Goal: Task Accomplishment & Management: Use online tool/utility

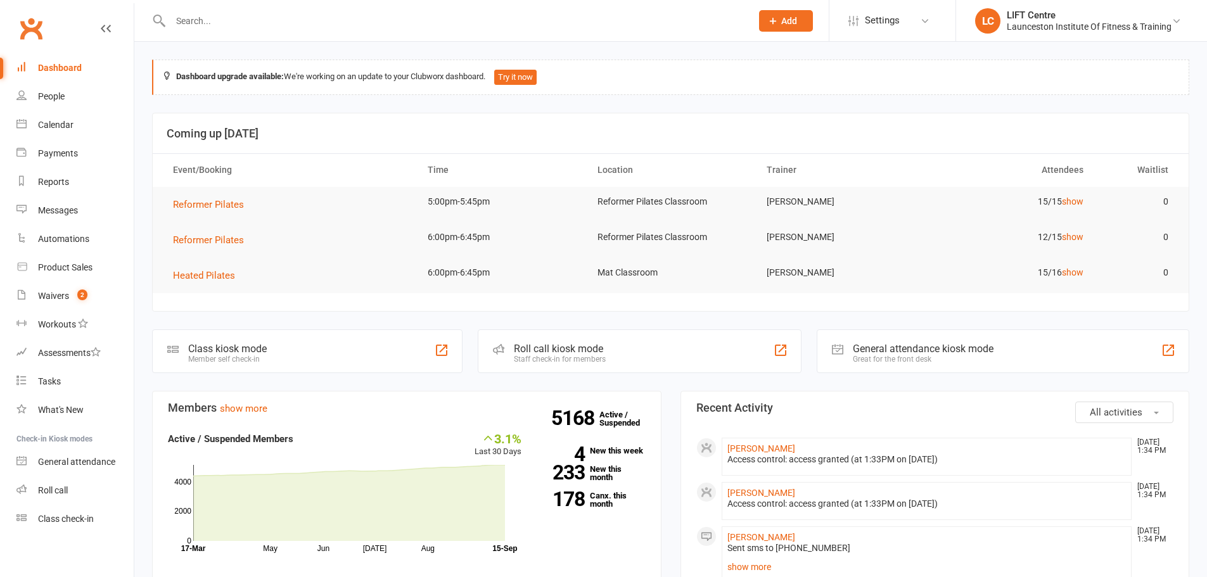
click at [494, 12] on input "text" at bounding box center [455, 21] width 576 height 18
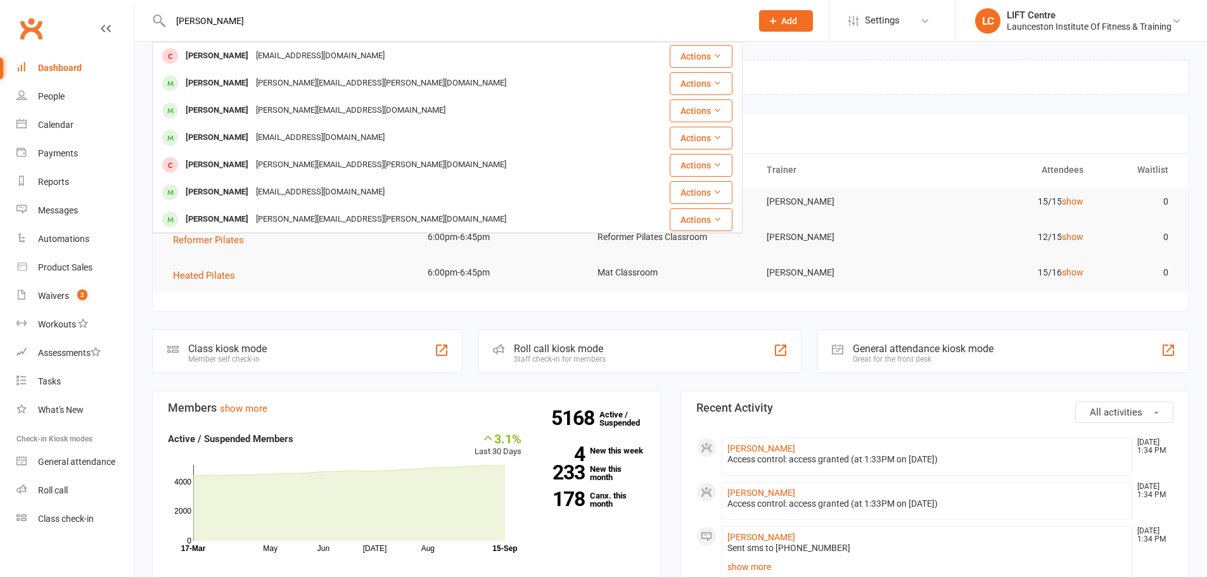
type input "anna reid"
click at [344, 63] on div "Anna Reid annareid2026@gmail.com" at bounding box center [398, 56] width 490 height 26
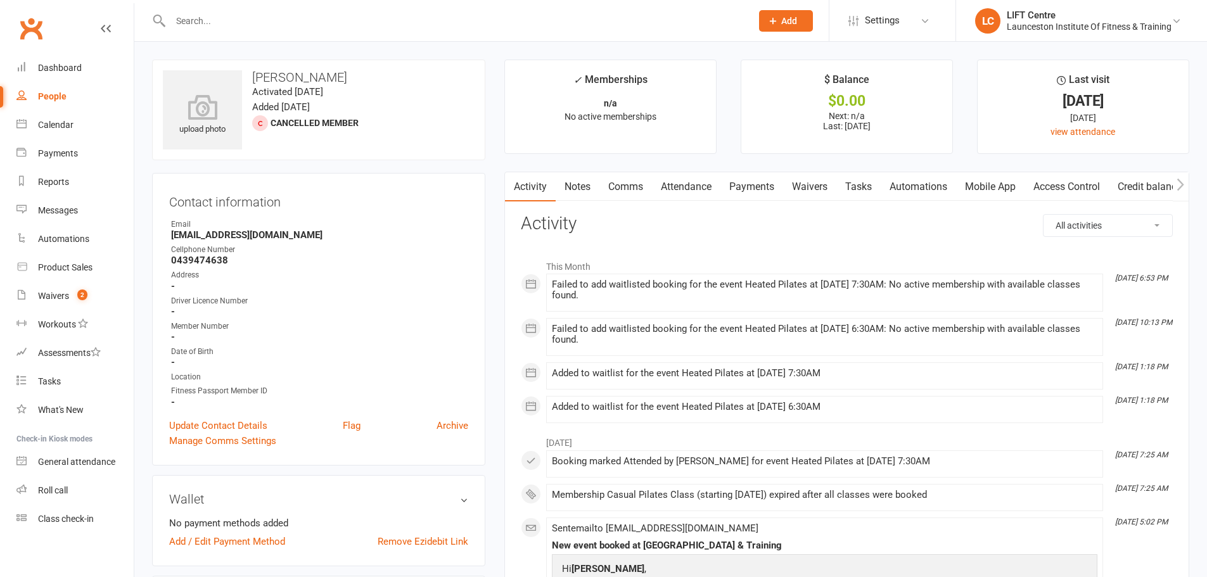
click at [456, 27] on input "text" at bounding box center [455, 21] width 576 height 18
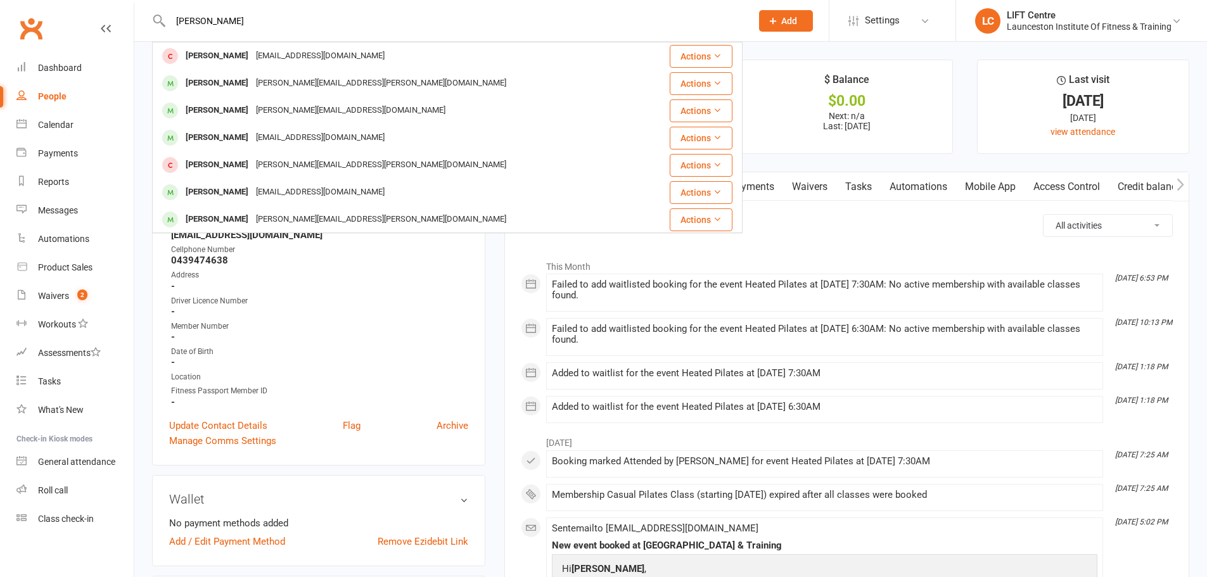
type input "anna reid"
click at [302, 87] on div "anna.howgate@yahoo.com" at bounding box center [381, 83] width 258 height 18
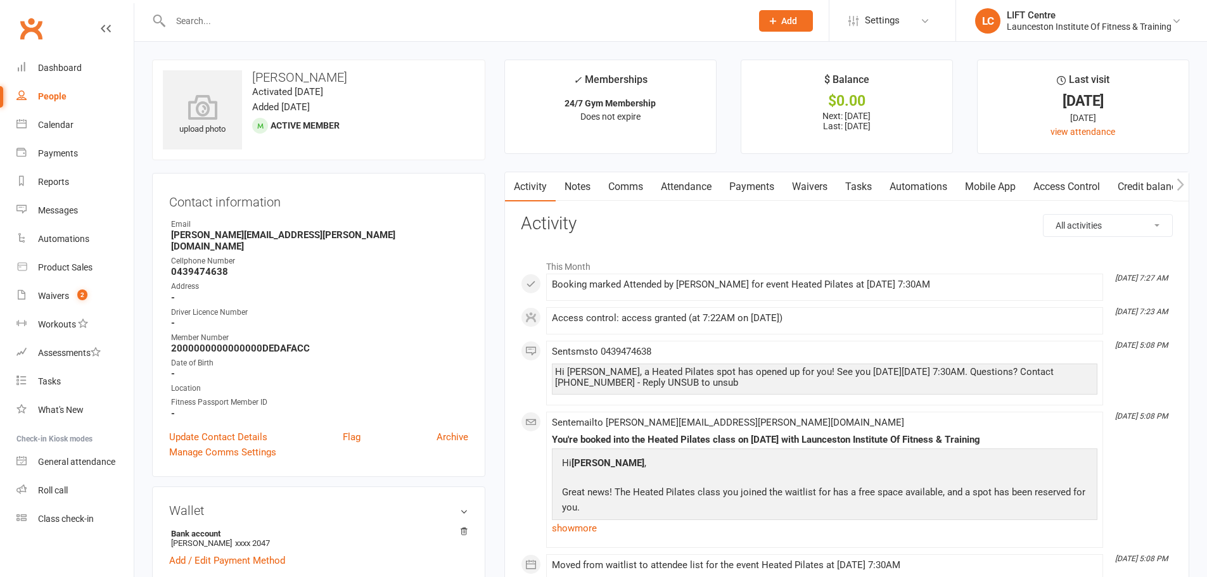
click at [544, 15] on input "text" at bounding box center [455, 21] width 576 height 18
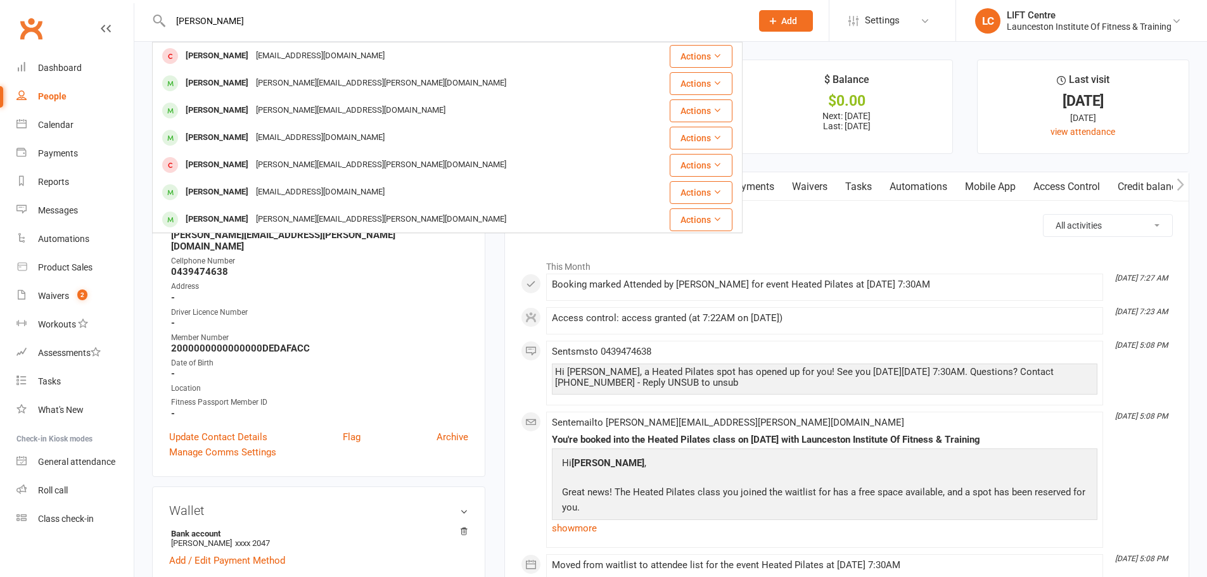
type input "anna reid"
click at [480, 53] on div "Anna Reid annareid2026@gmail.com" at bounding box center [398, 56] width 490 height 26
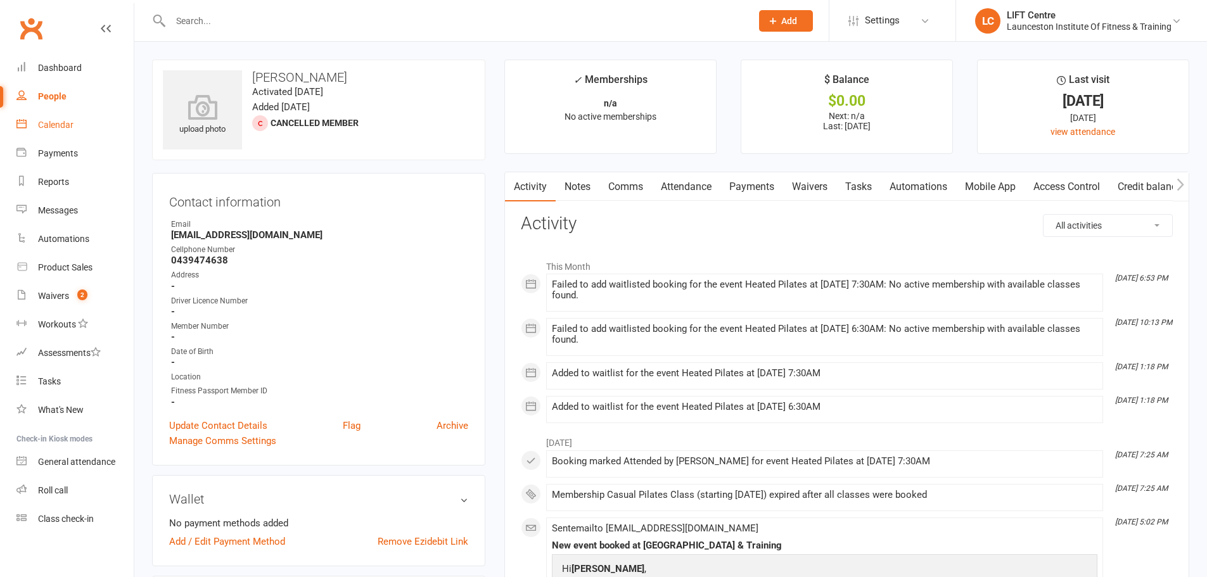
click at [105, 122] on link "Calendar" at bounding box center [74, 125] width 117 height 29
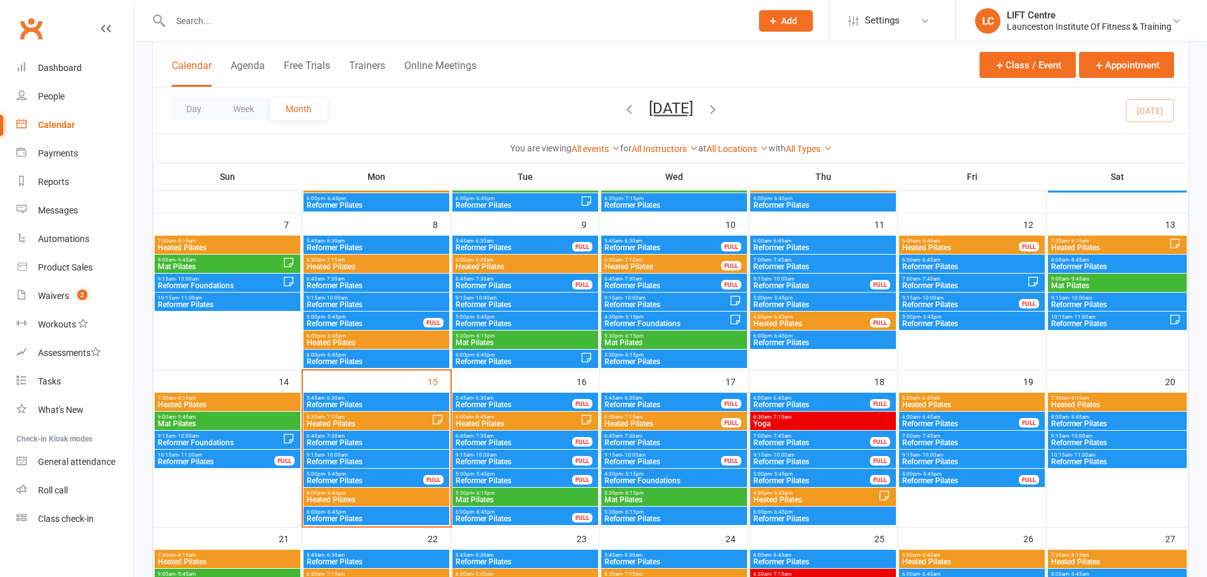
scroll to position [211, 0]
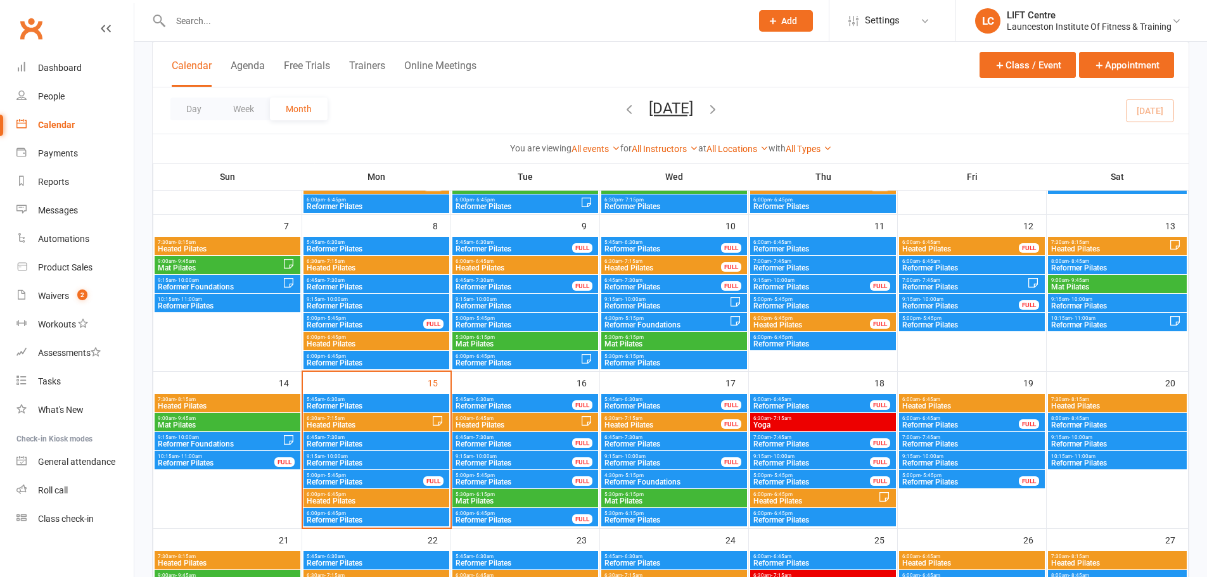
click at [1078, 239] on span "- 8:15am" at bounding box center [1079, 242] width 20 height 6
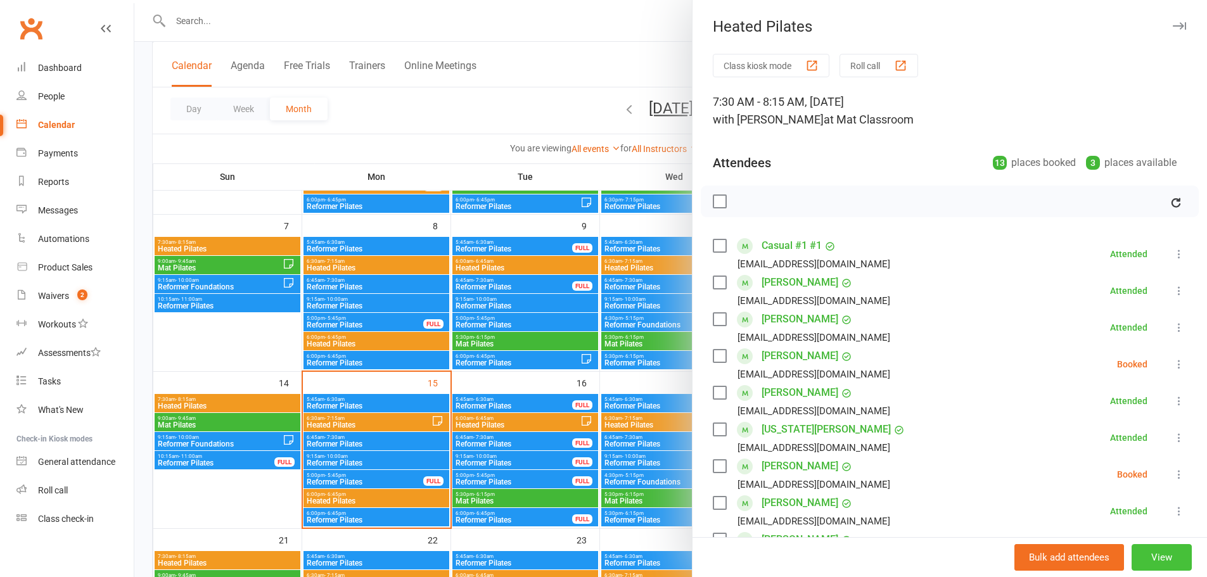
click at [1153, 557] on button "View" at bounding box center [1162, 557] width 60 height 27
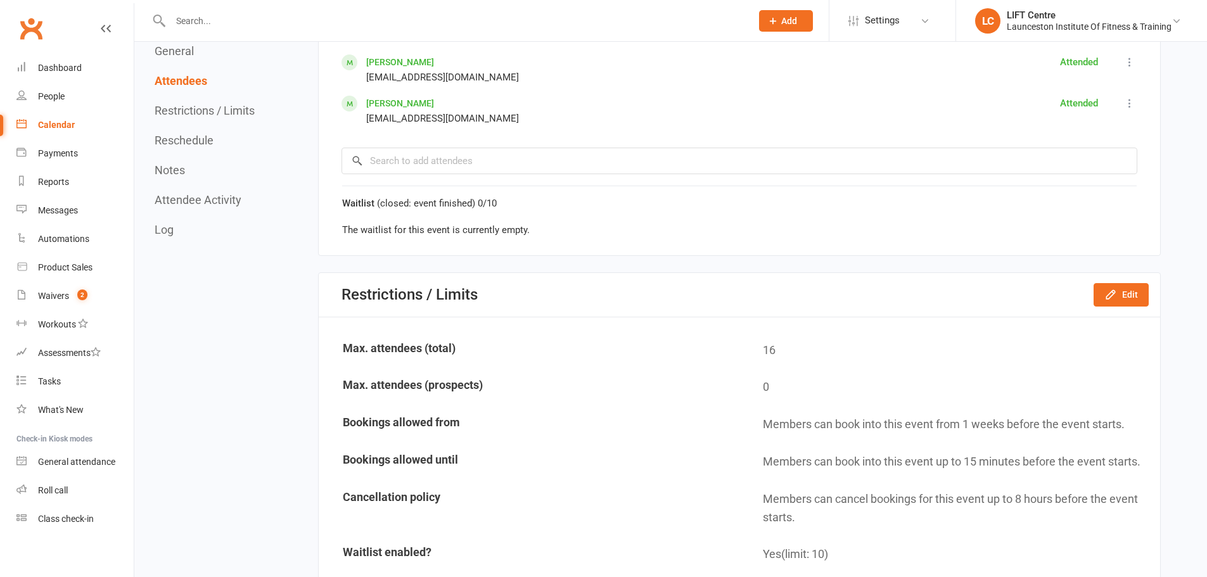
scroll to position [1246, 0]
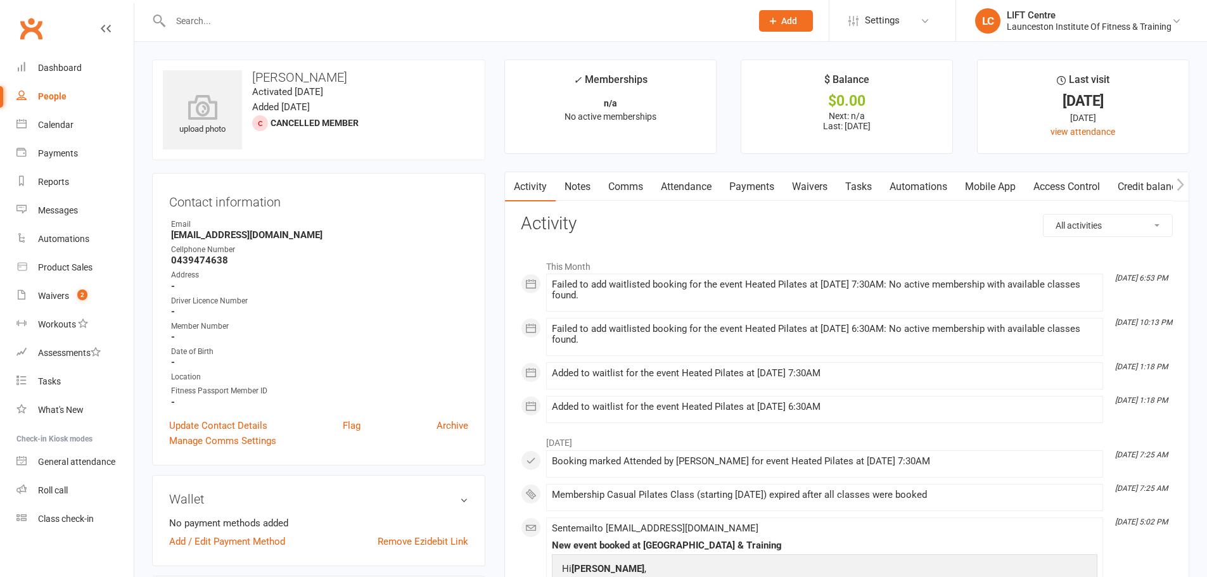
drag, startPoint x: 551, startPoint y: 278, endPoint x: 622, endPoint y: 298, distance: 74.4
click at [622, 298] on li "Sep 11, 6:53 PM Failed to add waitlisted booking for the event Heated Pilates a…" at bounding box center [824, 293] width 557 height 38
copy div "Failed to add waitlisted booking for the event Heated Pilates at 13 Sep 2025 at…"
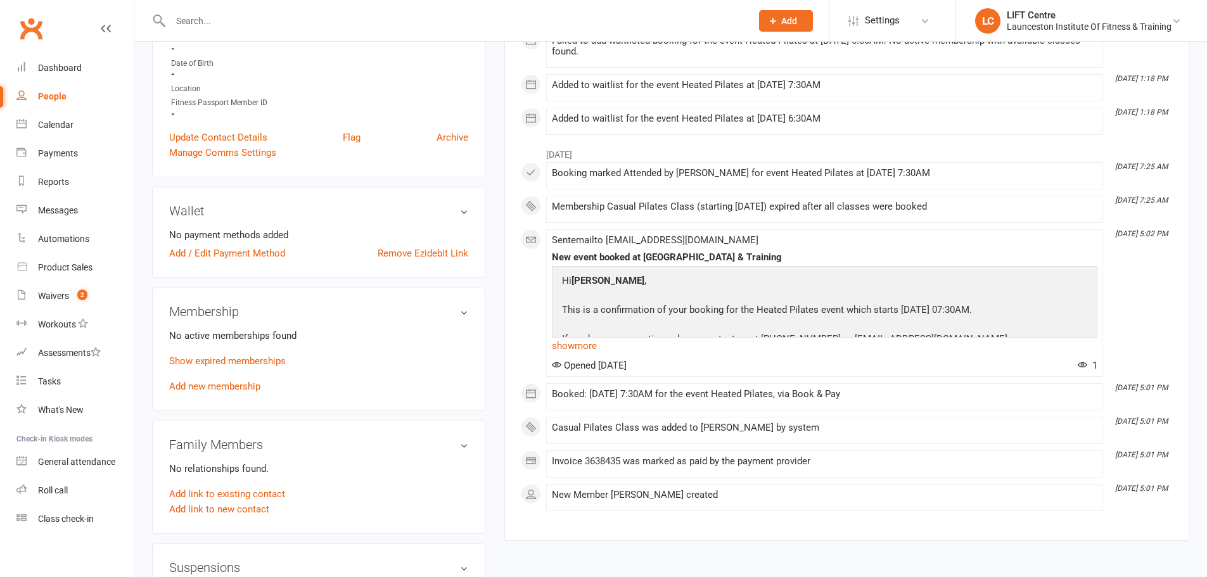
scroll to position [317, 0]
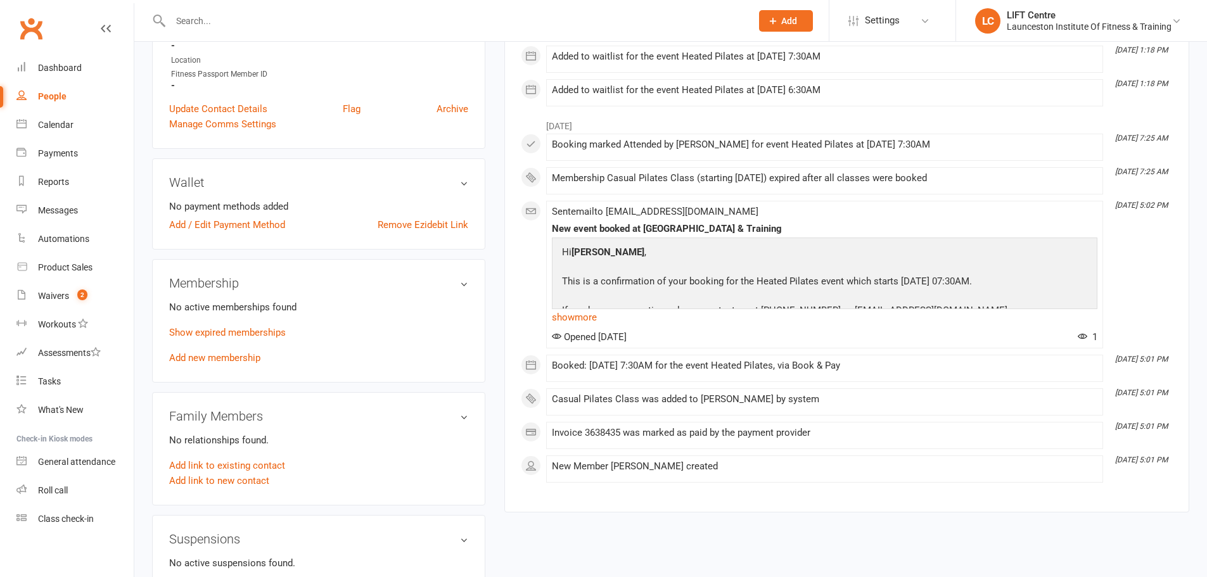
click at [274, 336] on link "Show expired memberships" at bounding box center [227, 332] width 117 height 11
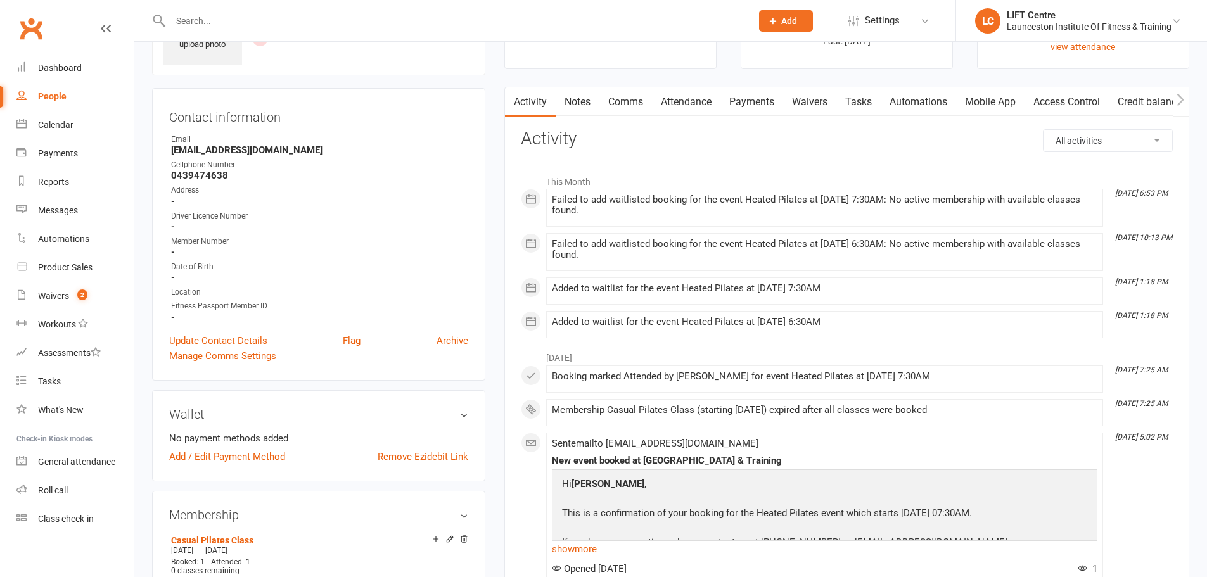
scroll to position [84, 0]
click at [1055, 17] on div "LIFT Centre" at bounding box center [1089, 15] width 165 height 11
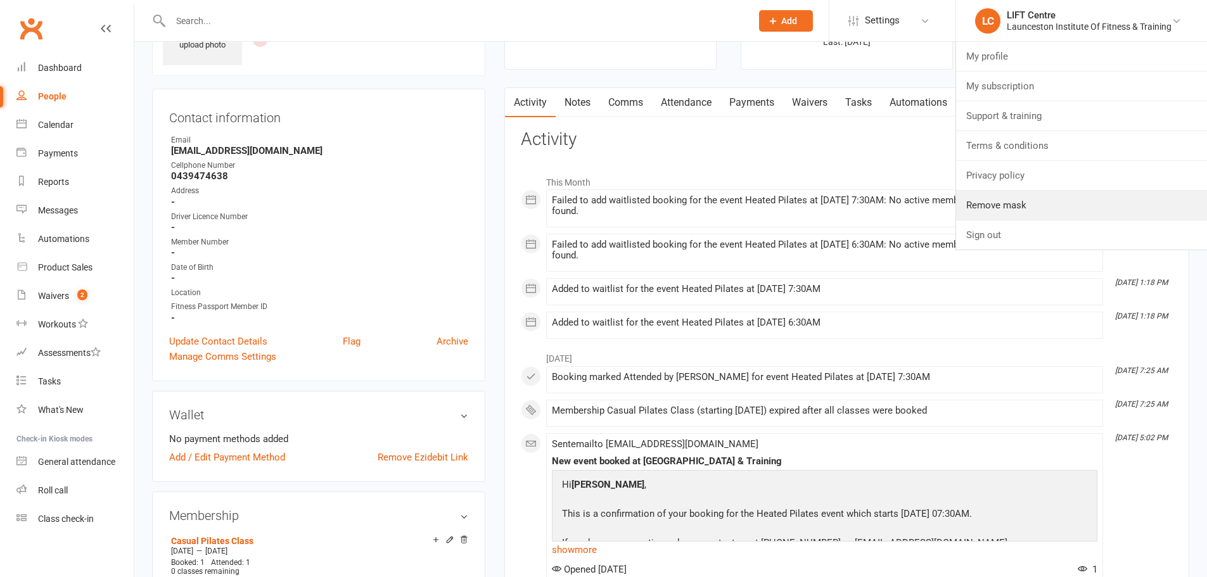
click at [1012, 202] on link "Remove mask" at bounding box center [1081, 205] width 251 height 29
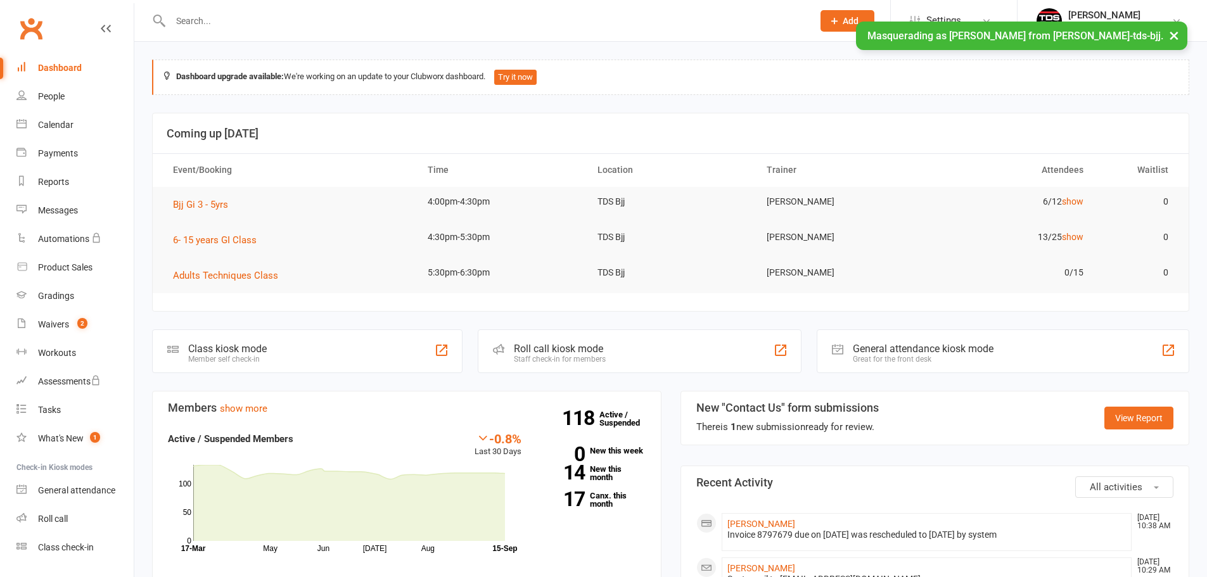
click at [612, 22] on input "text" at bounding box center [485, 21] width 637 height 18
paste input "[PERSON_NAME] [PERSON_NAME]"
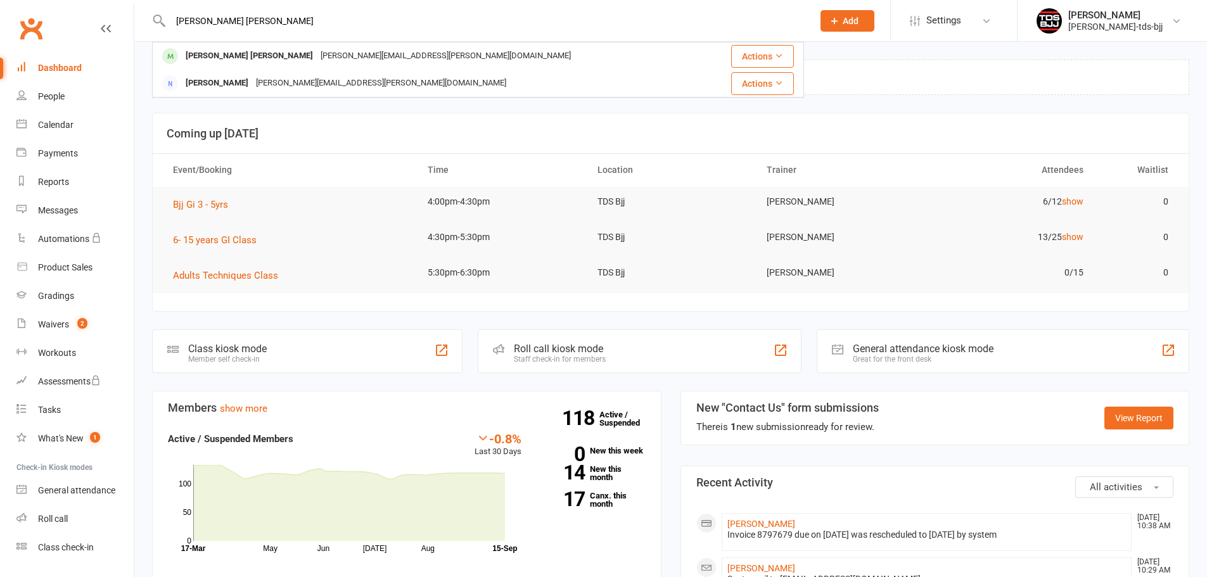
type input "[PERSON_NAME] [PERSON_NAME]"
click at [321, 58] on div "[PERSON_NAME][EMAIL_ADDRESS][PERSON_NAME][DOMAIN_NAME]" at bounding box center [446, 56] width 258 height 18
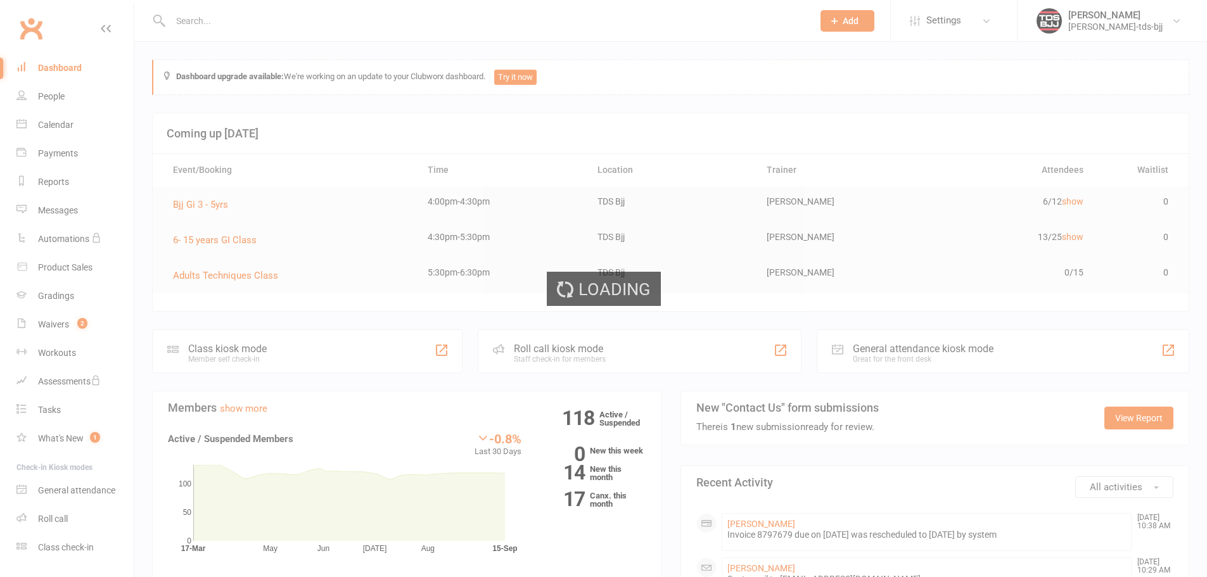
scroll to position [21, 0]
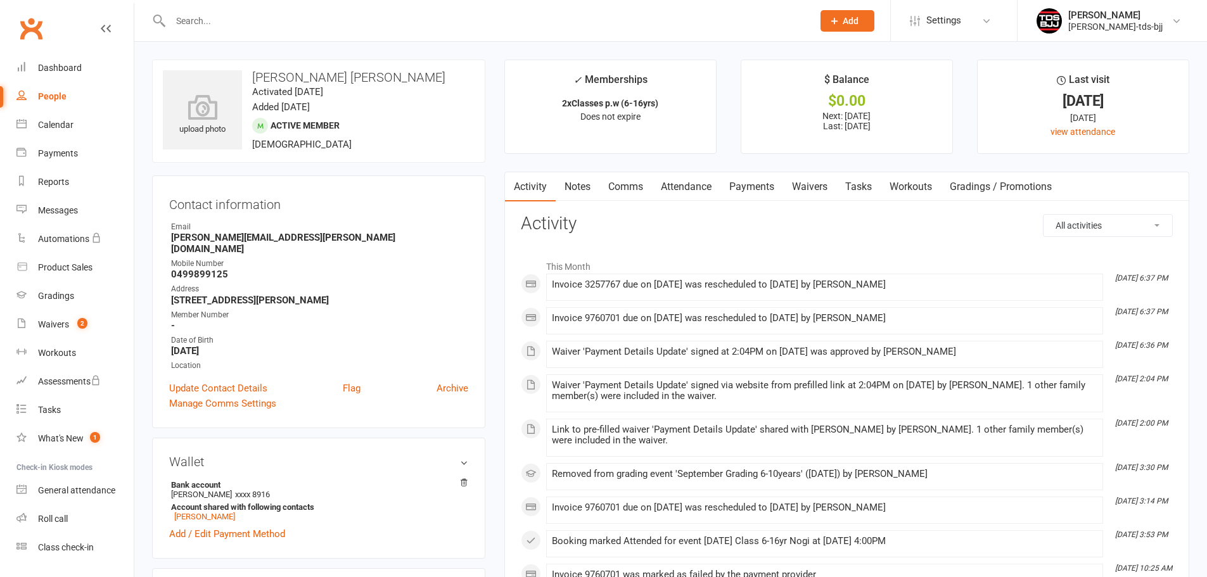
click at [752, 179] on link "Payments" at bounding box center [751, 186] width 63 height 29
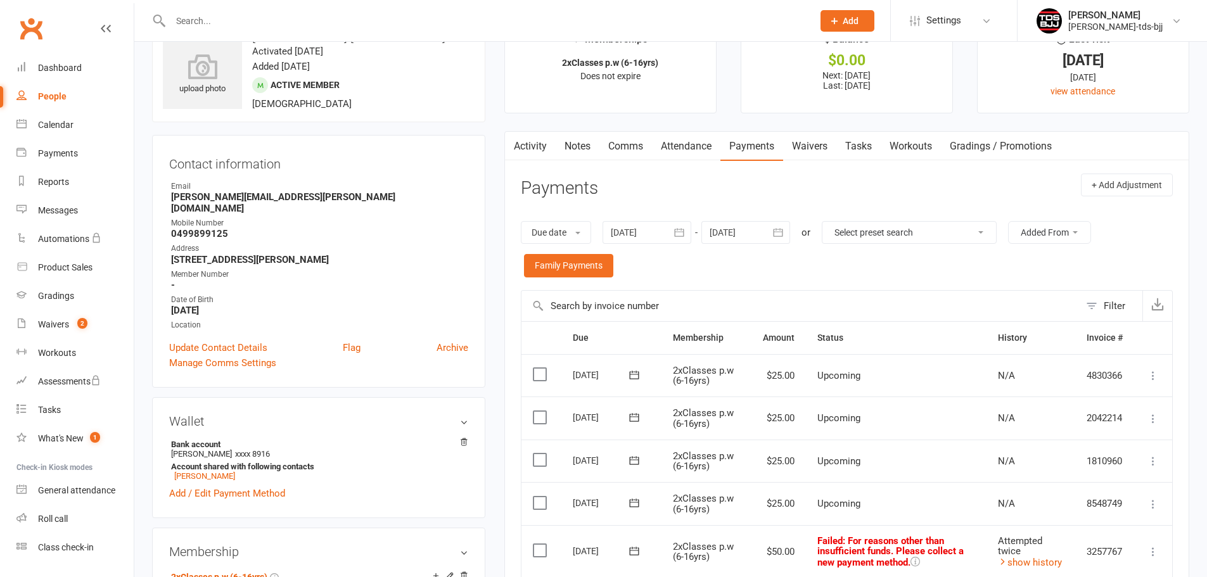
scroll to position [22, 0]
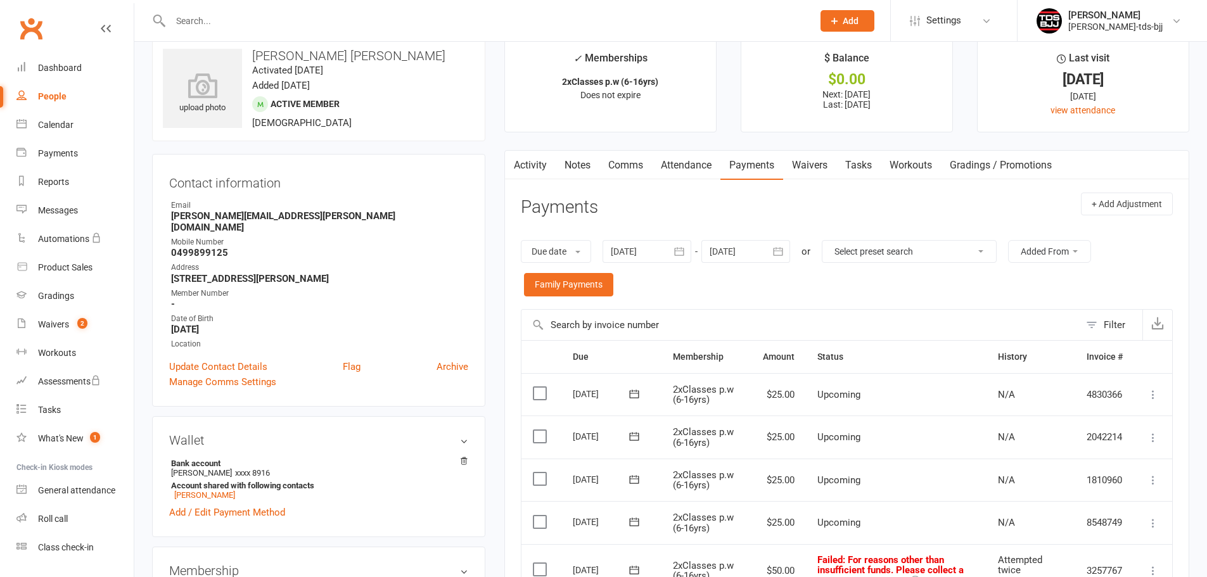
click at [530, 165] on link "Activity" at bounding box center [530, 165] width 51 height 29
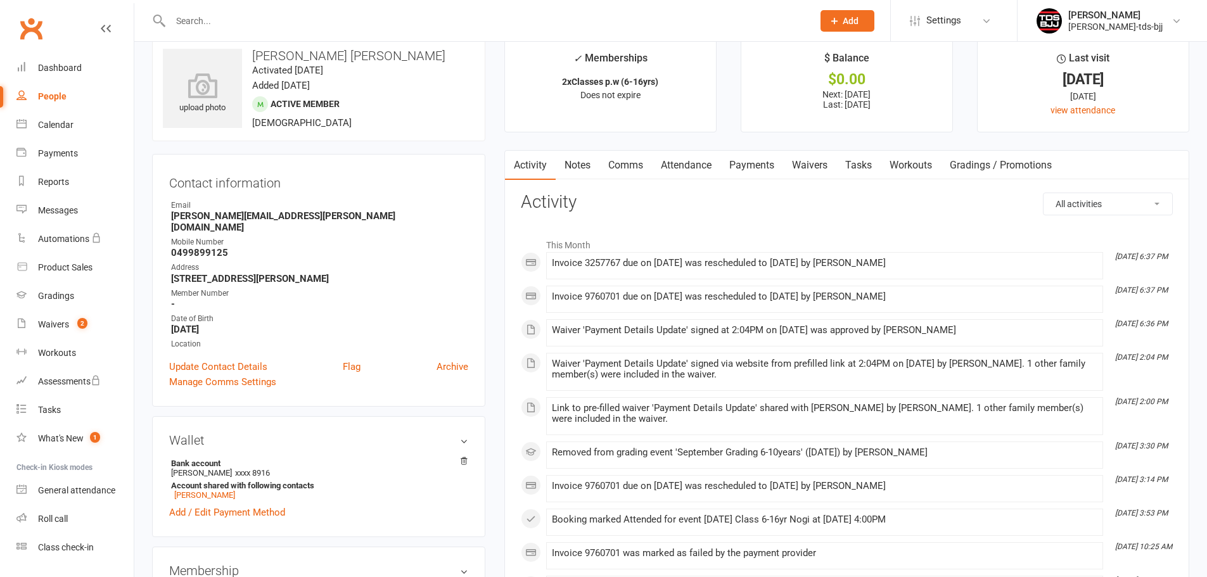
click at [1104, 203] on select "All activities Bookings / Attendances Communications Notes Failed SMSes Grading…" at bounding box center [1107, 204] width 129 height 22
select select "SignedWaiverLogEntry"
click at [1043, 193] on select "All activities Bookings / Attendances Communications Notes Failed SMSes Grading…" at bounding box center [1107, 204] width 129 height 22
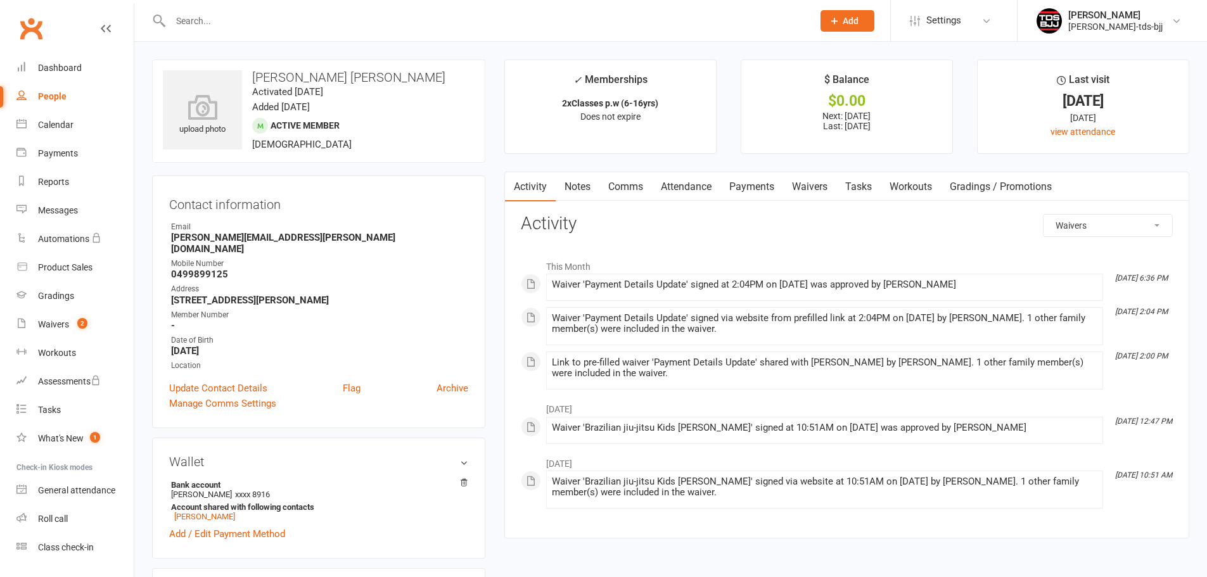
click at [810, 189] on link "Waivers" at bounding box center [809, 186] width 53 height 29
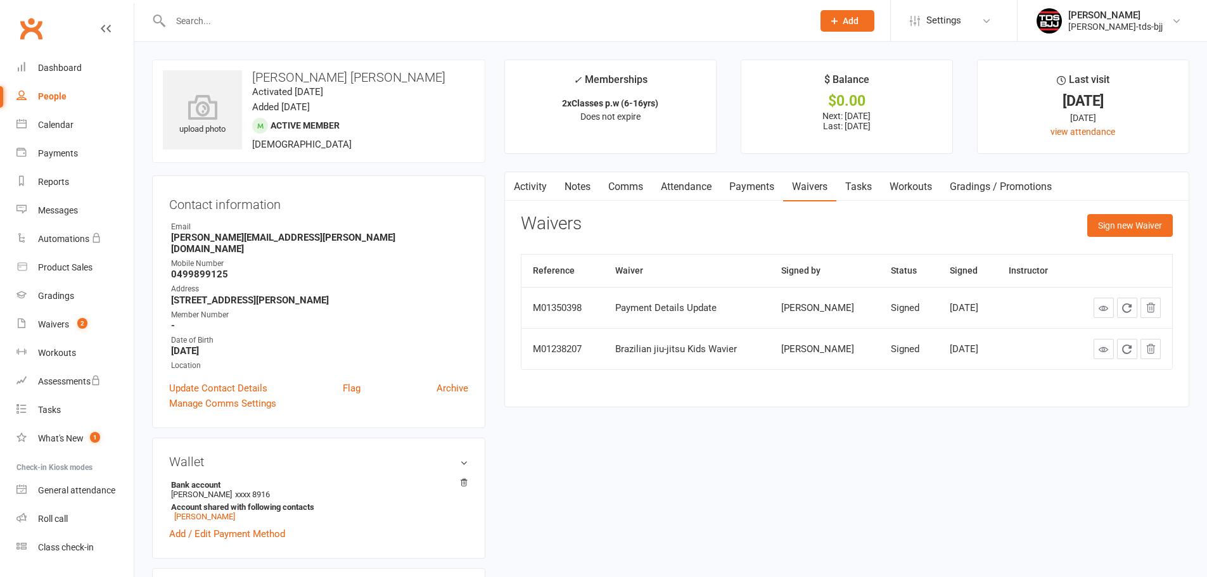
click at [1104, 309] on icon at bounding box center [1104, 308] width 10 height 10
click at [746, 187] on link "Payments" at bounding box center [751, 186] width 63 height 29
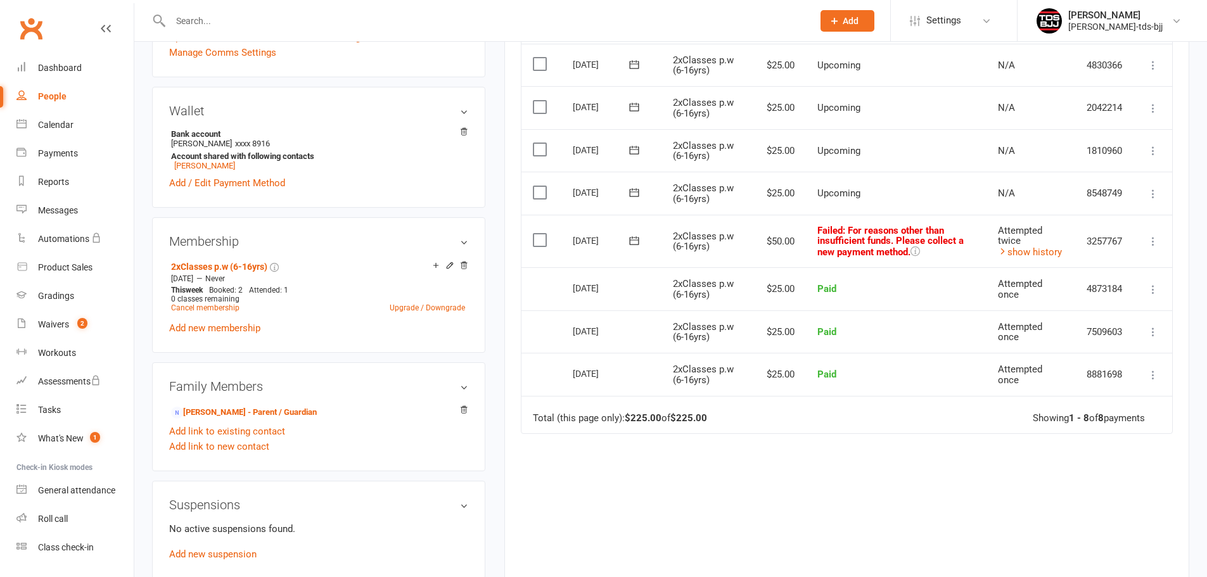
scroll to position [401, 0]
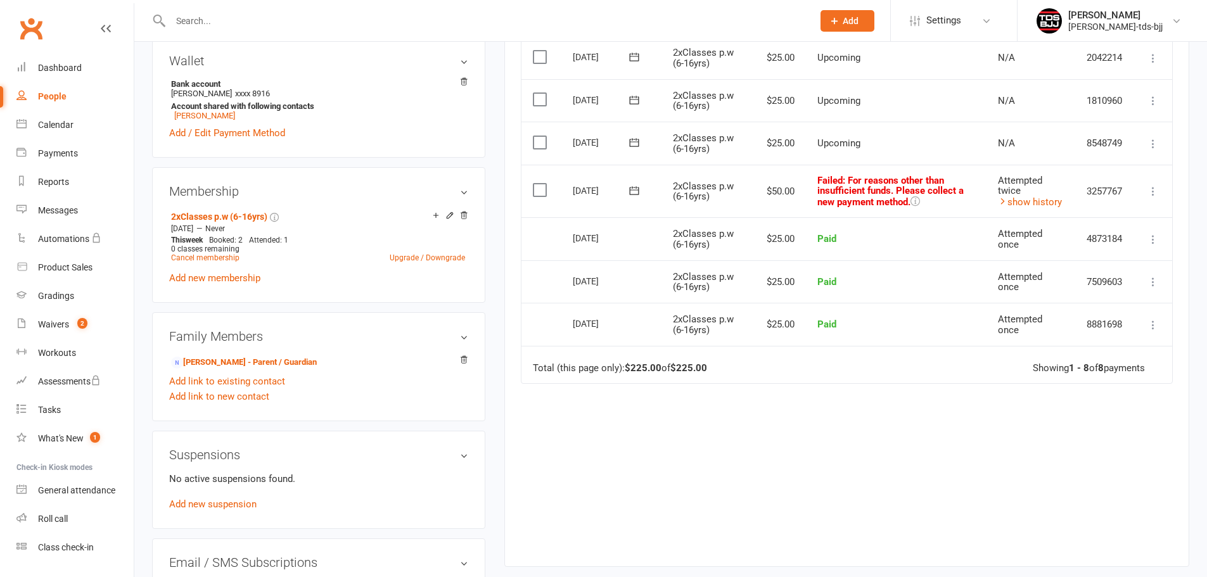
click at [1042, 202] on link "show history" at bounding box center [1030, 201] width 64 height 11
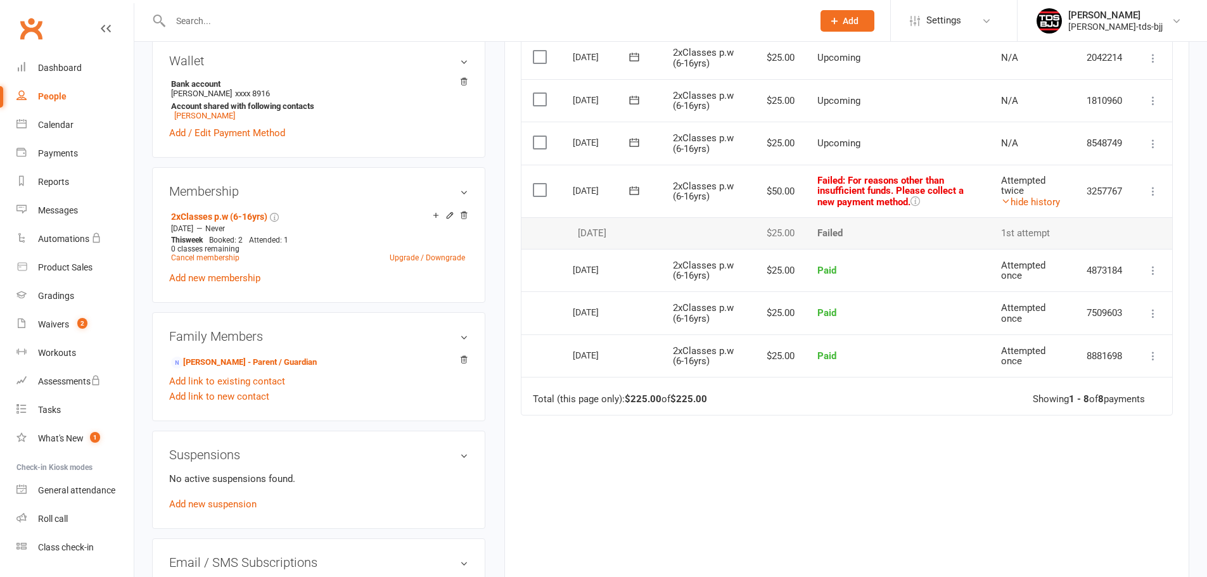
click at [1074, 17] on div "Gary Porter" at bounding box center [1115, 15] width 94 height 11
drag, startPoint x: 961, startPoint y: 35, endPoint x: 959, endPoint y: 23, distance: 12.9
click at [960, 33] on li "Settings Membership Plans Event Templates Appointment Types Mobile App Website …" at bounding box center [953, 20] width 127 height 41
click at [959, 20] on span "Settings" at bounding box center [943, 20] width 35 height 29
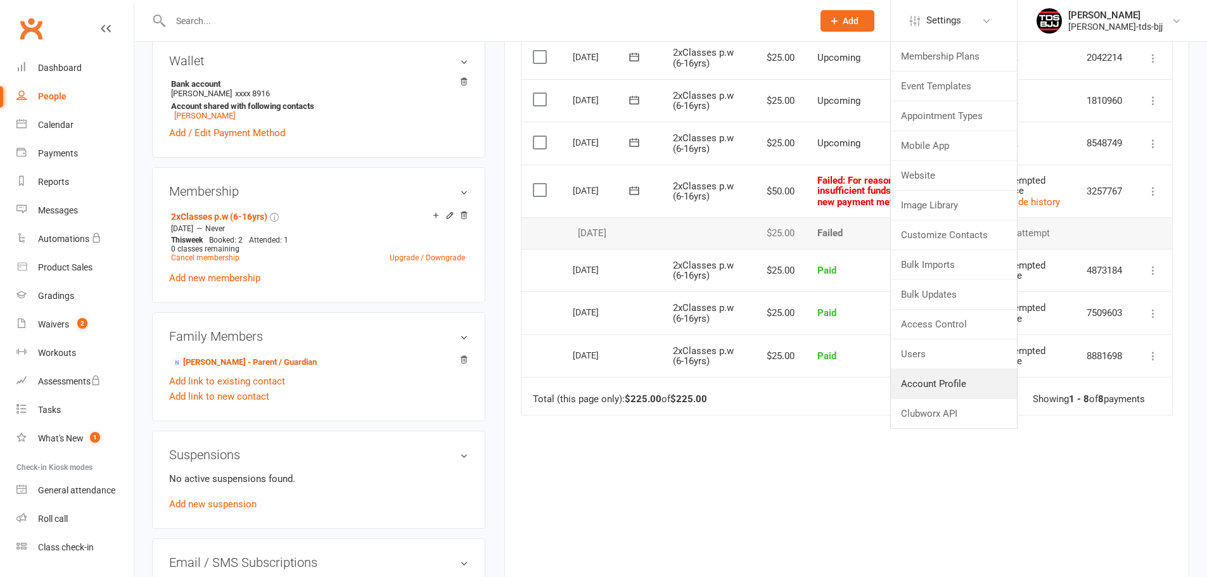
click at [935, 384] on link "Account Profile" at bounding box center [954, 383] width 126 height 29
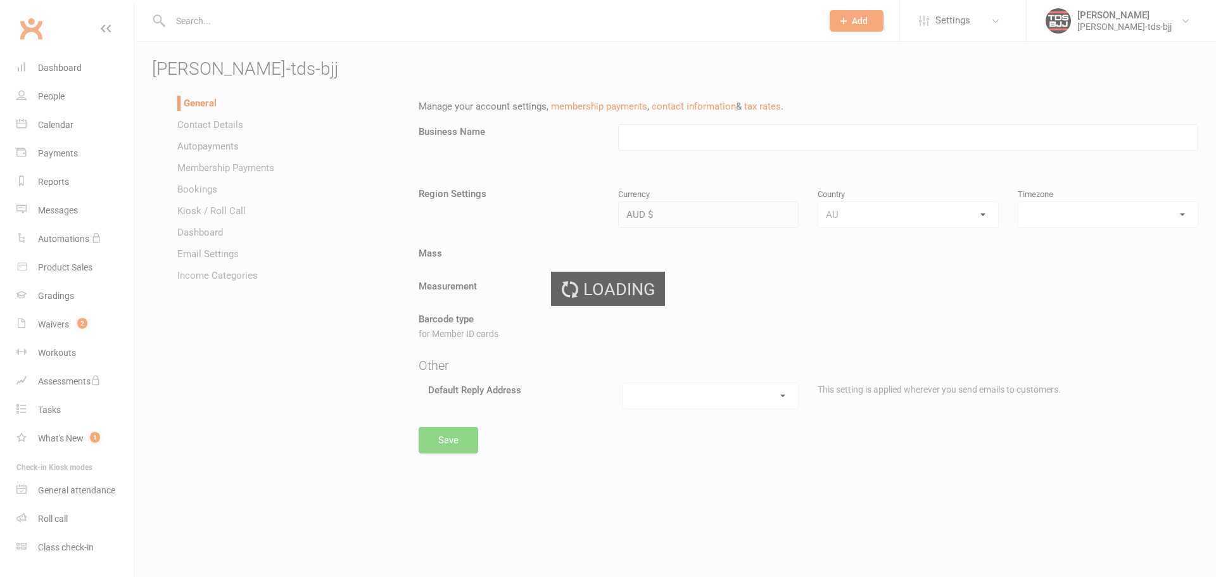
type input "gary-porter-tds-bjj"
select select "Australia/Brisbane"
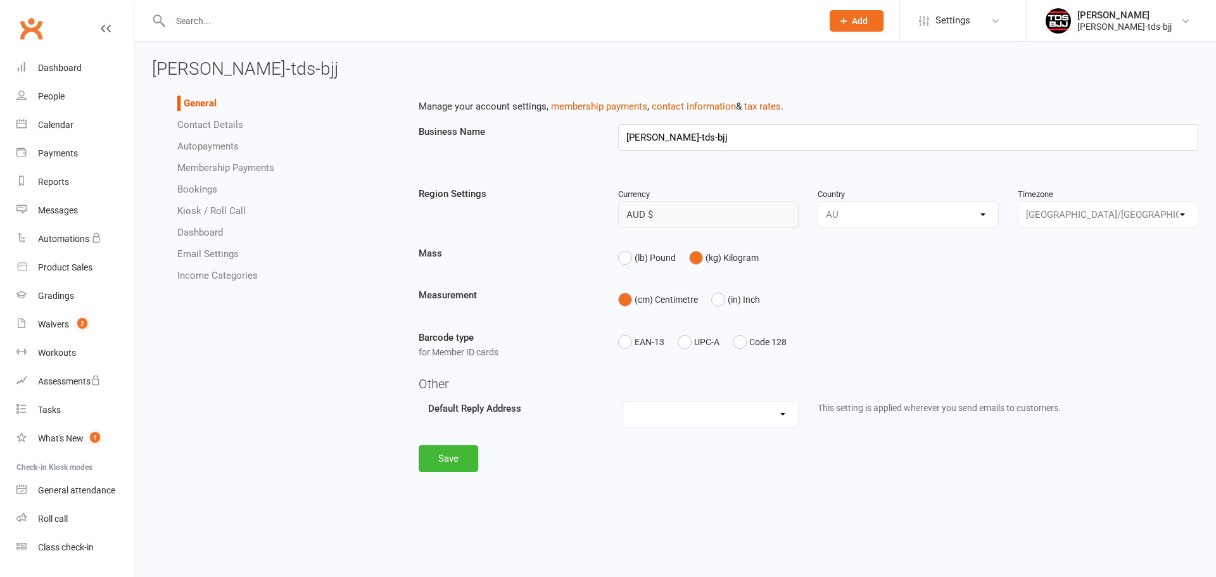
click at [217, 141] on link "Autopayments" at bounding box center [207, 146] width 61 height 11
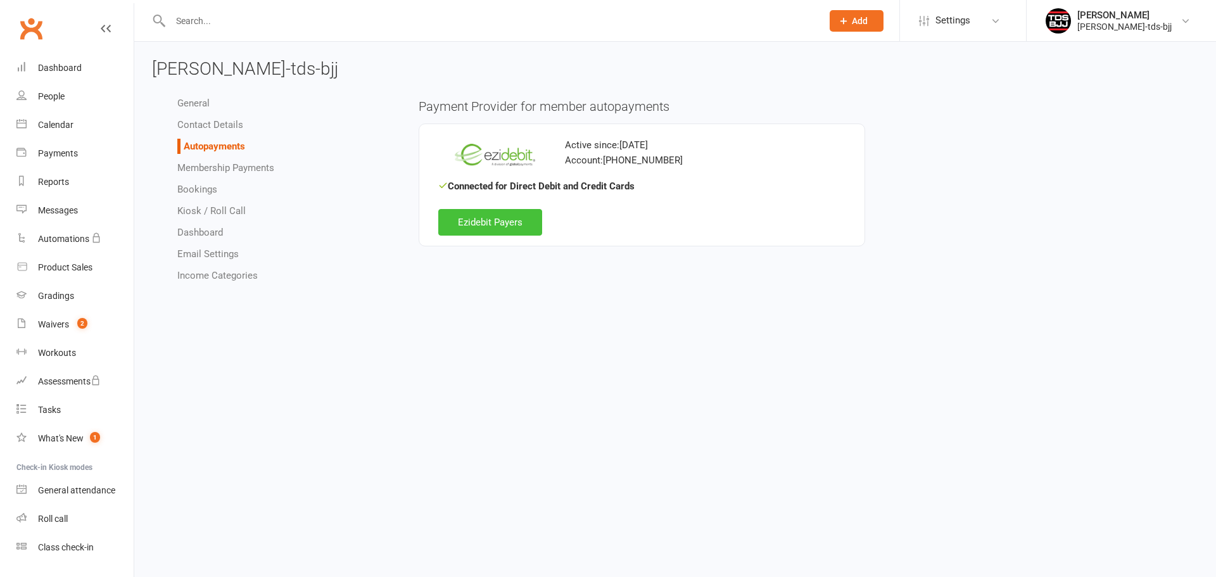
click at [500, 231] on link "Ezidebit Payers" at bounding box center [490, 222] width 104 height 27
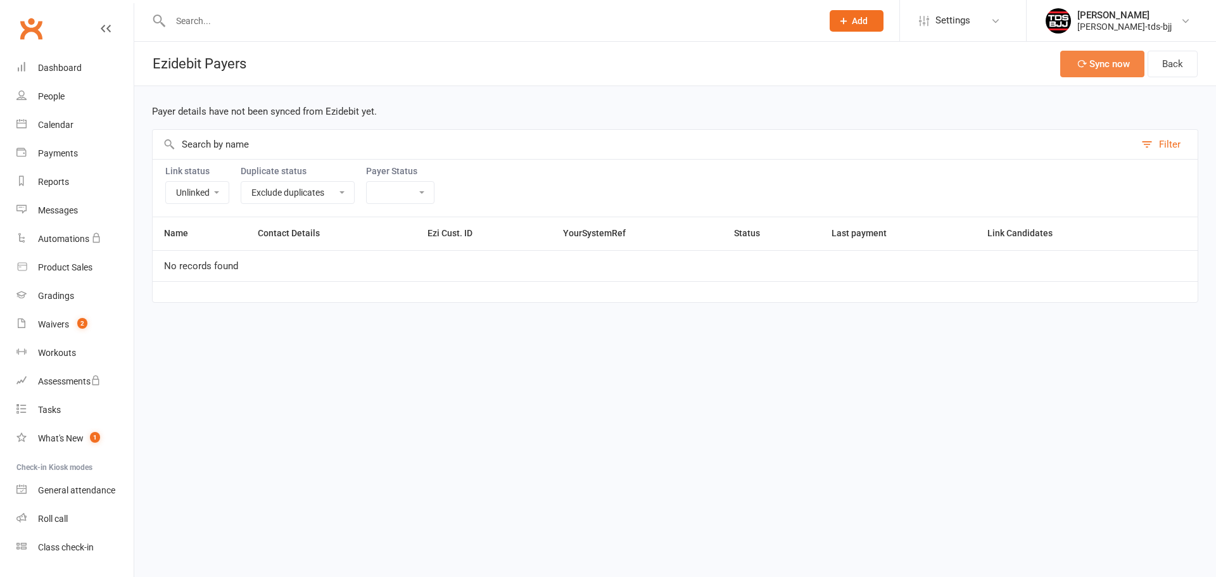
click at [1083, 58] on button "Sync now" at bounding box center [1103, 64] width 84 height 27
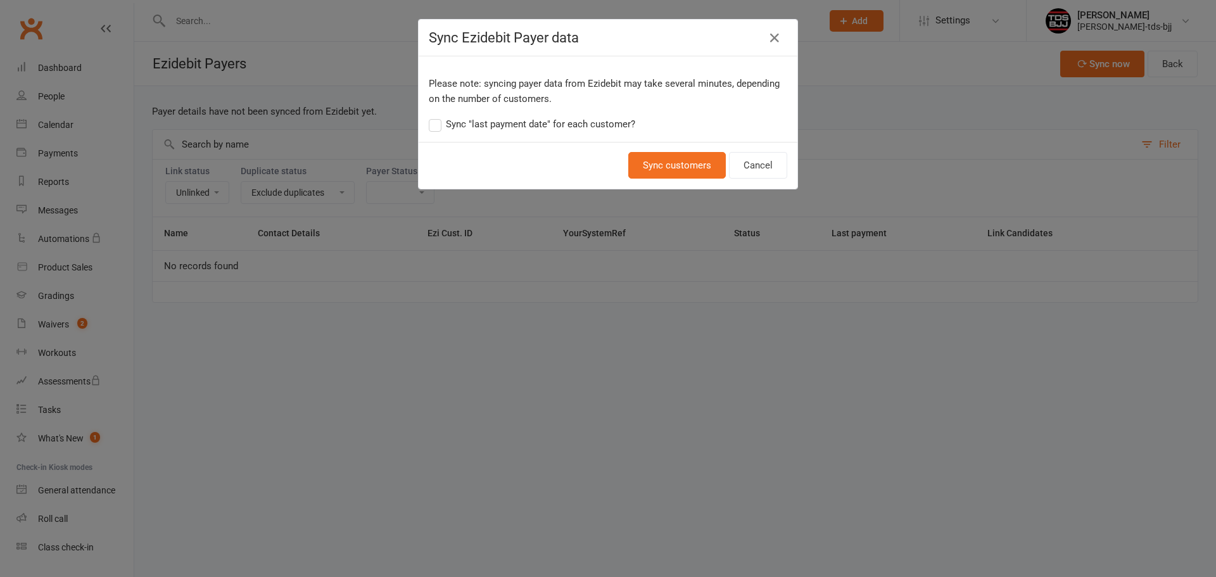
click at [433, 126] on label "Sync "last payment date" for each customer?" at bounding box center [532, 124] width 207 height 15
click at [433, 117] on input "Sync "last payment date" for each customer?" at bounding box center [532, 117] width 207 height 0
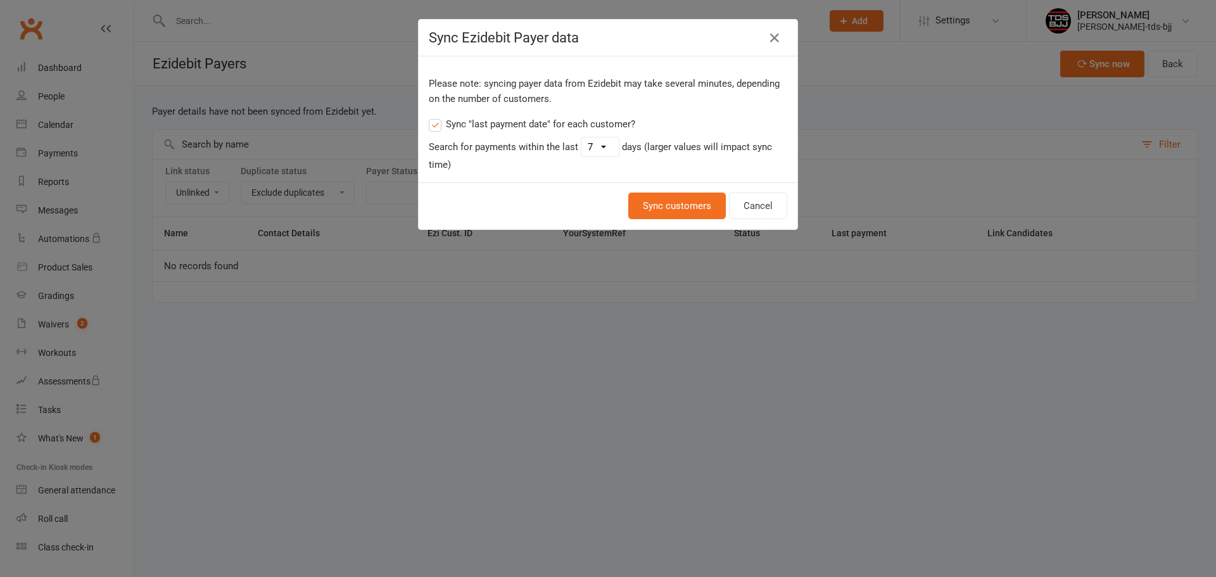
drag, startPoint x: 594, startPoint y: 143, endPoint x: 628, endPoint y: 233, distance: 96.2
click at [594, 143] on select "1 2 3 4 5 6 7 8 9 10 11 12 13 14 15 16 17 18 19 20 21 22 23 24 25 26 27 28 29 30" at bounding box center [600, 146] width 37 height 19
click at [594, 150] on select "1 2 3 4 5 6 7 8 9 10 11 12 13 14 15 16 17 18 19 20 21 22 23 24 25 26 27 28 29 30" at bounding box center [600, 146] width 37 height 19
click at [587, 150] on select "1 2 3 4 5 6 7 8 9 10 11 12 13 14 15 16 17 18 19 20 21 22 23 24 25 26 27 28 29 30" at bounding box center [600, 146] width 37 height 19
select select "30"
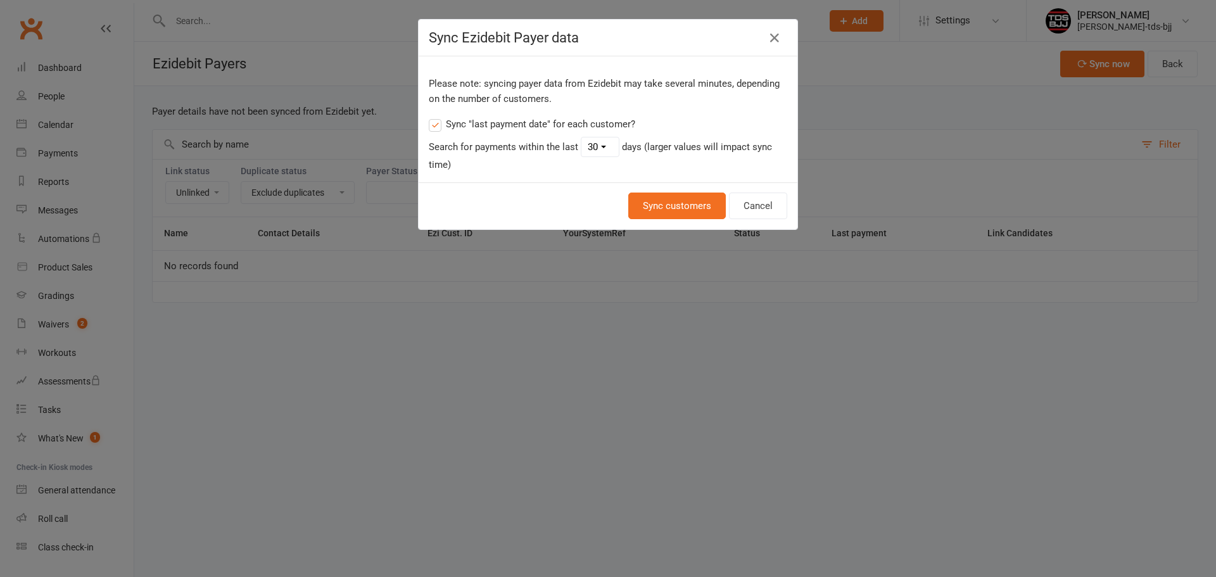
click at [582, 137] on select "1 2 3 4 5 6 7 8 9 10 11 12 13 14 15 16 17 18 19 20 21 22 23 24 25 26 27 28 29 30" at bounding box center [600, 146] width 37 height 19
click at [679, 196] on button "Sync customers" at bounding box center [677, 206] width 98 height 27
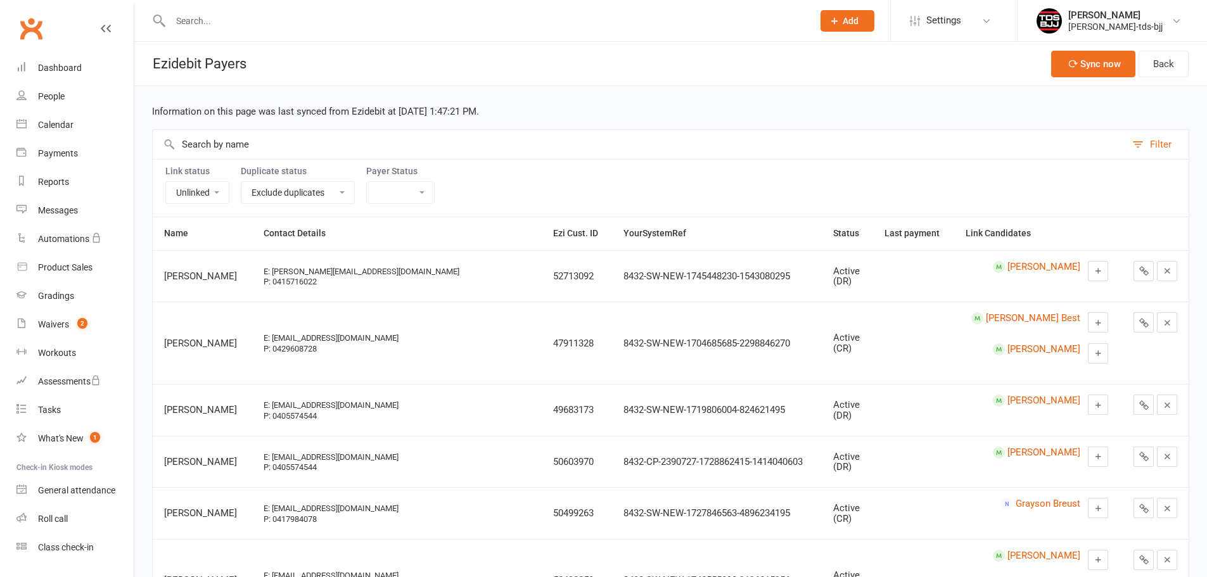
click at [272, 144] on input "text" at bounding box center [639, 144] width 973 height 29
paste input "Griffin Urbas"
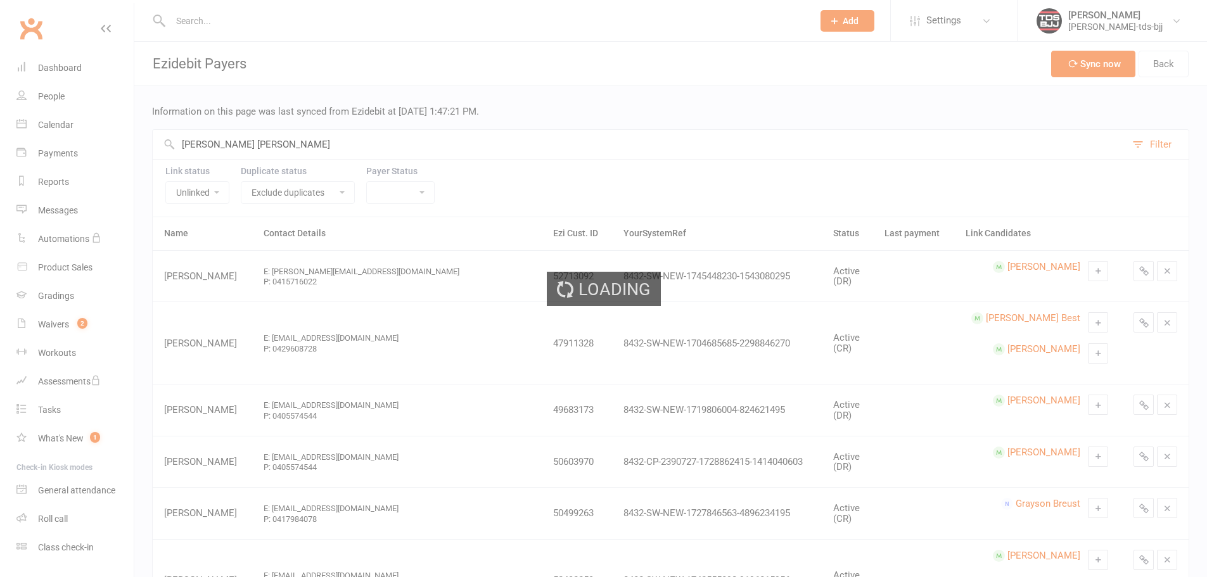
type input "Griffin Urbas"
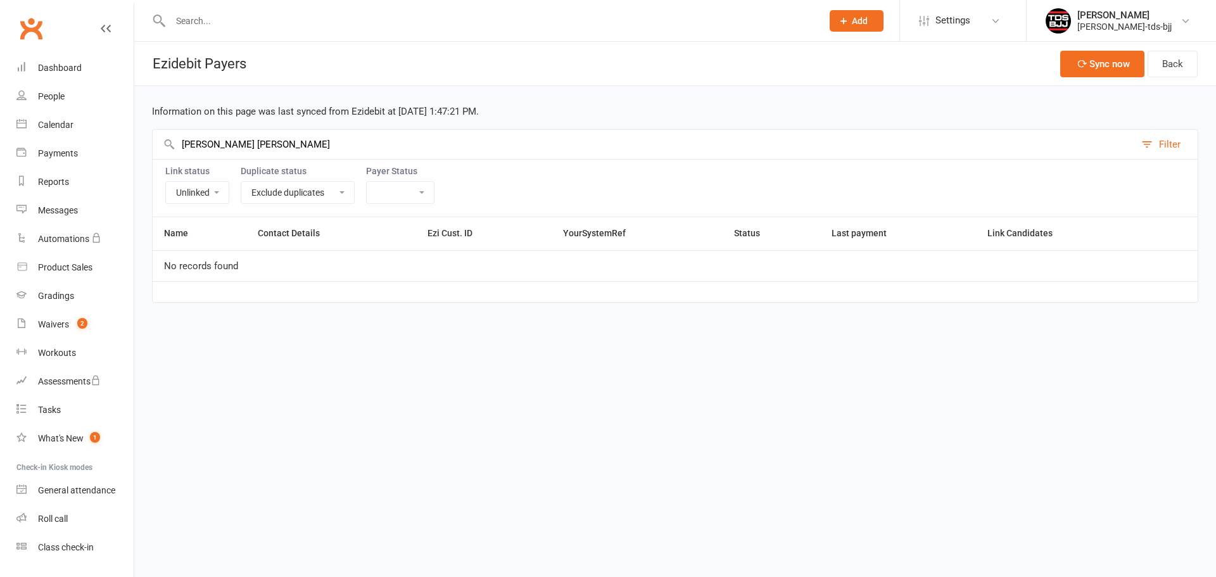
click at [215, 193] on select "Linked Unlinked" at bounding box center [197, 193] width 63 height 22
select select "0"
click at [166, 182] on select "Linked Unlinked" at bounding box center [197, 193] width 63 height 22
drag, startPoint x: 208, startPoint y: 194, endPoint x: 202, endPoint y: 201, distance: 9.0
click at [208, 194] on select "Linked Unlinked" at bounding box center [197, 193] width 63 height 22
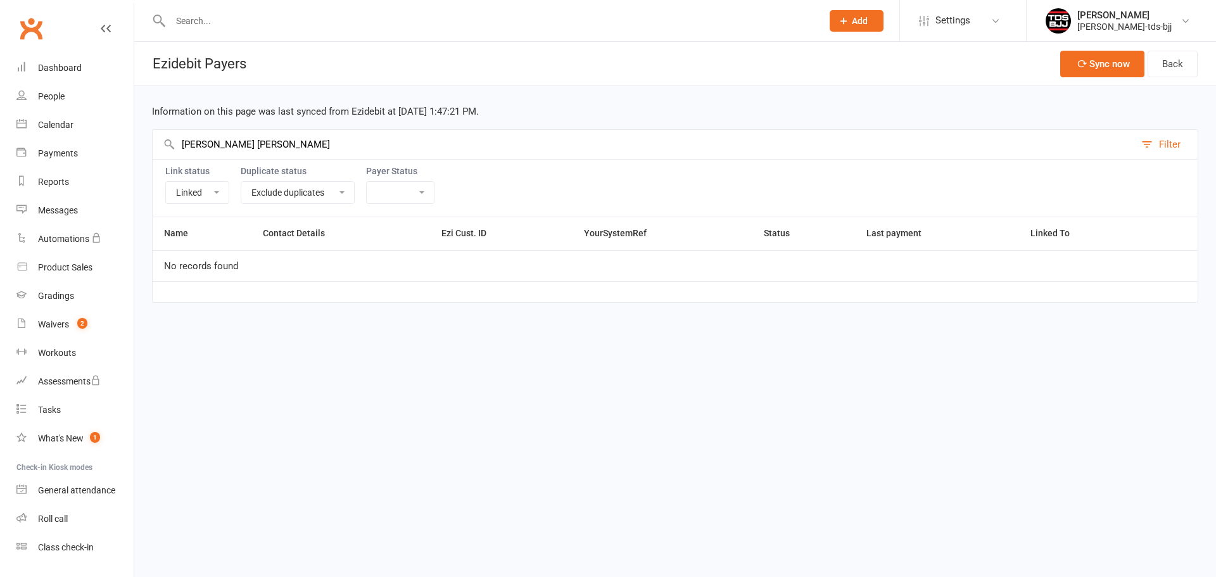
select select
click at [166, 182] on select "Linked Unlinked" at bounding box center [197, 193] width 63 height 22
drag, startPoint x: 215, startPoint y: 145, endPoint x: 165, endPoint y: 136, distance: 50.8
click at [165, 136] on input "Griffin Urbas" at bounding box center [644, 144] width 983 height 29
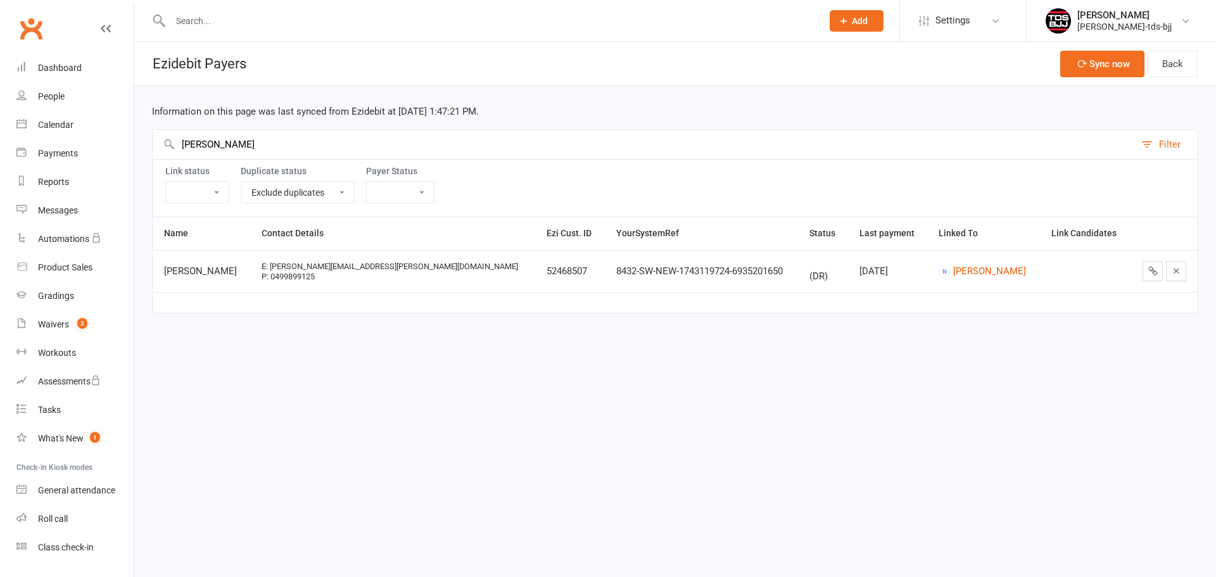
type input "Urbas"
drag, startPoint x: 1098, startPoint y: 11, endPoint x: 1087, endPoint y: 115, distance: 104.5
click at [1099, 12] on div "Gary Porter" at bounding box center [1125, 15] width 94 height 11
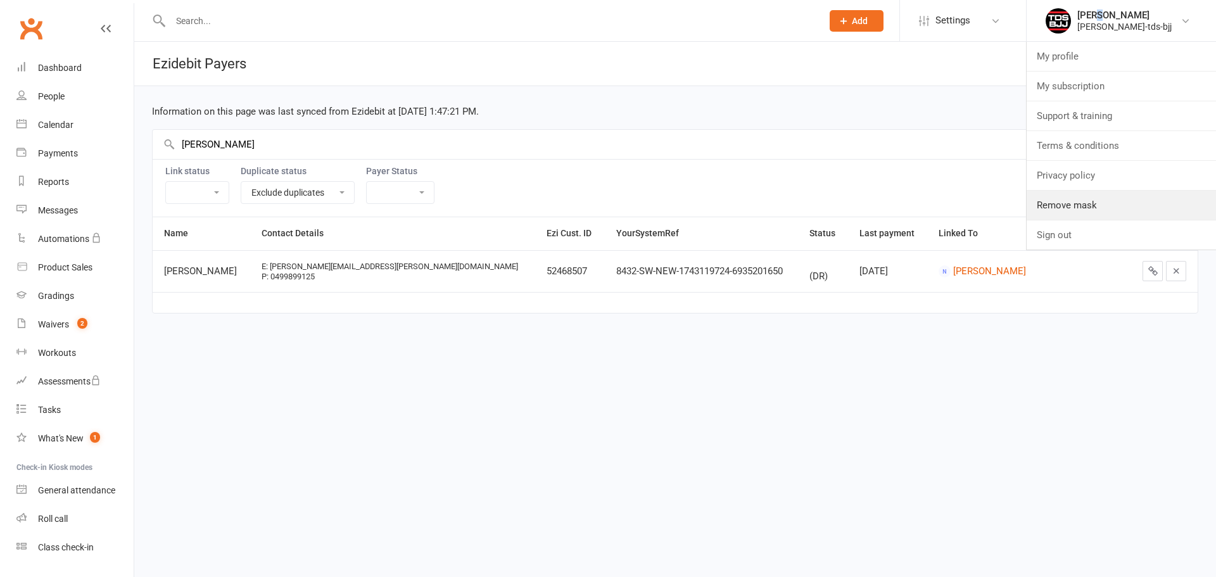
click at [1077, 214] on link "Remove mask" at bounding box center [1121, 205] width 189 height 29
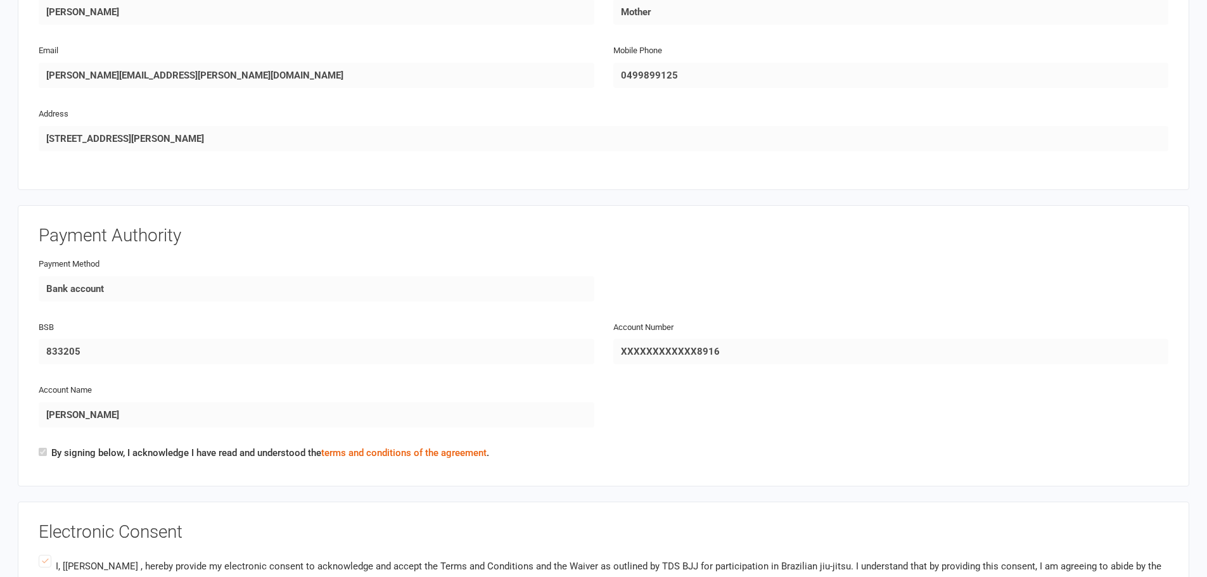
scroll to position [1204, 0]
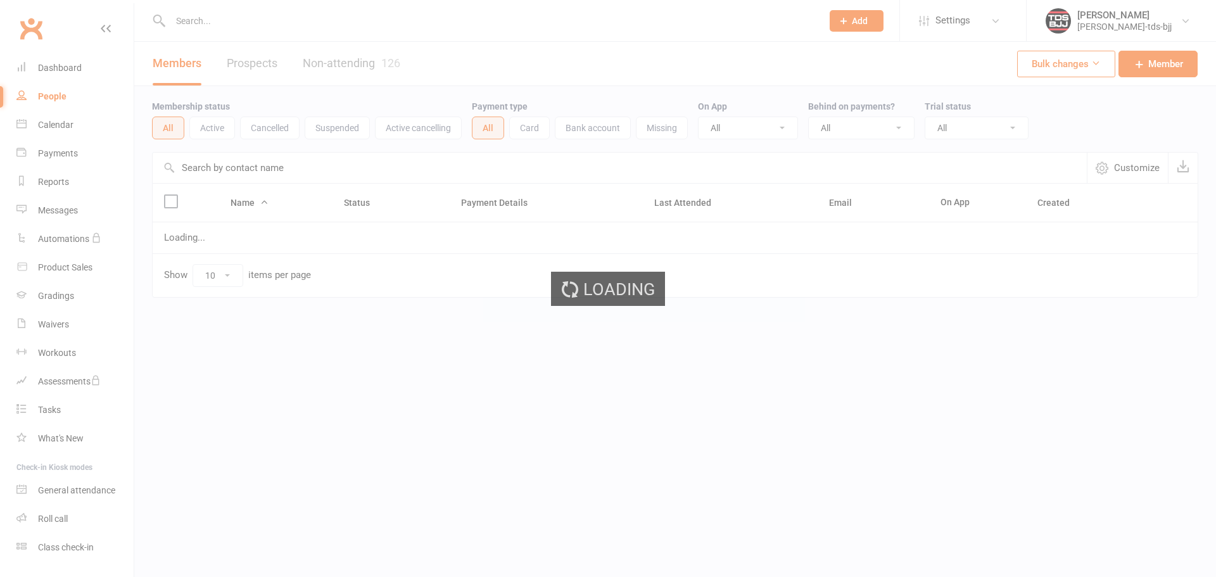
click at [283, 29] on div "Loading" at bounding box center [608, 288] width 1216 height 577
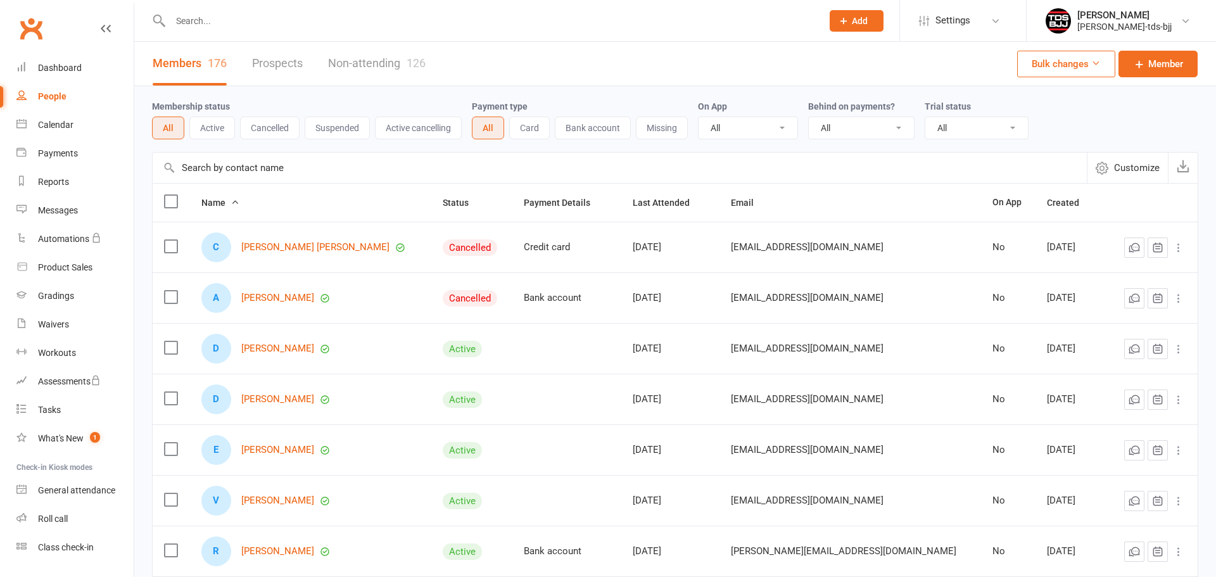
click at [319, 19] on input "text" at bounding box center [490, 21] width 647 height 18
paste input "Griffin Urbas"
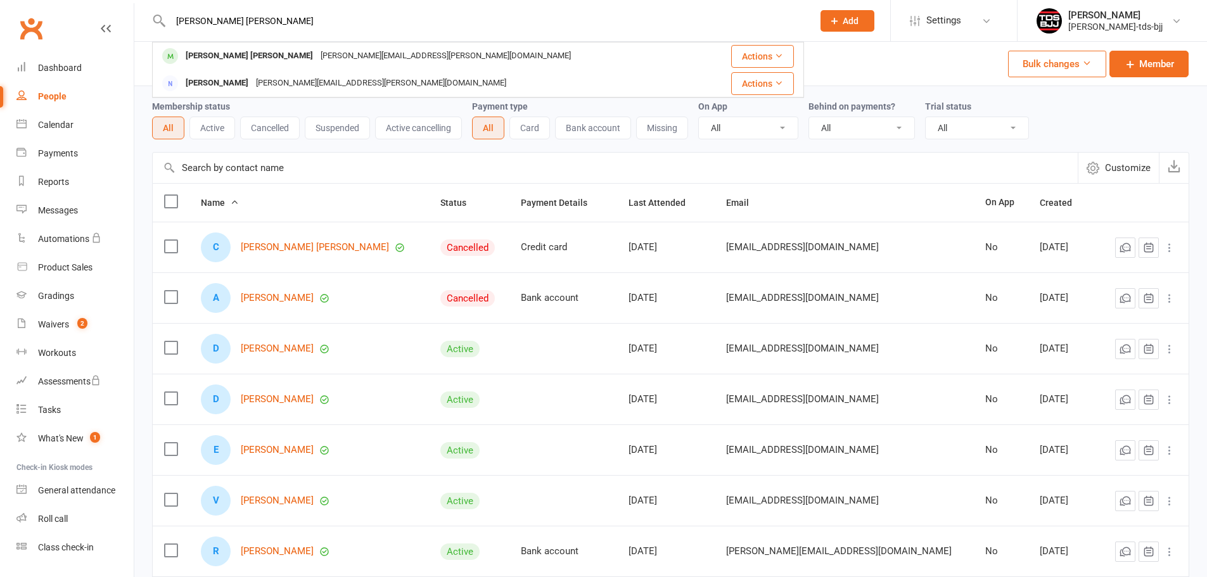
type input "[PERSON_NAME] [PERSON_NAME]"
click at [317, 53] on div "[PERSON_NAME][EMAIL_ADDRESS][PERSON_NAME][DOMAIN_NAME]" at bounding box center [446, 56] width 258 height 18
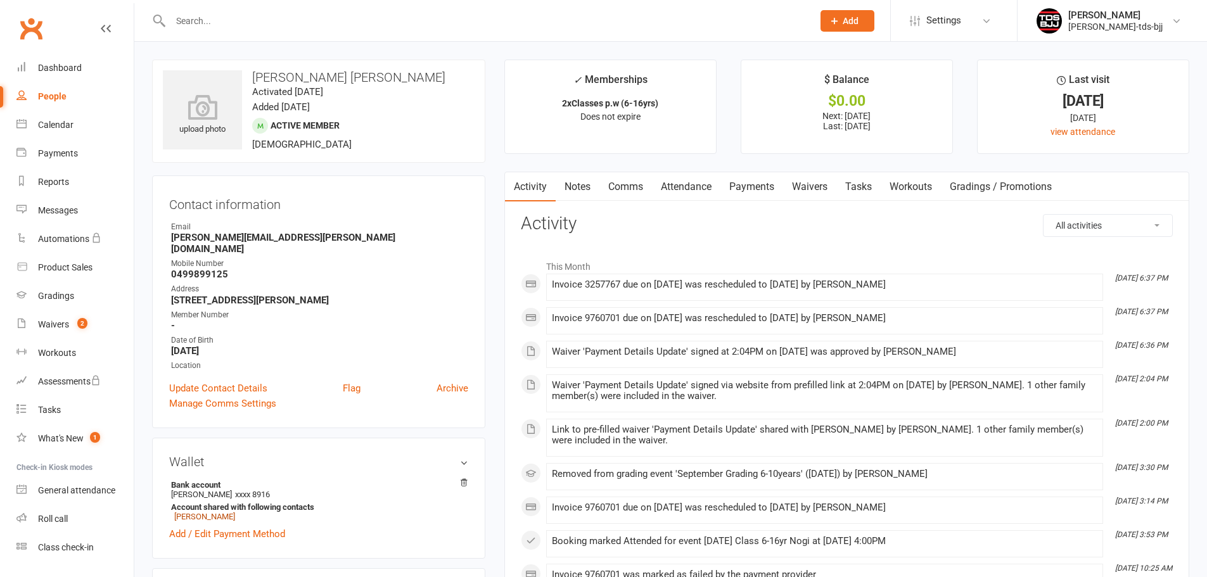
click at [804, 184] on link "Waivers" at bounding box center [809, 186] width 53 height 29
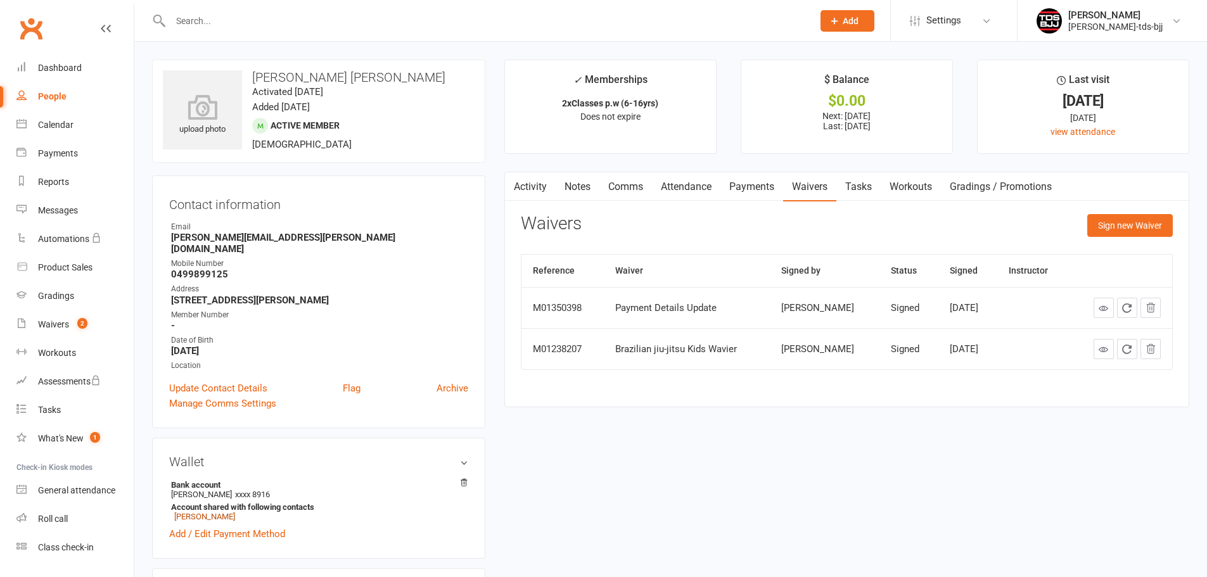
click at [531, 192] on link "Activity" at bounding box center [530, 186] width 51 height 29
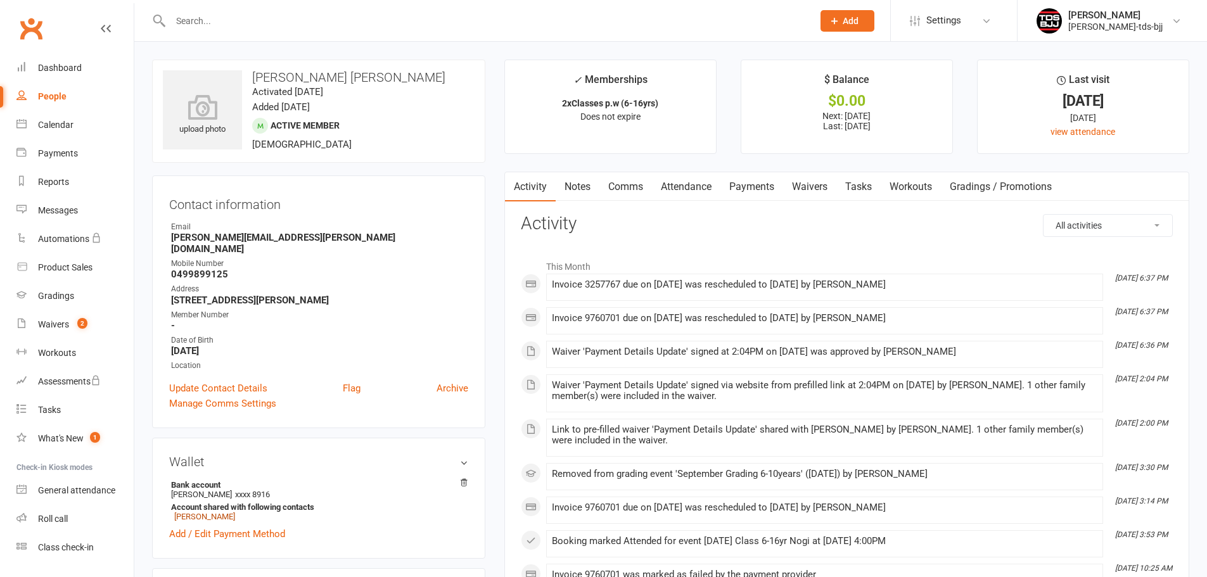
click at [746, 181] on link "Payments" at bounding box center [751, 186] width 63 height 29
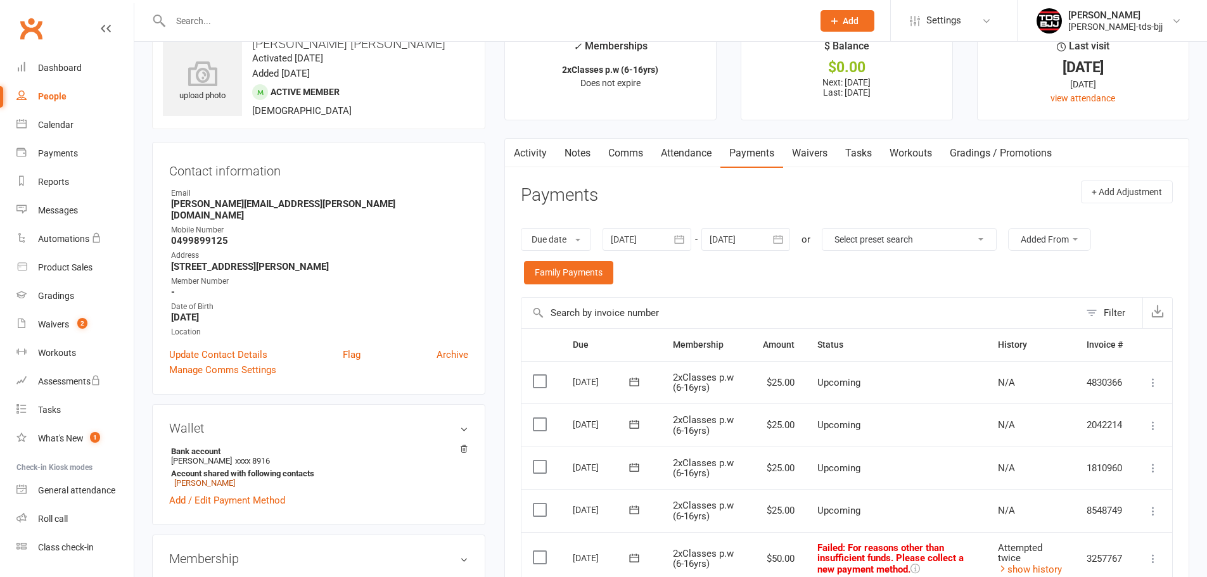
scroll to position [253, 0]
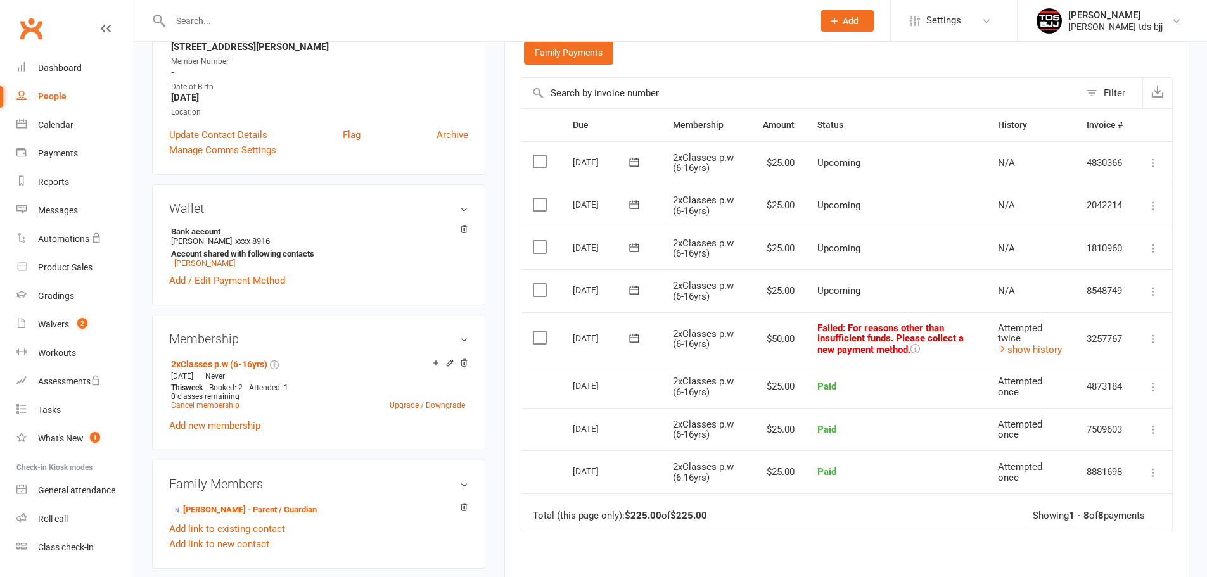
click at [1017, 347] on link "show history" at bounding box center [1030, 349] width 64 height 11
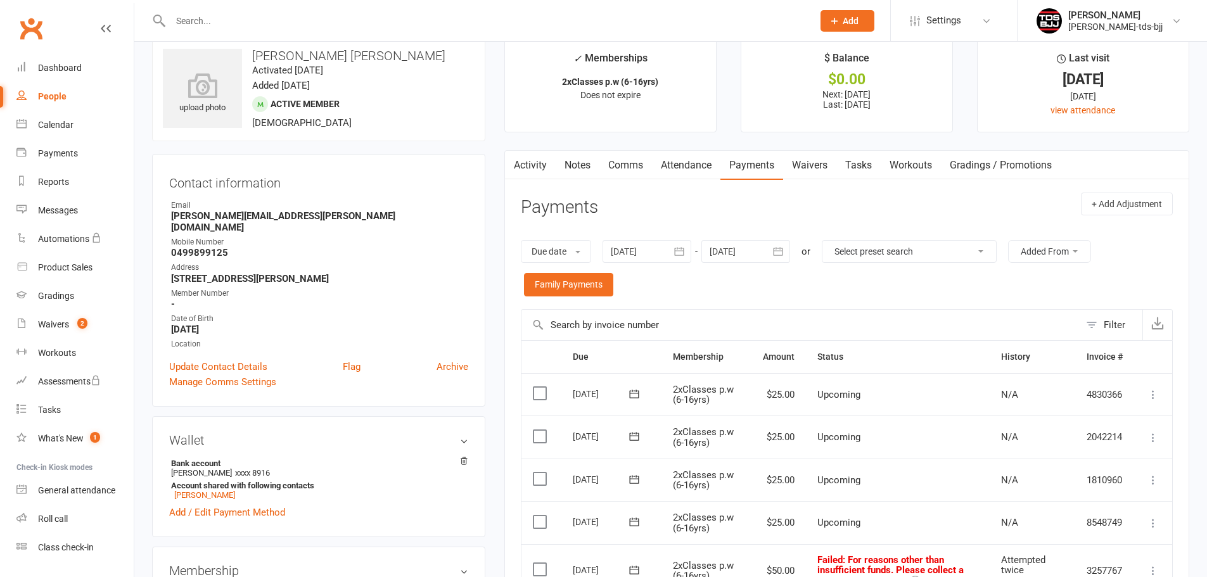
scroll to position [21, 0]
click at [530, 158] on link "Activity" at bounding box center [530, 165] width 51 height 29
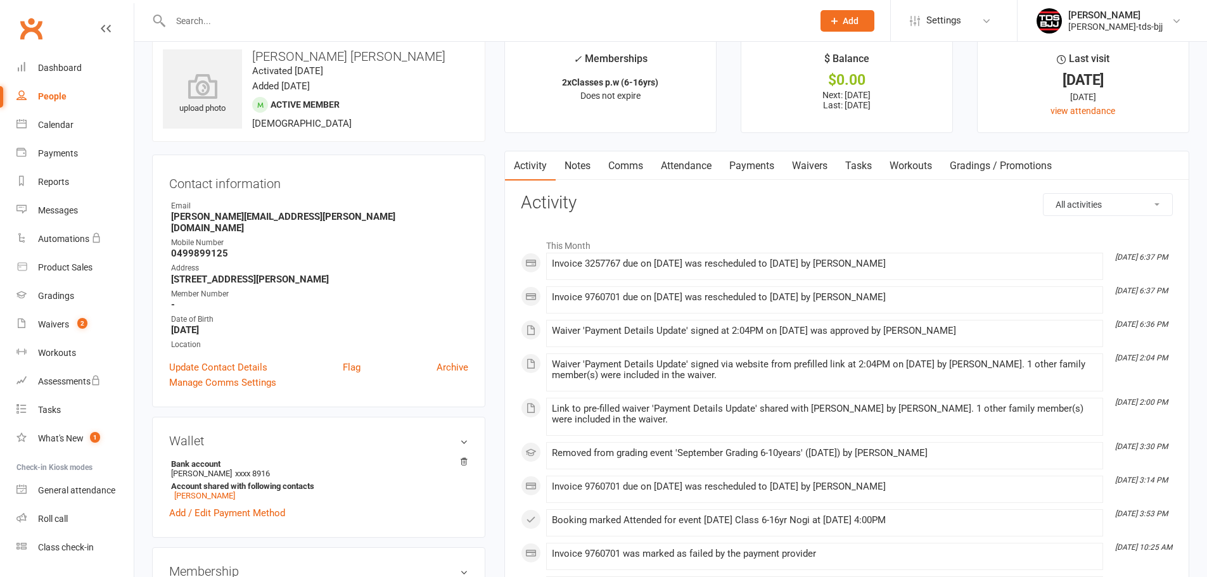
click at [749, 164] on link "Payments" at bounding box center [751, 165] width 63 height 29
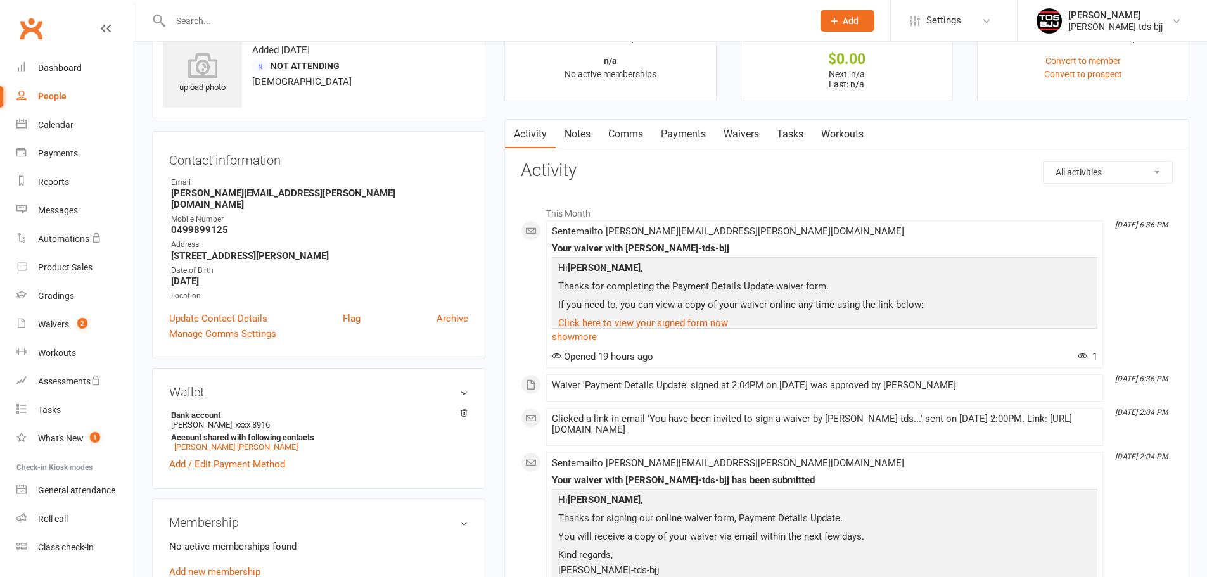
scroll to position [42, 0]
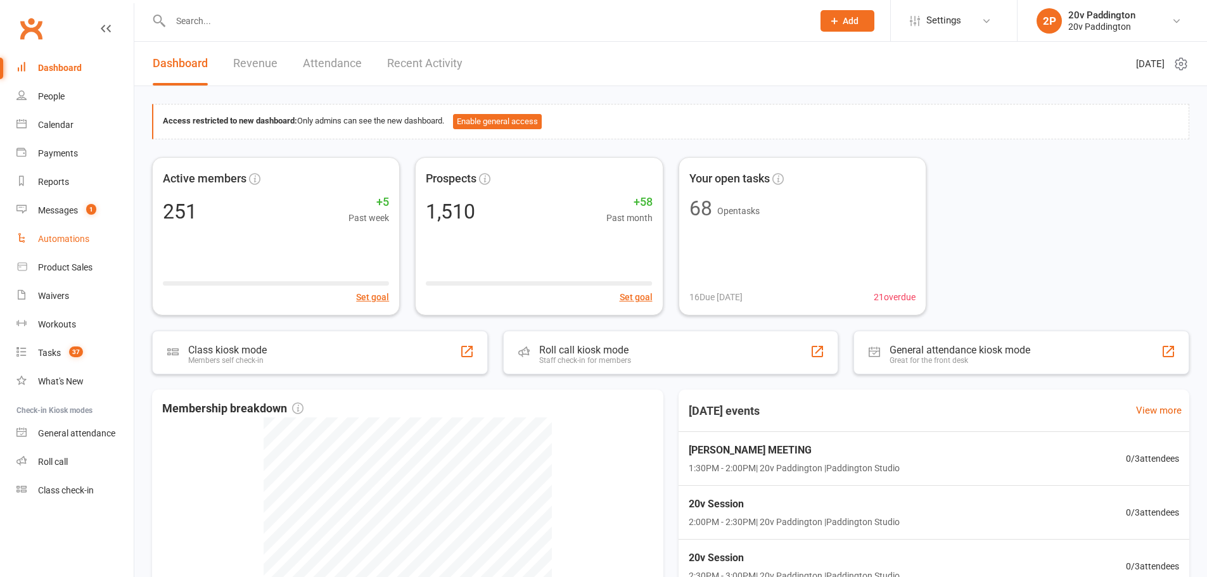
click at [58, 246] on link "Automations" at bounding box center [74, 239] width 117 height 29
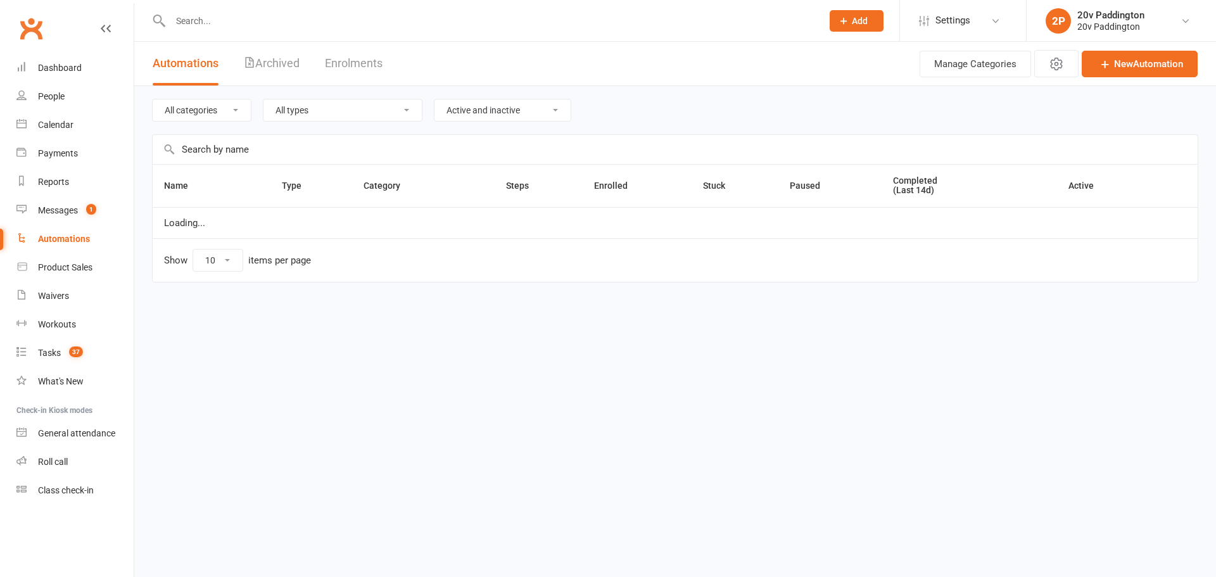
click at [268, 154] on input "text" at bounding box center [675, 149] width 1045 height 29
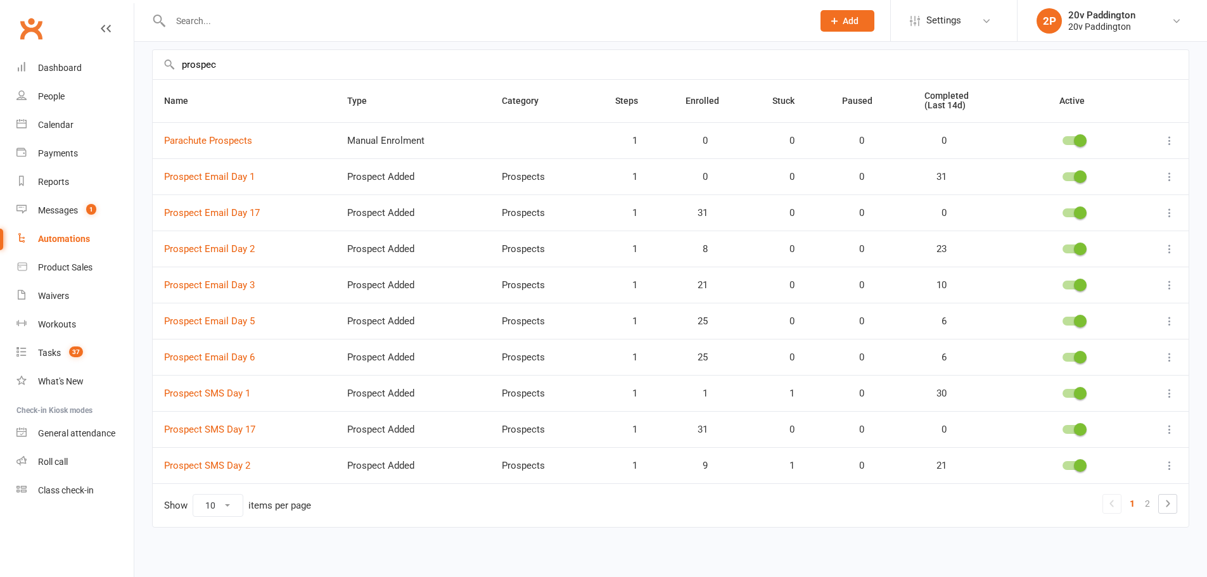
scroll to position [90, 0]
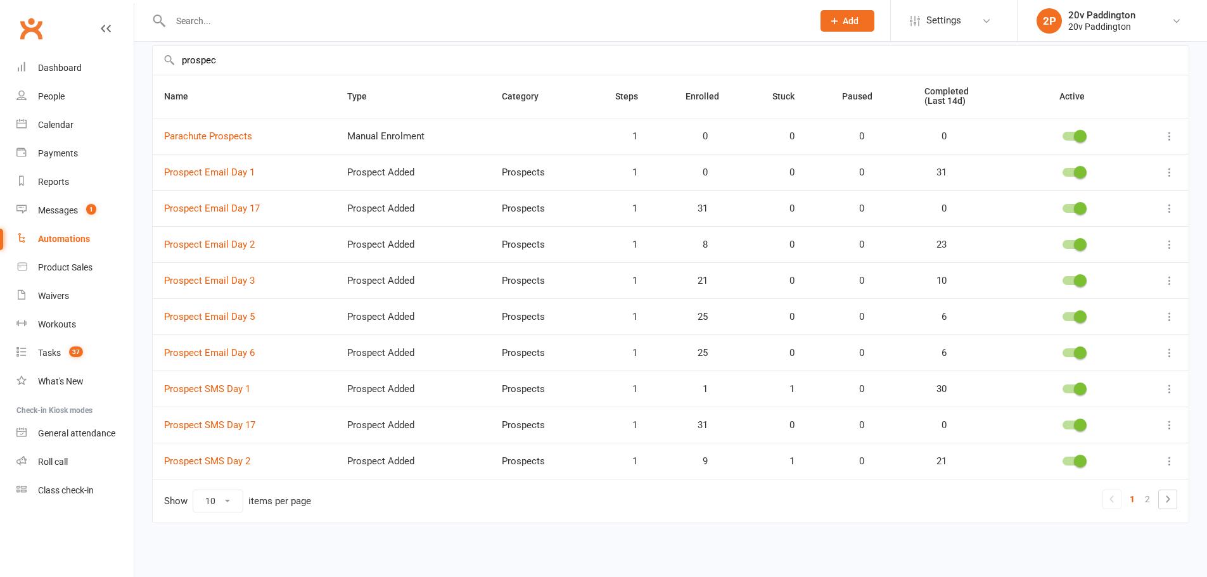
type input "prospec"
click at [1087, 15] on div "20v Paddington" at bounding box center [1101, 15] width 67 height 11
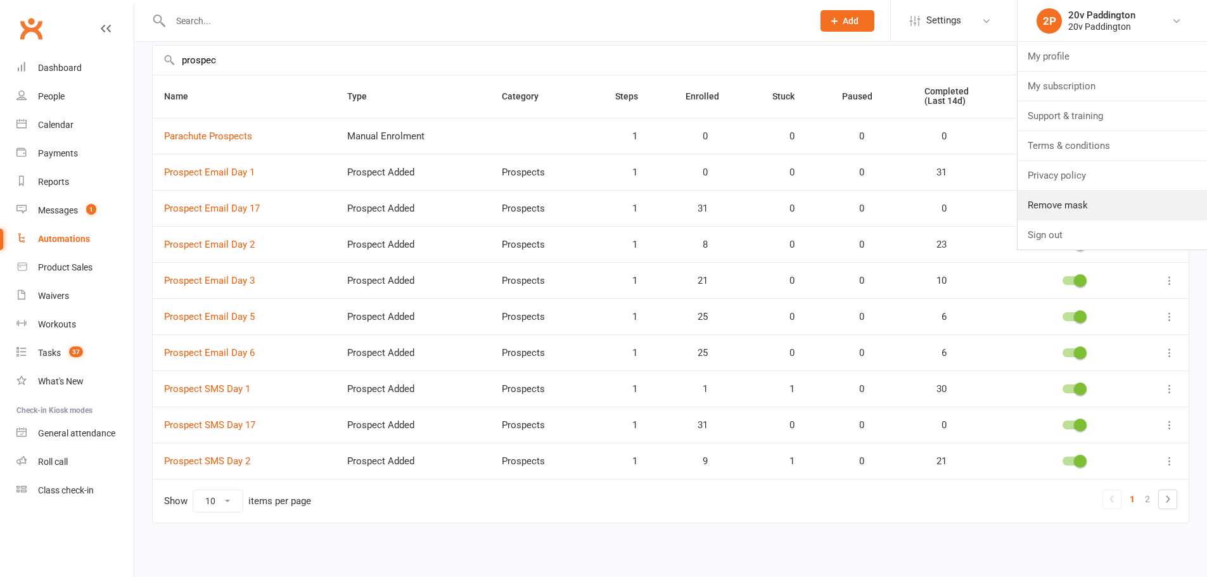
click at [1082, 203] on link "Remove mask" at bounding box center [1111, 205] width 189 height 29
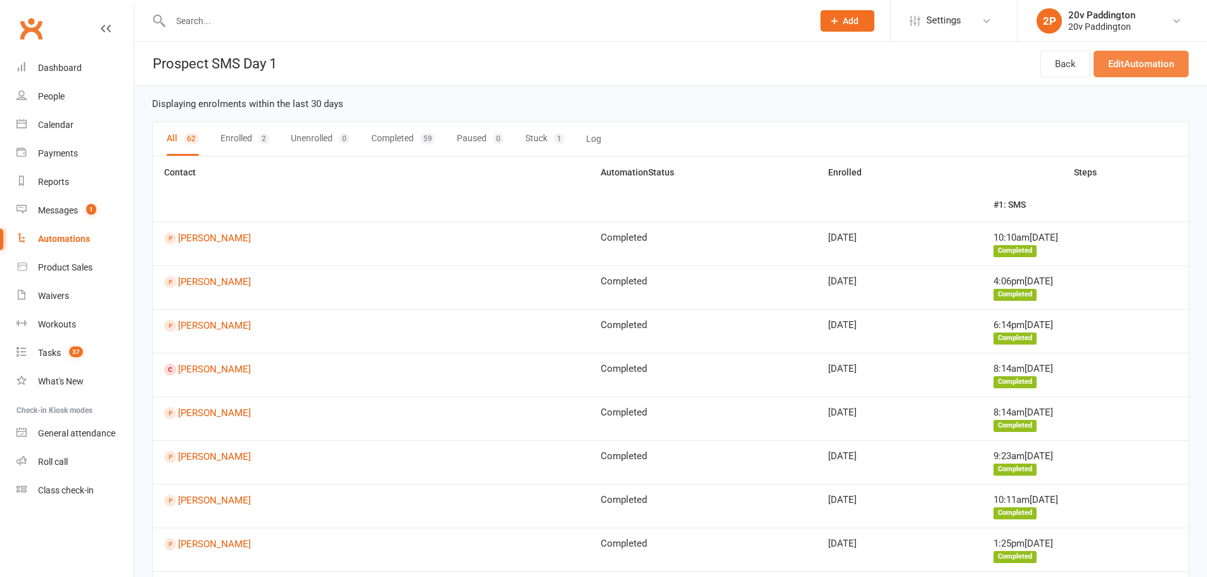
click at [1130, 58] on link "Edit Automation" at bounding box center [1140, 64] width 95 height 27
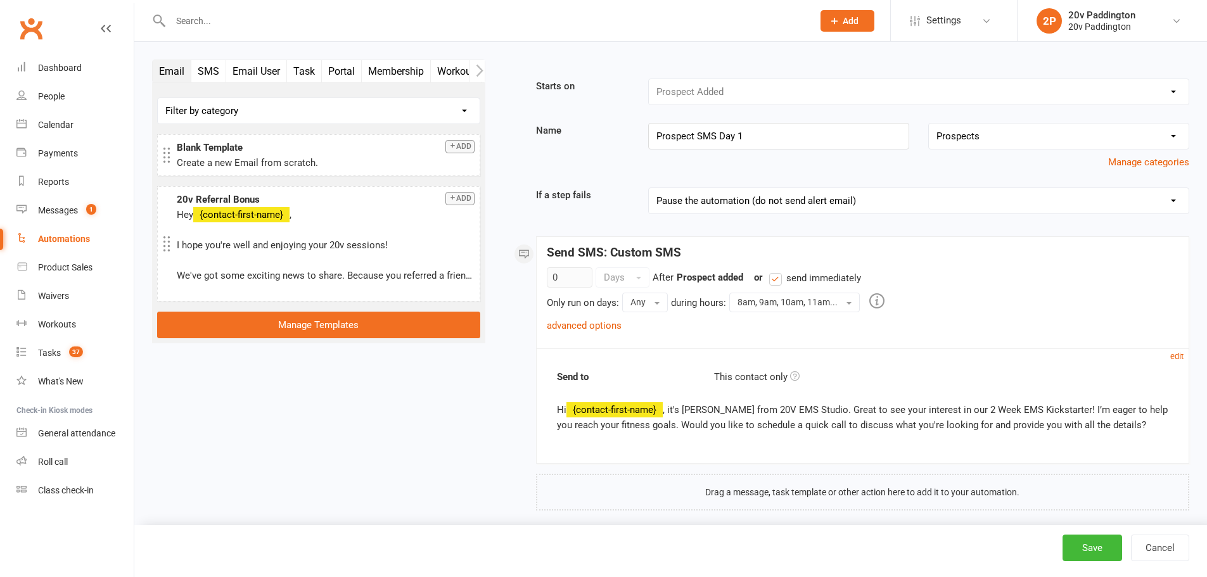
click at [597, 328] on link "advanced options" at bounding box center [584, 325] width 75 height 11
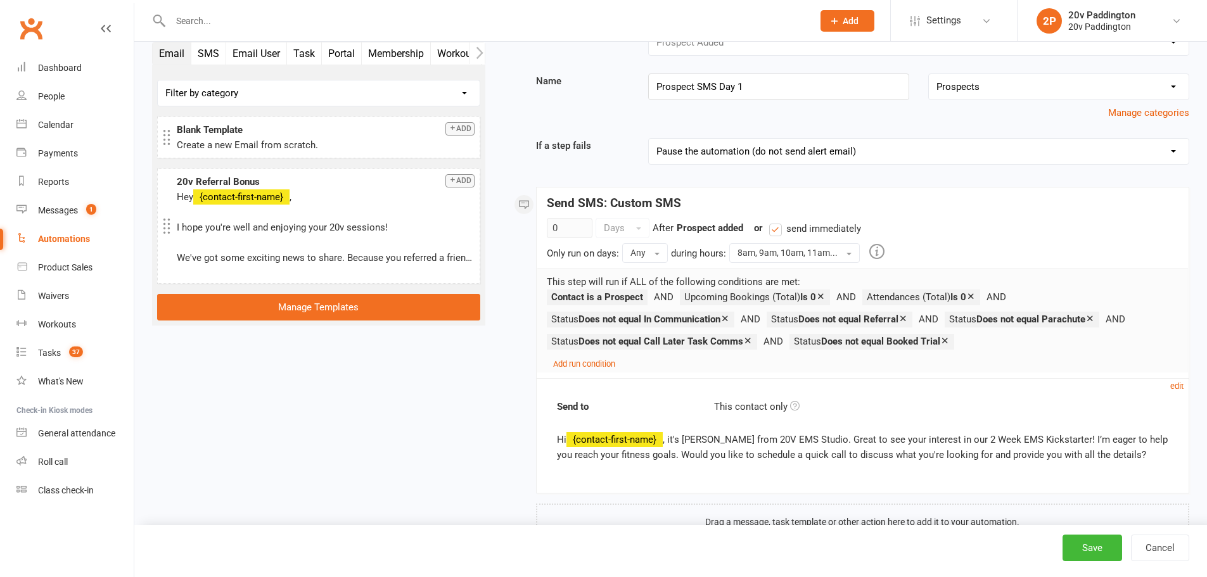
scroll to position [92, 0]
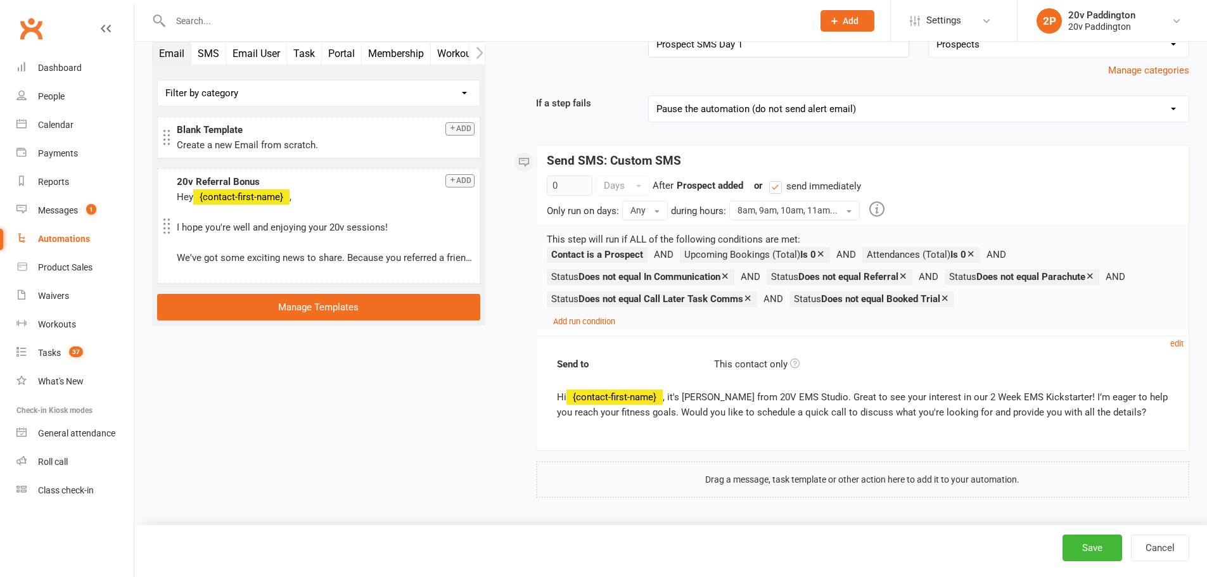
drag, startPoint x: 204, startPoint y: 47, endPoint x: 211, endPoint y: 59, distance: 13.9
click at [204, 46] on button "SMS" at bounding box center [208, 53] width 35 height 22
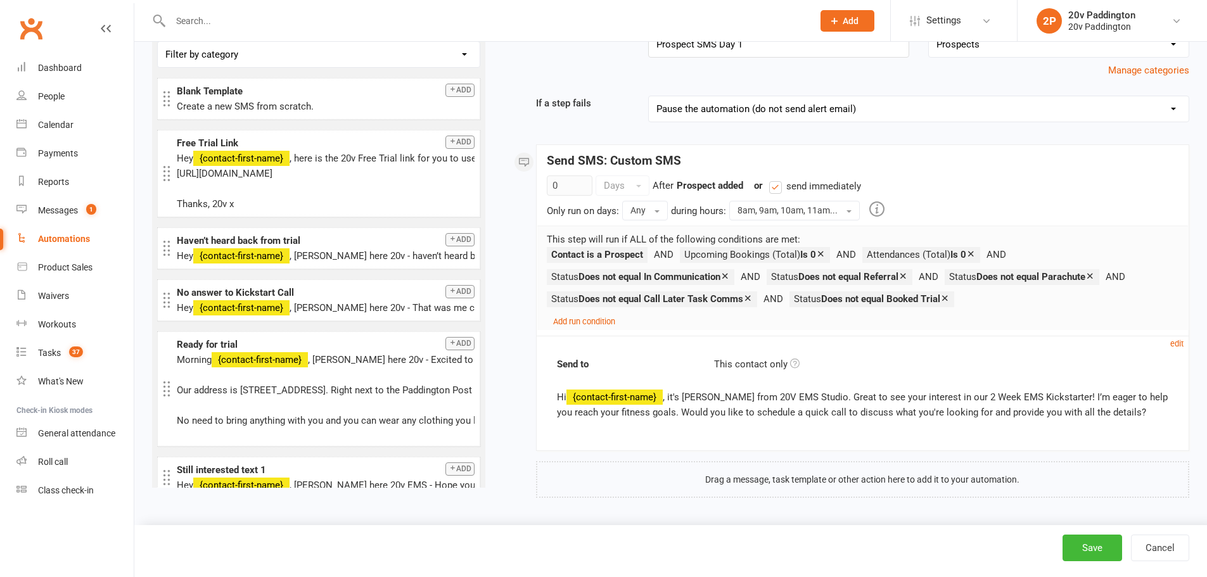
click at [449, 92] on button "Add" at bounding box center [459, 90] width 29 height 13
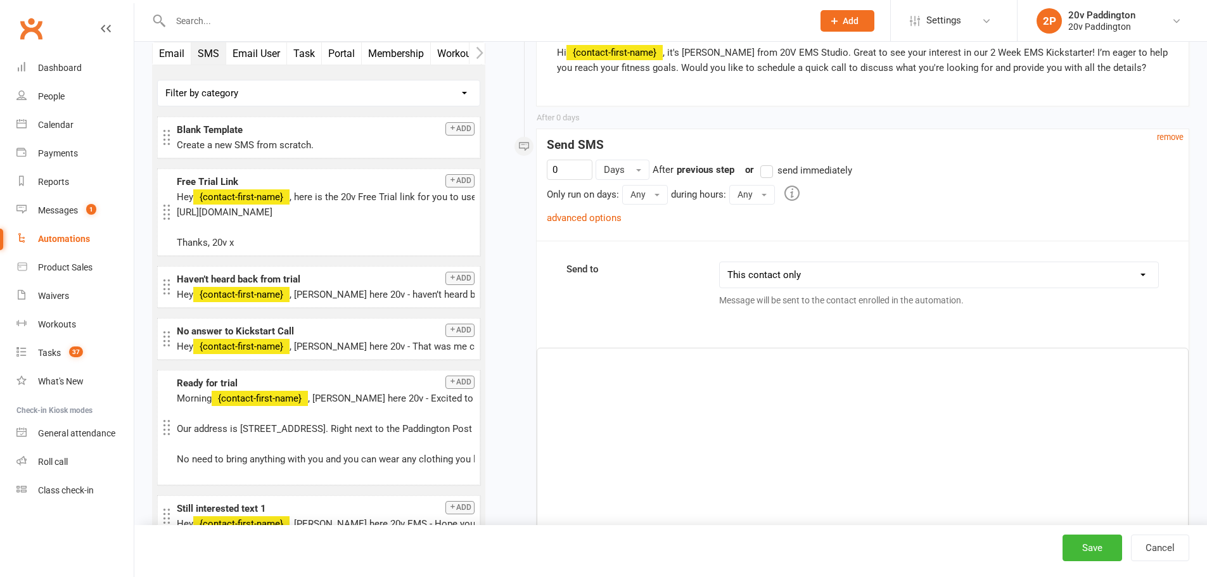
scroll to position [206, 0]
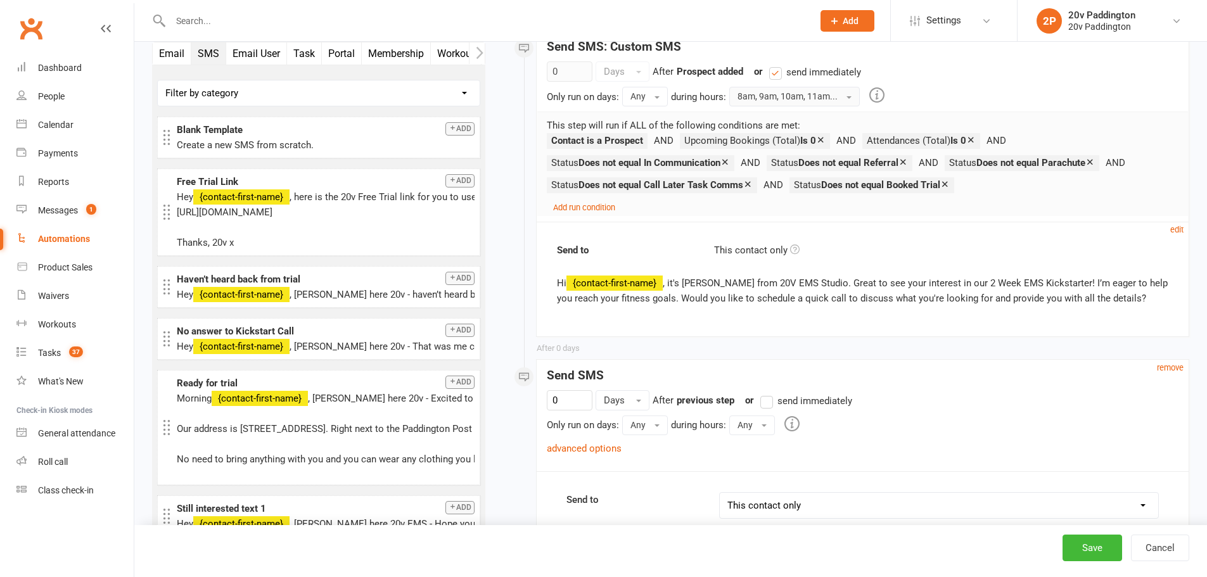
click at [817, 101] on button "8am, 9am, 10am, 11am..." at bounding box center [794, 96] width 131 height 19
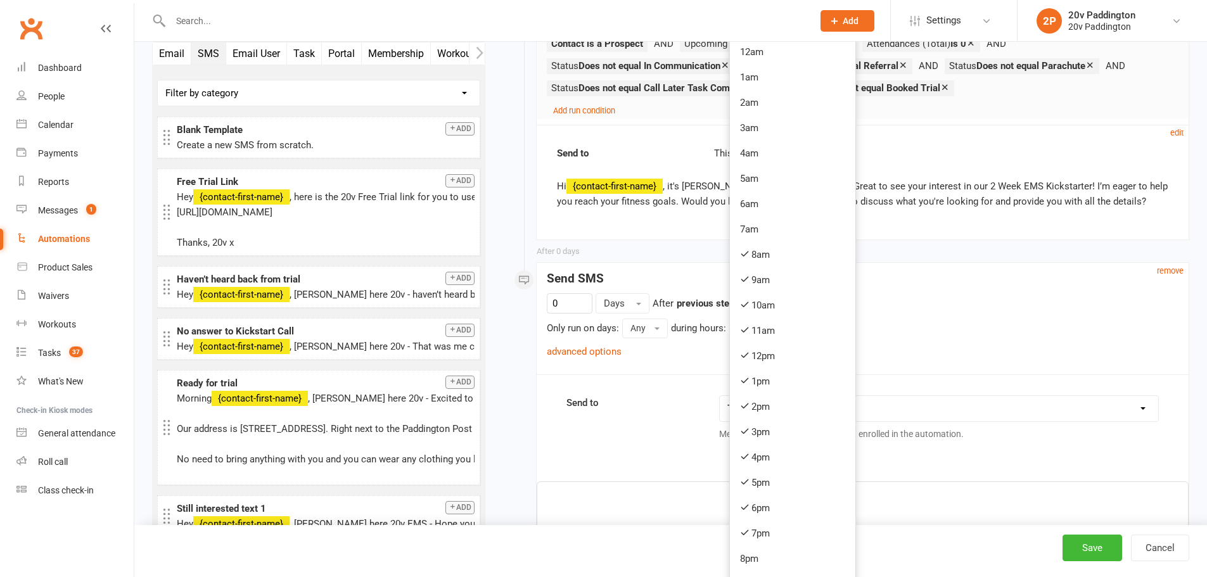
scroll to position [312, 0]
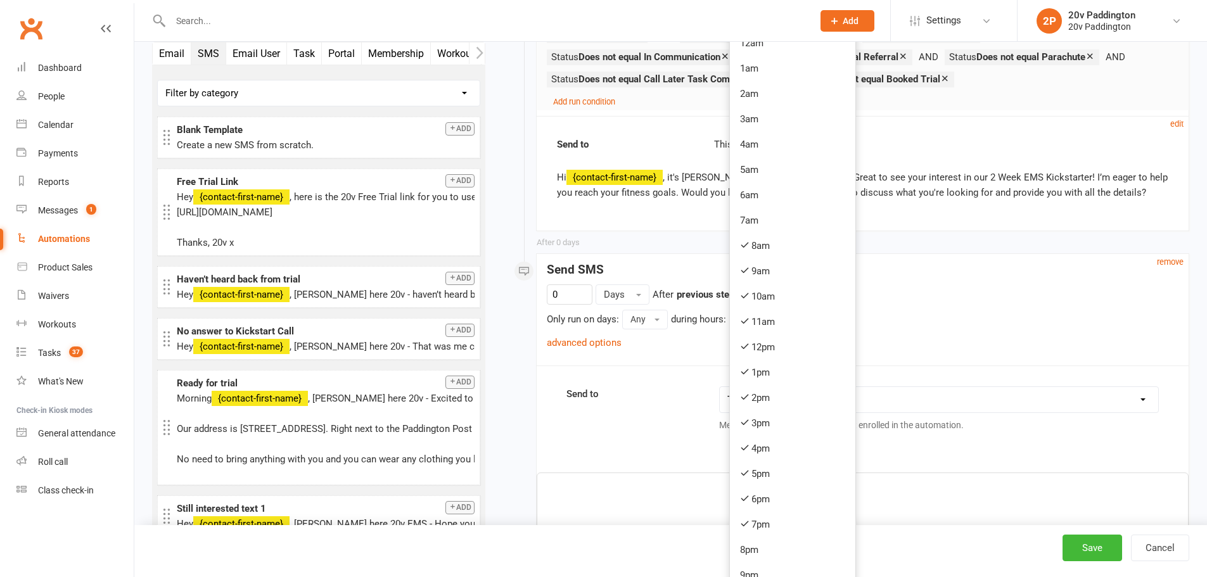
click at [995, 210] on div "Send to This contact only Hi {contact-first-name} , it's [PERSON_NAME] from 20V…" at bounding box center [863, 173] width 652 height 115
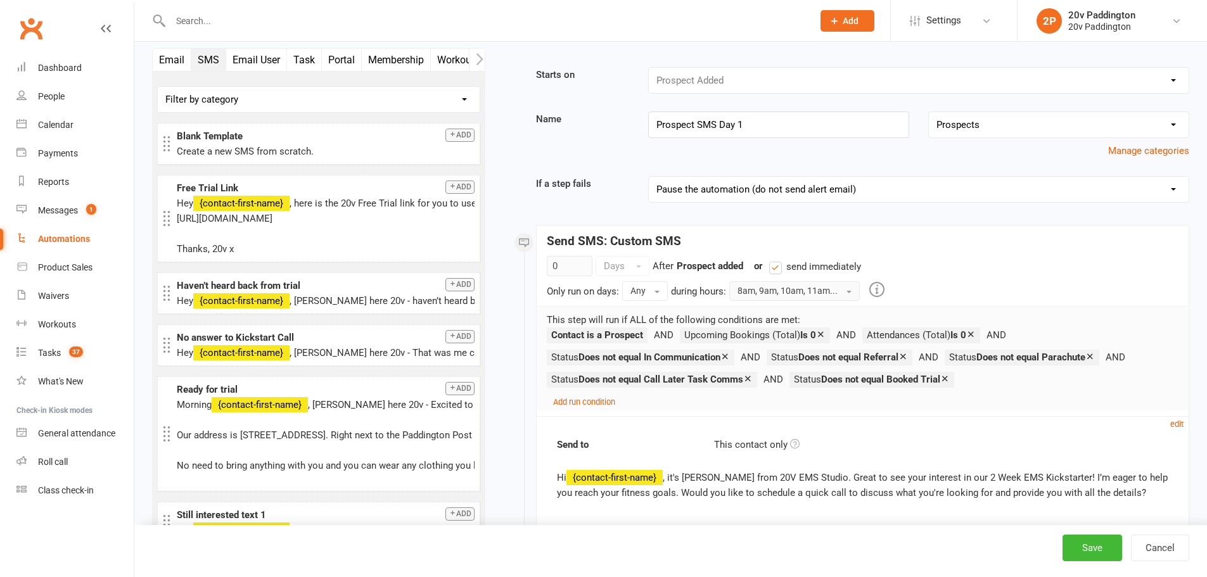
scroll to position [0, 0]
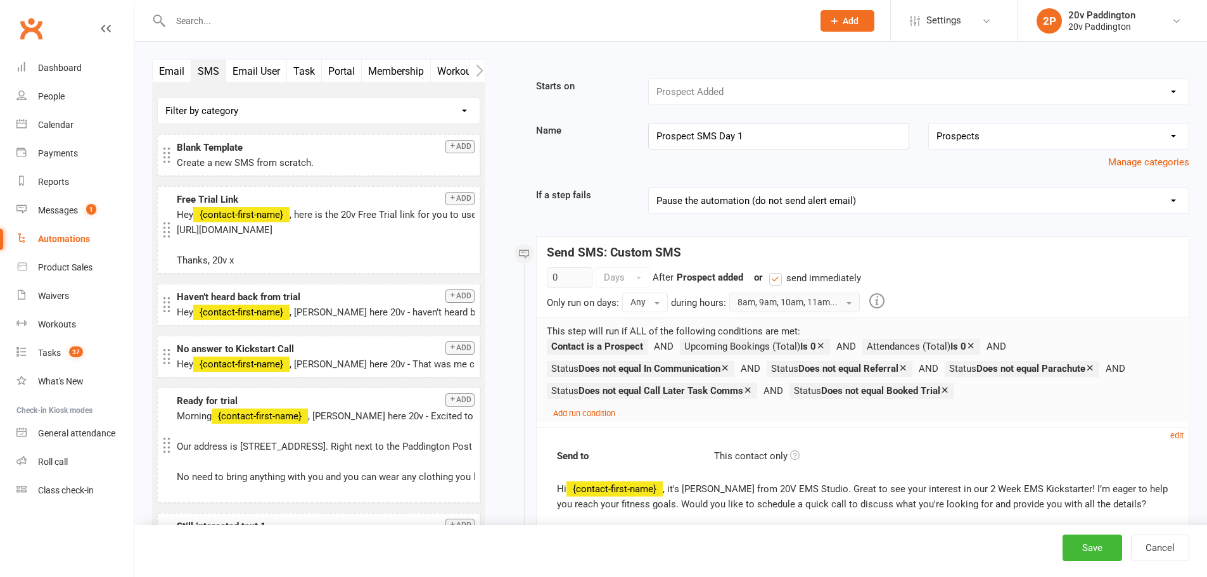
click at [805, 303] on button "8am, 9am, 10am, 11am..." at bounding box center [794, 302] width 131 height 19
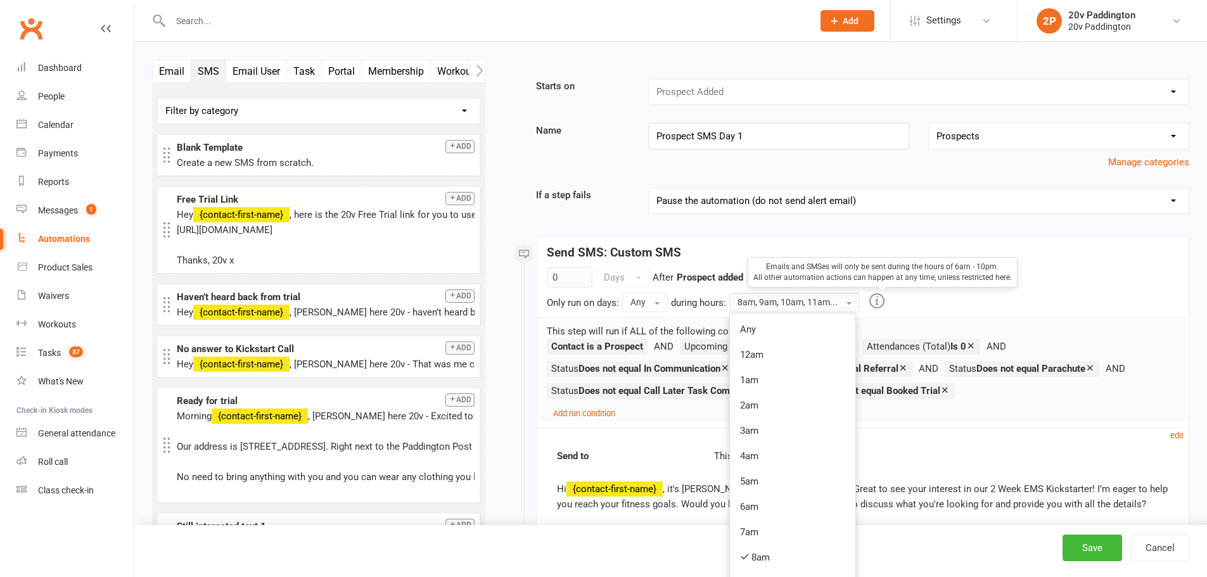
click at [884, 297] on icon at bounding box center [876, 301] width 15 height 16
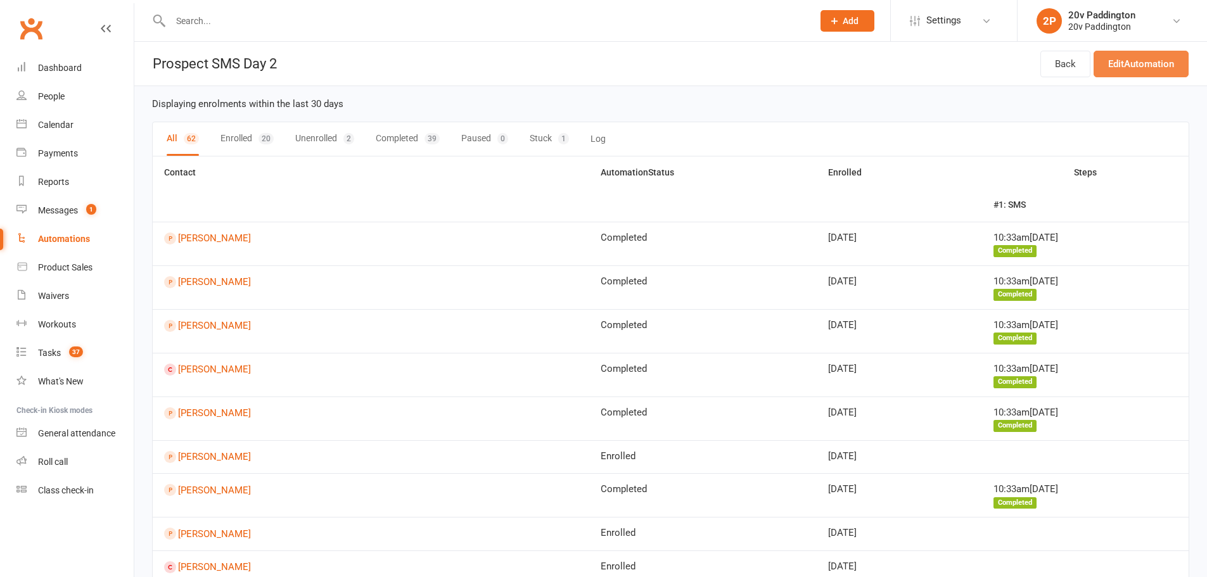
click at [1145, 62] on link "Edit Automation" at bounding box center [1140, 64] width 95 height 27
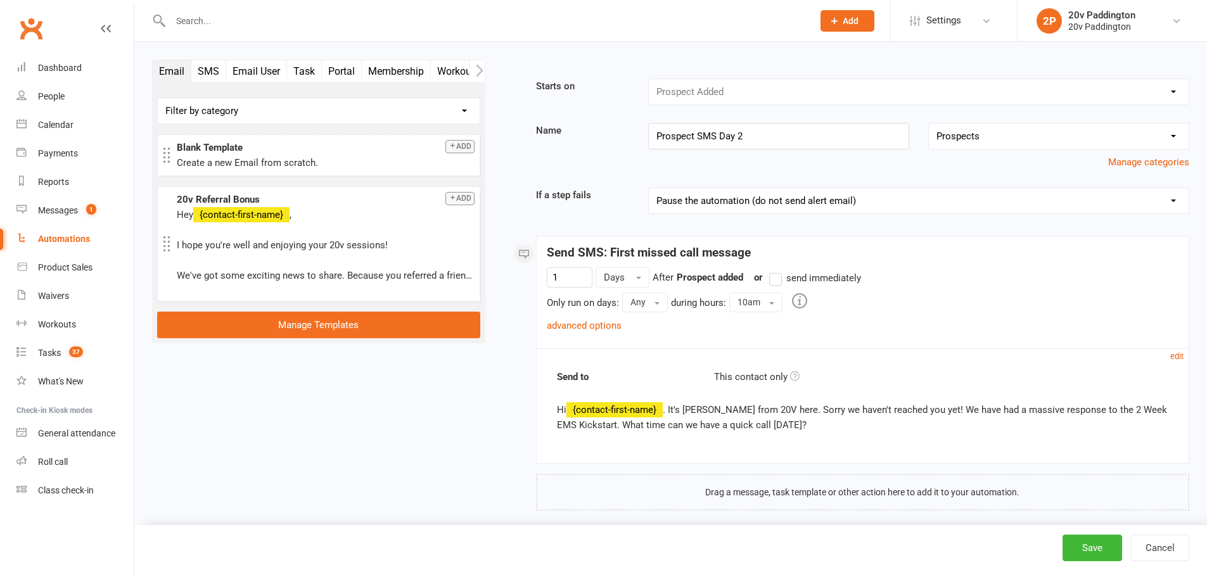
click at [589, 328] on link "advanced options" at bounding box center [584, 325] width 75 height 11
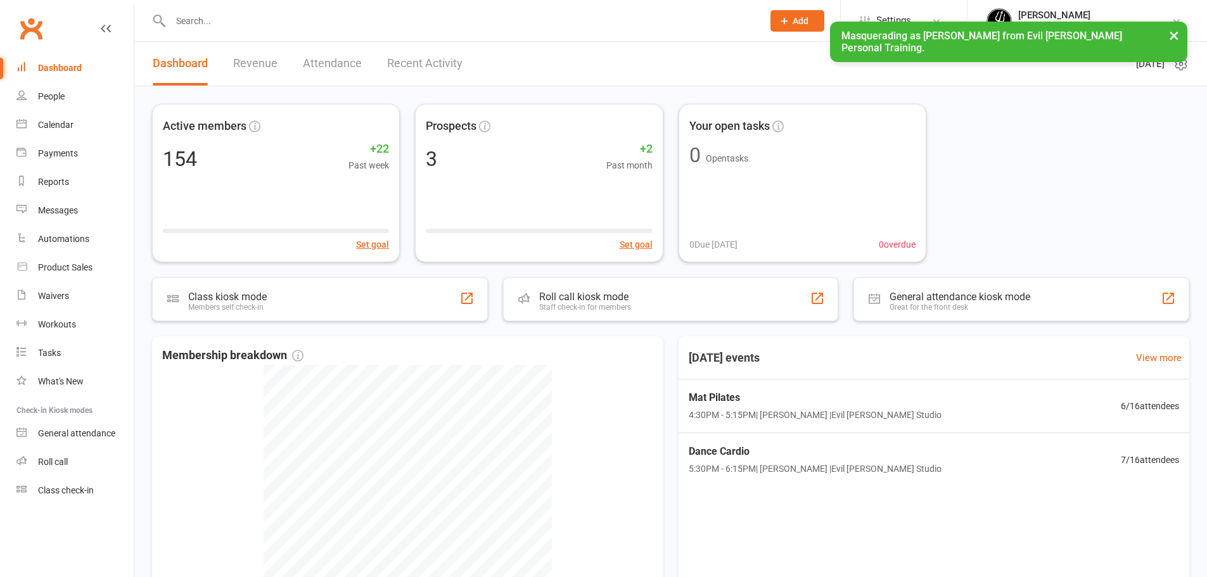
click at [1176, 36] on button "×" at bounding box center [1174, 35] width 23 height 27
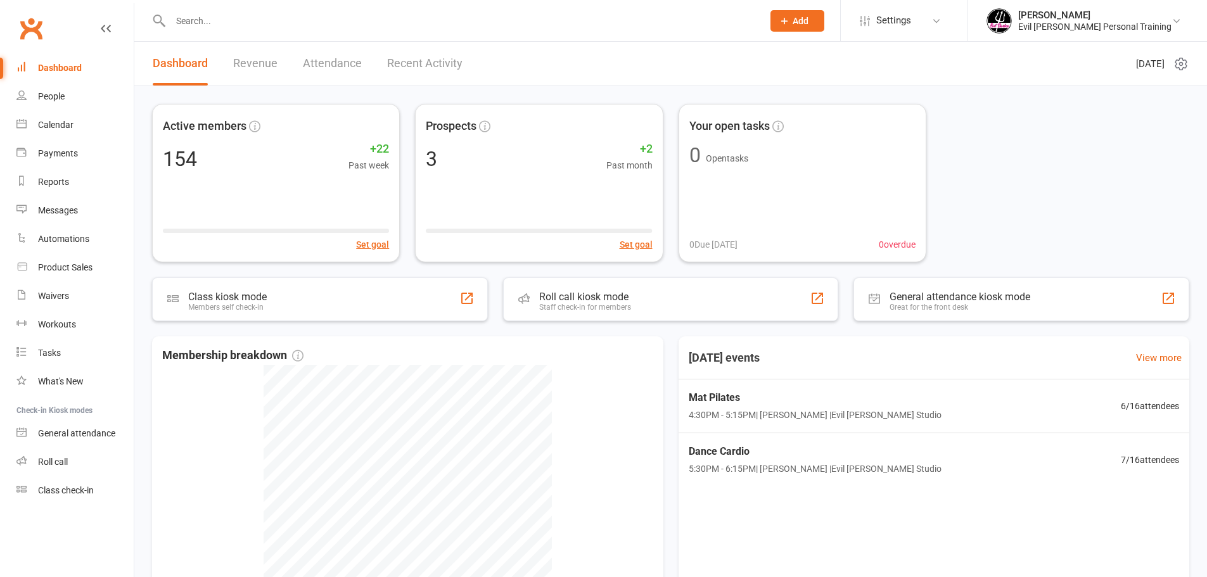
click at [911, 23] on span "Settings" at bounding box center [893, 20] width 35 height 29
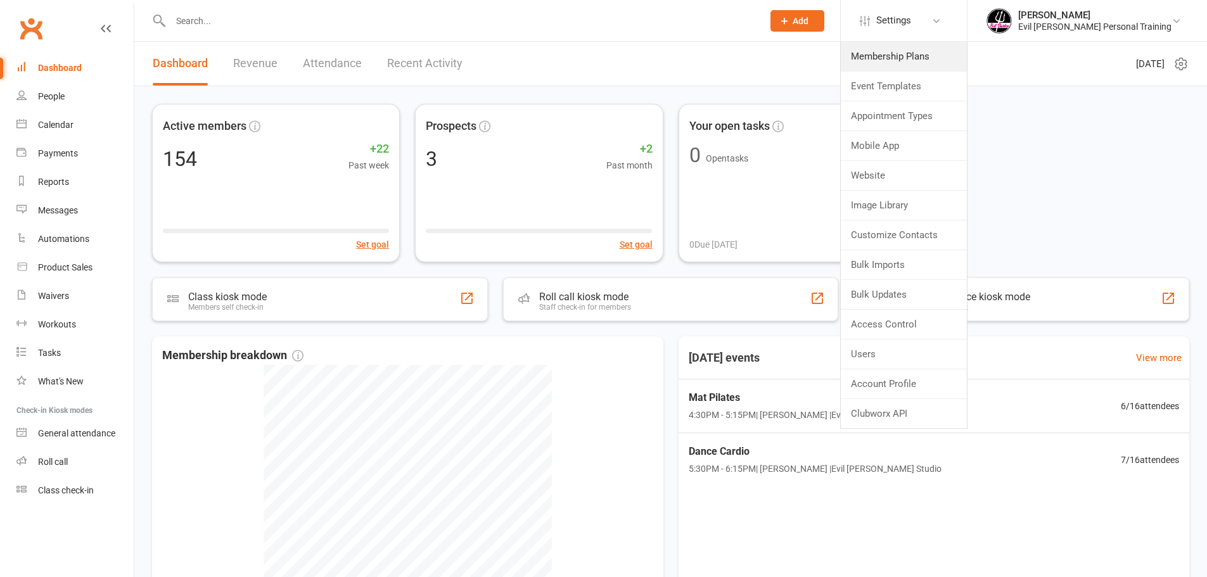
click at [941, 52] on link "Membership Plans" at bounding box center [904, 56] width 126 height 29
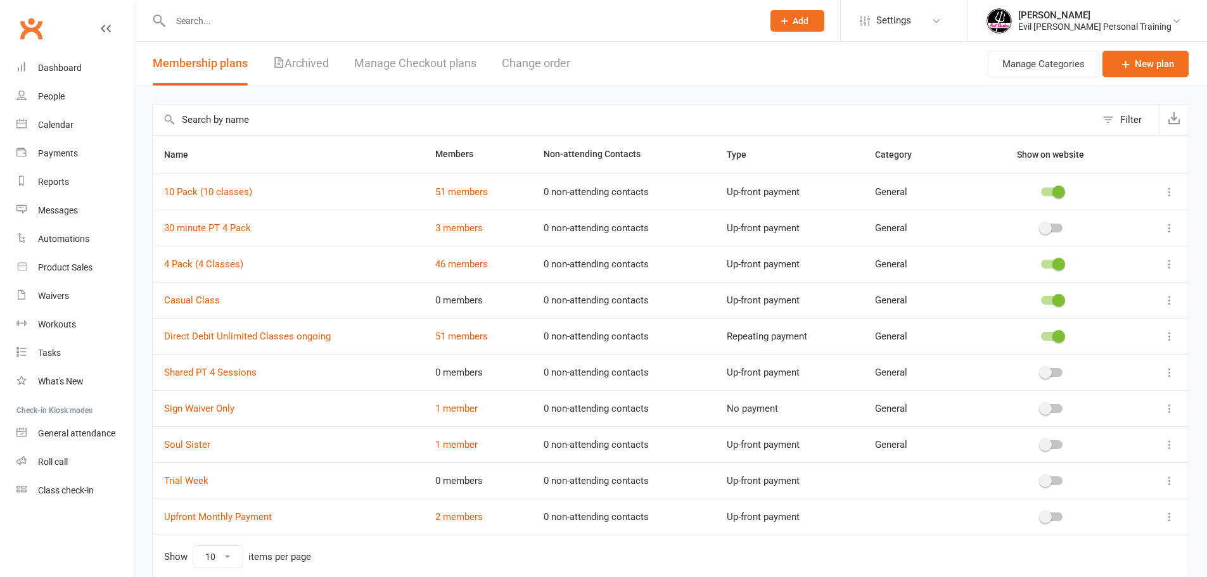
click at [911, 16] on span "Settings" at bounding box center [893, 20] width 35 height 29
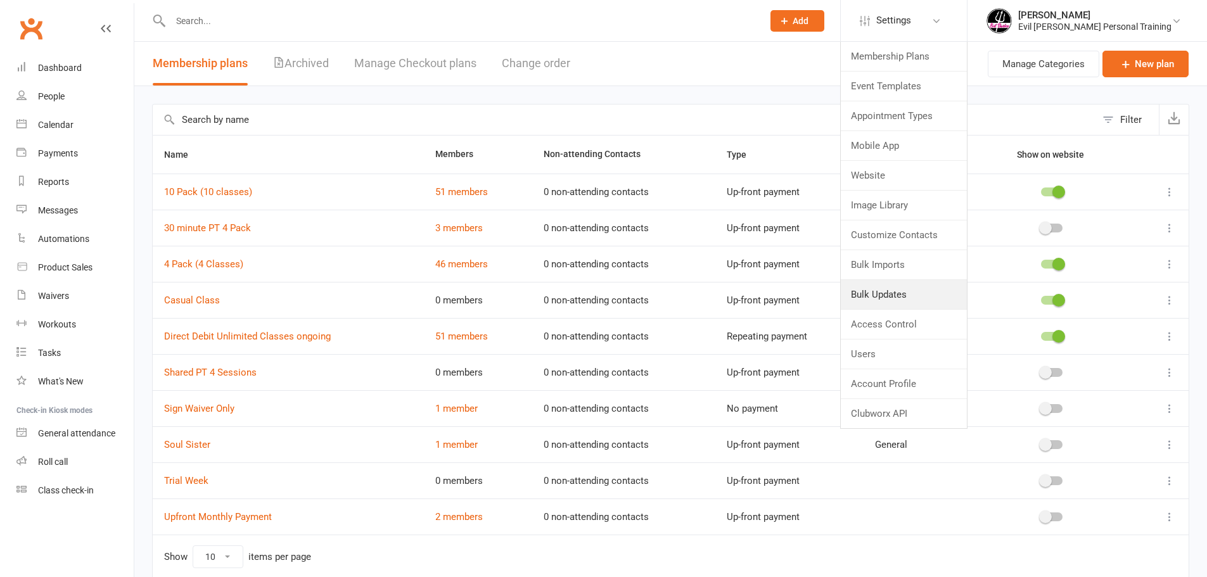
click at [924, 291] on link "Bulk Updates" at bounding box center [904, 294] width 126 height 29
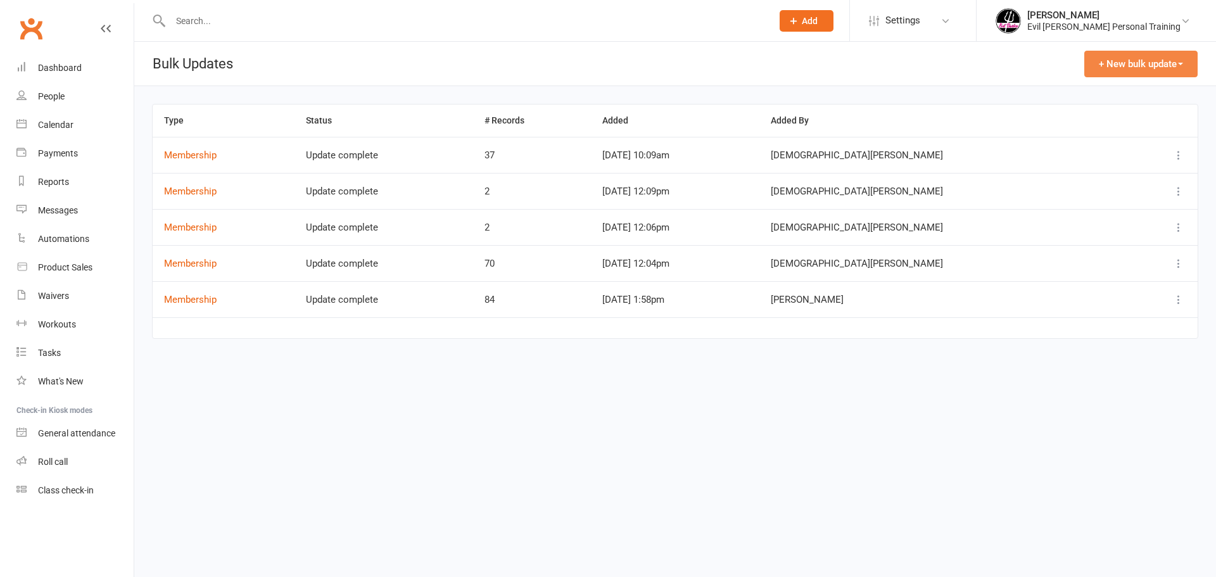
click at [1145, 63] on button "+ New bulk update" at bounding box center [1141, 64] width 113 height 27
click at [1107, 92] on link "Memberships" at bounding box center [1134, 94] width 125 height 25
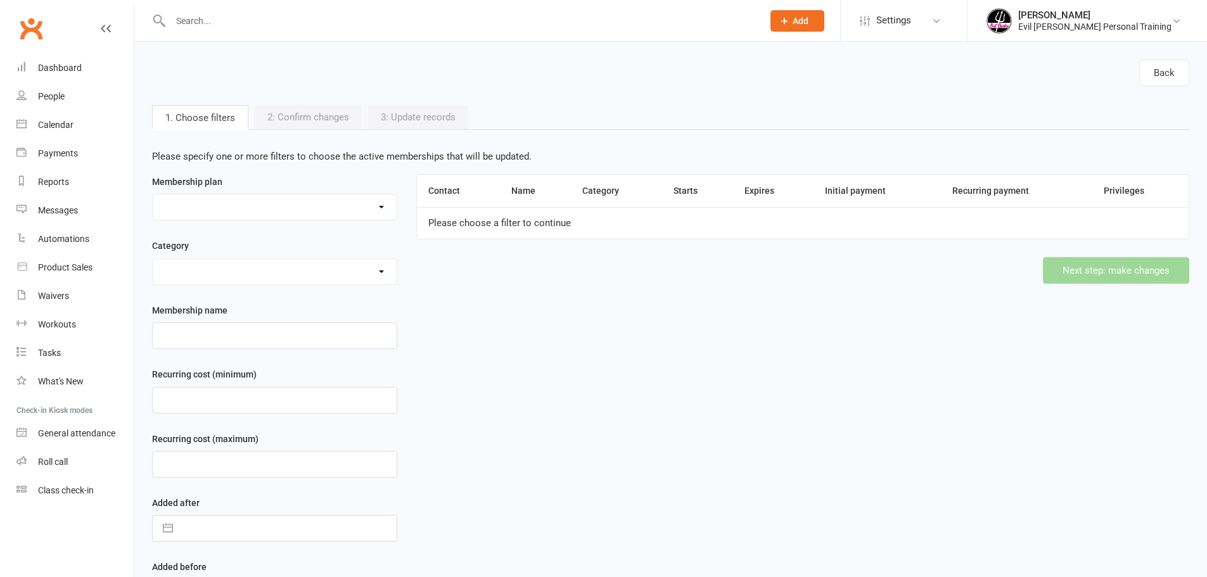
click at [305, 215] on select at bounding box center [275, 206] width 244 height 25
select select "39631"
click at [153, 195] on select "10 Pack (10 classes) 30 minute PT 4 Pack 4 Pack (4 Classes) Casual Class Direct…" at bounding box center [275, 206] width 244 height 25
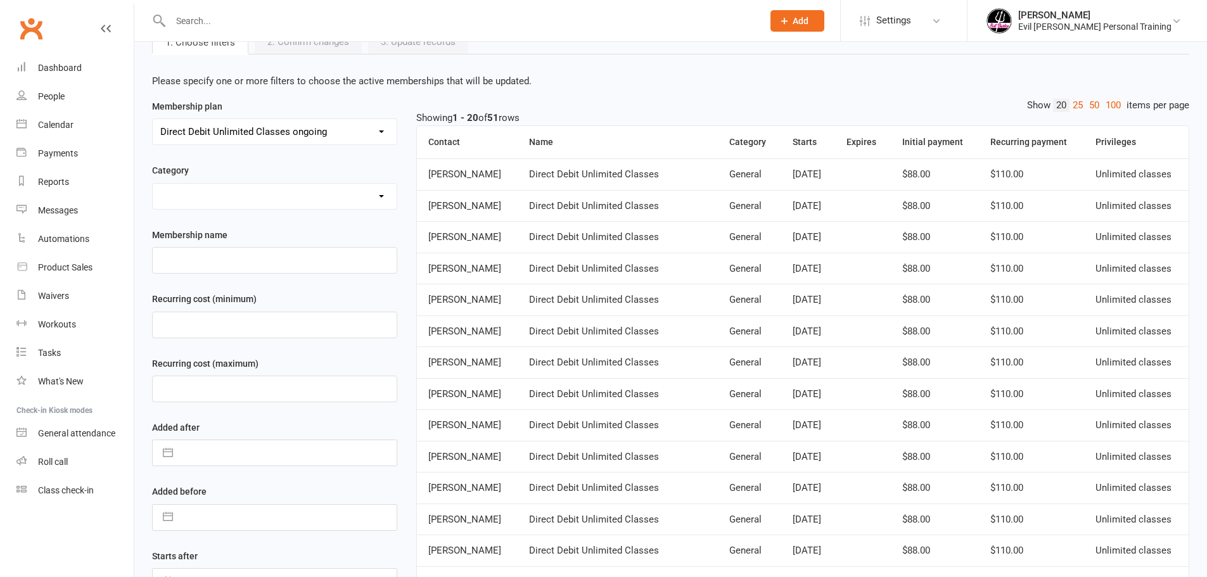
scroll to position [253, 0]
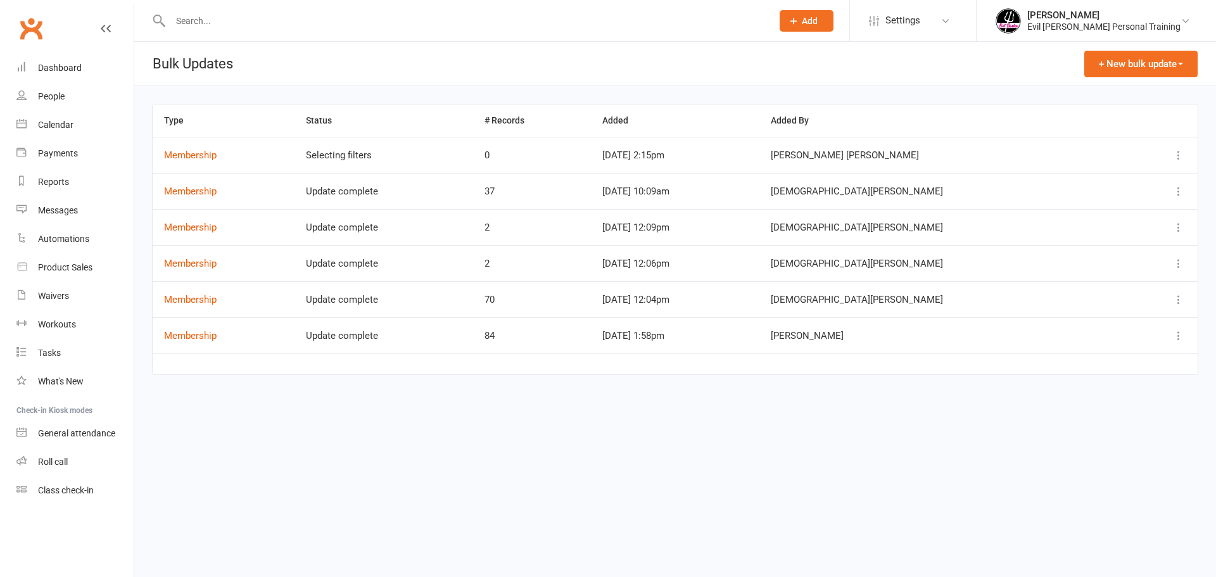
click at [1180, 156] on icon at bounding box center [1179, 155] width 13 height 13
click at [1103, 197] on link "Remove" at bounding box center [1123, 205] width 125 height 25
click at [1102, 10] on div "[PERSON_NAME]" at bounding box center [1104, 15] width 153 height 11
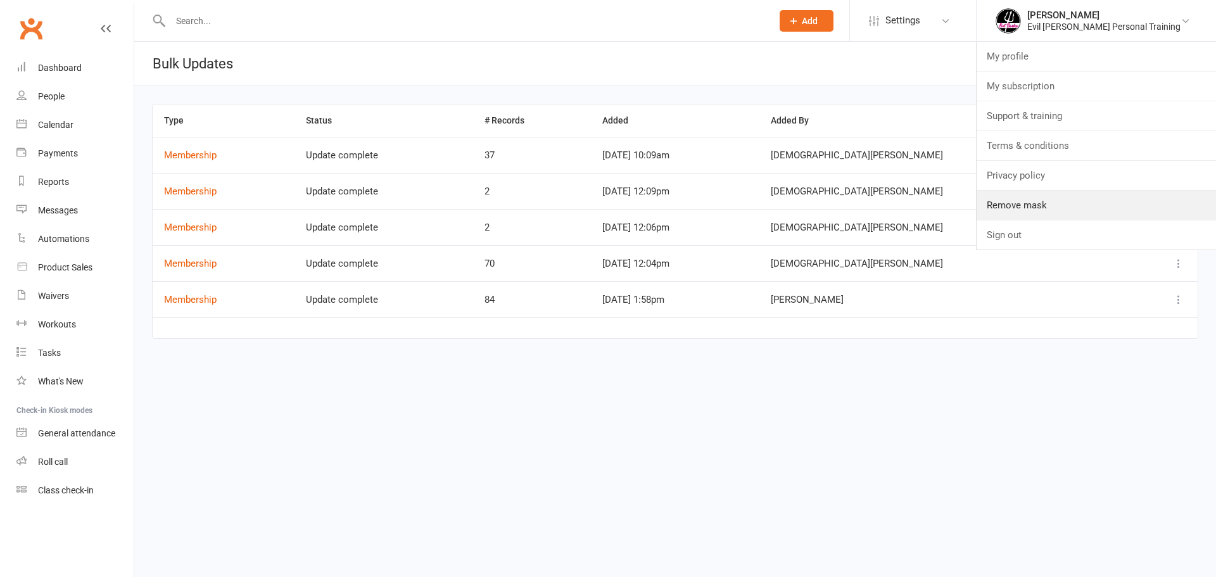
click at [1076, 206] on link "Remove mask" at bounding box center [1096, 205] width 239 height 29
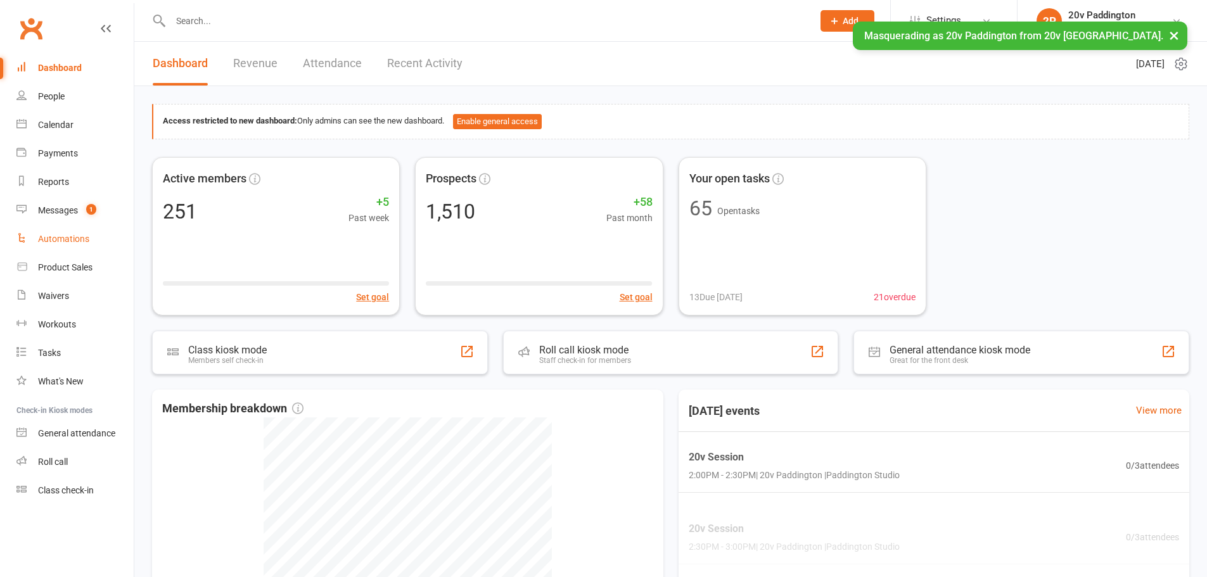
click at [75, 245] on link "Automations" at bounding box center [74, 239] width 117 height 29
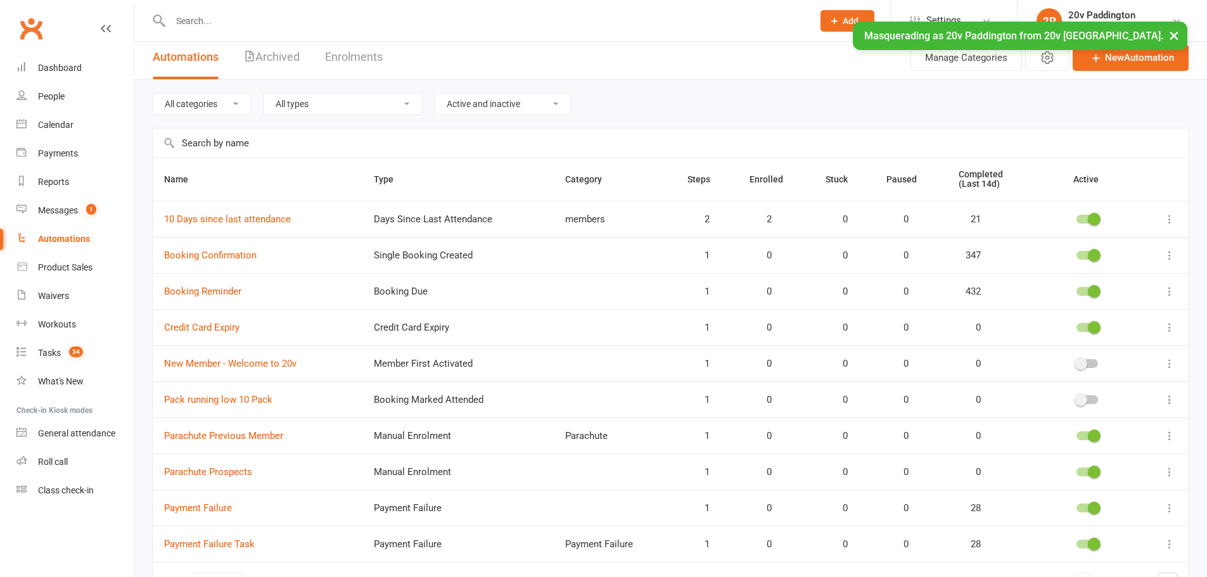
scroll to position [90, 0]
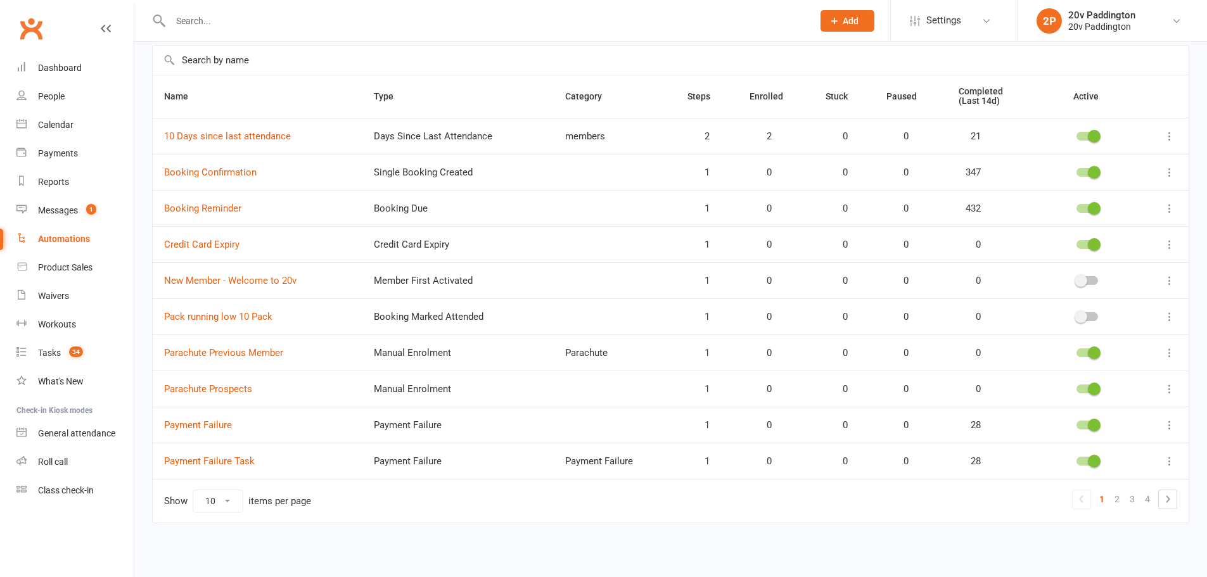
click at [280, 65] on input "text" at bounding box center [671, 60] width 1036 height 29
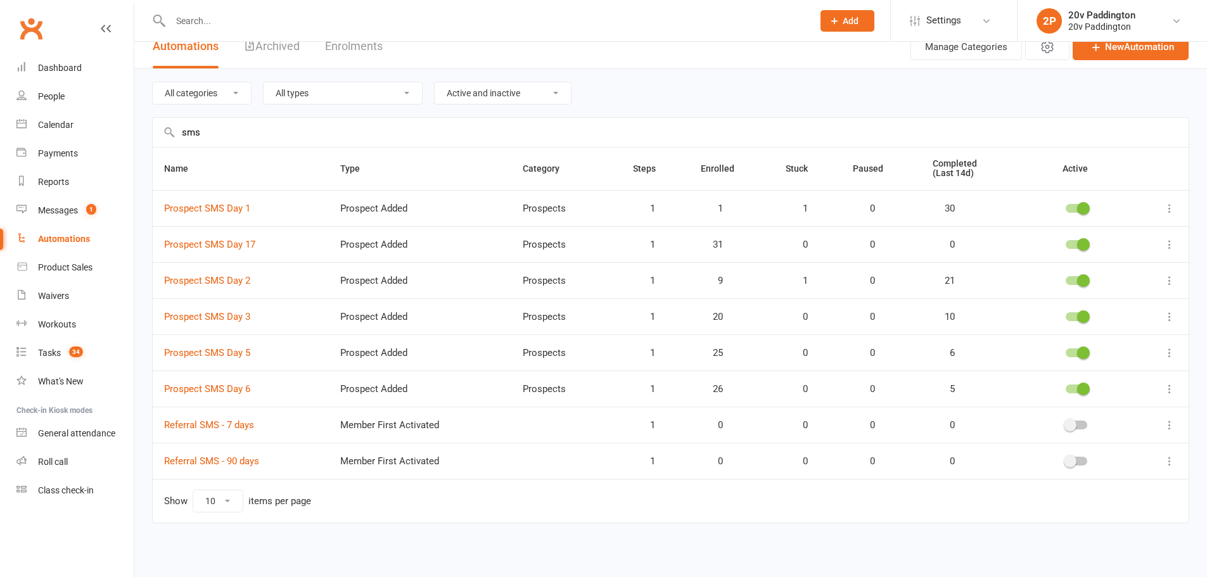
type input "sms"
click at [230, 210] on link "Prospect SMS Day 1" at bounding box center [207, 208] width 86 height 11
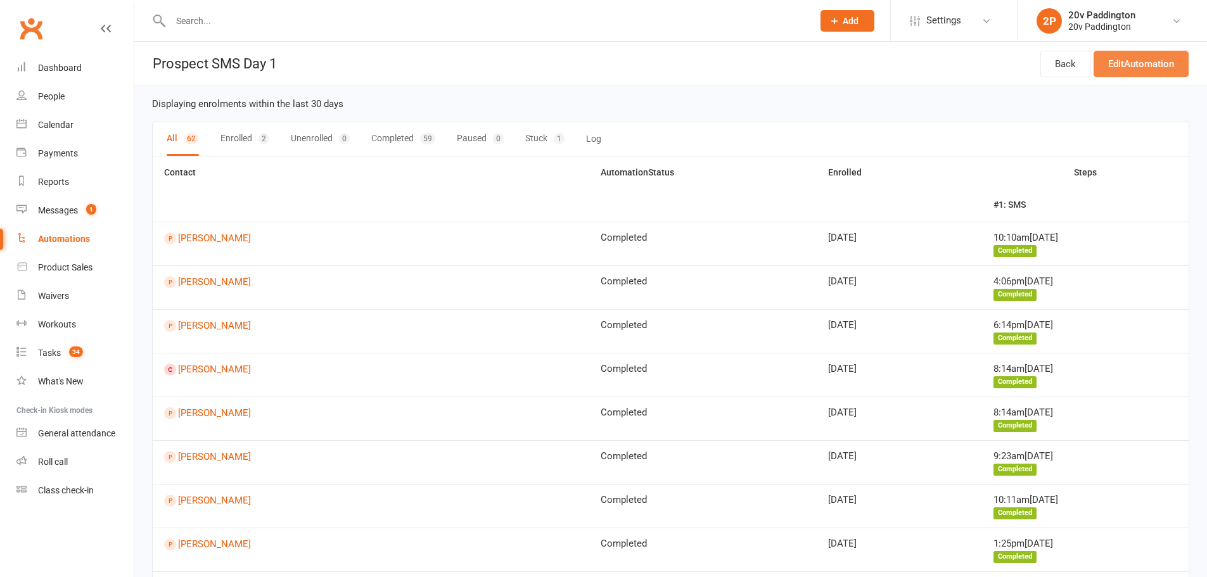
click at [1156, 66] on link "Edit Automation" at bounding box center [1140, 64] width 95 height 27
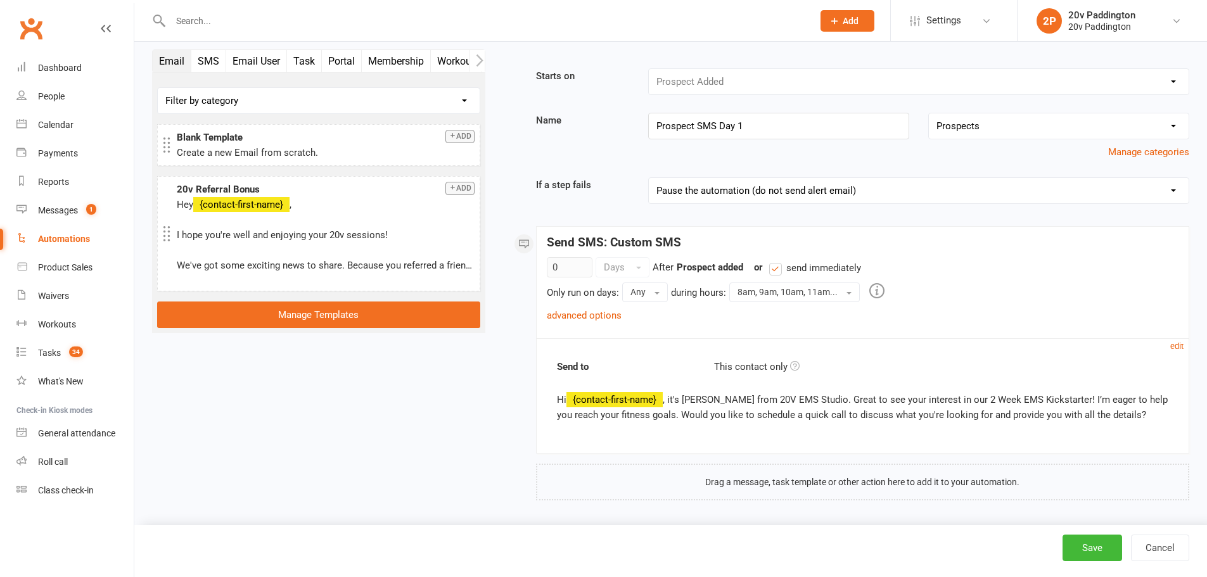
scroll to position [13, 0]
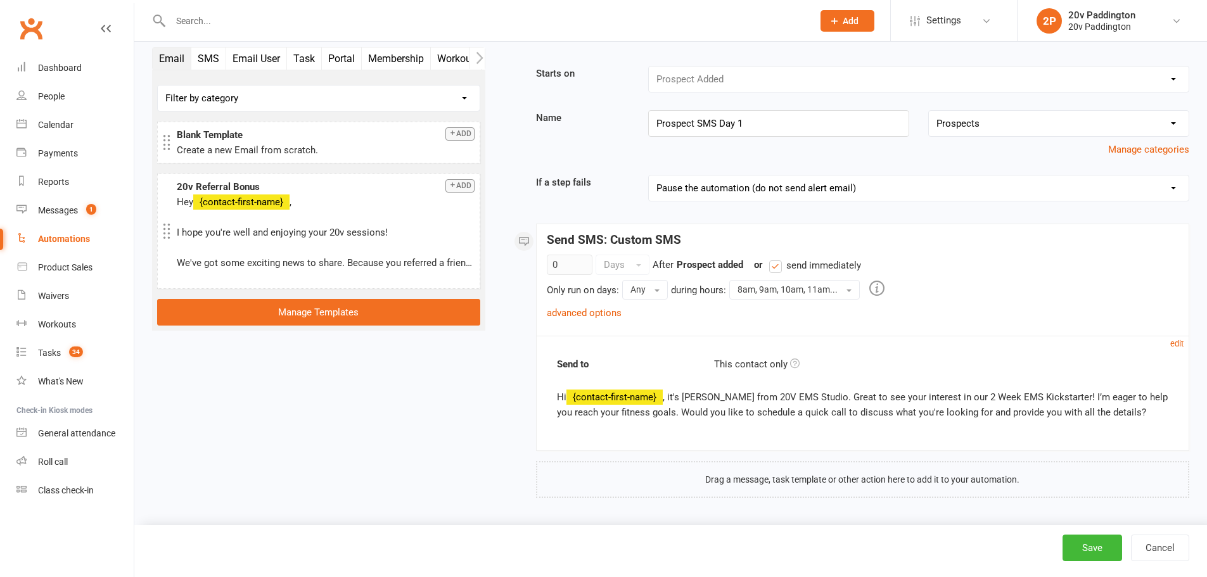
click at [459, 133] on button "Add" at bounding box center [459, 133] width 29 height 13
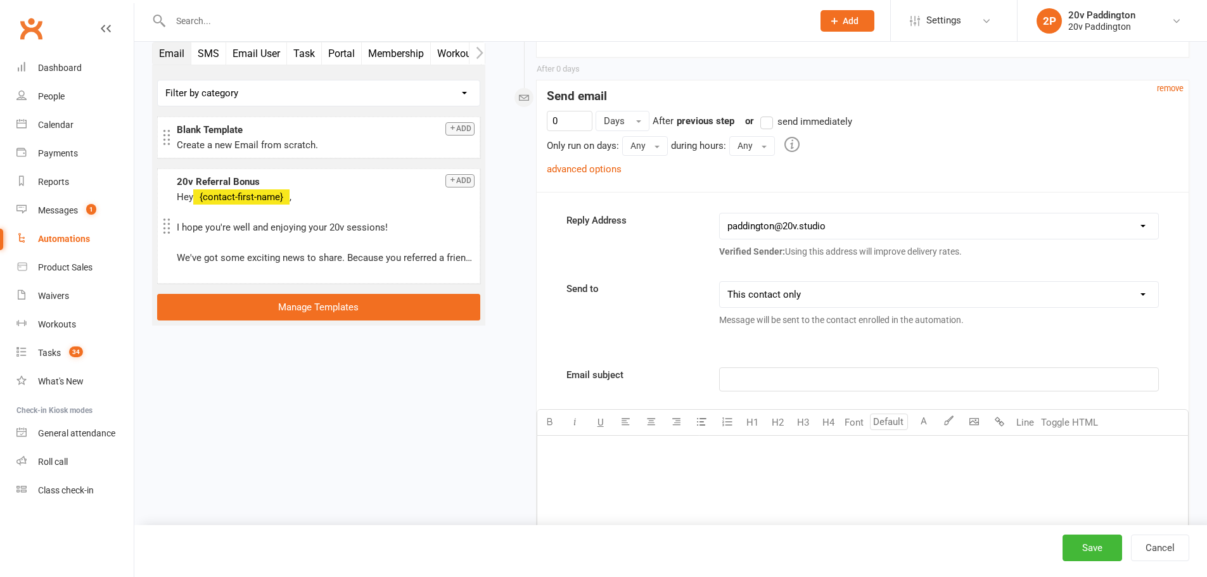
scroll to position [423, 0]
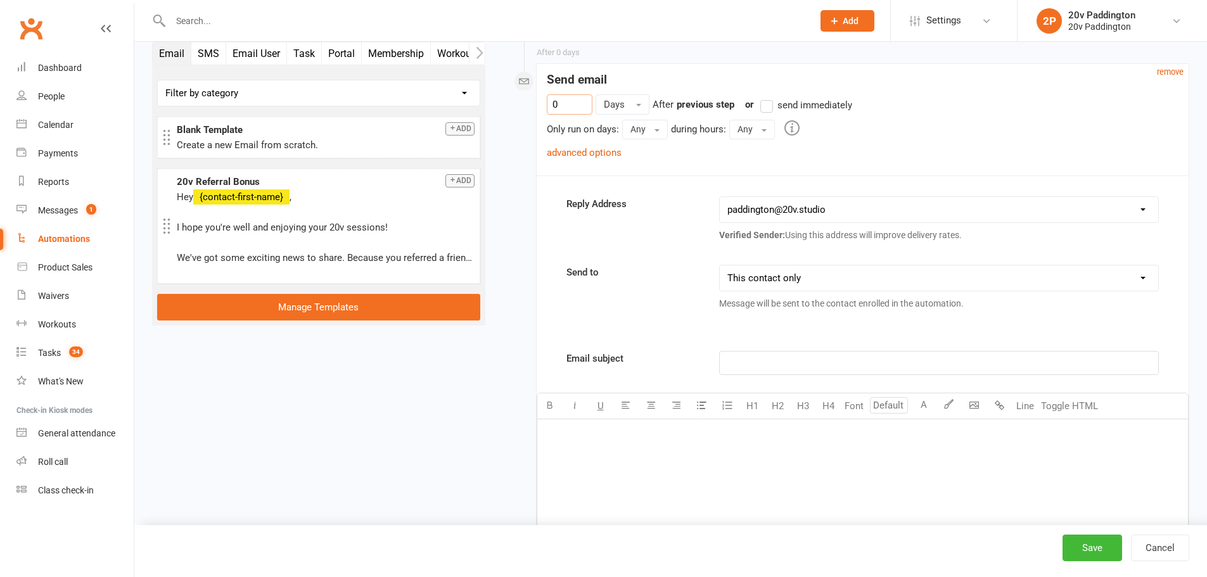
drag, startPoint x: 578, startPoint y: 105, endPoint x: 507, endPoint y: 95, distance: 71.0
click at [507, 95] on div "Starts on Booking Cancelled Booking Due Booking Late-Cancelled Booking Marked A…" at bounding box center [846, 239] width 685 height 1166
type input "1"
click at [752, 134] on button "Any" at bounding box center [752, 129] width 46 height 19
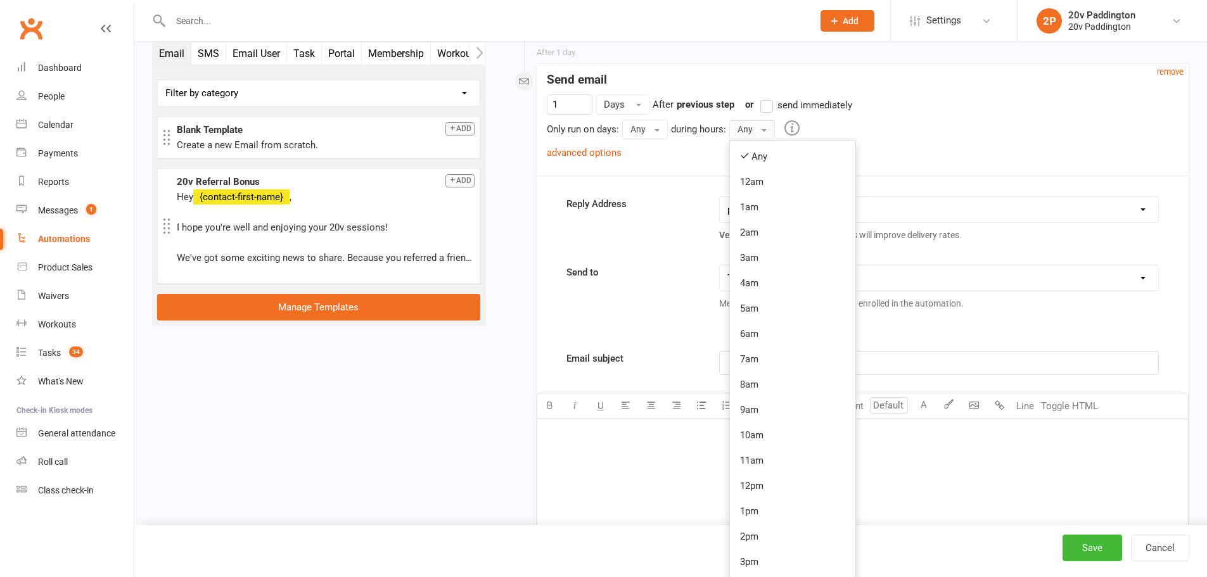
click at [767, 429] on link "10am" at bounding box center [792, 435] width 125 height 25
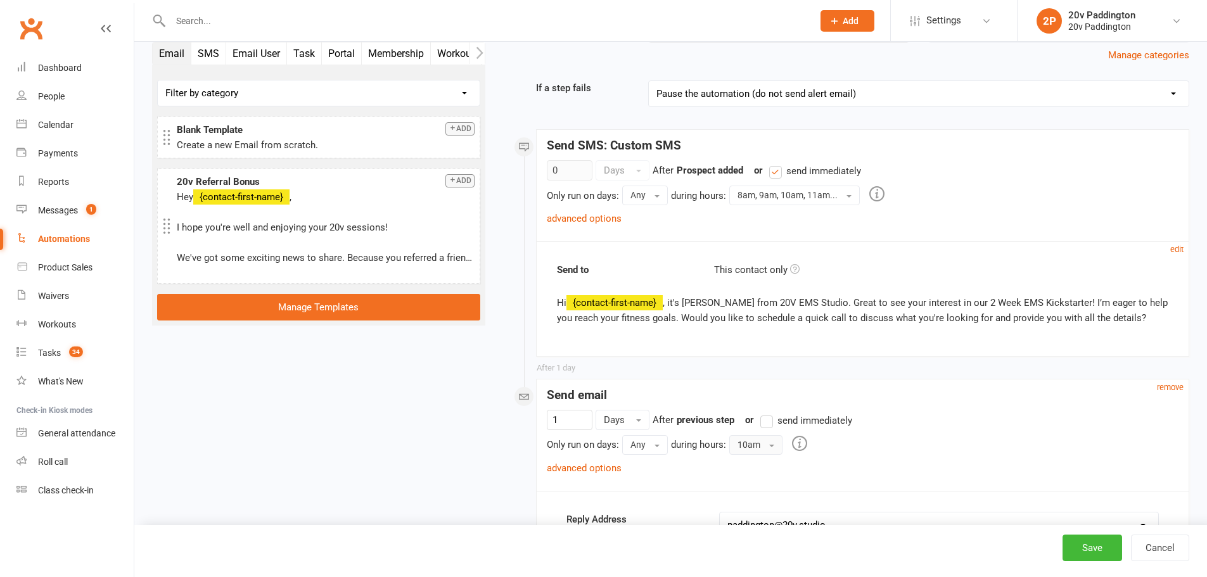
scroll to position [106, 0]
click at [571, 217] on link "advanced options" at bounding box center [584, 219] width 75 height 11
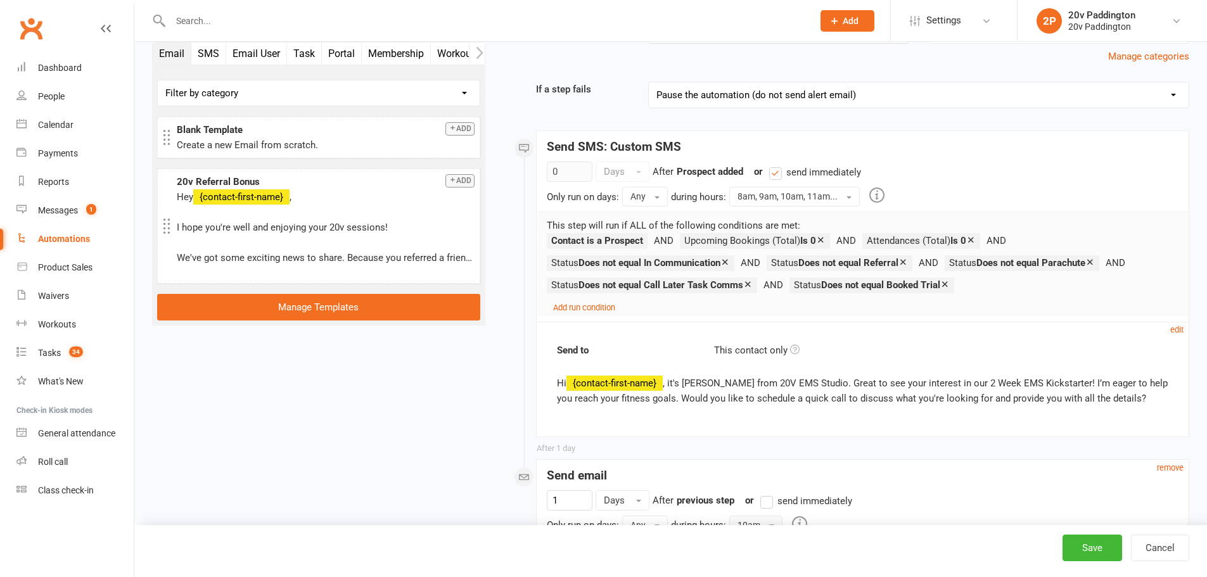
click at [604, 307] on small "Add run condition" at bounding box center [584, 308] width 62 height 10
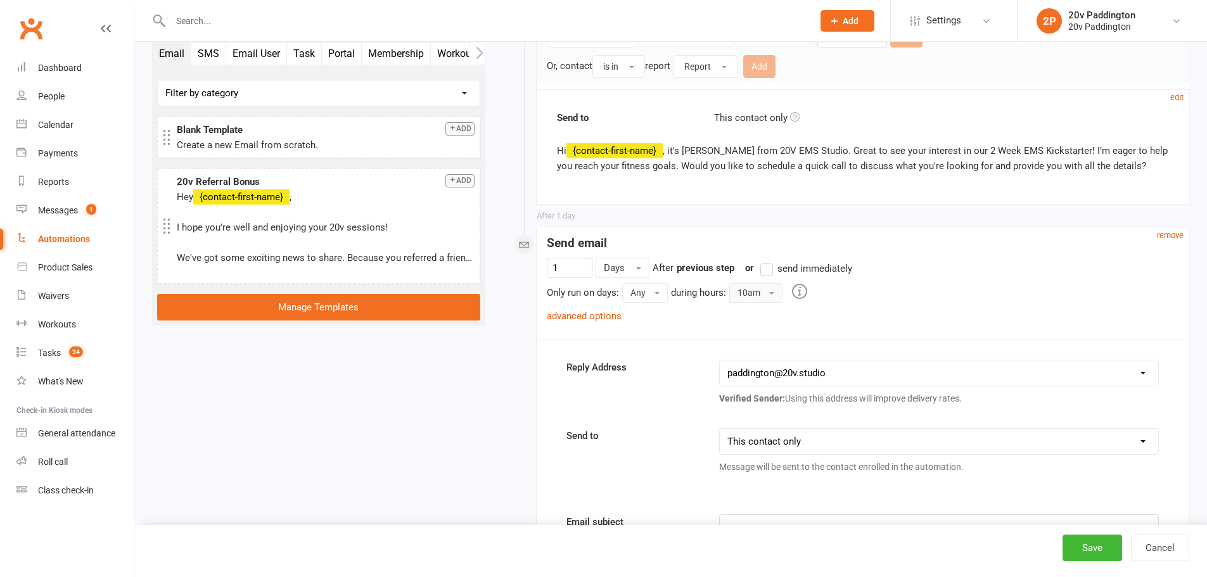
scroll to position [423, 0]
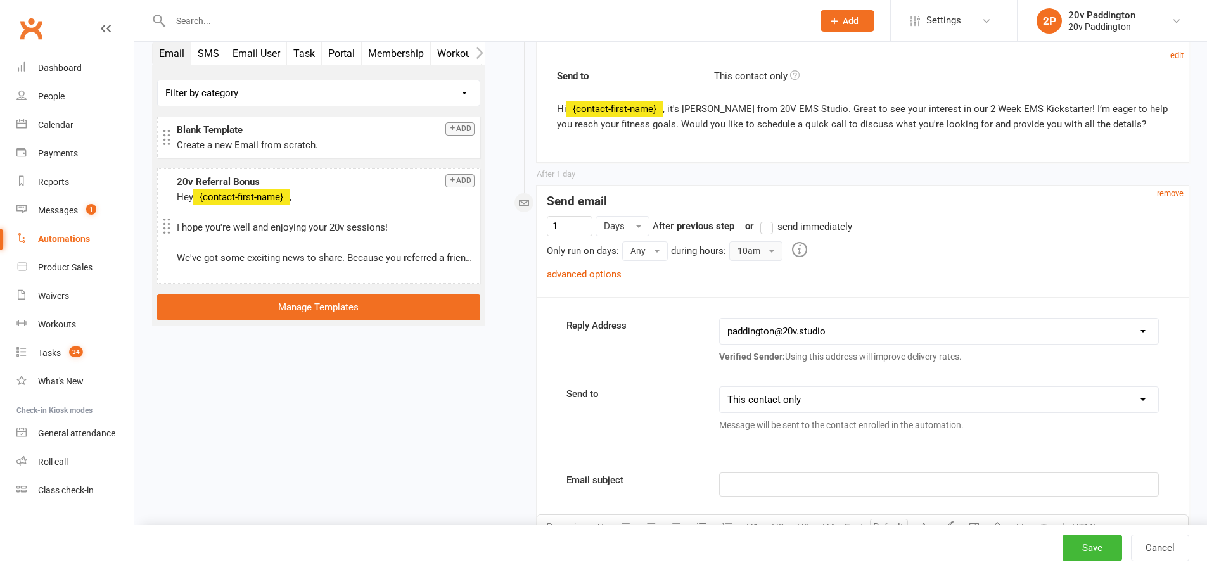
click at [606, 276] on link "advanced options" at bounding box center [584, 274] width 75 height 11
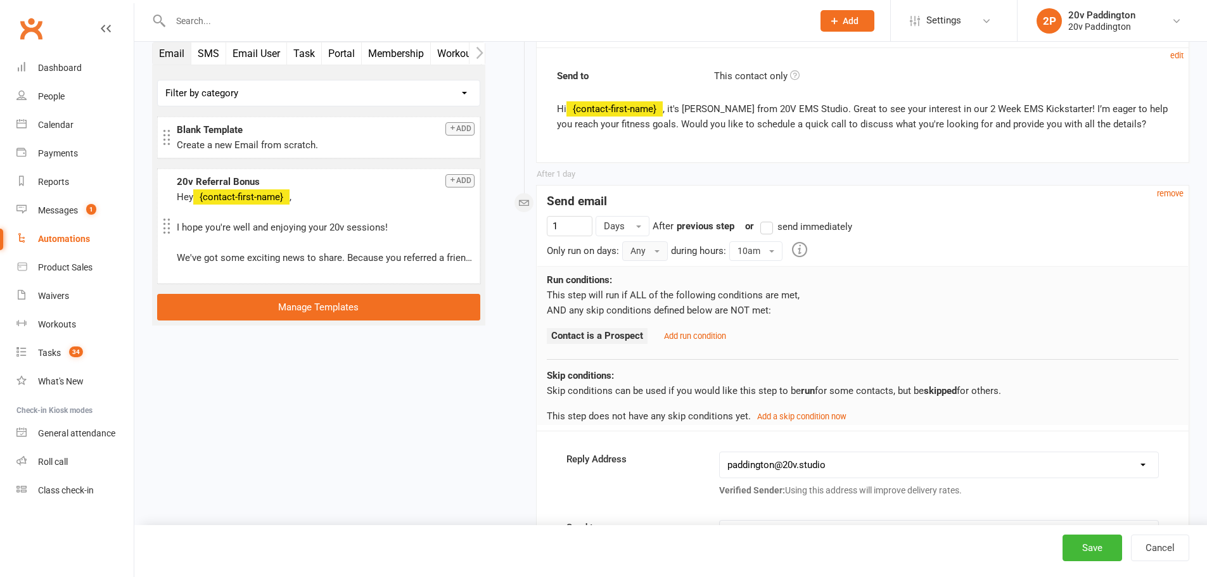
click at [642, 253] on button "Any" at bounding box center [645, 250] width 46 height 19
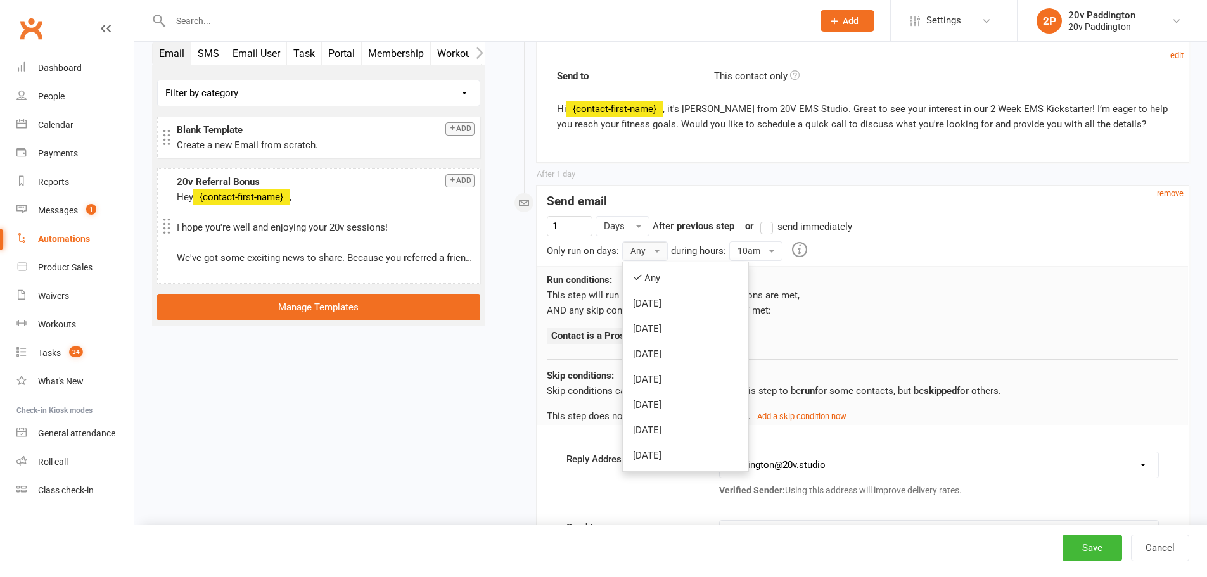
click at [955, 246] on div "Only run on days: Any Any Sunday Monday Tuesday Wednesday Thursday Friday Satur…" at bounding box center [863, 250] width 632 height 19
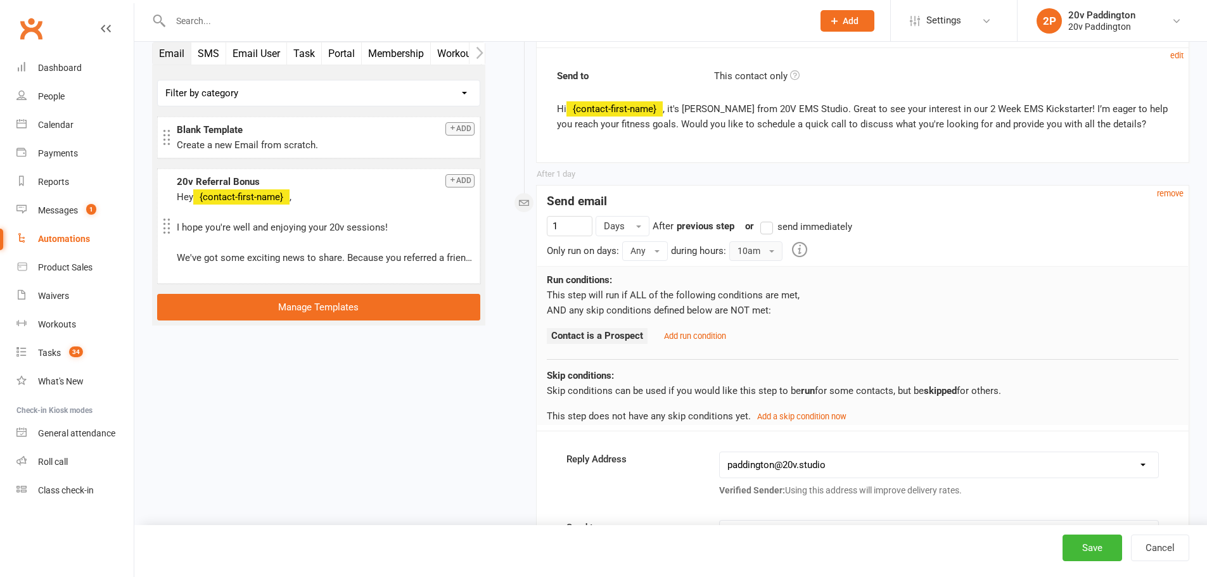
click at [756, 251] on button "10am" at bounding box center [755, 250] width 53 height 19
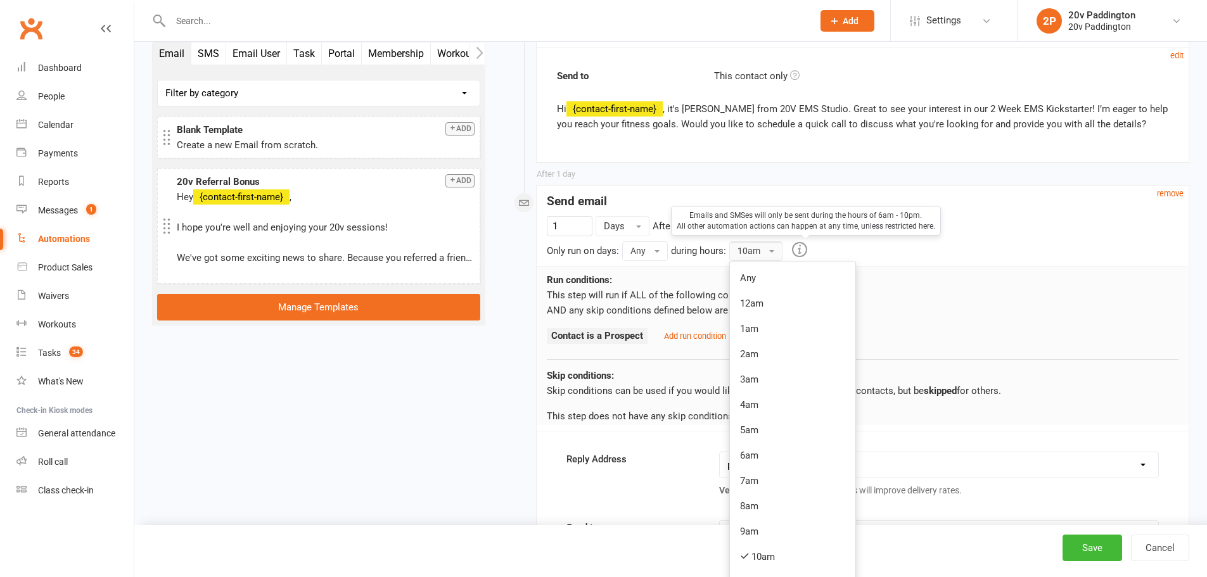
click at [807, 253] on icon at bounding box center [799, 249] width 15 height 16
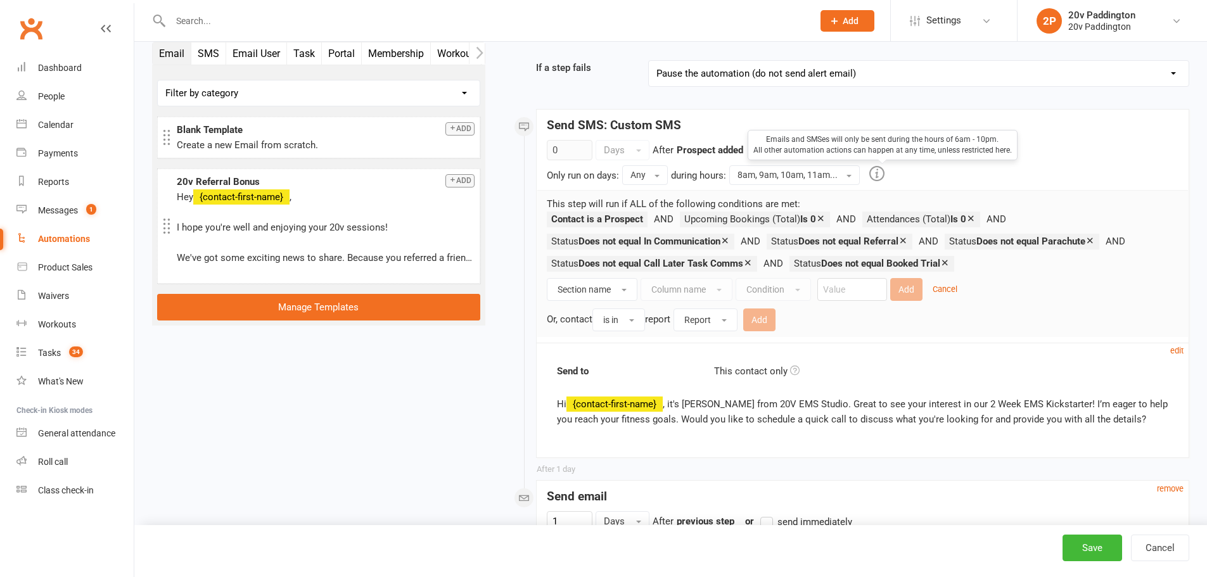
scroll to position [127, 0]
click at [1087, 13] on div "20v Paddington" at bounding box center [1101, 15] width 67 height 11
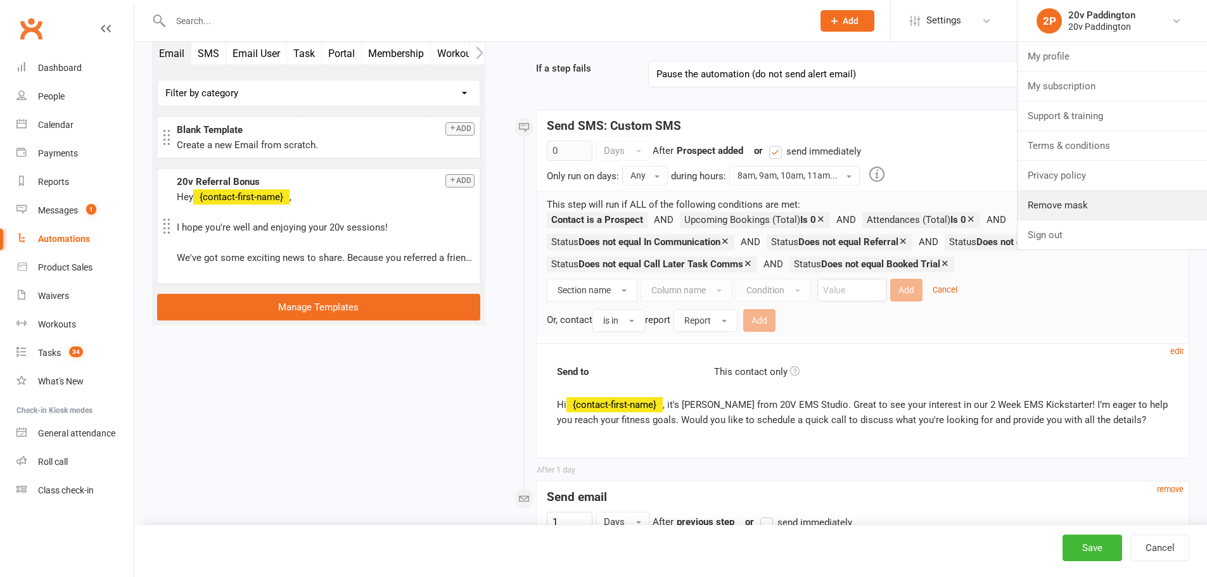
click at [1090, 199] on link "Remove mask" at bounding box center [1111, 205] width 189 height 29
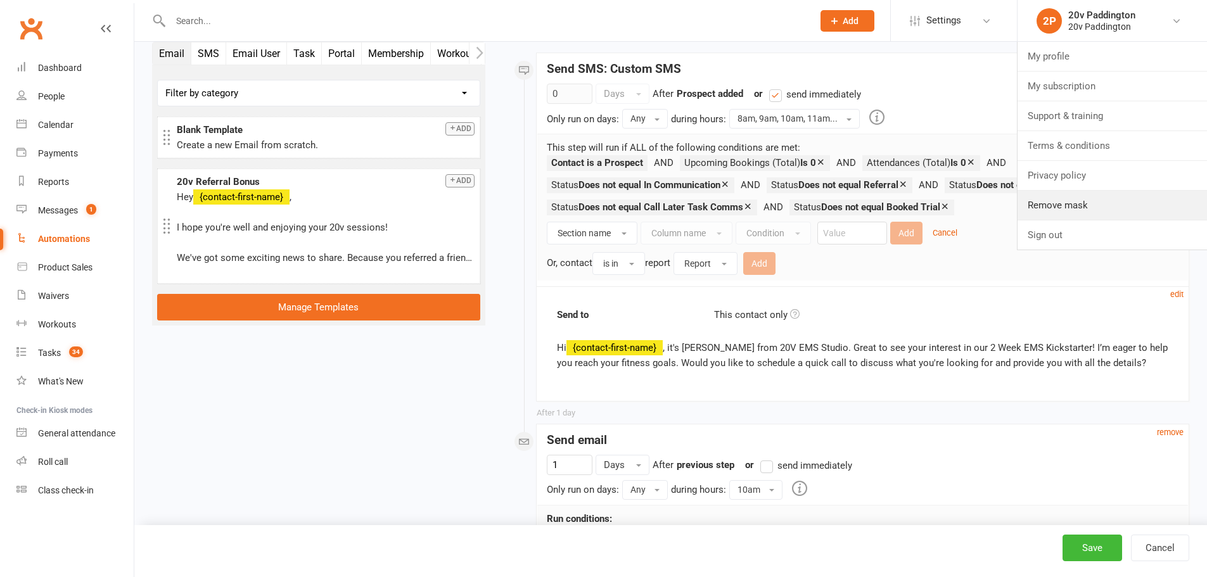
scroll to position [190, 0]
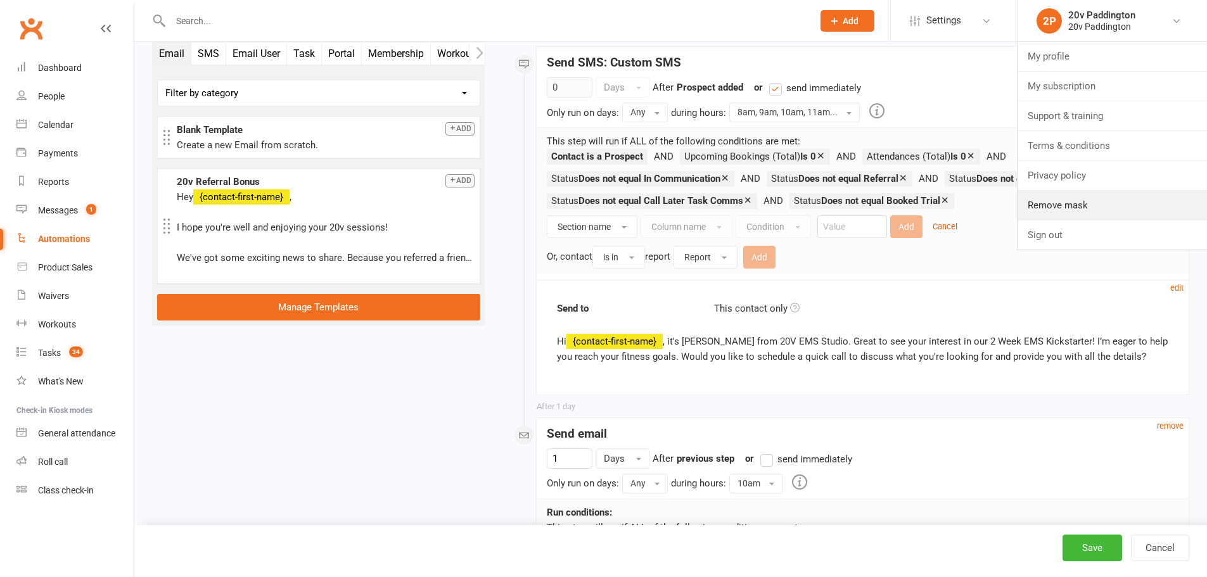
click at [1070, 205] on link "Remove mask" at bounding box center [1111, 205] width 189 height 29
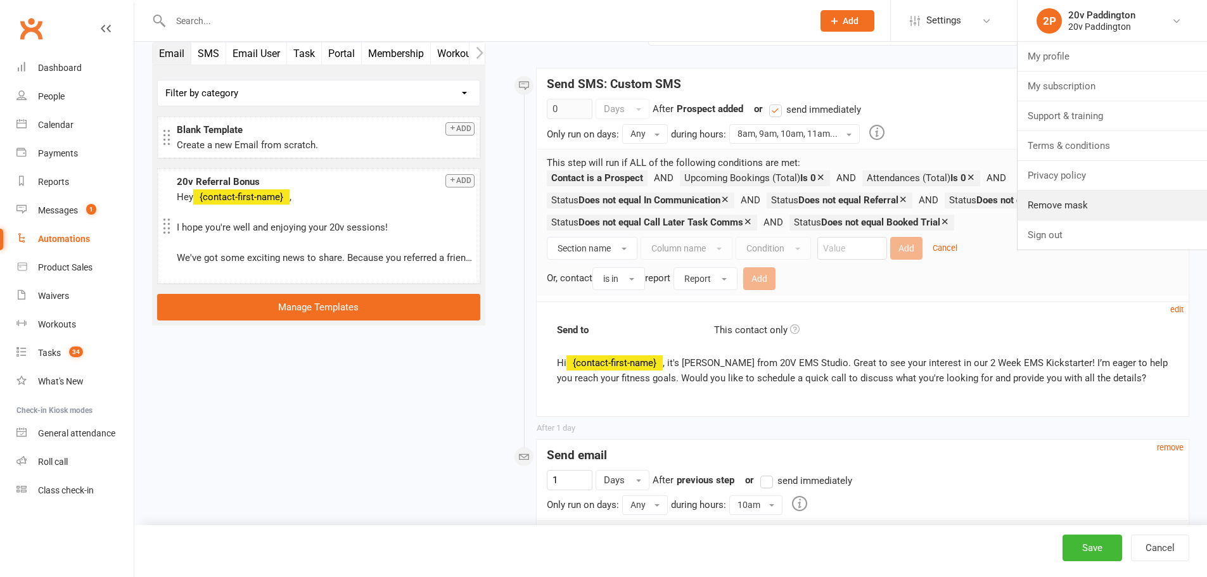
scroll to position [148, 0]
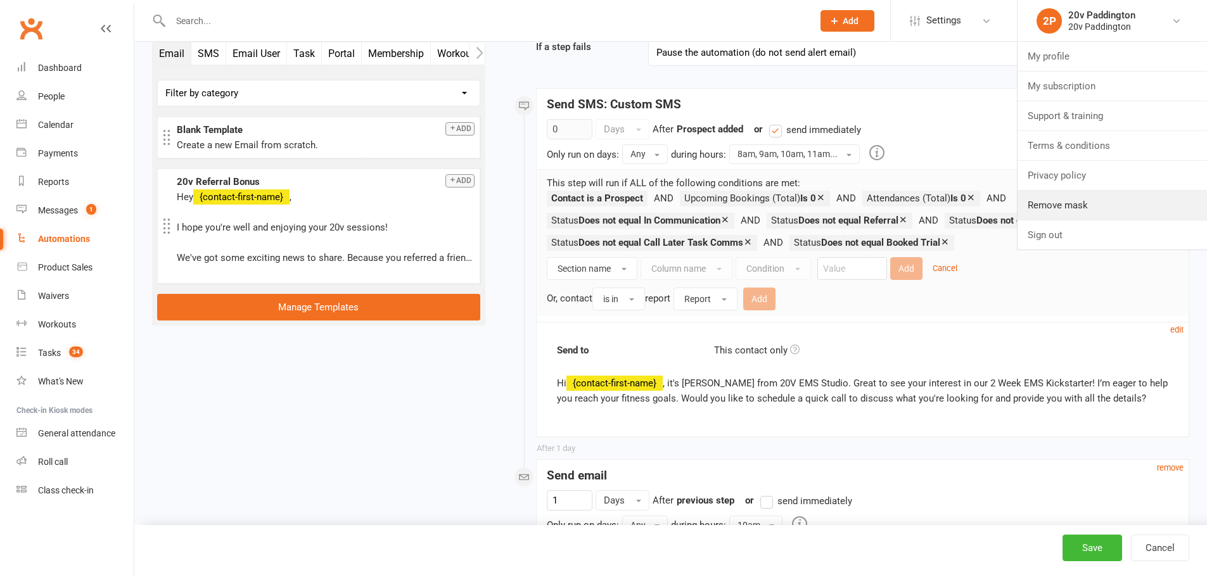
click at [1077, 207] on link "Remove mask" at bounding box center [1111, 205] width 189 height 29
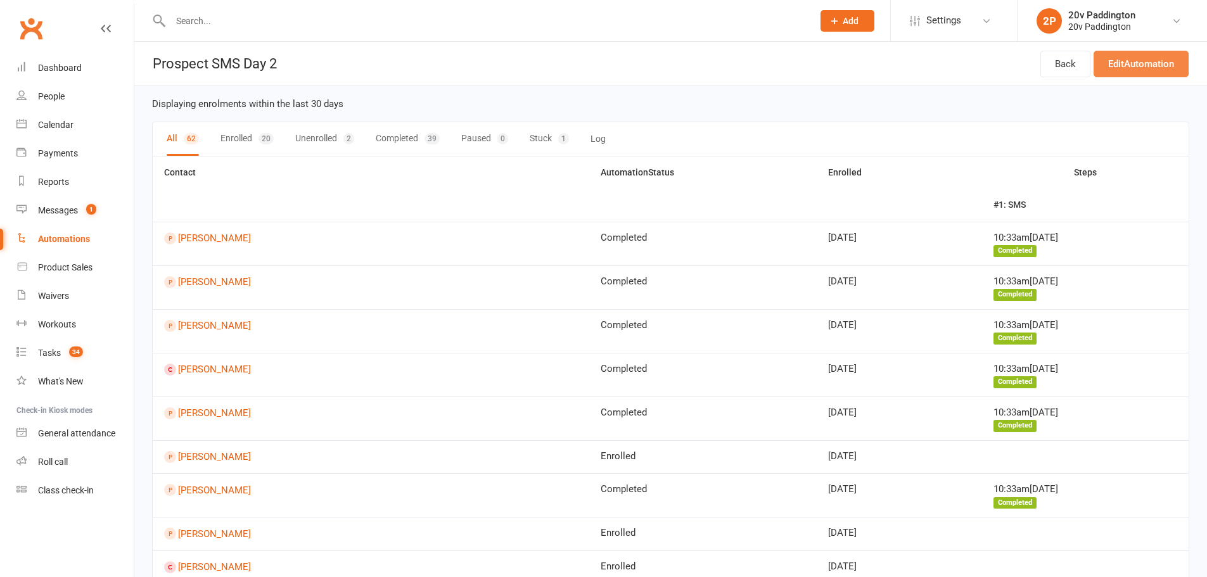
click at [1160, 67] on link "Edit Automation" at bounding box center [1140, 64] width 95 height 27
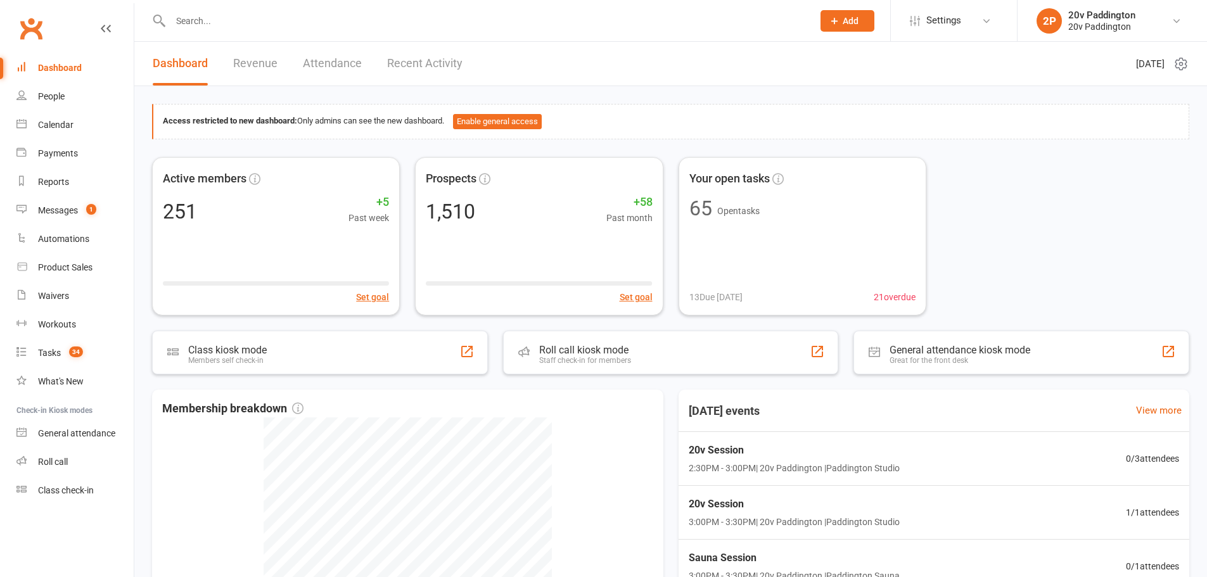
click at [1102, 16] on div "20v Paddington" at bounding box center [1101, 15] width 67 height 11
click at [1089, 200] on link "Remove mask" at bounding box center [1111, 205] width 189 height 29
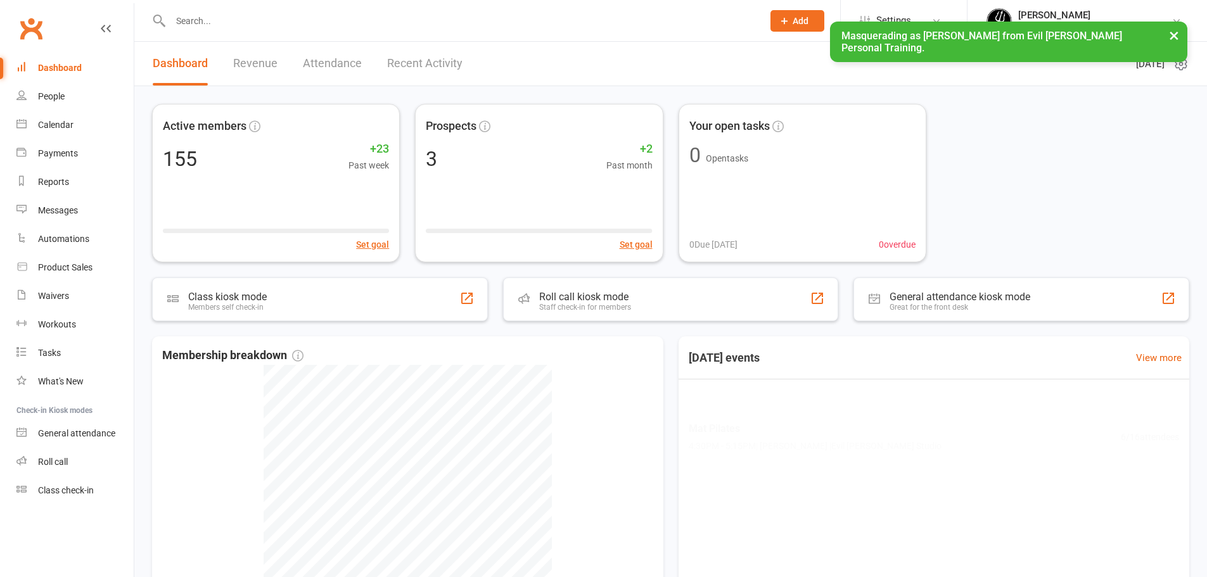
click at [911, 13] on span "Settings" at bounding box center [893, 20] width 35 height 29
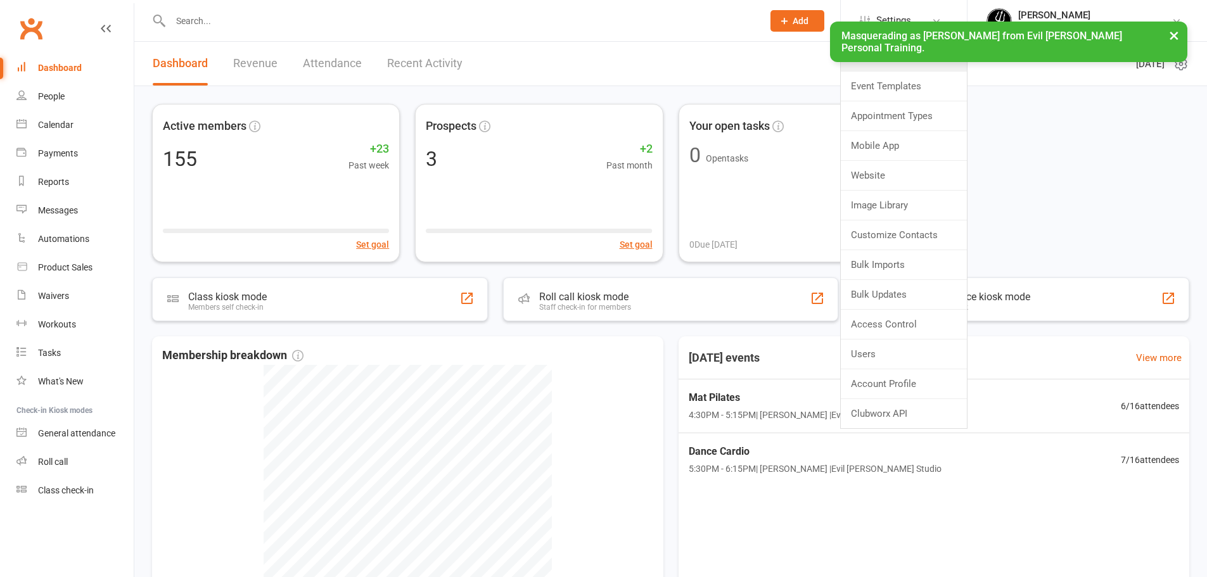
click at [919, 61] on link "Membership Plans" at bounding box center [904, 56] width 126 height 29
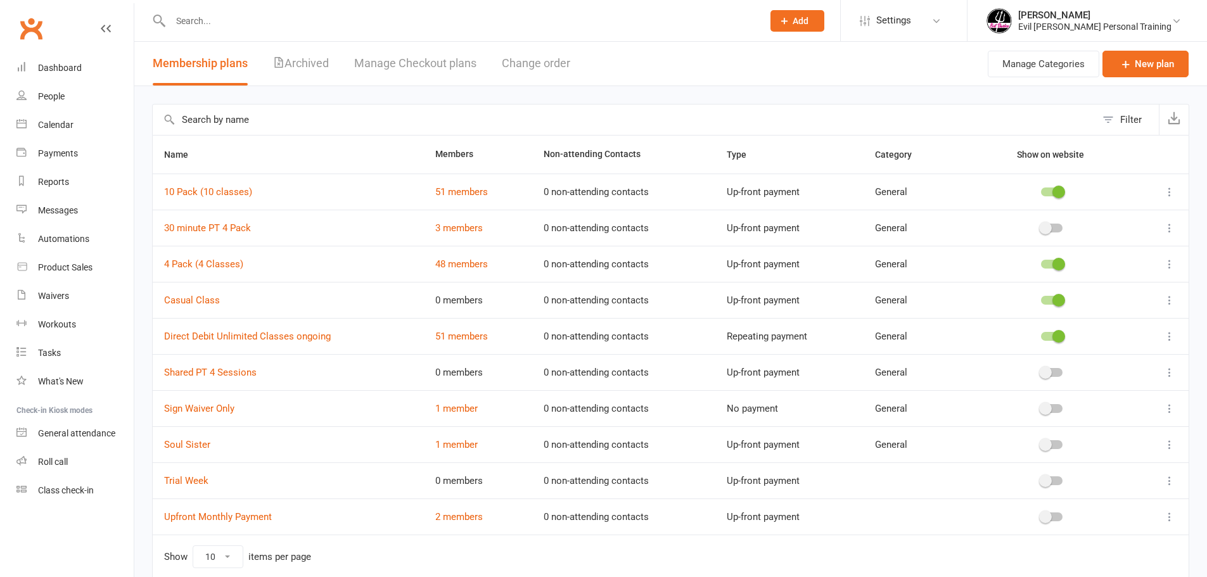
click at [1124, 5] on li "Melanie Quinn Evil Barbee Personal Training My profile My subscription Support …" at bounding box center [1087, 20] width 240 height 41
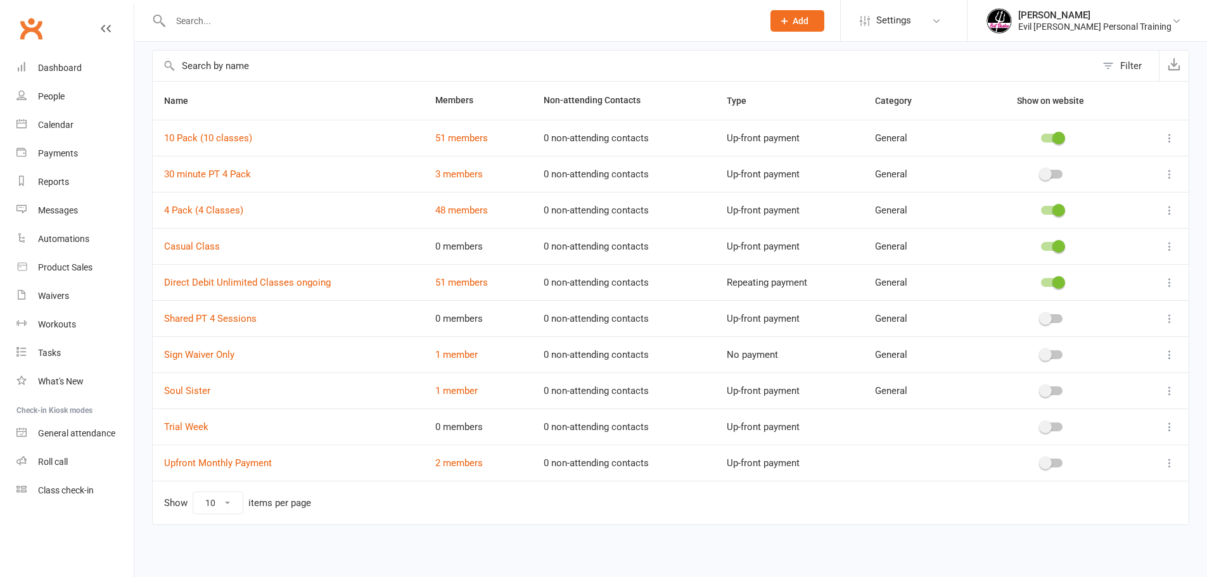
scroll to position [56, 0]
click at [1075, 4] on li "Melanie Quinn Evil Barbee Personal Training My profile My subscription Support …" at bounding box center [1087, 20] width 240 height 41
click at [1076, 22] on div "Evil Barbee Personal Training" at bounding box center [1094, 26] width 153 height 11
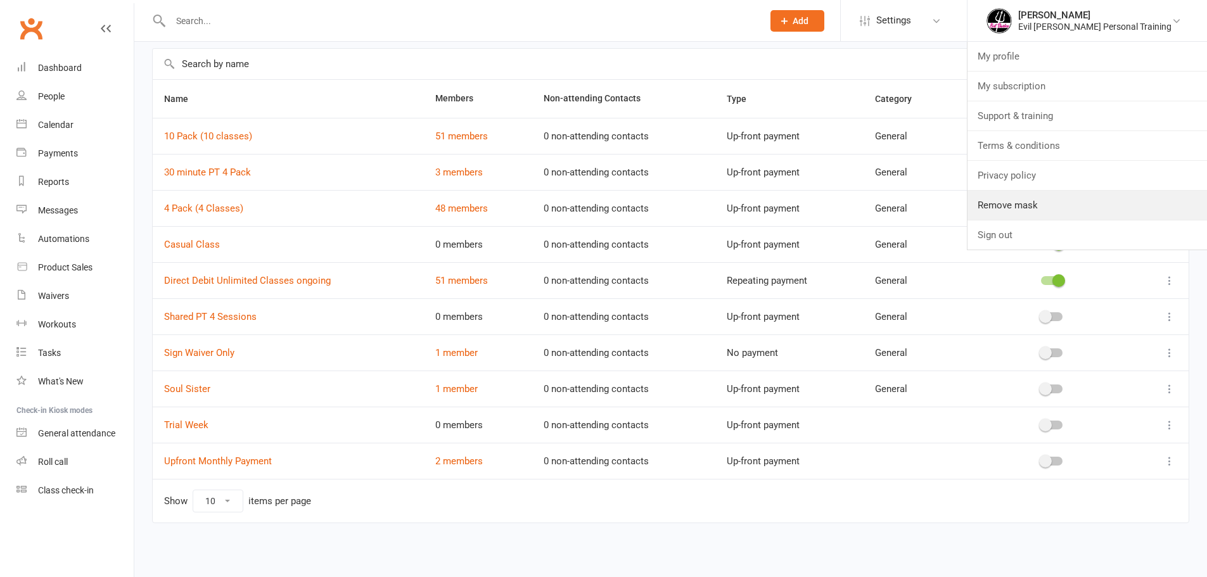
click at [1057, 197] on link "Remove mask" at bounding box center [1086, 205] width 239 height 29
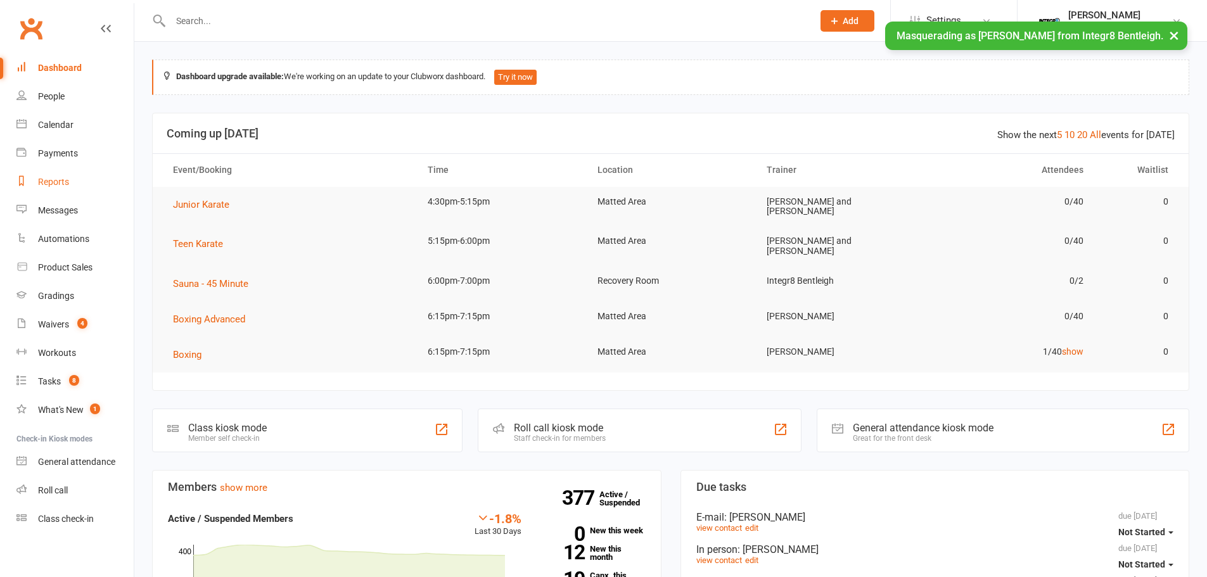
click at [61, 178] on div "Reports" at bounding box center [53, 182] width 31 height 10
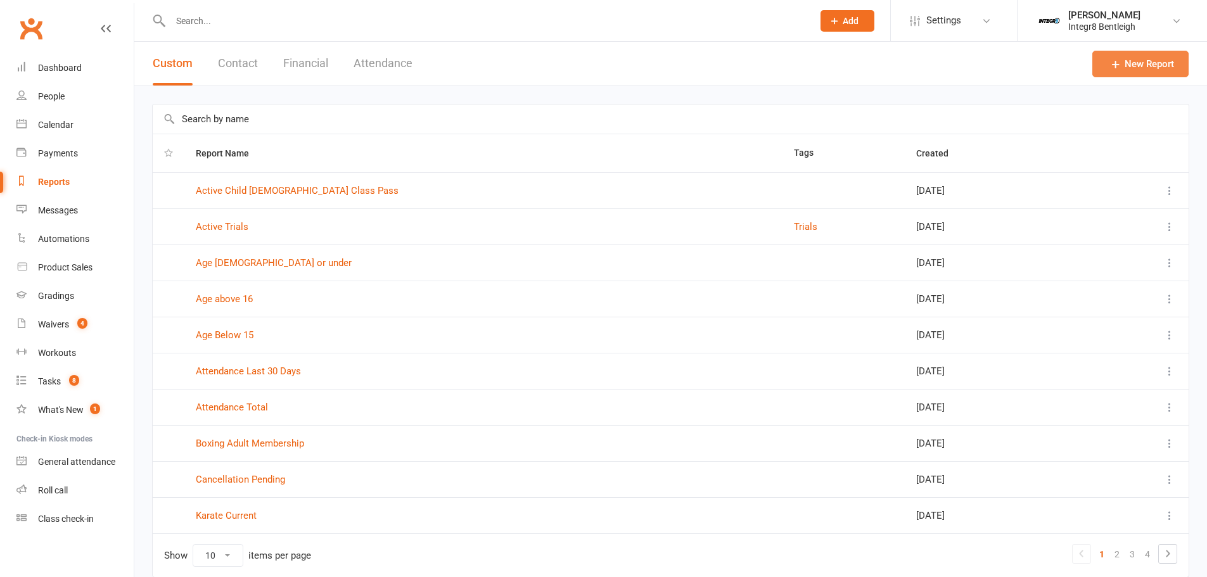
click at [1124, 70] on link "New Report" at bounding box center [1140, 64] width 96 height 27
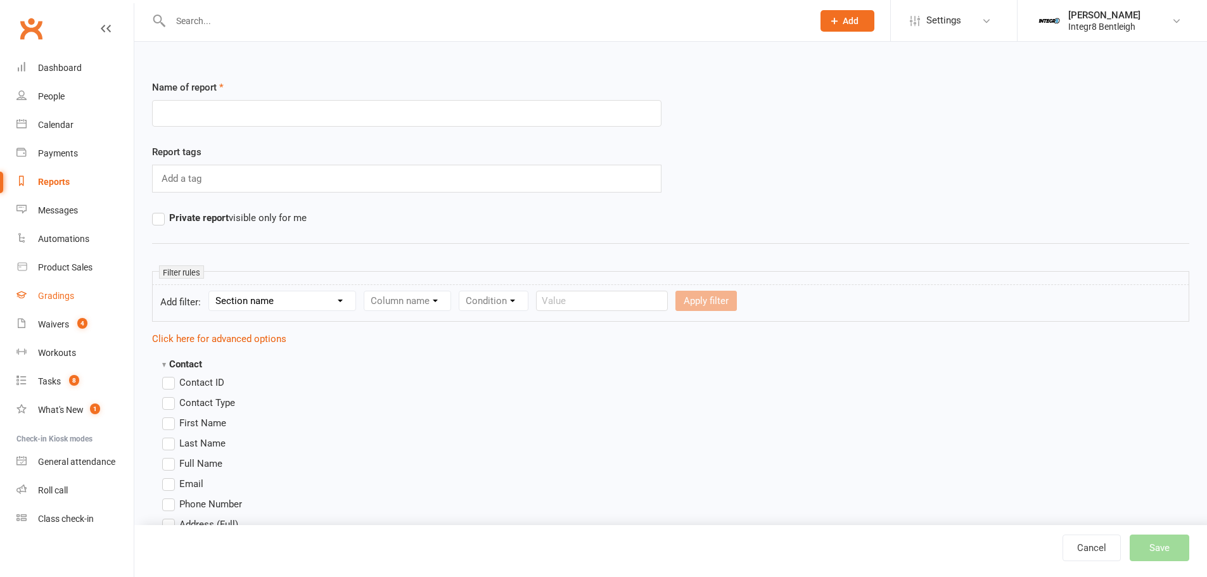
click at [68, 296] on div "Gradings" at bounding box center [56, 296] width 36 height 10
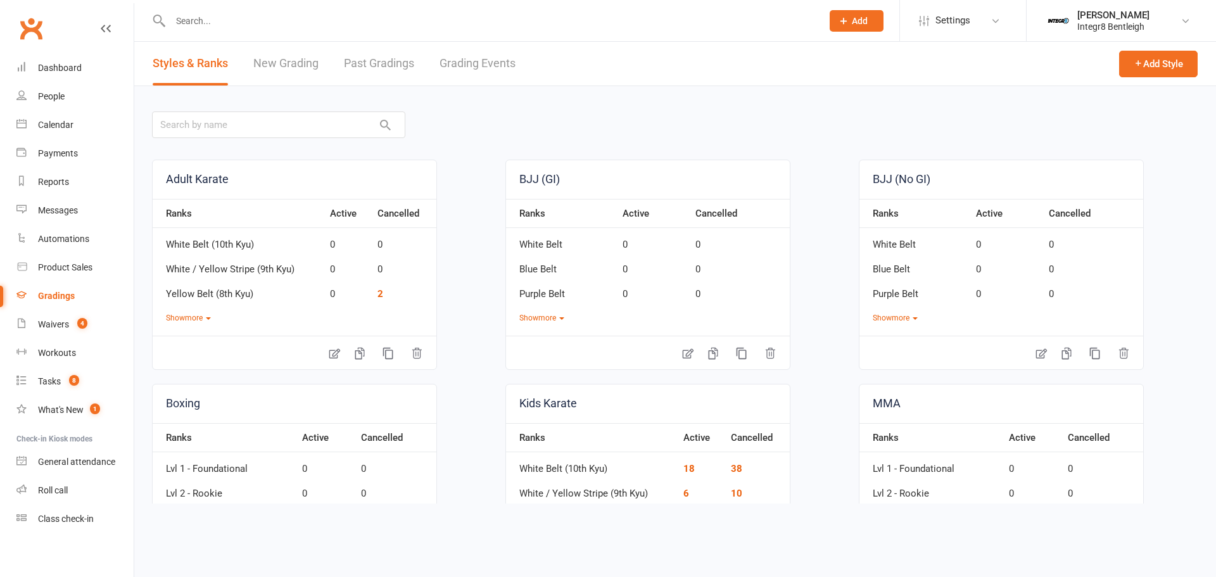
click at [951, 15] on span "Settings" at bounding box center [953, 20] width 35 height 29
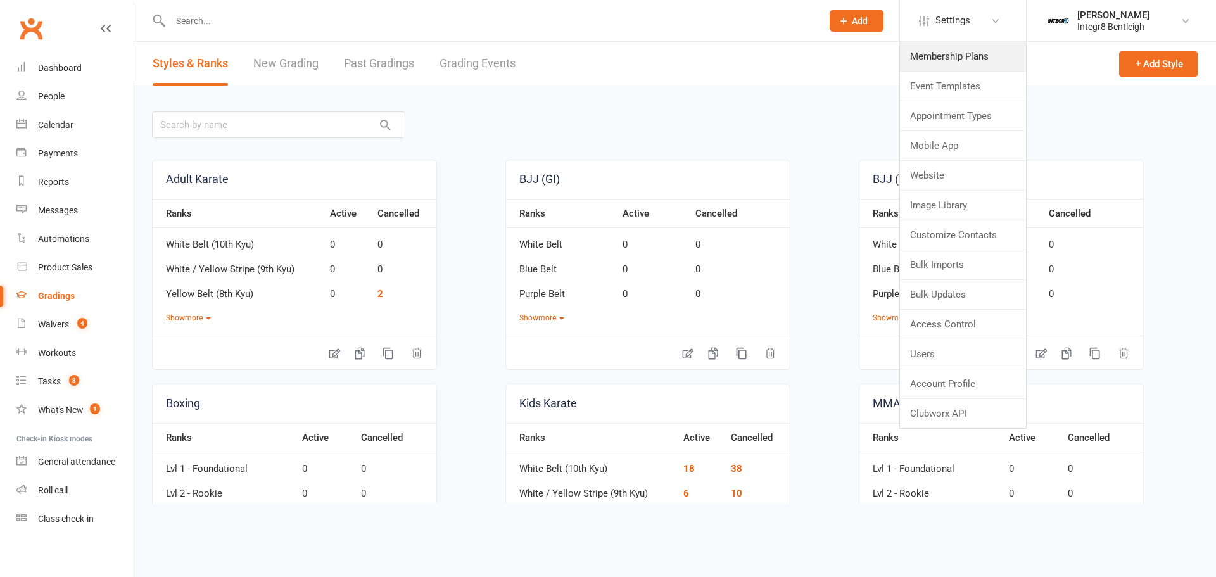
click at [943, 55] on link "Membership Plans" at bounding box center [963, 56] width 126 height 29
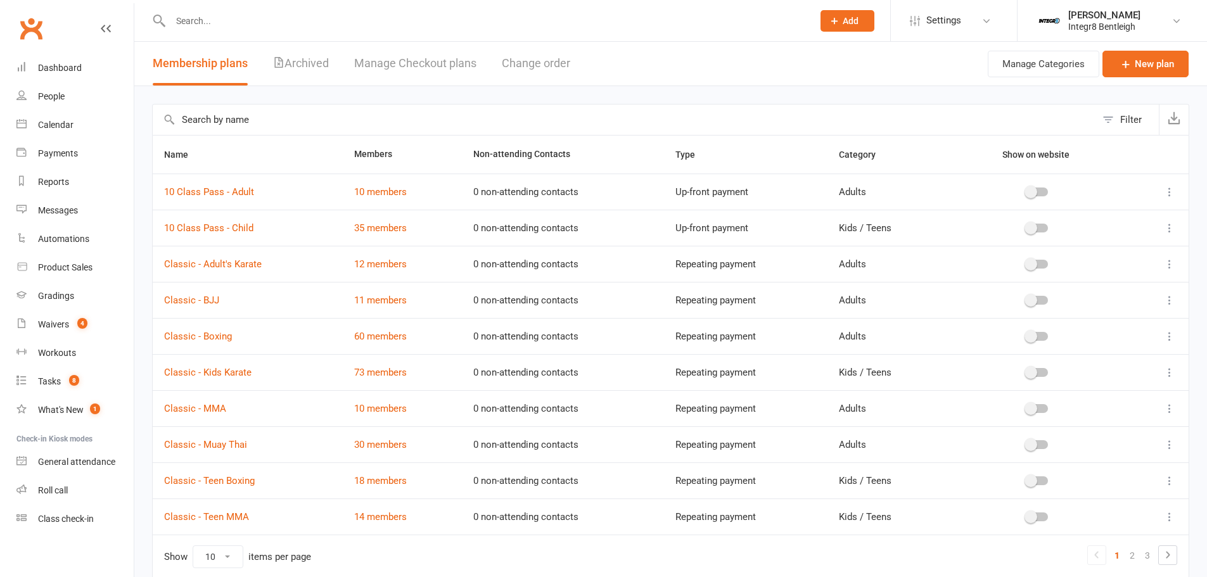
scroll to position [56, 0]
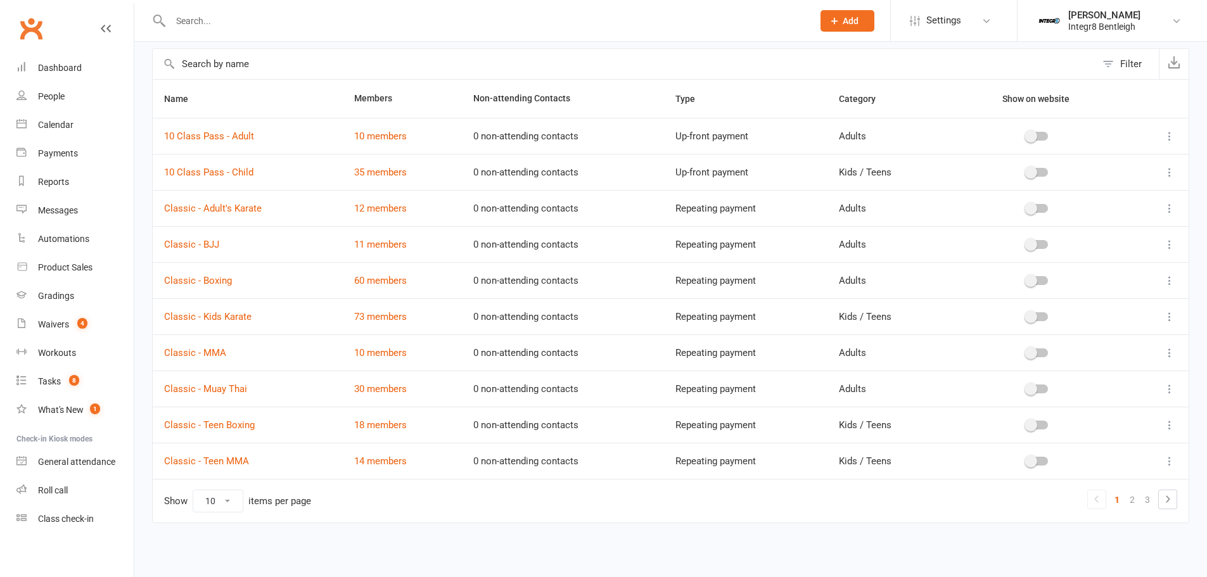
click at [443, 66] on input "text" at bounding box center [624, 64] width 943 height 30
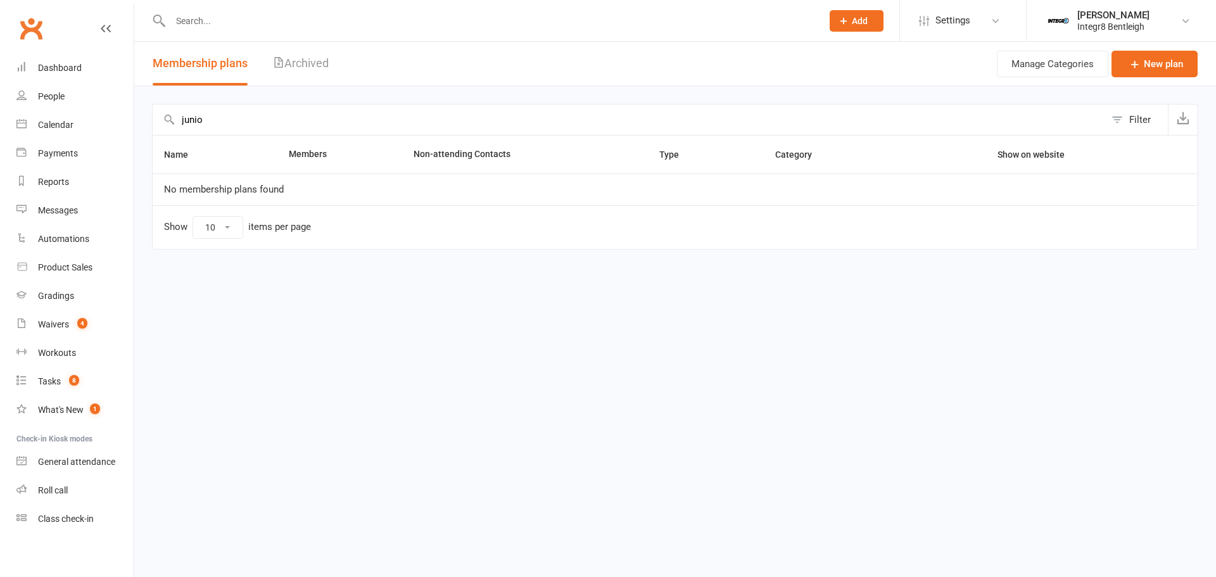
type input "junio"
click at [68, 296] on div "Gradings" at bounding box center [56, 296] width 36 height 10
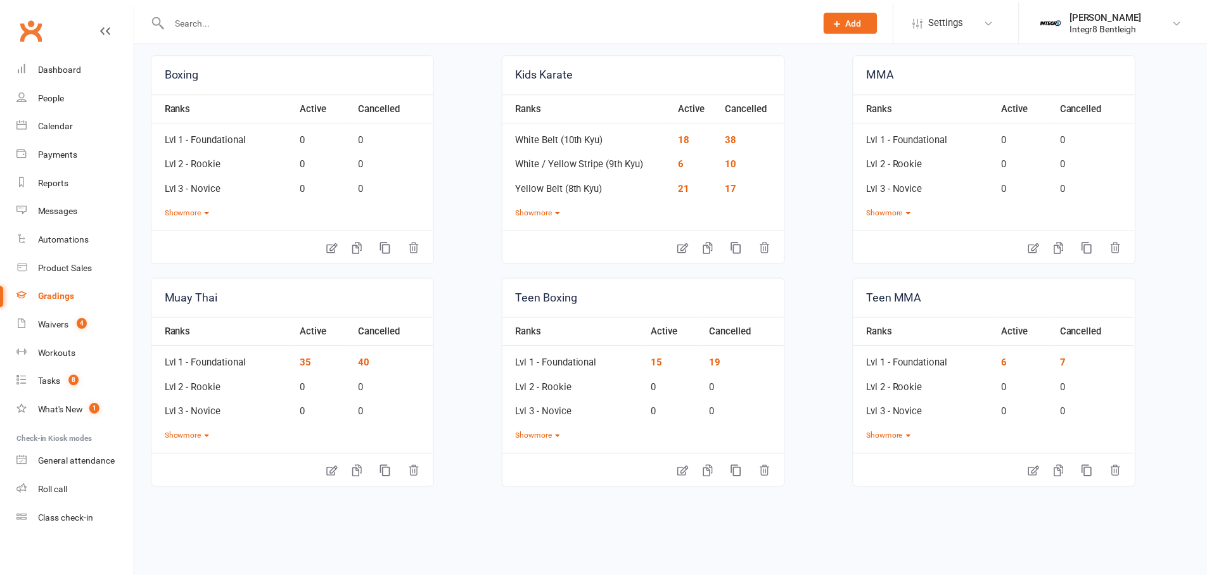
scroll to position [333, 0]
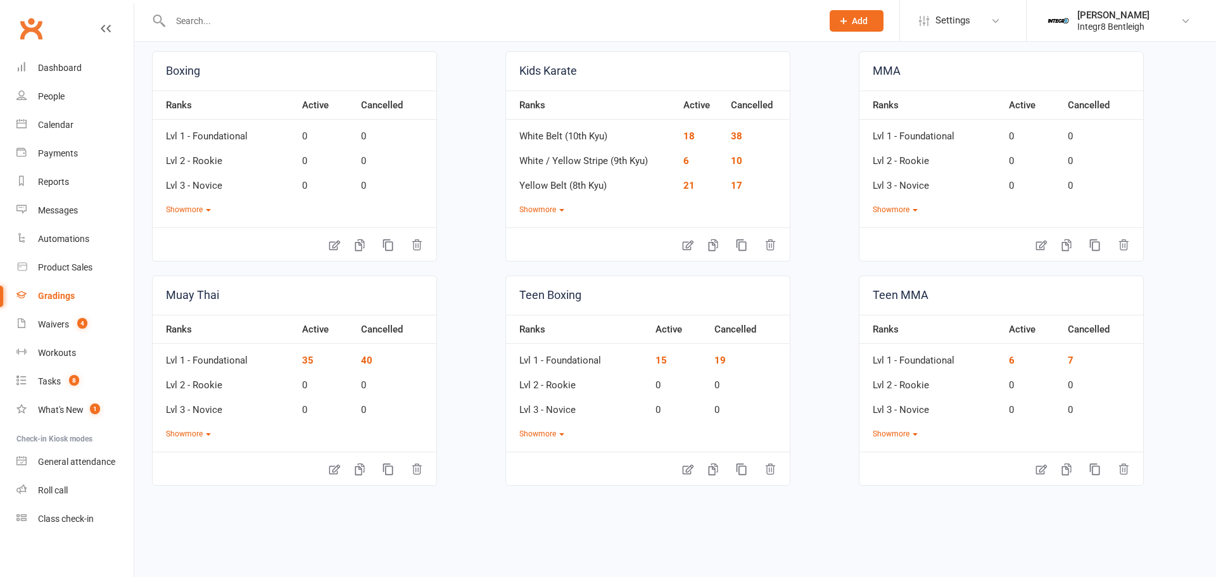
click at [943, 17] on span "Settings" at bounding box center [953, 20] width 35 height 29
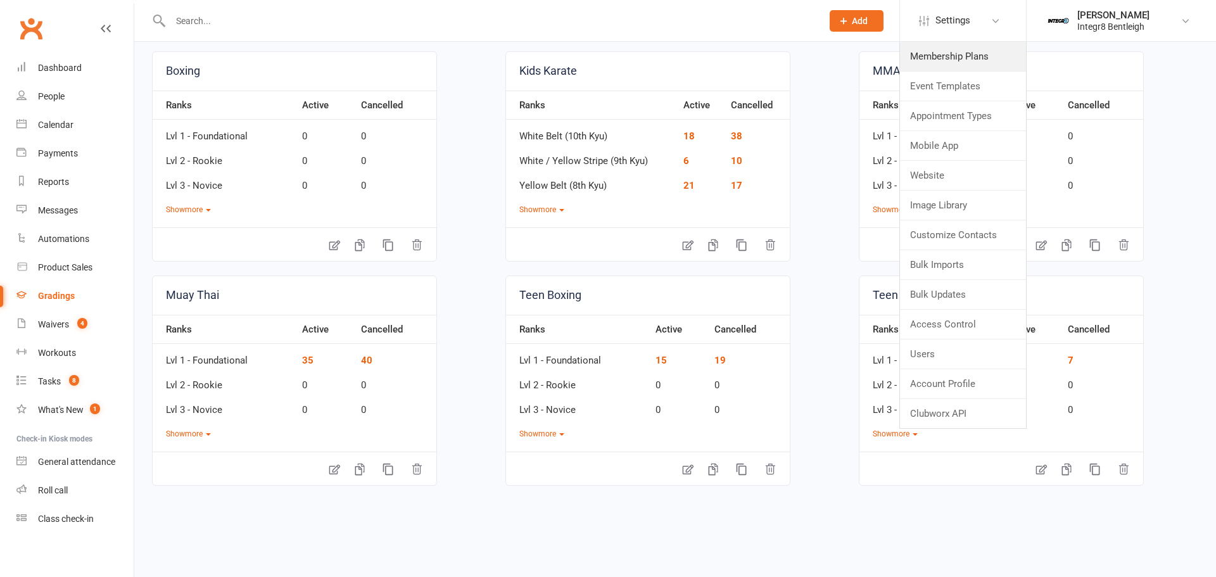
click at [957, 55] on link "Membership Plans" at bounding box center [963, 56] width 126 height 29
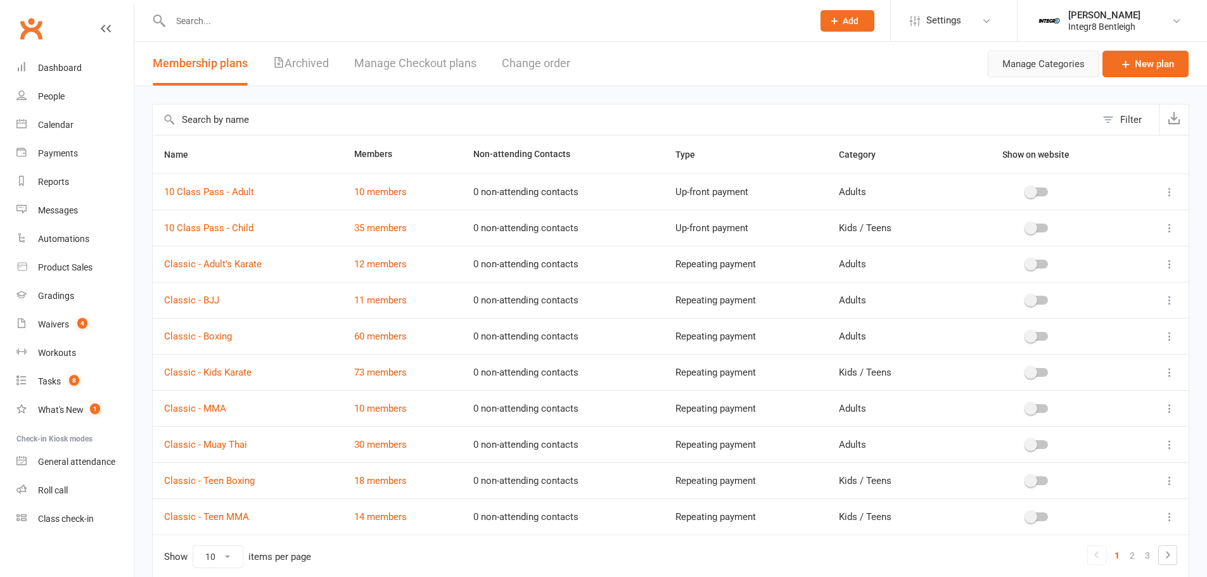
click at [1039, 69] on button "Manage Categories" at bounding box center [1044, 64] width 112 height 27
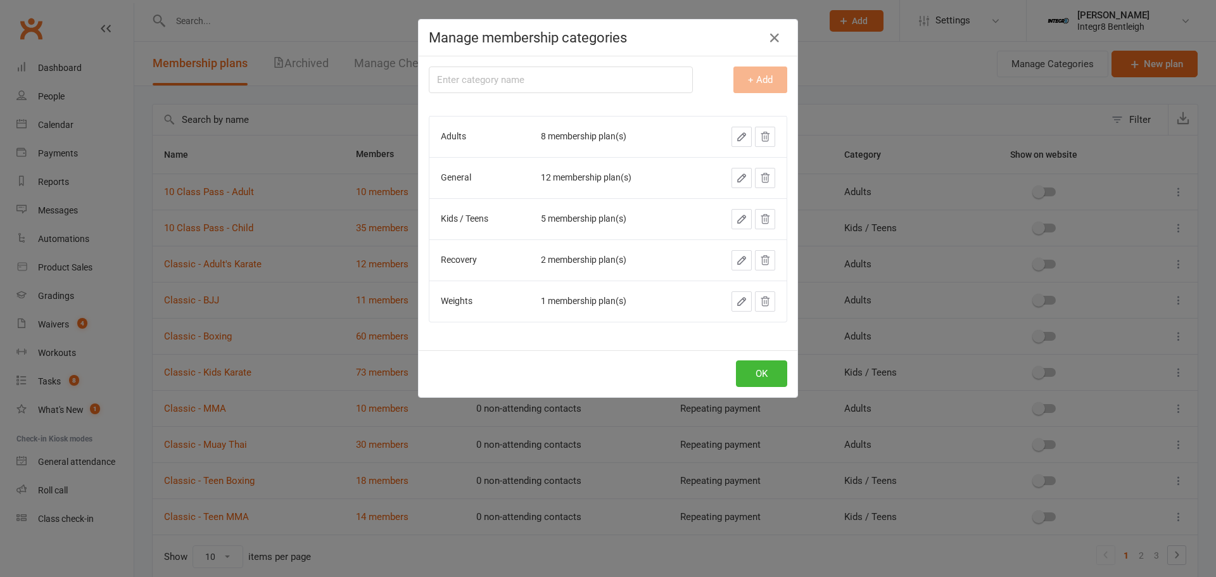
click at [886, 48] on div "Manage membership categories Membership category name + Add Adults 8 membership…" at bounding box center [608, 288] width 1216 height 577
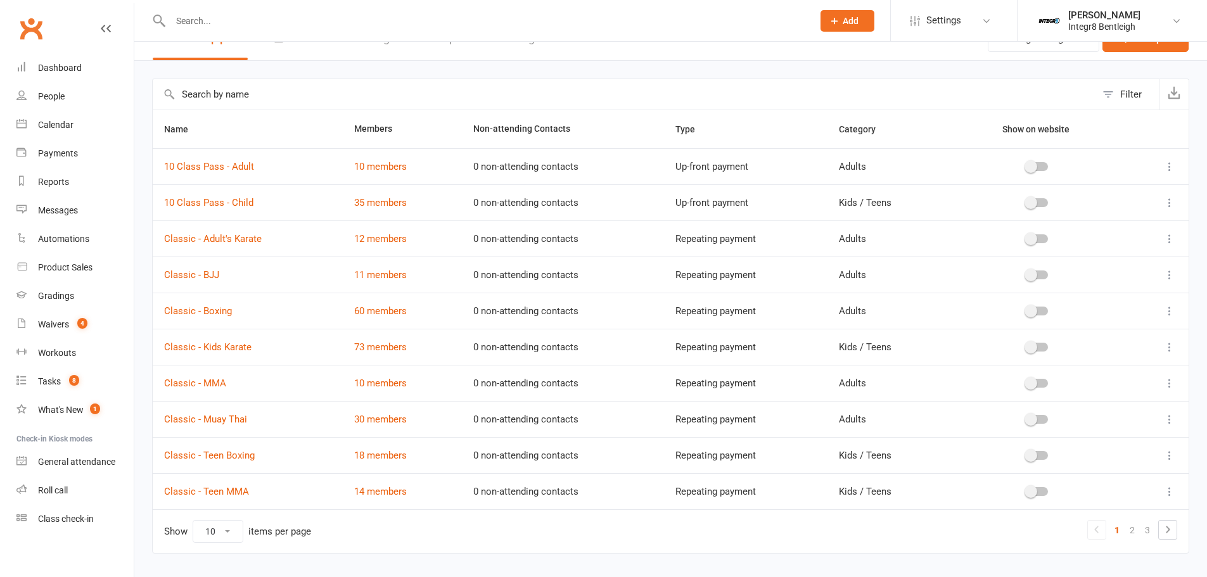
scroll to position [56, 0]
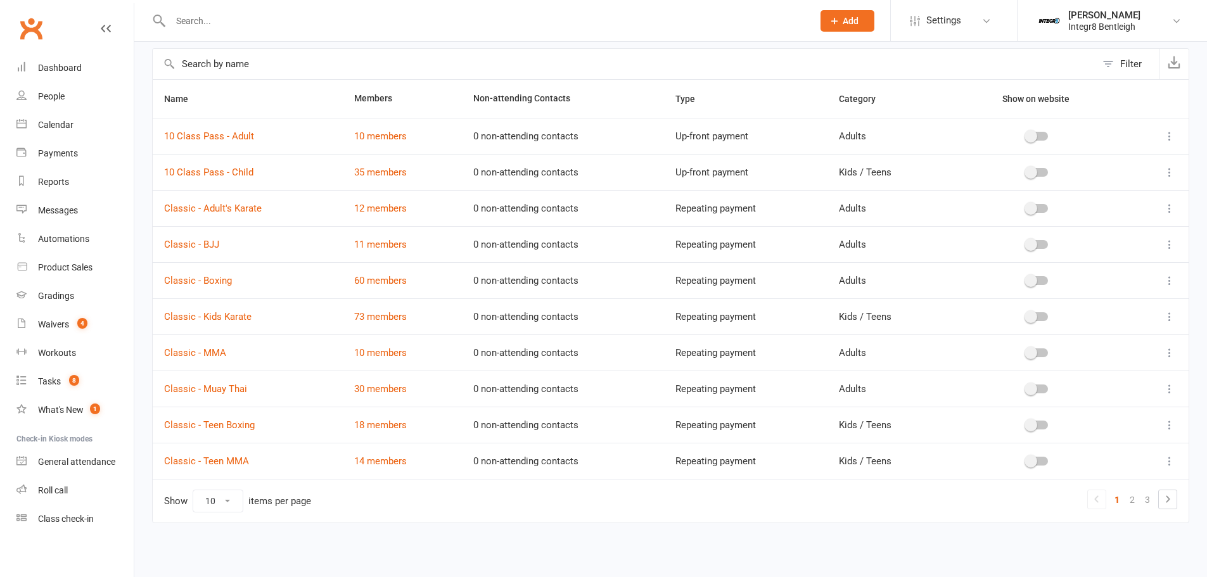
click at [1140, 506] on link "3" at bounding box center [1147, 500] width 15 height 18
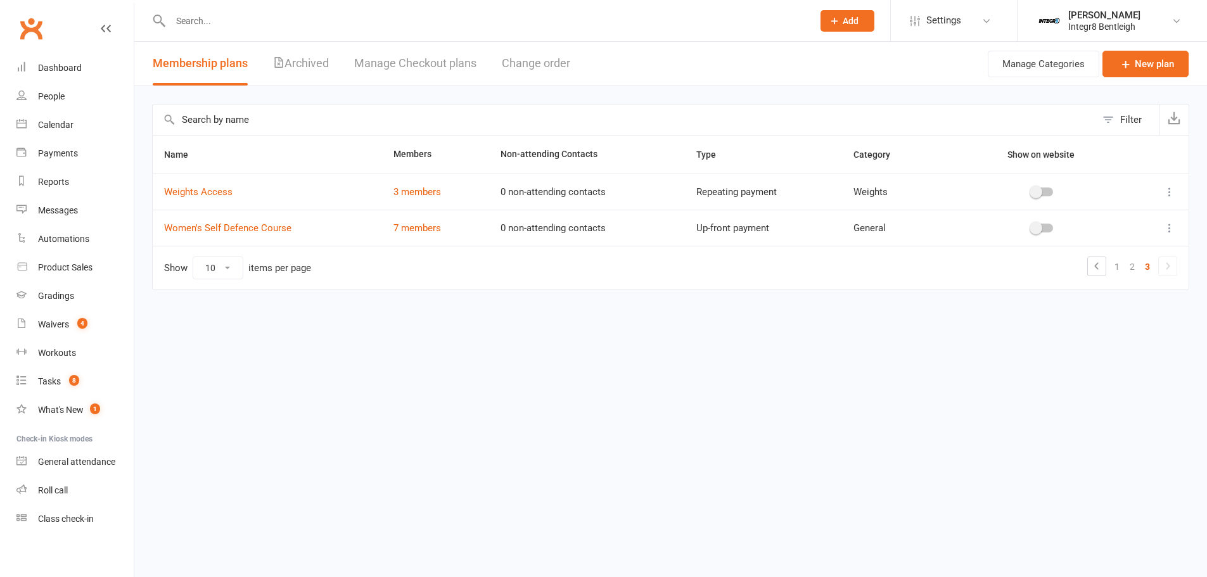
scroll to position [0, 0]
click at [1142, 271] on link "2" at bounding box center [1141, 267] width 15 height 18
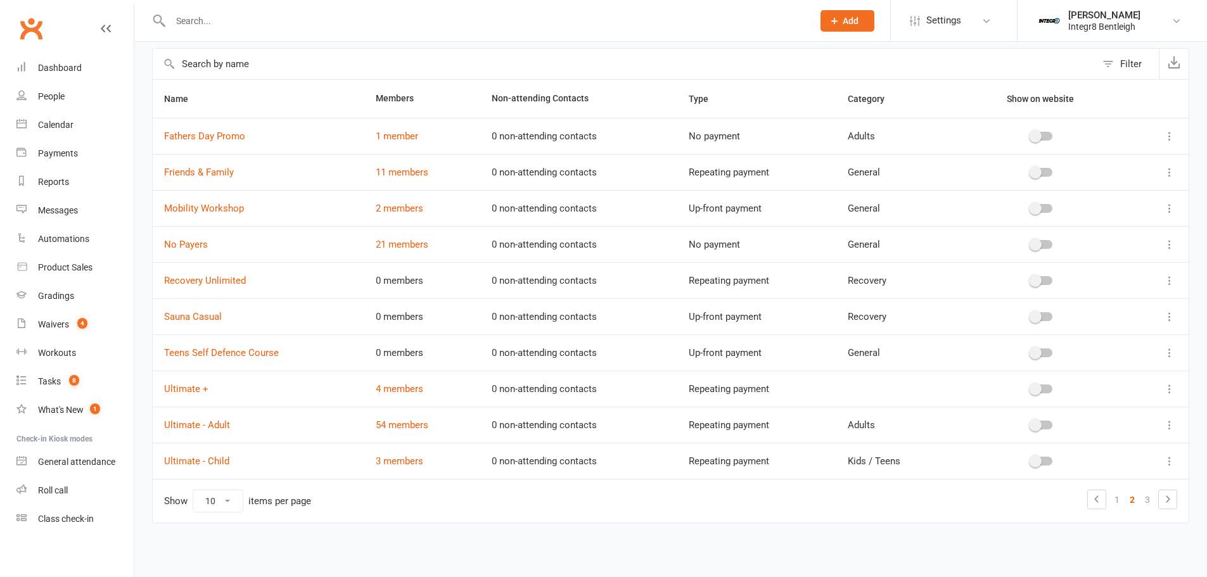
scroll to position [56, 0]
click at [1116, 502] on link "1" at bounding box center [1116, 500] width 15 height 18
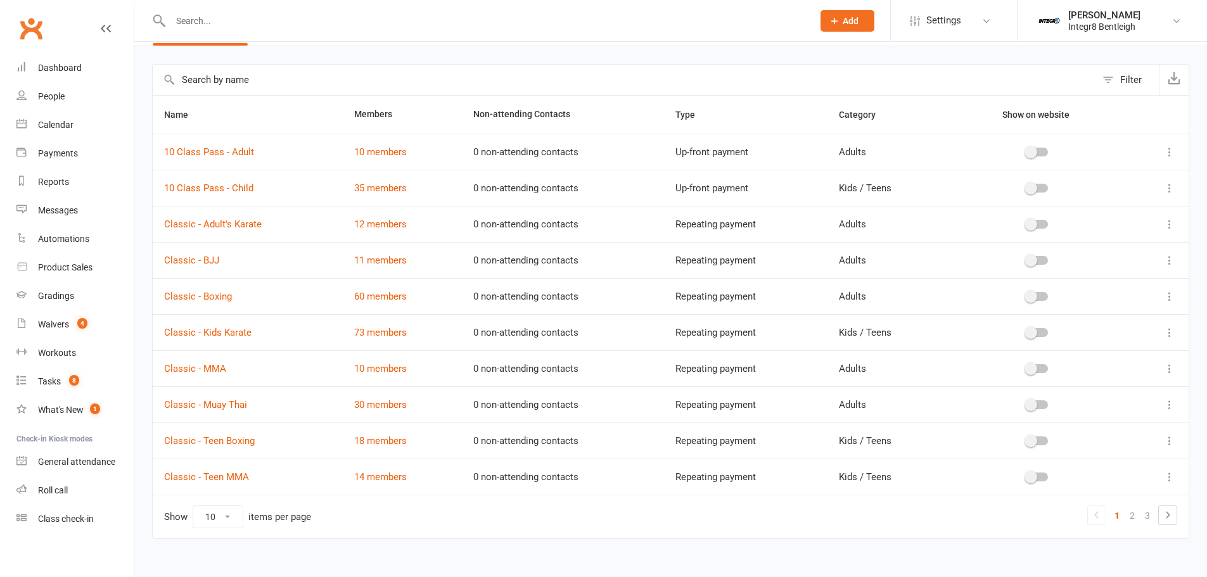
scroll to position [35, 0]
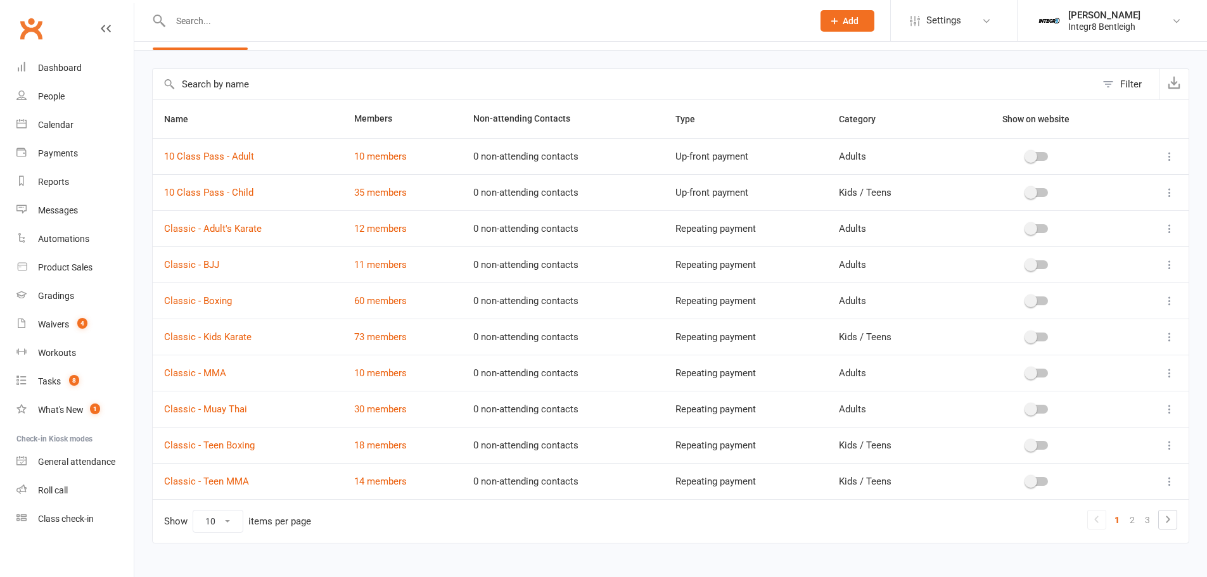
click at [1105, 25] on div "Integr8 Bentleigh" at bounding box center [1104, 26] width 72 height 11
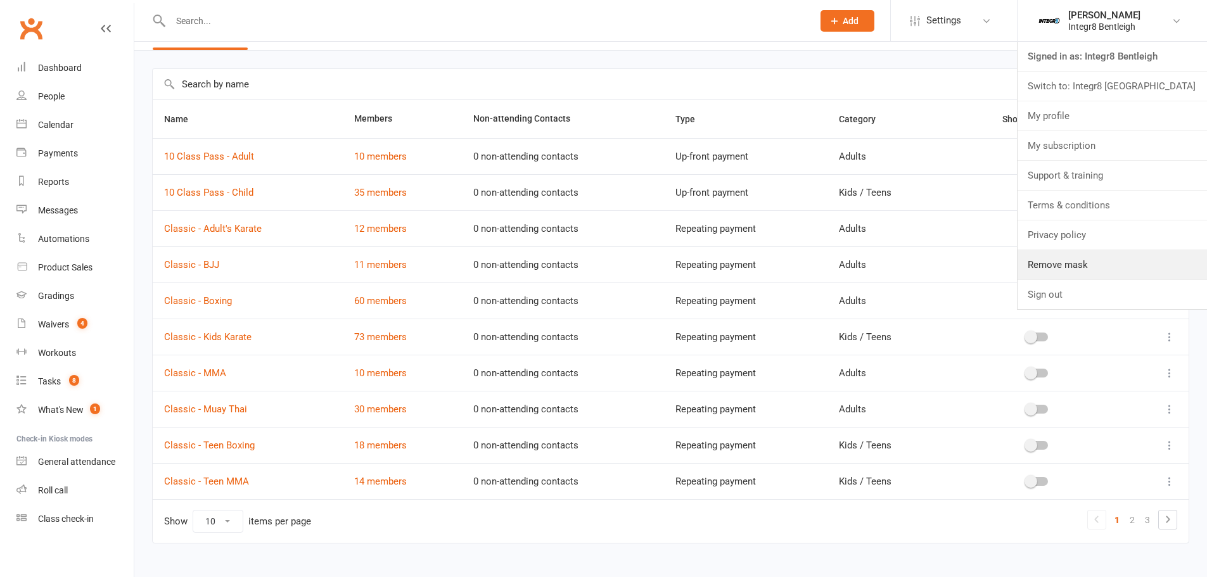
click at [1074, 258] on link "Remove mask" at bounding box center [1111, 264] width 189 height 29
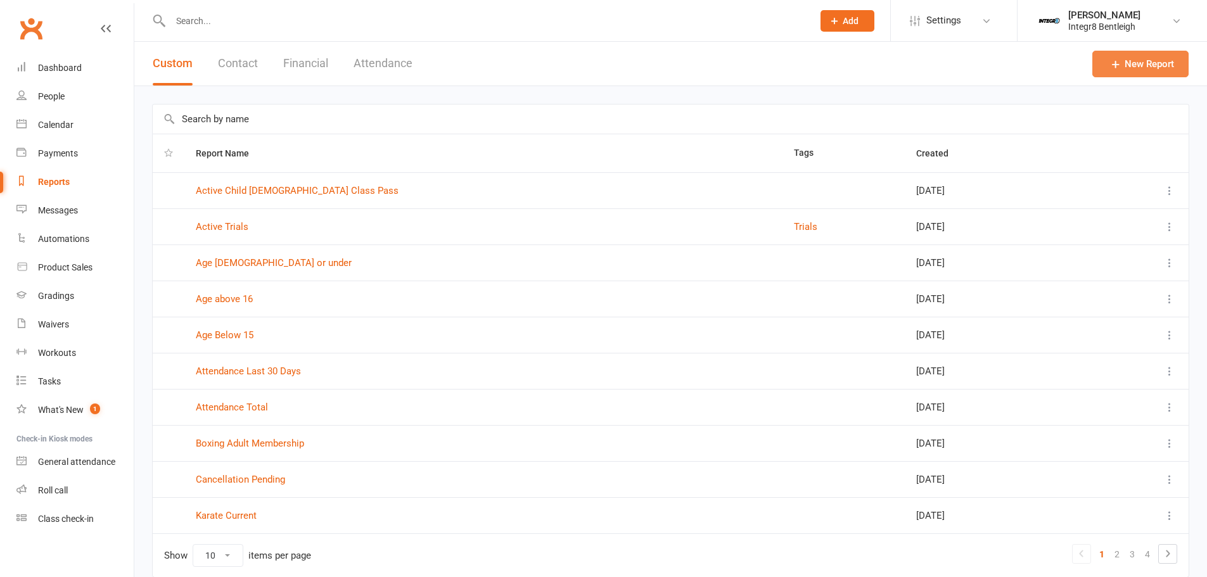
click at [1129, 51] on link "New Report" at bounding box center [1140, 64] width 96 height 27
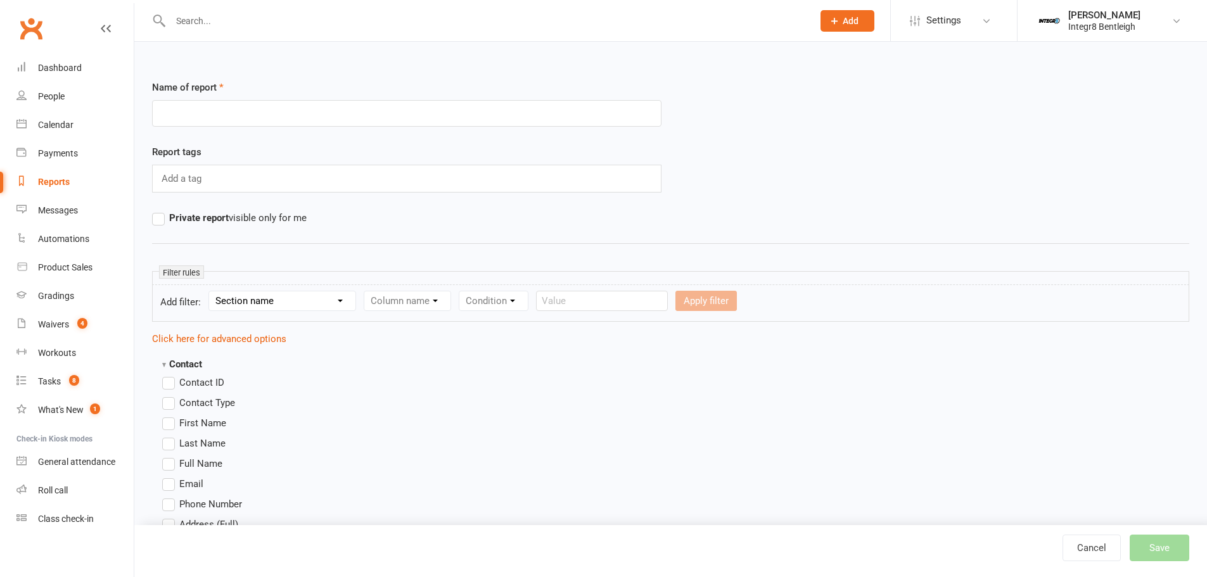
click at [267, 310] on div "Section name Contact Attendance Aggregate Payment Booking Waitlist Attendees Ca…" at bounding box center [282, 301] width 148 height 20
click at [211, 291] on select "Section name Contact Attendance Aggregate Payment Booking Waitlist Attendees Ca…" at bounding box center [282, 300] width 146 height 19
click at [495, 309] on select "Column name Contact Type First Name Last Name Full Name Email Phone Number Addr…" at bounding box center [514, 300] width 301 height 19
click at [262, 303] on select "Section name Contact Attendance Aggregate Payment Booking Waitlist Attendees Ca…" at bounding box center [282, 300] width 146 height 19
click at [275, 300] on select "Section name Contact Attendance Aggregate Payment Booking Waitlist Attendees Ca…" at bounding box center [282, 300] width 146 height 19
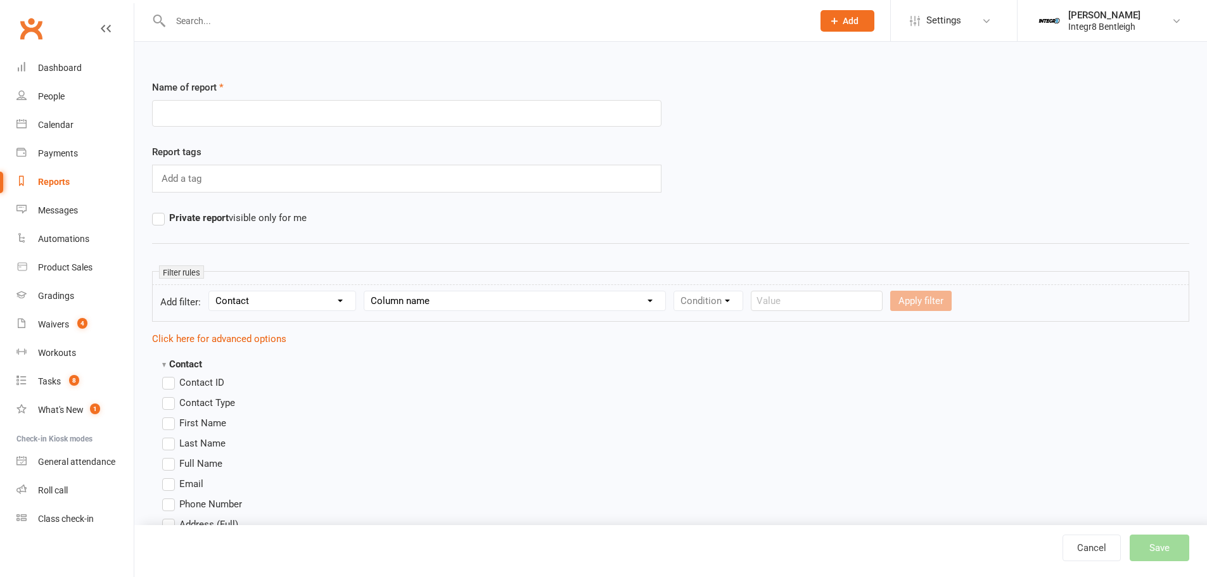
click at [211, 291] on select "Section name Contact Attendance Aggregate Payment Booking Waitlist Attendees Ca…" at bounding box center [282, 300] width 146 height 19
click at [458, 295] on select "Column name Contact Type First Name Last Name Full Name Email Phone Number Addr…" at bounding box center [514, 300] width 301 height 19
click at [261, 305] on select "Section name Contact Attendance Aggregate Payment Booking Waitlist Attendees Ca…" at bounding box center [282, 300] width 146 height 19
click at [211, 291] on select "Section name Contact Attendance Aggregate Payment Booking Waitlist Attendees Ca…" at bounding box center [282, 300] width 146 height 19
click at [461, 317] on form "Add filter: Section name Contact Attendance Aggregate Payment Booking Waitlist …" at bounding box center [670, 302] width 1037 height 37
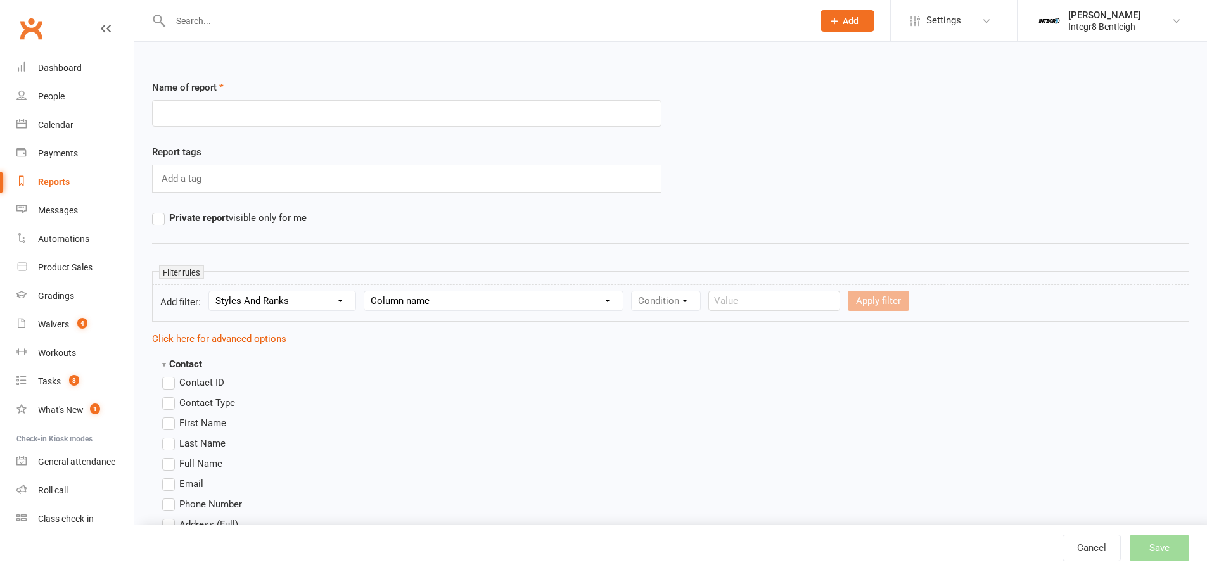
click at [473, 306] on select "Column name Style Current Rank Current Rank Position Next Rank Belt Size Active…" at bounding box center [493, 300] width 258 height 19
click at [466, 301] on select "Column name Style Current Rank Current Rank Position Next Rank Belt Size Active…" at bounding box center [493, 300] width 258 height 19
click at [284, 293] on select "Section name Contact Attendance Aggregate Payment Booking Waitlist Attendees Ca…" at bounding box center [282, 300] width 146 height 19
click at [211, 291] on select "Section name Contact Attendance Aggregate Payment Booking Waitlist Attendees Ca…" at bounding box center [282, 300] width 146 height 19
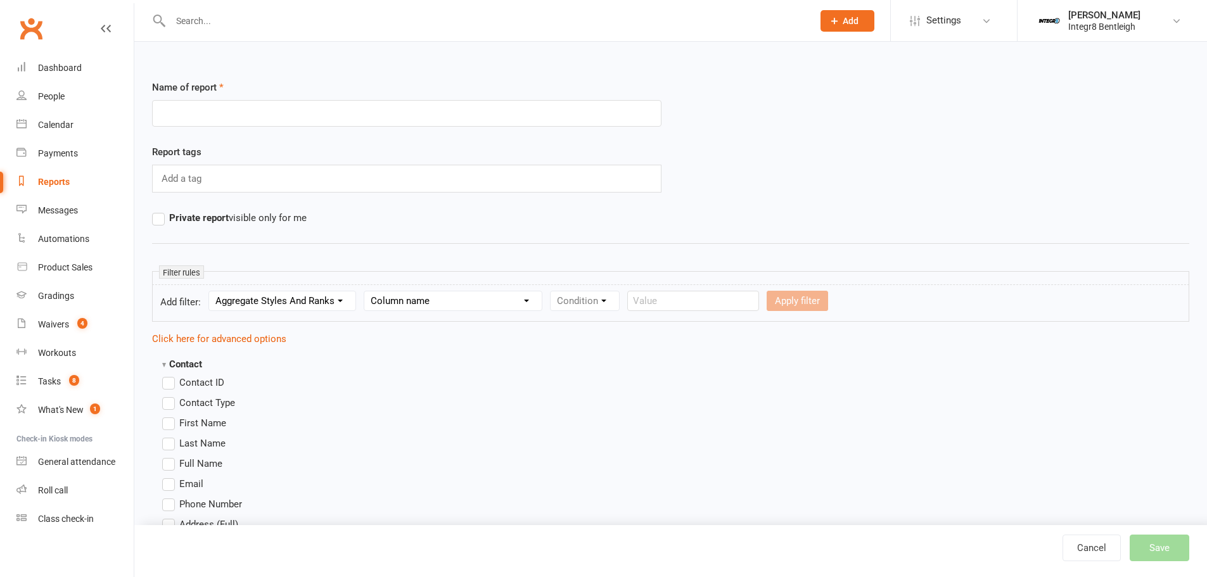
click at [405, 304] on select "Column name Enrolled Styles (Names) Enrolled Styles (Count) Most Recent Promoti…" at bounding box center [452, 300] width 177 height 19
click at [461, 303] on select "Column name Enrolled Styles (Names) Enrolled Styles (Count) Most Recent Promoti…" at bounding box center [452, 300] width 177 height 19
click at [309, 298] on select "Section name Contact Attendance Aggregate Payment Booking Waitlist Attendees Ca…" at bounding box center [282, 300] width 146 height 19
select select "14"
click at [211, 291] on select "Section name Contact Attendance Aggregate Payment Booking Waitlist Attendees Ca…" at bounding box center [282, 300] width 146 height 19
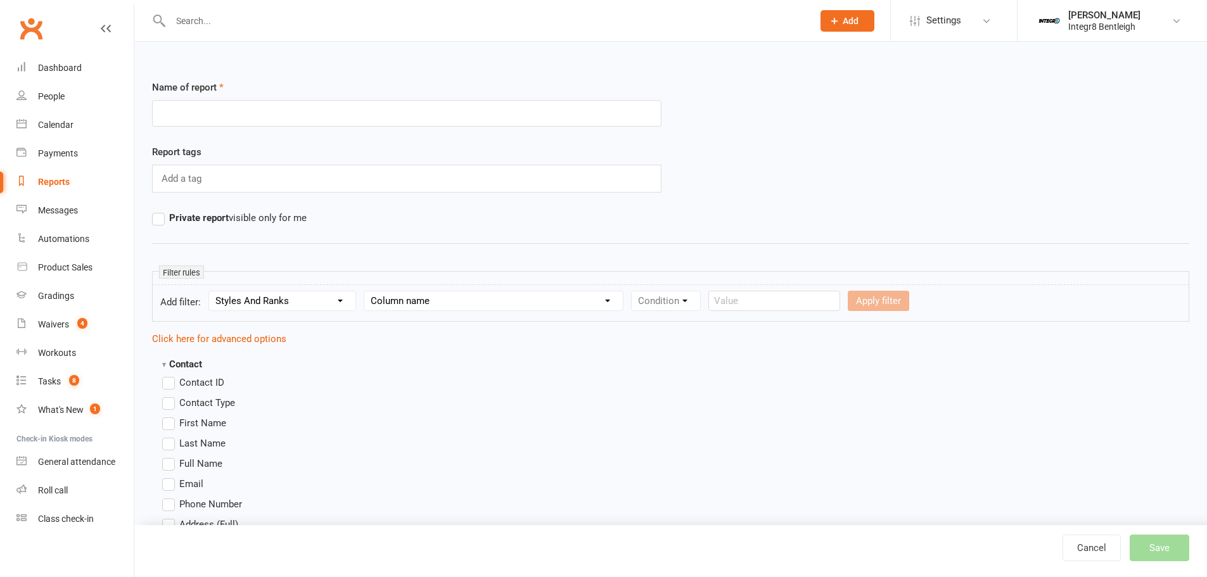
click at [433, 301] on select "Column name Style Current Rank Current Rank Position Next Rank Belt Size Active…" at bounding box center [493, 300] width 258 height 19
select select "0"
click at [366, 291] on select "Column name Style Current Rank Current Rank Position Next Rank Belt Size Active…" at bounding box center [493, 300] width 258 height 19
click at [724, 300] on select "Condition Equals Does not equal Contains Does not contain Is blank or does not …" at bounding box center [705, 300] width 146 height 19
click at [694, 304] on select "Condition Equals Does not equal Contains Does not contain Is blank or does not …" at bounding box center [705, 300] width 146 height 19
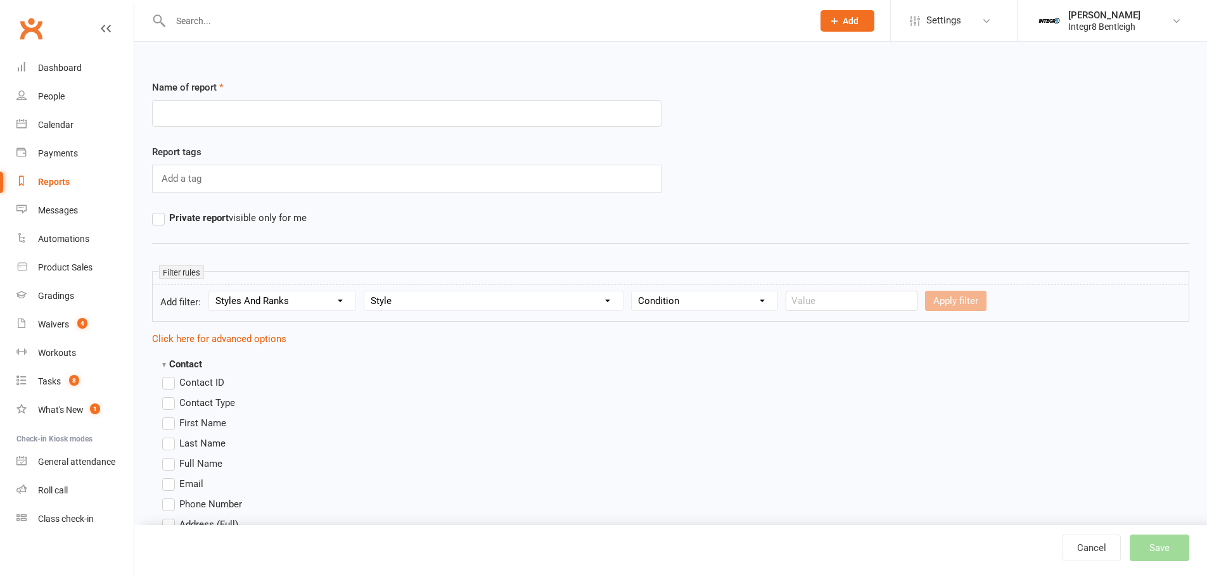
select select "0"
click at [632, 291] on select "Condition Equals Does not equal Contains Does not contain Is blank or does not …" at bounding box center [705, 300] width 146 height 19
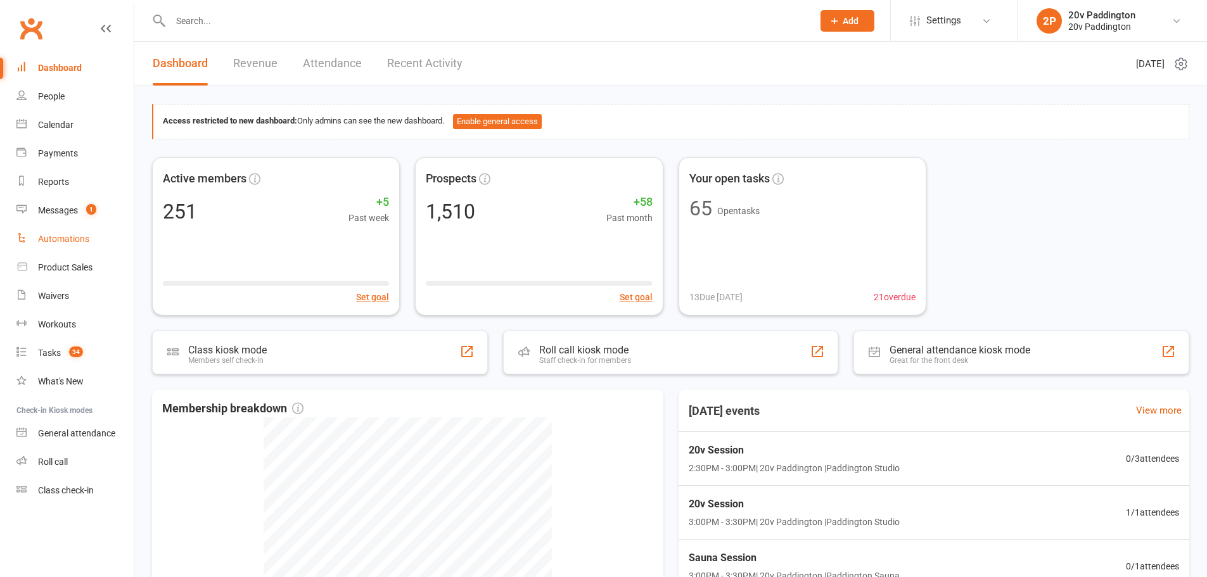
click at [85, 231] on link "Automations" at bounding box center [74, 239] width 117 height 29
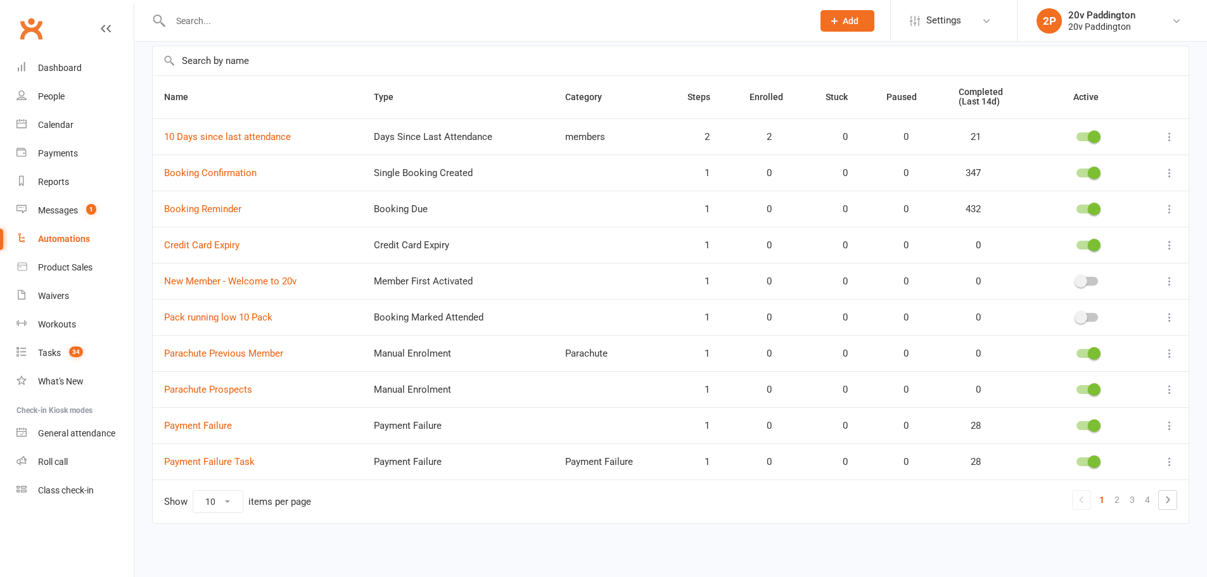
scroll to position [90, 0]
click at [1114, 497] on link "2" at bounding box center [1116, 499] width 15 height 18
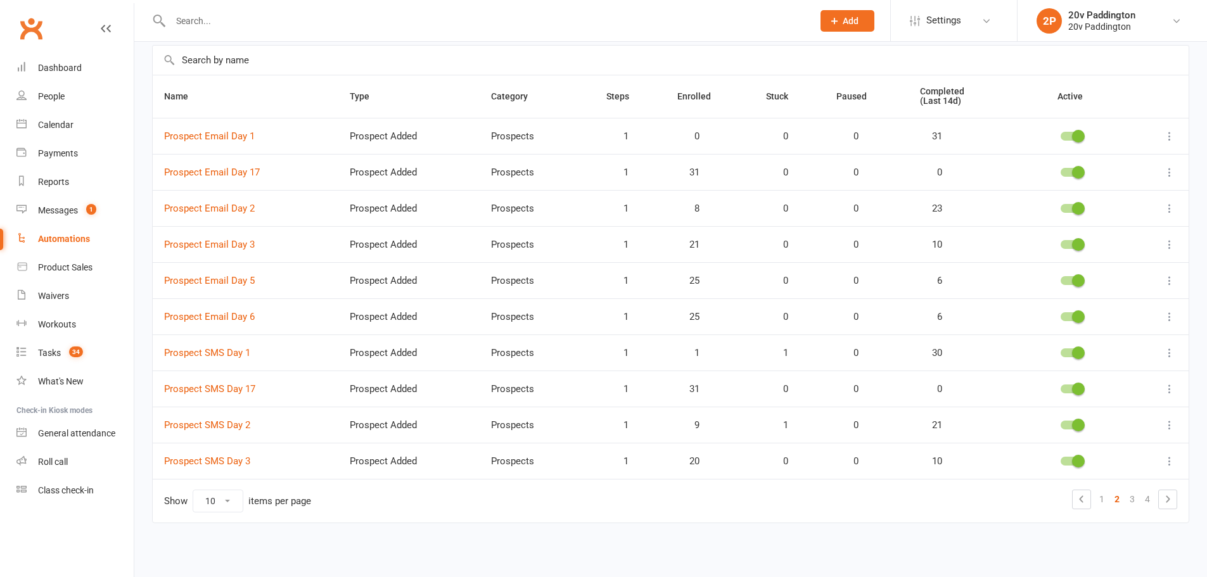
click at [1072, 20] on div "20v Paddington" at bounding box center [1101, 15] width 67 height 11
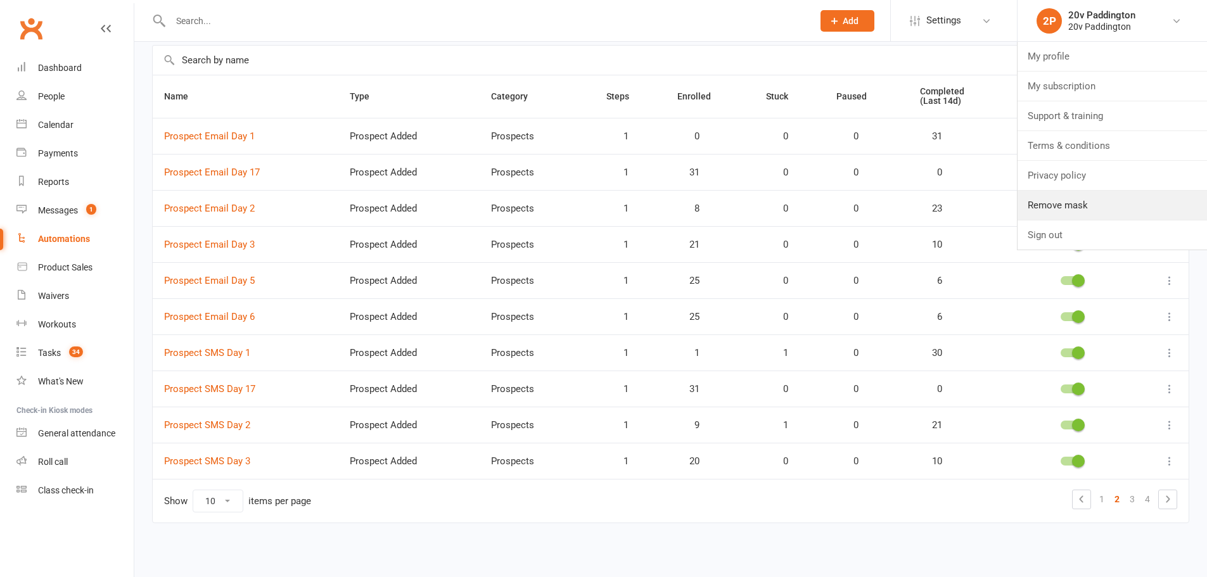
drag, startPoint x: 1098, startPoint y: 203, endPoint x: 1052, endPoint y: 192, distance: 46.9
click at [1098, 203] on link "Remove mask" at bounding box center [1111, 205] width 189 height 29
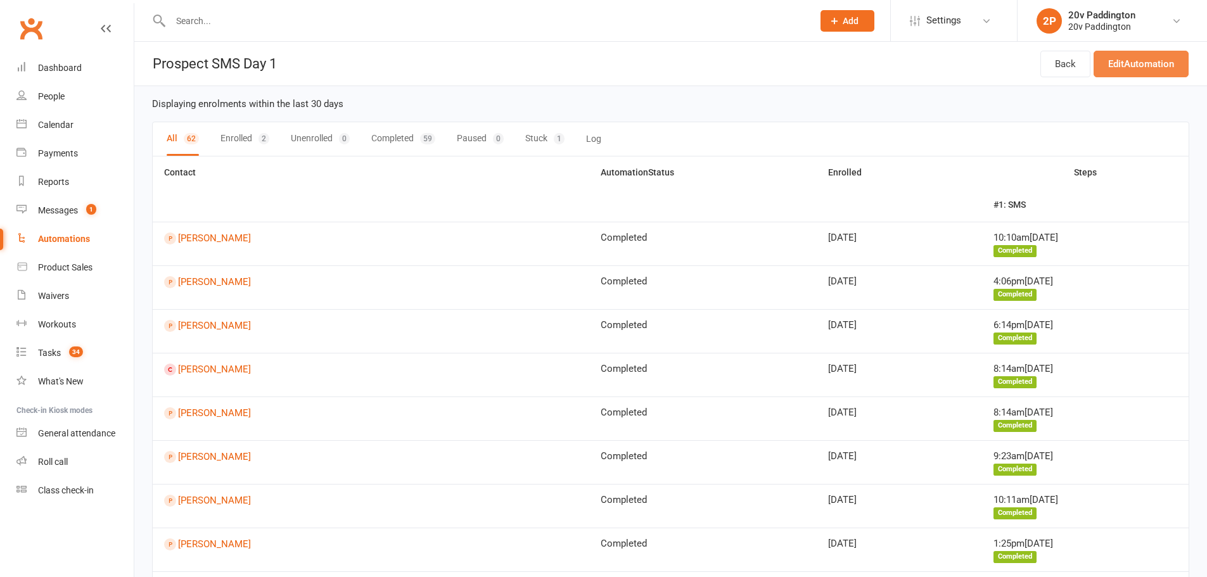
click at [1130, 56] on link "Edit Automation" at bounding box center [1140, 64] width 95 height 27
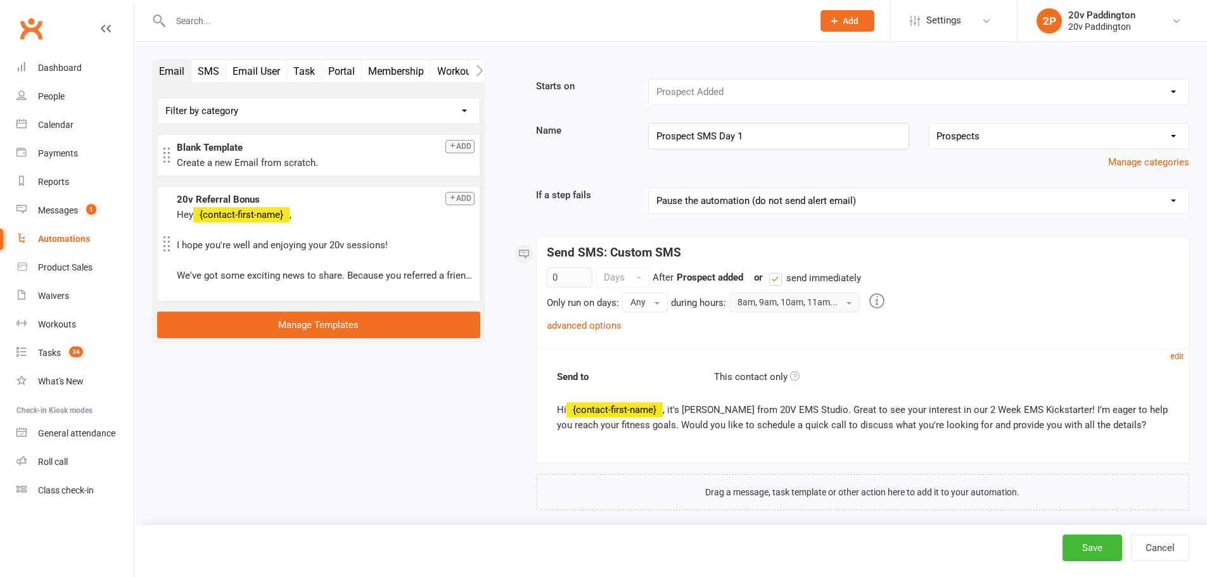
click at [806, 298] on button "8am, 9am, 10am, 11am..." at bounding box center [794, 302] width 131 height 19
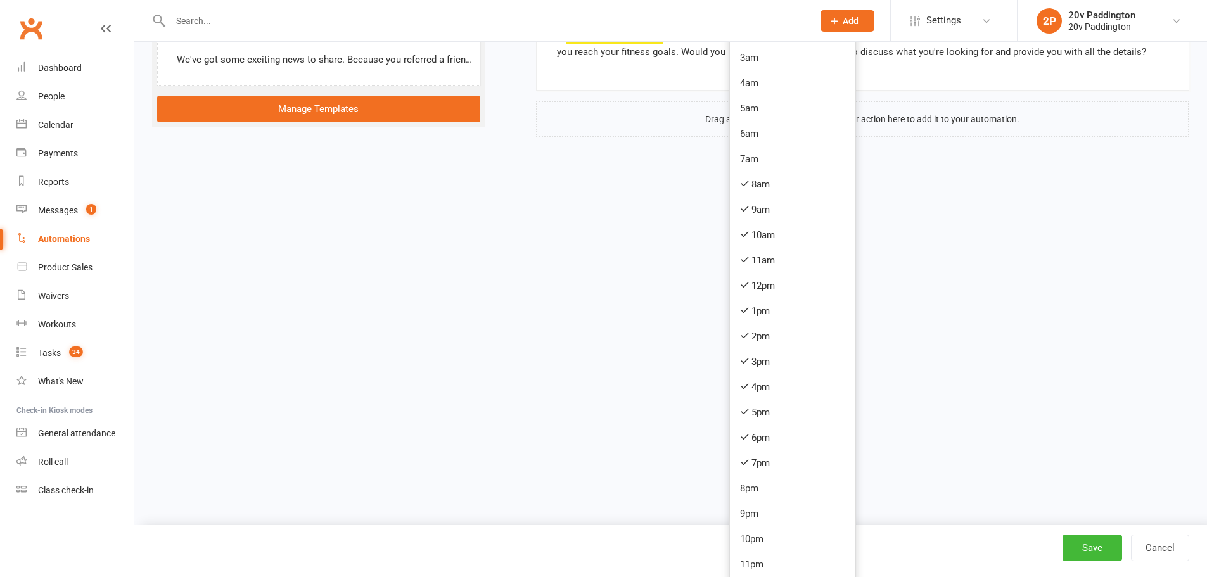
scroll to position [377, 0]
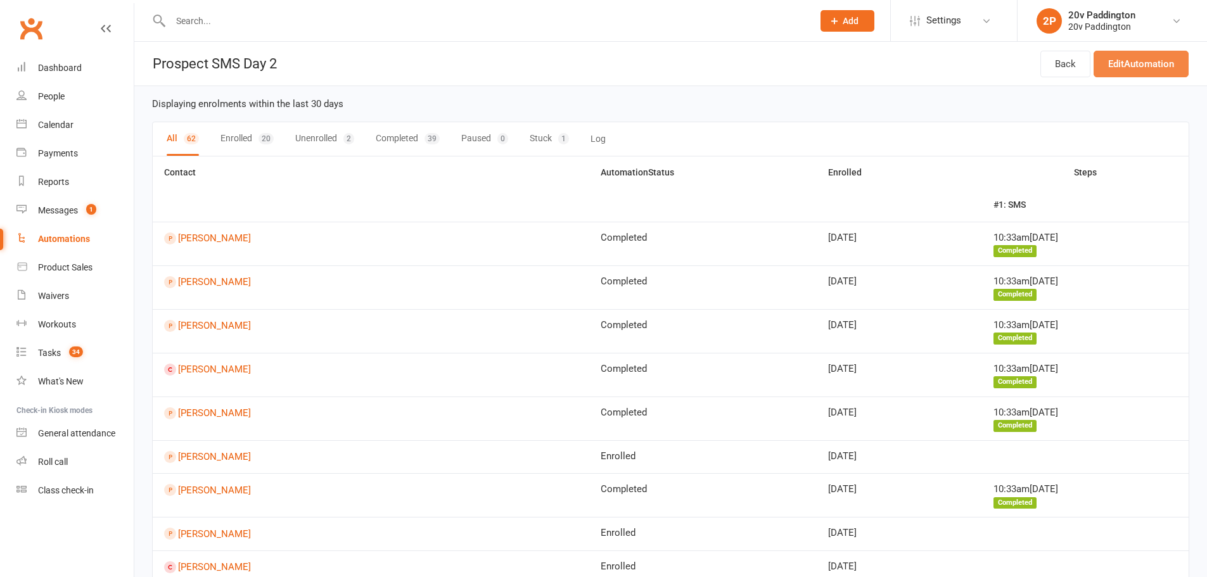
click at [1142, 65] on link "Edit Automation" at bounding box center [1140, 64] width 95 height 27
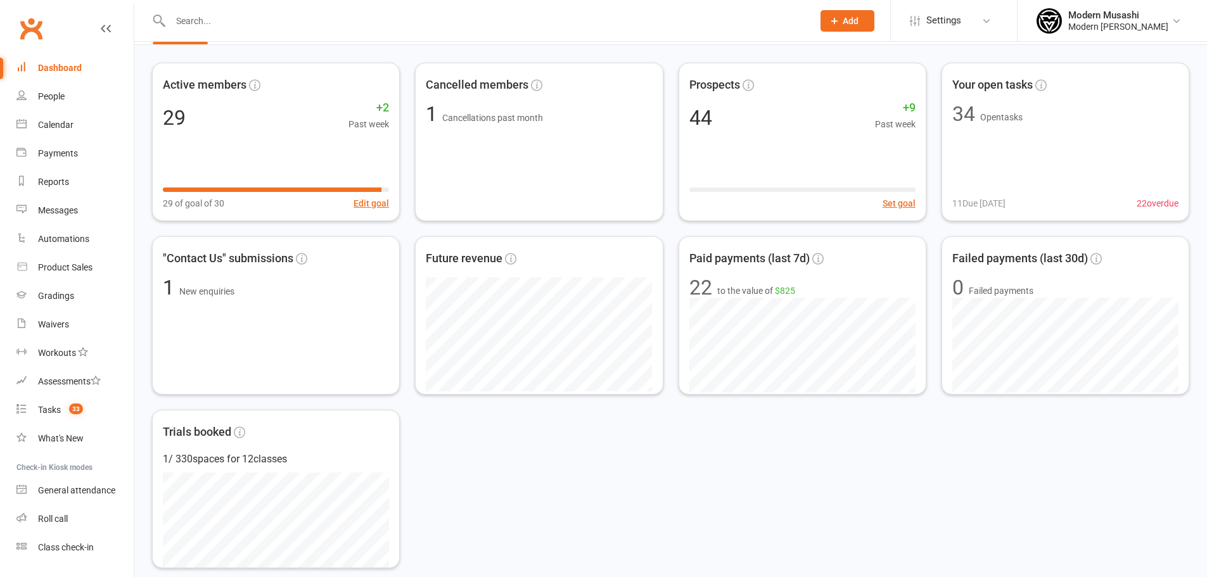
scroll to position [42, 0]
click at [535, 23] on input "text" at bounding box center [485, 21] width 637 height 18
type input "suz"
click at [252, 55] on div "[EMAIL_ADDRESS][DOMAIN_NAME]" at bounding box center [320, 56] width 136 height 18
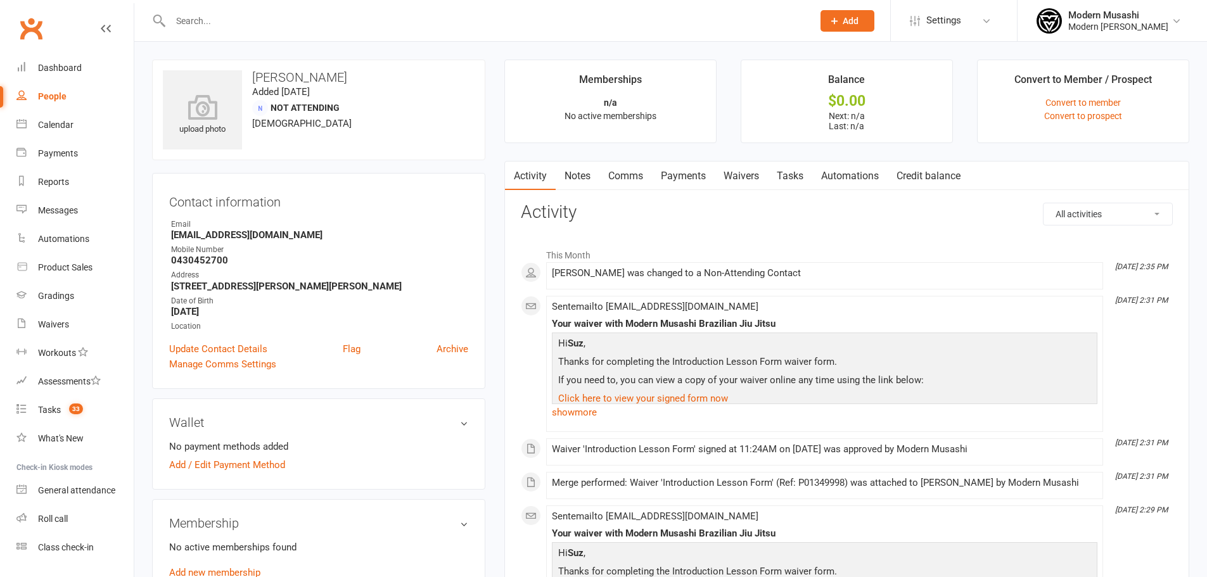
click at [740, 179] on link "Waivers" at bounding box center [741, 176] width 53 height 29
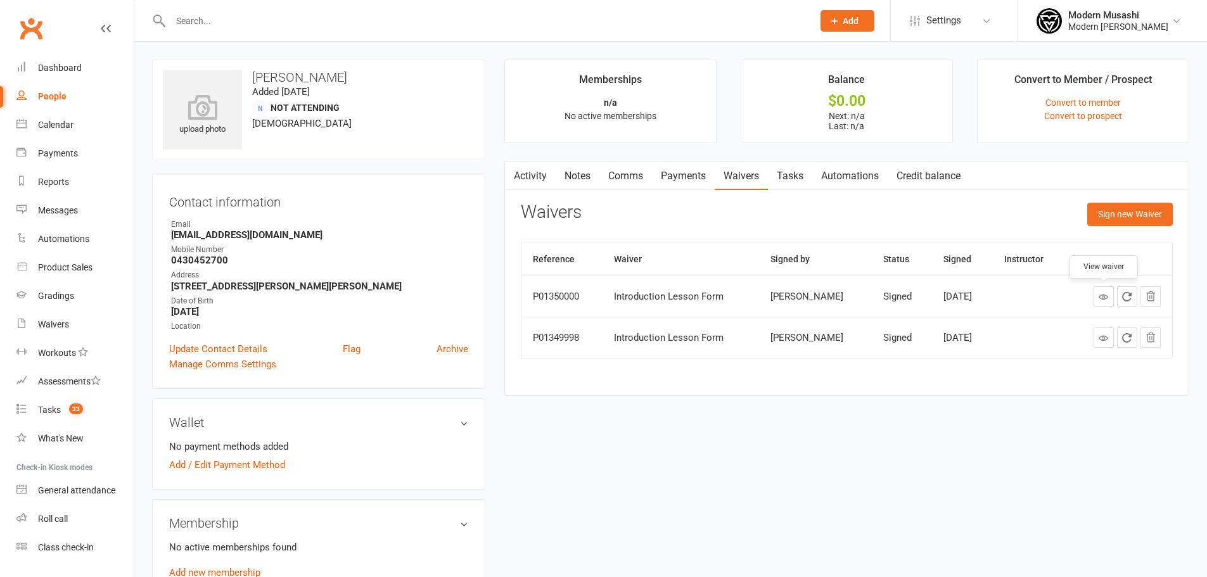
click at [1102, 295] on icon at bounding box center [1104, 297] width 10 height 10
click at [350, 11] on div at bounding box center [478, 20] width 652 height 41
click at [355, 22] on input "text" at bounding box center [485, 21] width 637 height 18
type input "[PERSON_NAME]"
drag, startPoint x: 274, startPoint y: 19, endPoint x: 137, endPoint y: 13, distance: 137.6
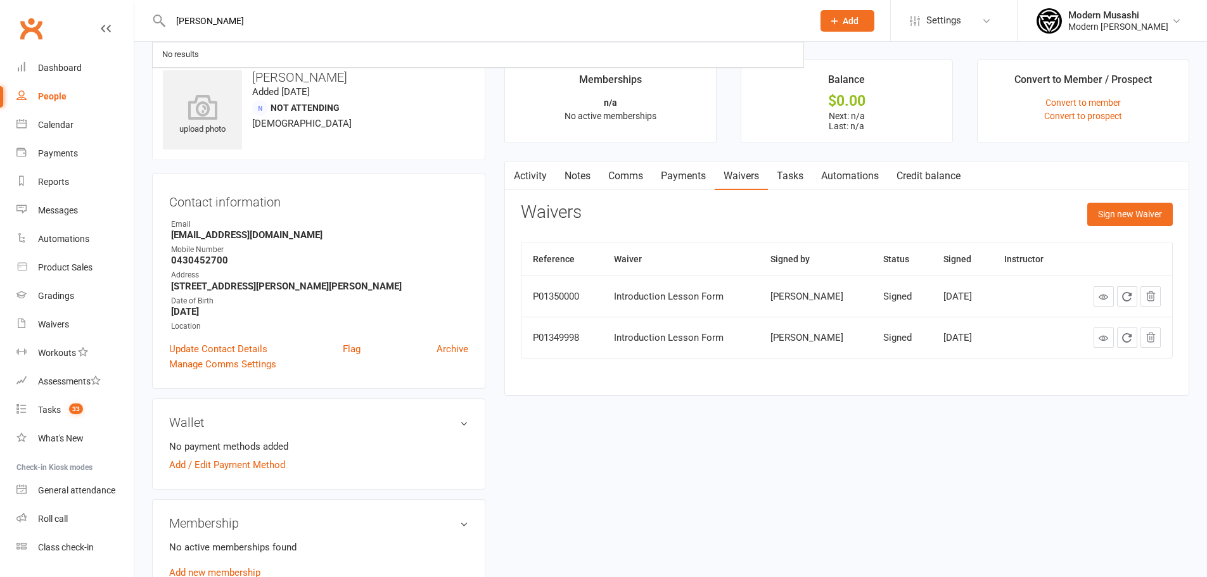
click at [137, 13] on react-component "[PERSON_NAME] No results" at bounding box center [402, 20] width 804 height 41
click at [1098, 338] on link at bounding box center [1103, 338] width 20 height 20
click at [514, 173] on icon "button" at bounding box center [513, 173] width 8 height 13
click at [533, 179] on link "Activity" at bounding box center [530, 176] width 51 height 29
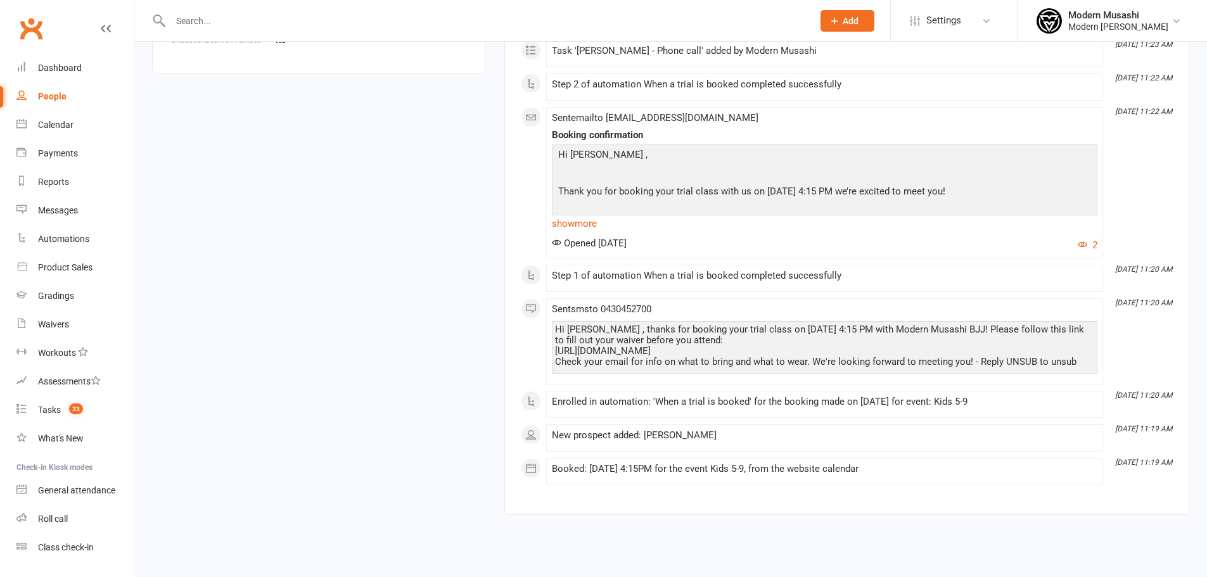
scroll to position [873, 0]
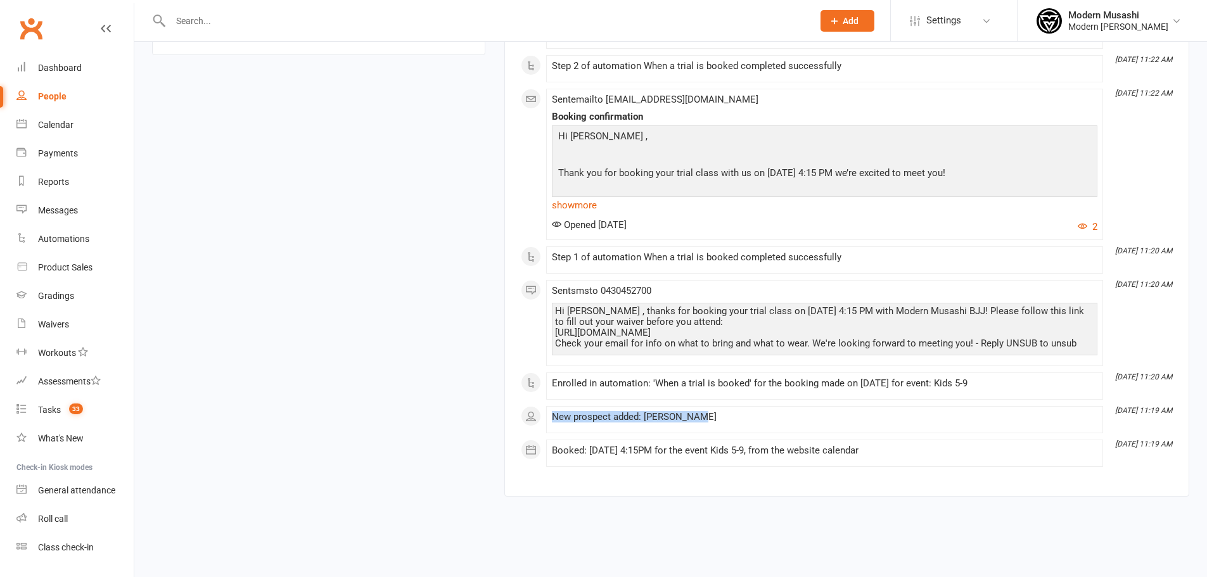
drag, startPoint x: 550, startPoint y: 417, endPoint x: 737, endPoint y: 422, distance: 187.6
copy div "New prospect added: [PERSON_NAME]"
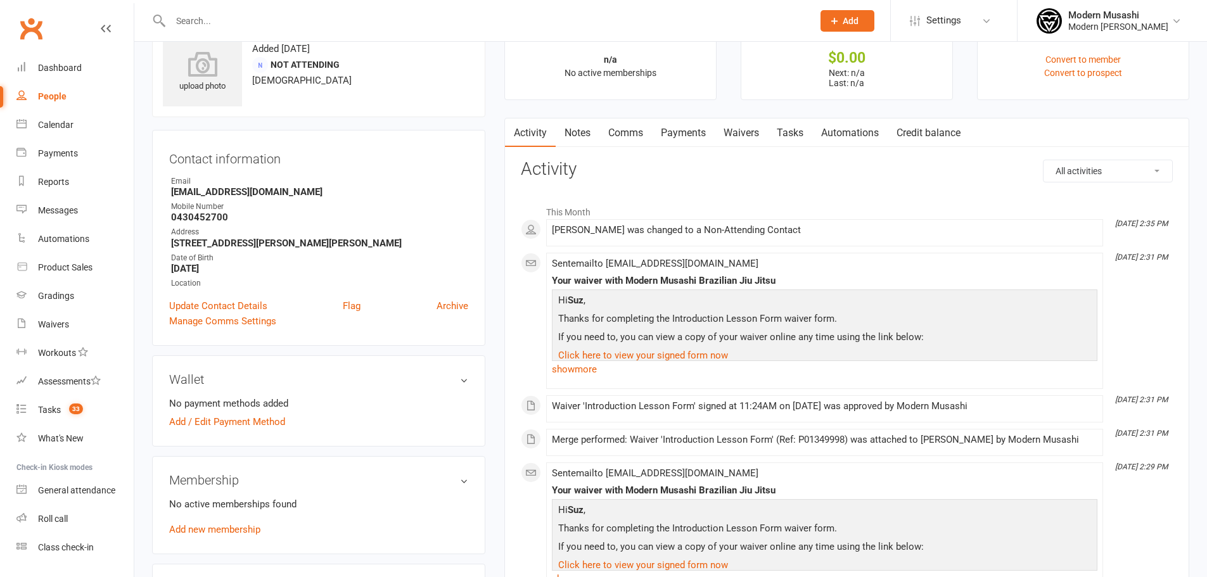
scroll to position [20, 0]
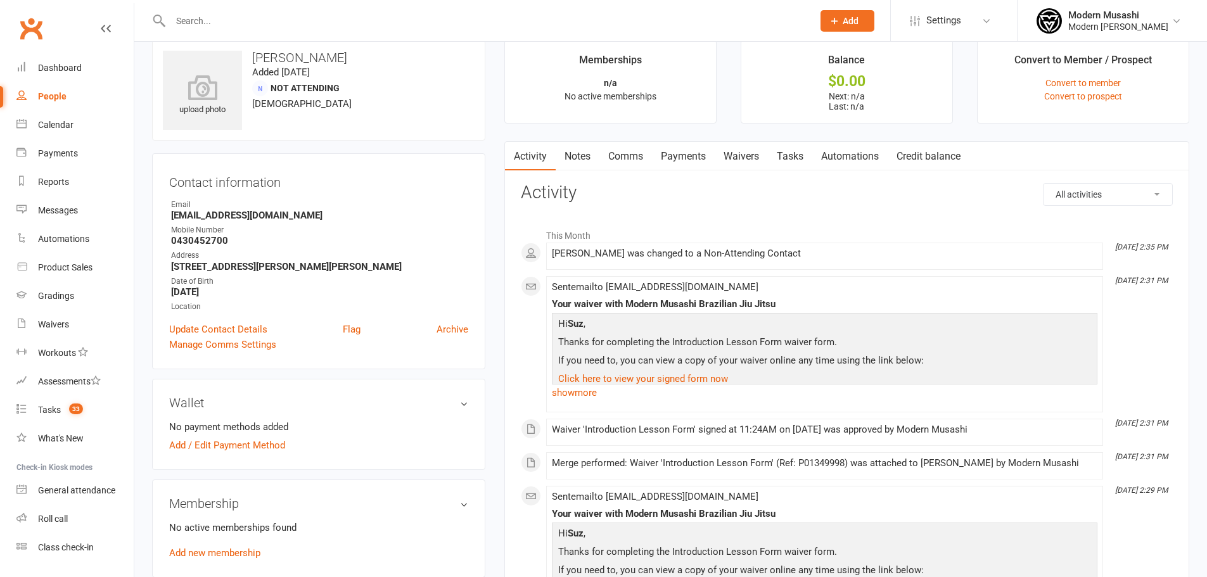
click at [240, 328] on link "Update Contact Details" at bounding box center [218, 329] width 98 height 15
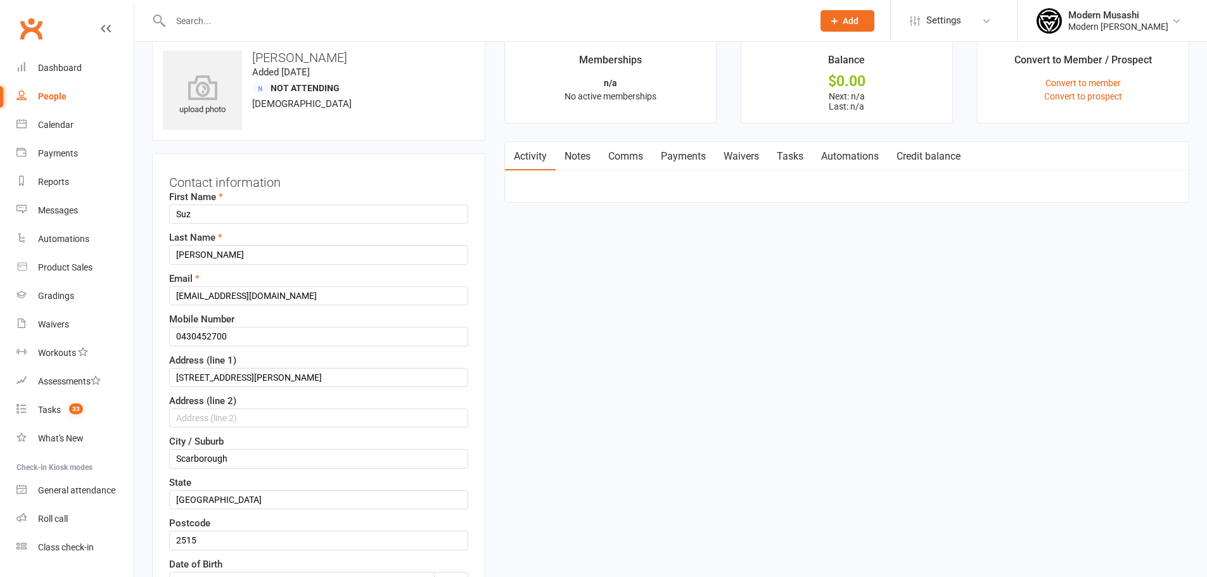
scroll to position [60, 0]
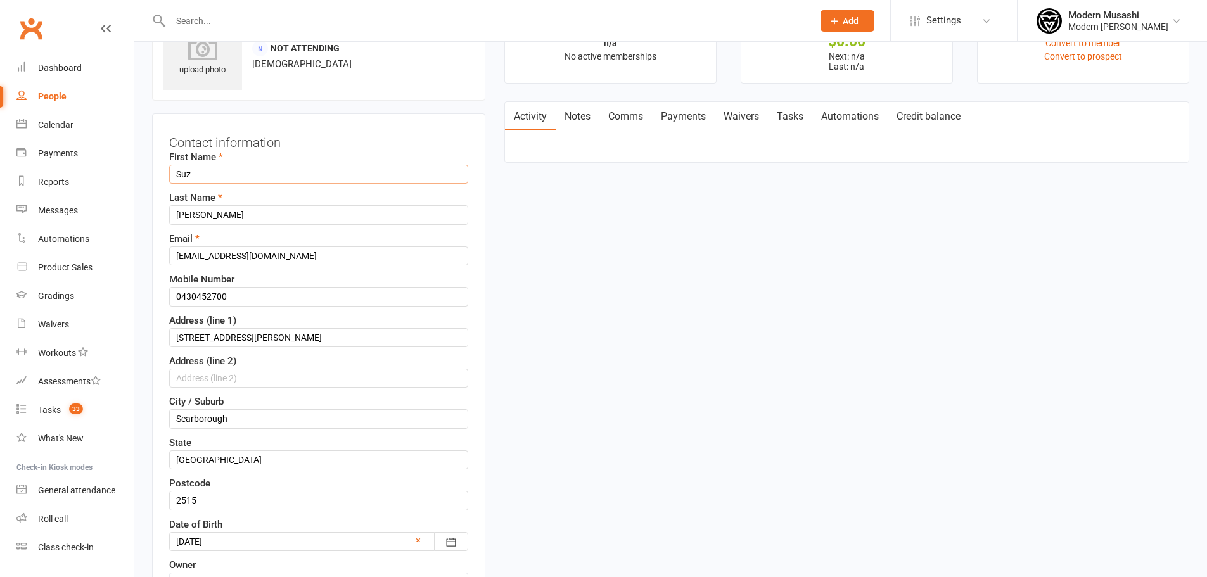
drag, startPoint x: 182, startPoint y: 163, endPoint x: 92, endPoint y: 151, distance: 90.1
type input "[PERSON_NAME]"
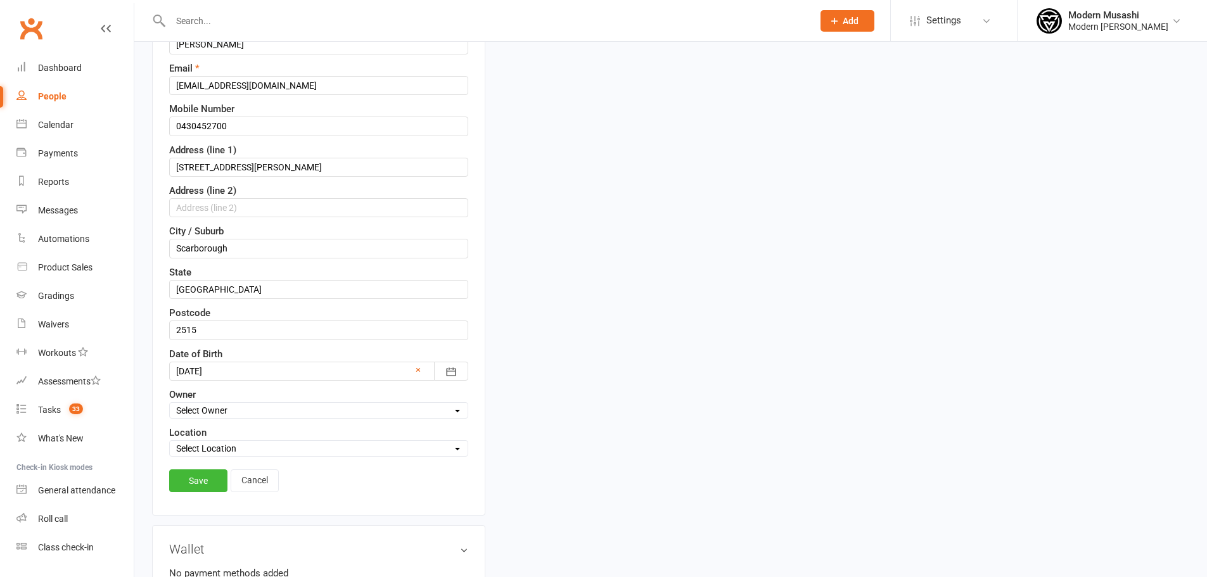
scroll to position [292, 0]
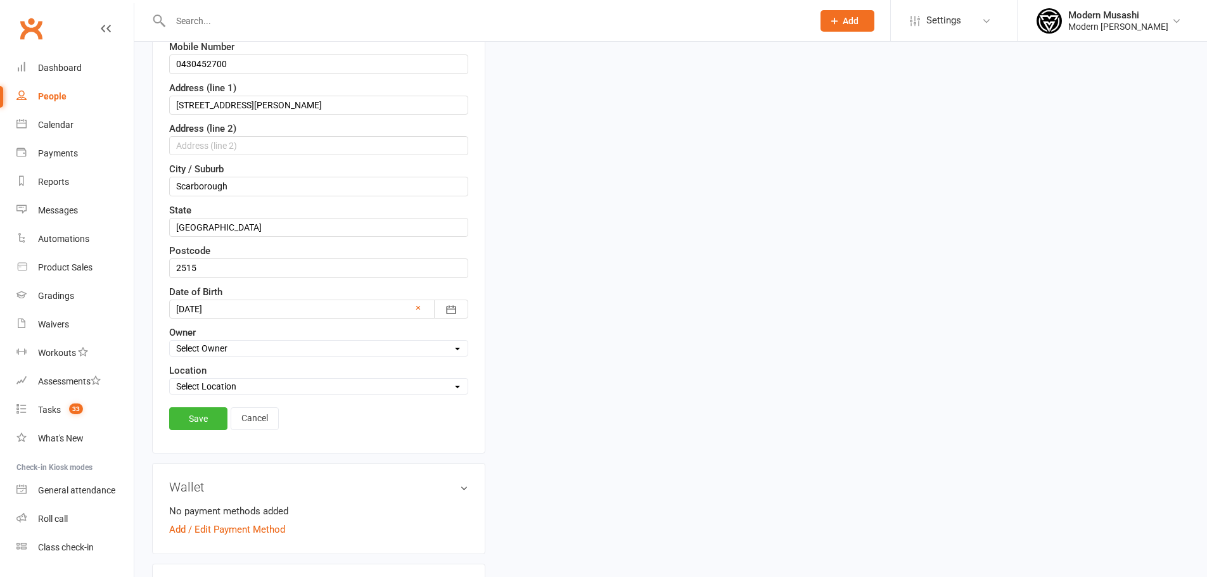
click at [224, 309] on div at bounding box center [318, 309] width 299 height 19
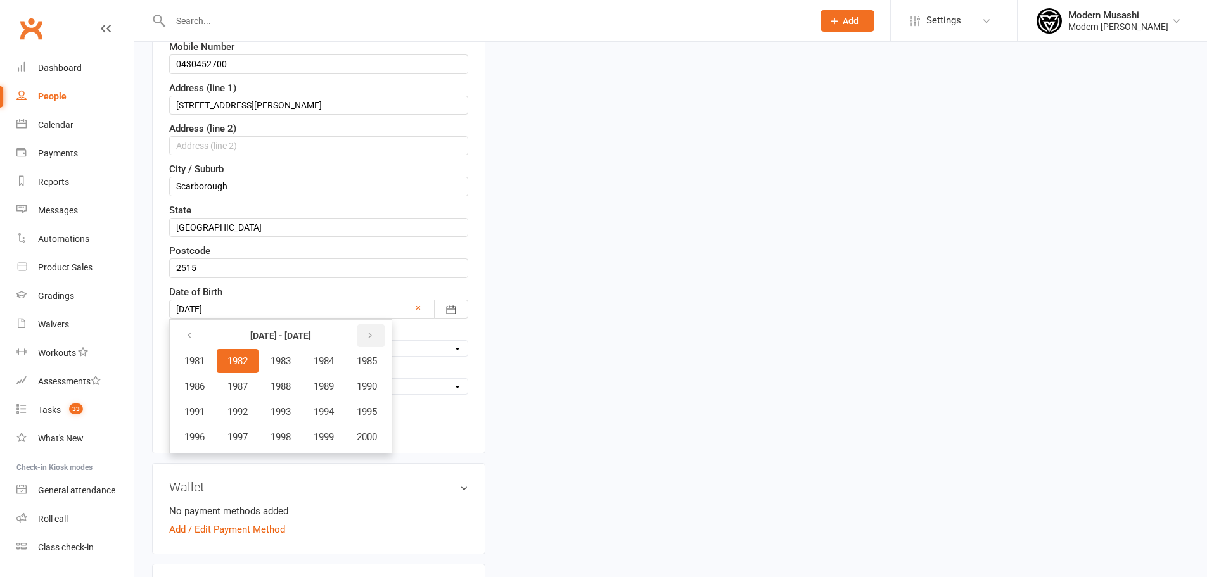
click at [373, 329] on button "button" at bounding box center [370, 335] width 27 height 23
click at [373, 431] on span "2020" at bounding box center [367, 436] width 20 height 11
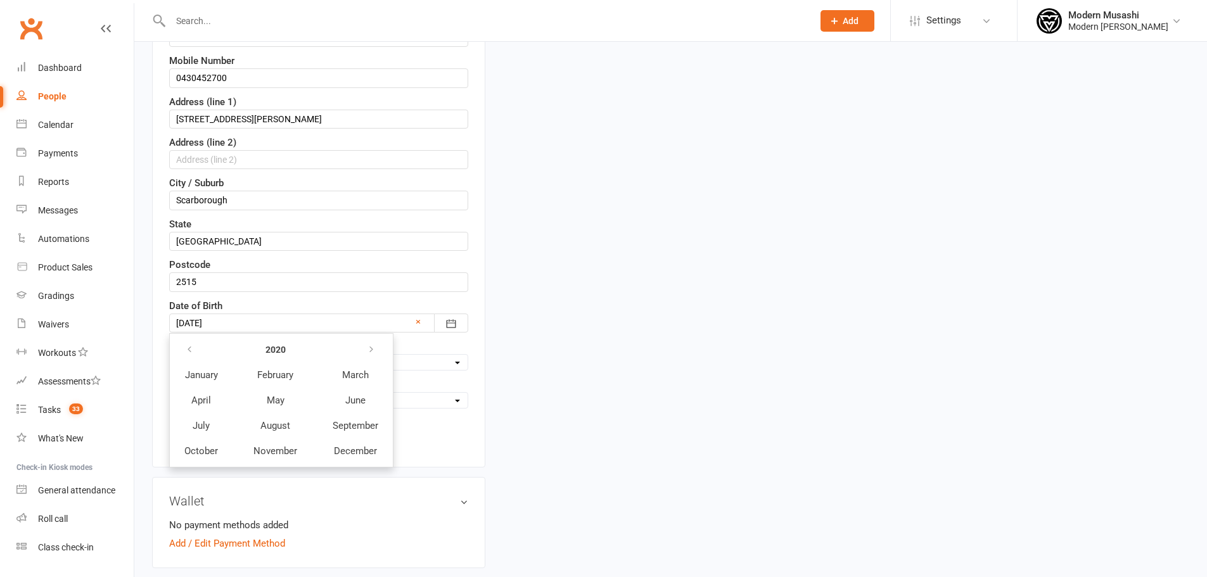
scroll to position [271, 0]
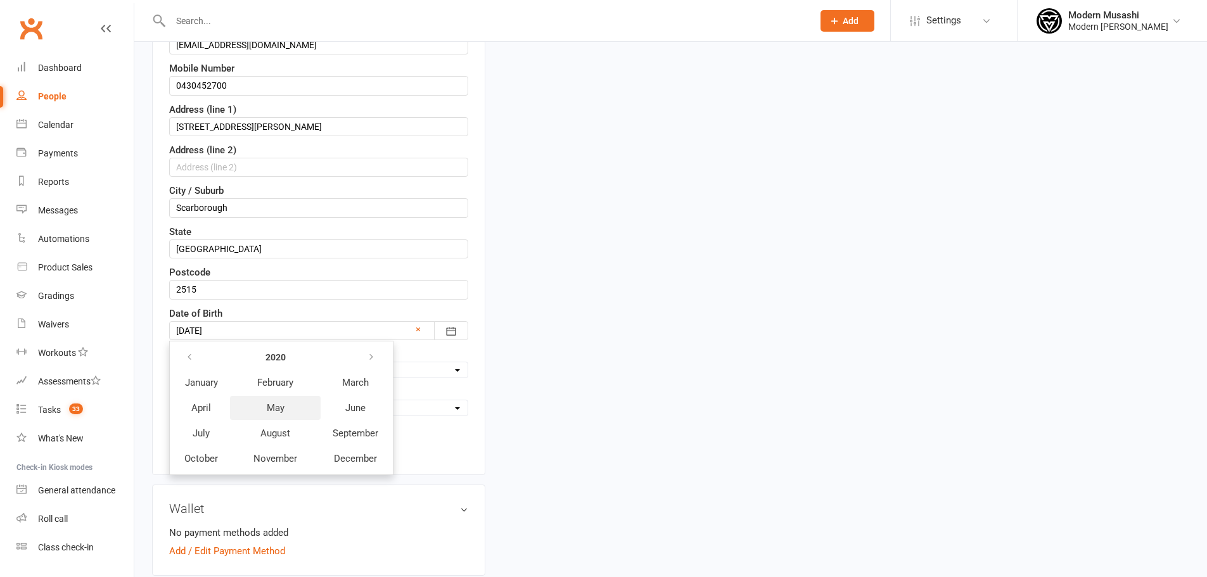
click at [281, 411] on span "May" at bounding box center [276, 407] width 18 height 11
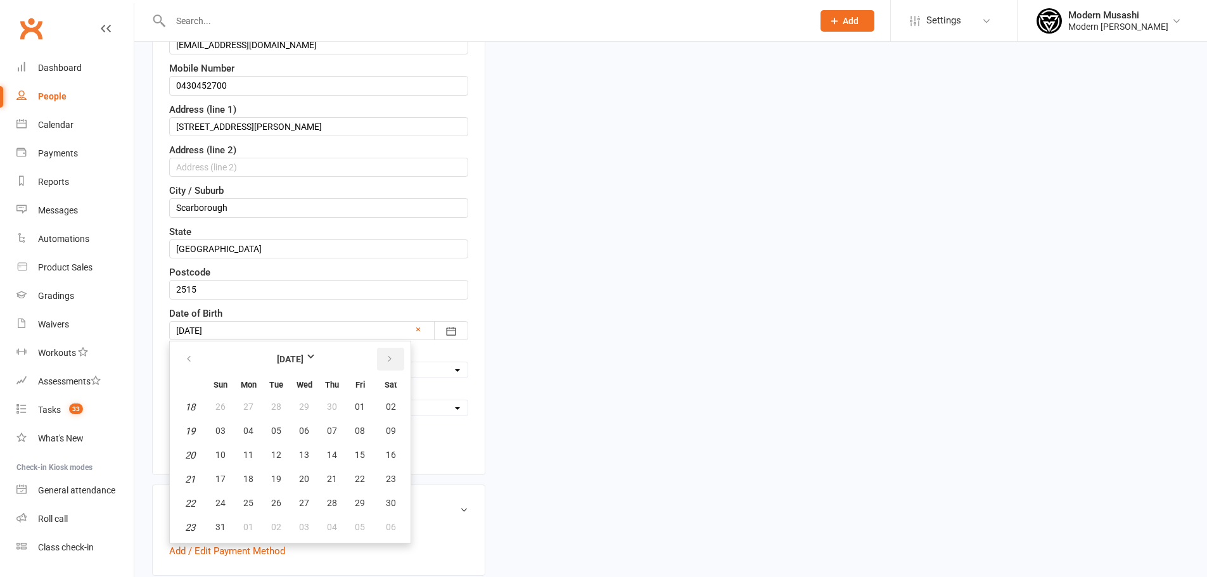
click at [386, 360] on icon "button" at bounding box center [389, 359] width 9 height 10
click at [182, 360] on button "button" at bounding box center [189, 359] width 27 height 23
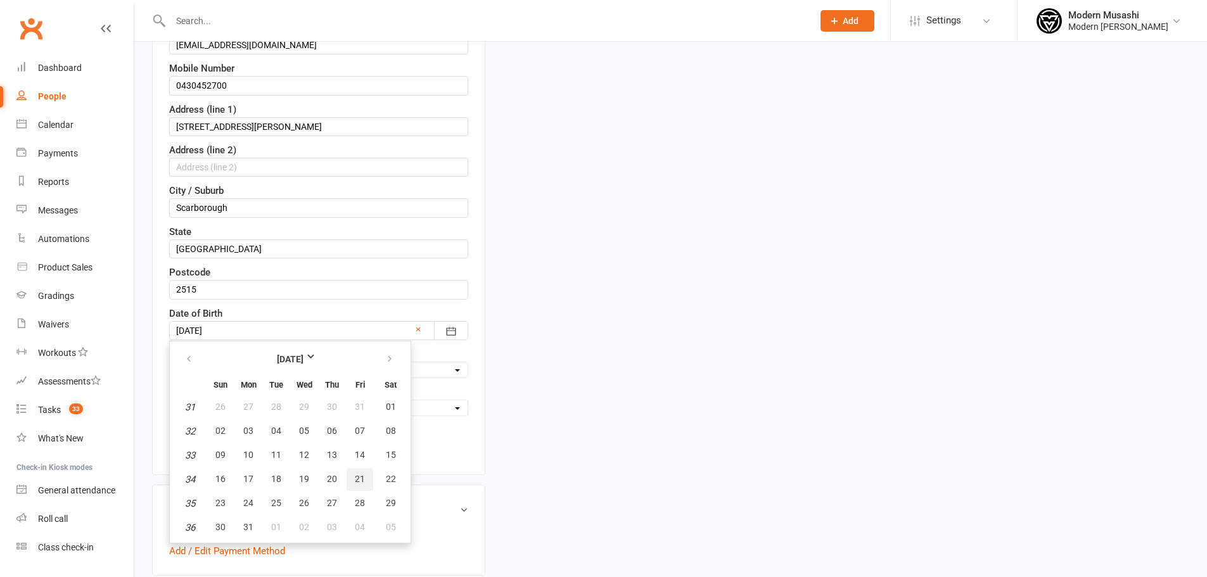
click at [359, 478] on span "21" at bounding box center [360, 479] width 10 height 10
type input "21 Aug 2020"
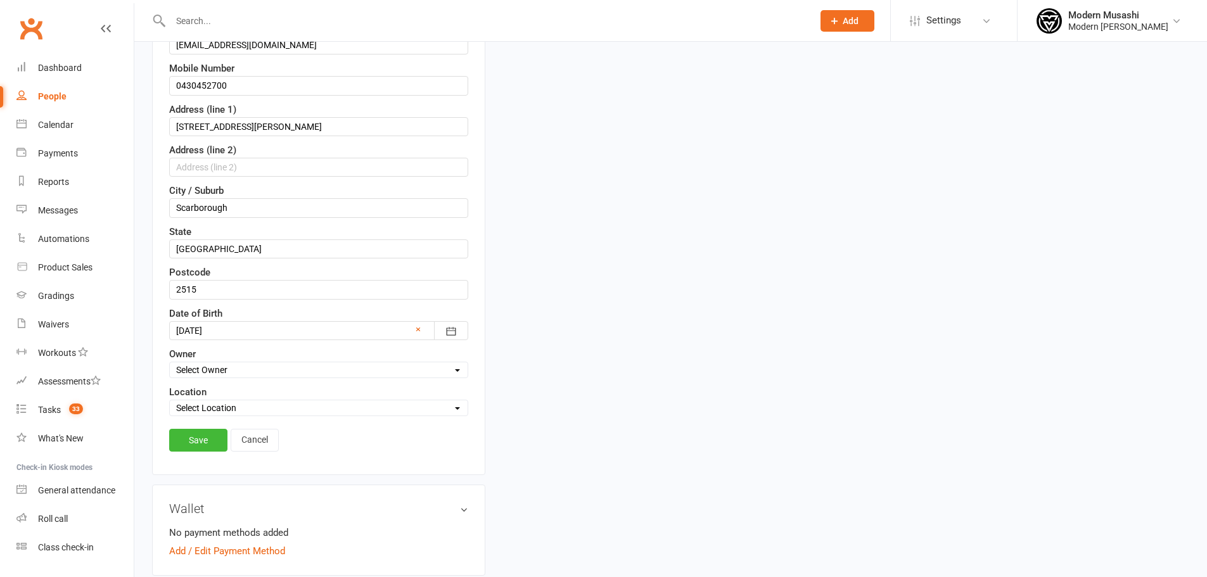
click at [204, 434] on link "Save" at bounding box center [198, 440] width 58 height 23
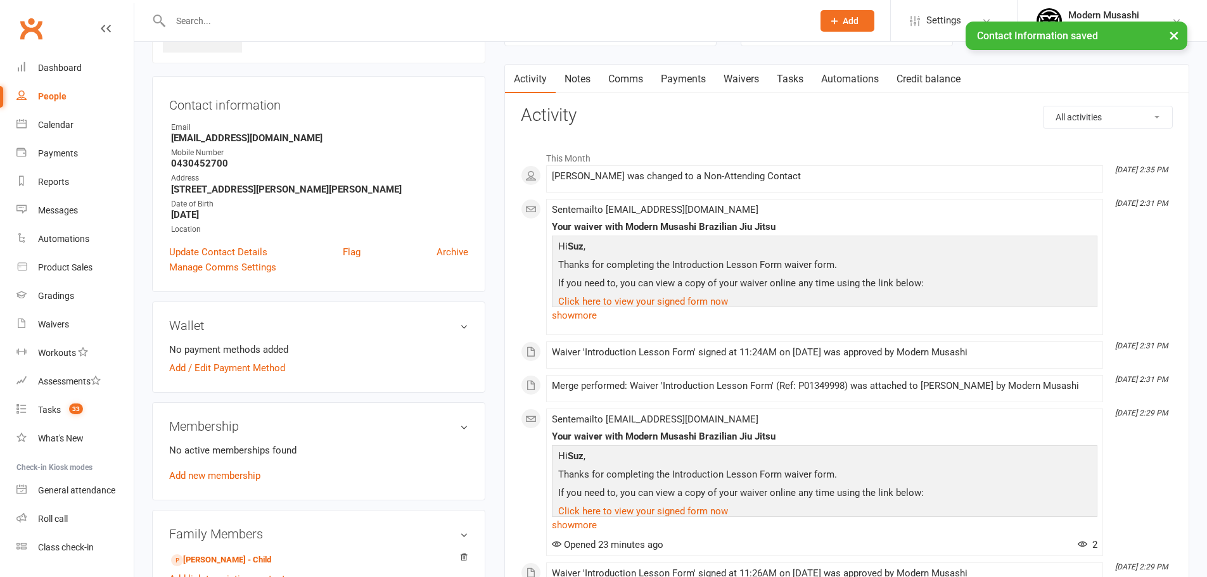
scroll to position [0, 0]
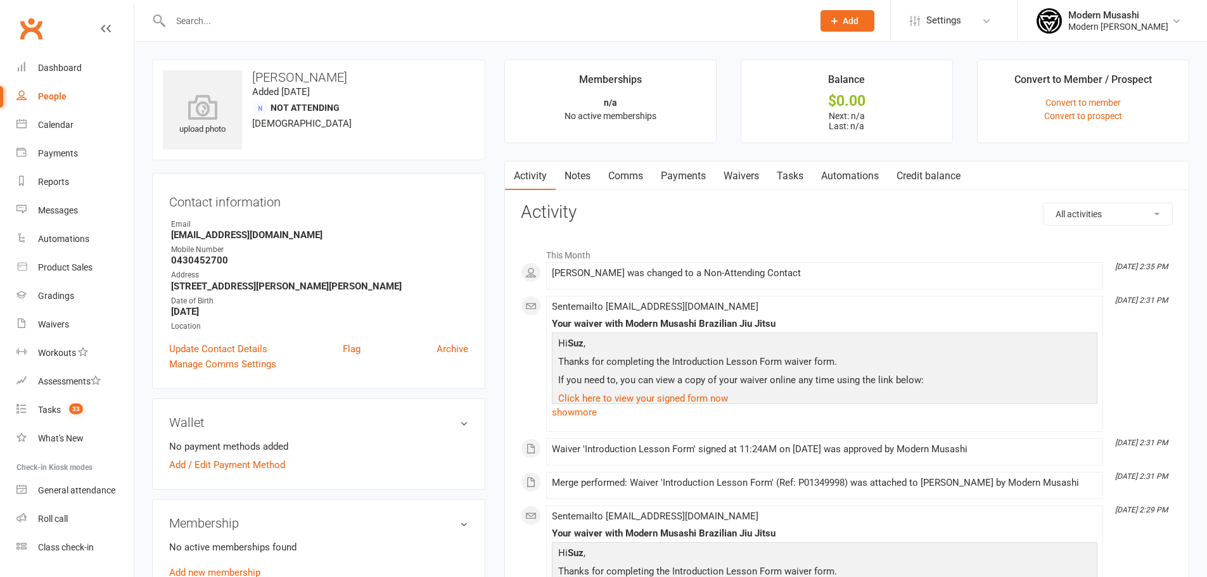
click at [1085, 115] on link "Convert to prospect" at bounding box center [1083, 116] width 78 height 10
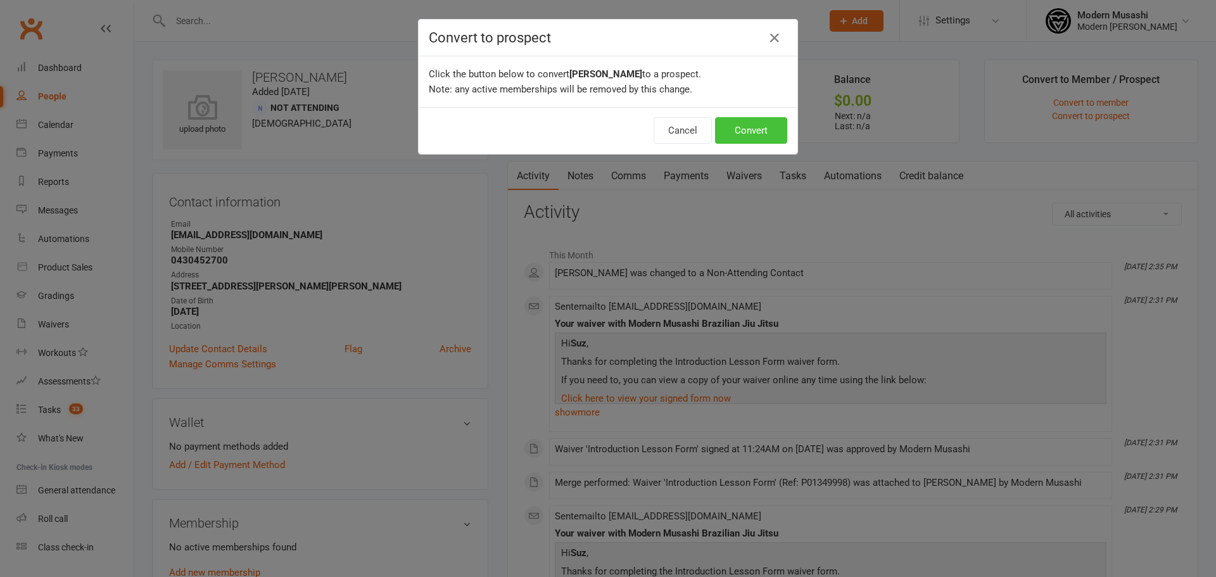
click at [755, 126] on button "Convert" at bounding box center [751, 130] width 72 height 27
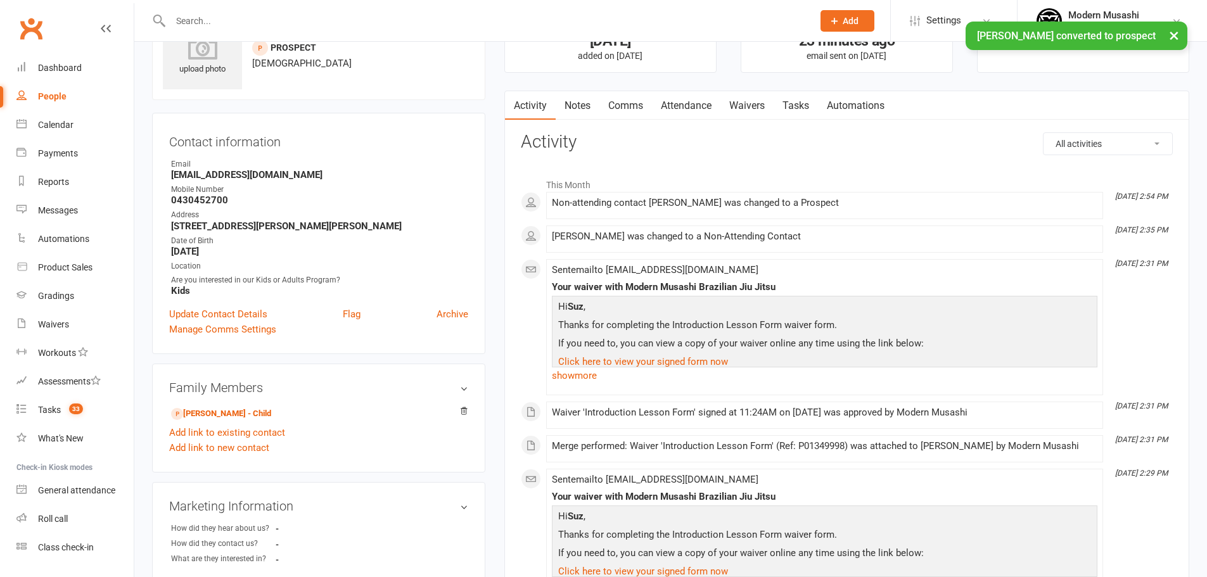
scroll to position [190, 0]
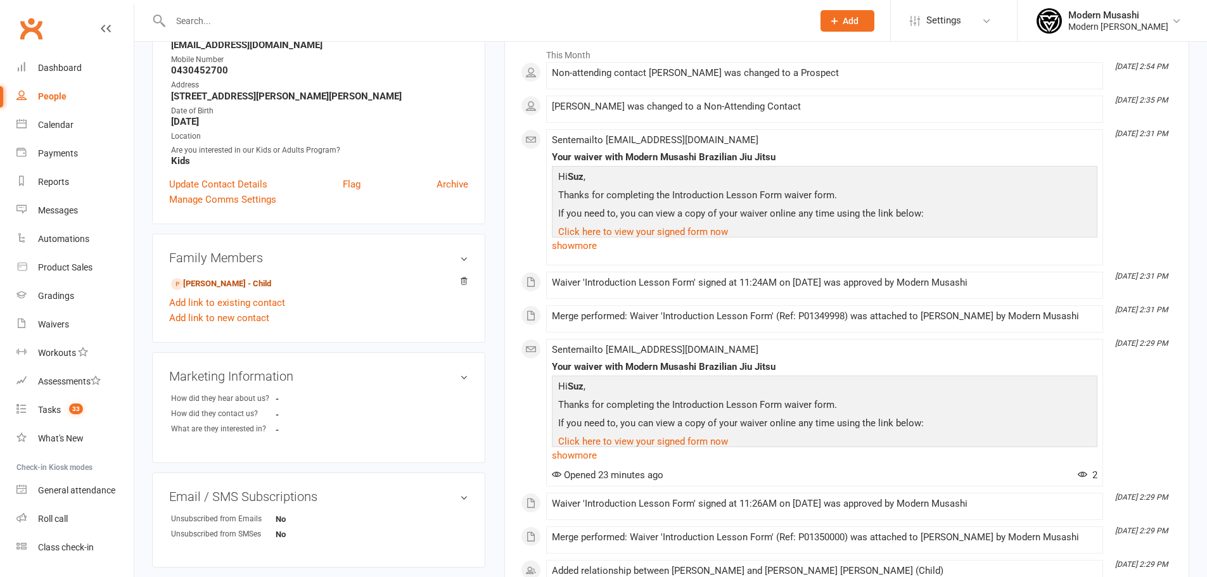
click at [248, 281] on link "Finn Caines - Child" at bounding box center [221, 283] width 100 height 13
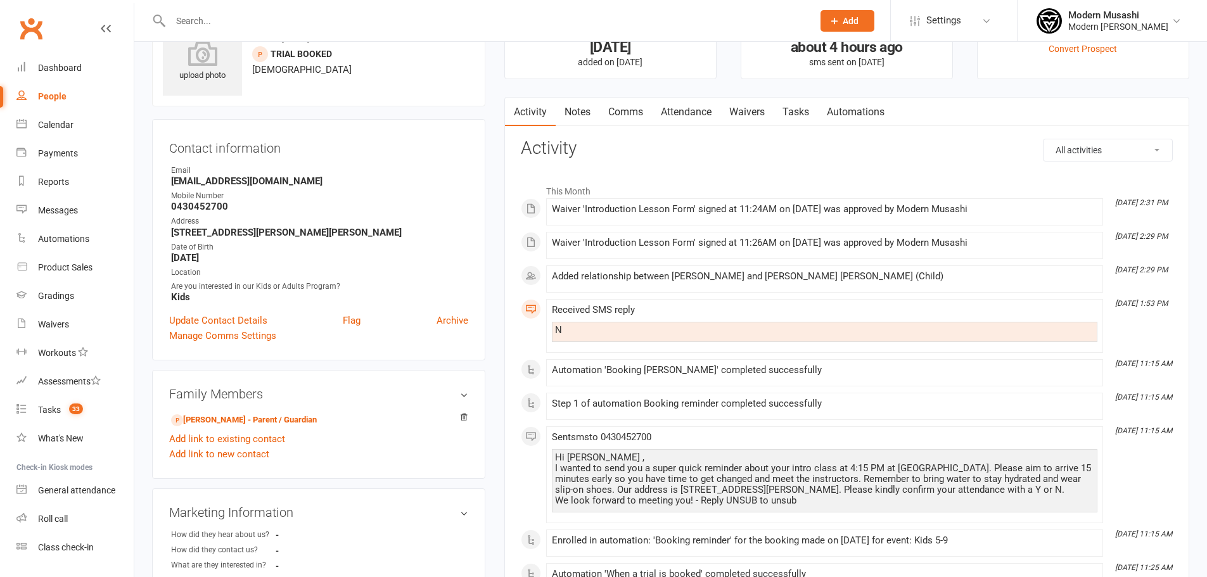
click at [245, 321] on link "Update Contact Details" at bounding box center [218, 320] width 98 height 15
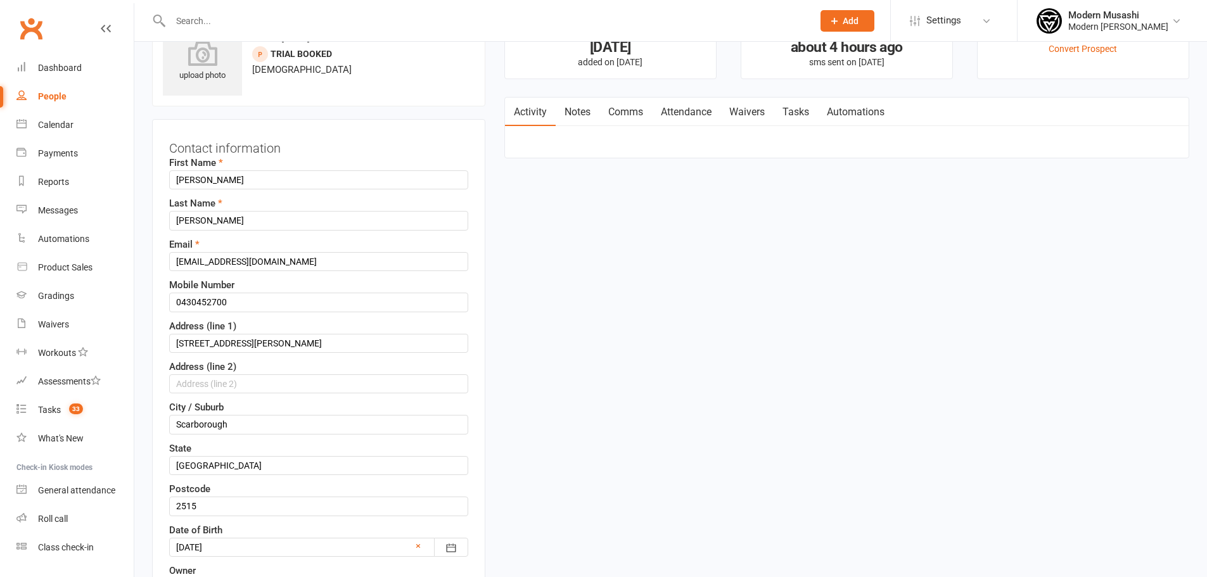
scroll to position [60, 0]
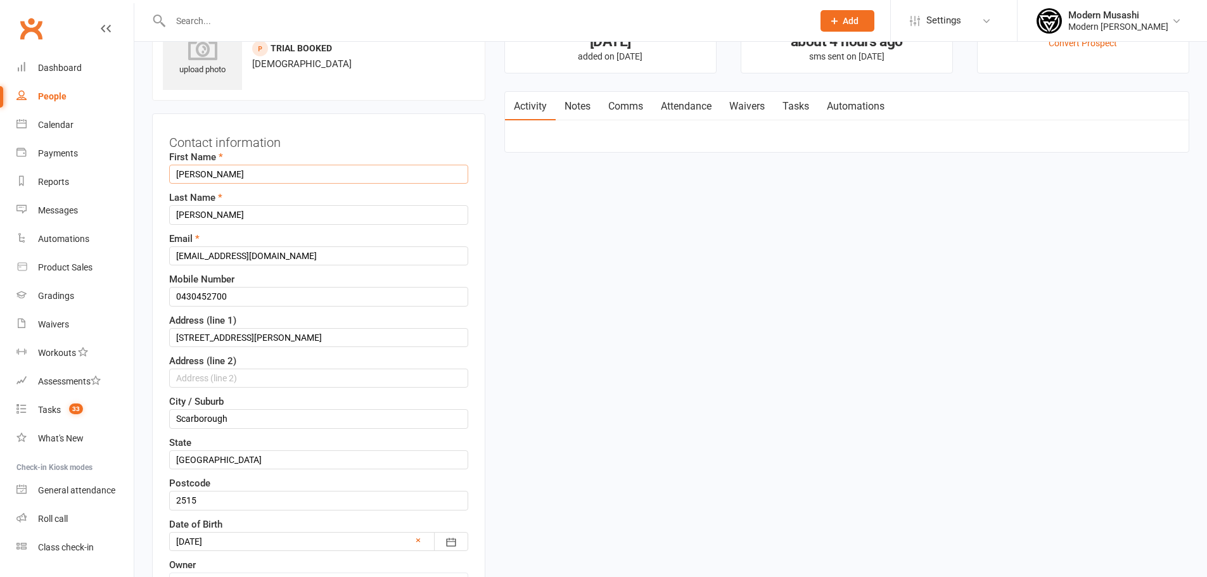
type input "Nash"
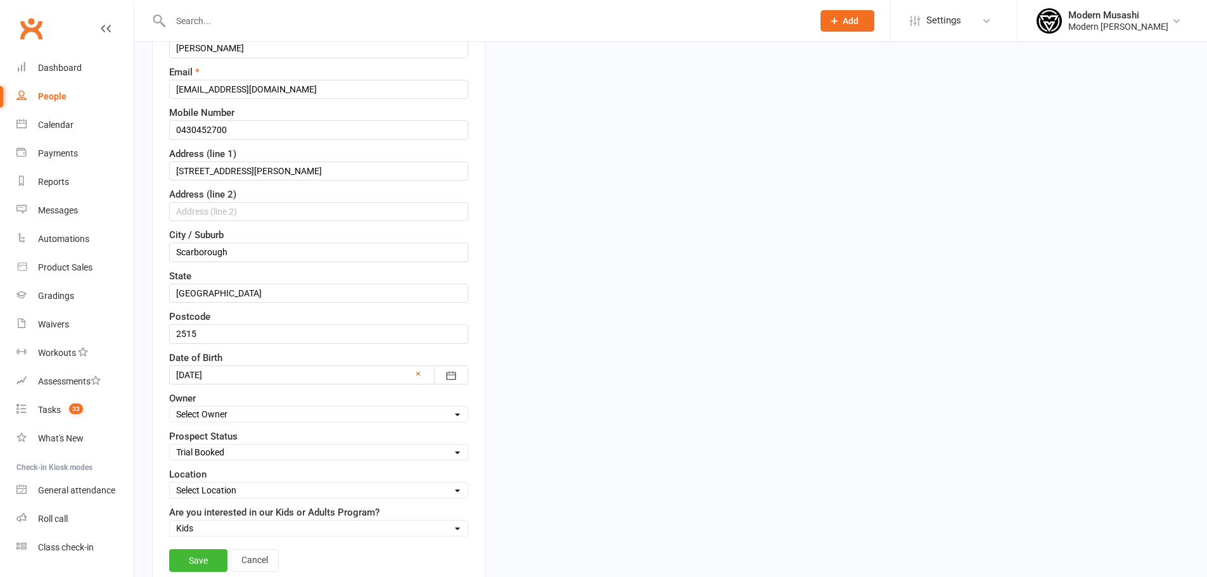
scroll to position [229, 0]
click at [245, 372] on div at bounding box center [318, 372] width 299 height 19
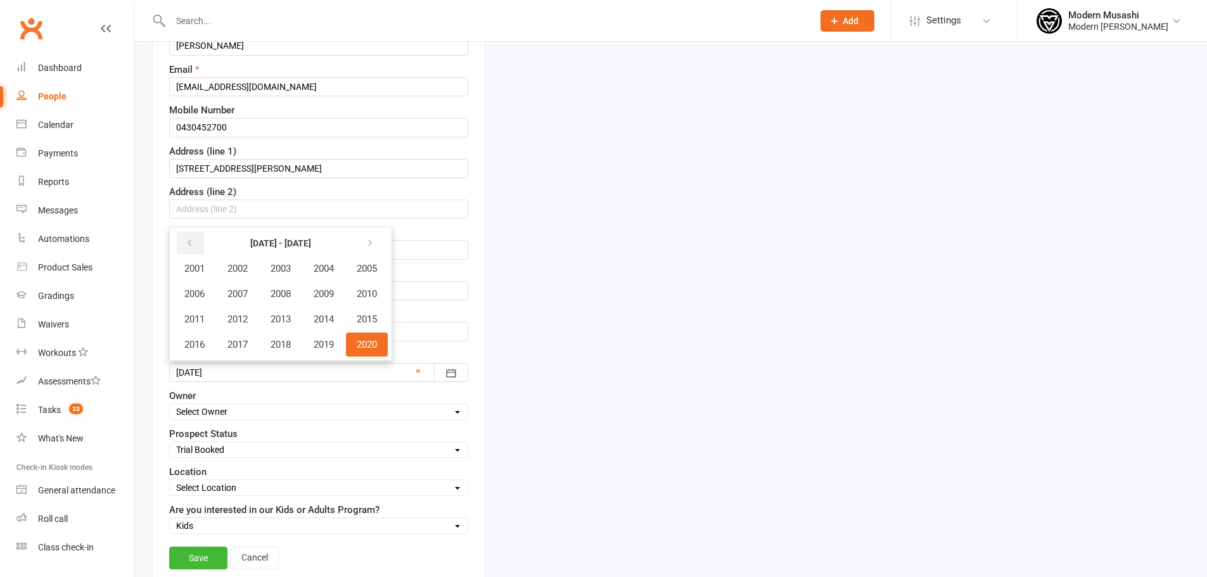
click at [191, 239] on icon "button" at bounding box center [189, 243] width 9 height 10
click at [383, 241] on button "button" at bounding box center [370, 243] width 27 height 23
click at [370, 319] on span "2015" at bounding box center [367, 319] width 20 height 11
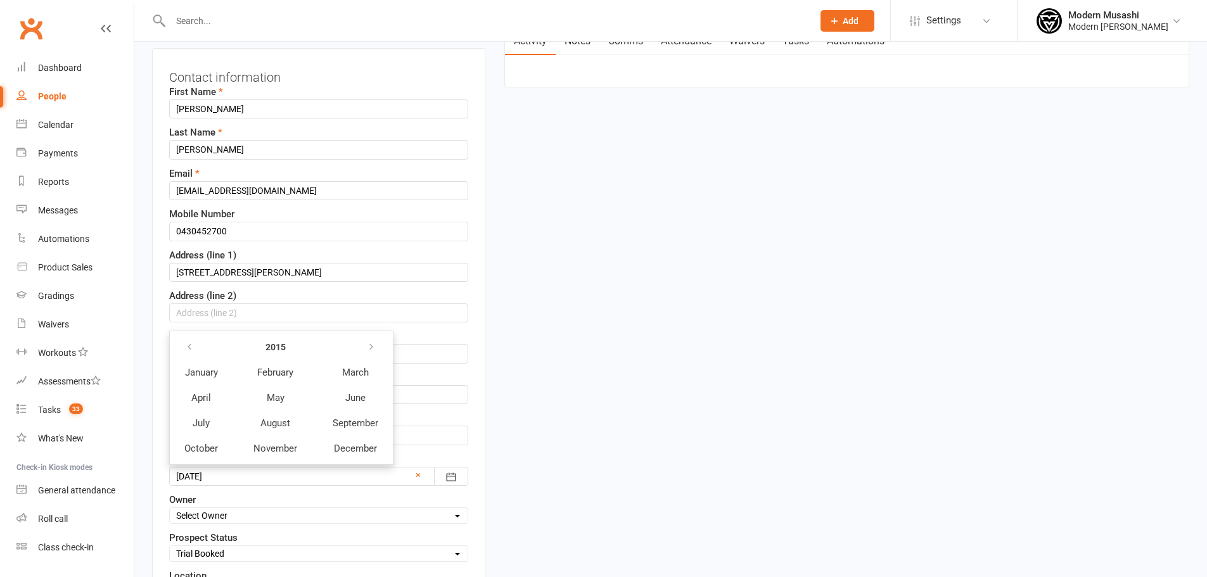
scroll to position [123, 0]
click at [193, 449] on span "October" at bounding box center [201, 450] width 34 height 11
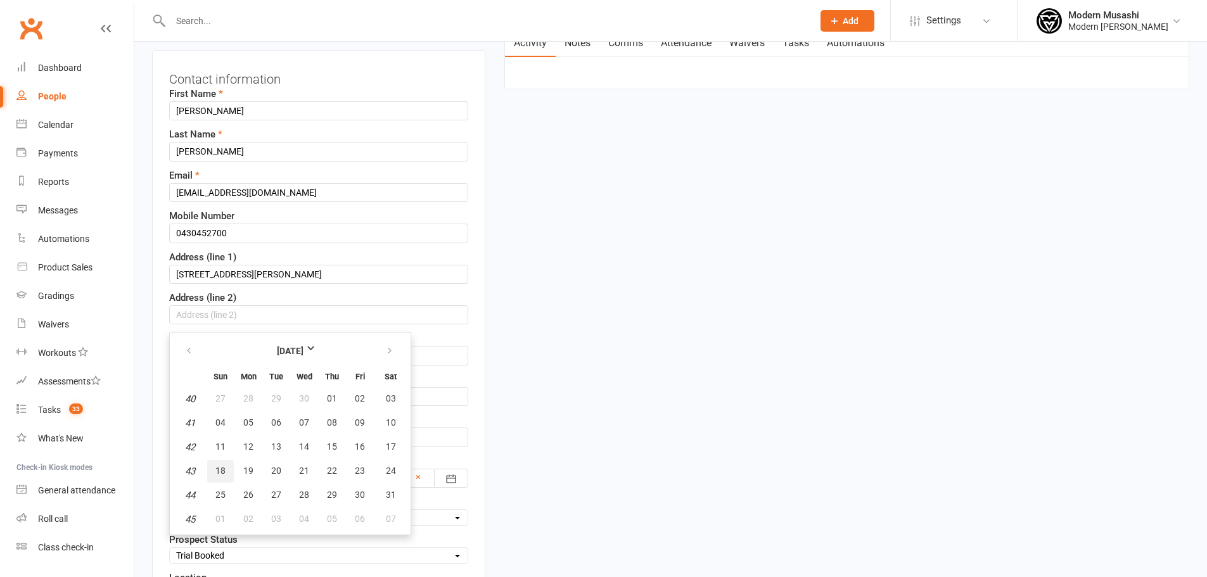
click at [217, 474] on span "18" at bounding box center [220, 471] width 10 height 10
type input "18 Oct 2015"
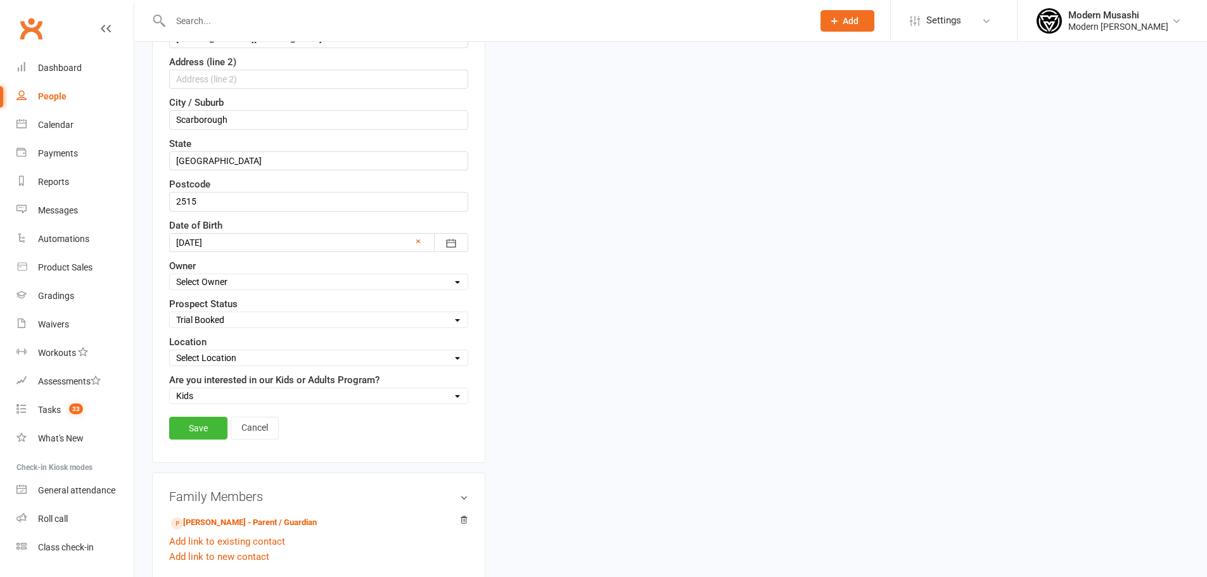
scroll to position [376, 0]
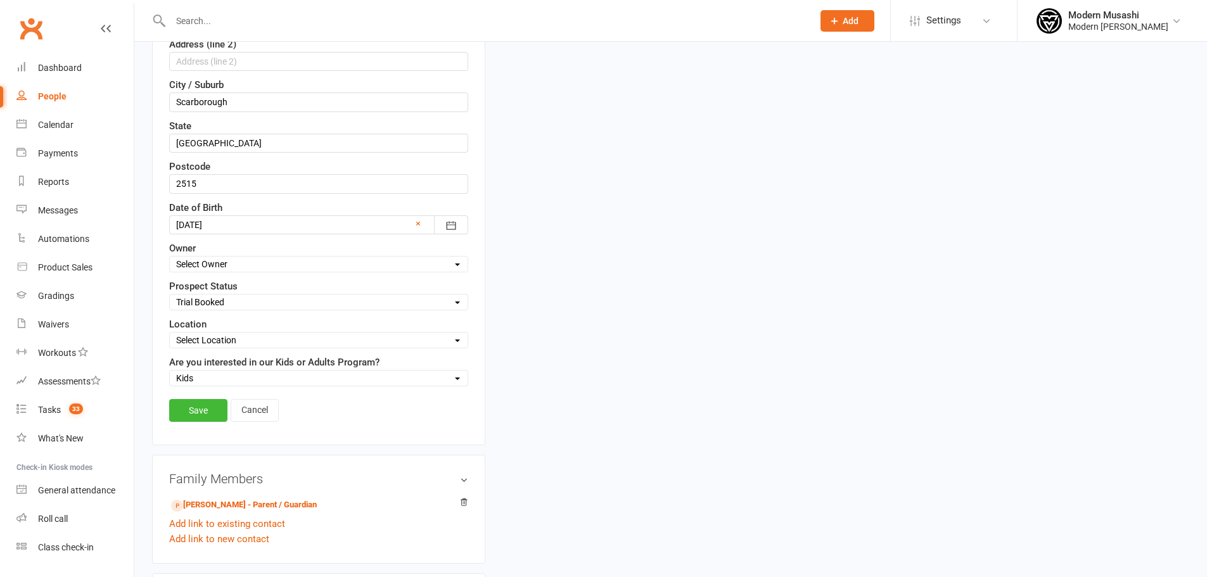
click at [203, 416] on link "Save" at bounding box center [198, 410] width 58 height 23
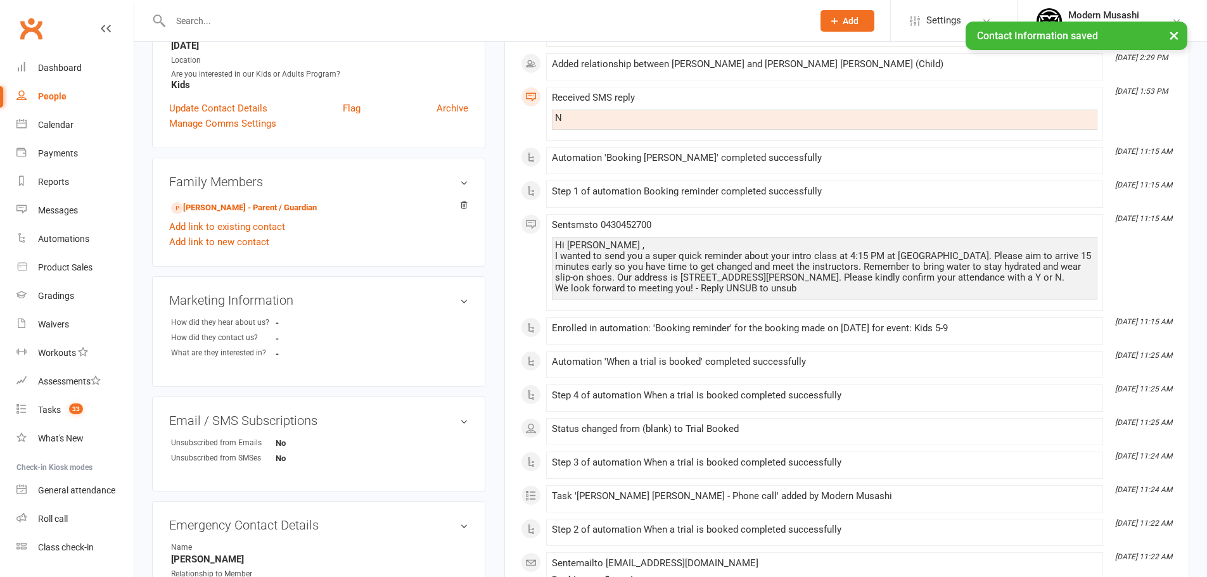
scroll to position [274, 0]
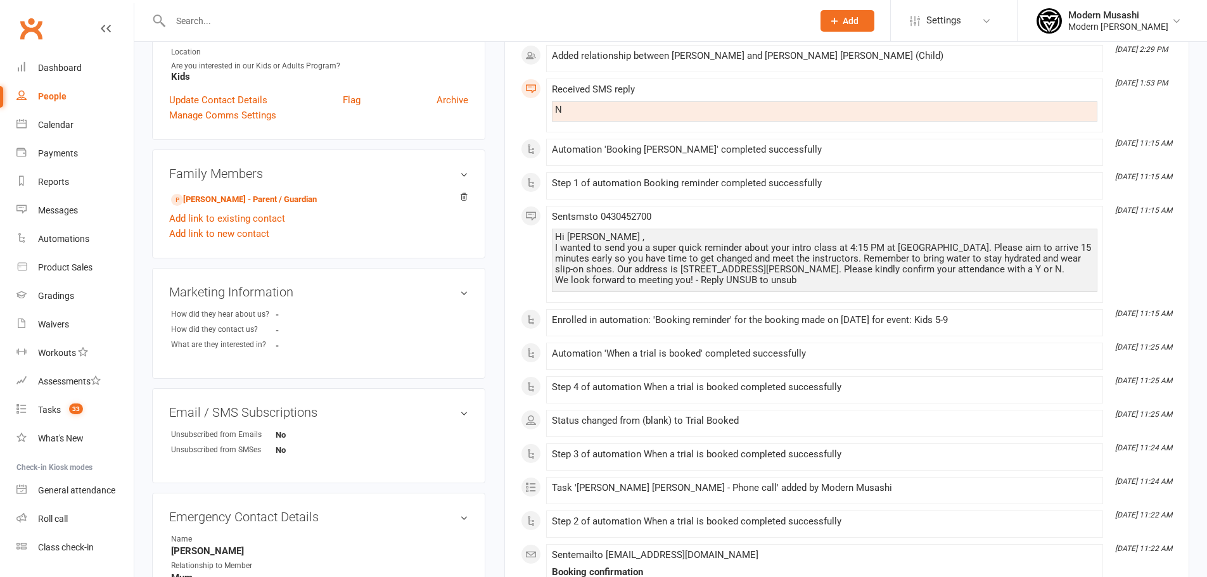
click at [464, 196] on icon at bounding box center [463, 197] width 9 height 9
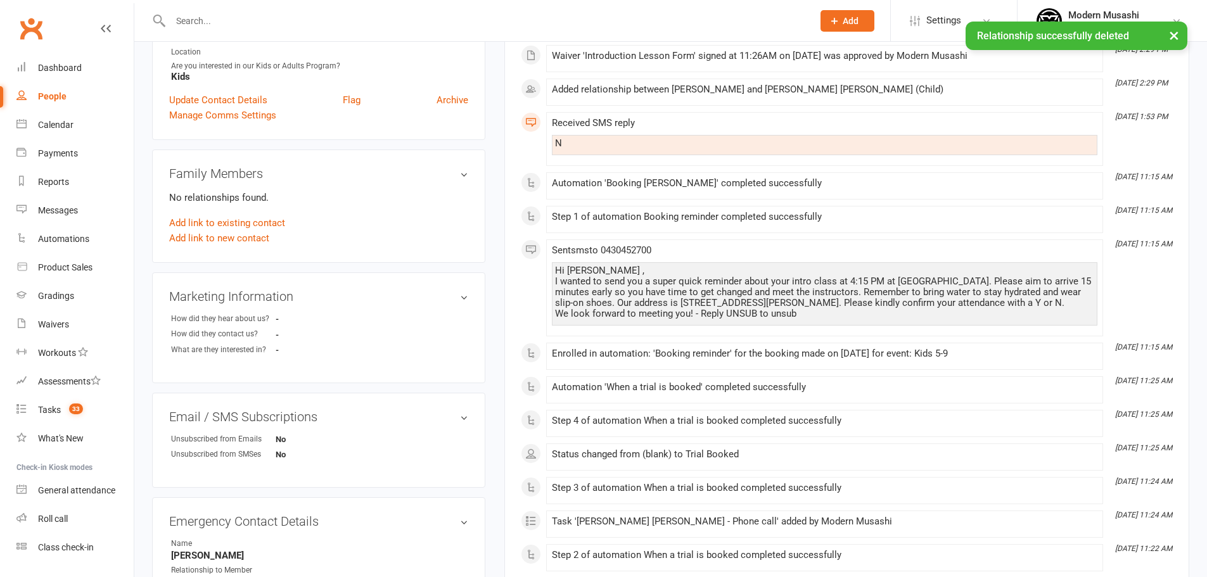
click at [224, 226] on link "Add link to existing contact" at bounding box center [227, 222] width 116 height 15
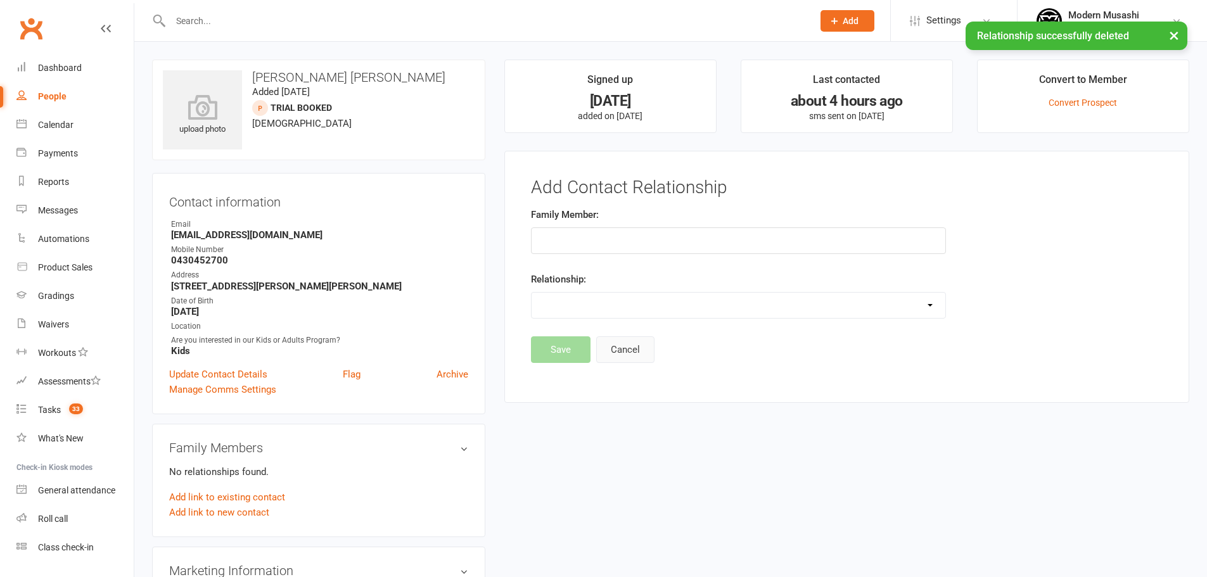
click at [630, 350] on button "Cancel" at bounding box center [625, 349] width 58 height 27
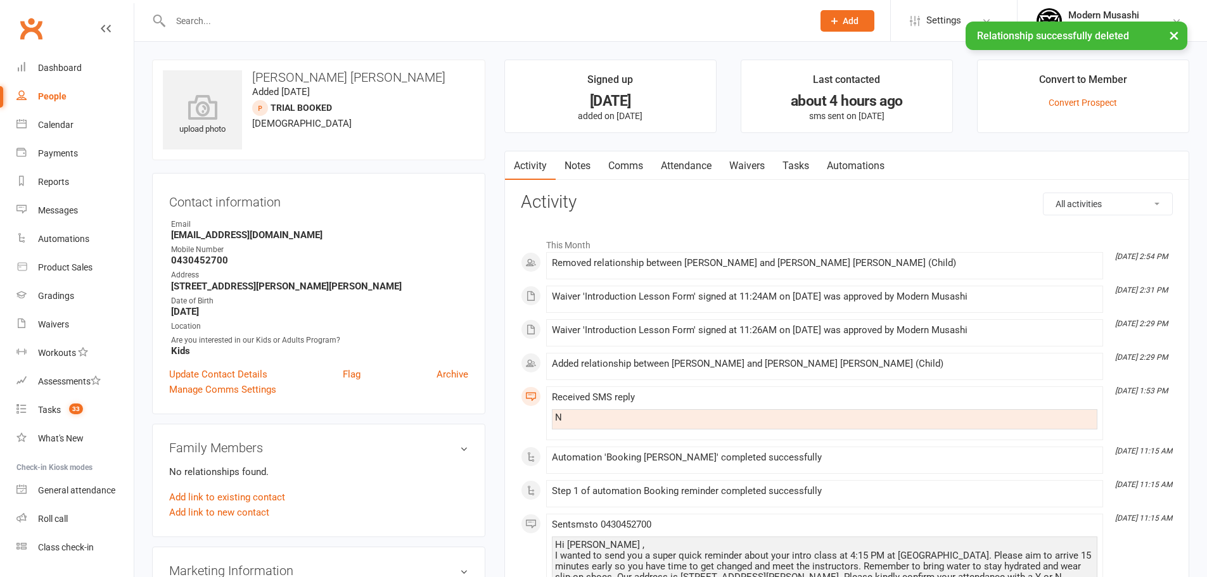
click at [843, 20] on span "Add" at bounding box center [851, 21] width 16 height 10
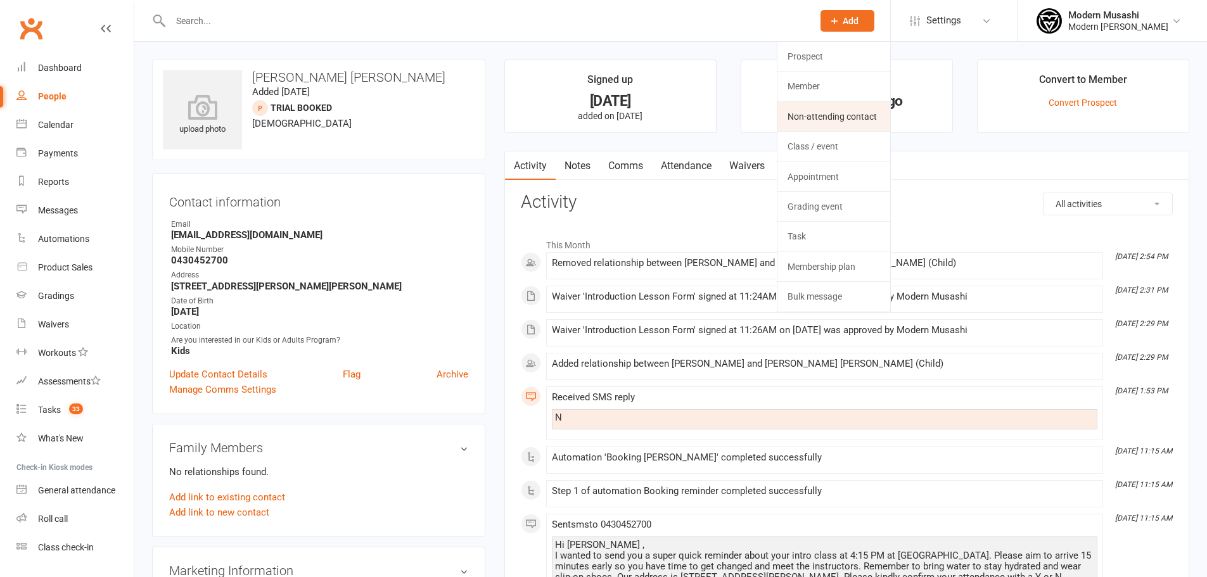
click at [830, 117] on link "Non-attending contact" at bounding box center [833, 116] width 113 height 29
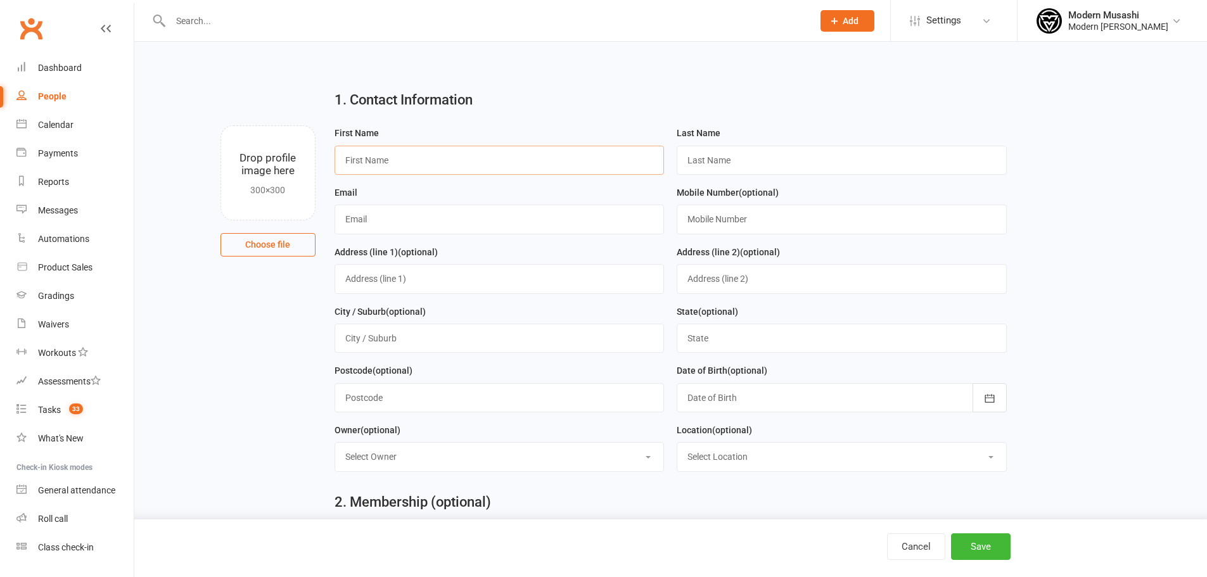
click at [394, 157] on input "text" at bounding box center [500, 160] width 330 height 29
type input "Suz"
click at [708, 158] on input "text" at bounding box center [842, 160] width 330 height 29
type input "Caines"
click at [447, 212] on input "text" at bounding box center [500, 219] width 330 height 29
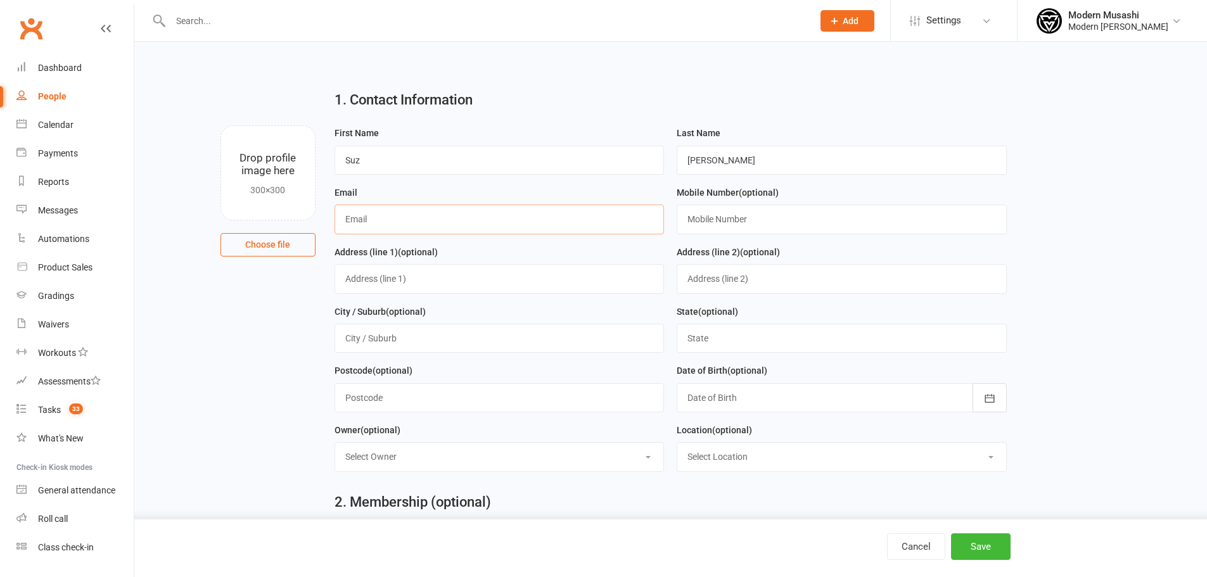
paste input "[EMAIL_ADDRESS][DOMAIN_NAME]"
type input "[EMAIL_ADDRESS][DOMAIN_NAME]"
click at [755, 227] on input "text" at bounding box center [842, 219] width 330 height 29
paste input "0430452700"
type input "0430452700"
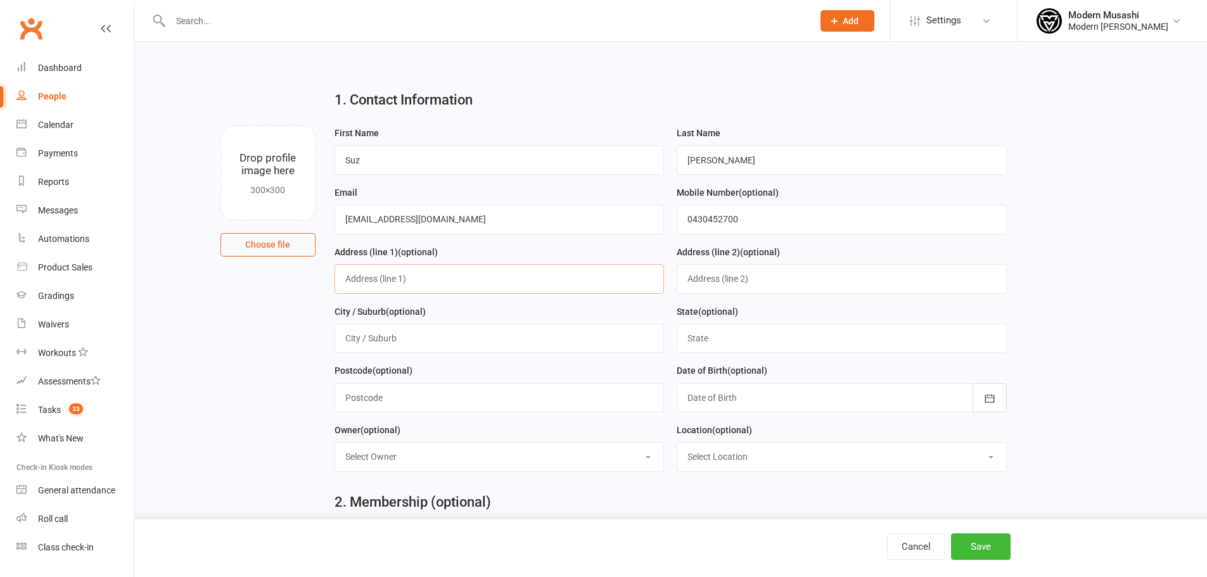
drag, startPoint x: 400, startPoint y: 288, endPoint x: 412, endPoint y: 279, distance: 15.0
click at [400, 288] on input "text" at bounding box center [500, 278] width 330 height 29
paste input "[STREET_ADDRESS][PERSON_NAME]"
type input "[STREET_ADDRESS][PERSON_NAME]"
click at [379, 339] on input "text" at bounding box center [500, 338] width 330 height 29
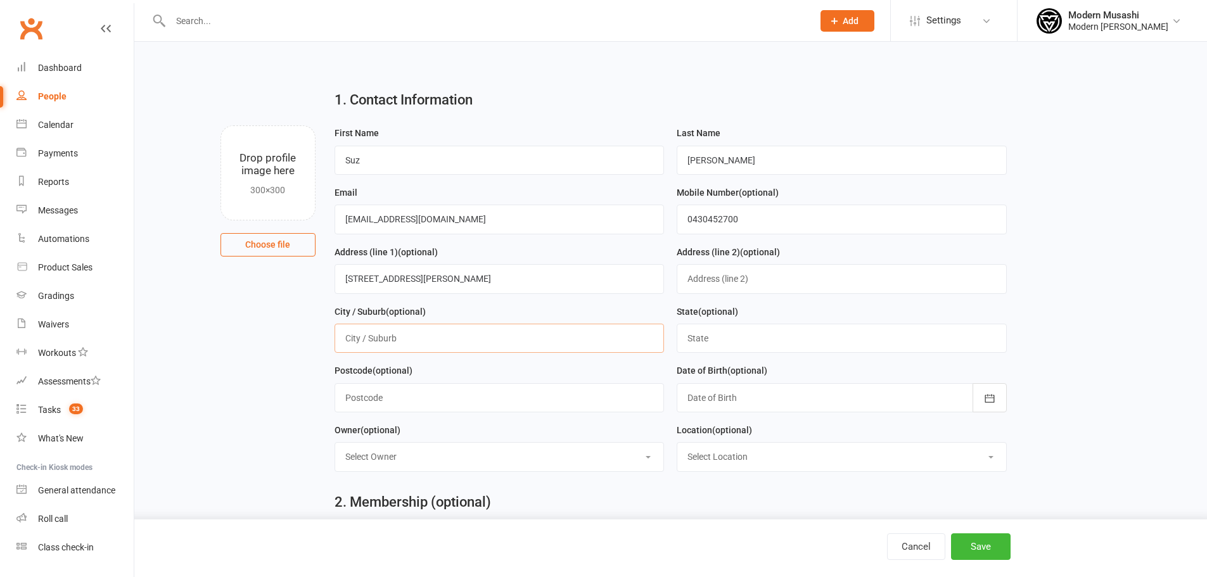
paste input "Scarborough"
type input "Scarborough"
click at [694, 347] on input "text" at bounding box center [842, 338] width 330 height 29
type input "[GEOGRAPHIC_DATA]"
click at [699, 395] on div at bounding box center [842, 397] width 330 height 29
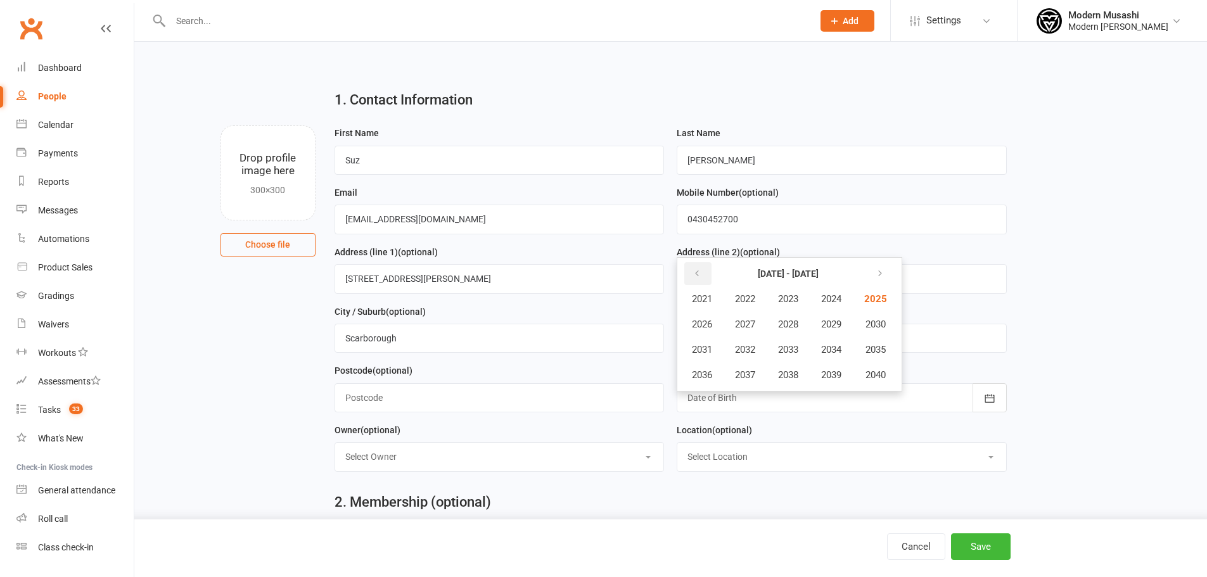
click at [694, 276] on icon "button" at bounding box center [696, 274] width 9 height 10
click at [751, 295] on button "1982" at bounding box center [745, 299] width 42 height 24
click at [771, 305] on span "February" at bounding box center [770, 298] width 36 height 11
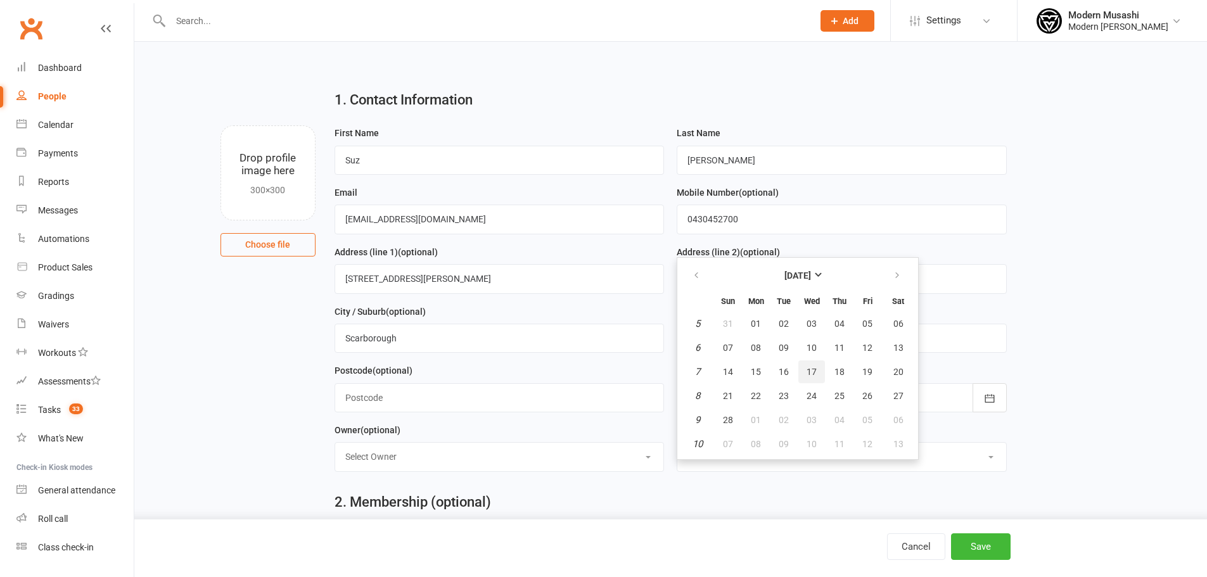
click at [807, 377] on span "17" at bounding box center [811, 372] width 10 height 10
type input "17 Feb 1982"
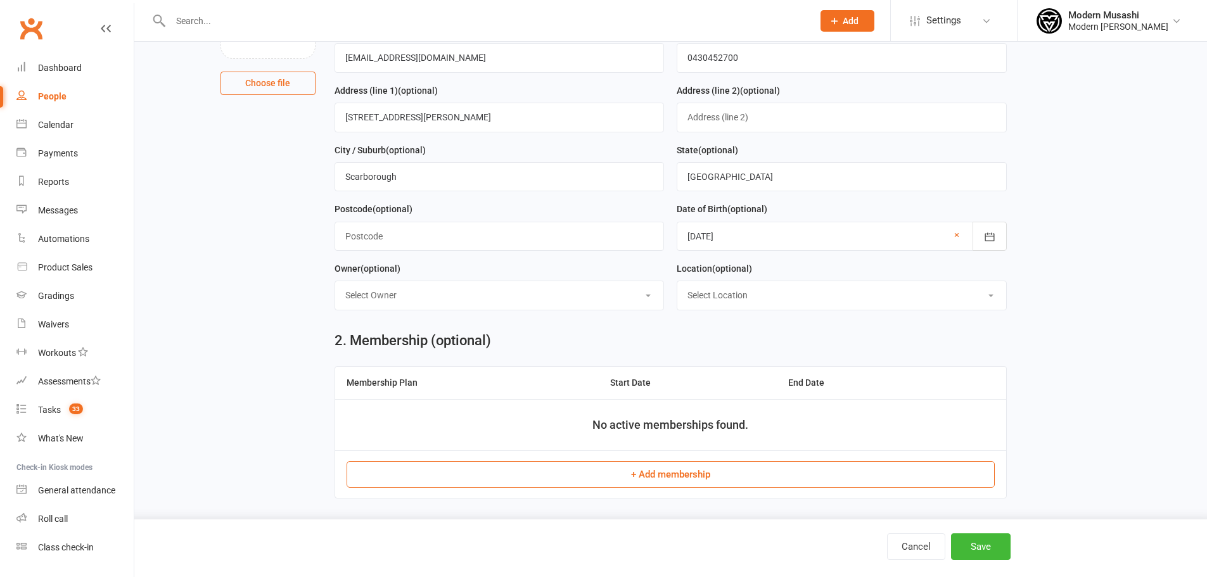
scroll to position [175, 0]
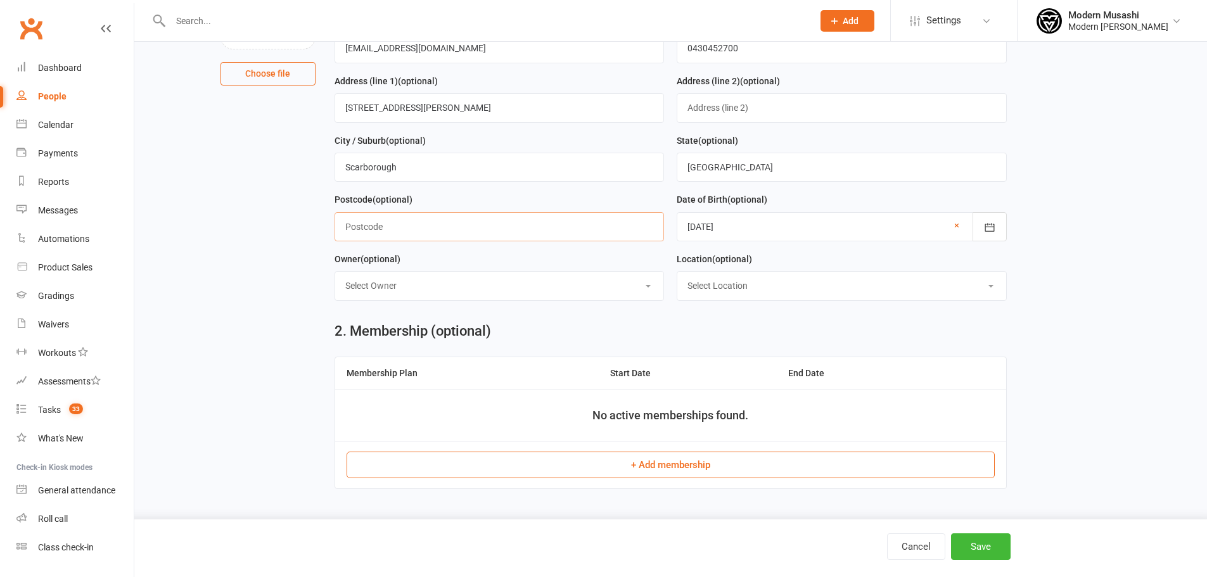
click at [421, 224] on input "text" at bounding box center [500, 226] width 330 height 29
paste input "2515"
type input "2515"
click at [972, 541] on button "Save" at bounding box center [981, 546] width 60 height 27
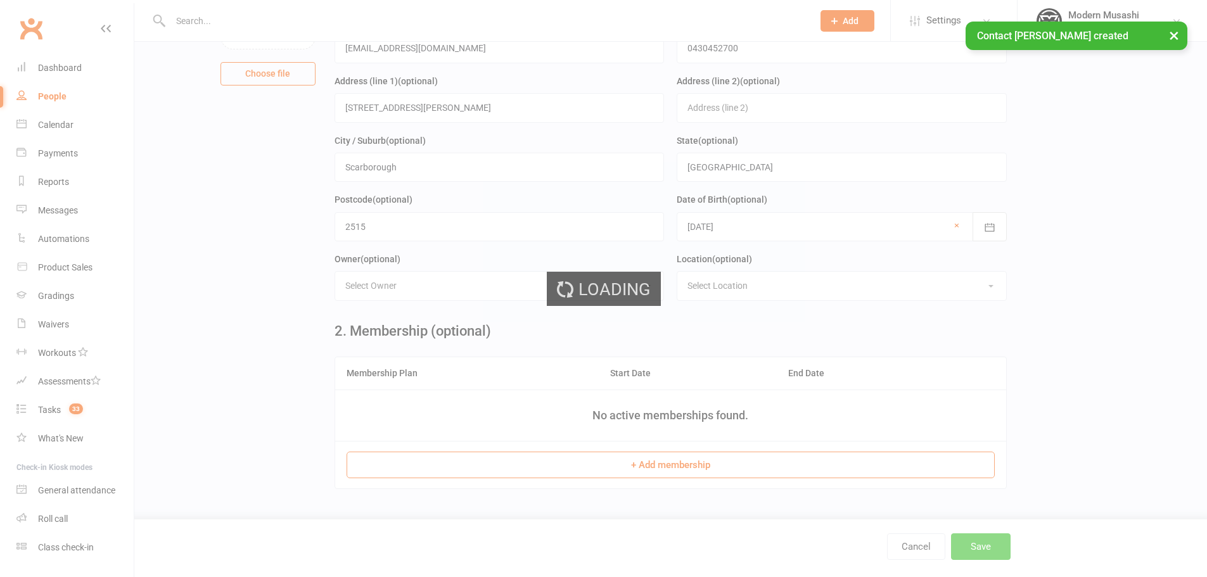
scroll to position [0, 0]
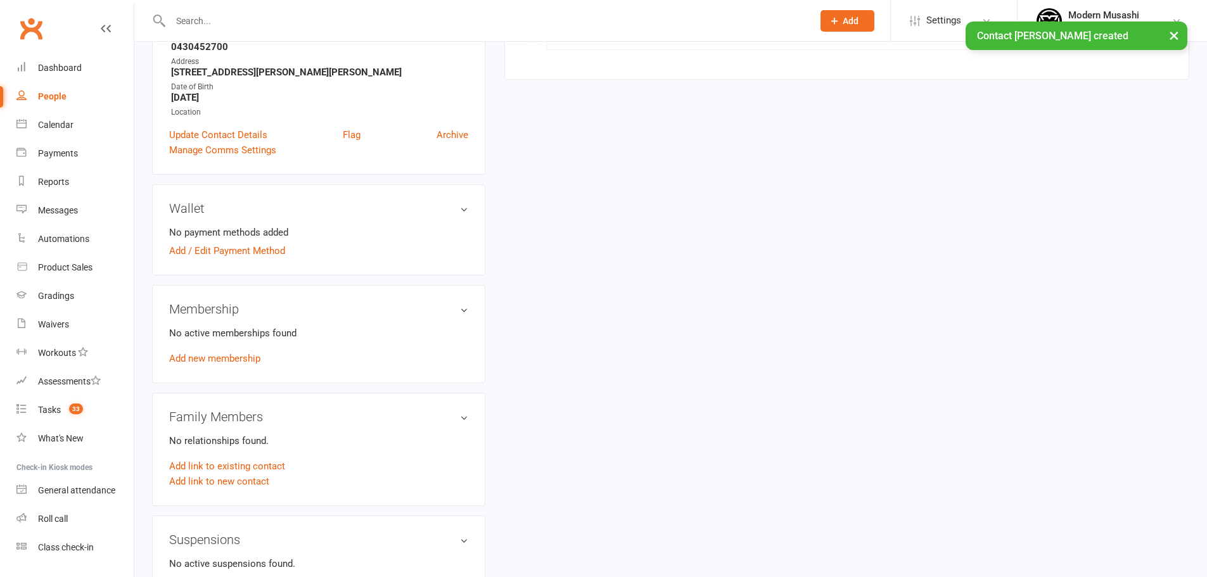
scroll to position [274, 0]
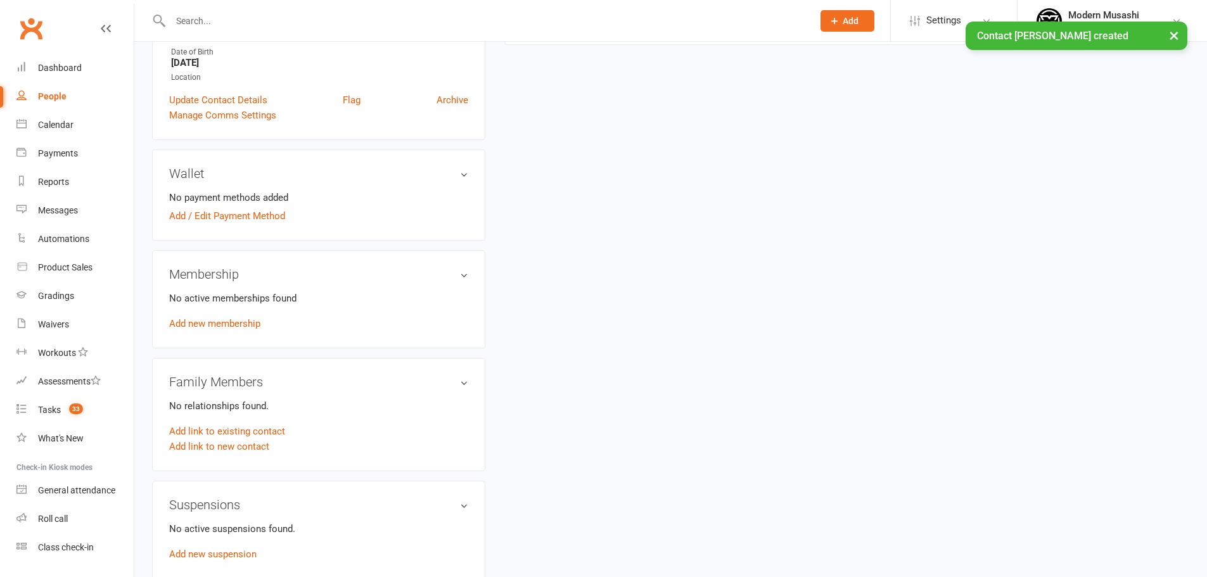
click at [208, 427] on link "Add link to existing contact" at bounding box center [227, 431] width 116 height 15
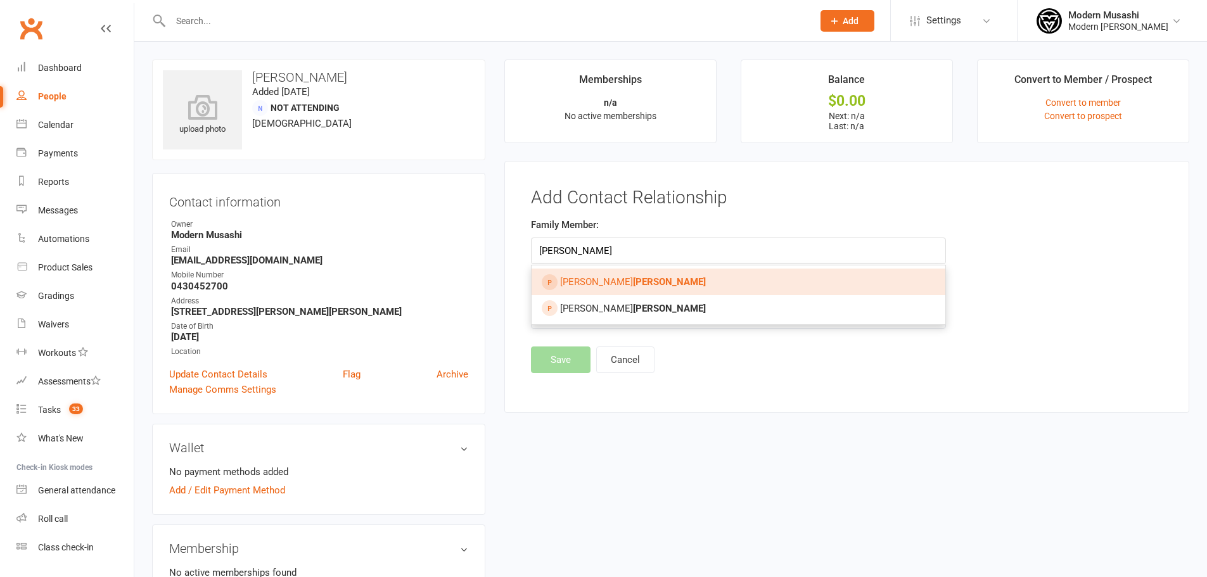
type input "caines"
click at [575, 273] on link "Nash Caines" at bounding box center [739, 282] width 414 height 27
type input "Nash Caines"
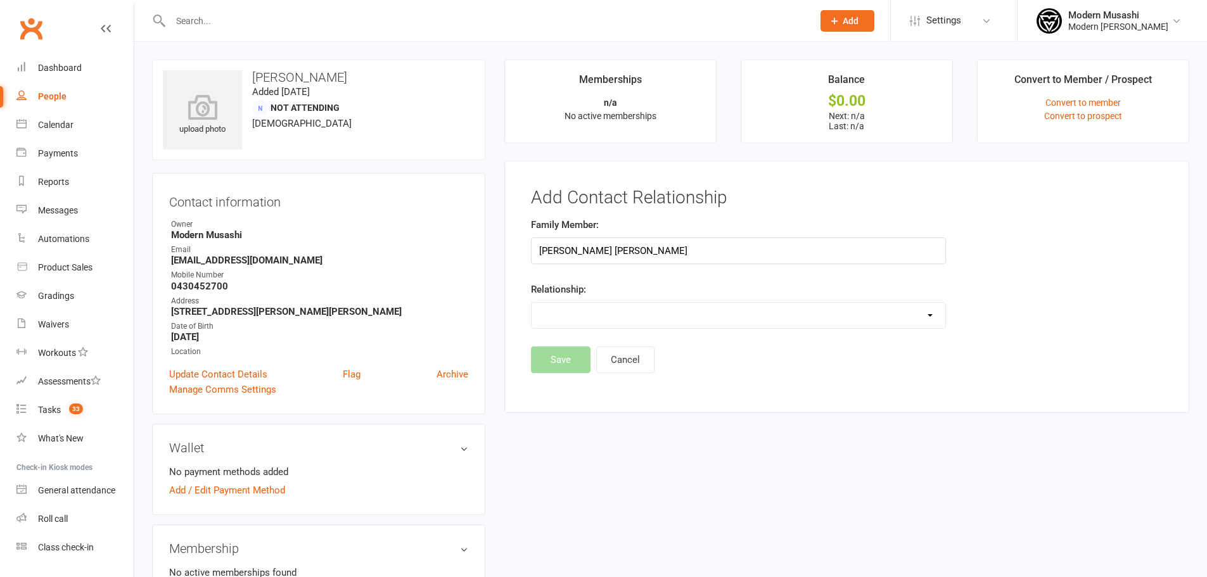
click at [592, 317] on select "Parent / Guardian Child Sibling (parent not in system) Spouse / Partner Cousin …" at bounding box center [739, 315] width 414 height 25
click at [532, 303] on select "Parent / Guardian Child Sibling (parent not in system) Spouse / Partner Cousin …" at bounding box center [739, 315] width 414 height 25
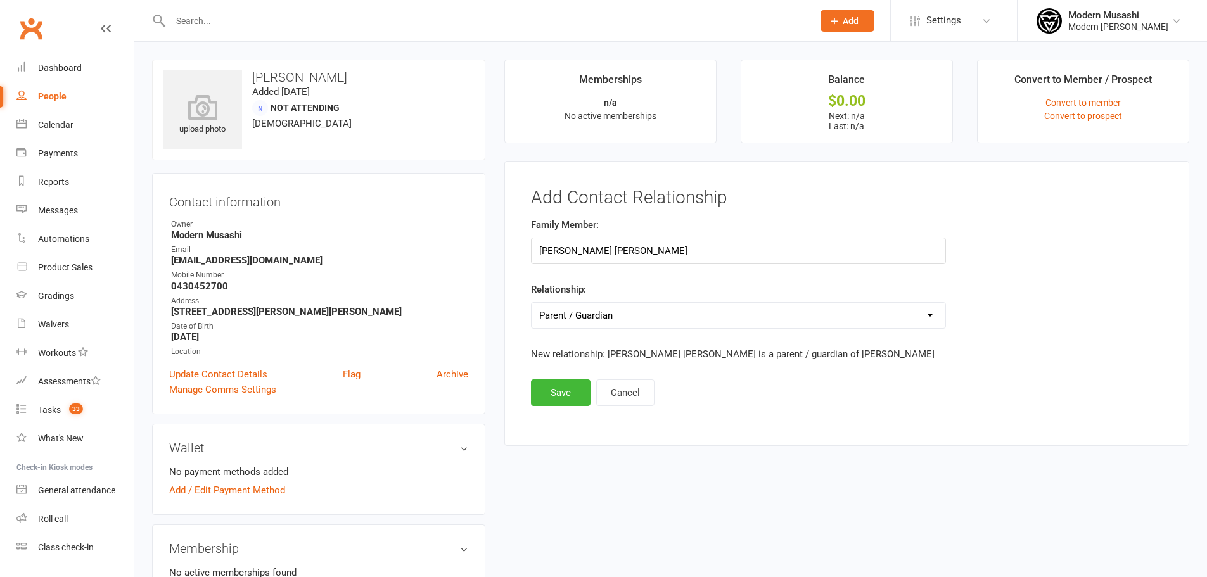
click at [619, 322] on select "Parent / Guardian Child Sibling (parent not in system) Spouse / Partner Cousin …" at bounding box center [739, 315] width 414 height 25
select select "1"
click at [532, 303] on select "Parent / Guardian Child Sibling (parent not in system) Spouse / Partner Cousin …" at bounding box center [739, 315] width 414 height 25
click at [569, 397] on button "Save" at bounding box center [561, 392] width 60 height 27
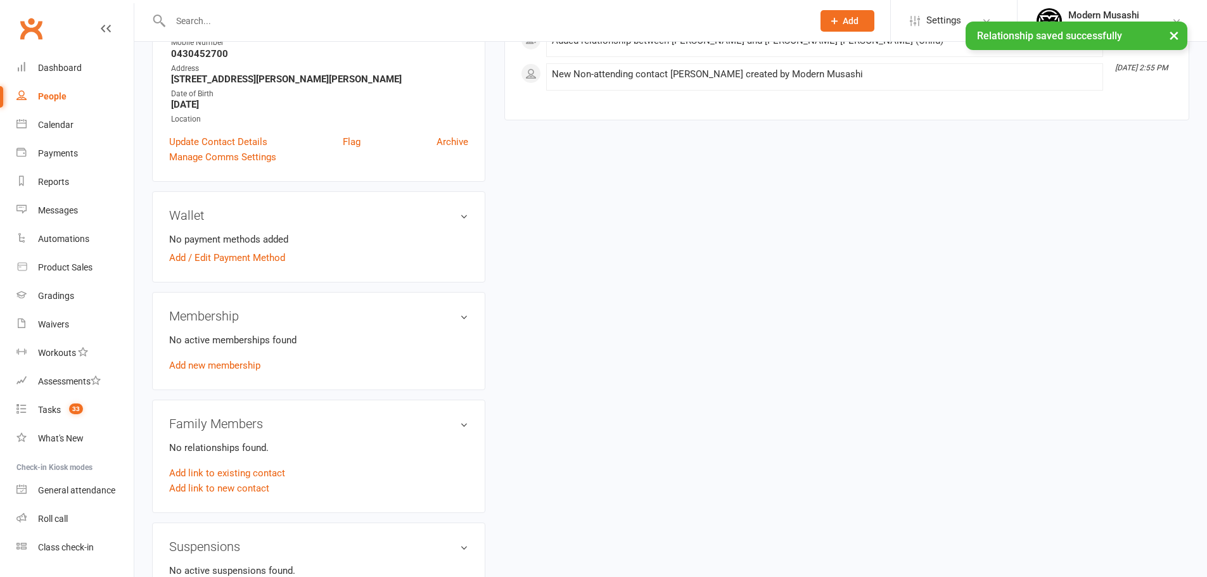
click at [229, 475] on link "Add link to existing contact" at bounding box center [227, 473] width 116 height 15
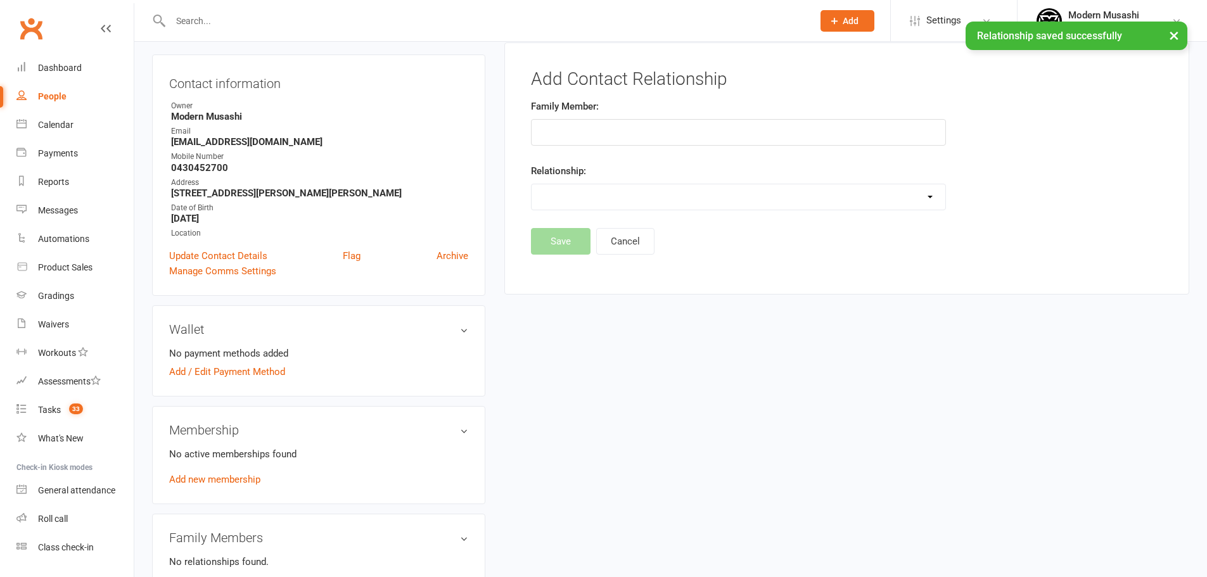
scroll to position [98, 0]
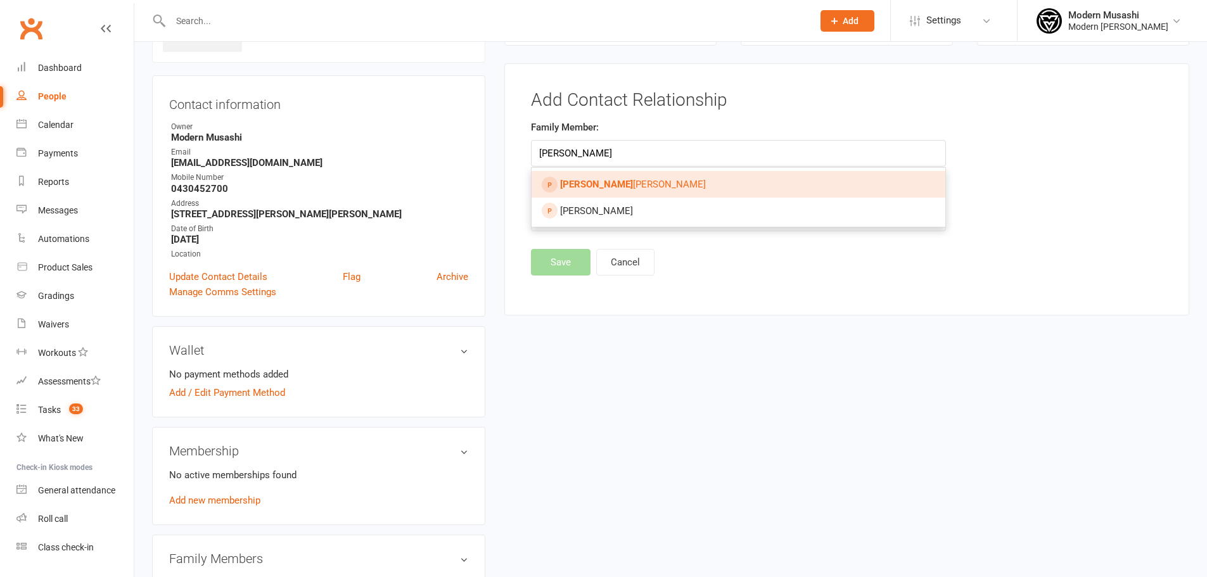
type input "finn"
click at [586, 180] on span "Finn Caines" at bounding box center [633, 184] width 146 height 11
type input "Finn Caines"
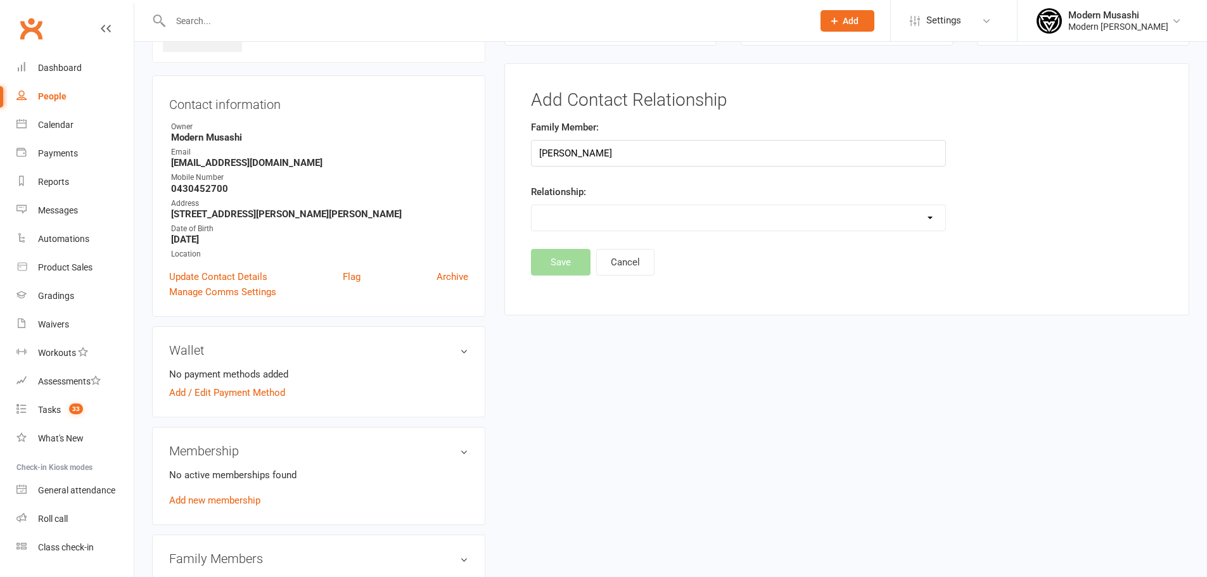
click at [596, 222] on select "Parent / Guardian Child Sibling (parent not in system) Spouse / Partner Cousin …" at bounding box center [739, 217] width 414 height 25
click at [611, 214] on select "Parent / Guardian Child Sibling (parent not in system) Spouse / Partner Cousin …" at bounding box center [739, 217] width 414 height 25
click at [626, 213] on select "Parent / Guardian Child Sibling (parent not in system) Spouse / Partner Cousin …" at bounding box center [739, 217] width 414 height 25
select select "1"
click at [532, 205] on select "Parent / Guardian Child Sibling (parent not in system) Spouse / Partner Cousin …" at bounding box center [739, 217] width 414 height 25
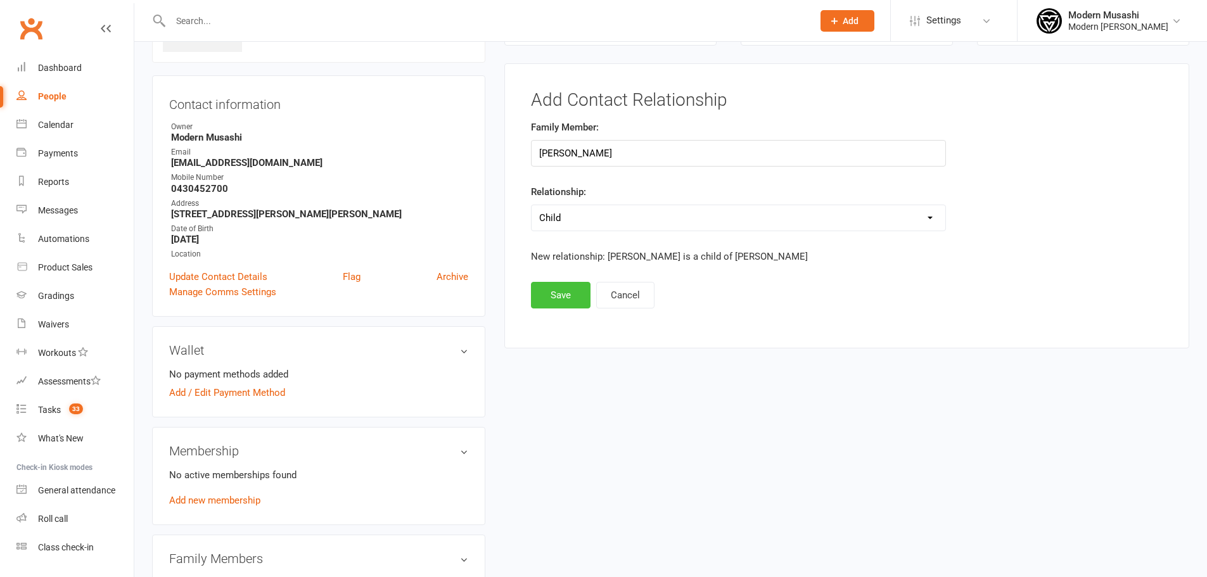
click at [577, 304] on button "Save" at bounding box center [561, 295] width 60 height 27
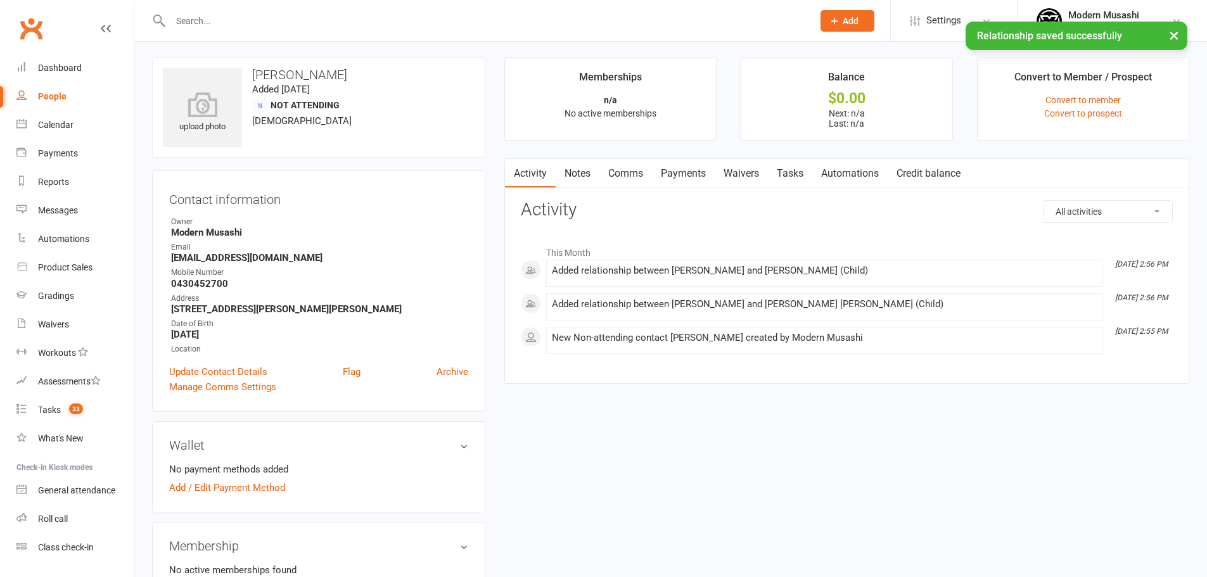
scroll to position [0, 0]
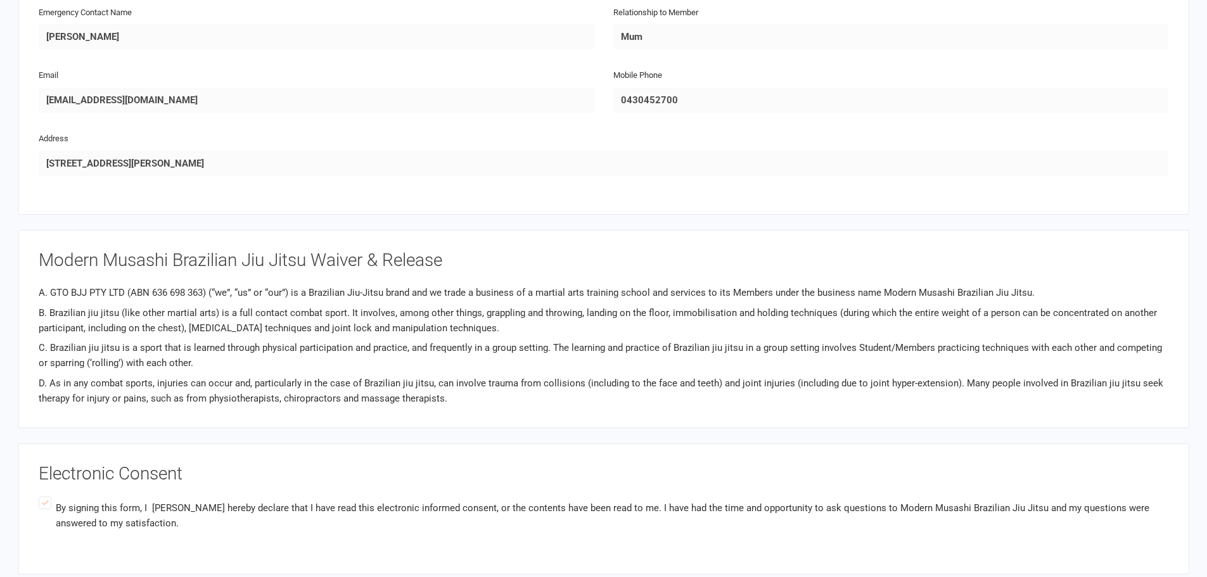
scroll to position [1161, 0]
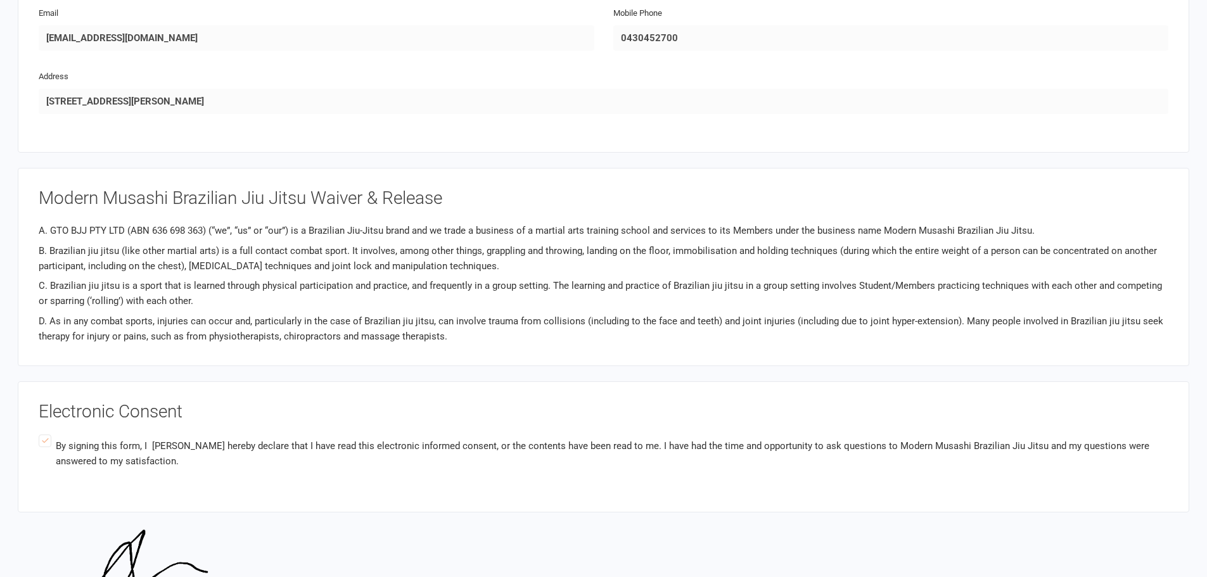
click at [720, 124] on fieldset "Emergency Contact Name [PERSON_NAME] Relationship to Member Mum Email [EMAIL_AD…" at bounding box center [604, 36] width 1130 height 189
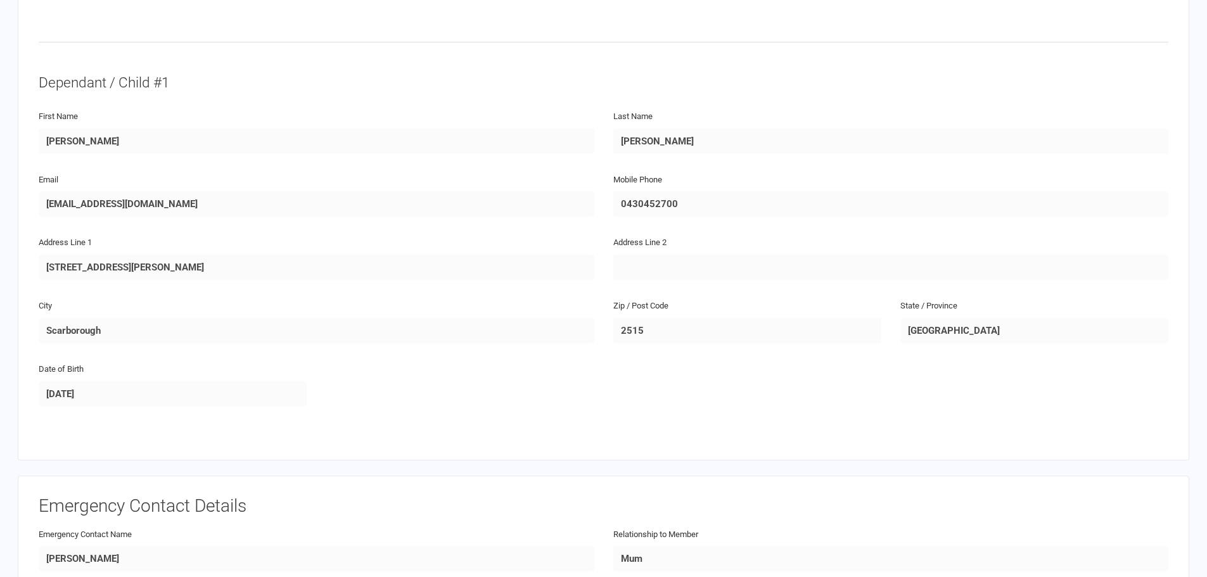
scroll to position [507, 0]
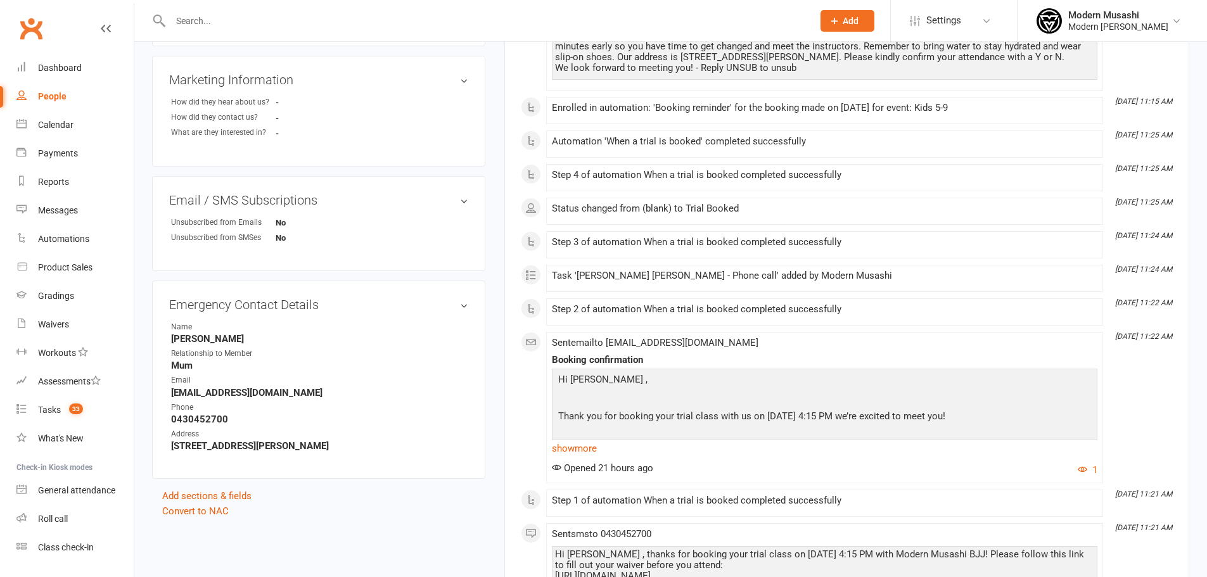
scroll to position [476, 0]
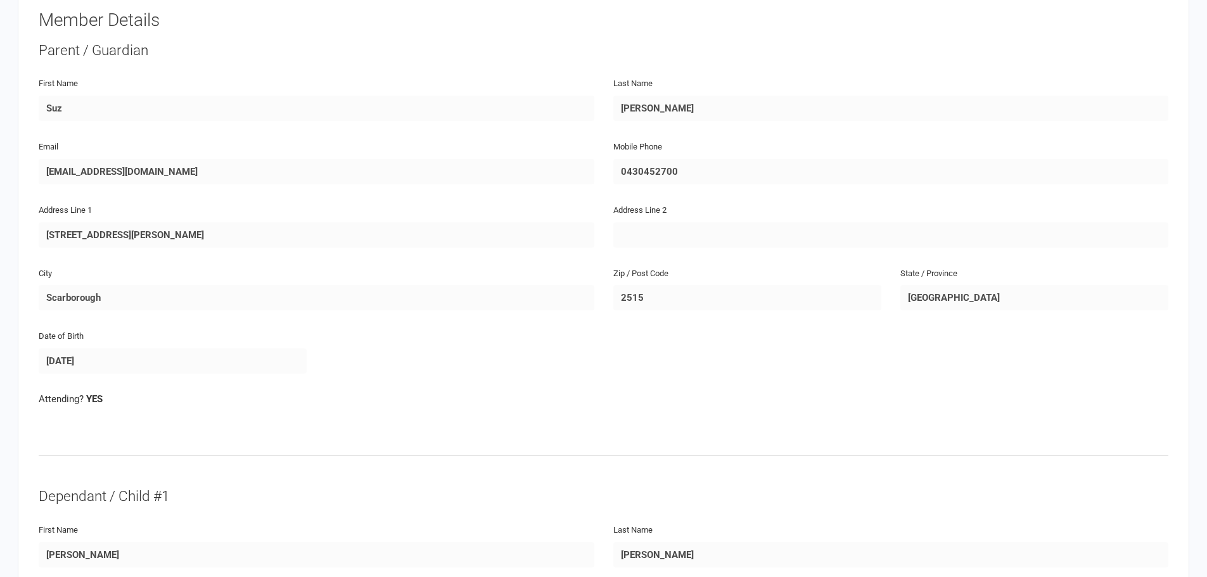
scroll to position [127, 0]
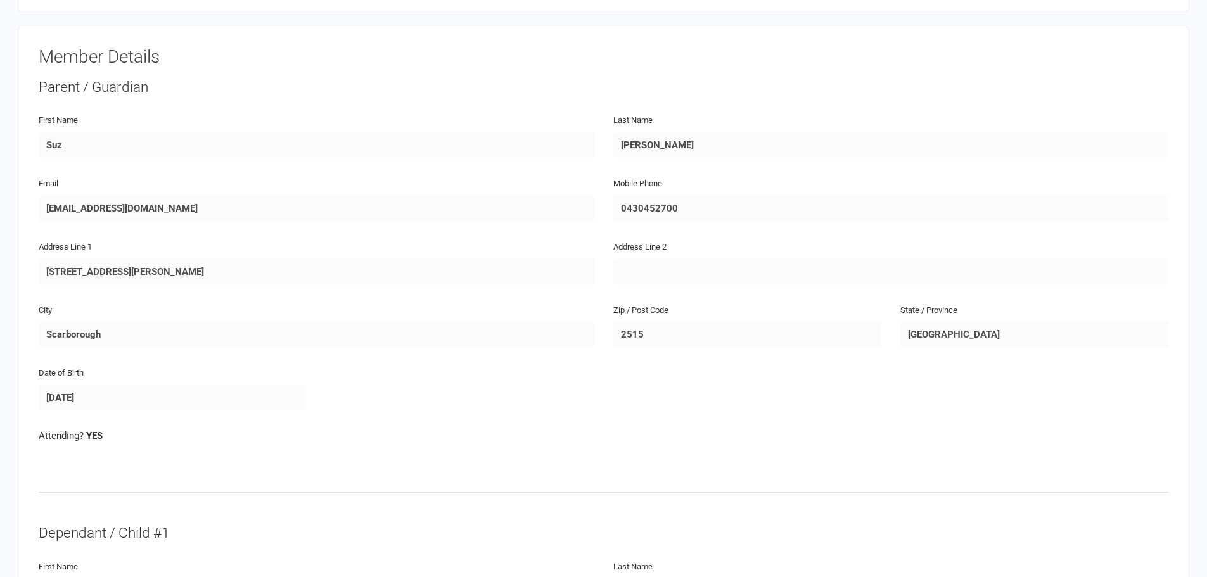
click at [215, 203] on div "Email [EMAIL_ADDRESS][DOMAIN_NAME]" at bounding box center [316, 206] width 575 height 63
drag, startPoint x: 38, startPoint y: 203, endPoint x: 601, endPoint y: 219, distance: 563.5
click at [601, 219] on div "Email [EMAIL_ADDRESS][DOMAIN_NAME] Mobile Phone [PHONE_NUMBER]" at bounding box center [603, 206] width 1149 height 63
click at [286, 276] on div "Address Line [GEOGRAPHIC_DATA][STREET_ADDRESS][PERSON_NAME]" at bounding box center [316, 270] width 575 height 63
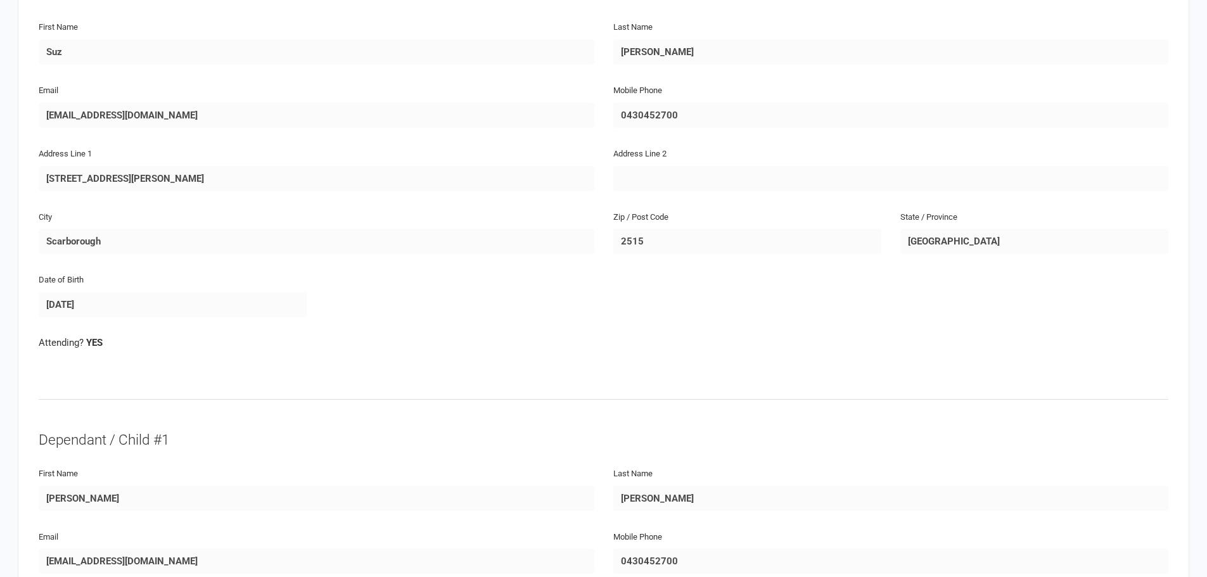
scroll to position [233, 0]
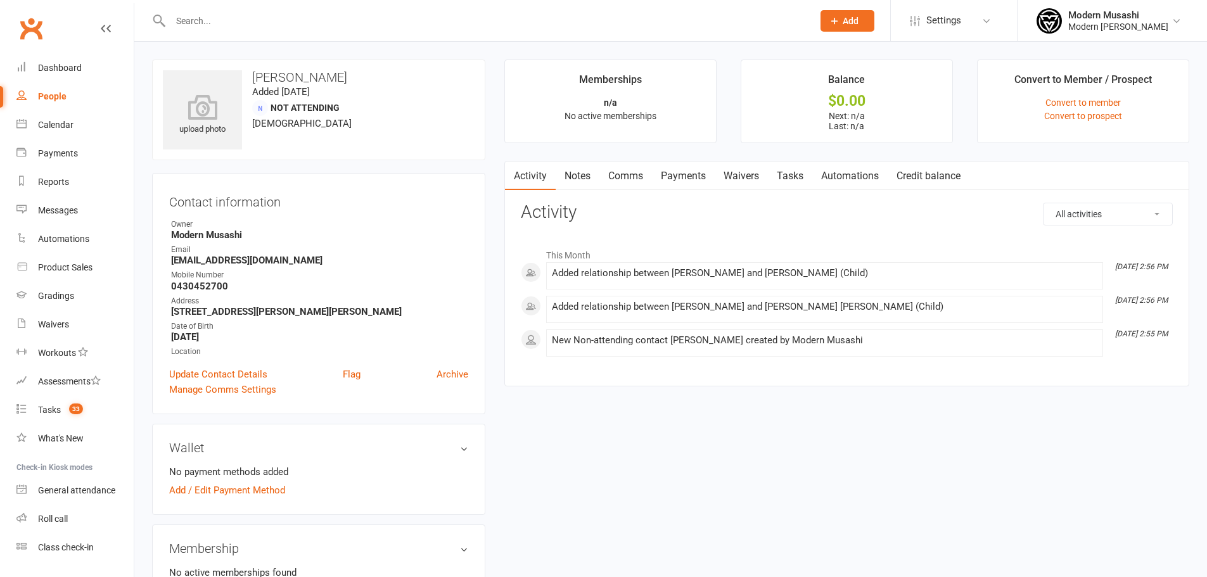
click at [734, 180] on link "Waivers" at bounding box center [741, 176] width 53 height 29
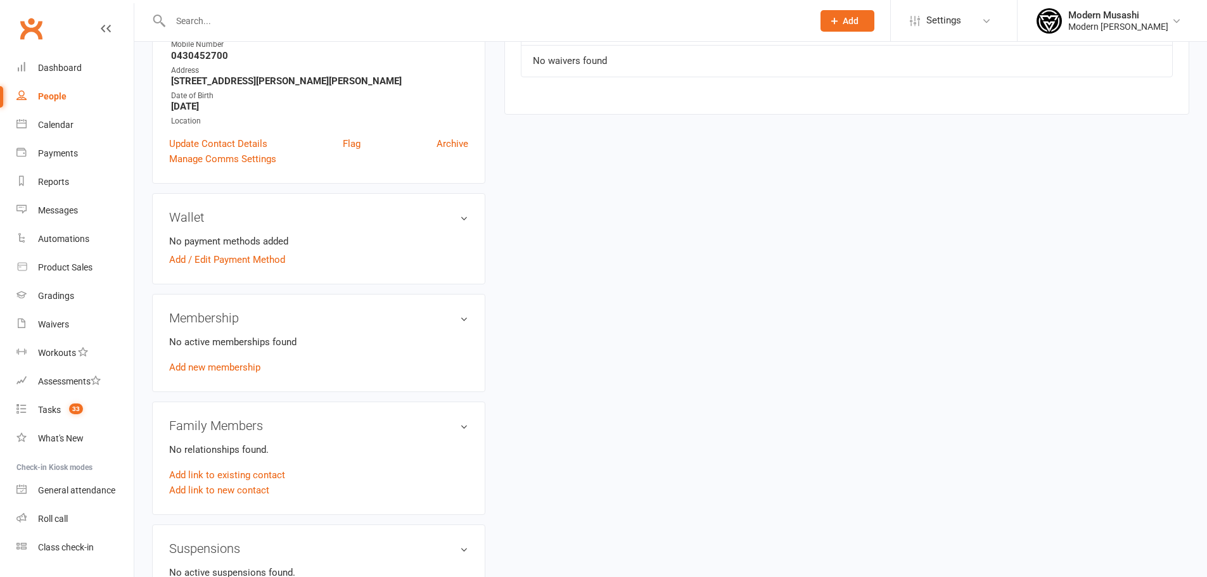
scroll to position [233, 0]
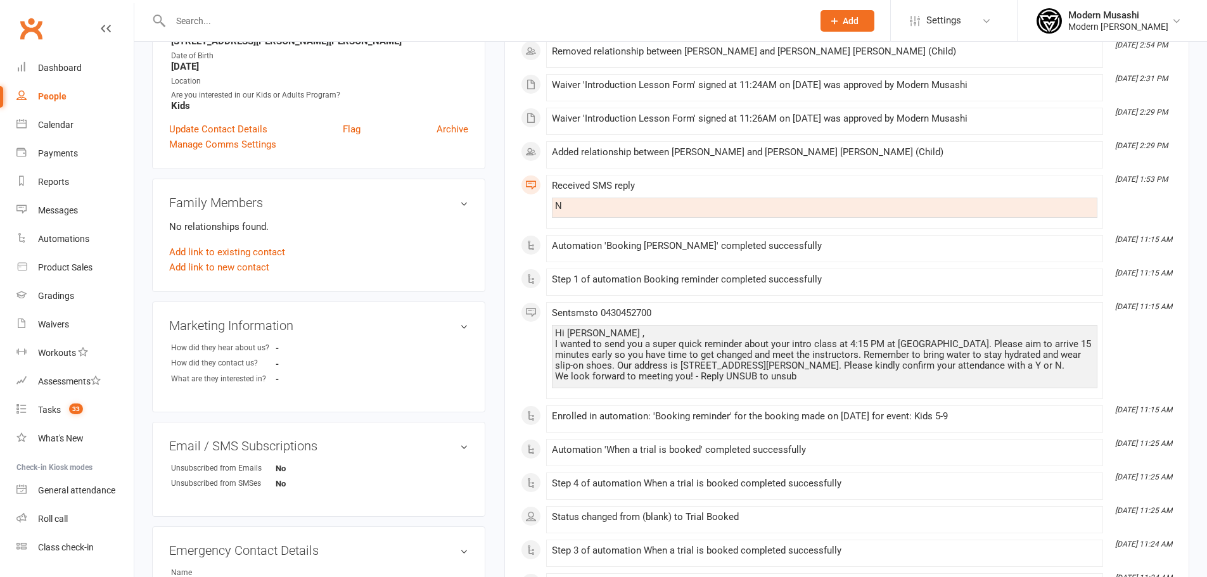
scroll to position [223, 0]
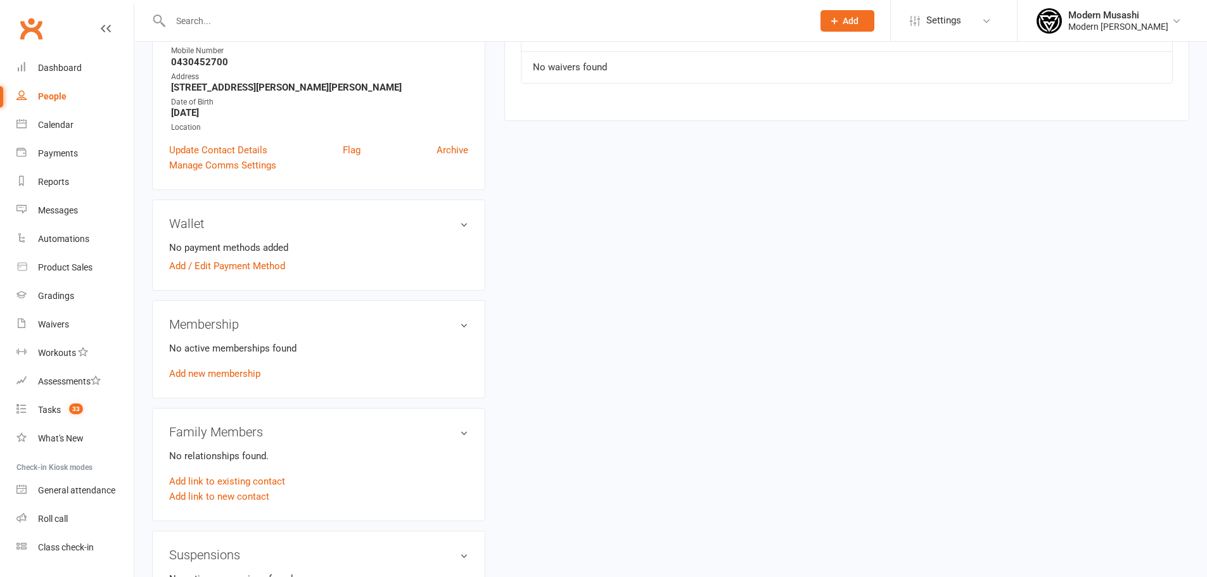
scroll to position [253, 0]
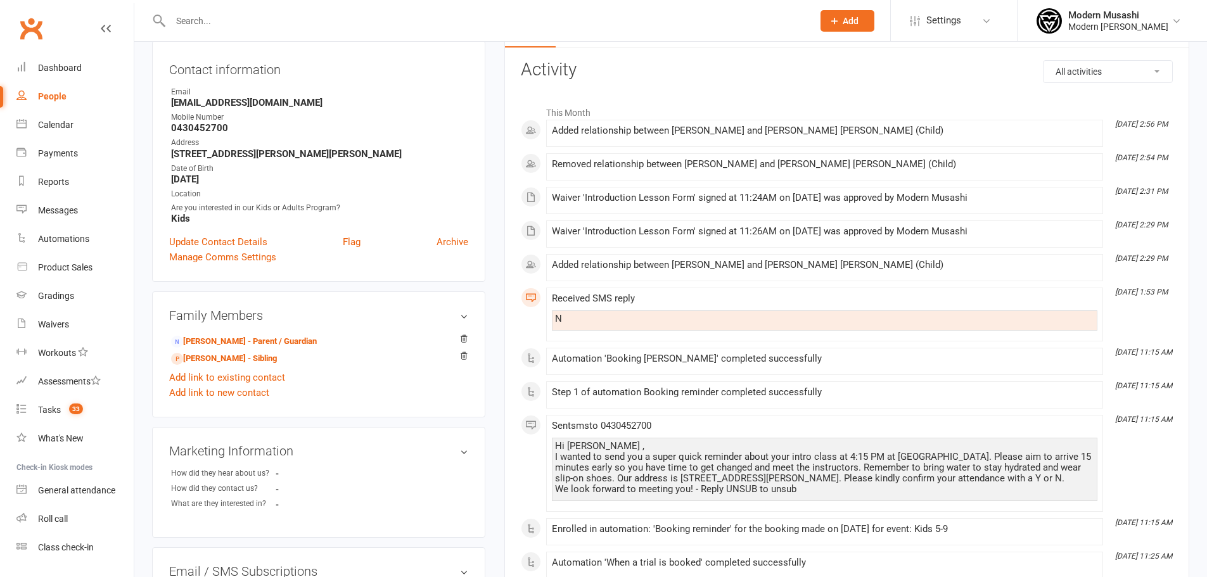
scroll to position [21, 0]
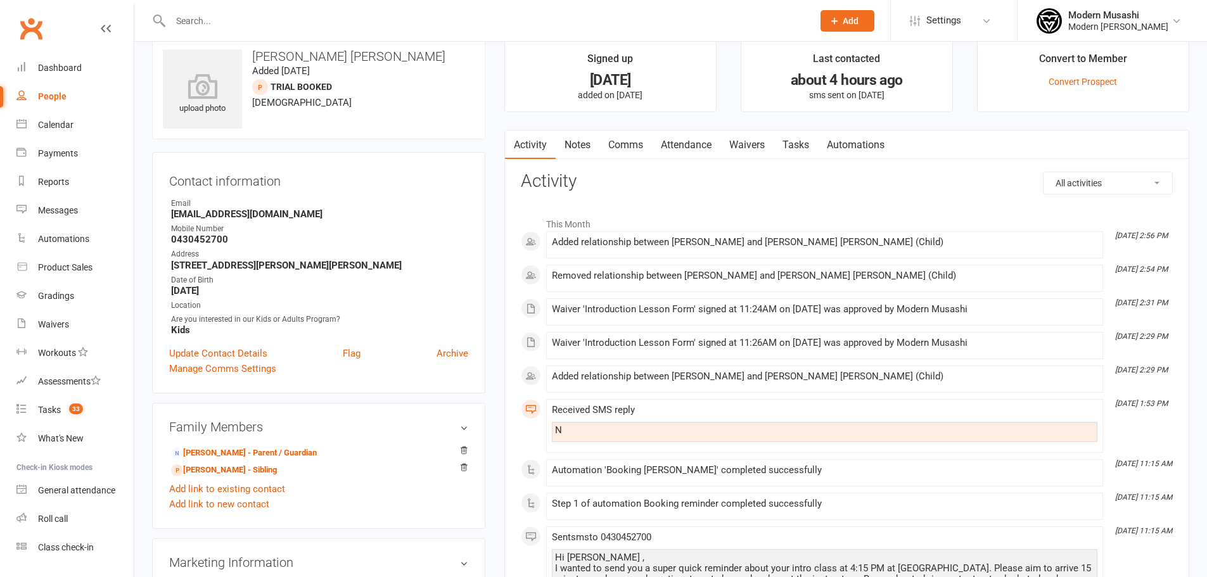
click at [755, 139] on link "Waivers" at bounding box center [746, 145] width 53 height 29
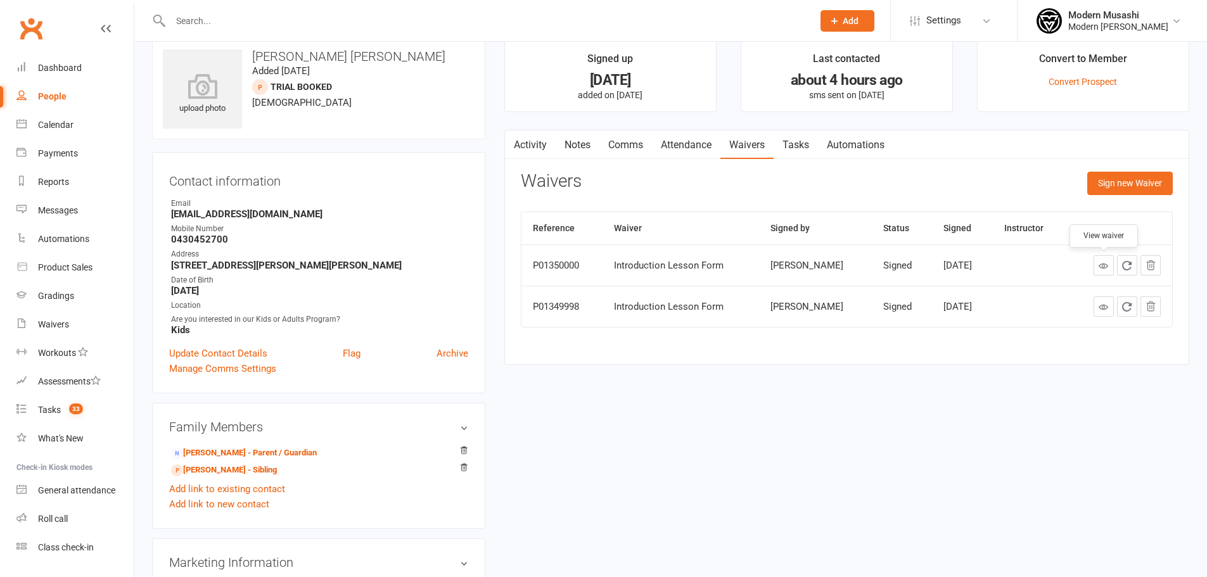
click at [1100, 262] on icon at bounding box center [1104, 266] width 10 height 10
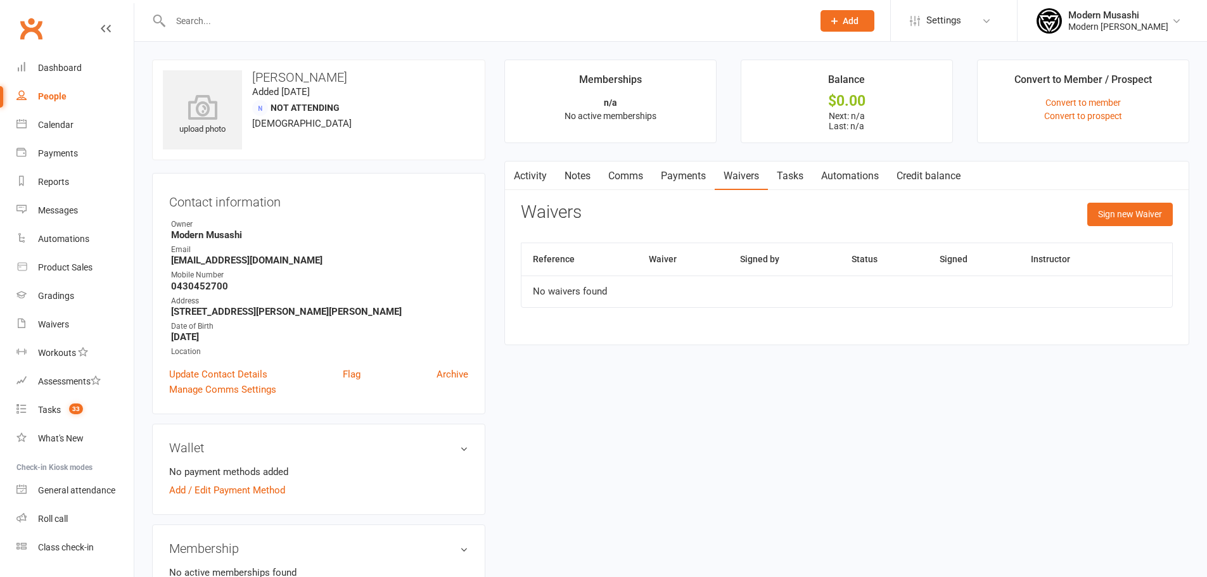
click at [528, 172] on link "Activity" at bounding box center [530, 176] width 51 height 29
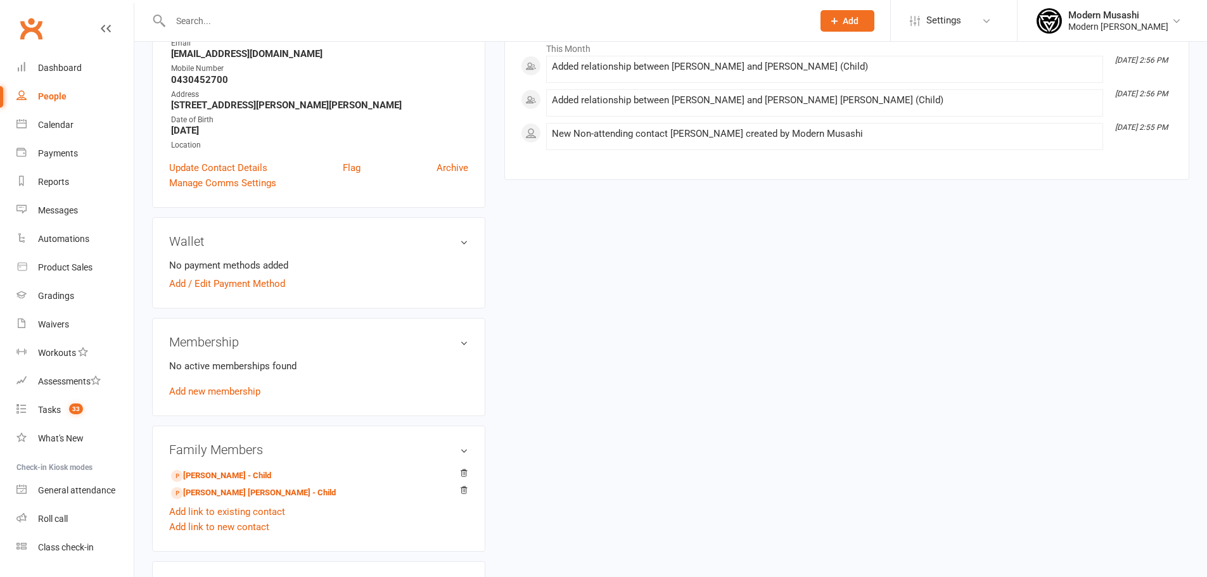
scroll to position [211, 0]
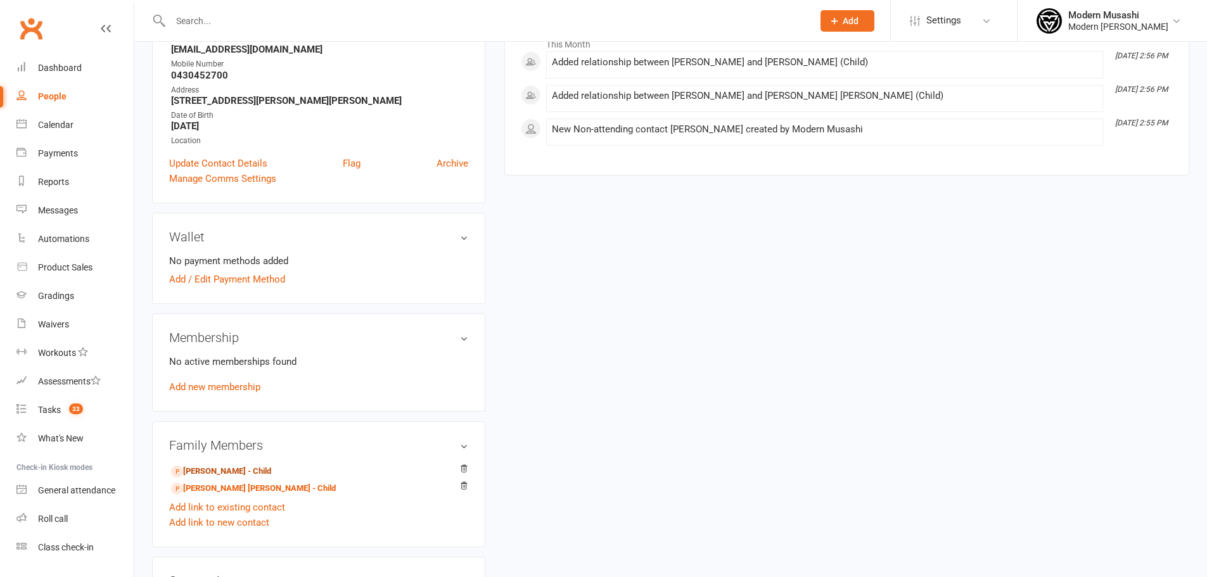
click at [217, 473] on link "[PERSON_NAME] - Child" at bounding box center [221, 471] width 100 height 13
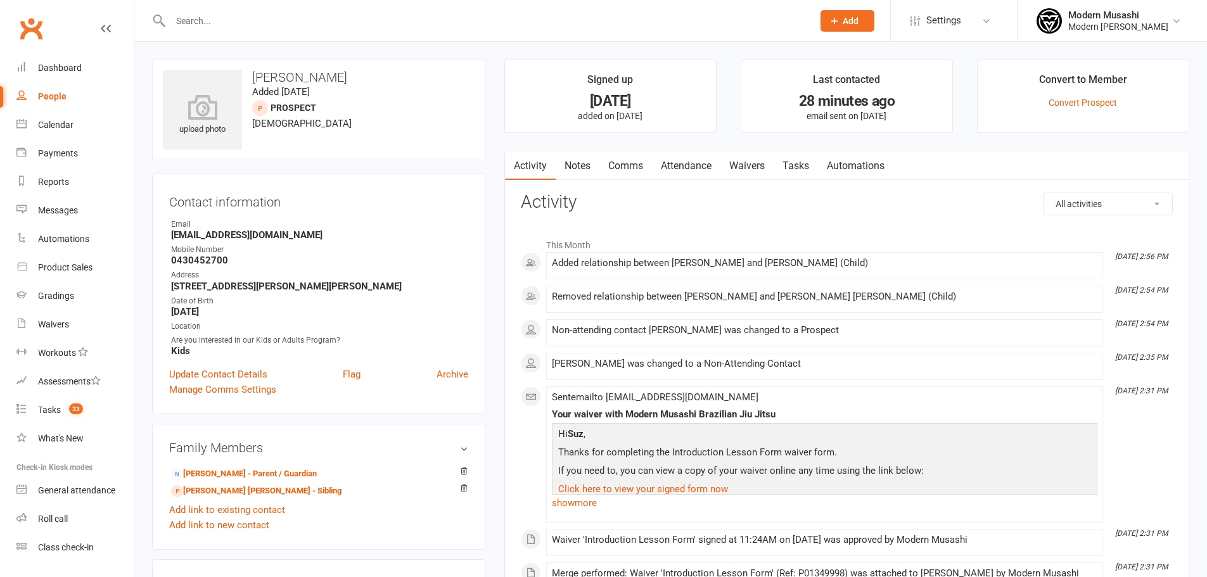
click at [679, 156] on link "Attendance" at bounding box center [686, 165] width 68 height 29
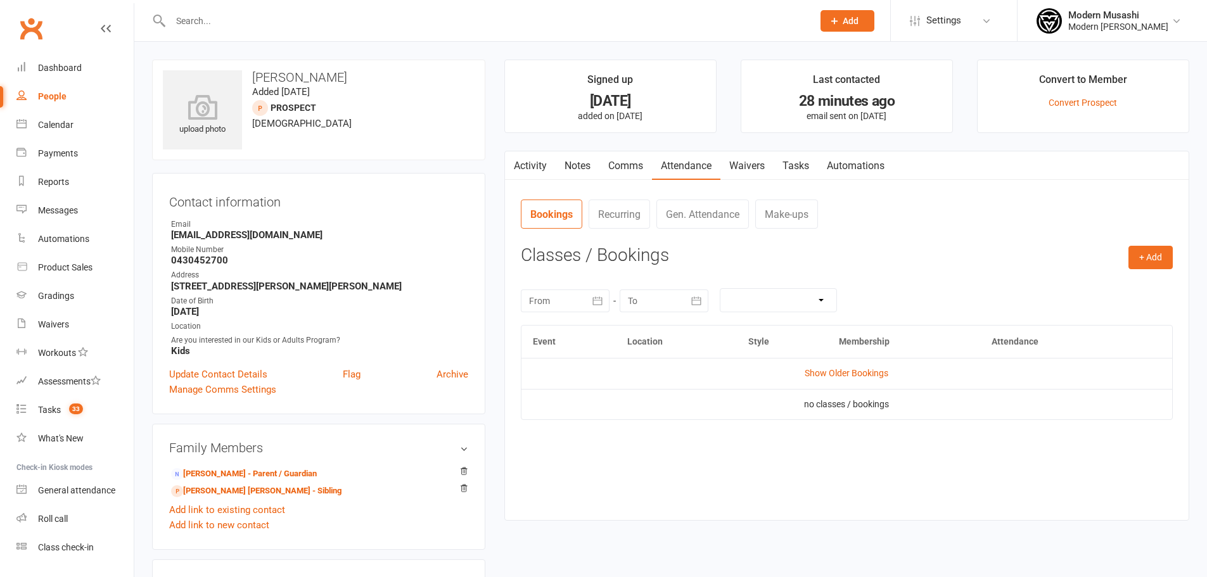
click at [845, 372] on link "Show Older Bookings" at bounding box center [847, 373] width 84 height 10
click at [524, 158] on link "Activity" at bounding box center [530, 165] width 51 height 29
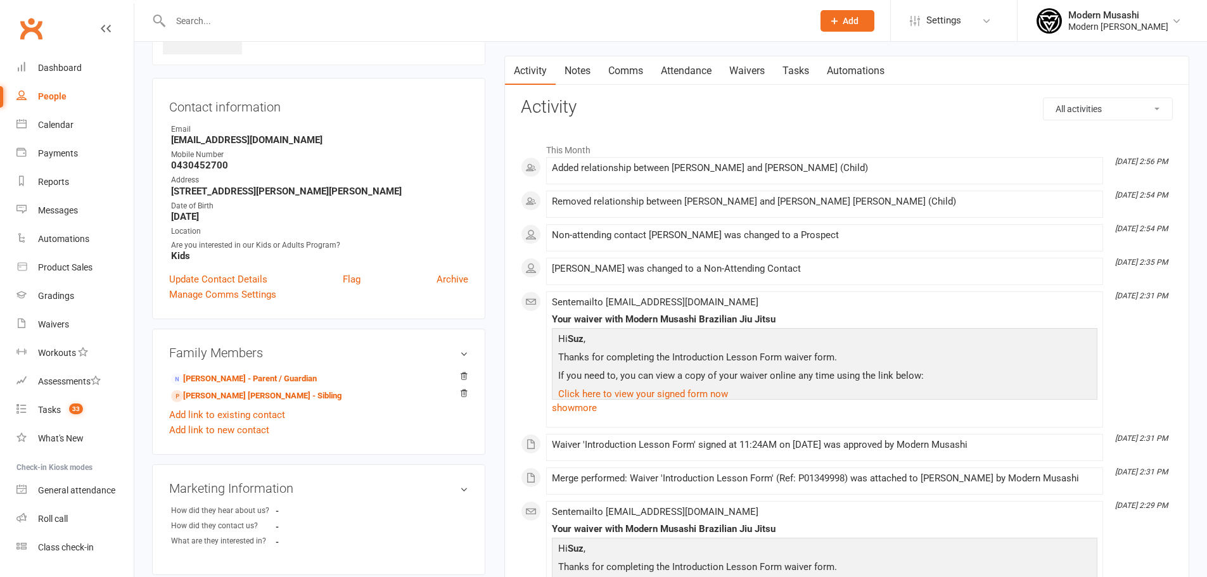
scroll to position [63, 0]
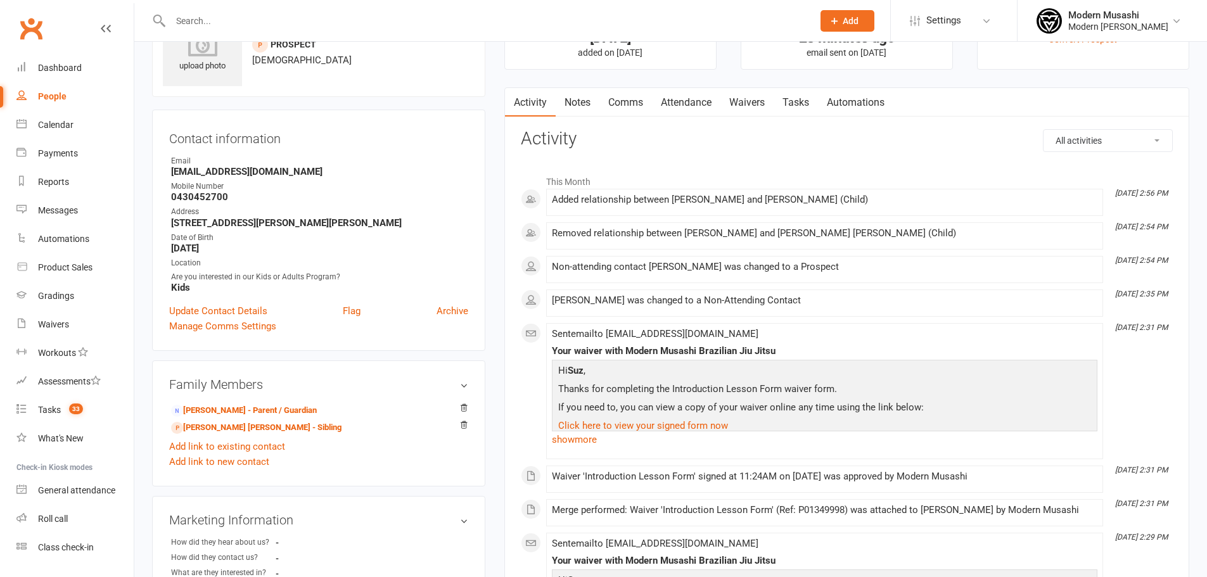
click at [685, 99] on link "Attendance" at bounding box center [686, 102] width 68 height 29
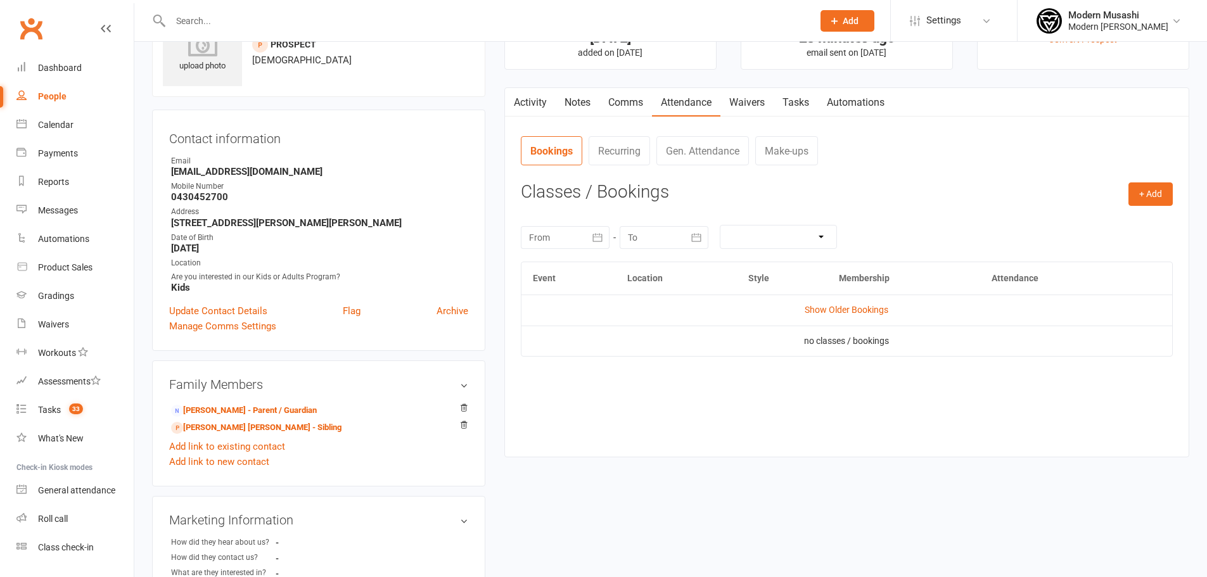
click at [860, 311] on link "Show Older Bookings" at bounding box center [847, 310] width 84 height 10
click at [235, 428] on link "[PERSON_NAME] [PERSON_NAME] - Sibling" at bounding box center [256, 427] width 170 height 13
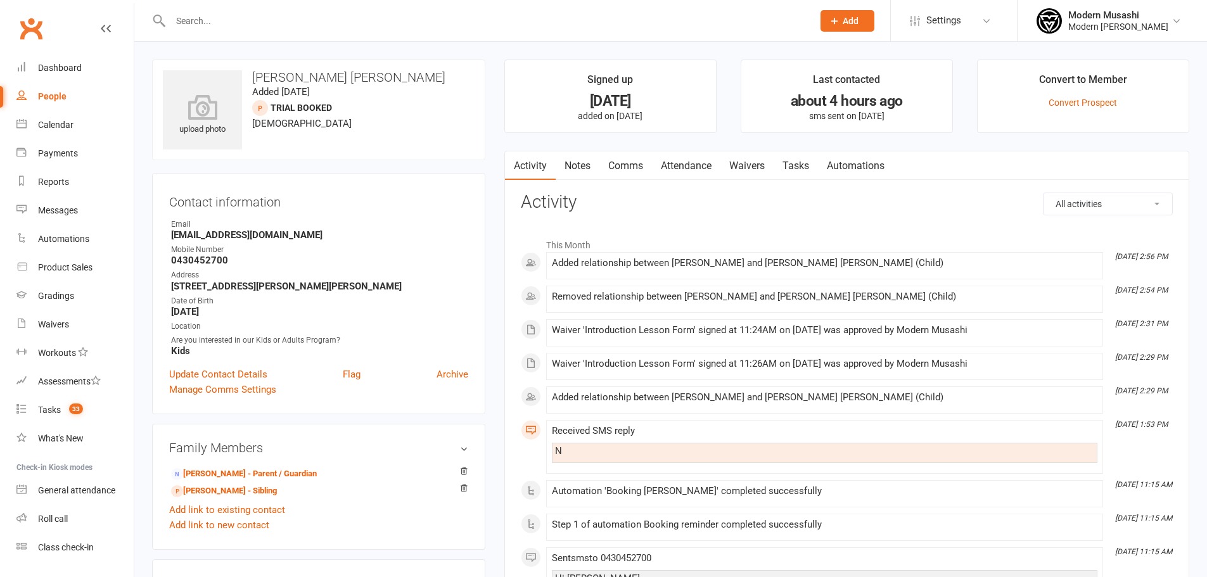
click at [702, 166] on link "Attendance" at bounding box center [686, 165] width 68 height 29
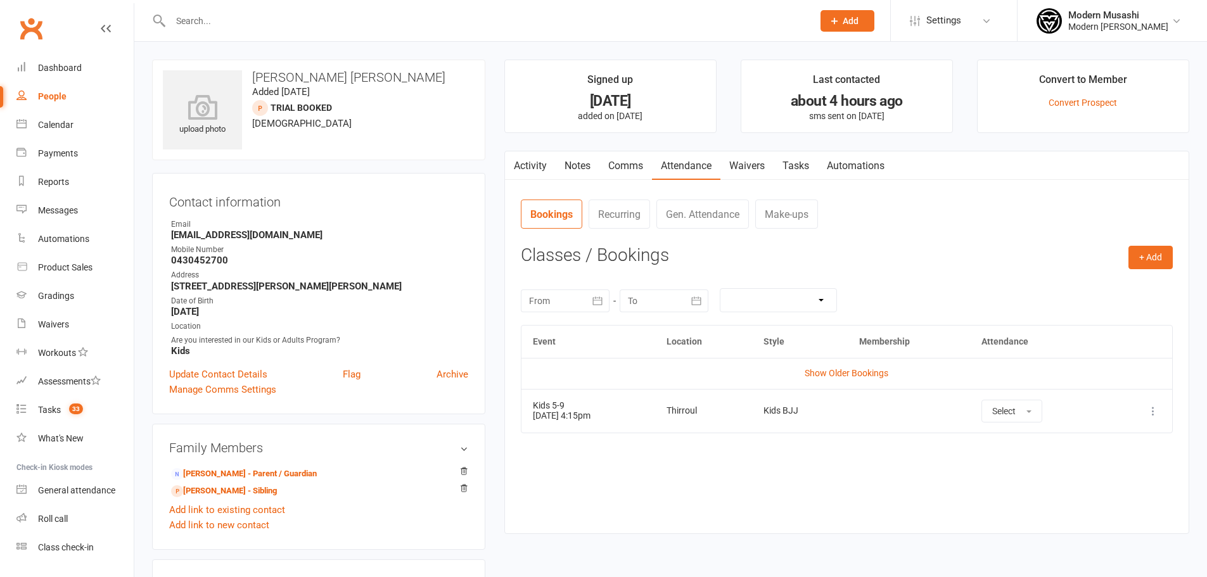
scroll to position [42, 0]
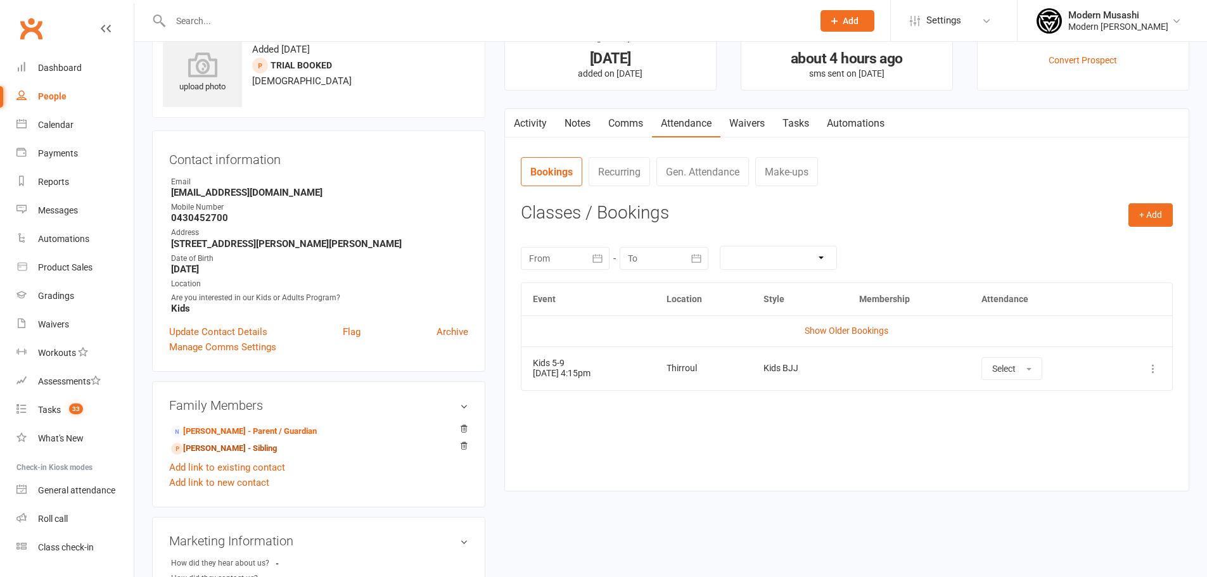
click at [235, 448] on link "[PERSON_NAME] - Sibling" at bounding box center [224, 448] width 106 height 13
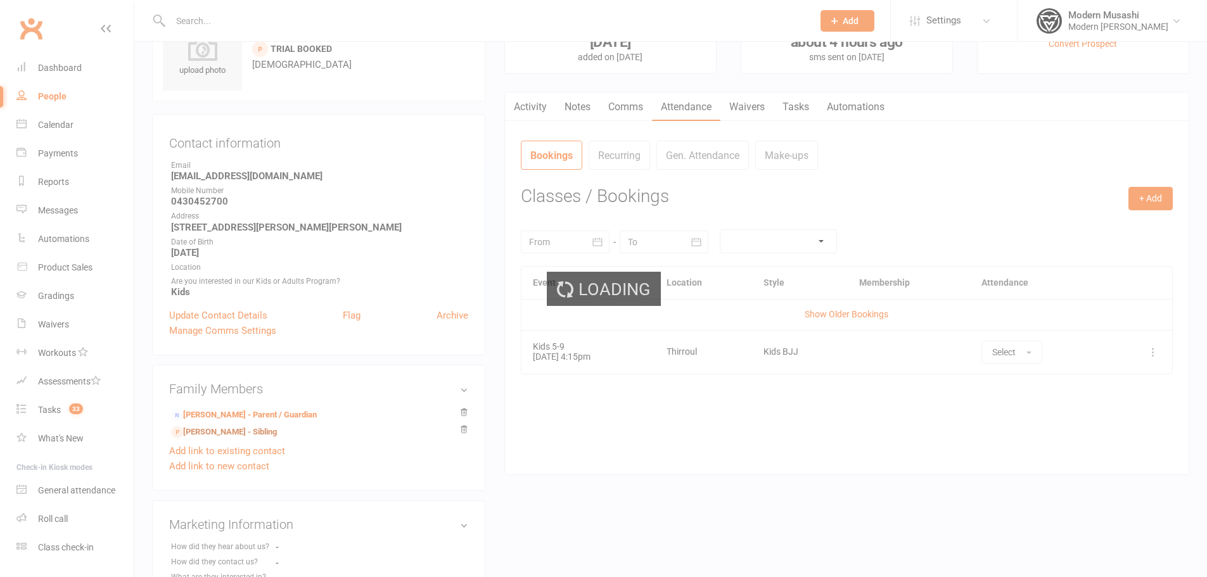
scroll to position [63, 0]
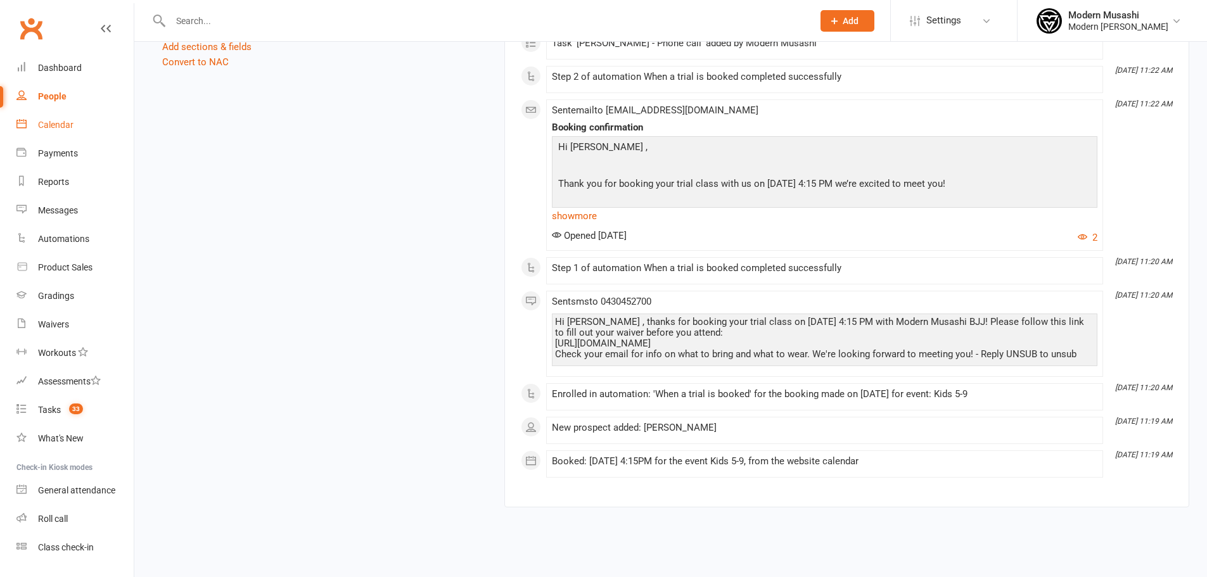
scroll to position [964, 0]
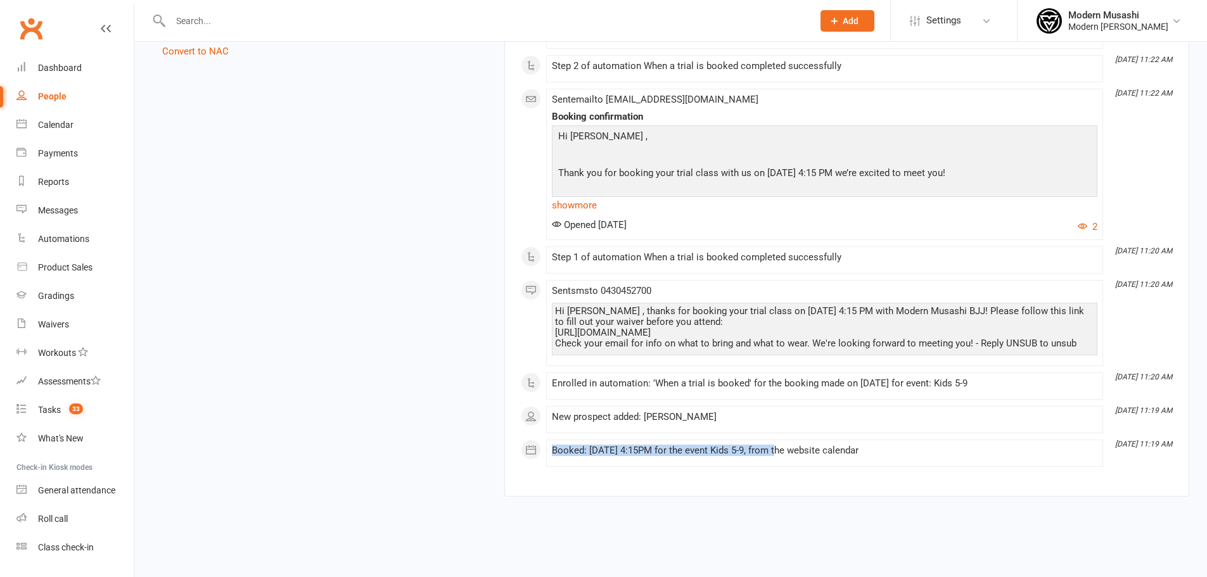
drag, startPoint x: 552, startPoint y: 450, endPoint x: 779, endPoint y: 448, distance: 226.8
click at [779, 448] on div "Booked: [DATE] 4:15PM for the event Kids 5-9, from the website calendar" at bounding box center [824, 450] width 545 height 11
copy div "Booked: [DATE] 4:15PM for the event Kids 5-9"
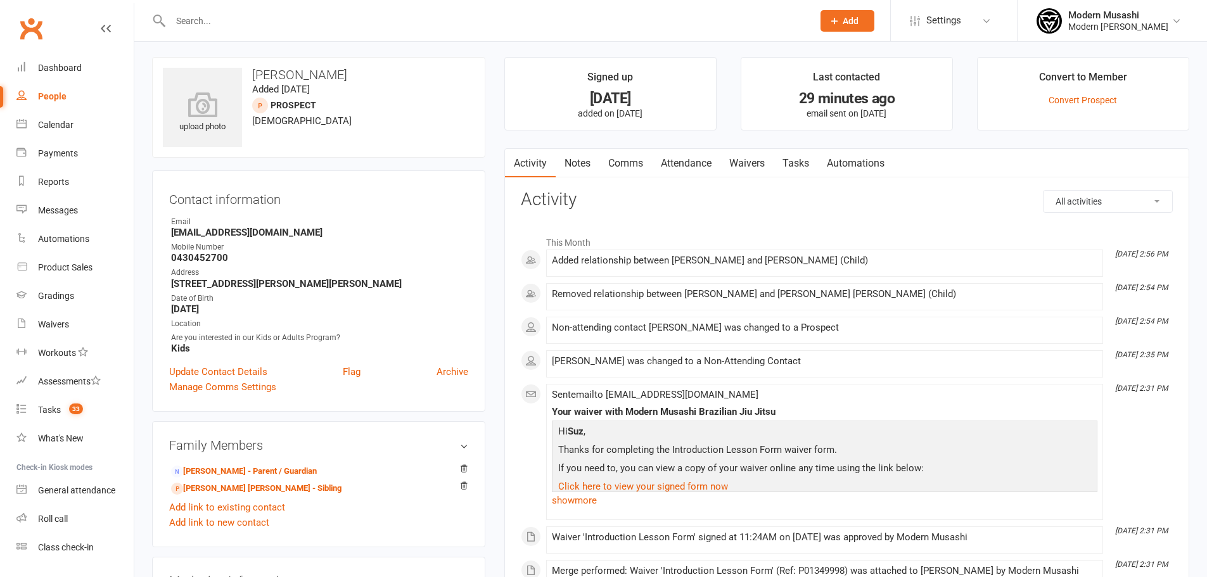
scroll to position [0, 0]
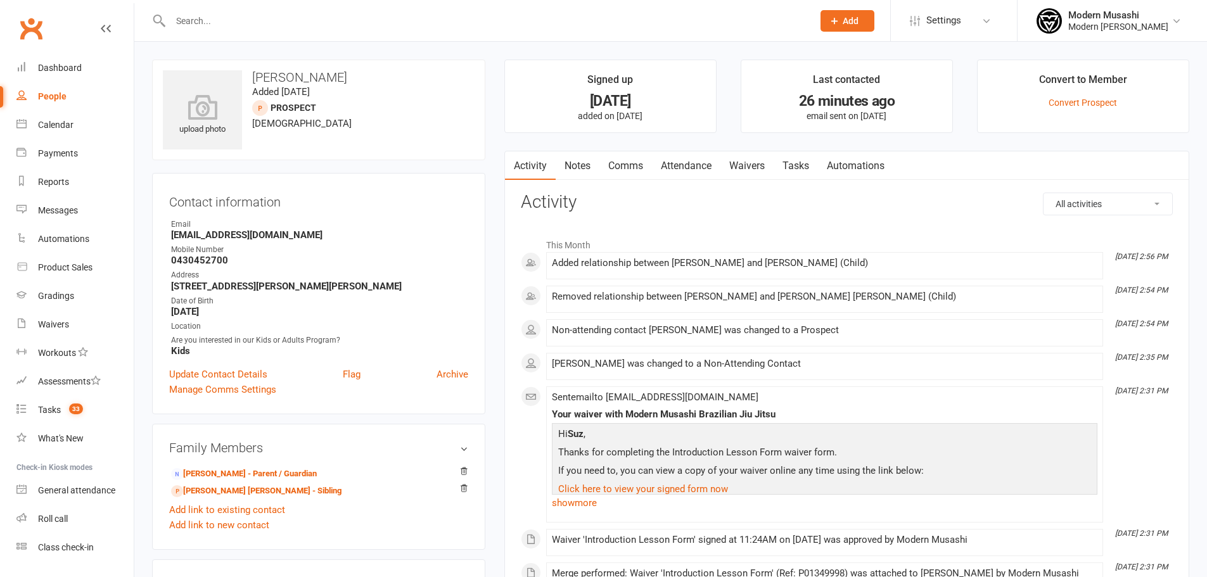
click at [745, 162] on link "Waivers" at bounding box center [746, 165] width 53 height 29
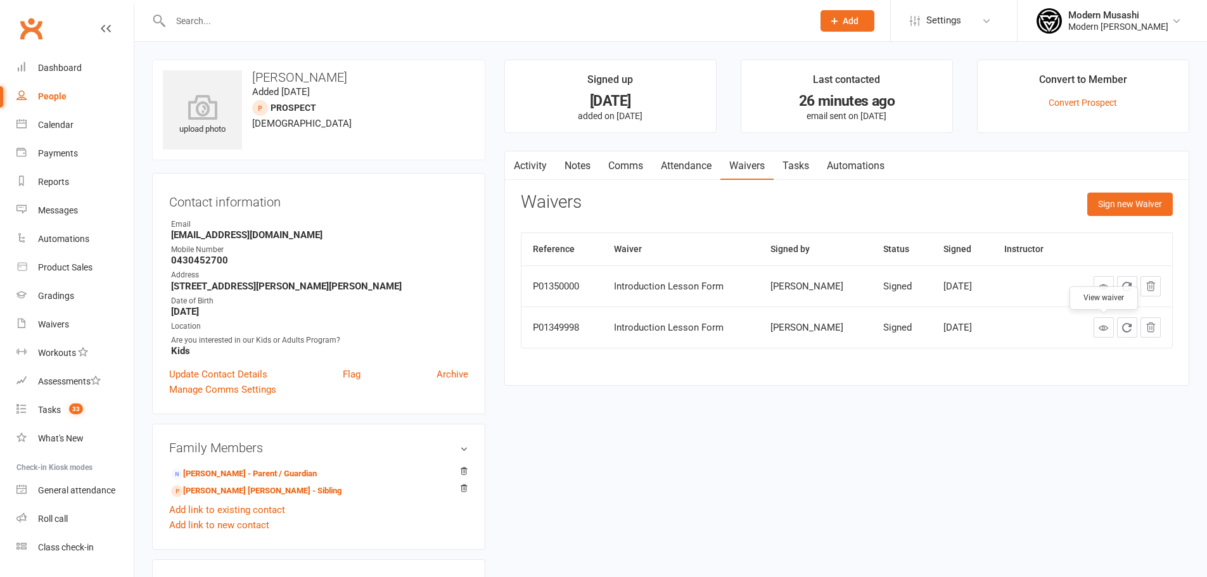
click at [1100, 328] on icon at bounding box center [1104, 328] width 10 height 10
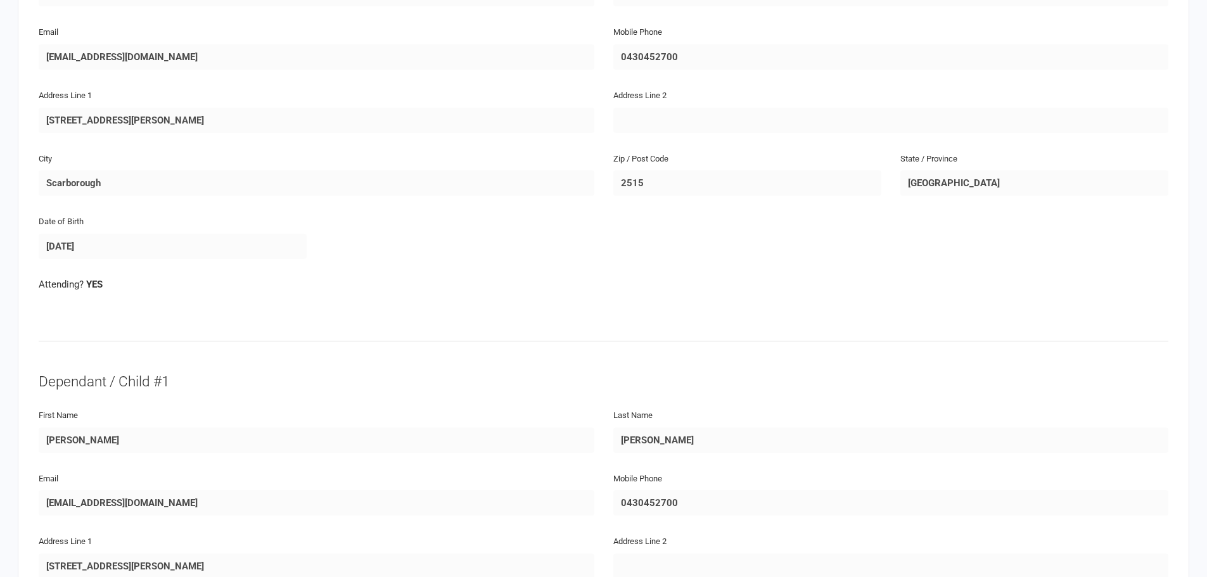
scroll to position [296, 0]
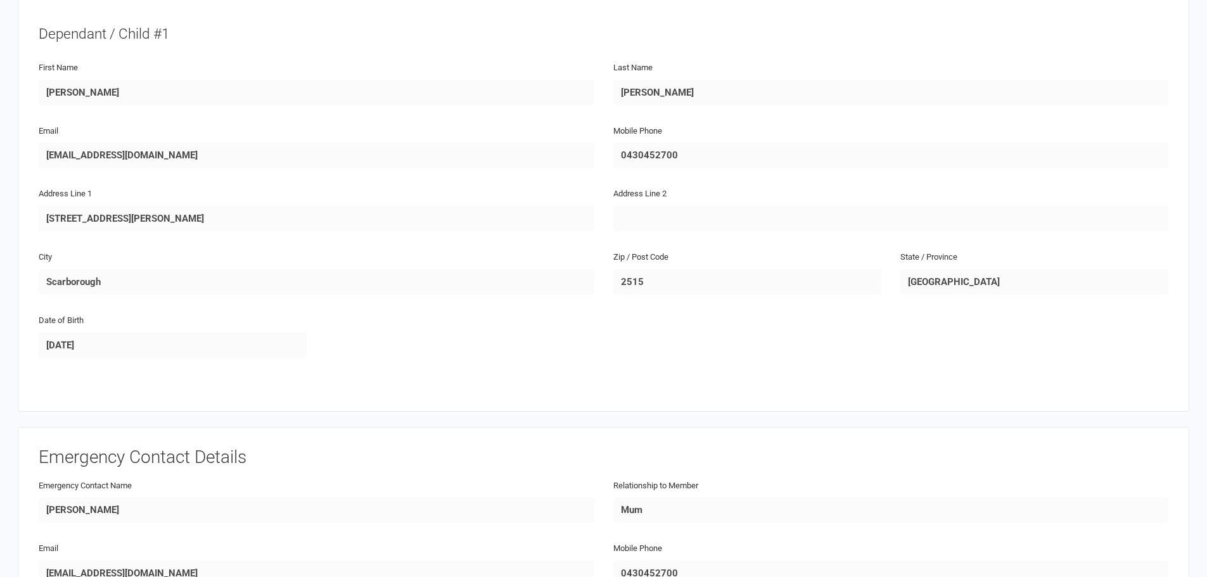
scroll to position [654, 0]
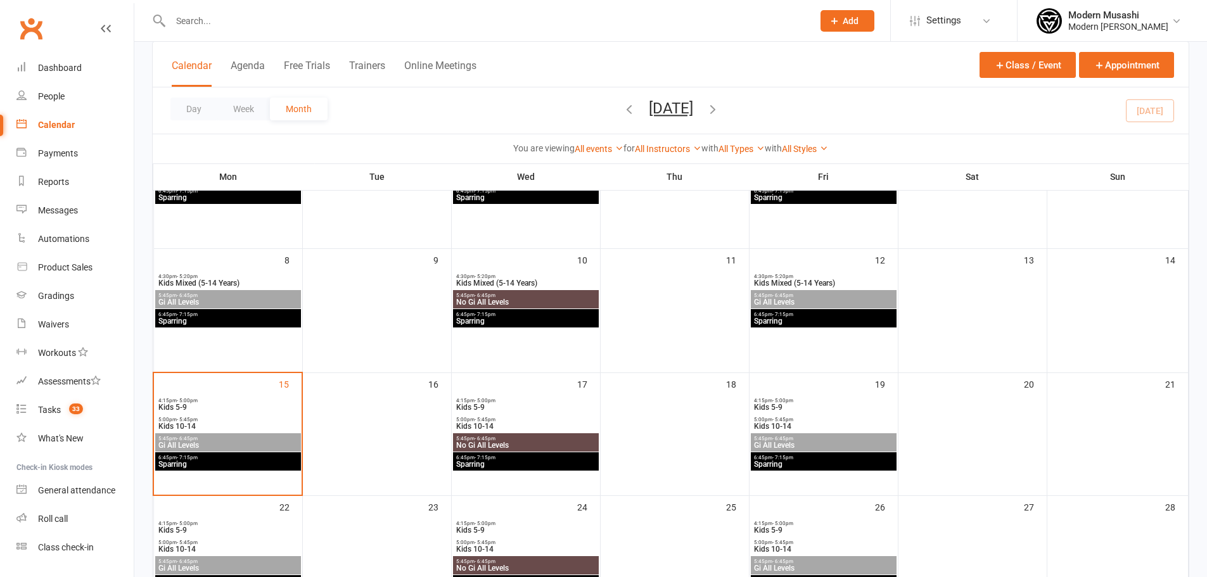
scroll to position [169, 0]
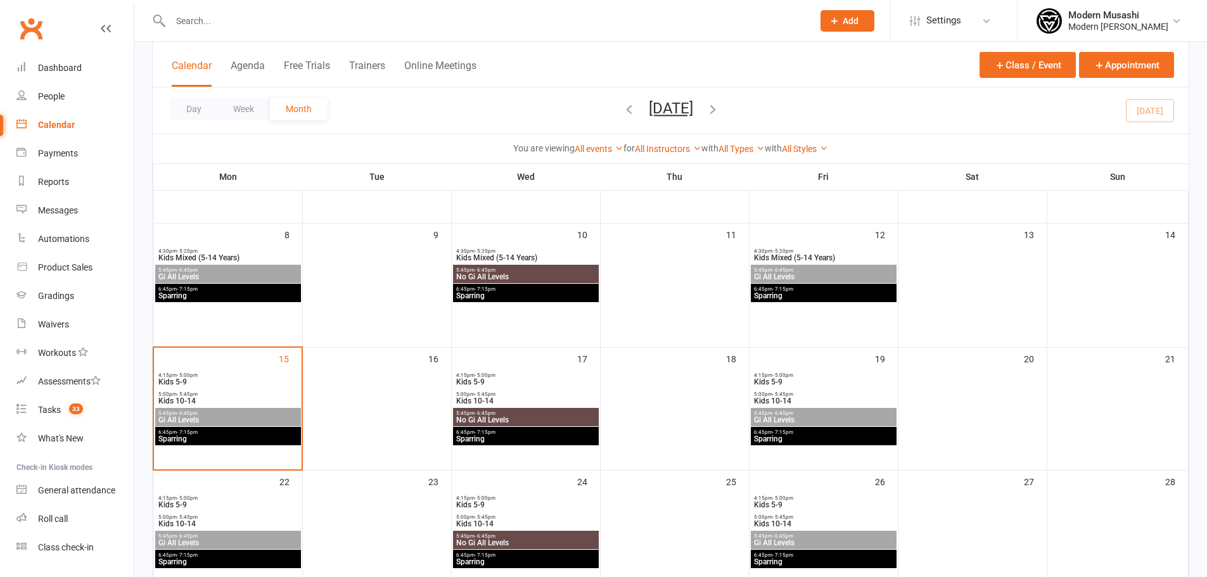
click at [507, 383] on span "Kids 5-9" at bounding box center [526, 382] width 141 height 8
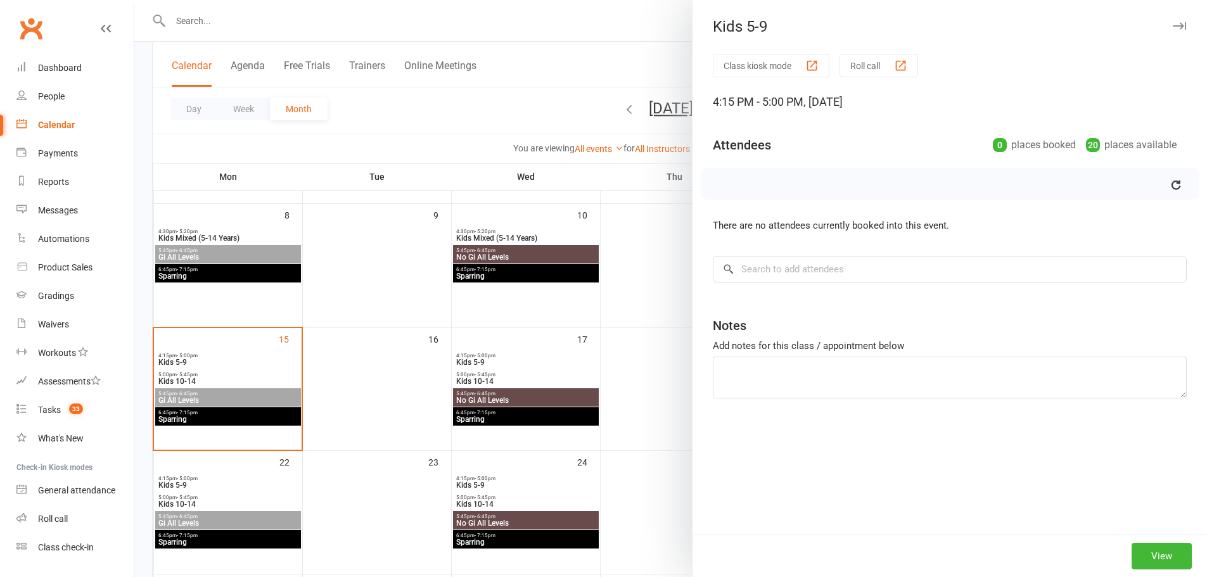
scroll to position [190, 0]
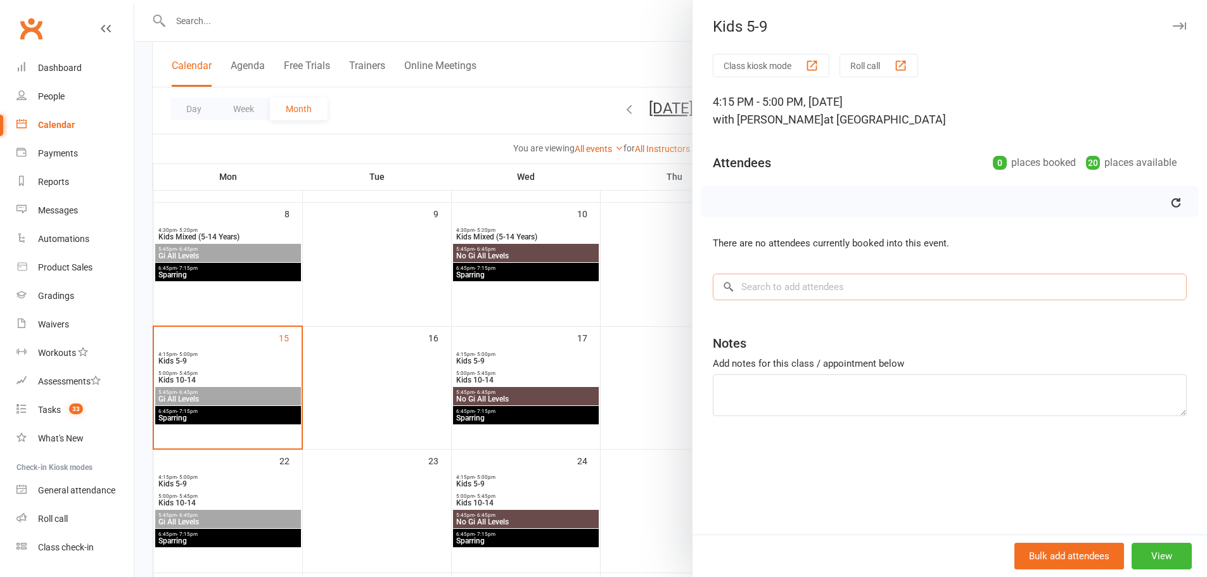
click at [800, 290] on input "search" at bounding box center [950, 287] width 474 height 27
type input "c"
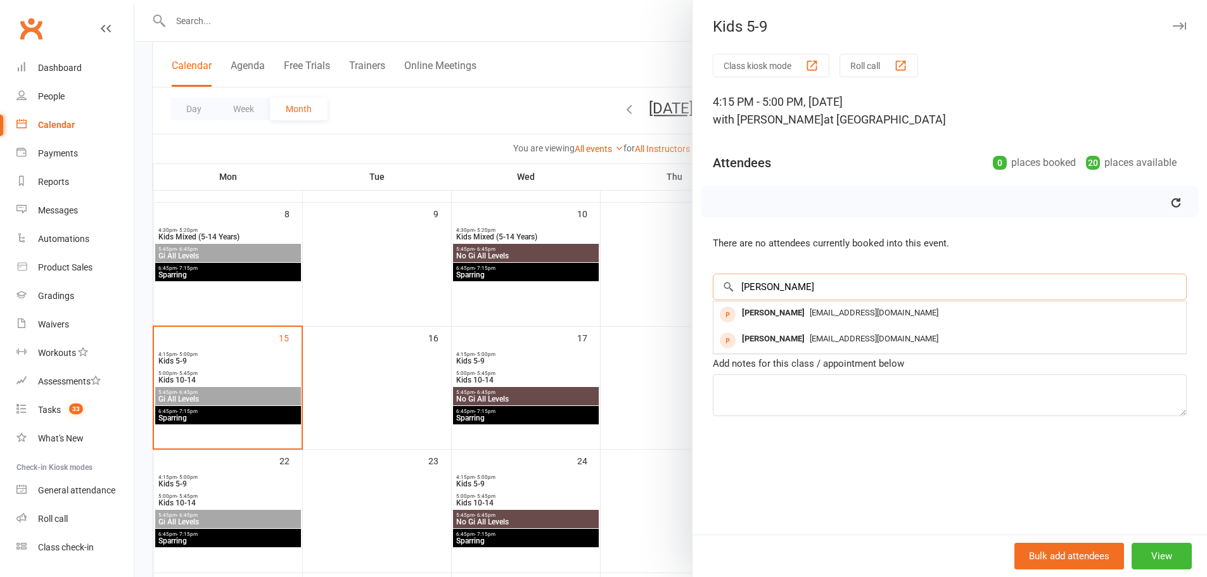
type input "[PERSON_NAME]"
click at [851, 315] on span "[EMAIL_ADDRESS][DOMAIN_NAME]" at bounding box center [874, 313] width 129 height 10
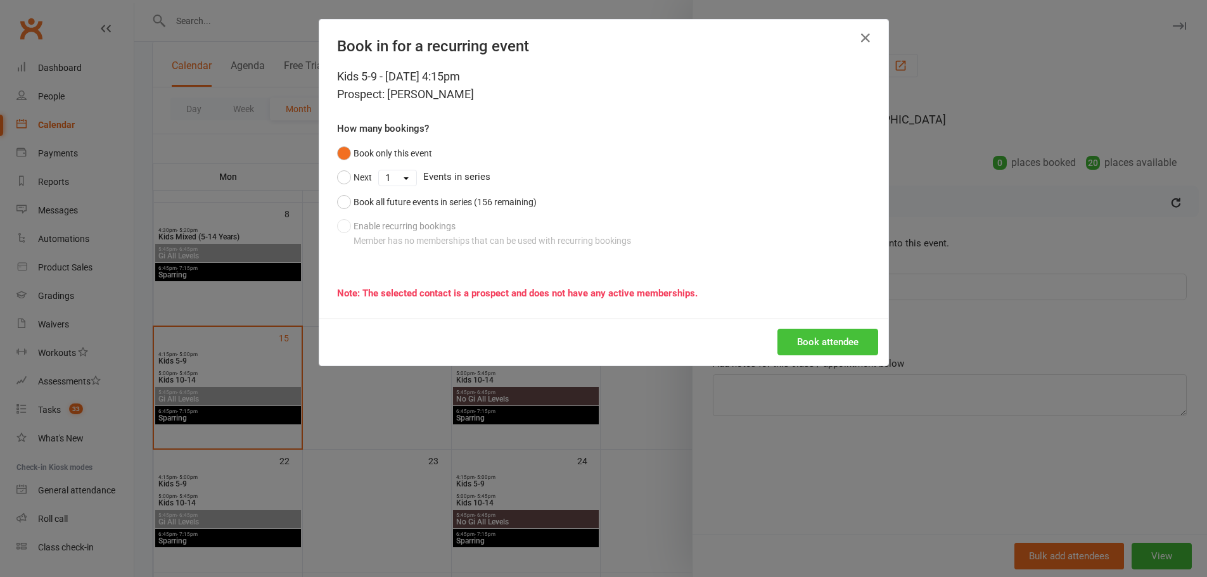
click at [815, 343] on button "Book attendee" at bounding box center [827, 342] width 101 height 27
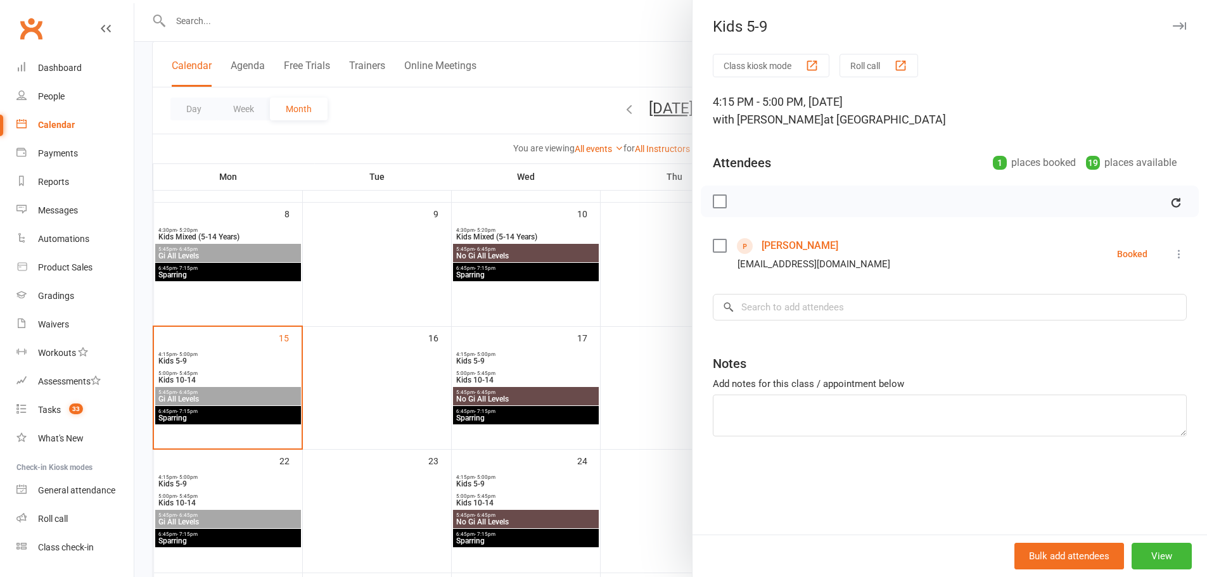
click at [626, 37] on div at bounding box center [670, 288] width 1073 height 577
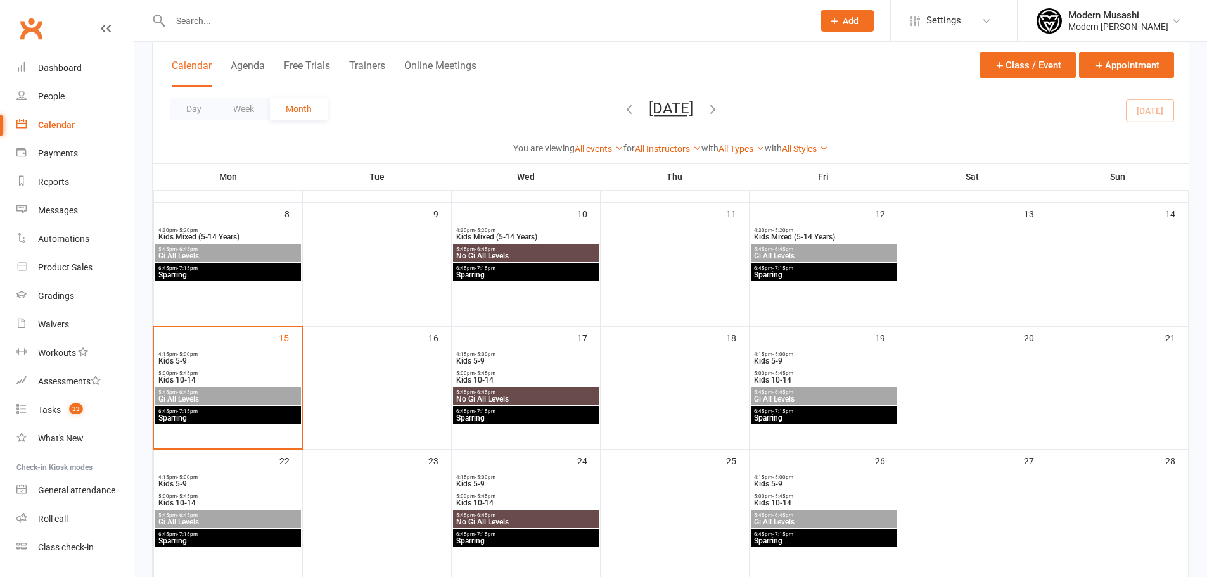
scroll to position [0, 0]
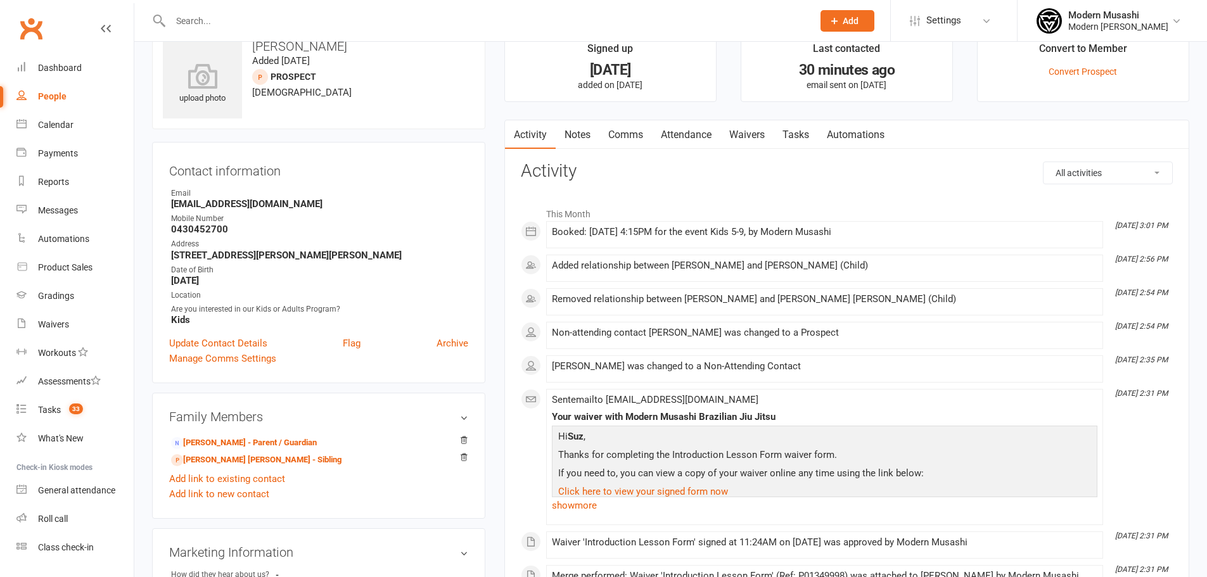
scroll to position [63, 0]
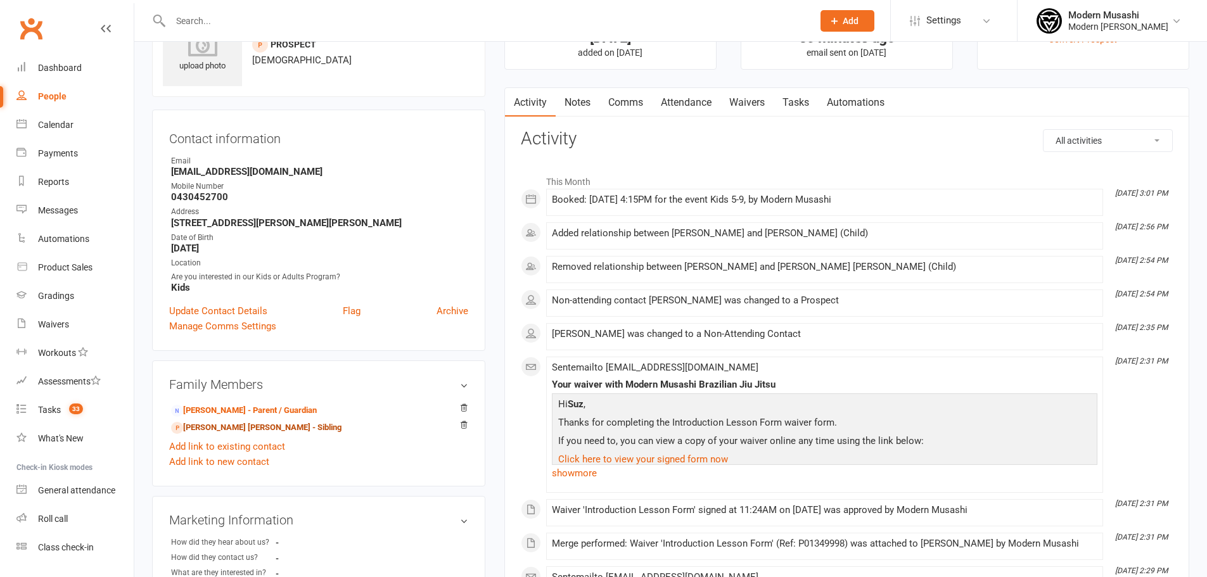
click at [209, 428] on link "[PERSON_NAME] [PERSON_NAME] - Sibling" at bounding box center [256, 427] width 170 height 13
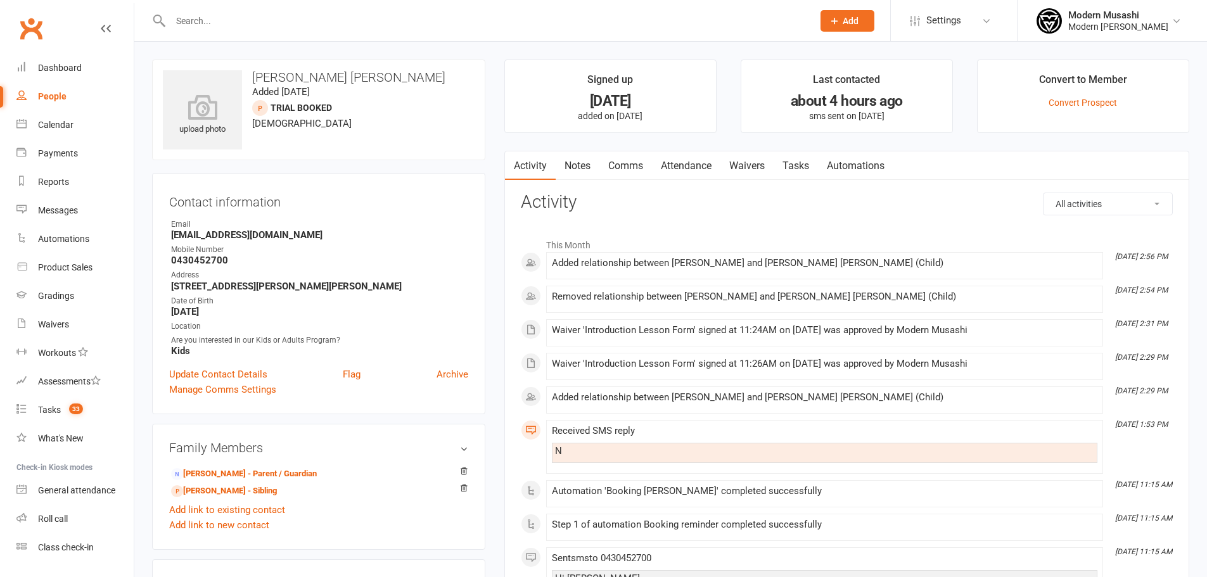
click at [672, 169] on link "Attendance" at bounding box center [686, 165] width 68 height 29
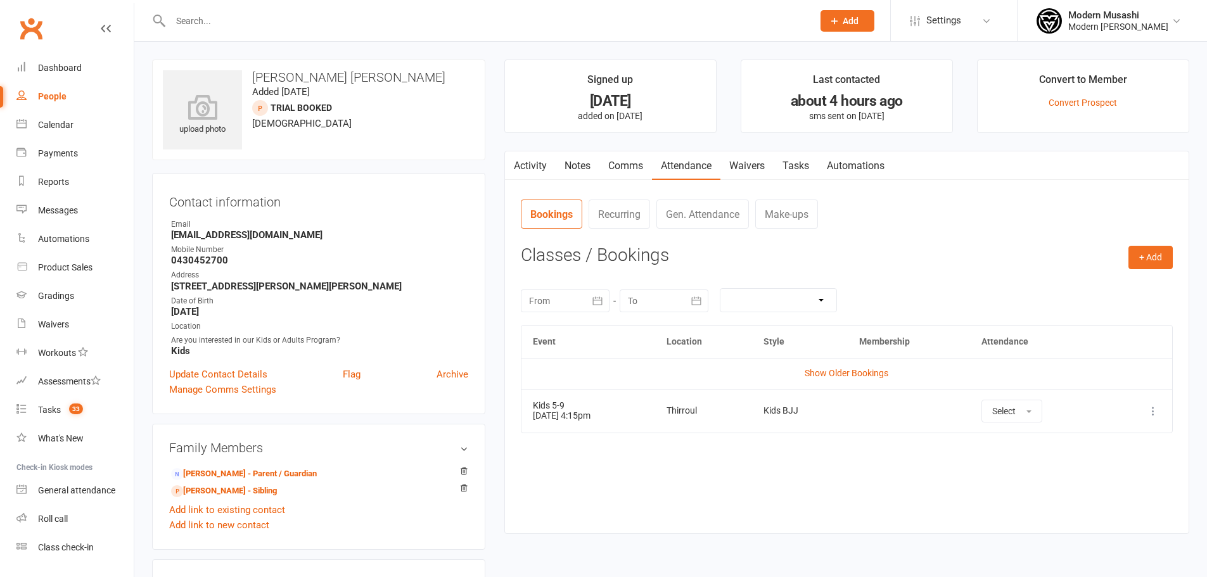
click at [528, 167] on link "Activity" at bounding box center [530, 165] width 51 height 29
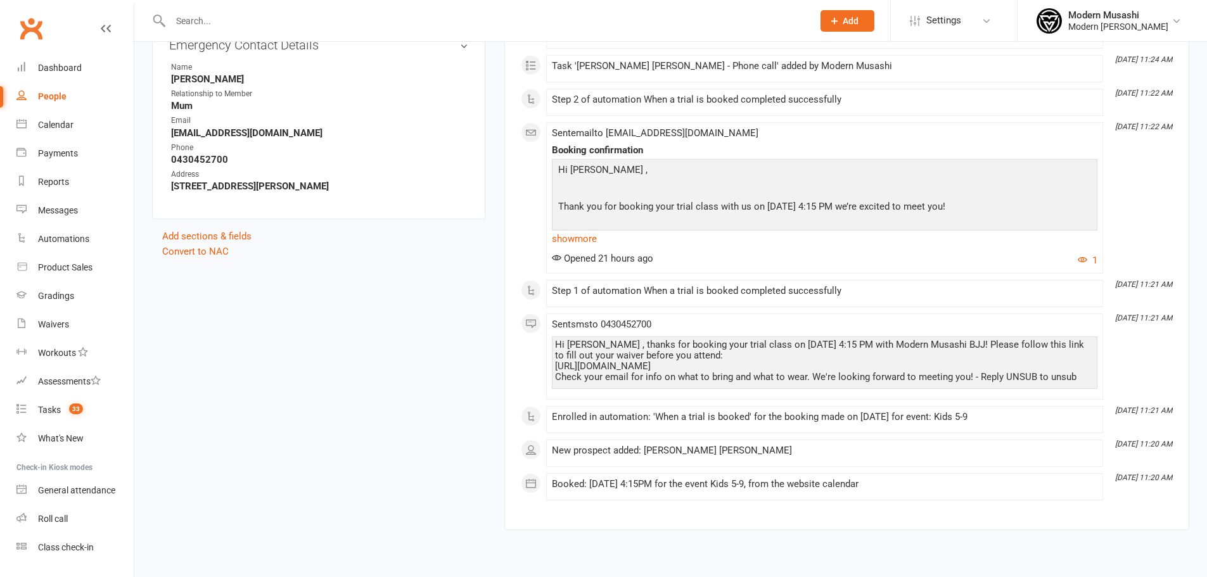
scroll to position [797, 0]
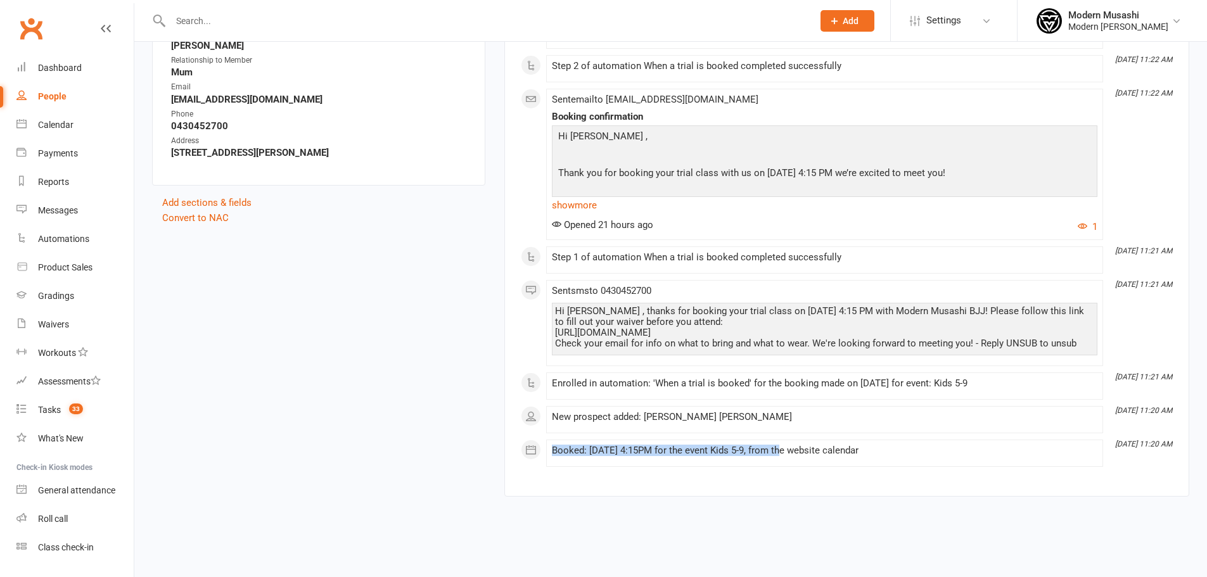
drag, startPoint x: 553, startPoint y: 450, endPoint x: 780, endPoint y: 447, distance: 226.8
click at [780, 447] on div "Booked: 15 Sep 2025 at 4:15PM for the event Kids 5-9, from the website calendar" at bounding box center [824, 450] width 545 height 11
copy div "Booked: 15 Sep 2025 at 4:15PM for the event Kids 5-9,"
click at [1062, 25] on link "Modern Musashi Modern Musashi Thirroul" at bounding box center [1111, 20] width 151 height 25
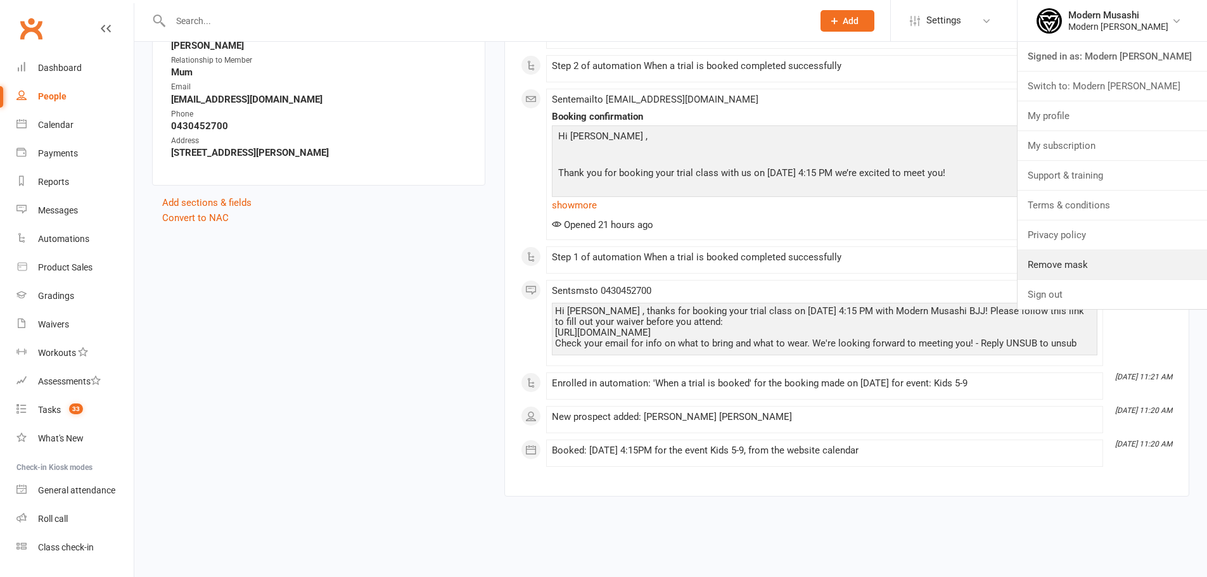
click at [1091, 272] on link "Remove mask" at bounding box center [1111, 264] width 189 height 29
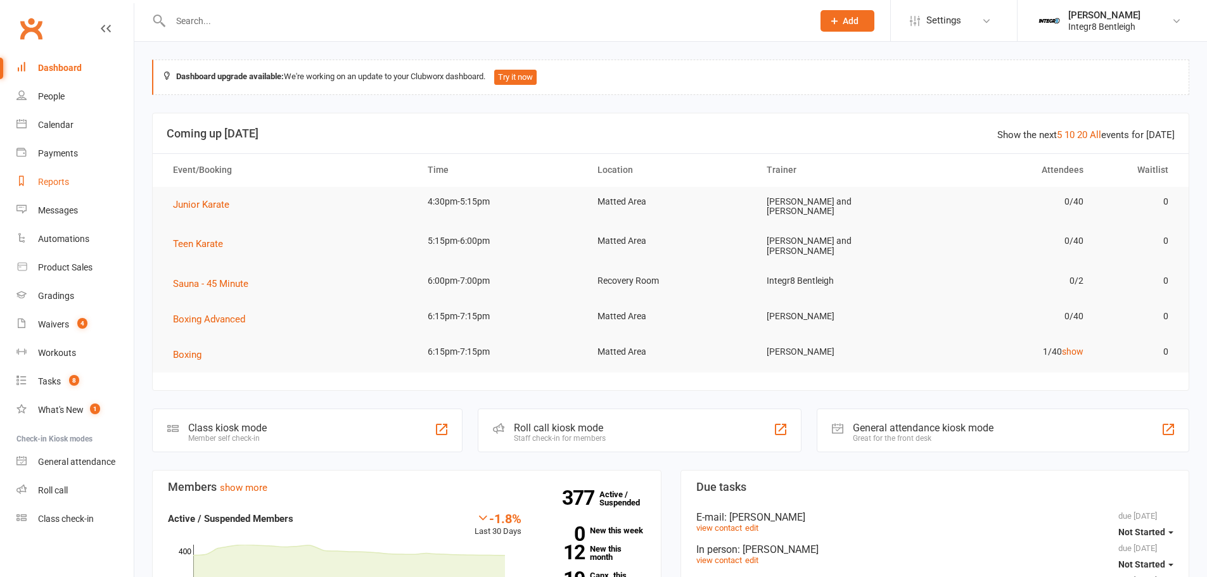
click at [68, 180] on div "Reports" at bounding box center [53, 182] width 31 height 10
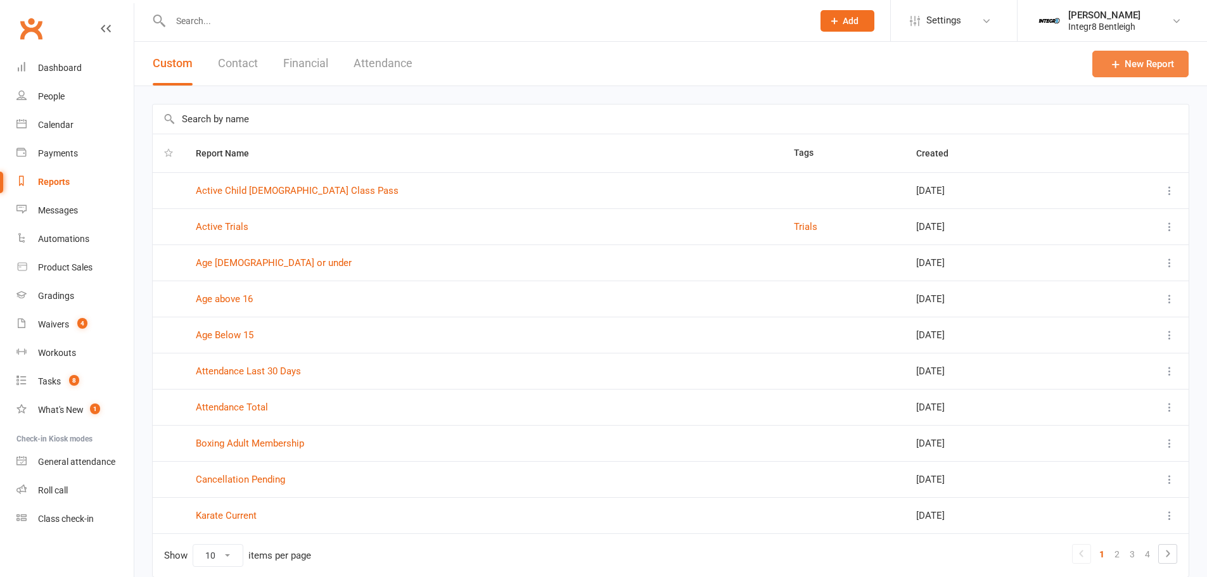
click at [1139, 63] on link "New Report" at bounding box center [1140, 64] width 96 height 27
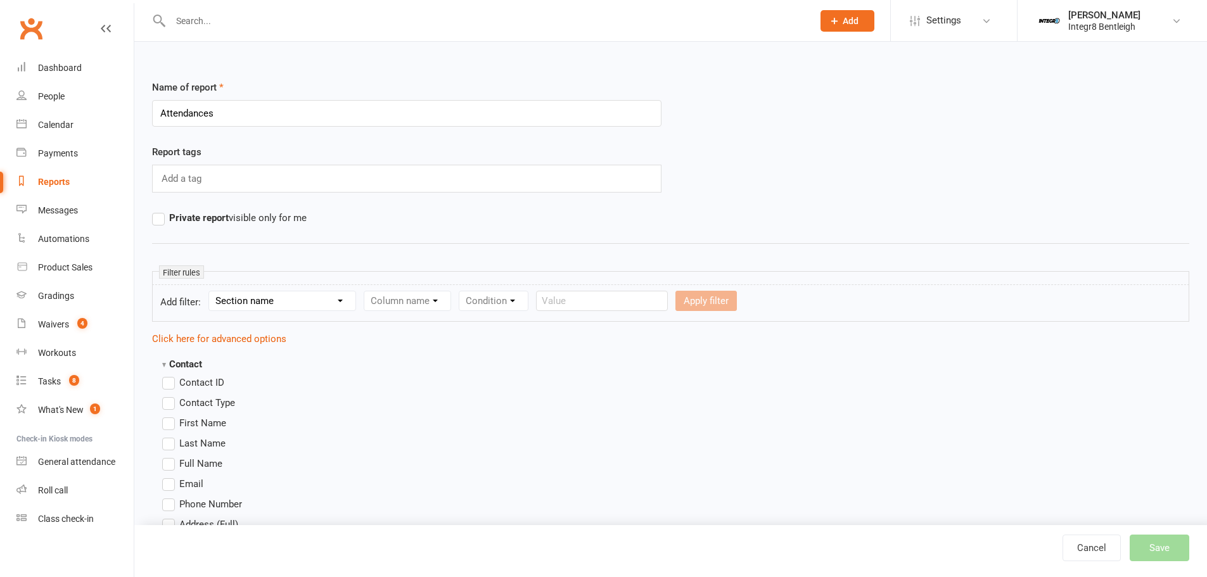
type input "Attendances"
click at [295, 289] on form "Add filter: Section name Contact Attendance Aggregate Payment Booking Waitlist …" at bounding box center [670, 302] width 1037 height 37
click at [292, 297] on select "Section name Contact Attendance Aggregate Payment Booking Waitlist Attendees Ca…" at bounding box center [282, 300] width 146 height 19
click at [283, 303] on select "Section name Contact Attendance Aggregate Payment Booking Waitlist Attendees Ca…" at bounding box center [282, 300] width 146 height 19
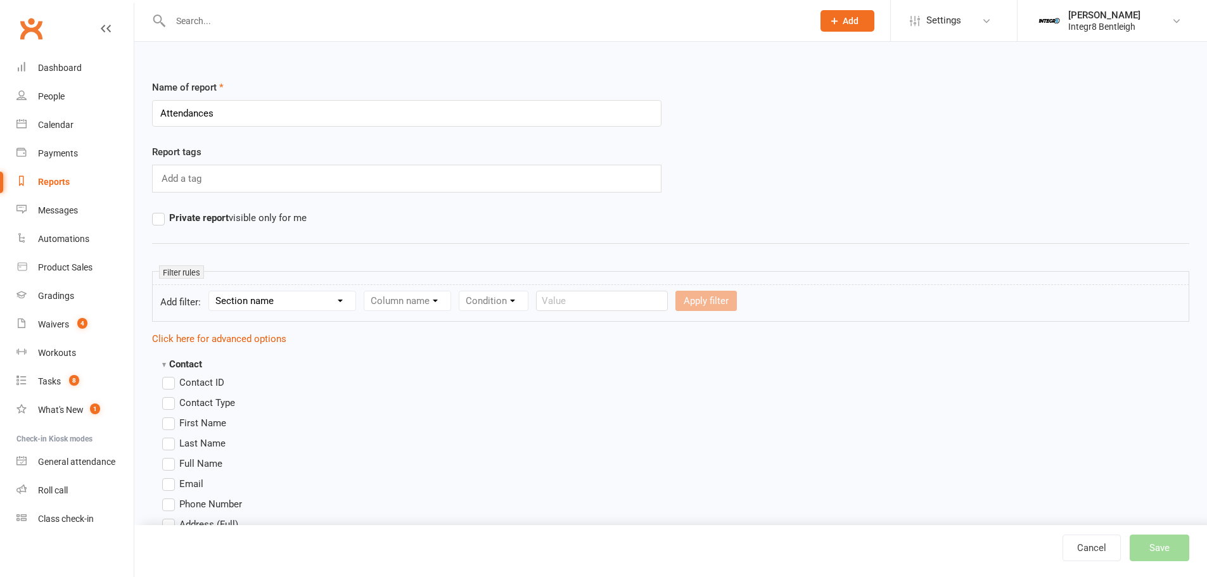
click at [283, 303] on select "Section name Contact Attendance Aggregate Payment Booking Waitlist Attendees Ca…" at bounding box center [282, 300] width 146 height 19
select select "3"
click at [211, 291] on select "Section name Contact Attendance Aggregate Payment Booking Waitlist Attendees Ca…" at bounding box center [282, 300] width 146 height 19
click at [432, 304] on select "Column name Event Name Event Type Event Date Event Day Event Month Event Starts…" at bounding box center [453, 300] width 178 height 19
select select "0"
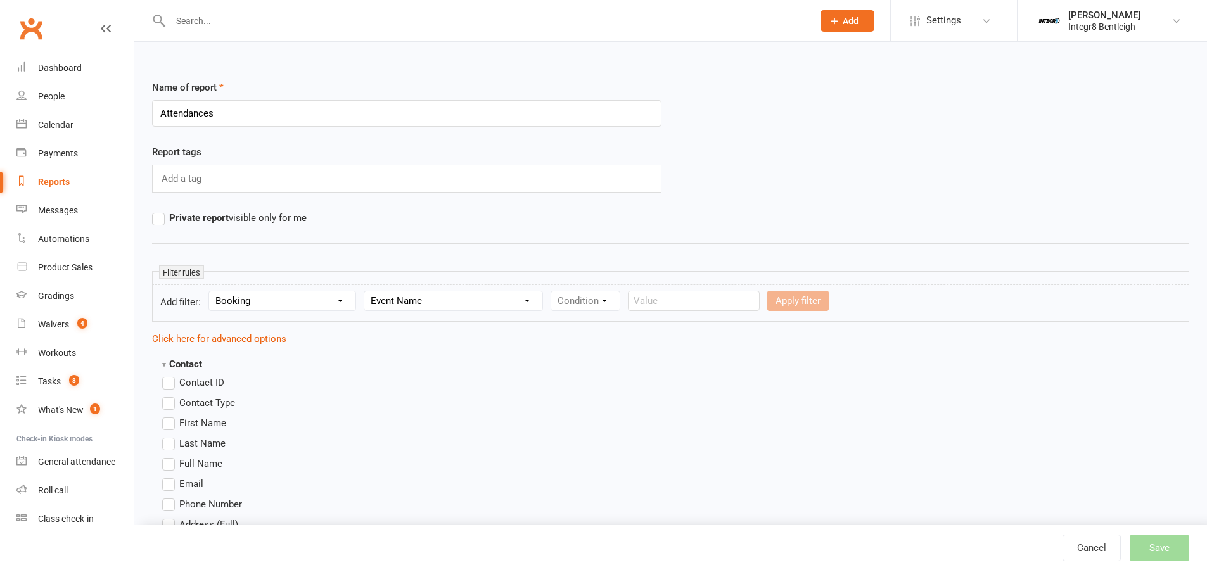
click at [366, 291] on select "Column name Event Name Event Type Event Date Event Day Event Month Event Starts…" at bounding box center [453, 300] width 178 height 19
click at [607, 291] on div "Condition Equals Does not equal Contains Does not contain Is blank or does not …" at bounding box center [624, 301] width 147 height 20
click at [604, 299] on select "Condition Equals Does not equal Contains Does not contain Is blank or does not …" at bounding box center [624, 300] width 146 height 19
click at [601, 303] on select "Condition Equals Does not equal Contains Does not contain Is blank or does not …" at bounding box center [624, 300] width 146 height 19
click at [621, 308] on select "Condition Equals Does not equal Contains Does not contain Is blank or does not …" at bounding box center [624, 300] width 146 height 19
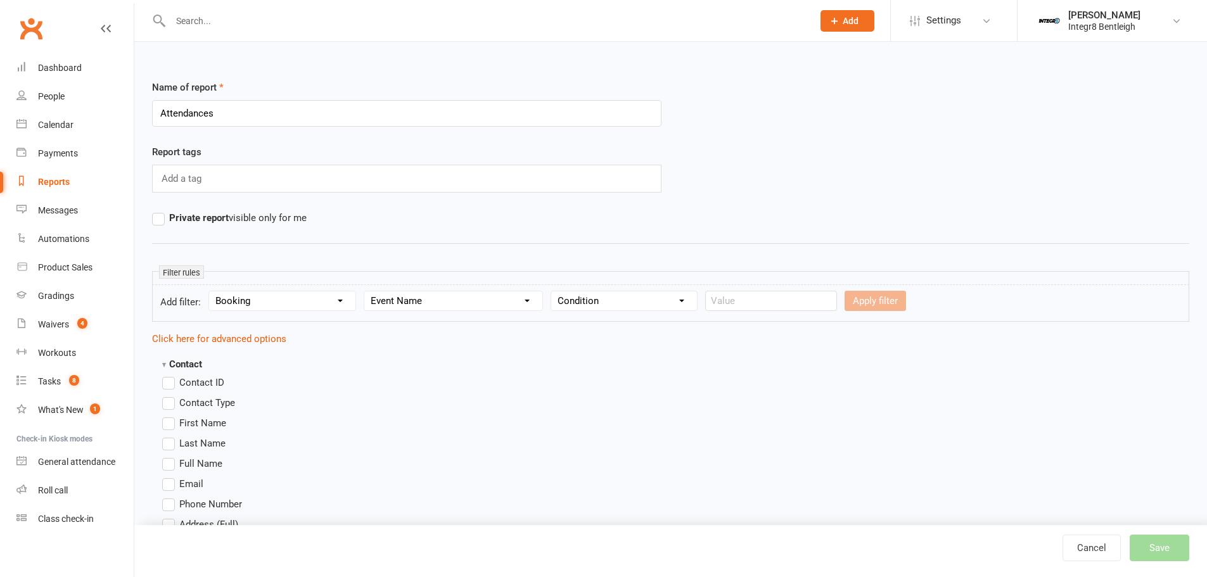
select select "0"
click at [552, 291] on select "Condition Equals Does not equal Contains Does not contain Is blank or does not …" at bounding box center [624, 300] width 146 height 19
click at [726, 296] on input "text" at bounding box center [771, 301] width 132 height 20
type input "Junior Karate"
drag, startPoint x: 853, startPoint y: 301, endPoint x: 446, endPoint y: 266, distance: 408.2
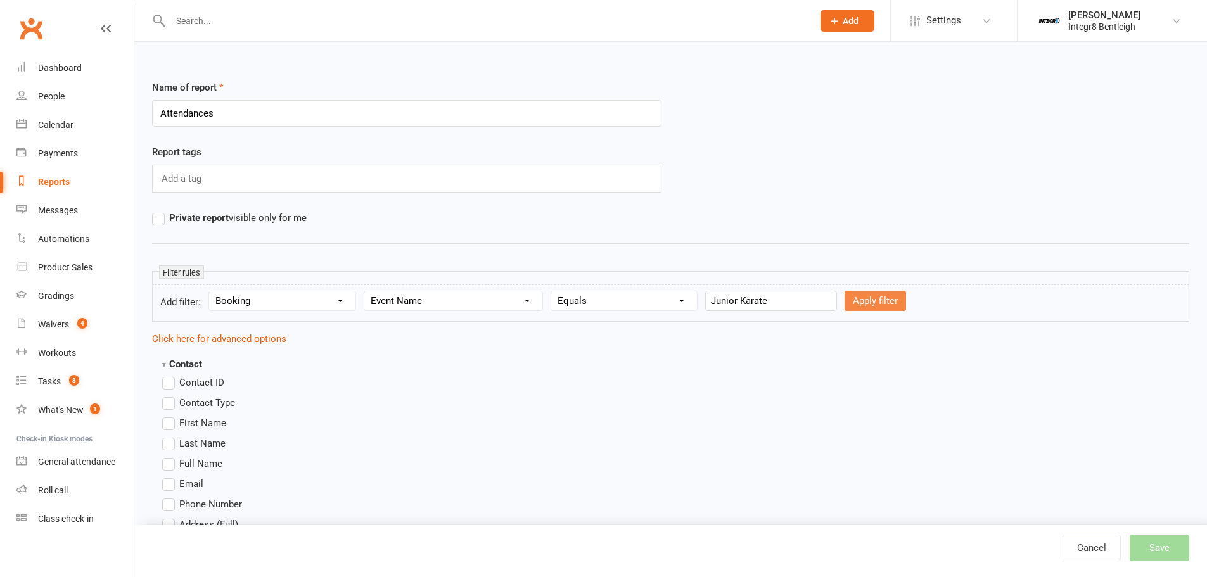
click at [852, 301] on button "Apply filter" at bounding box center [875, 301] width 61 height 20
select select
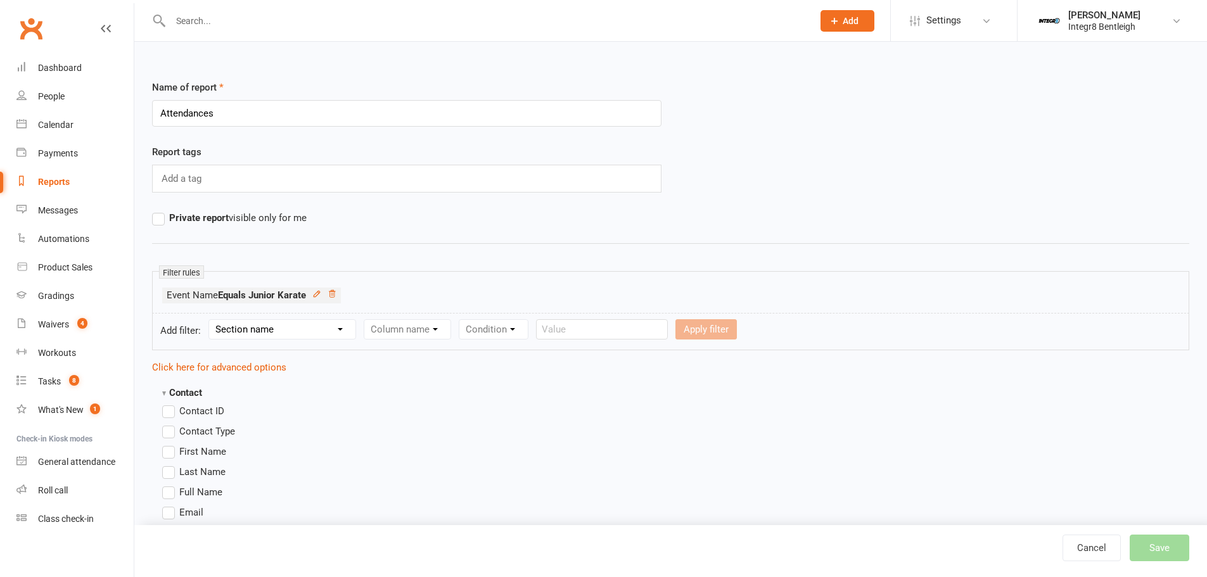
click at [321, 293] on icon at bounding box center [316, 294] width 9 height 9
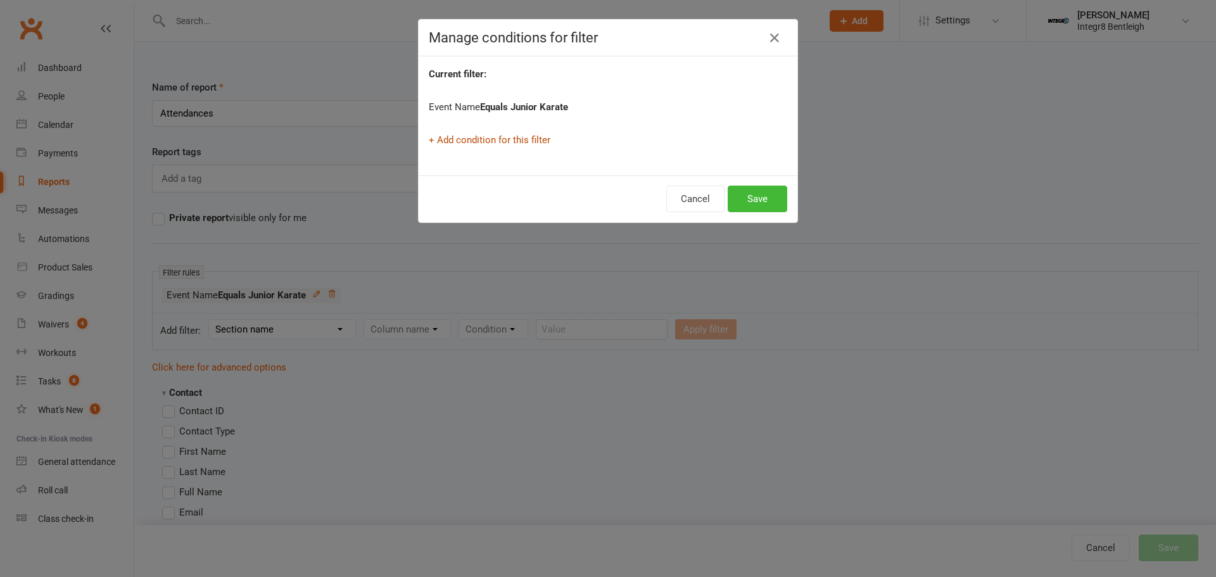
click at [466, 139] on link "+ Add condition for this filter" at bounding box center [490, 139] width 122 height 11
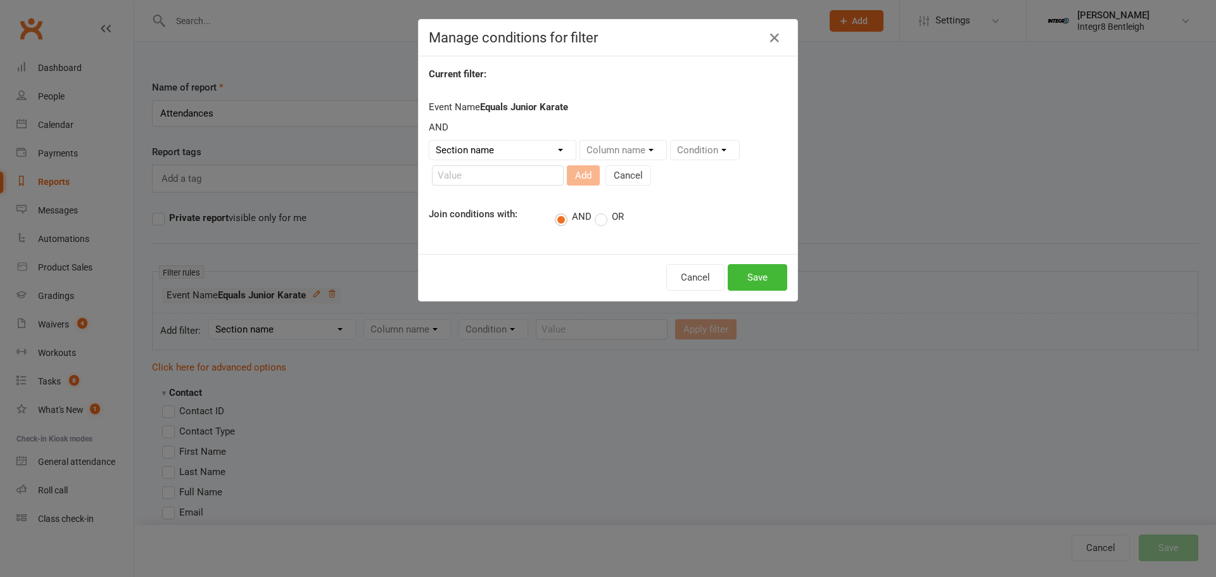
click at [487, 148] on select "Section name Contact Attendance Aggregate Payment Booking Waitlist Attendees Ca…" at bounding box center [503, 150] width 146 height 19
click at [502, 144] on select "Section name Contact Attendance Aggregate Payment Booking Waitlist Attendees Ca…" at bounding box center [503, 150] width 146 height 19
select select "3"
click at [430, 141] on select "Section name Contact Attendance Aggregate Payment Booking Waitlist Attendees Ca…" at bounding box center [503, 150] width 146 height 19
click at [622, 147] on select "Column name Event Name Event Type Event Date Event Day Event Month Event Starts…" at bounding box center [669, 150] width 178 height 19
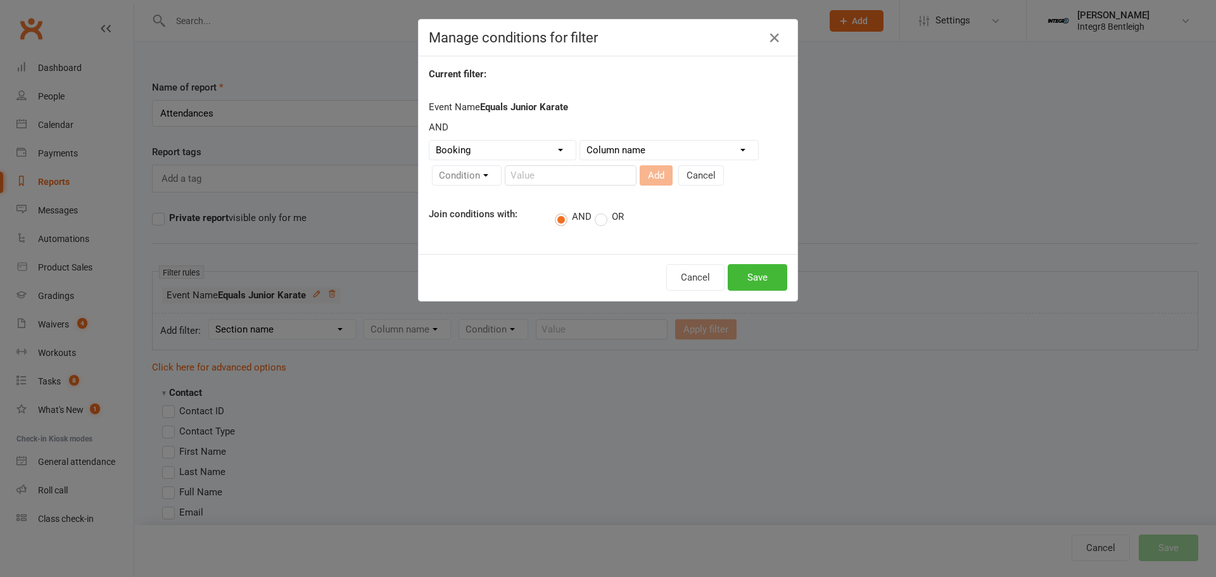
select select "0"
click at [580, 141] on select "Column name Event Name Event Type Event Date Event Day Event Month Event Starts…" at bounding box center [669, 150] width 178 height 19
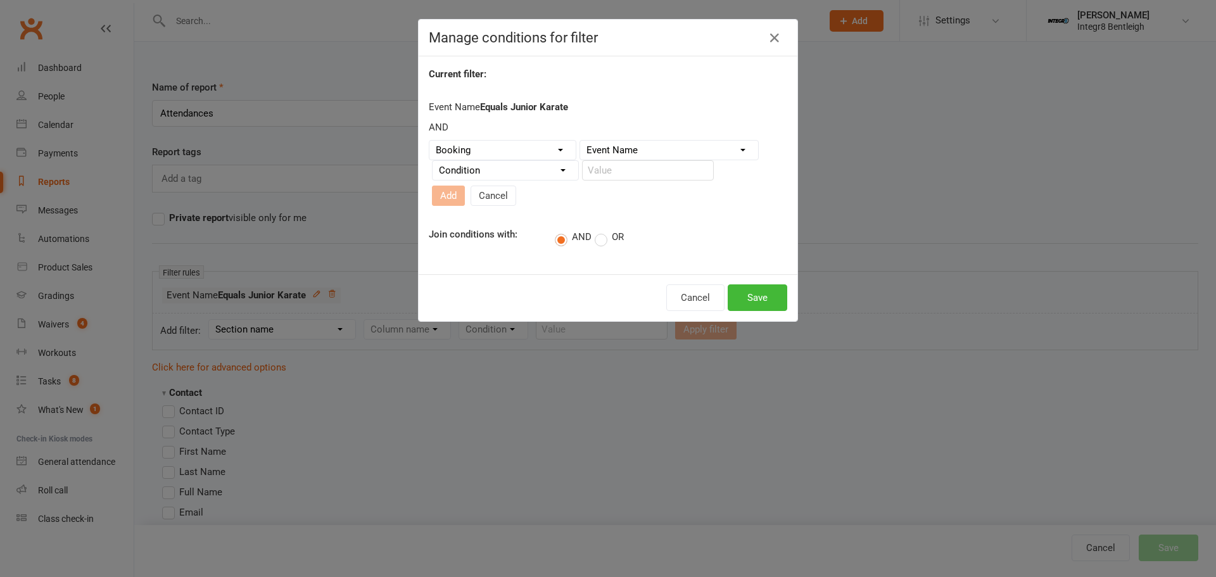
click at [469, 177] on select "Condition Equals Does not equal Contains Does not contain Is blank or does not …" at bounding box center [506, 170] width 146 height 19
select select "0"
click at [433, 166] on select "Condition Equals Does not equal Contains Does not contain Is blank or does not …" at bounding box center [506, 170] width 146 height 19
click at [613, 172] on input "text" at bounding box center [648, 170] width 132 height 20
type input "Teen Karate"
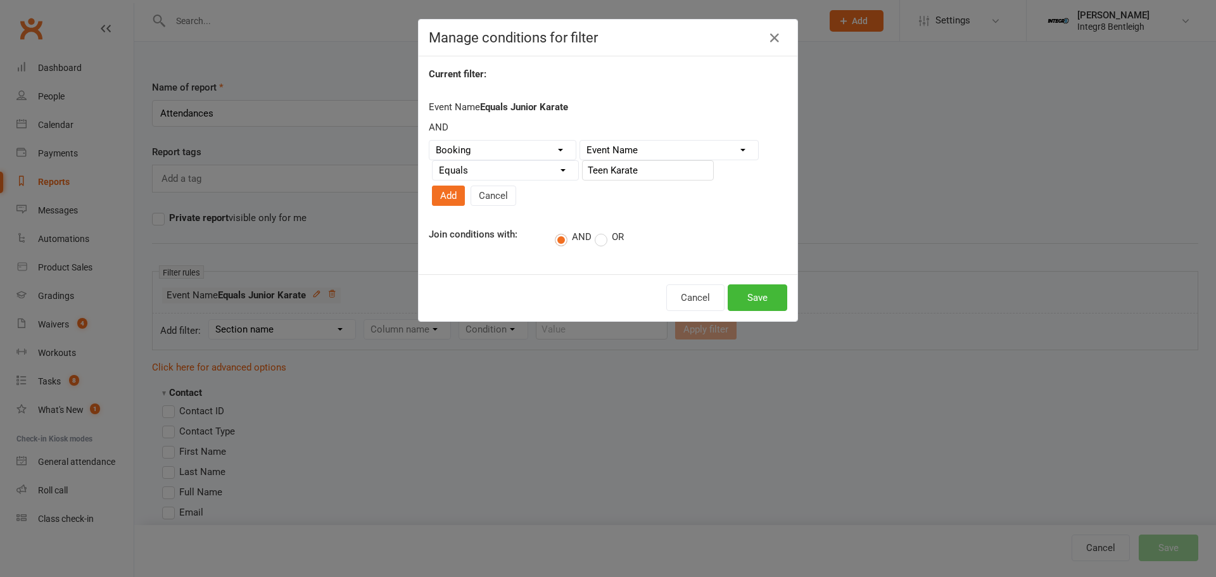
drag, startPoint x: 599, startPoint y: 218, endPoint x: 649, endPoint y: 201, distance: 53.3
click at [599, 231] on label "OR" at bounding box center [609, 237] width 29 height 13
click at [599, 229] on input "OR" at bounding box center [599, 229] width 8 height 0
click at [465, 186] on button "Add" at bounding box center [448, 196] width 33 height 20
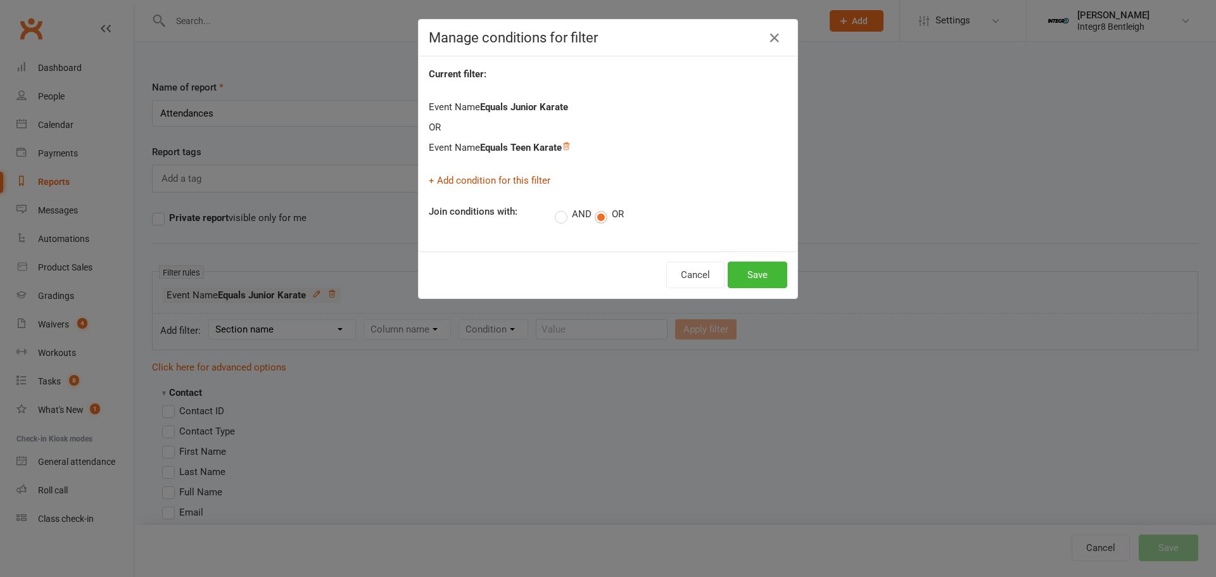
click at [494, 175] on link "+ Add condition for this filter" at bounding box center [490, 180] width 122 height 11
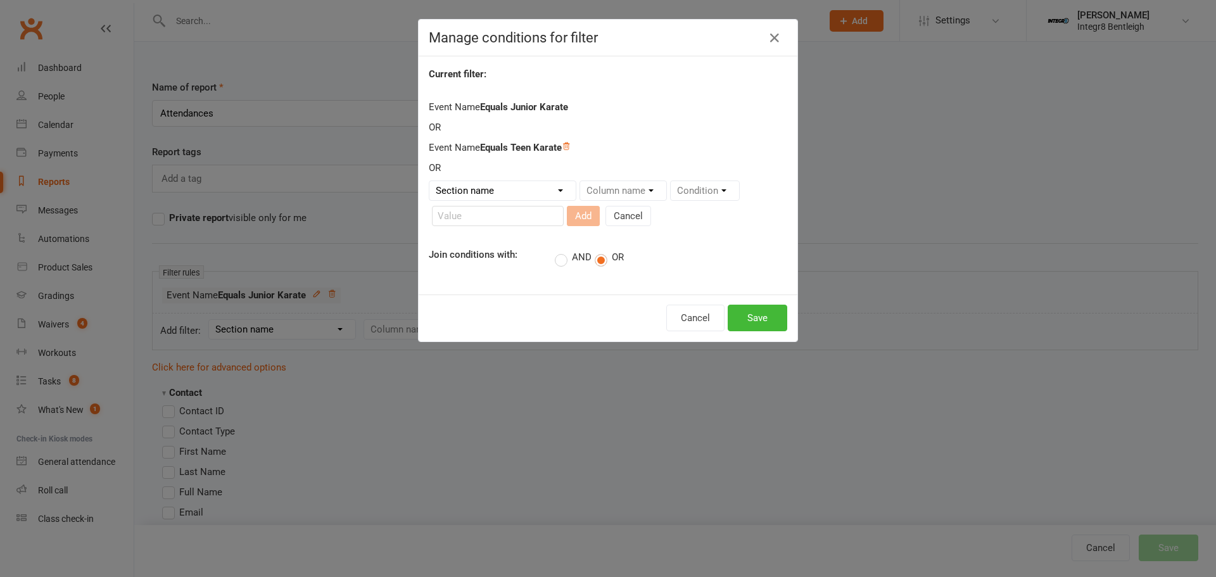
click at [487, 186] on select "Section name Contact Attendance Aggregate Payment Booking Waitlist Attendees Ca…" at bounding box center [503, 190] width 146 height 19
select select "3"
click at [430, 181] on select "Section name Contact Attendance Aggregate Payment Booking Waitlist Attendees Ca…" at bounding box center [503, 190] width 146 height 19
click at [599, 189] on select "Column name Event Name Event Type Event Date Event Day Event Month Event Starts…" at bounding box center [669, 190] width 178 height 19
select select "0"
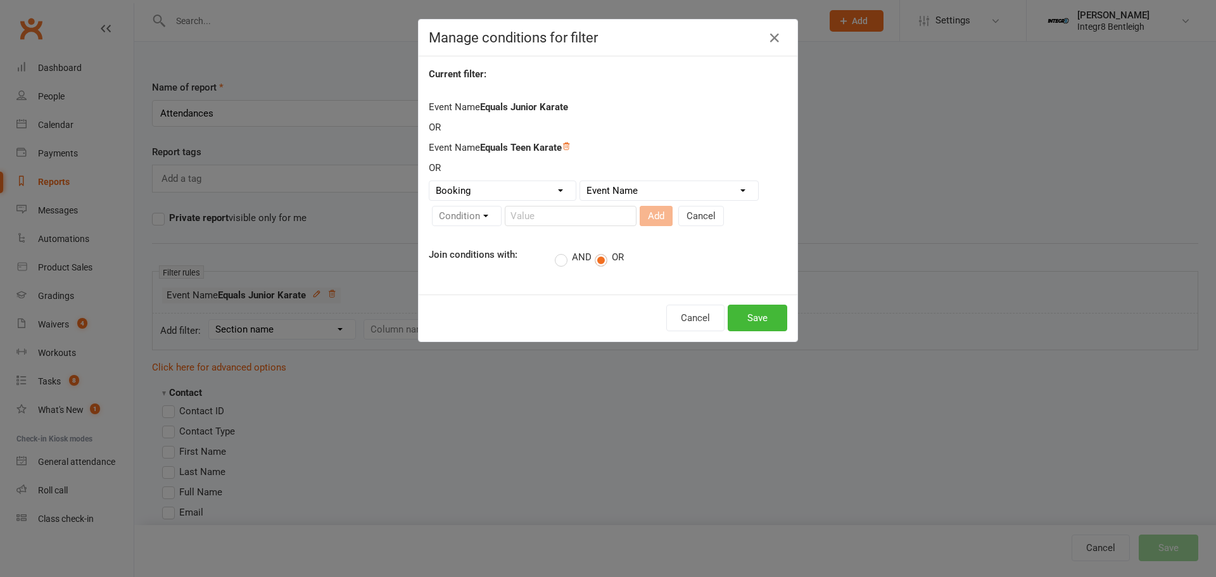
click at [580, 181] on select "Column name Event Name Event Type Event Date Event Day Event Month Event Starts…" at bounding box center [669, 190] width 178 height 19
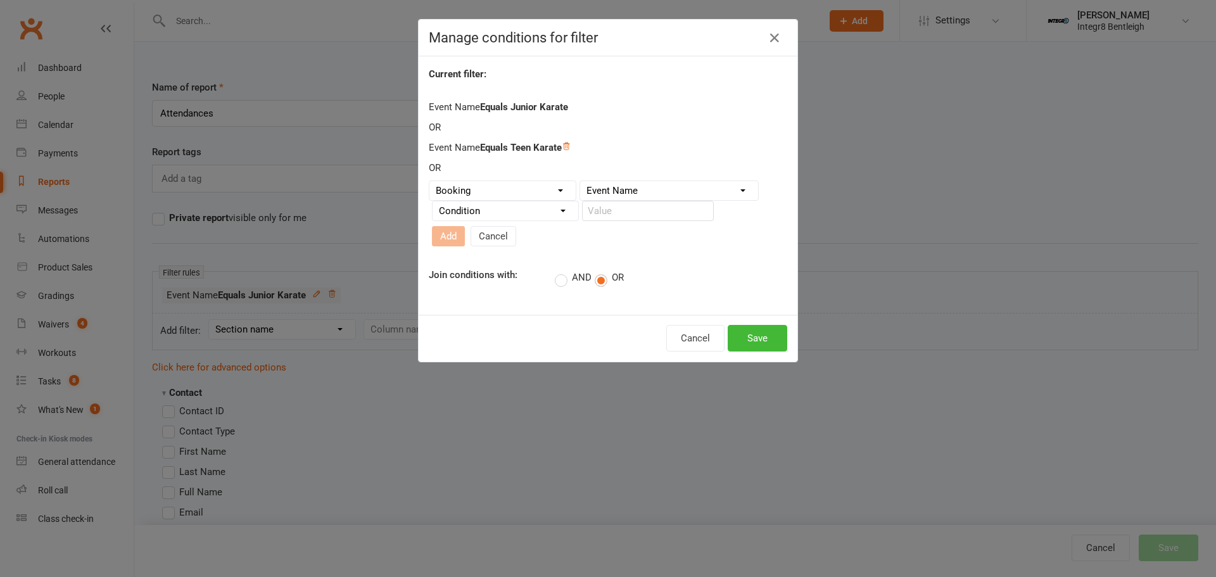
click at [470, 214] on select "Condition Equals Does not equal Contains Does not contain Is blank or does not …" at bounding box center [506, 210] width 146 height 19
click at [467, 248] on div "Current filter: Event Name Equals Junior Karate OR Event Name Equals Teen Karat…" at bounding box center [608, 185] width 379 height 258
click at [511, 215] on select "Condition Equals Does not equal Contains Does not contain Is blank or does not …" at bounding box center [506, 210] width 146 height 19
click at [433, 207] on select "Condition Equals Does not equal Contains Does not contain Is blank or does not …" at bounding box center [506, 210] width 146 height 19
drag, startPoint x: 514, startPoint y: 214, endPoint x: 506, endPoint y: 225, distance: 13.6
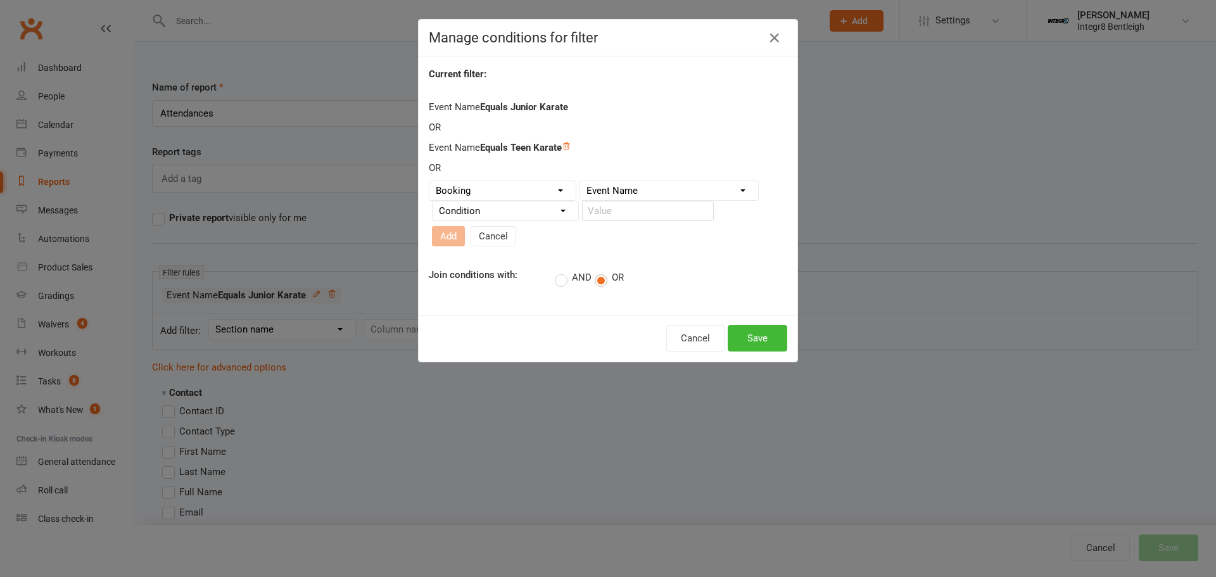
click at [514, 214] on select "Condition Equals Does not equal Contains Does not contain Is blank or does not …" at bounding box center [506, 210] width 146 height 19
select select "0"
click at [433, 207] on select "Condition Equals Does not equal Contains Does not contain Is blank or does not …" at bounding box center [506, 210] width 146 height 19
click at [651, 213] on input "text" at bounding box center [648, 211] width 132 height 20
type input "Adult Karate"
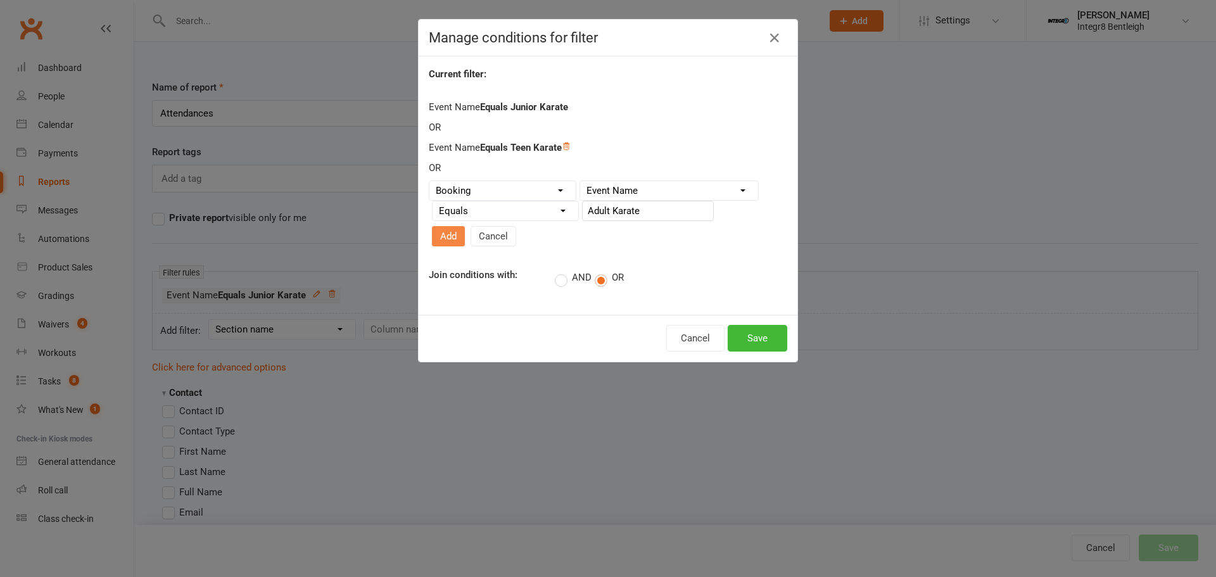
click at [465, 226] on button "Add" at bounding box center [448, 236] width 33 height 20
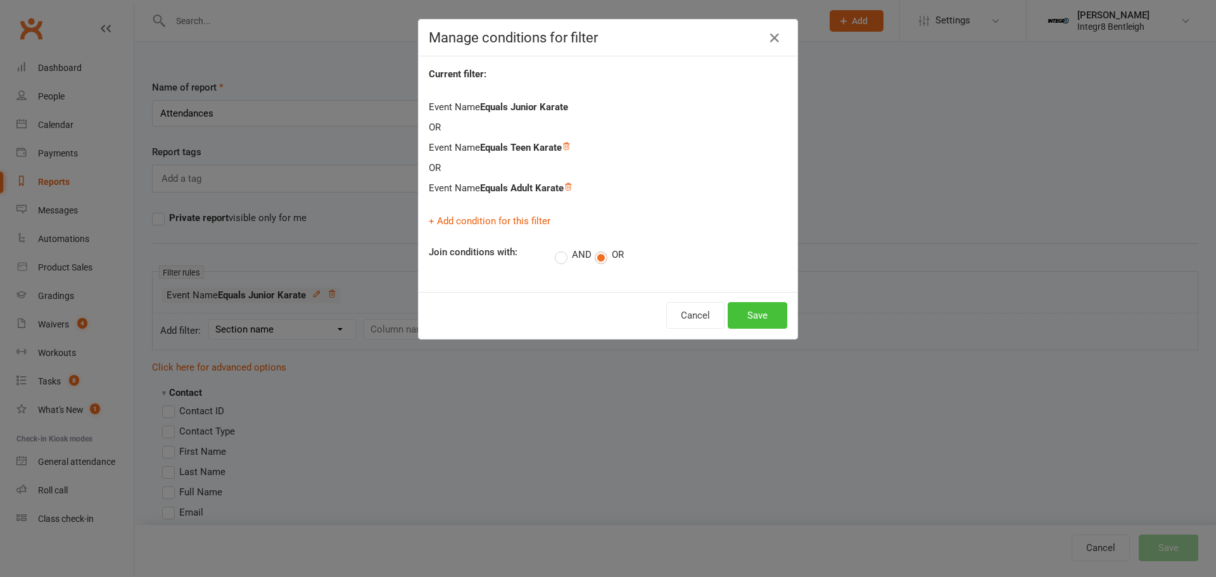
click at [752, 317] on button "Save" at bounding box center [758, 315] width 60 height 27
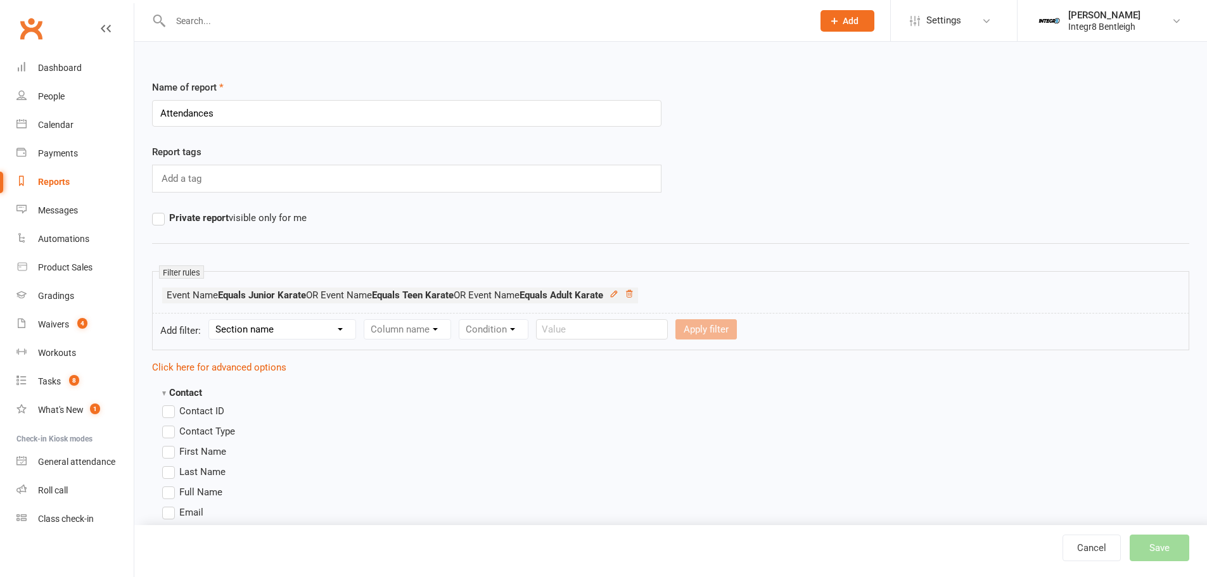
click at [326, 326] on select "Section name Contact Attendance Aggregate Payment Booking Waitlist Attendees Ca…" at bounding box center [282, 329] width 146 height 19
click at [211, 320] on select "Section name Contact Attendance Aggregate Payment Booking Waitlist Attendees Ca…" at bounding box center [282, 329] width 146 height 19
click at [418, 331] on select "Column name Attendance Last Marked Attendance First Marked Last Attended First …" at bounding box center [474, 329] width 220 height 19
click at [299, 325] on select "Section name Contact Attendance Aggregate Payment Booking Waitlist Attendees Ca…" at bounding box center [282, 329] width 146 height 19
click at [211, 320] on select "Section name Contact Attendance Aggregate Payment Booking Waitlist Attendees Ca…" at bounding box center [282, 329] width 146 height 19
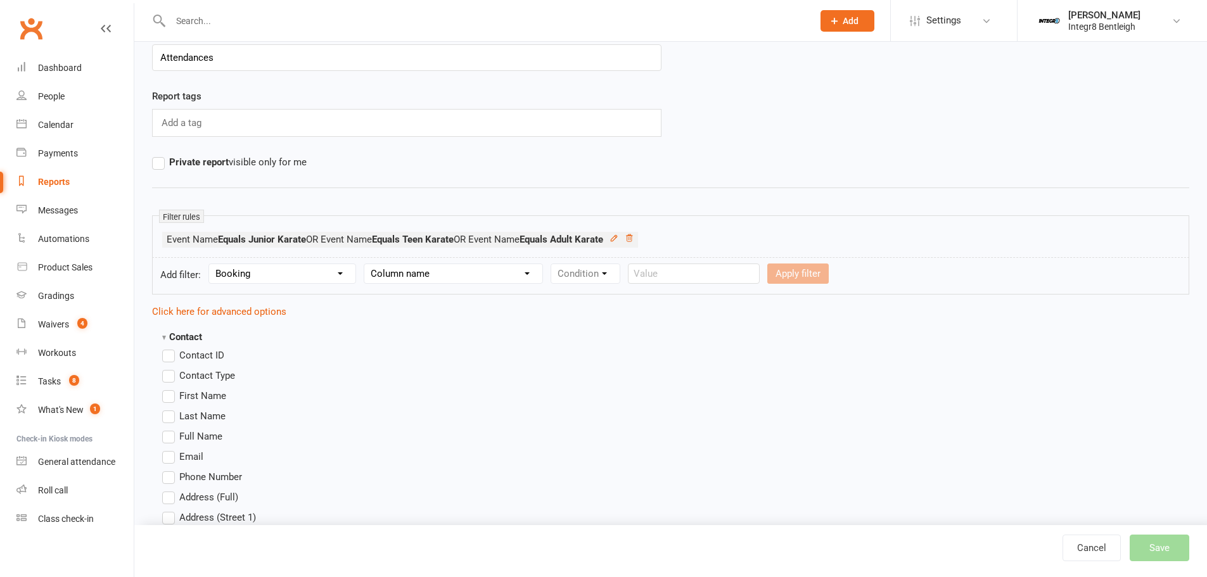
scroll to position [63, 0]
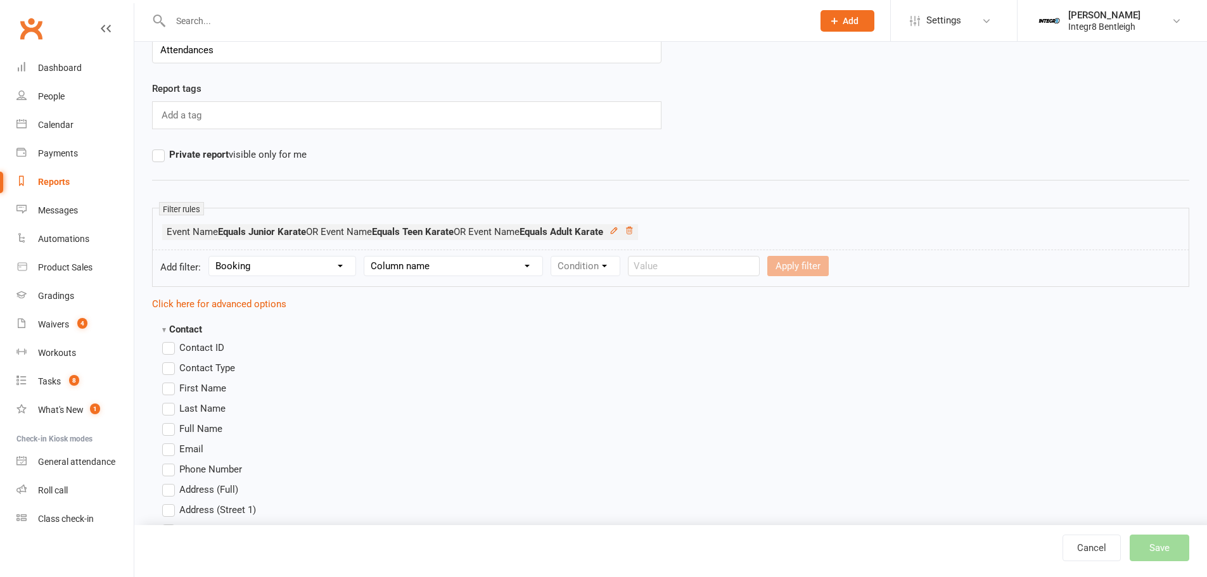
click at [334, 271] on select "Section name Contact Attendance Aggregate Payment Booking Waitlist Attendees Ca…" at bounding box center [282, 266] width 146 height 19
click at [337, 267] on select "Section name Contact Attendance Aggregate Payment Booking Waitlist Attendees Ca…" at bounding box center [282, 266] width 146 height 19
click at [211, 257] on select "Section name Contact Attendance Aggregate Payment Booking Waitlist Attendees Ca…" at bounding box center [282, 266] width 146 height 19
click at [455, 263] on select "Column name Last Scheduled Booking (Date/Time) Last Booking Attended (Date/Time…" at bounding box center [458, 266] width 189 height 19
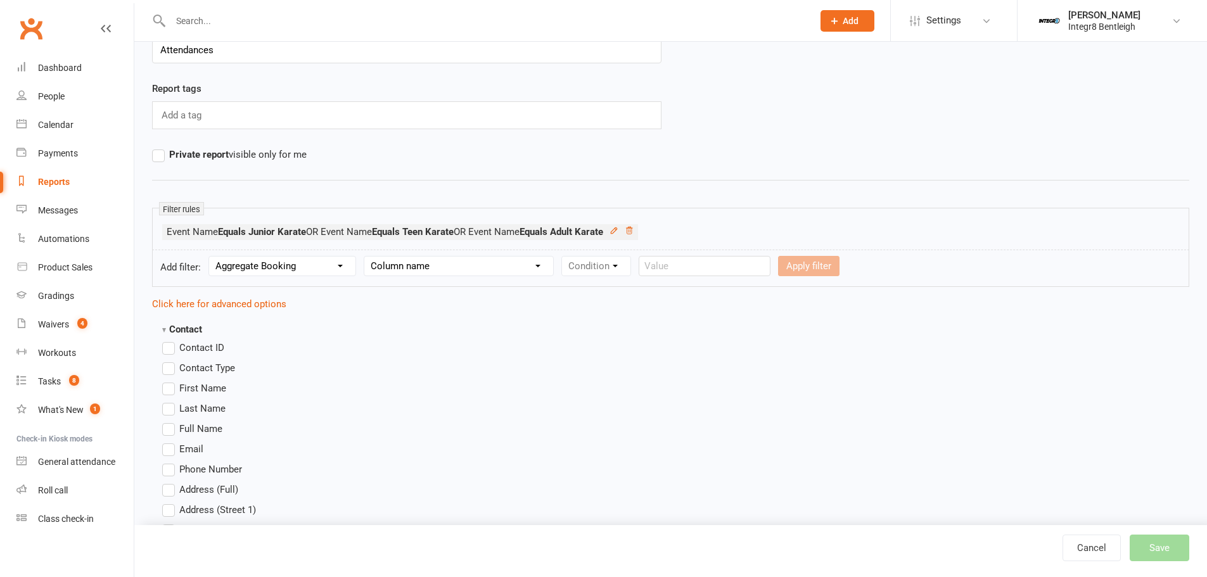
click at [455, 263] on select "Column name Last Scheduled Booking (Date/Time) Last Booking Attended (Date/Time…" at bounding box center [458, 266] width 189 height 19
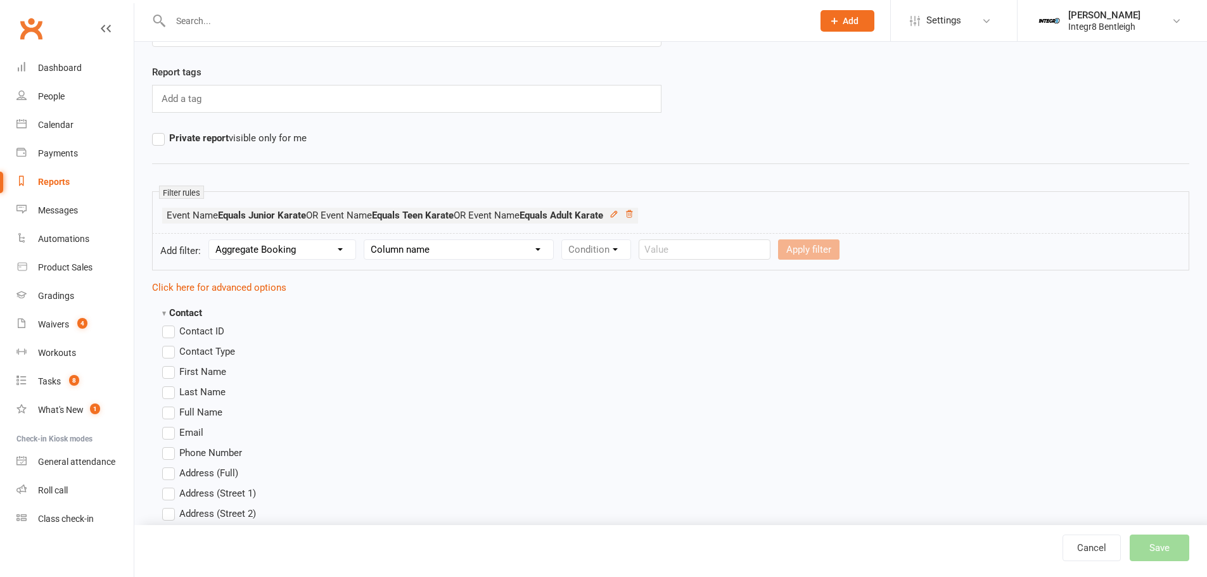
scroll to position [84, 0]
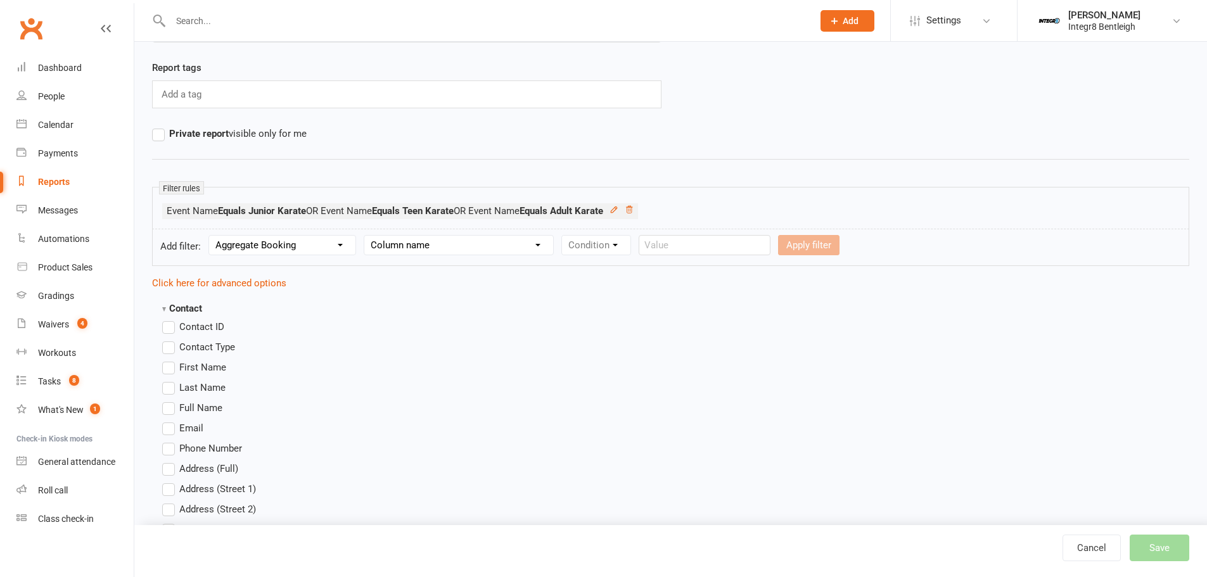
click at [308, 239] on select "Section name Contact Attendance Aggregate Payment Booking Waitlist Attendees Ca…" at bounding box center [282, 245] width 146 height 19
click at [312, 243] on select "Section name Contact Attendance Aggregate Payment Booking Waitlist Attendees Ca…" at bounding box center [282, 245] width 146 height 19
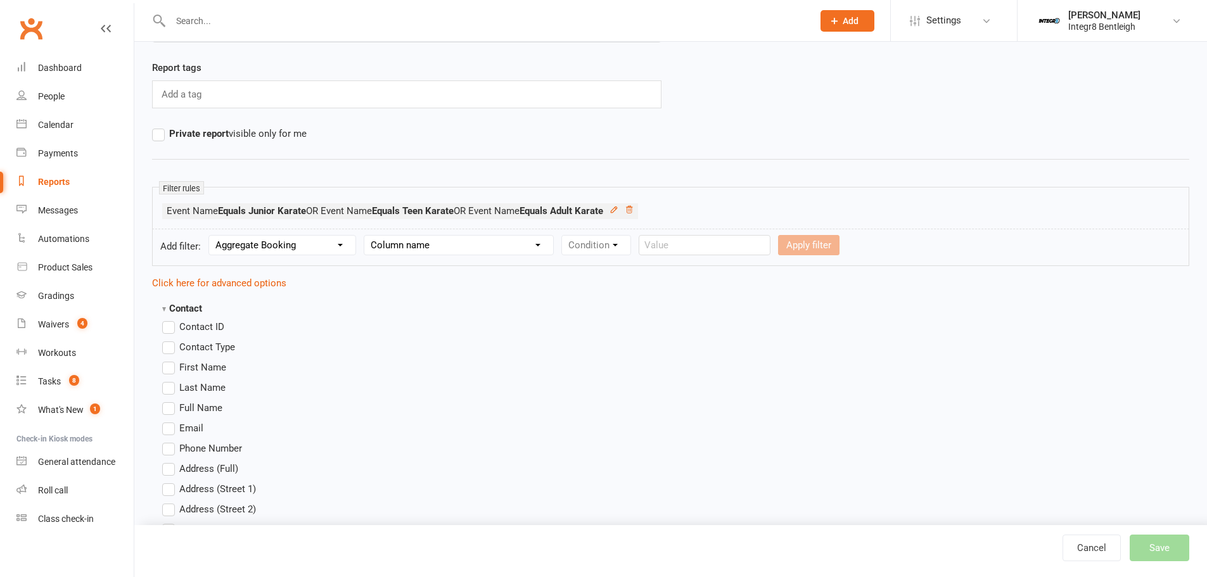
select select "3"
click at [211, 236] on select "Section name Contact Attendance Aggregate Payment Booking Waitlist Attendees Ca…" at bounding box center [282, 245] width 146 height 19
click at [437, 239] on select "Column name Event Name Event Type Event Date Event Day Event Month Event Starts…" at bounding box center [453, 245] width 178 height 19
select select "11"
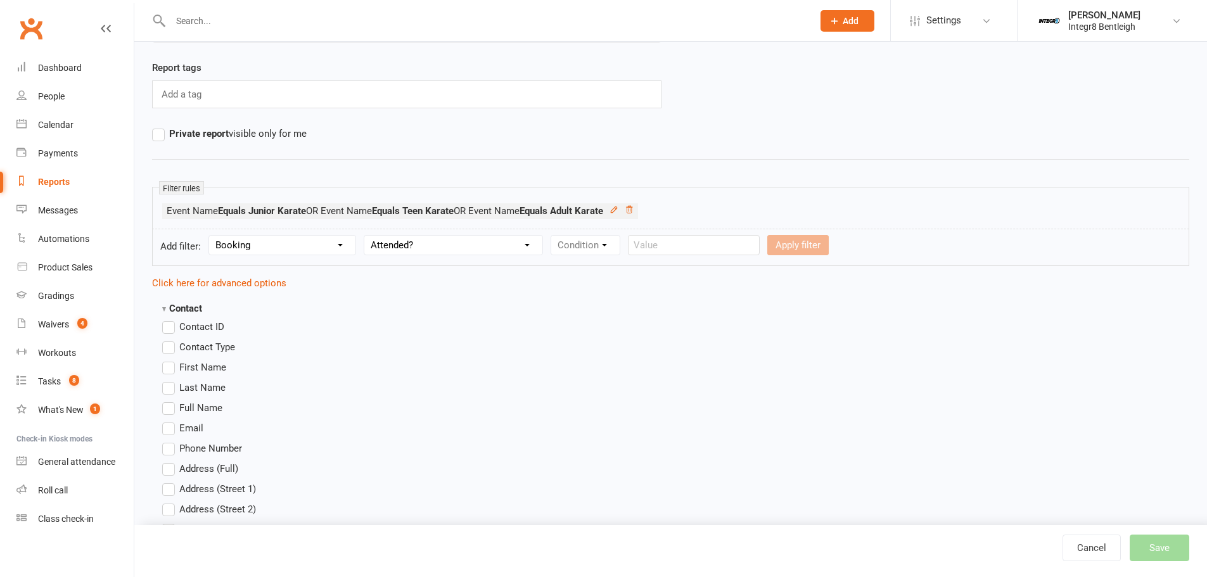
click at [366, 236] on select "Column name Event Name Event Type Event Date Event Day Event Month Event Starts…" at bounding box center [453, 245] width 178 height 19
click at [589, 245] on select "Condition Is Is not Is blank Is not blank" at bounding box center [589, 245] width 77 height 19
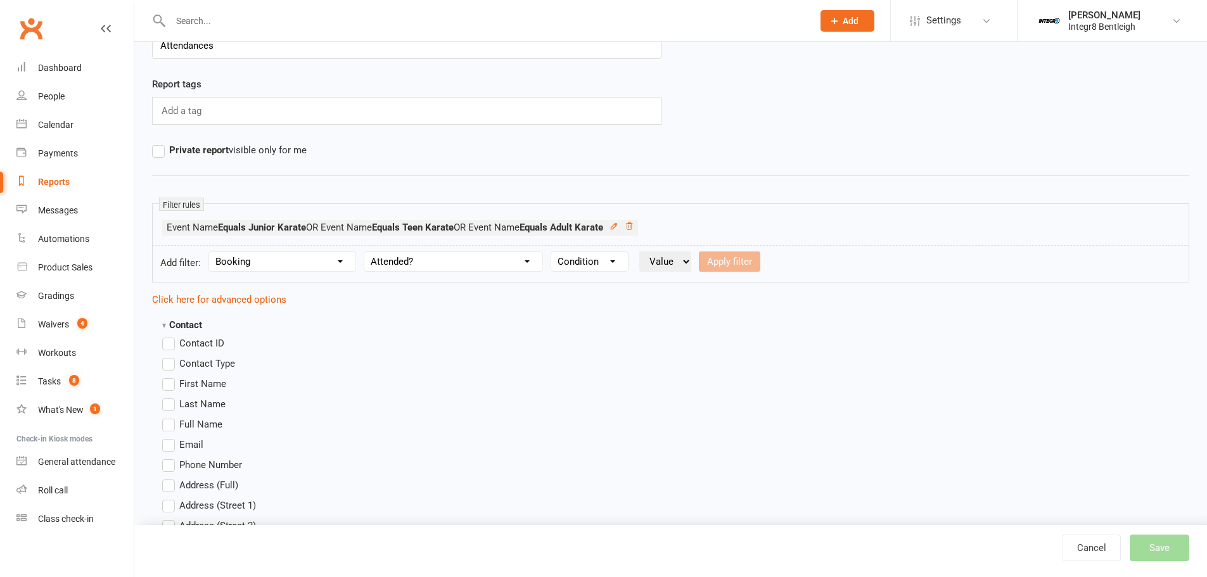
scroll to position [63, 0]
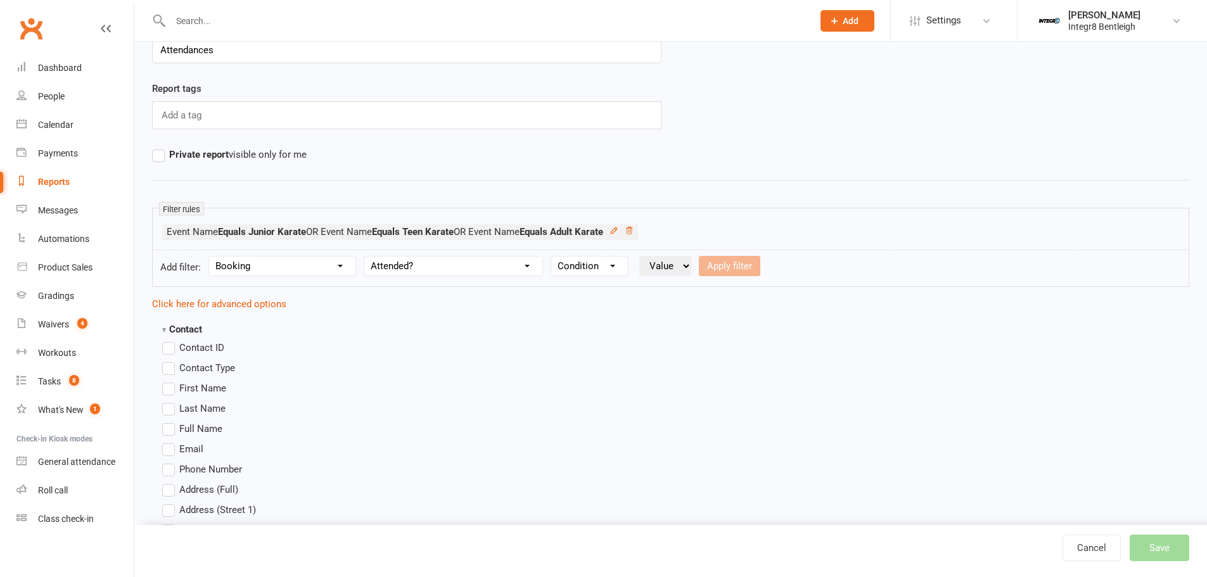
click at [608, 248] on div "Filter rules Event Name Equals Junior Karate OR Event Name Equals Teen Karate O…" at bounding box center [670, 229] width 1037 height 42
click at [602, 265] on select "Condition Is Is not Is blank Is not blank" at bounding box center [589, 266] width 77 height 19
drag, startPoint x: 615, startPoint y: 271, endPoint x: 601, endPoint y: 272, distance: 13.3
click at [615, 271] on select "Condition Is Is not Is blank Is not blank" at bounding box center [589, 266] width 77 height 19
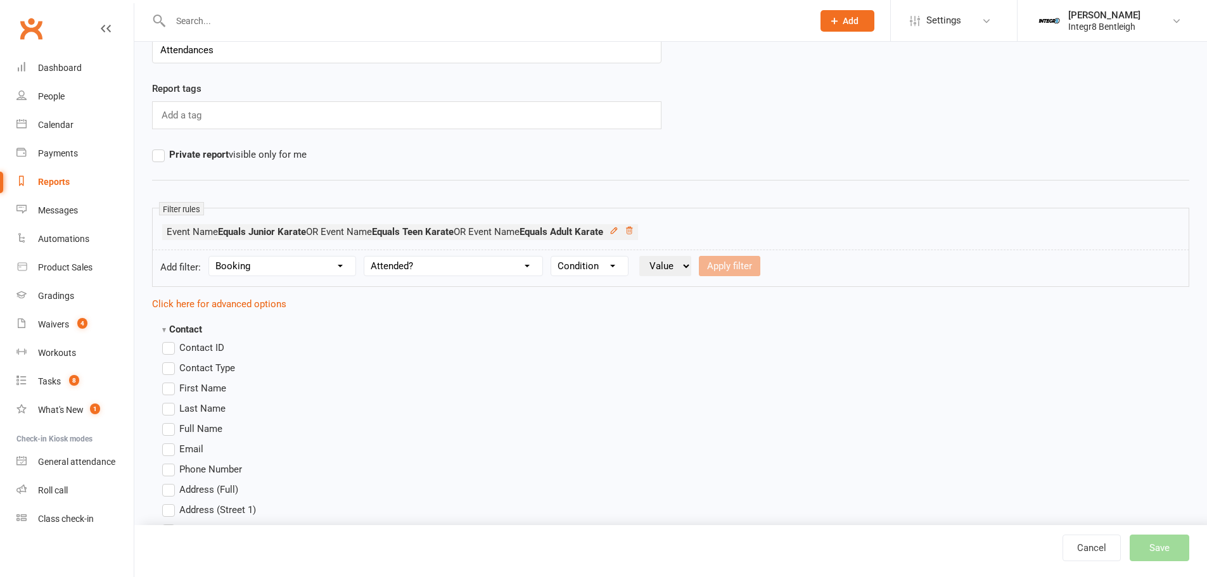
drag, startPoint x: 587, startPoint y: 302, endPoint x: 606, endPoint y: 272, distance: 35.3
click at [608, 267] on select "Condition Is Is not Is blank Is not blank" at bounding box center [589, 266] width 77 height 19
click at [587, 269] on select "Condition Is Is not Is blank Is not blank" at bounding box center [589, 266] width 77 height 19
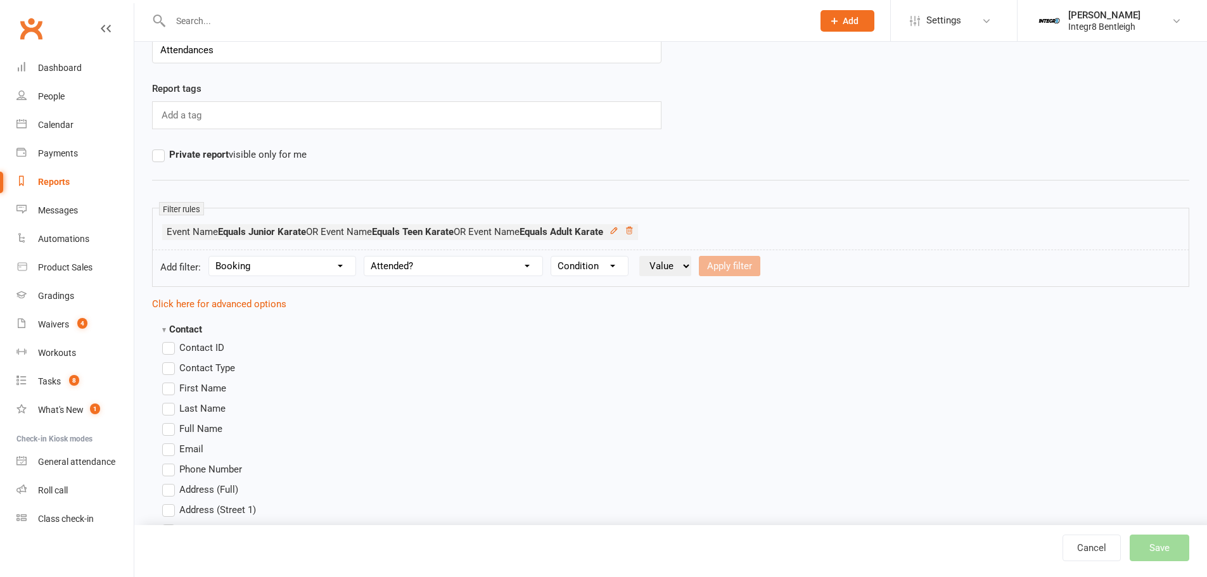
select select "0"
click at [552, 257] on select "Condition Is Is not Is blank Is not blank" at bounding box center [589, 266] width 77 height 19
click at [660, 265] on select "Value Yes No" at bounding box center [665, 266] width 52 height 20
drag, startPoint x: 666, startPoint y: 297, endPoint x: 663, endPoint y: 286, distance: 11.2
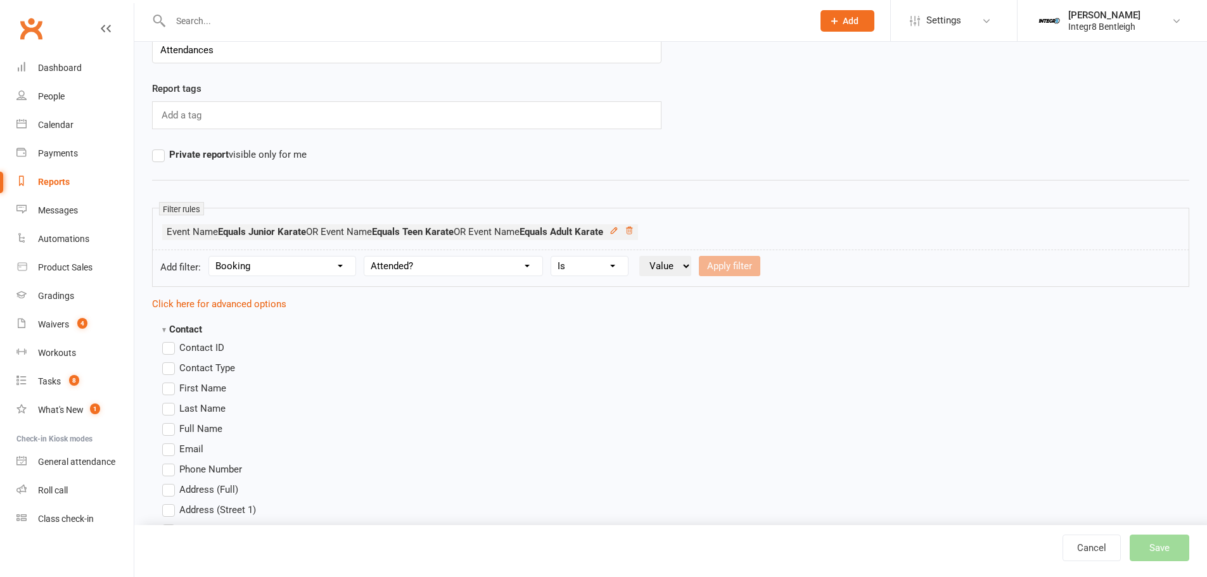
click at [660, 264] on select "Value Yes No" at bounding box center [665, 266] width 52 height 20
click at [668, 268] on select "Value Yes No" at bounding box center [665, 266] width 52 height 20
select select "true"
click at [641, 256] on select "Value Yes No" at bounding box center [665, 266] width 52 height 20
click at [723, 271] on button "Apply filter" at bounding box center [729, 266] width 61 height 20
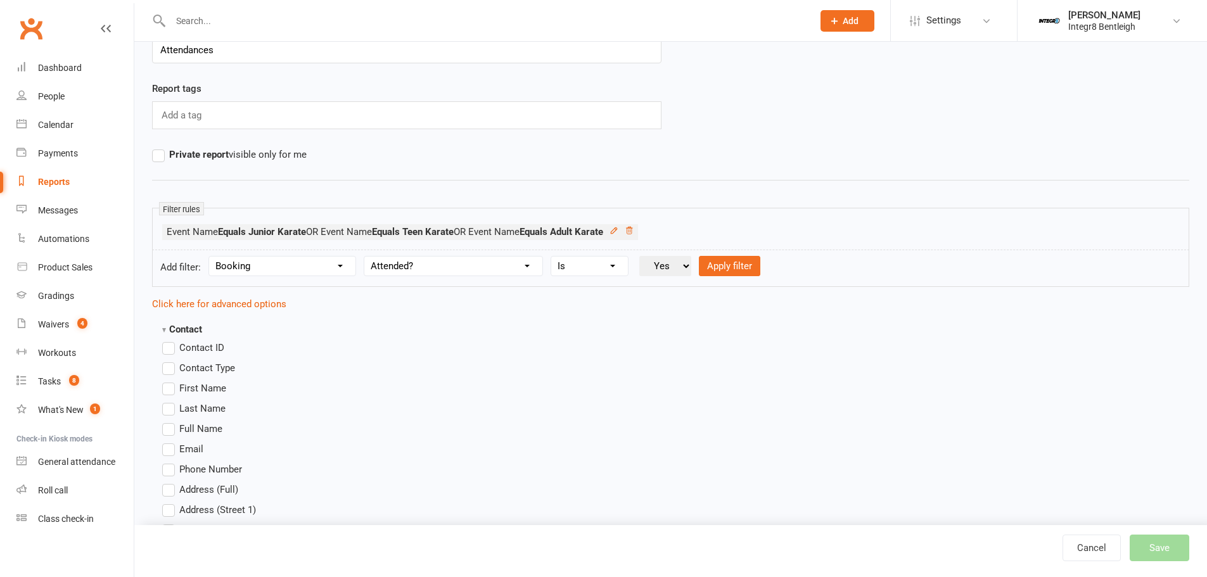
select select
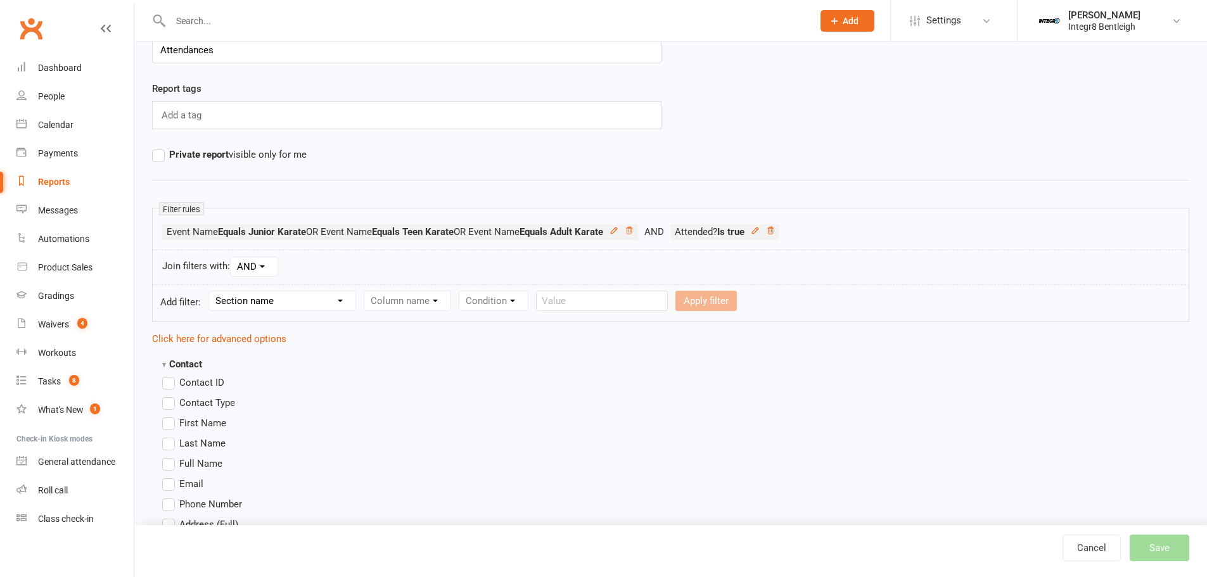
click at [295, 303] on select "Section name Contact Attendance Aggregate Payment Booking Waitlist Attendees Ca…" at bounding box center [282, 300] width 146 height 19
select select "3"
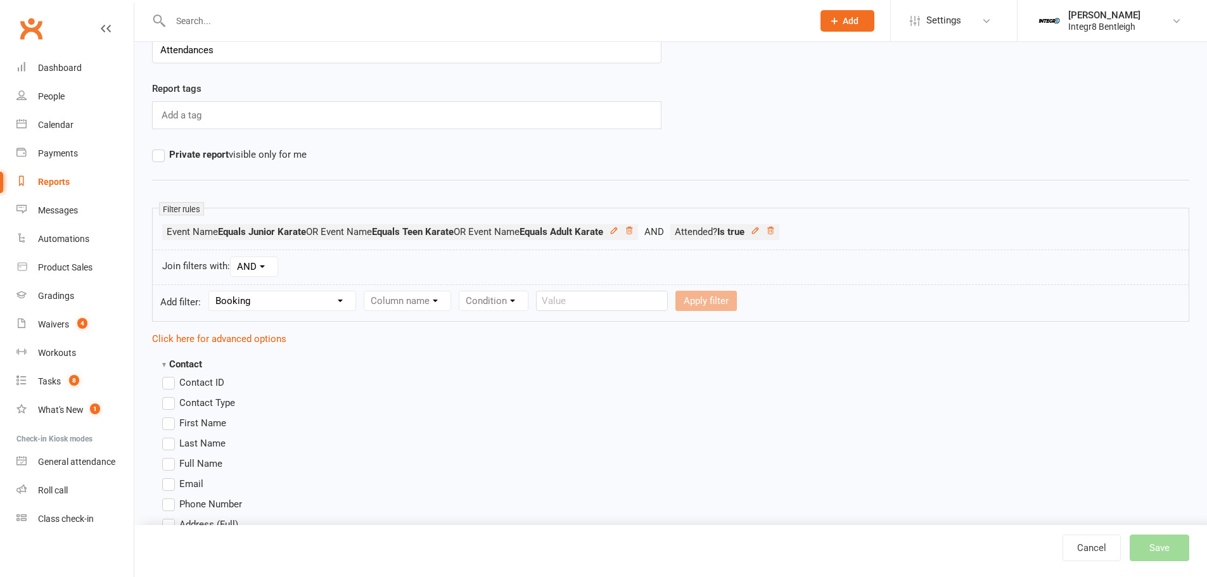
click at [211, 291] on select "Section name Contact Attendance Aggregate Payment Booking Waitlist Attendees Ca…" at bounding box center [282, 300] width 146 height 19
click at [447, 306] on select "Column name Event Name Event Type Event Date Event Day Event Month Event Starts…" at bounding box center [453, 300] width 178 height 19
click at [470, 304] on select "Column name Event Name Event Type Event Date Event Day Event Month Event Starts…" at bounding box center [453, 300] width 178 height 19
click at [366, 291] on select "Column name Event Name Event Type Event Date Event Day Event Month Event Starts…" at bounding box center [453, 300] width 178 height 19
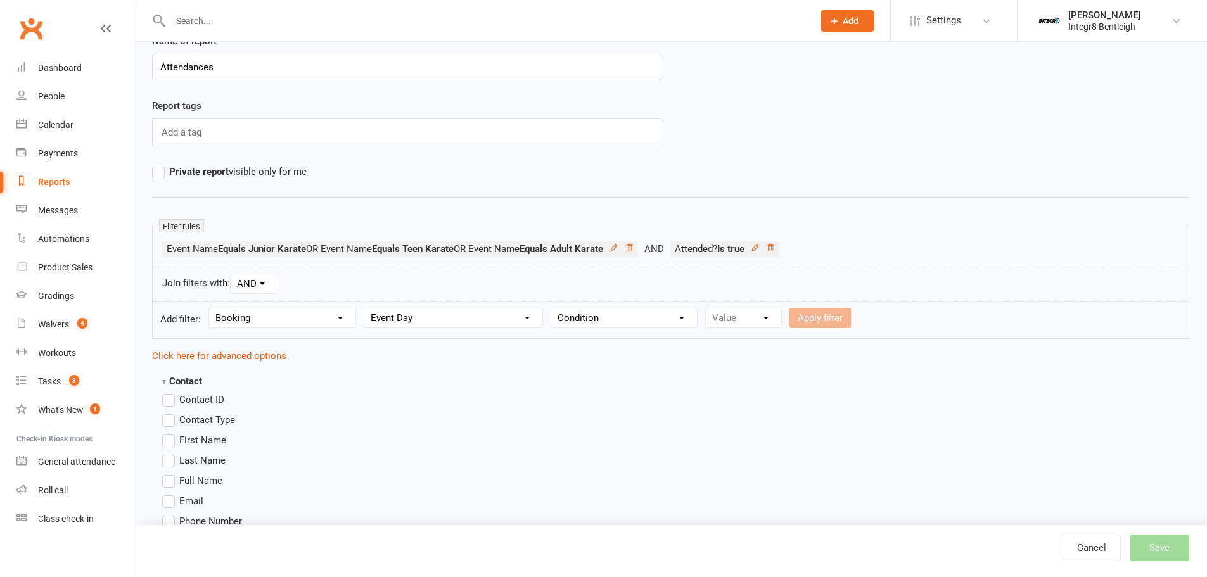
scroll to position [42, 0]
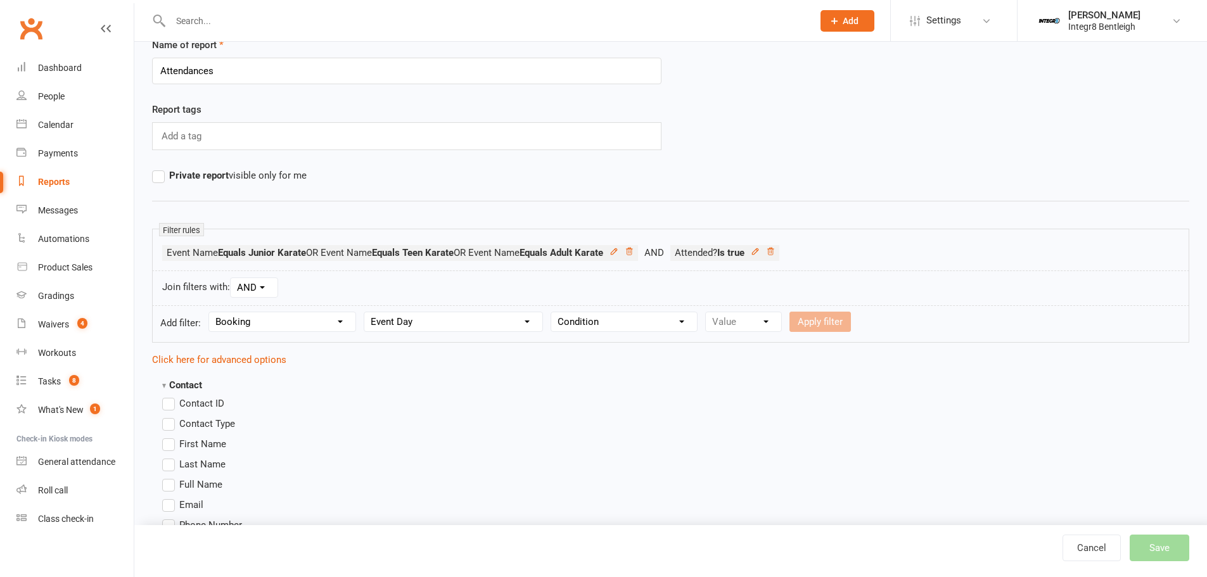
click at [591, 322] on select "Condition Equals Does not equal Contains Does not contain Is blank or does not …" at bounding box center [624, 321] width 146 height 19
click at [620, 322] on select "Condition Equals Does not equal Contains Does not contain Is blank or does not …" at bounding box center [624, 321] width 146 height 19
click at [469, 320] on select "Column name Event Name Event Type Event Date Event Day Event Month Event Starts…" at bounding box center [453, 321] width 178 height 19
select select "2"
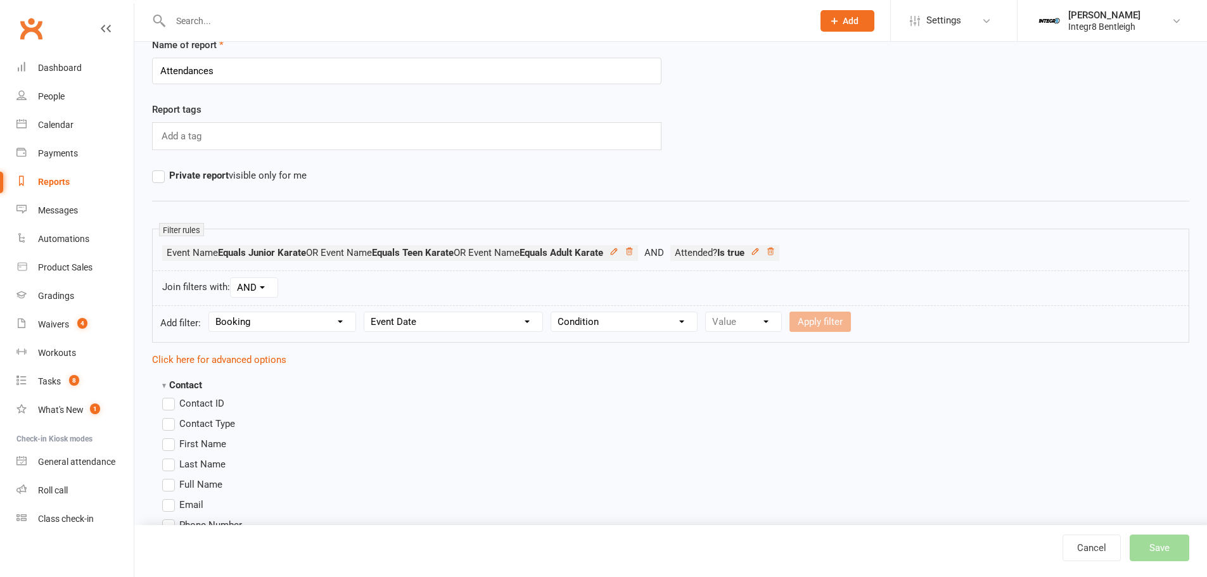
click at [366, 312] on select "Column name Event Name Event Type Event Date Event Day Event Month Event Starts…" at bounding box center [453, 321] width 178 height 19
click at [597, 322] on select "Condition Is Is not Before After Before or on After or on Is blank Is not blank" at bounding box center [591, 321] width 80 height 19
click at [584, 319] on select "Condition Is Is not Before After Before or on After or on Is blank Is not blank" at bounding box center [591, 321] width 80 height 19
select select "5"
click at [552, 312] on select "Condition Is Is not Before After Before or on After or on Is blank Is not blank" at bounding box center [591, 321] width 80 height 19
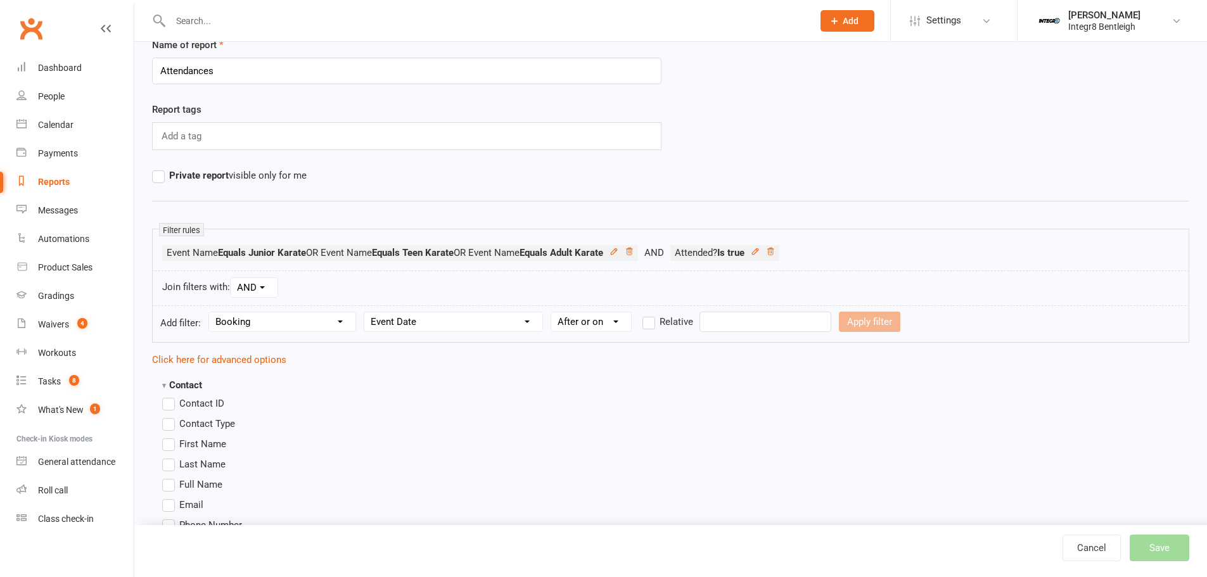
click at [751, 314] on input "text" at bounding box center [765, 322] width 132 height 20
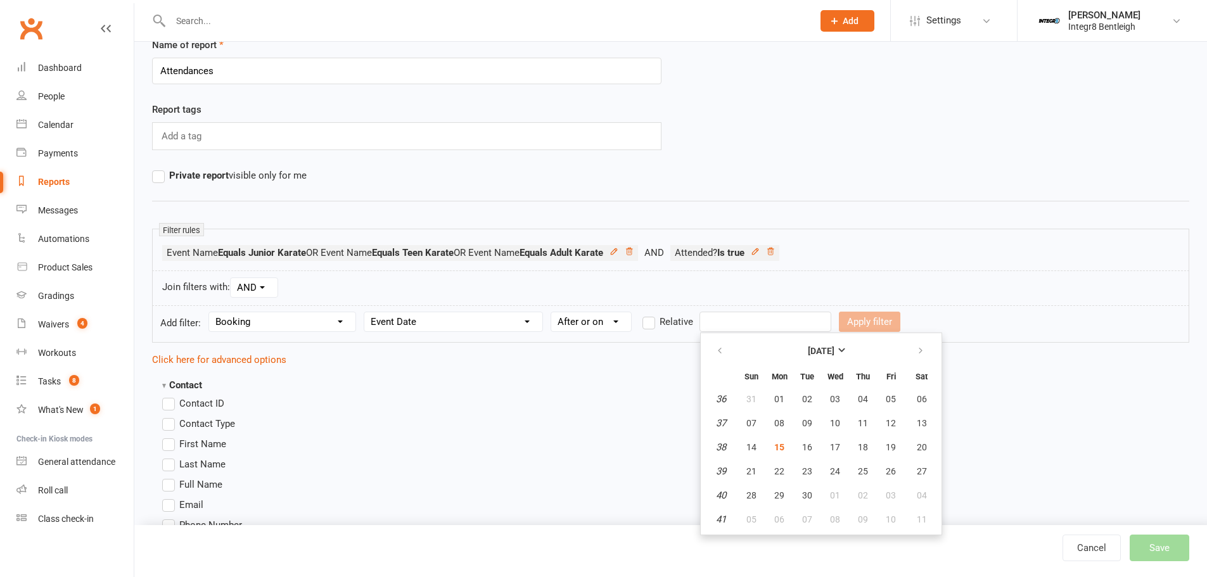
click at [658, 323] on label "Relative" at bounding box center [667, 321] width 51 height 15
click at [651, 314] on input "Relative" at bounding box center [646, 314] width 8 height 0
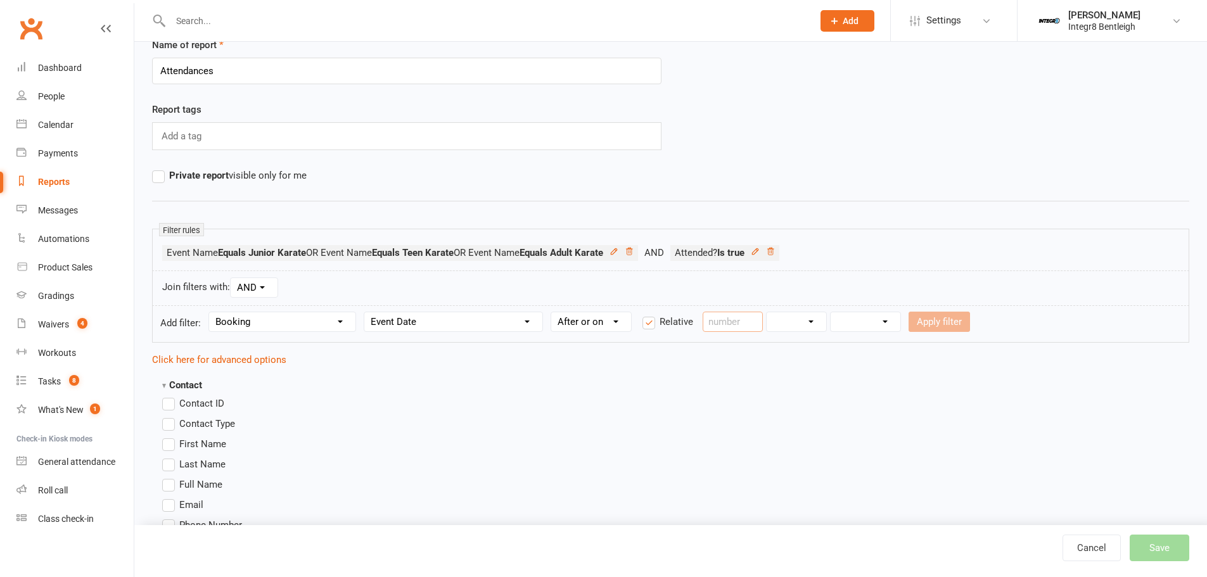
click at [725, 319] on input "number" at bounding box center [733, 322] width 60 height 20
type input "3"
click at [795, 328] on select "Days Weeks Months Years" at bounding box center [797, 321] width 60 height 19
select select "2"
click at [767, 312] on select "Days Weeks Months Years" at bounding box center [797, 321] width 60 height 19
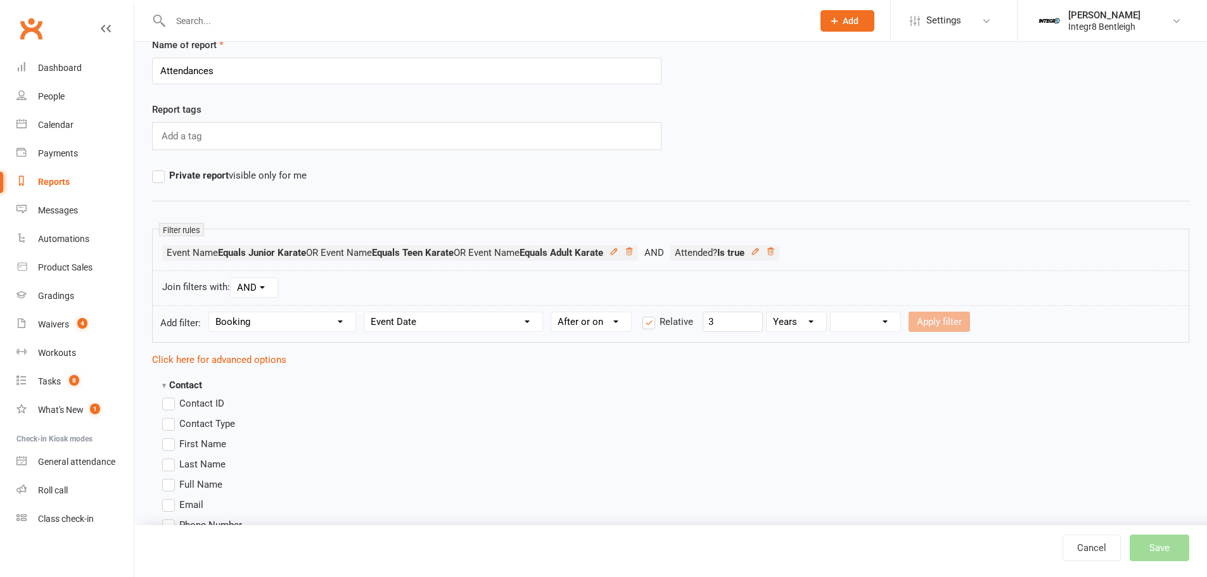
click at [853, 322] on select "From now Ago" at bounding box center [866, 321] width 70 height 19
select select "1"
click at [831, 312] on select "From now Ago" at bounding box center [866, 321] width 70 height 19
click at [931, 314] on button "Apply filter" at bounding box center [938, 322] width 61 height 20
select select
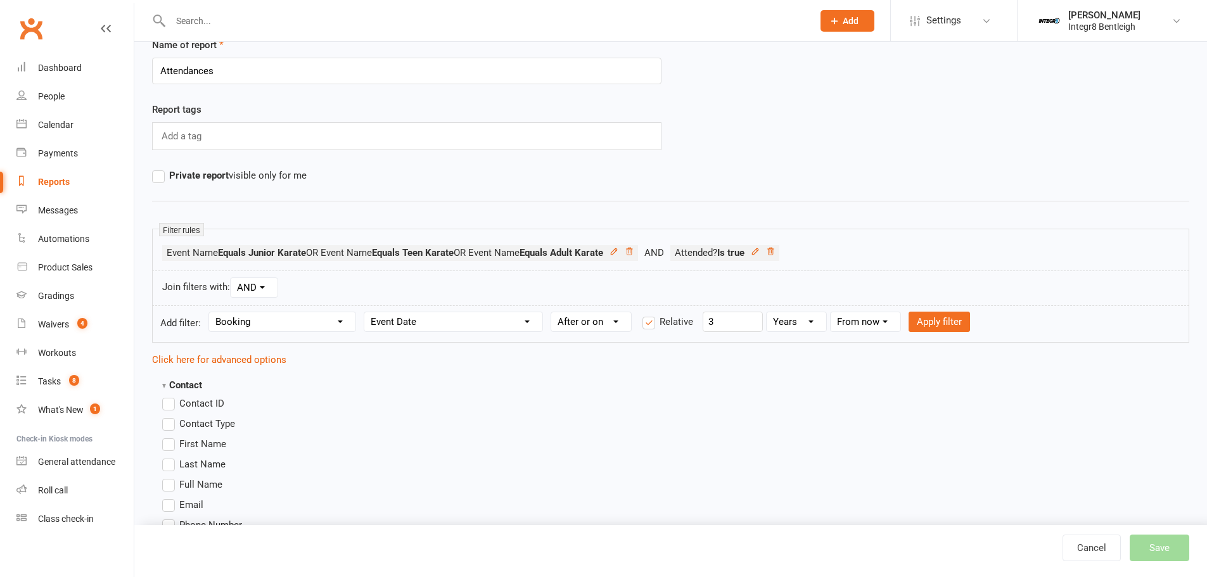
select select
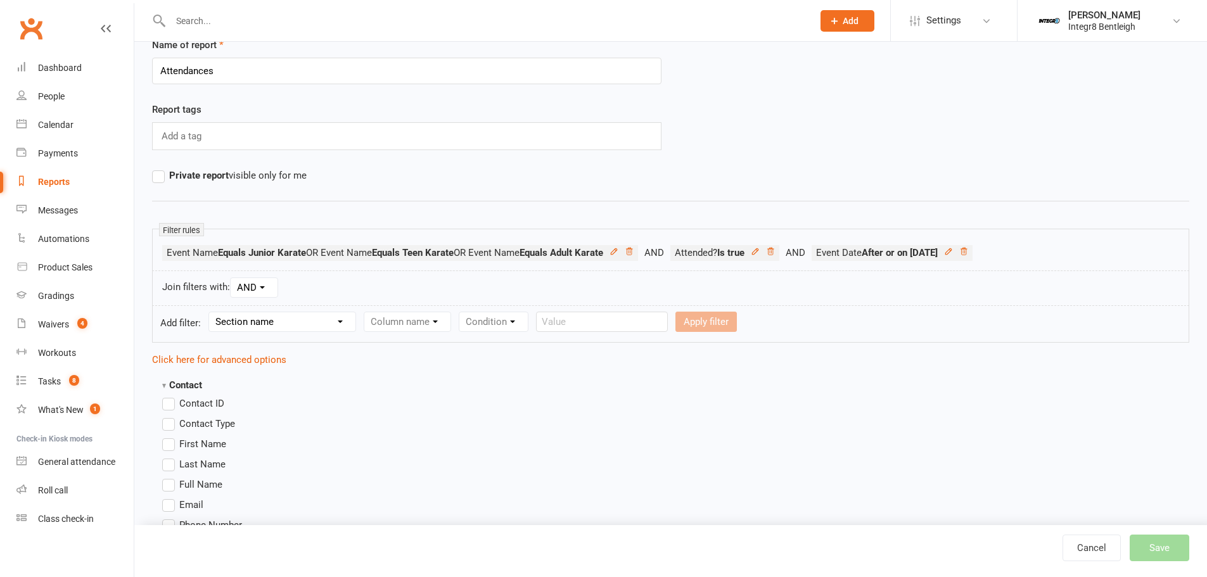
drag, startPoint x: 172, startPoint y: 443, endPoint x: 173, endPoint y: 459, distance: 15.3
click at [172, 447] on label "First Name" at bounding box center [194, 444] width 64 height 15
click at [170, 437] on input "First Name" at bounding box center [166, 437] width 8 height 0
click at [174, 461] on label "Last Name" at bounding box center [193, 464] width 63 height 15
click at [170, 457] on input "Last Name" at bounding box center [166, 457] width 8 height 0
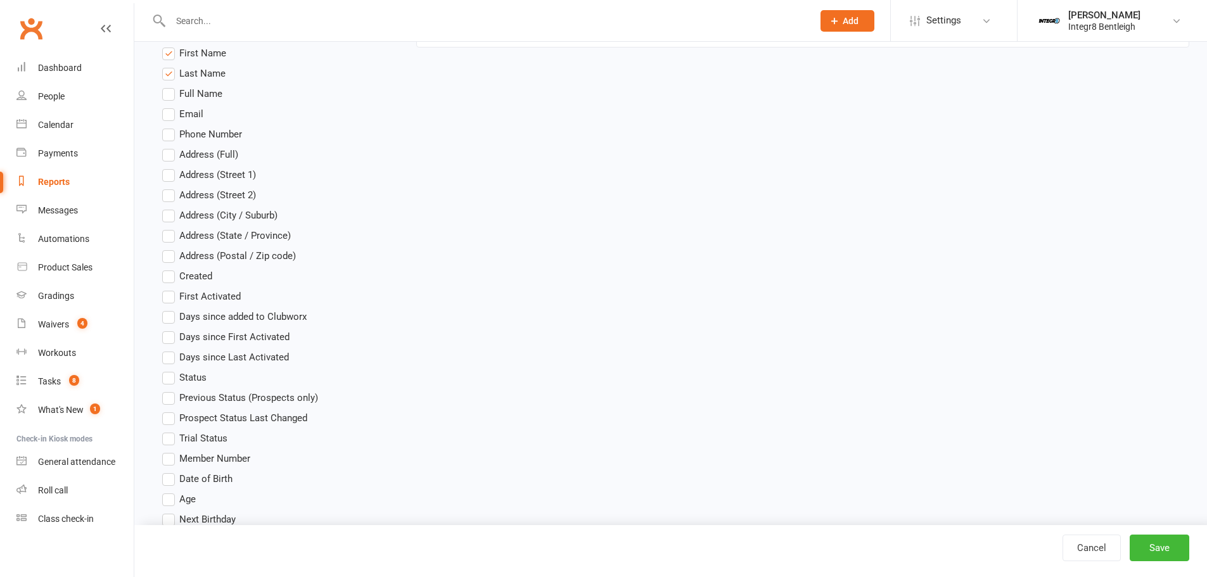
scroll to position [528, 0]
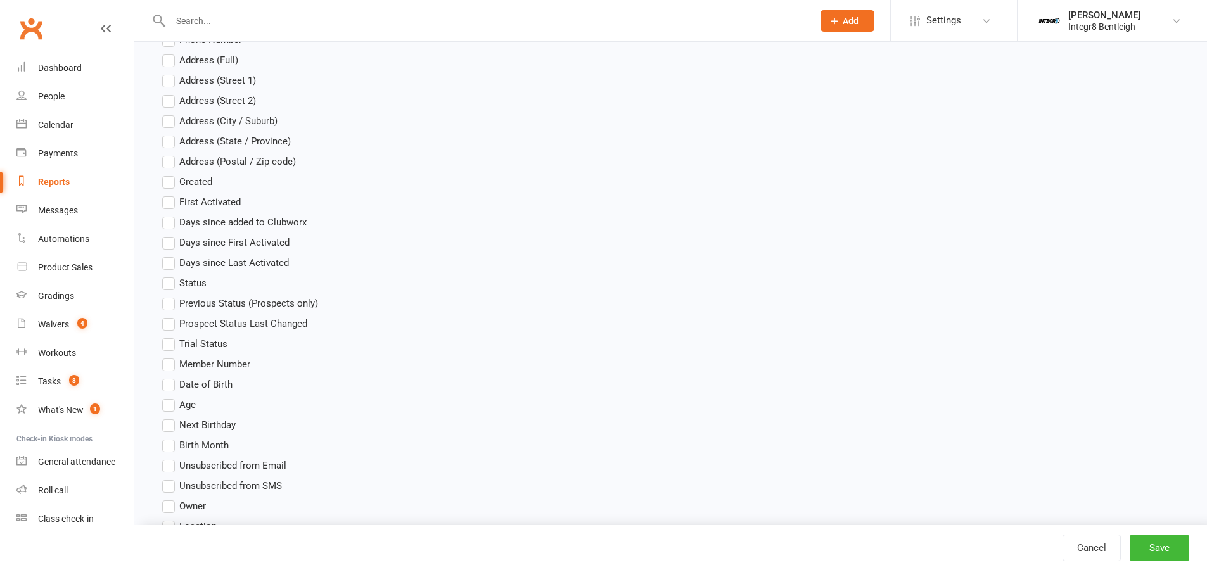
click at [168, 279] on label "Status" at bounding box center [184, 283] width 44 height 15
click at [168, 276] on input "Status" at bounding box center [166, 276] width 8 height 0
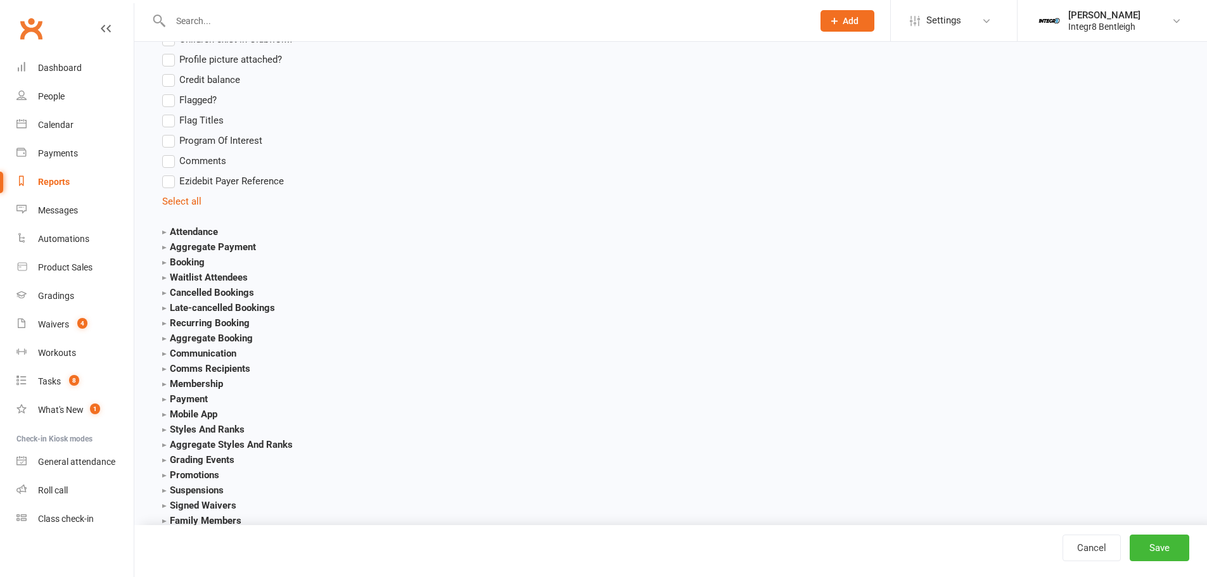
scroll to position [1310, 0]
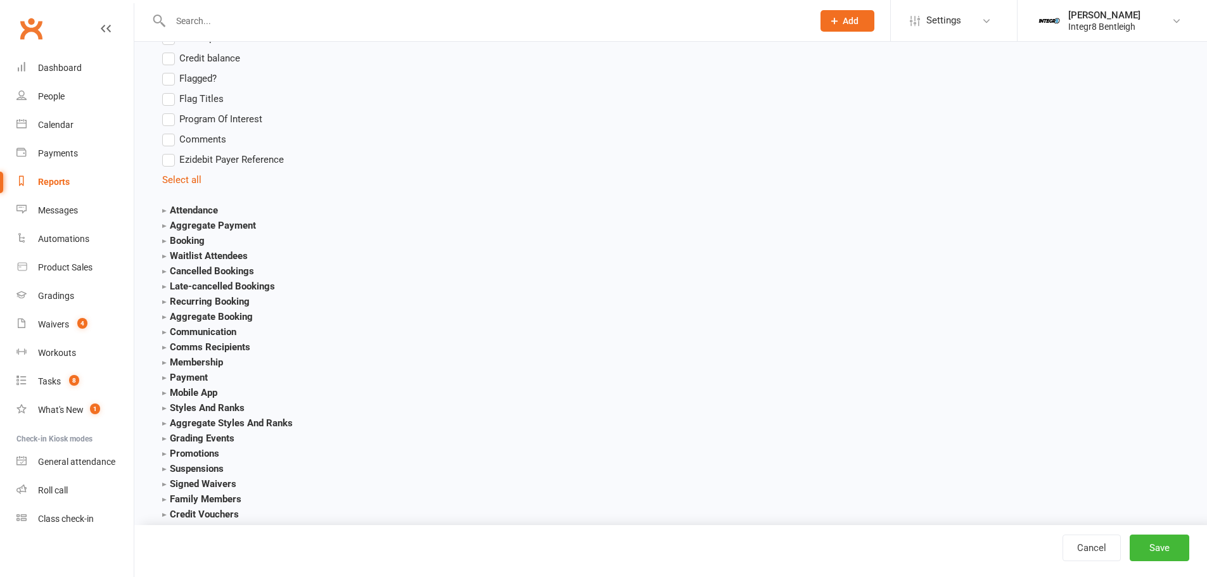
click at [205, 214] on strong "Attendance" at bounding box center [190, 210] width 56 height 11
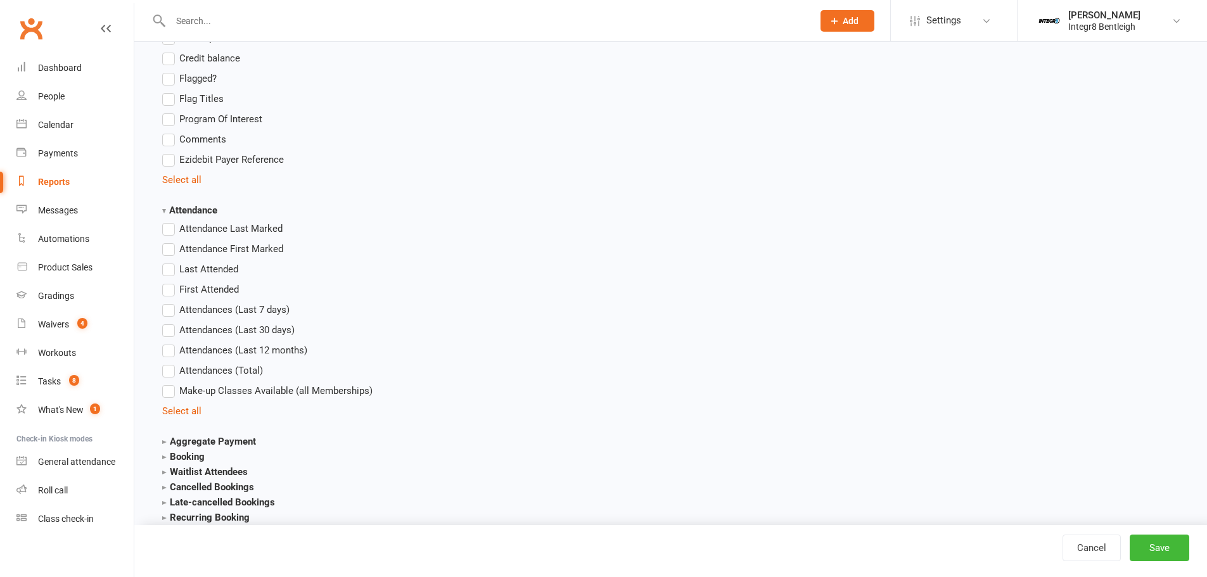
click at [194, 211] on strong "Attendance" at bounding box center [189, 210] width 55 height 11
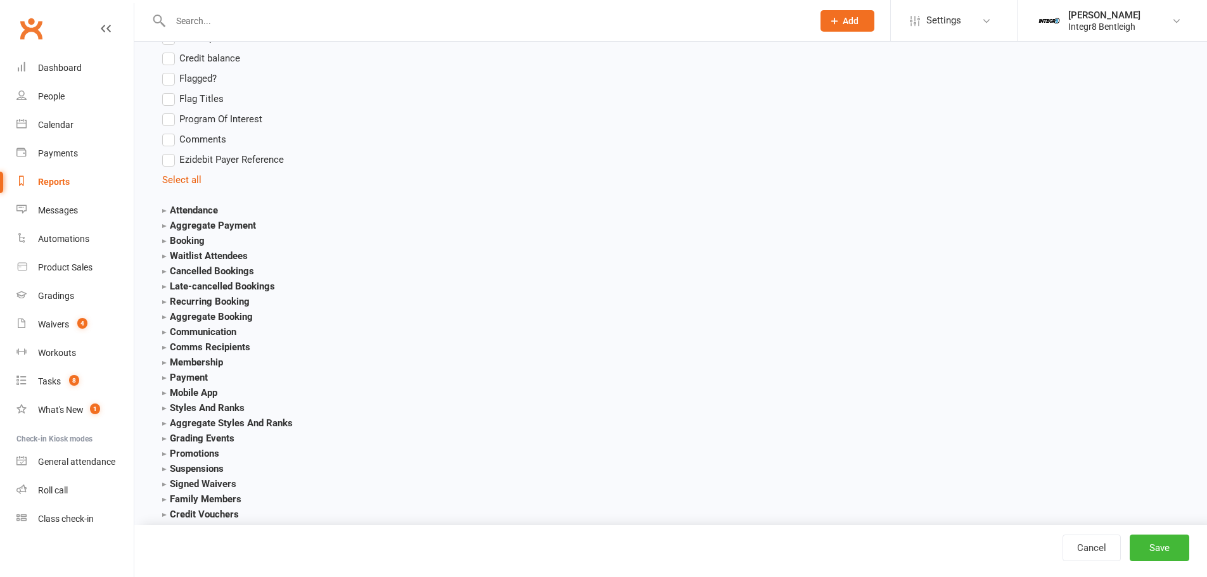
click at [183, 238] on strong "Booking" at bounding box center [183, 240] width 42 height 11
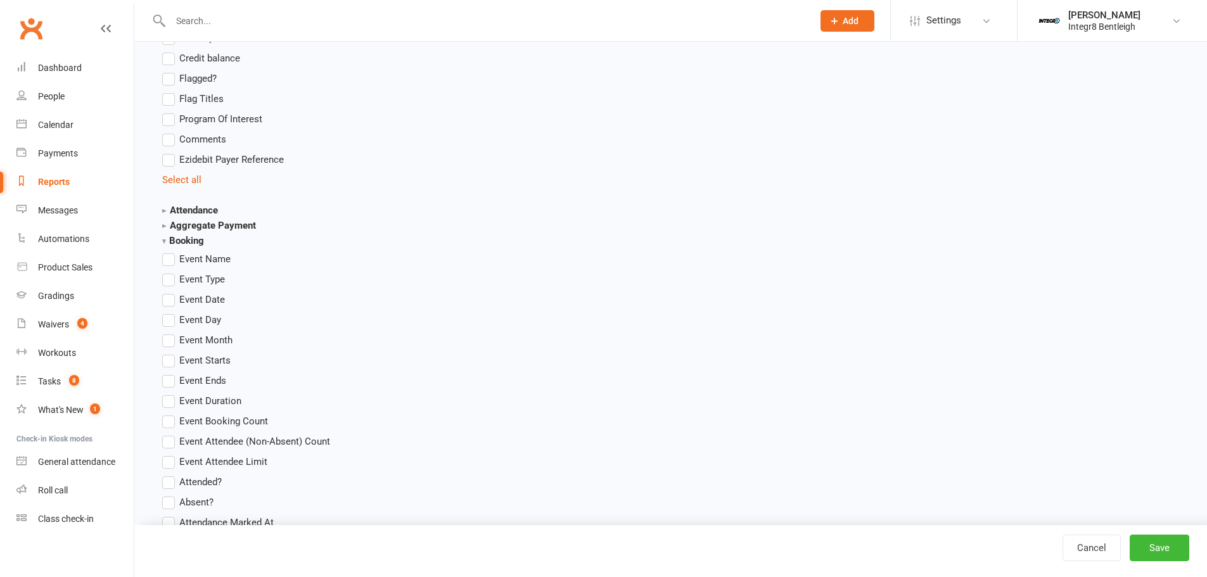
click at [165, 262] on label "Event Name" at bounding box center [196, 259] width 68 height 15
click at [165, 252] on input "Event Name" at bounding box center [166, 252] width 8 height 0
click at [167, 300] on label "Event Date" at bounding box center [193, 299] width 63 height 15
click at [167, 292] on input "Event Date" at bounding box center [166, 292] width 8 height 0
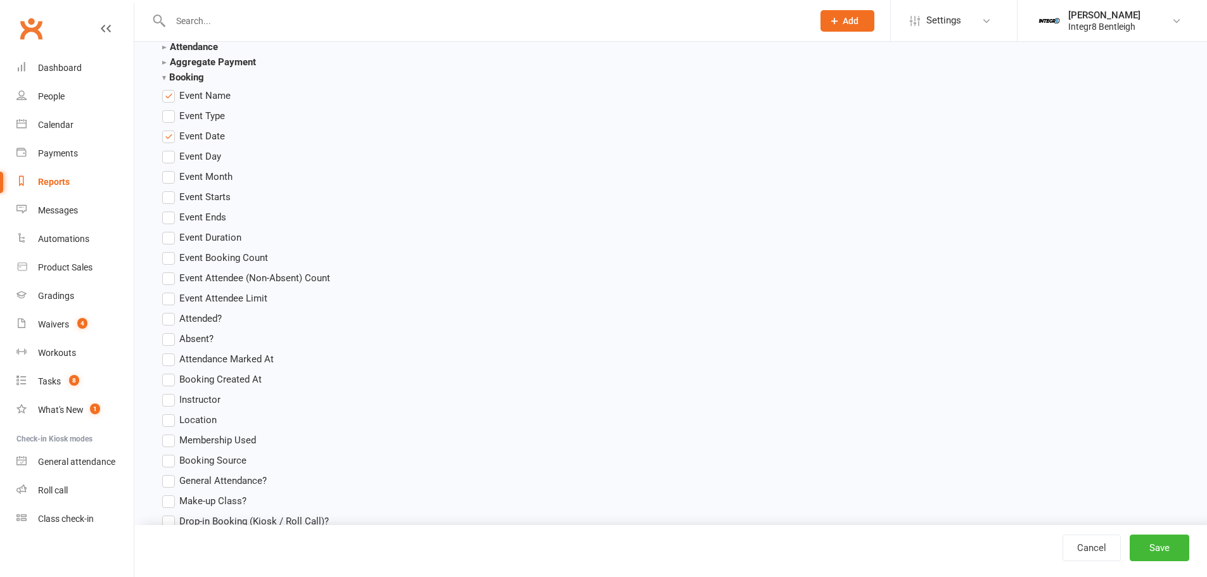
scroll to position [1520, 0]
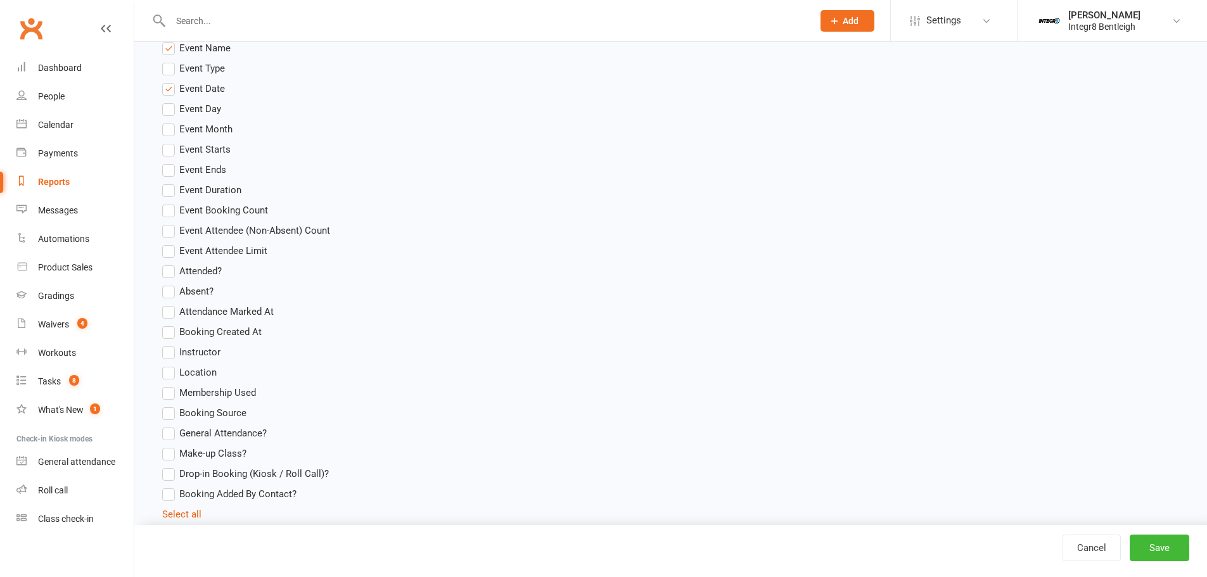
click at [168, 267] on label "Attended?" at bounding box center [192, 271] width 60 height 15
click at [168, 264] on input "Attended?" at bounding box center [166, 264] width 8 height 0
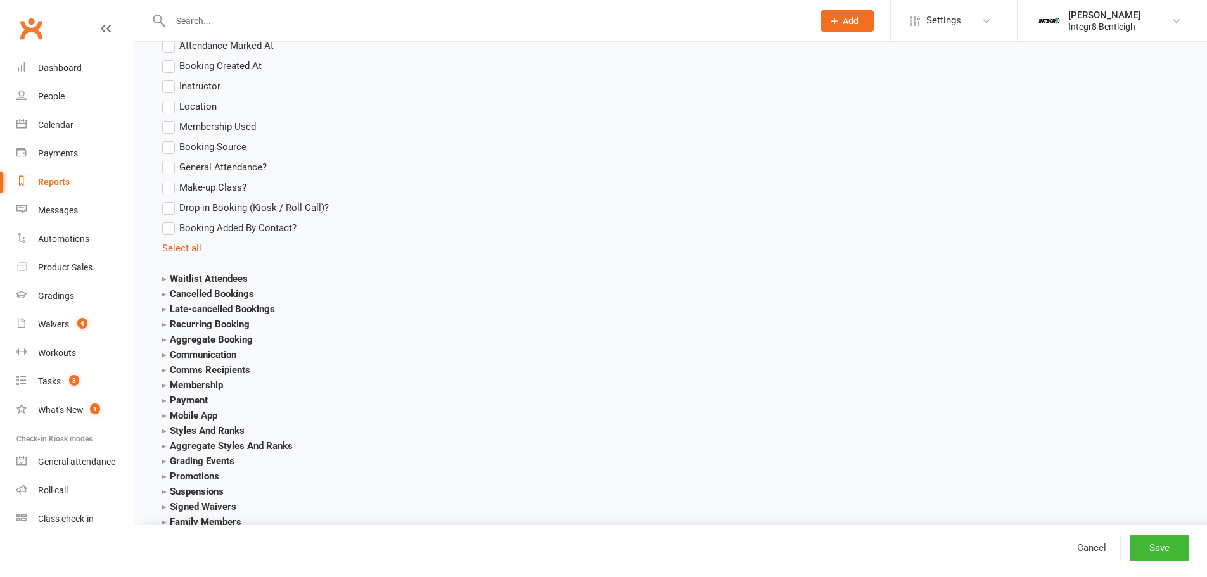
scroll to position [1837, 0]
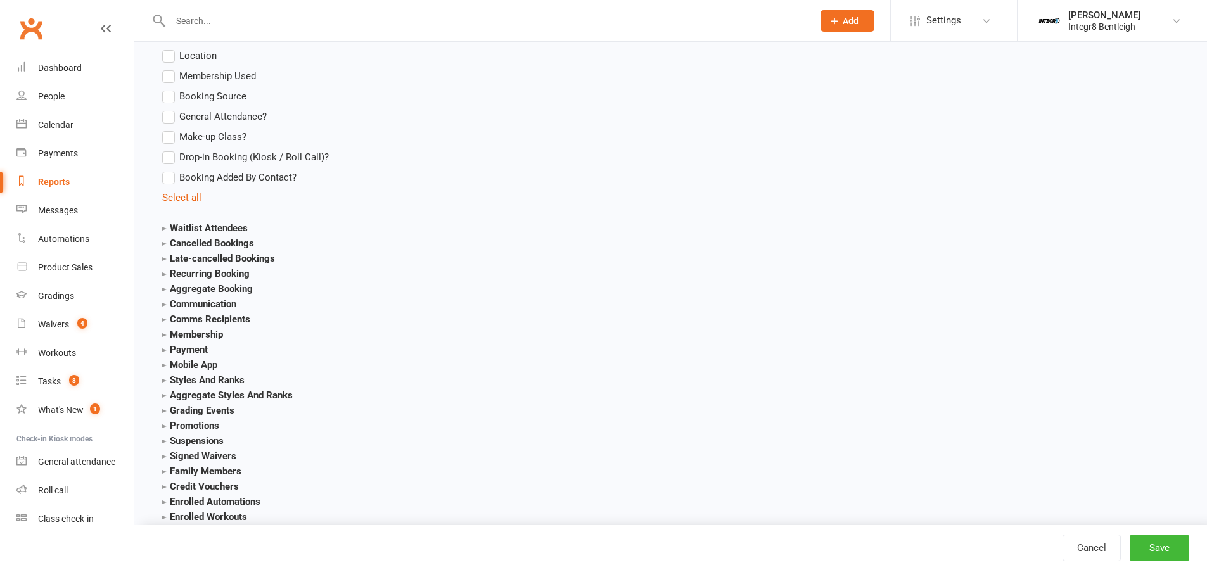
click at [203, 331] on strong "Membership" at bounding box center [192, 334] width 61 height 11
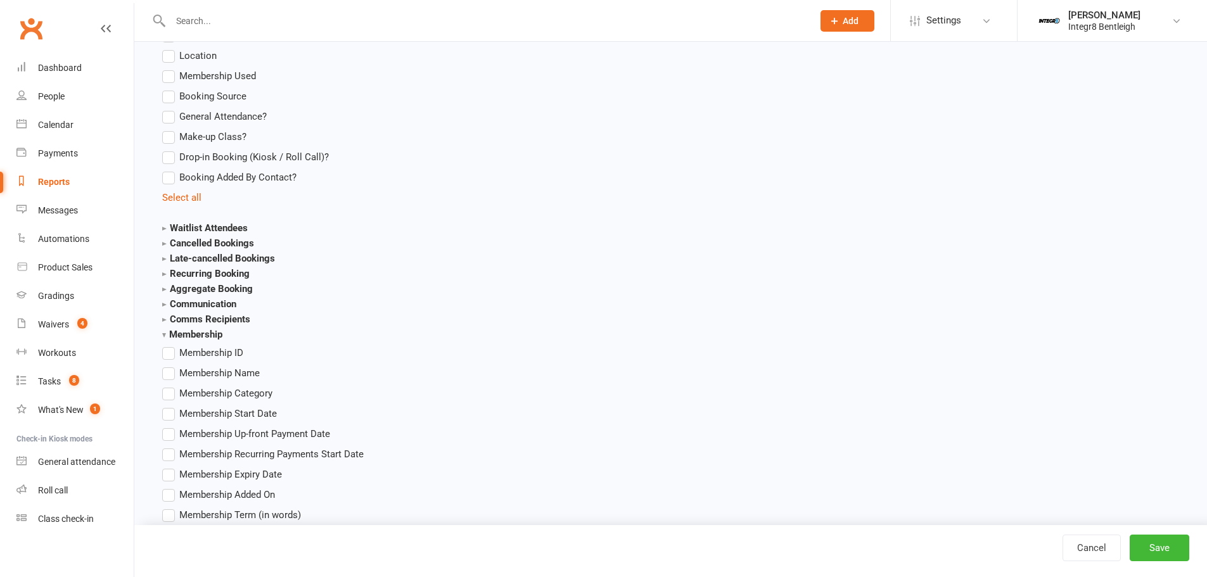
click at [170, 369] on label "Membership Name" at bounding box center [211, 373] width 98 height 15
click at [170, 366] on input "Membership Name" at bounding box center [166, 366] width 8 height 0
click at [1163, 540] on button "Save" at bounding box center [1160, 548] width 60 height 27
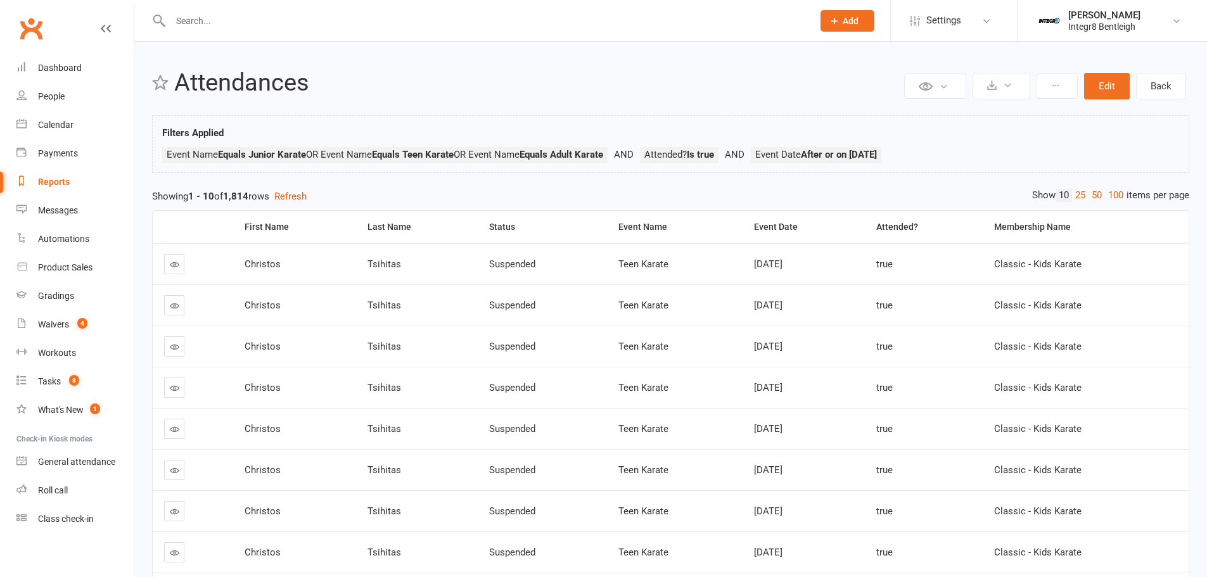
click at [1114, 192] on link "100" at bounding box center [1116, 195] width 22 height 13
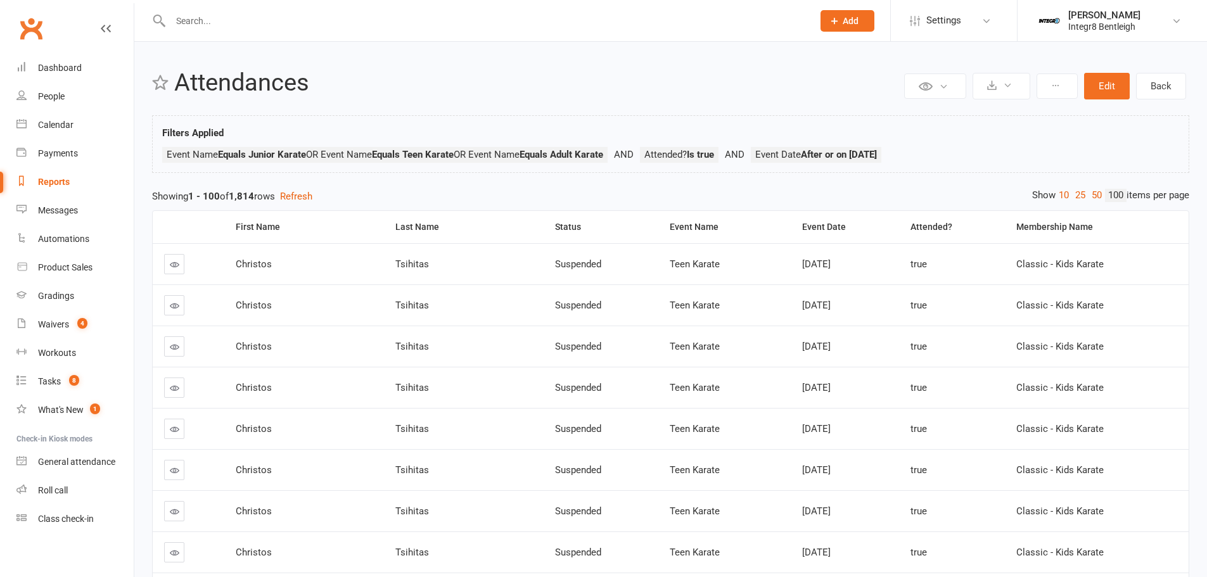
click at [1033, 227] on div "Membership Name" at bounding box center [1097, 227] width 162 height 10
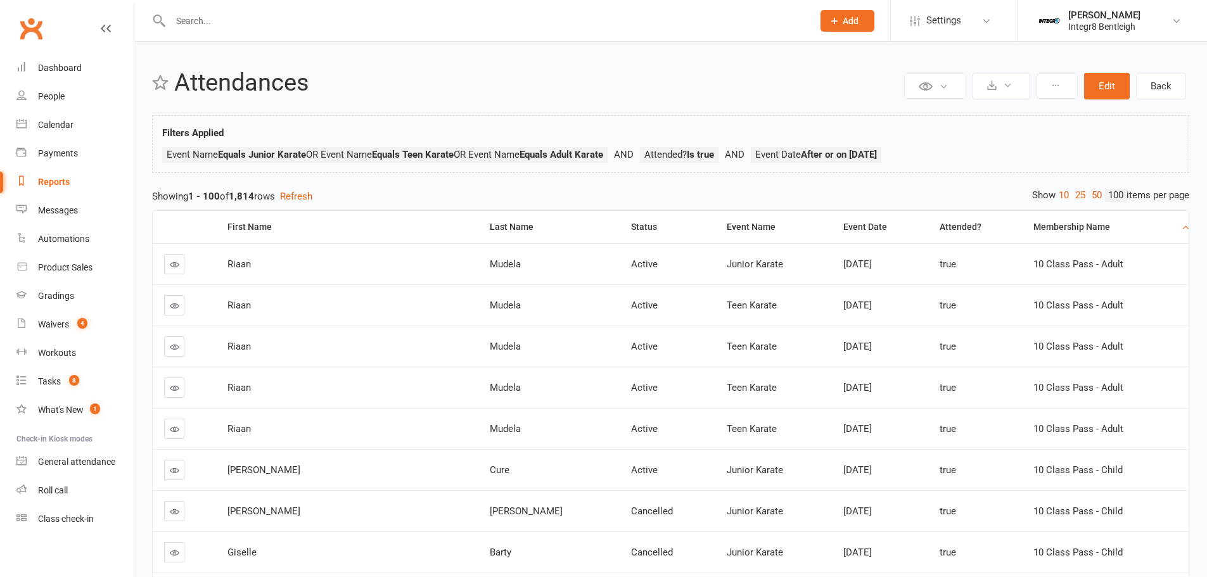
click at [727, 222] on div "Event Name" at bounding box center [775, 227] width 96 height 10
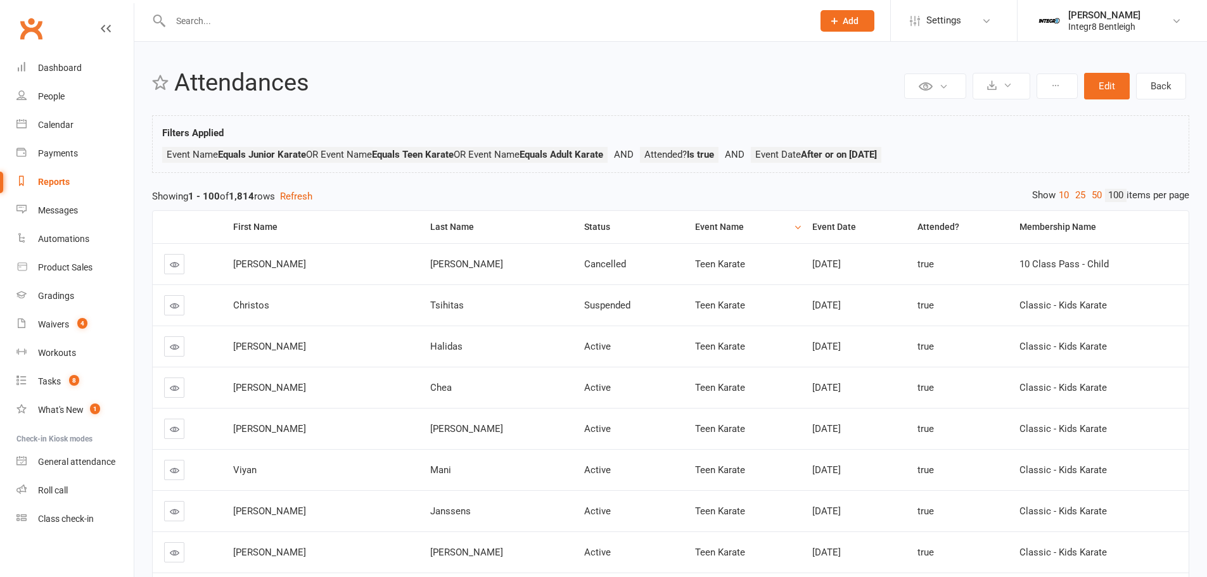
click at [812, 226] on div "Event Date" at bounding box center [854, 227] width 84 height 10
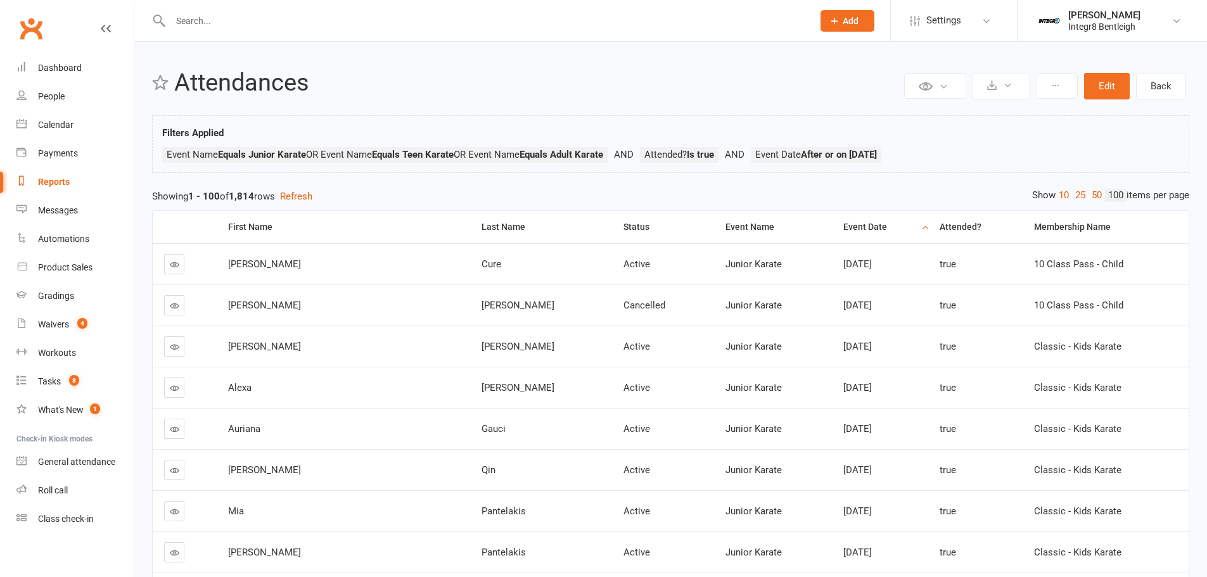
click at [843, 226] on div "Event Date" at bounding box center [880, 227] width 75 height 10
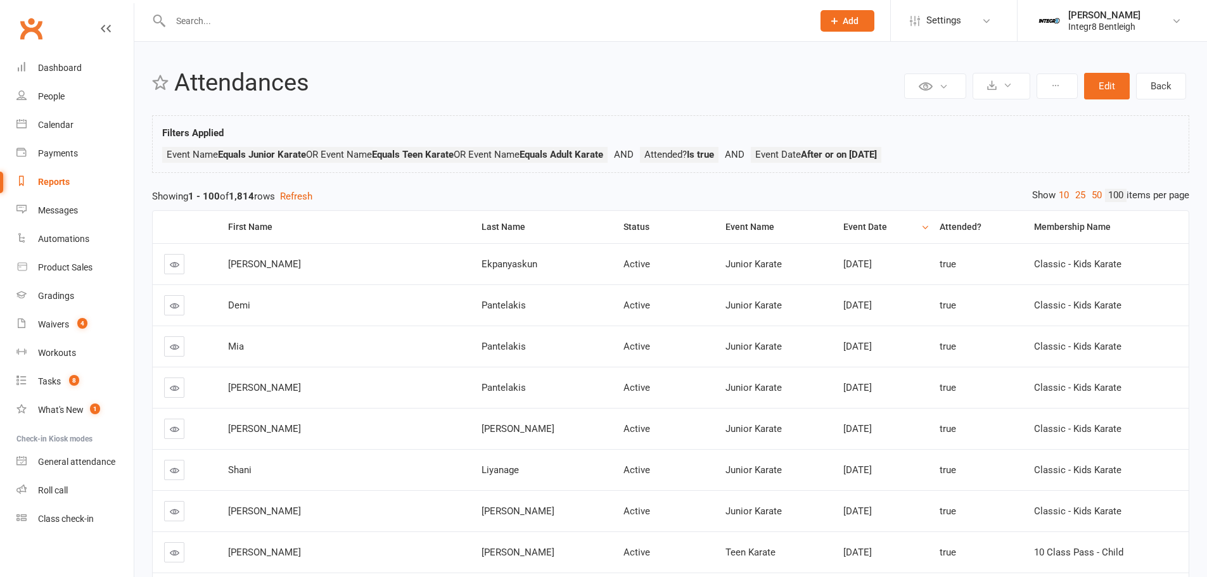
click at [843, 227] on div "Event Date" at bounding box center [880, 227] width 75 height 10
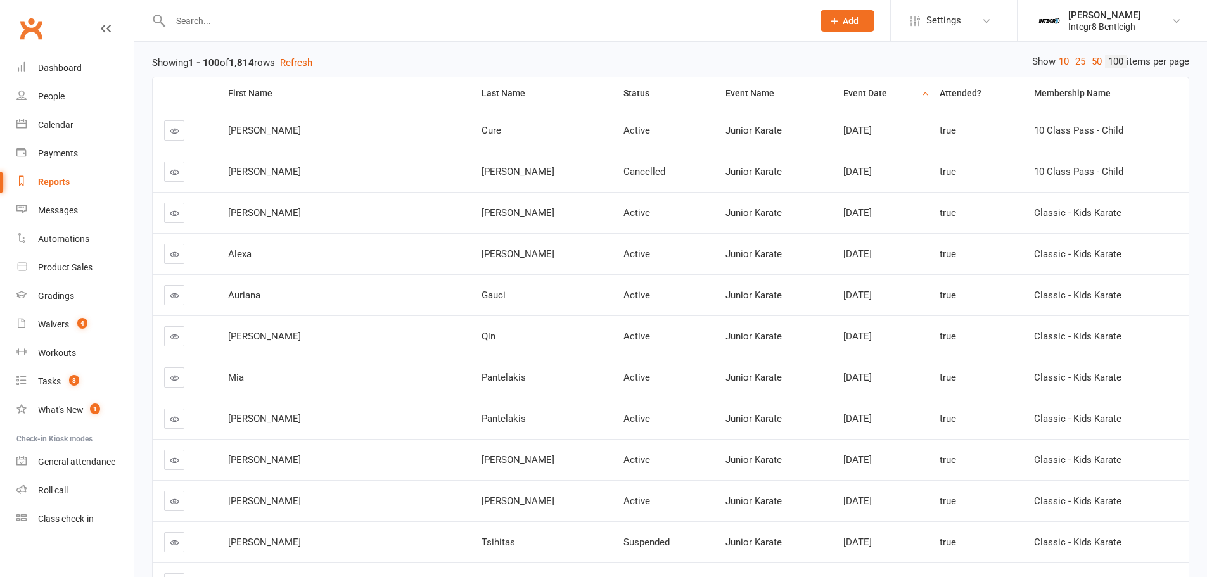
scroll to position [106, 0]
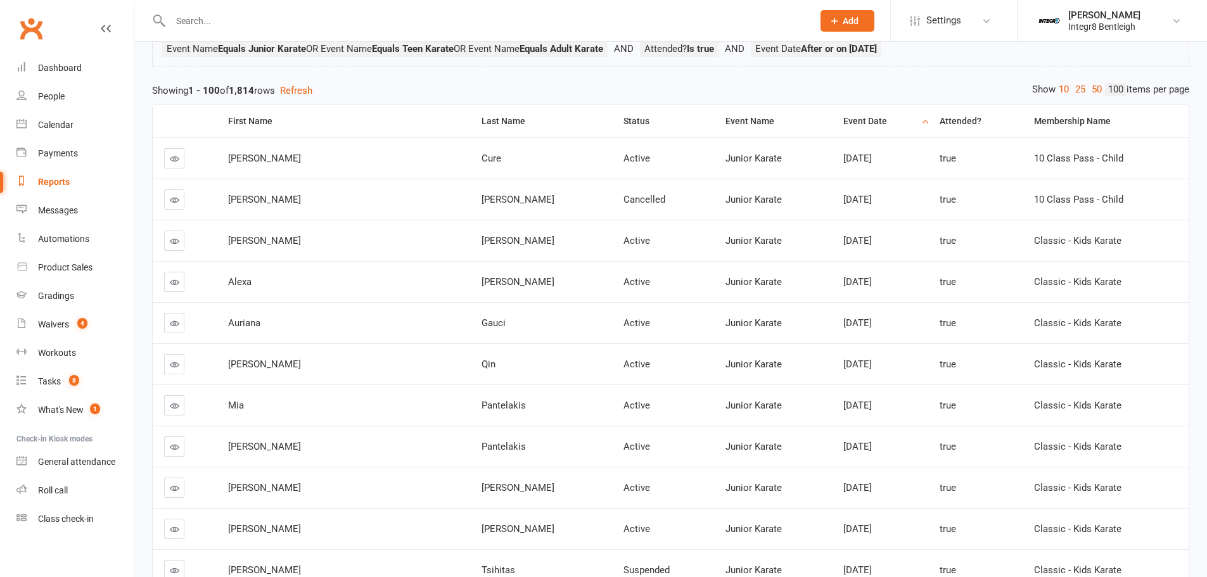
click at [1057, 118] on div "Membership Name" at bounding box center [1106, 122] width 144 height 10
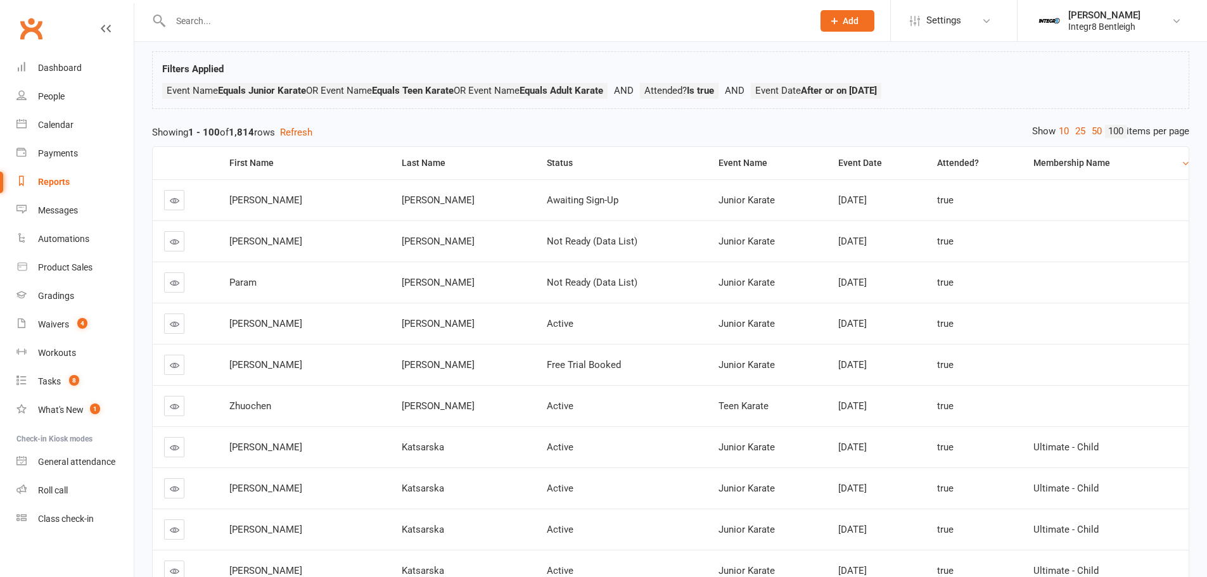
scroll to position [0, 0]
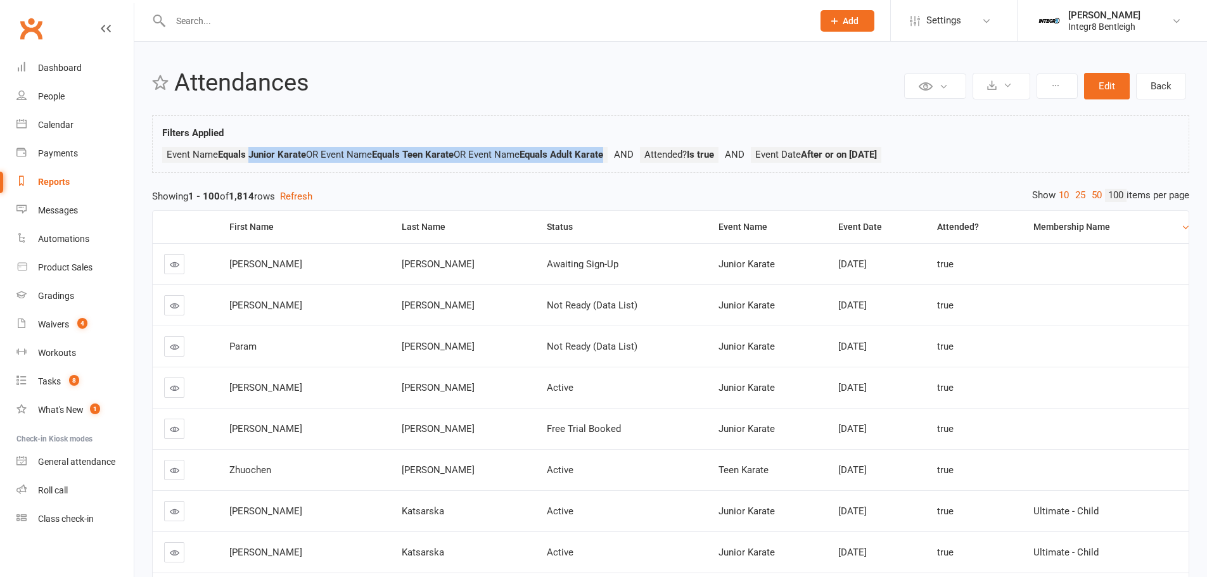
drag, startPoint x: 250, startPoint y: 153, endPoint x: 625, endPoint y: 148, distance: 375.7
click at [625, 148] on li "Event Name Equals Junior Karate OR Event Name Equals Teen Karate OR Event Name …" at bounding box center [401, 155] width 478 height 16
copy li "Junior Karate Booking > Event Name Equals Junior Karate OR Event Name Equals Te…"
click at [1114, 88] on button "Edit" at bounding box center [1107, 86] width 46 height 27
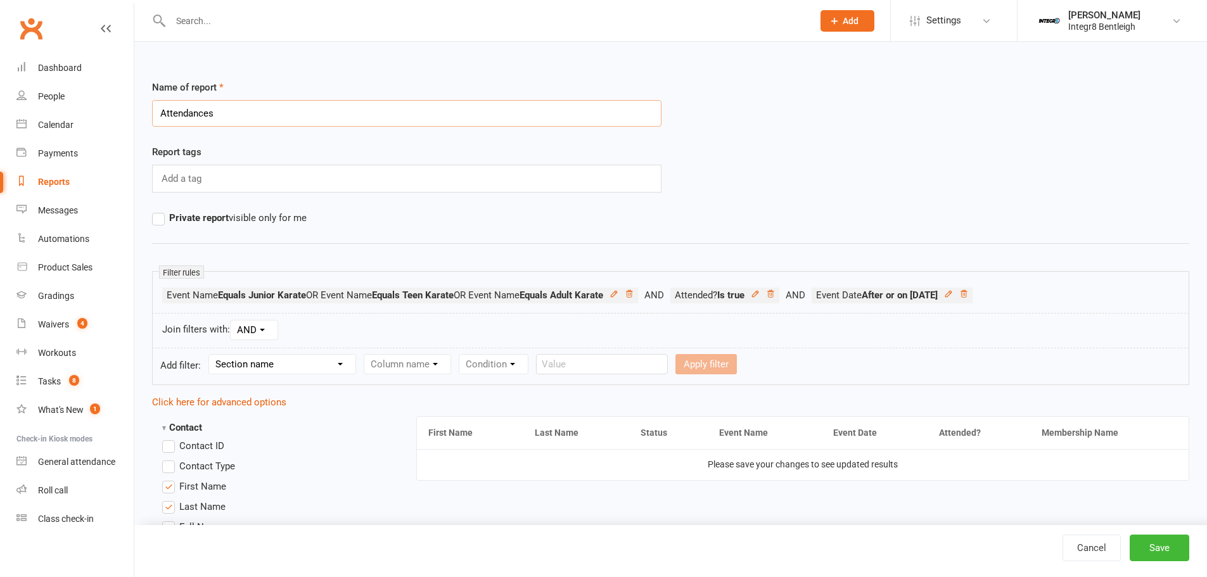
drag, startPoint x: 276, startPoint y: 117, endPoint x: 96, endPoint y: 103, distance: 180.4
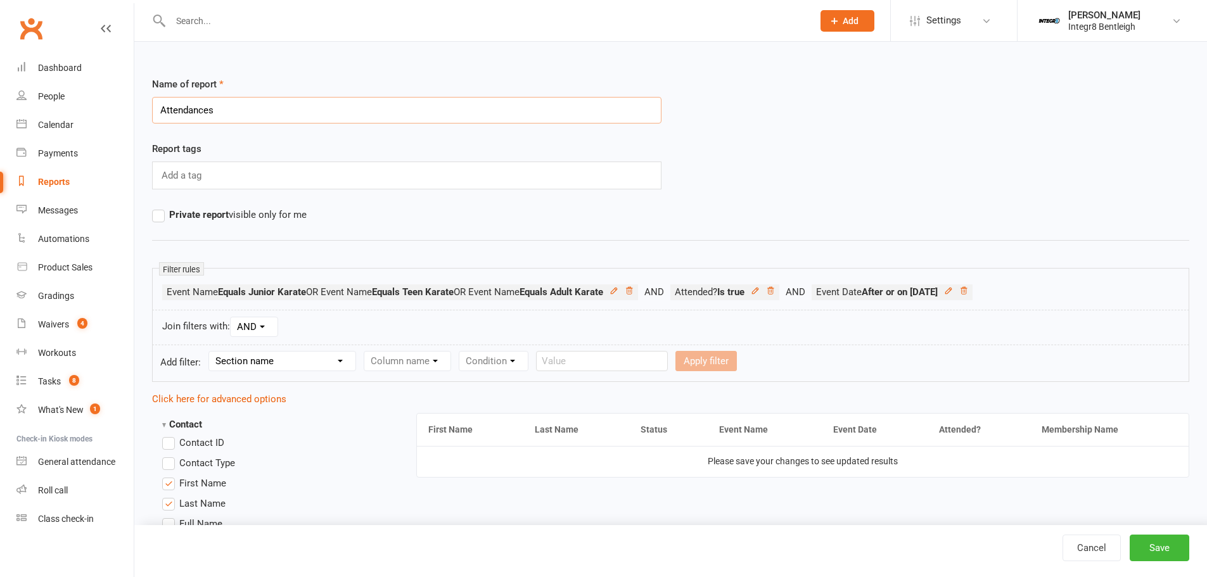
scroll to position [21, 0]
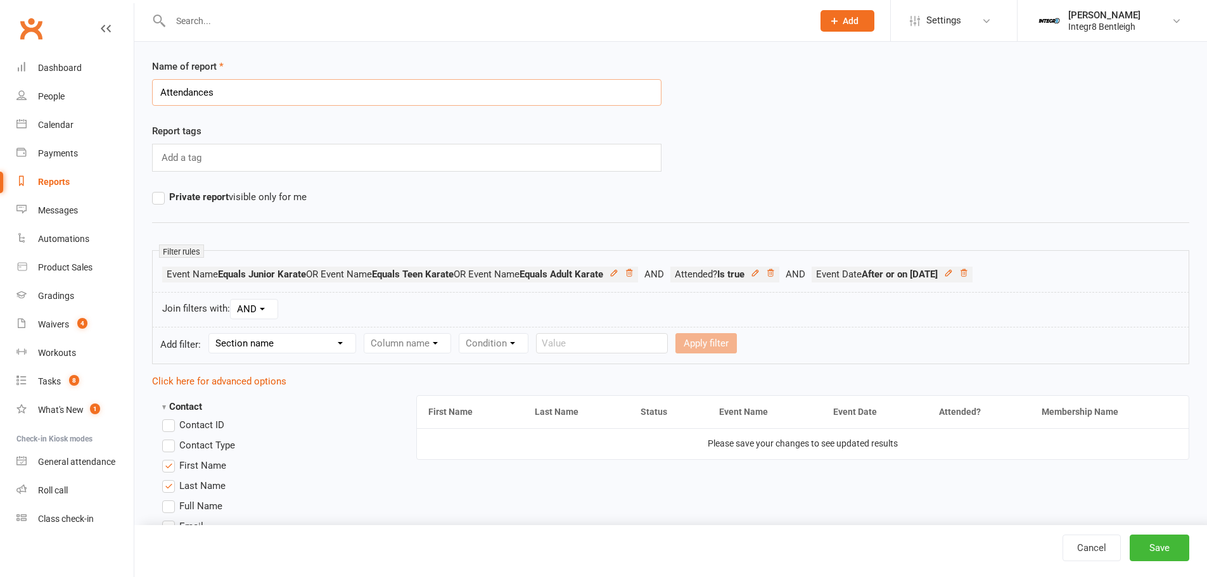
click at [247, 98] on input "Attendances" at bounding box center [406, 92] width 509 height 27
paste input "Junior Karate OR Event Name Equals Teen Karate OR Event Name Equals Adult Karate"
click at [215, 91] on input "Attendances Junior Karate OR Event Name Equals Teen Karate OR Event Name Equals…" at bounding box center [406, 92] width 509 height 27
drag, startPoint x: 302, startPoint y: 89, endPoint x: 388, endPoint y: 96, distance: 86.4
click at [388, 96] on input "Attendances for Junior Karate OR Event Name Equals Teen Karate OR Event Name Eq…" at bounding box center [406, 92] width 509 height 27
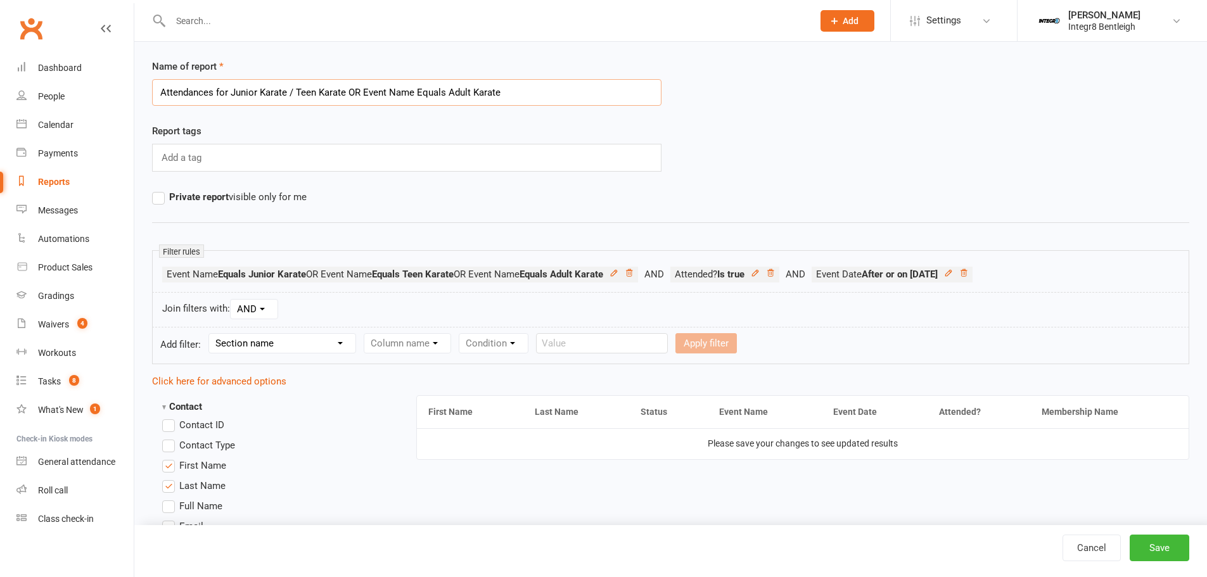
drag, startPoint x: 350, startPoint y: 91, endPoint x: 442, endPoint y: 84, distance: 92.8
click at [442, 84] on input "Attendances for Junior Karate / Teen Karate OR Event Name Equals Adult Karate" at bounding box center [406, 92] width 509 height 27
type input "Attendances for Junior Karate / Teen Karate / Adult Karate"
click at [1139, 539] on button "Save" at bounding box center [1160, 548] width 60 height 27
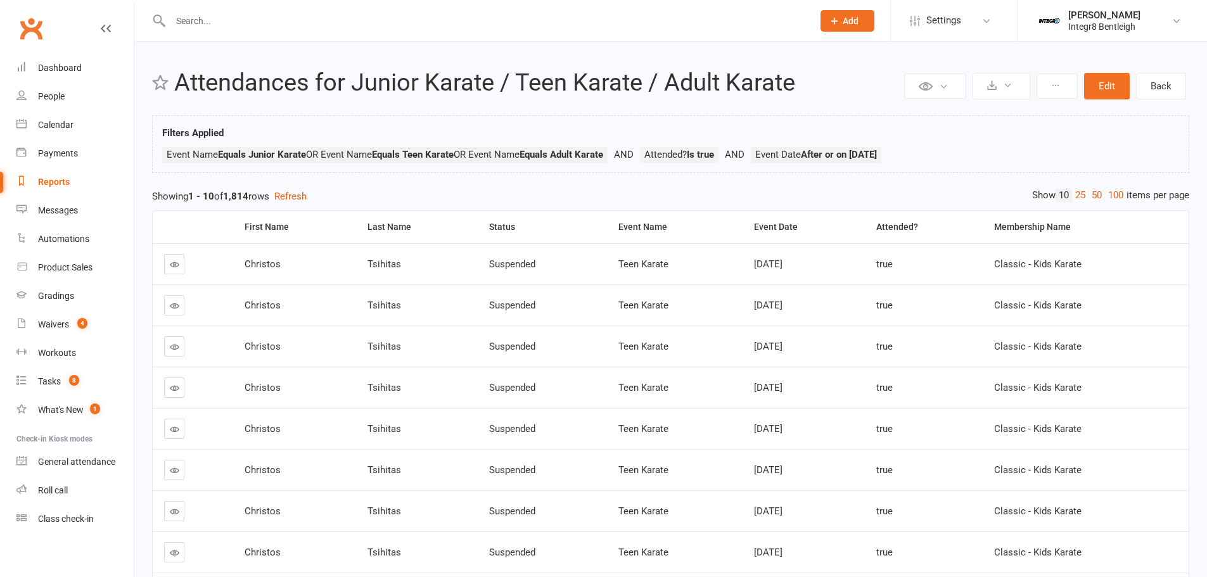
click at [1058, 18] on img at bounding box center [1048, 20] width 25 height 25
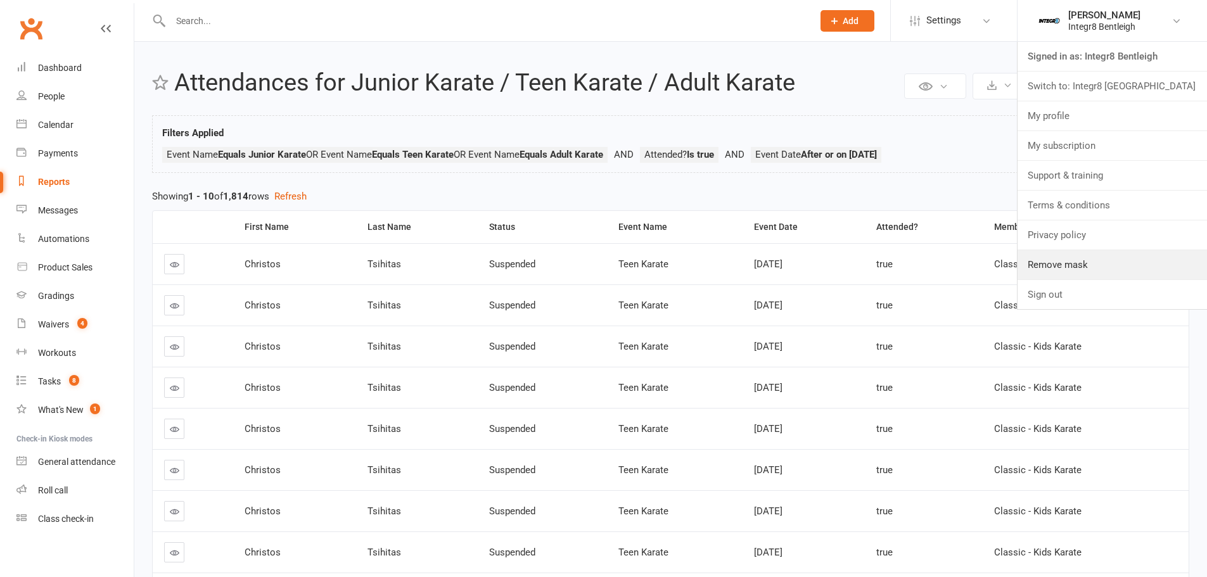
drag, startPoint x: 1042, startPoint y: 263, endPoint x: 1006, endPoint y: 234, distance: 46.4
click at [1042, 263] on link "Remove mask" at bounding box center [1111, 264] width 189 height 29
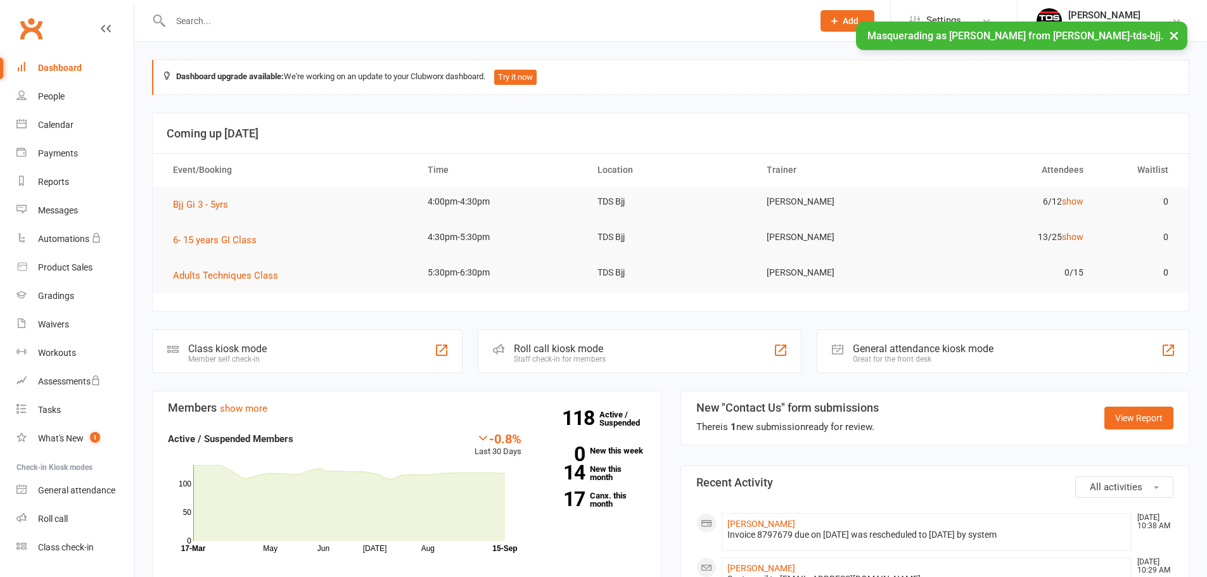
click at [1178, 30] on button "×" at bounding box center [1174, 35] width 23 height 27
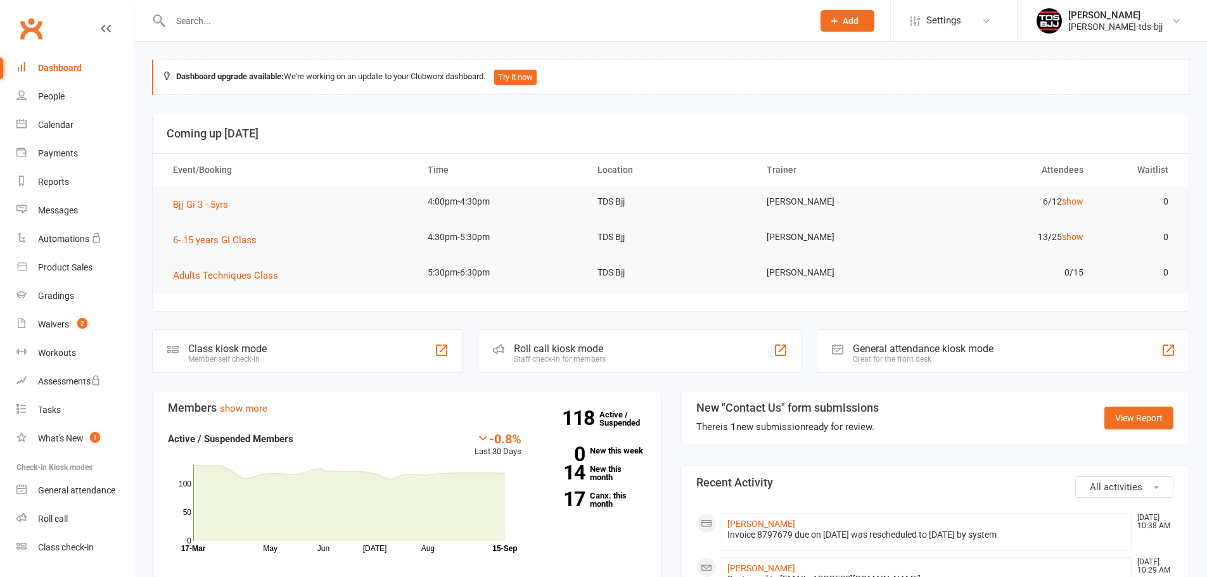
click at [938, 16] on span "Settings" at bounding box center [943, 20] width 35 height 29
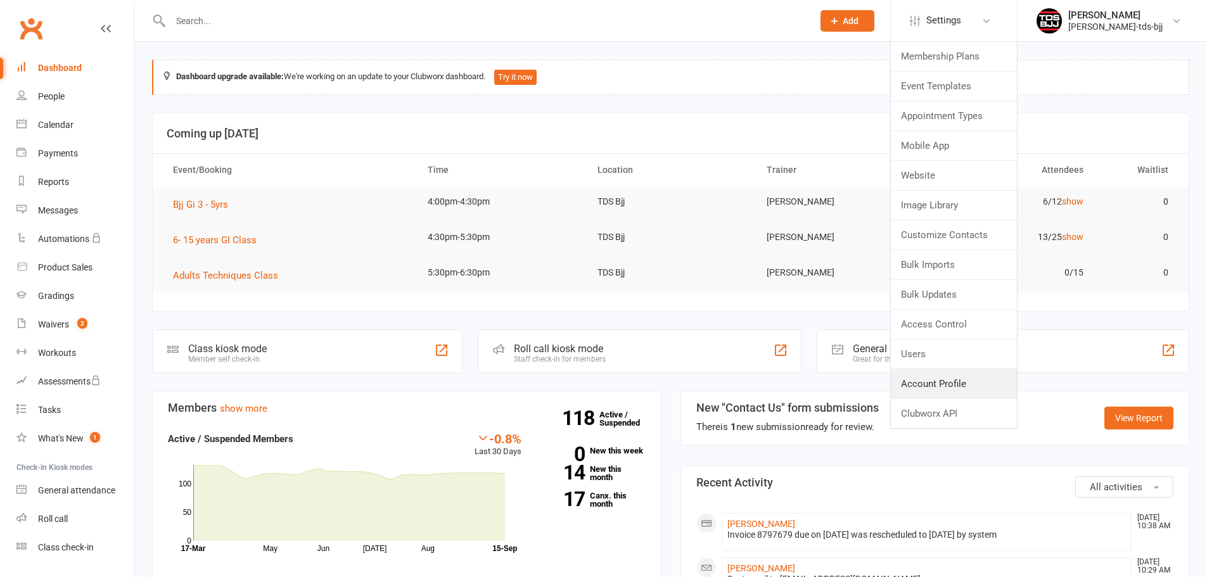
click at [953, 383] on link "Account Profile" at bounding box center [954, 383] width 126 height 29
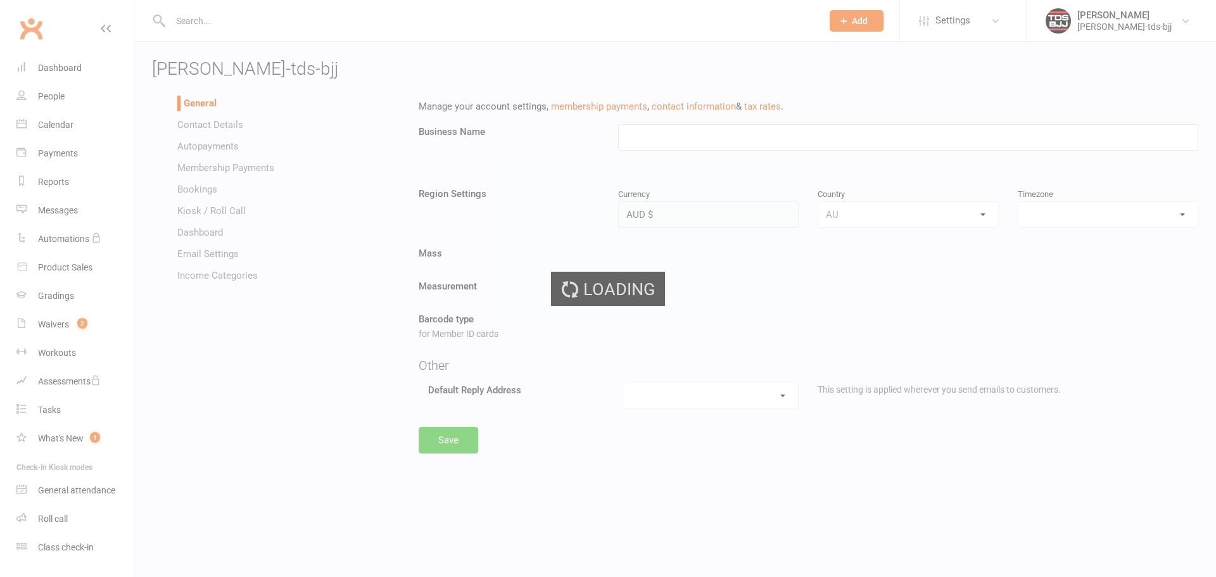
type input "[PERSON_NAME]-tds-bjj"
select select "[GEOGRAPHIC_DATA]/[GEOGRAPHIC_DATA]"
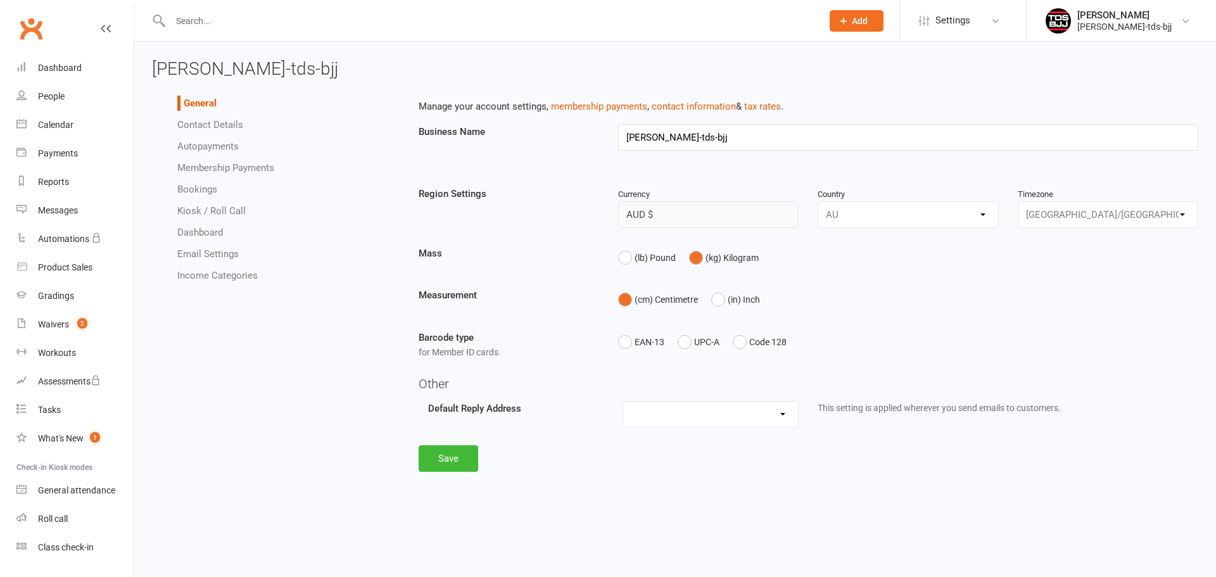
click at [231, 163] on link "Membership Payments" at bounding box center [225, 167] width 97 height 11
select select "1430"
select select "anniversary_membership_limits"
select select "expire_class_packs_on_booking_attendance"
select select "allow_make_up_classes_for_expired_memberships_up_to_90d"
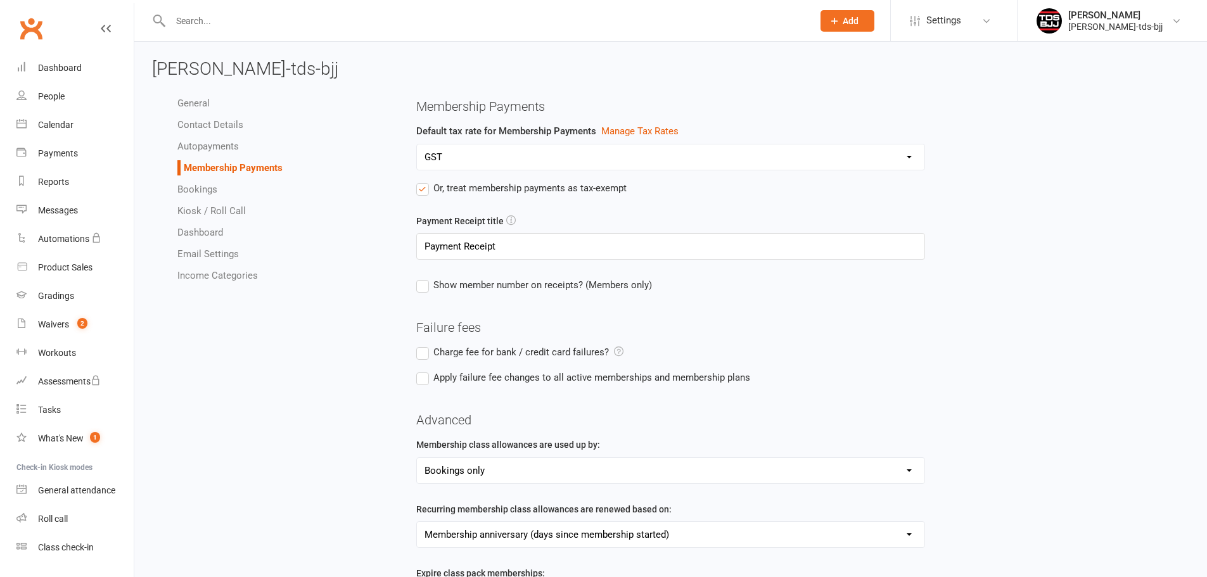
click at [207, 143] on link "Autopayments" at bounding box center [207, 146] width 61 height 11
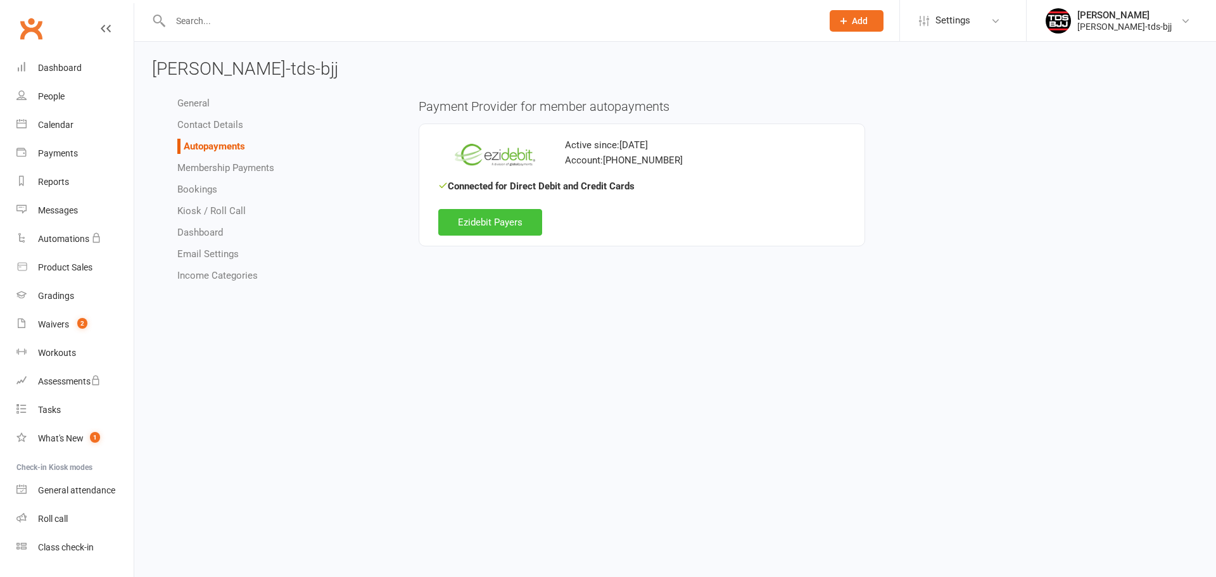
click at [473, 219] on link "Ezidebit Payers" at bounding box center [490, 222] width 104 height 27
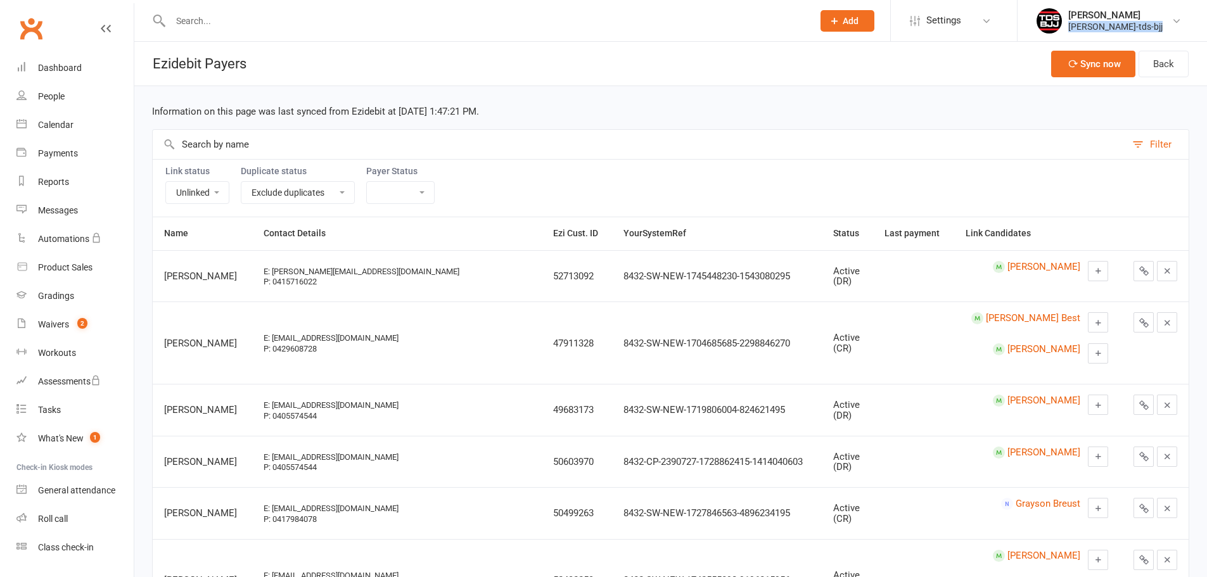
drag, startPoint x: 1162, startPoint y: 29, endPoint x: 1070, endPoint y: 32, distance: 91.9
click at [1070, 32] on link "Gary Porter gary-porter-tds-bjj" at bounding box center [1111, 20] width 151 height 25
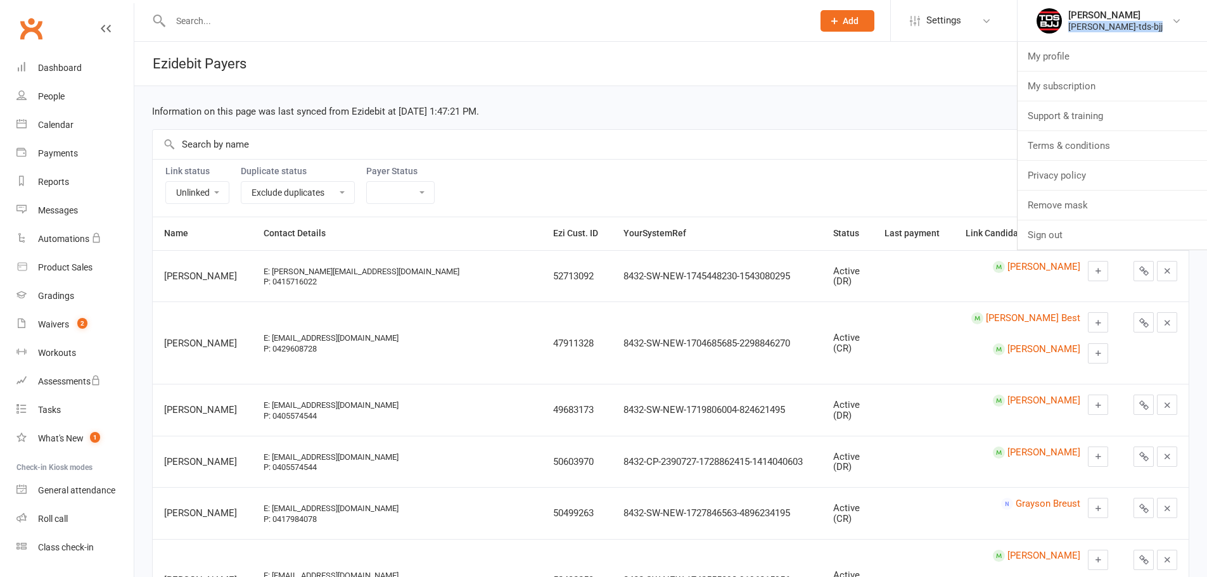
copy div "gary-porter-tds-bjj"
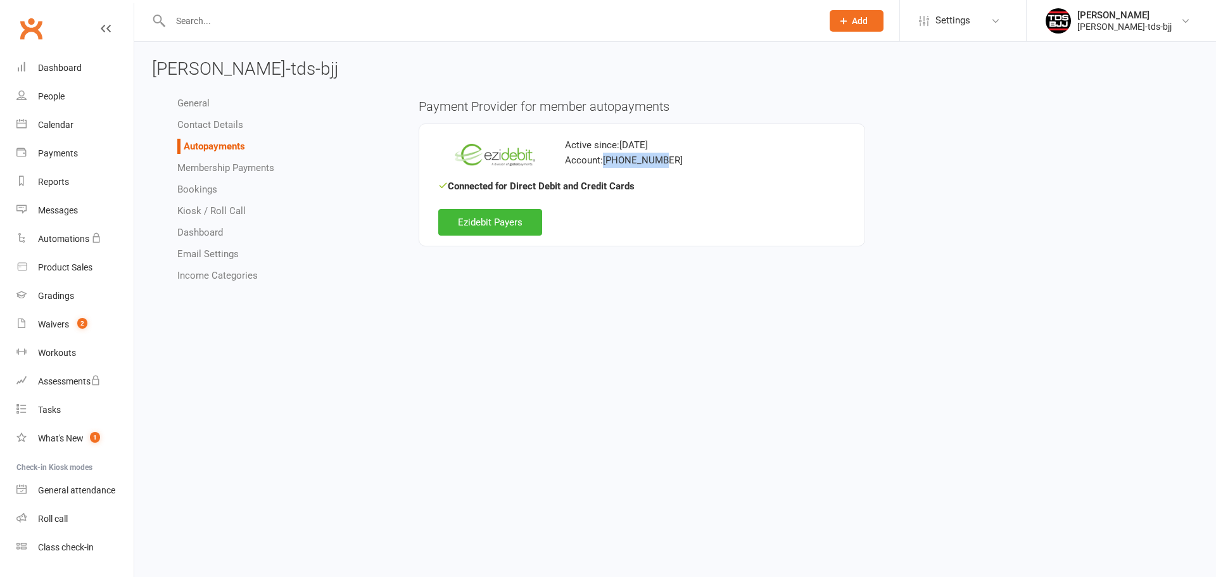
drag, startPoint x: 602, startPoint y: 162, endPoint x: 687, endPoint y: 160, distance: 85.5
click at [687, 160] on div "Account: 101-006-936" at bounding box center [642, 160] width 408 height 15
copy div "101-006-936"
click at [507, 229] on link "Ezidebit Payers" at bounding box center [490, 222] width 104 height 27
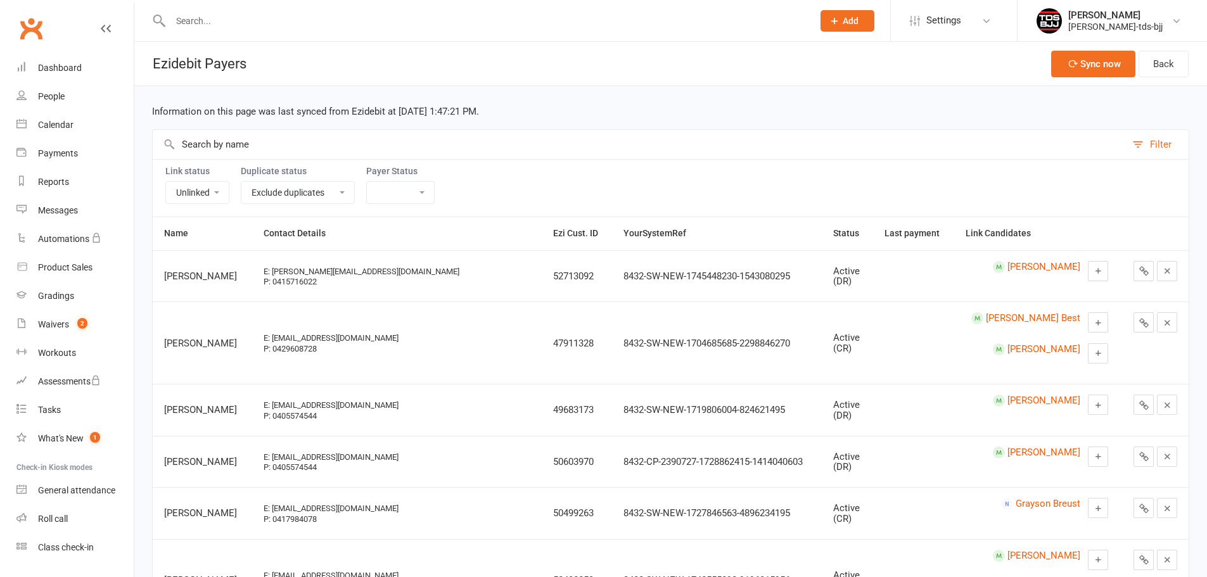
click at [336, 148] on input "text" at bounding box center [639, 144] width 973 height 29
drag, startPoint x: 178, startPoint y: 186, endPoint x: 192, endPoint y: 201, distance: 20.6
click at [179, 186] on select "Linked Unlinked" at bounding box center [197, 193] width 63 height 22
click at [207, 199] on select "Linked Unlinked" at bounding box center [197, 193] width 63 height 22
select select
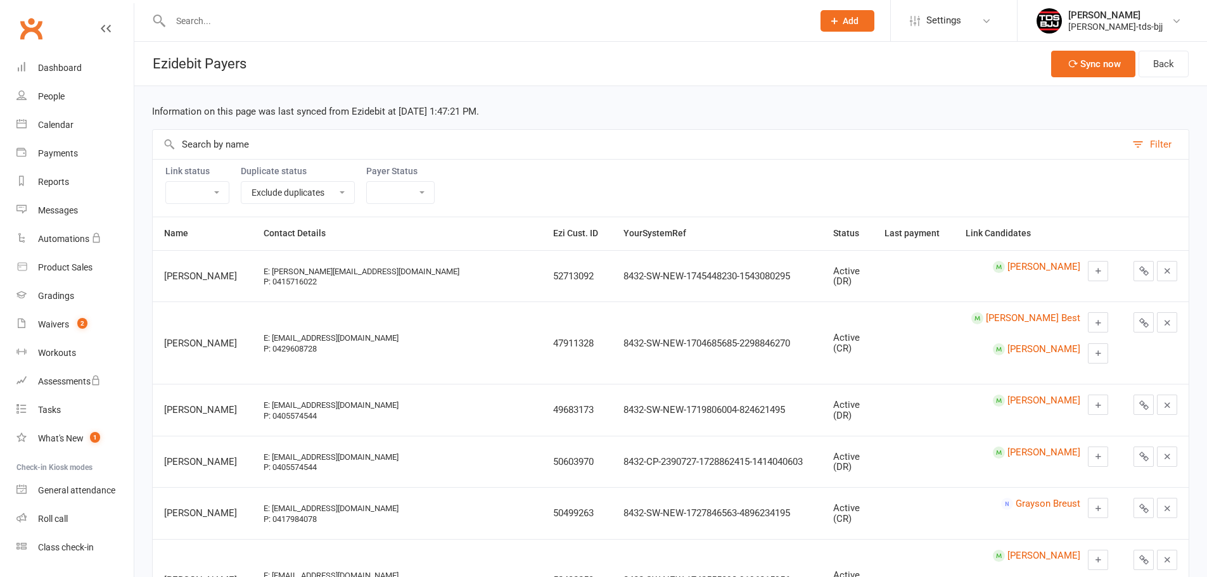
click at [166, 182] on select "Linked Unlinked" at bounding box center [197, 193] width 63 height 22
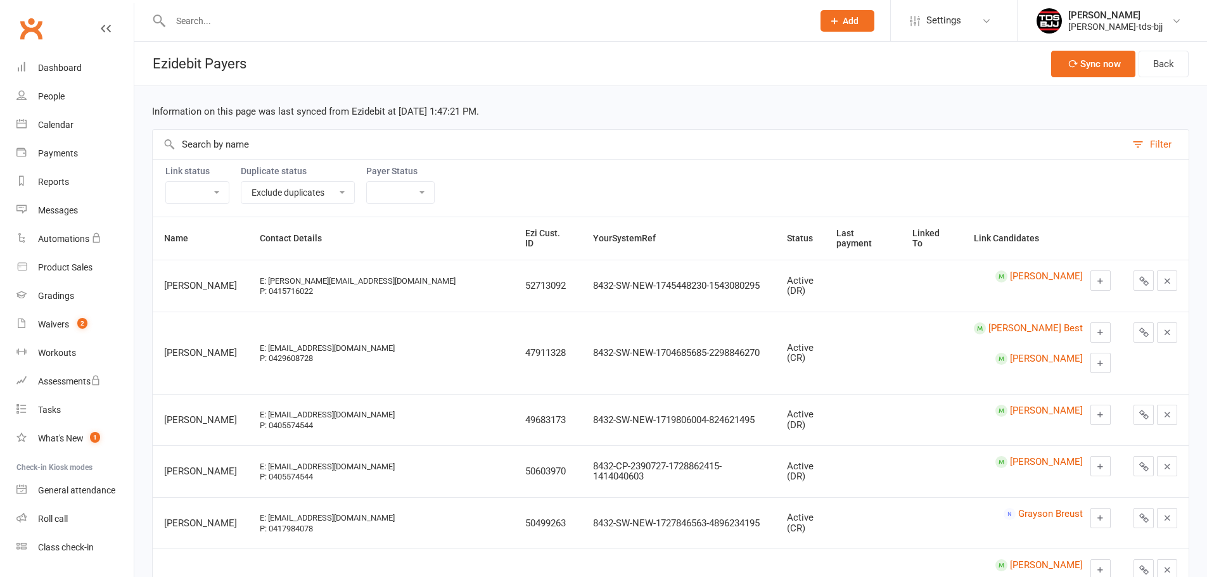
click at [254, 153] on input "text" at bounding box center [639, 144] width 973 height 29
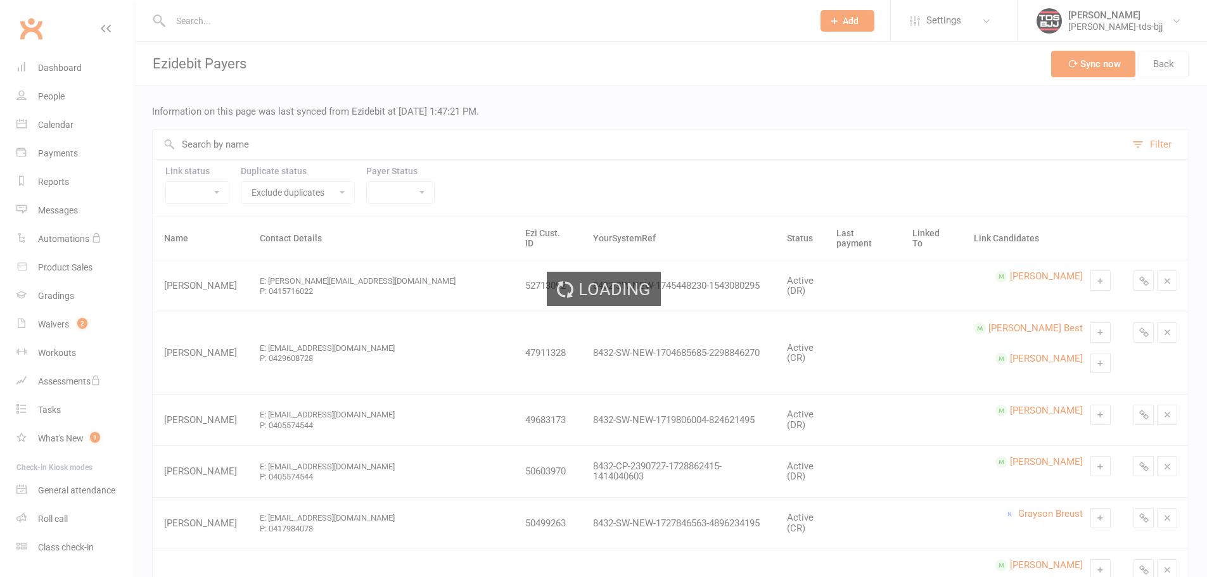
paste input "Urbas"
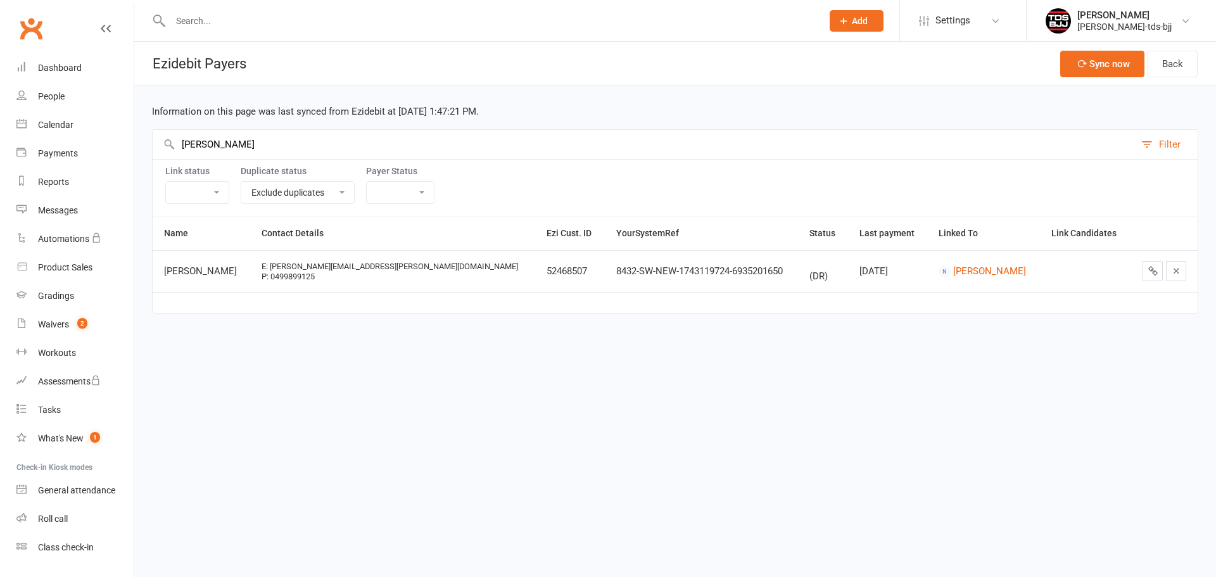
type input "Urbas"
drag, startPoint x: 206, startPoint y: 271, endPoint x: 224, endPoint y: 271, distance: 18.4
click at [224, 271] on td "Natalie Urbas" at bounding box center [202, 271] width 98 height 42
copy td "Natalie Urbas"
drag, startPoint x: 424, startPoint y: 272, endPoint x: 490, endPoint y: 265, distance: 66.3
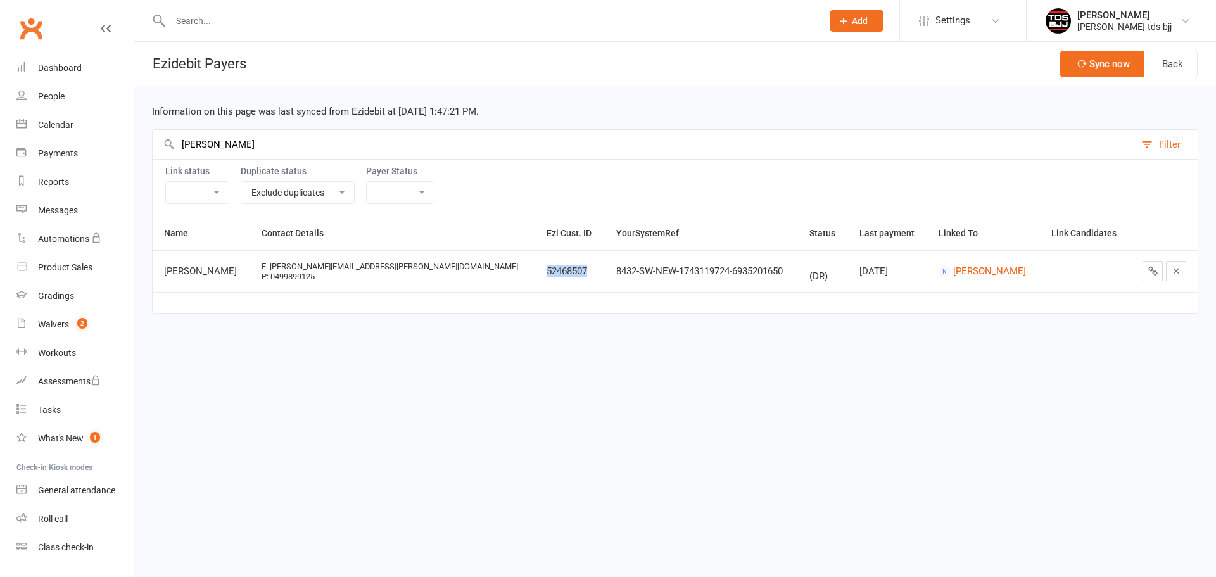
click at [535, 265] on td "52468507" at bounding box center [569, 271] width 69 height 42
copy td "52468507"
click at [953, 273] on link "Natalie Urbas" at bounding box center [989, 270] width 73 height 11
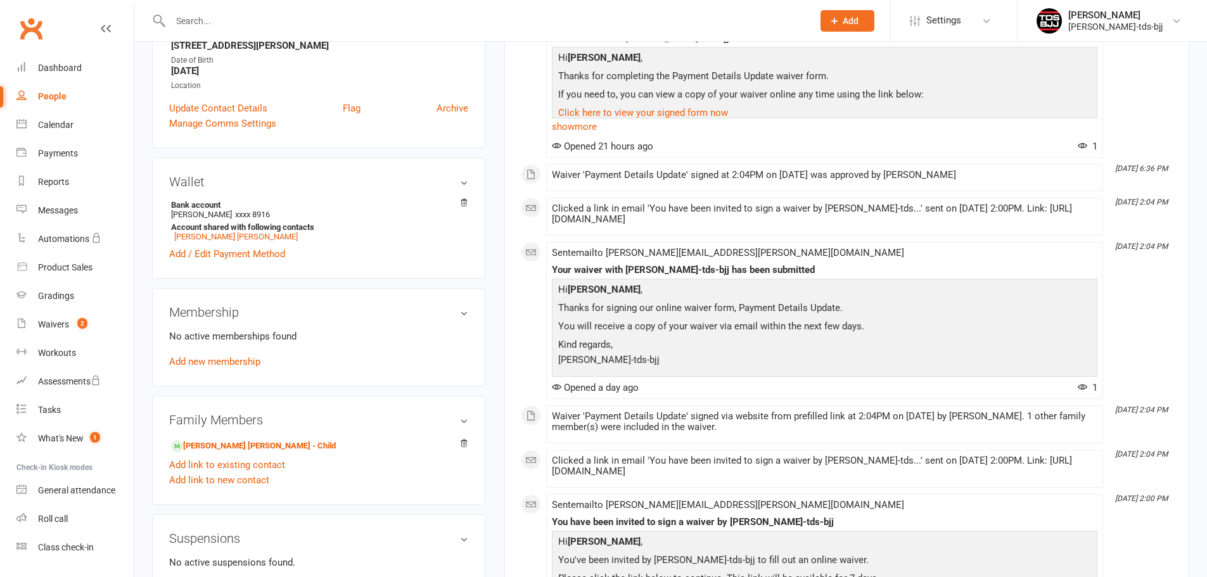
scroll to position [253, 0]
click at [191, 231] on link "Griffin Urbas" at bounding box center [236, 236] width 124 height 10
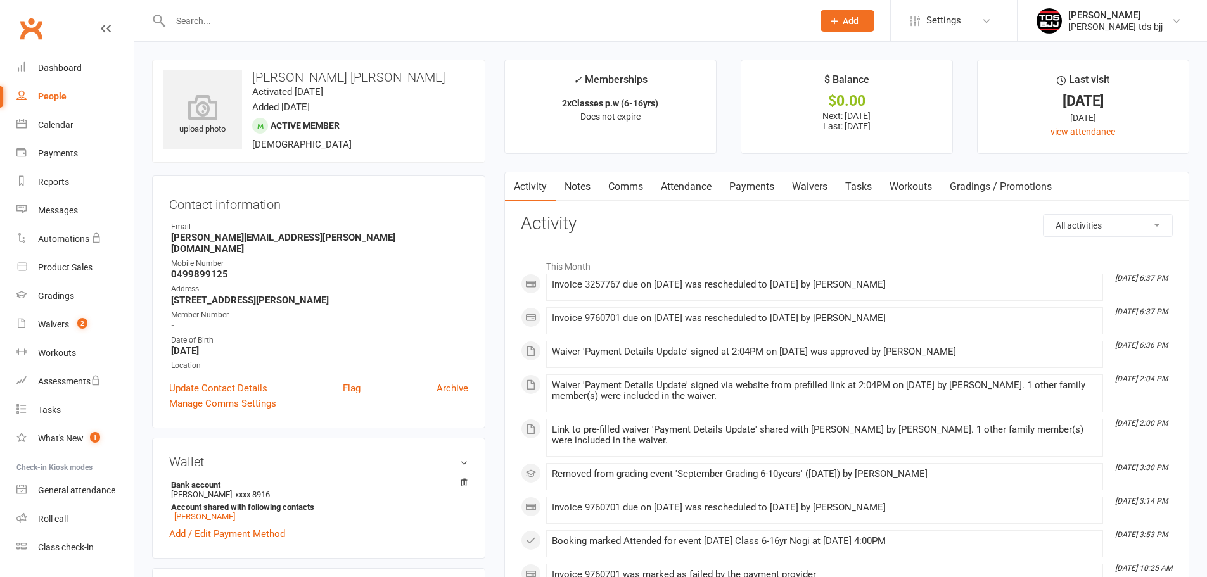
click at [758, 181] on link "Payments" at bounding box center [751, 186] width 63 height 29
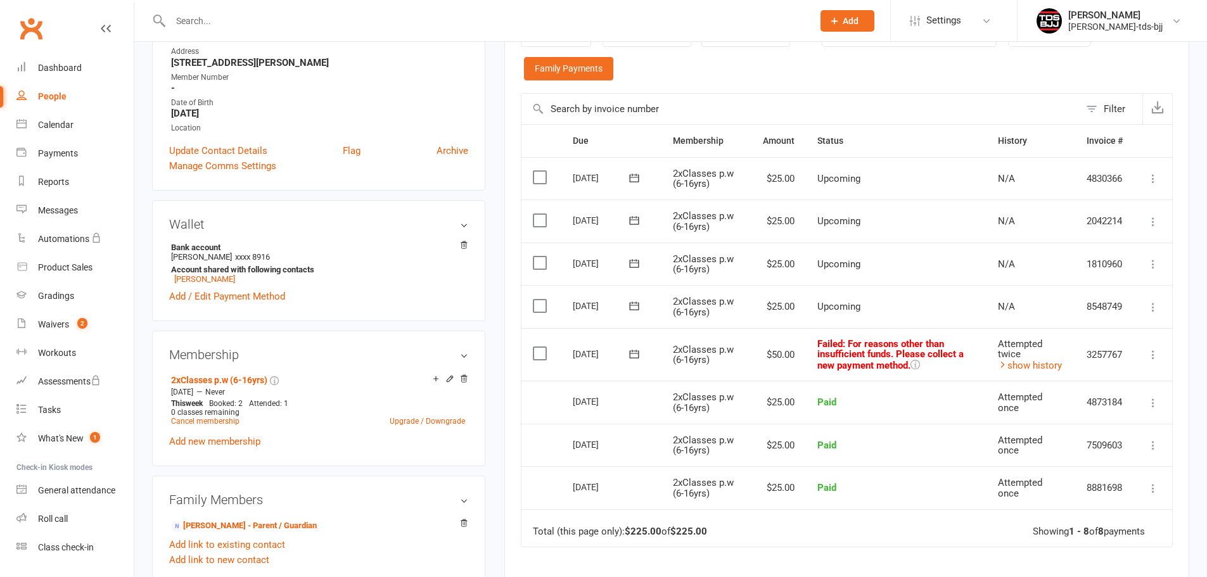
scroll to position [253, 0]
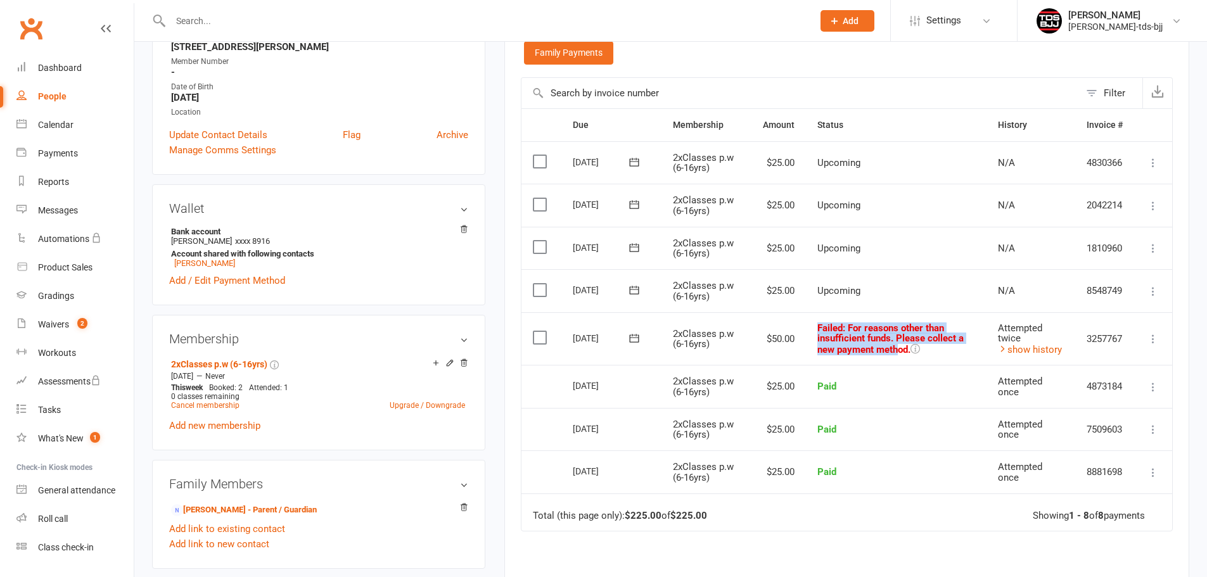
drag, startPoint x: 808, startPoint y: 322, endPoint x: 897, endPoint y: 345, distance: 92.2
click at [897, 345] on td "Failed : For reasons other than insufficient funds. Please collect a new paymen…" at bounding box center [896, 338] width 181 height 53
click at [857, 361] on td "Failed : For reasons other than insufficient funds. Please collect a new paymen…" at bounding box center [896, 338] width 181 height 53
drag, startPoint x: 846, startPoint y: 326, endPoint x: 912, endPoint y: 350, distance: 69.6
click at [912, 350] on span ": For reasons other than insufficient funds. Please collect a new payment metho…" at bounding box center [890, 338] width 146 height 33
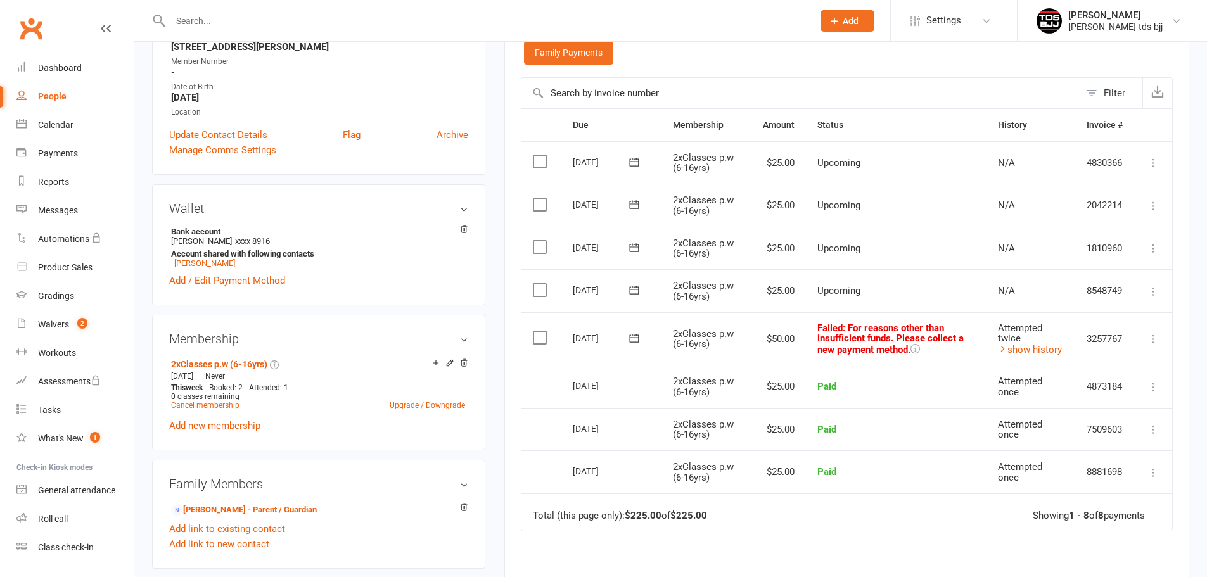
drag, startPoint x: 1109, startPoint y: 27, endPoint x: 1125, endPoint y: 177, distance: 151.7
click at [1109, 27] on div "gary-porter-tds-bjj" at bounding box center [1115, 26] width 94 height 11
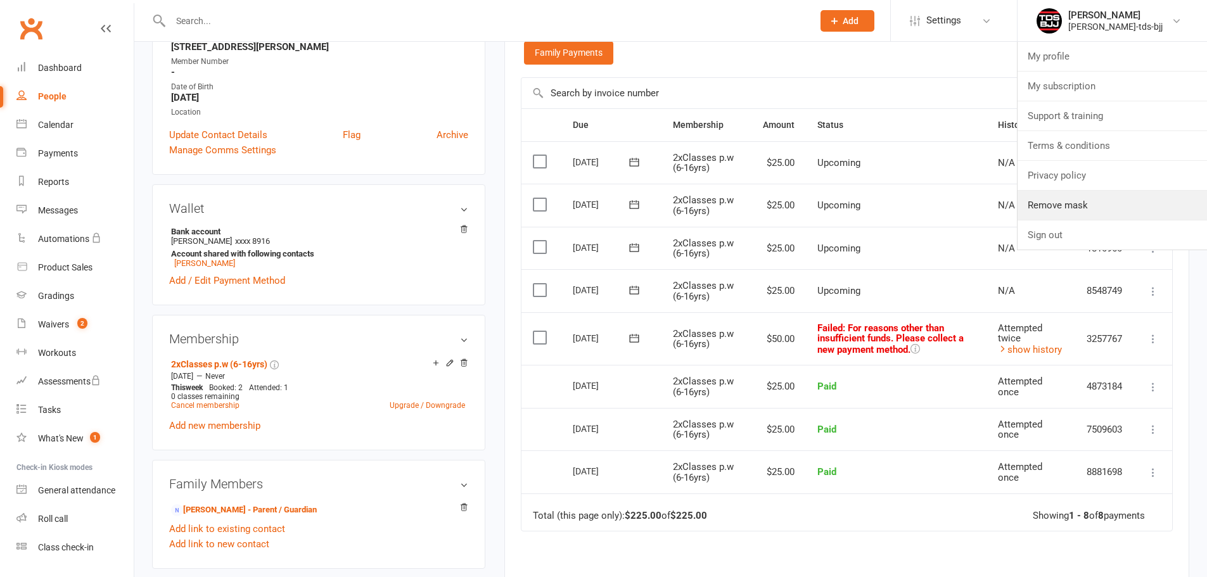
drag, startPoint x: 1089, startPoint y: 201, endPoint x: 922, endPoint y: 137, distance: 179.3
click at [1089, 201] on link "Remove mask" at bounding box center [1111, 205] width 189 height 29
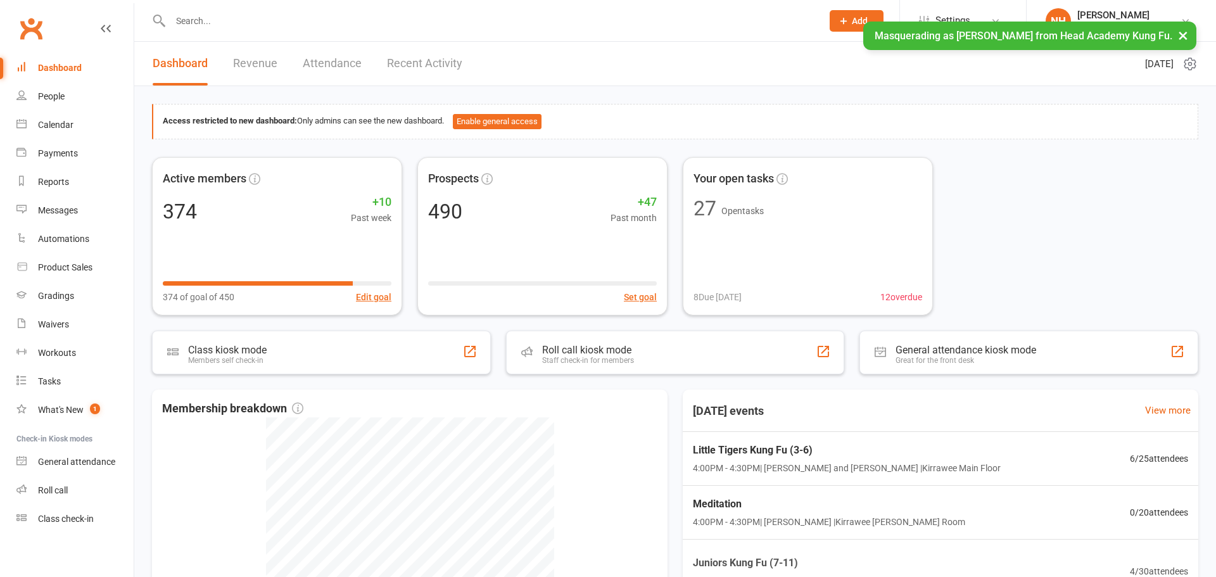
click at [936, 15] on span "Settings" at bounding box center [953, 20] width 35 height 29
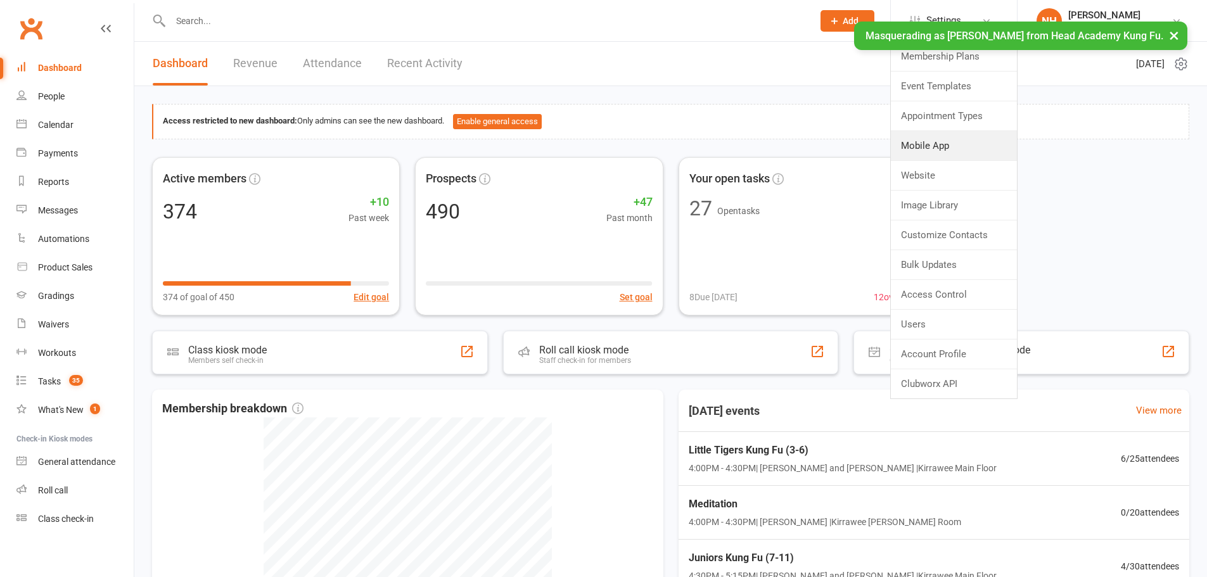
click at [964, 150] on link "Mobile App" at bounding box center [954, 145] width 126 height 29
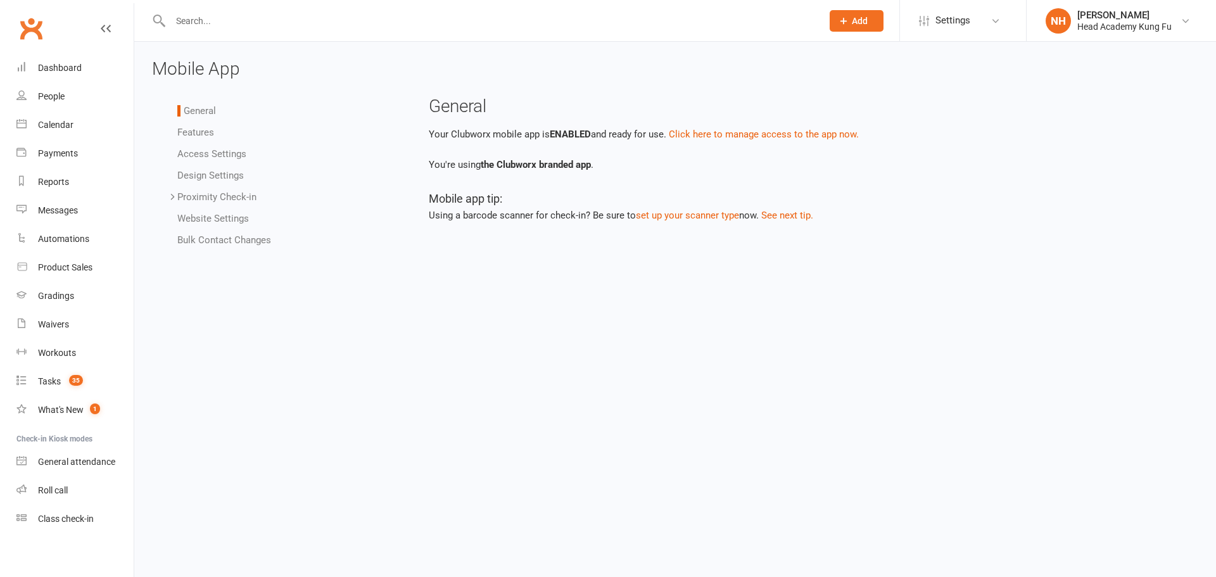
click at [190, 135] on link "Features" at bounding box center [195, 132] width 37 height 11
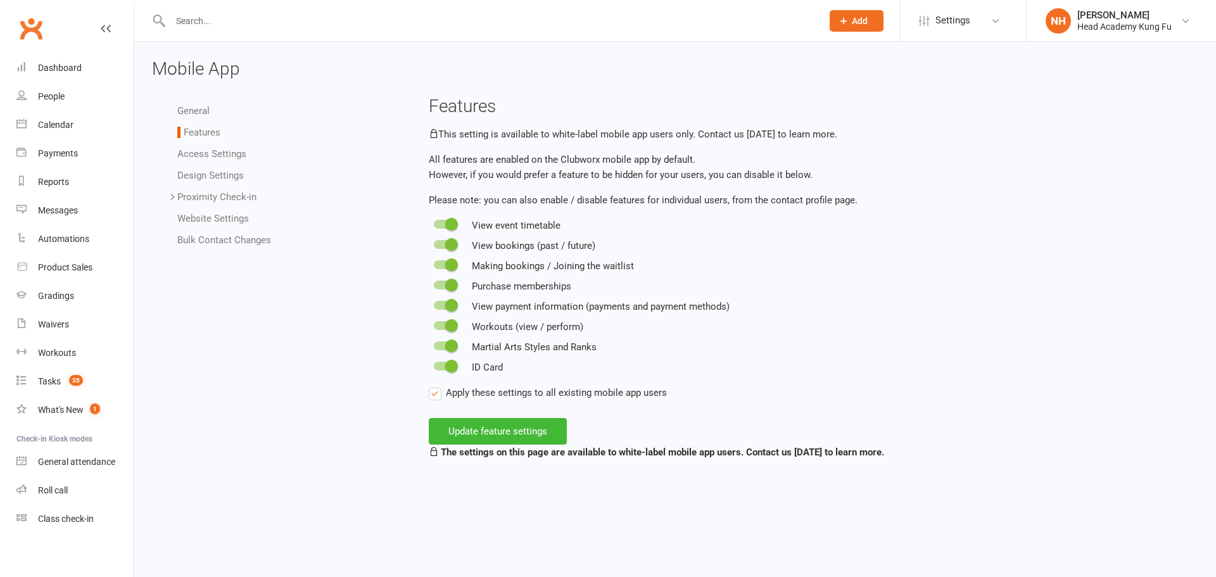
click at [207, 158] on link "Access Settings" at bounding box center [211, 153] width 69 height 11
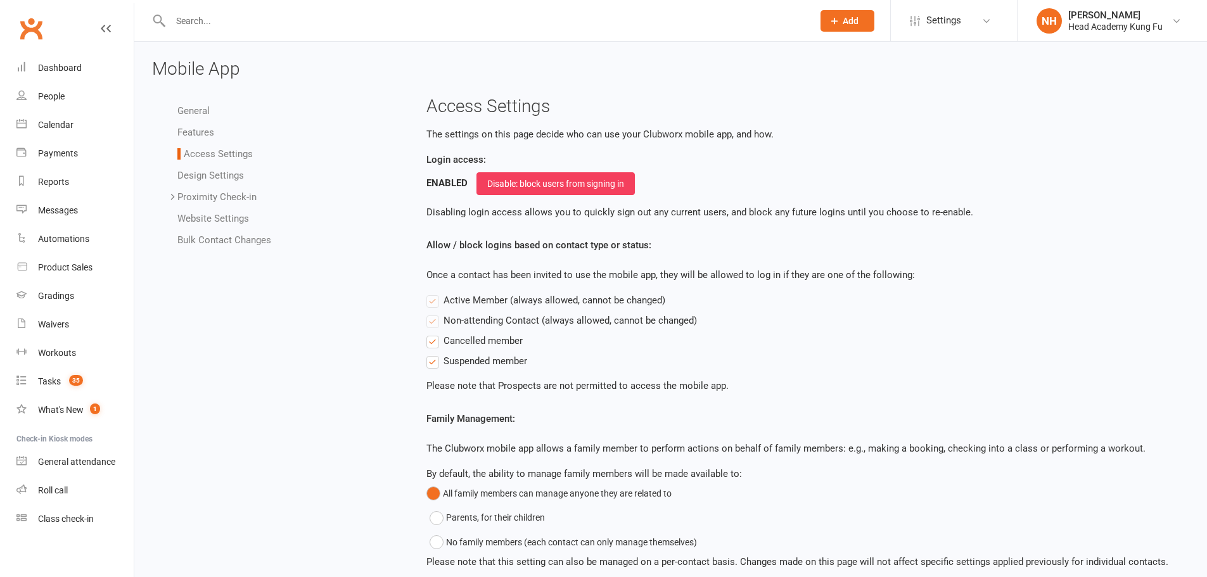
click at [209, 160] on li "Access Settings" at bounding box center [287, 153] width 220 height 15
click at [931, 22] on span "Settings" at bounding box center [943, 20] width 35 height 29
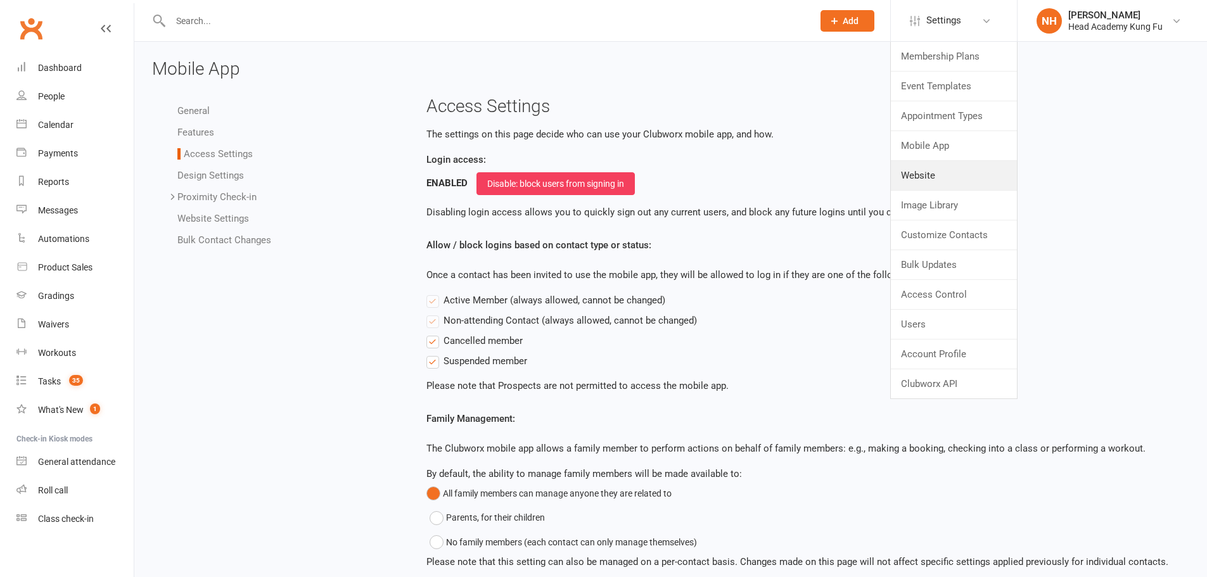
click at [950, 179] on link "Website" at bounding box center [954, 175] width 126 height 29
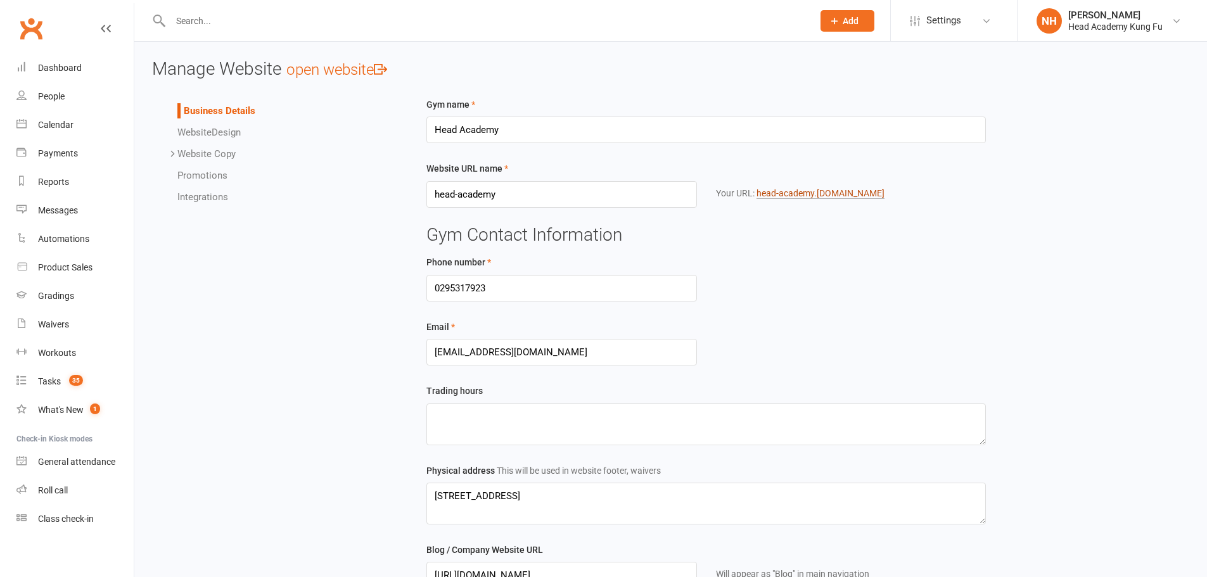
click at [810, 194] on link "head-academy .[DOMAIN_NAME]" at bounding box center [820, 193] width 128 height 11
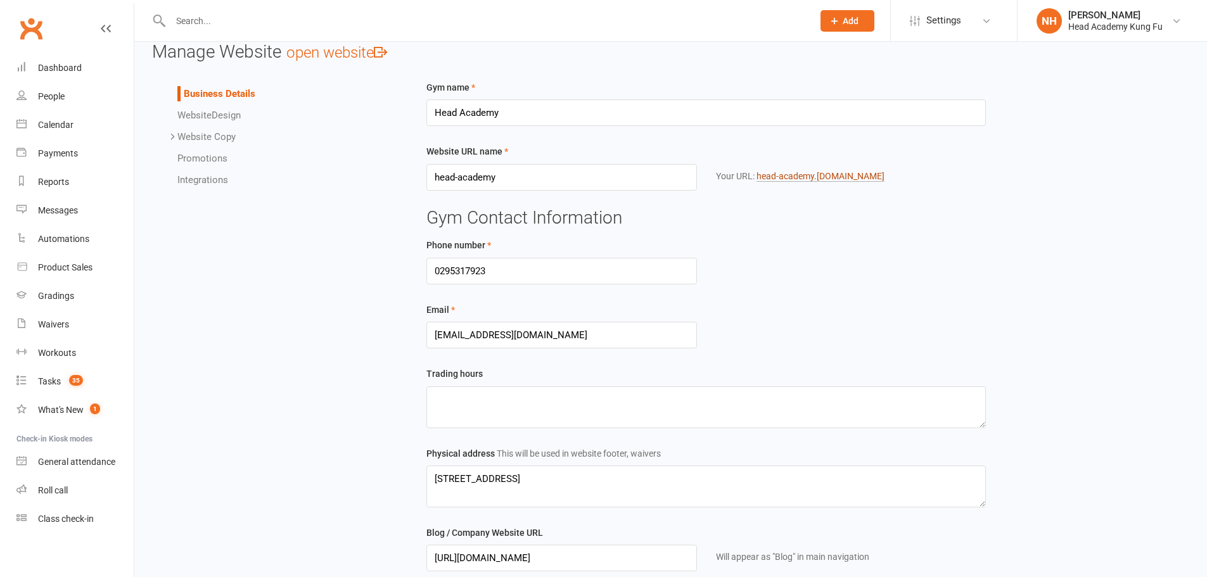
scroll to position [21, 0]
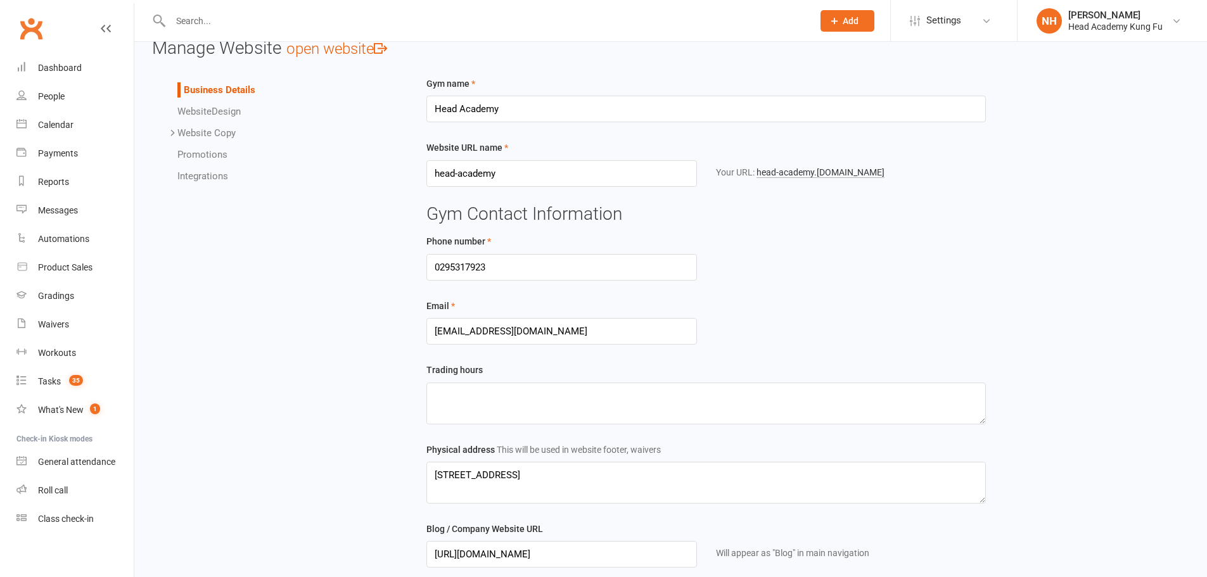
click at [1067, 27] on link "NH [PERSON_NAME] Head Head Academy Kung Fu" at bounding box center [1111, 20] width 151 height 25
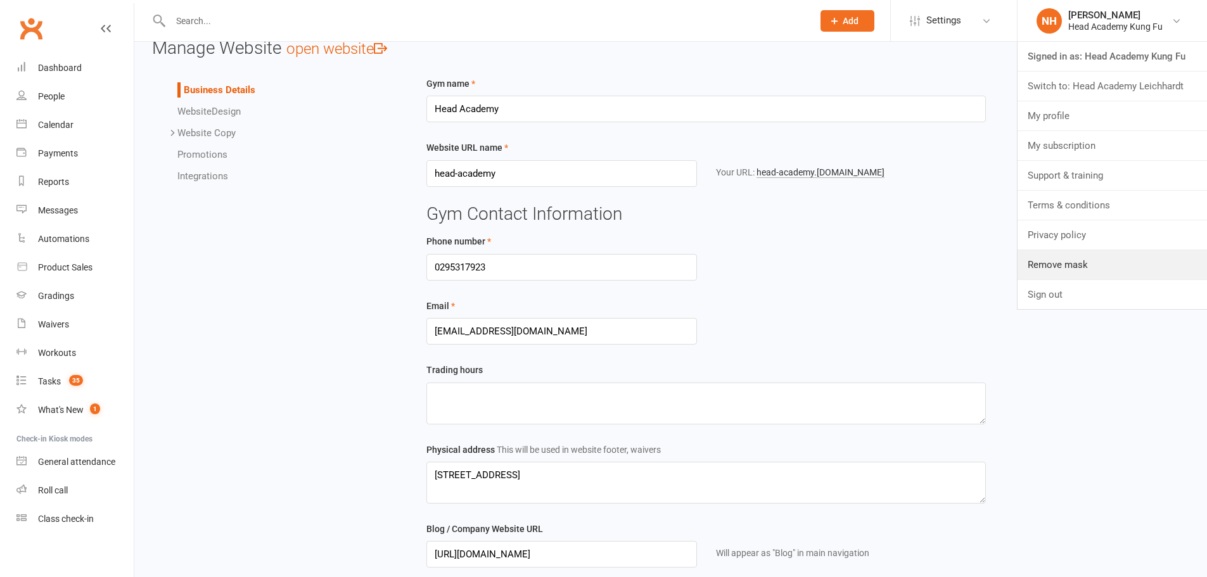
drag, startPoint x: 1086, startPoint y: 270, endPoint x: 1005, endPoint y: 245, distance: 85.0
click at [1086, 270] on link "Remove mask" at bounding box center [1111, 264] width 189 height 29
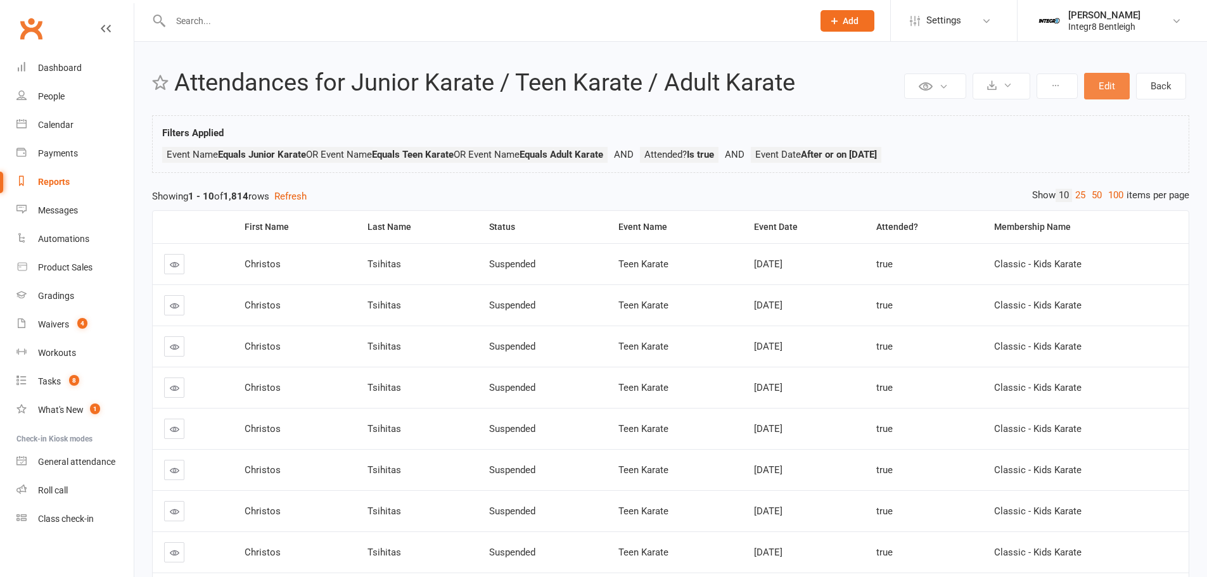
click at [1097, 88] on button "Edit" at bounding box center [1107, 86] width 46 height 27
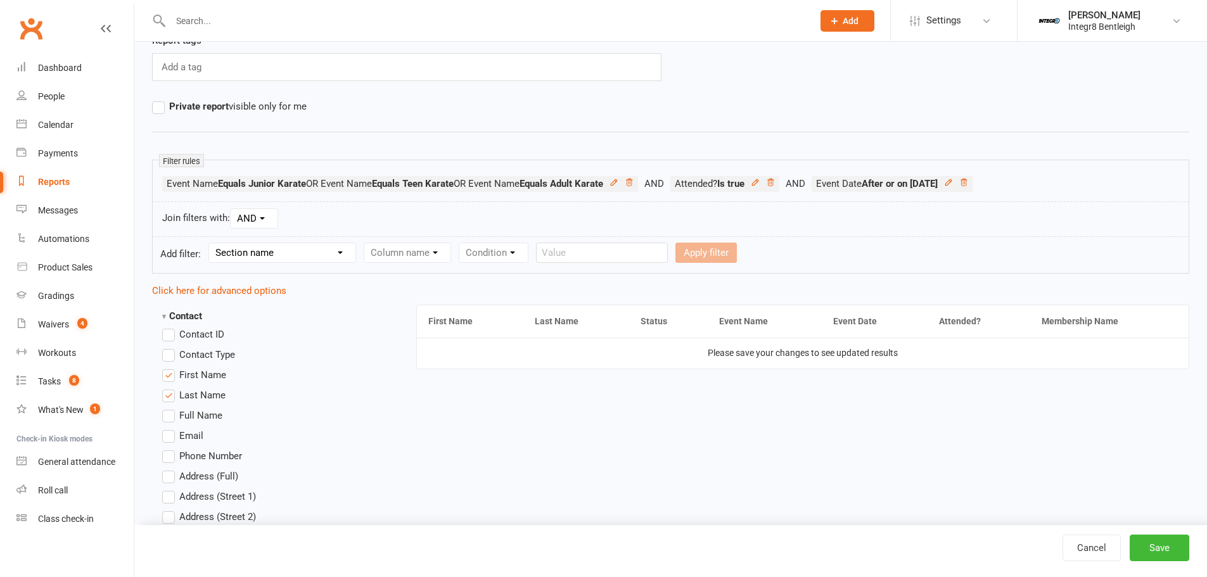
scroll to position [169, 0]
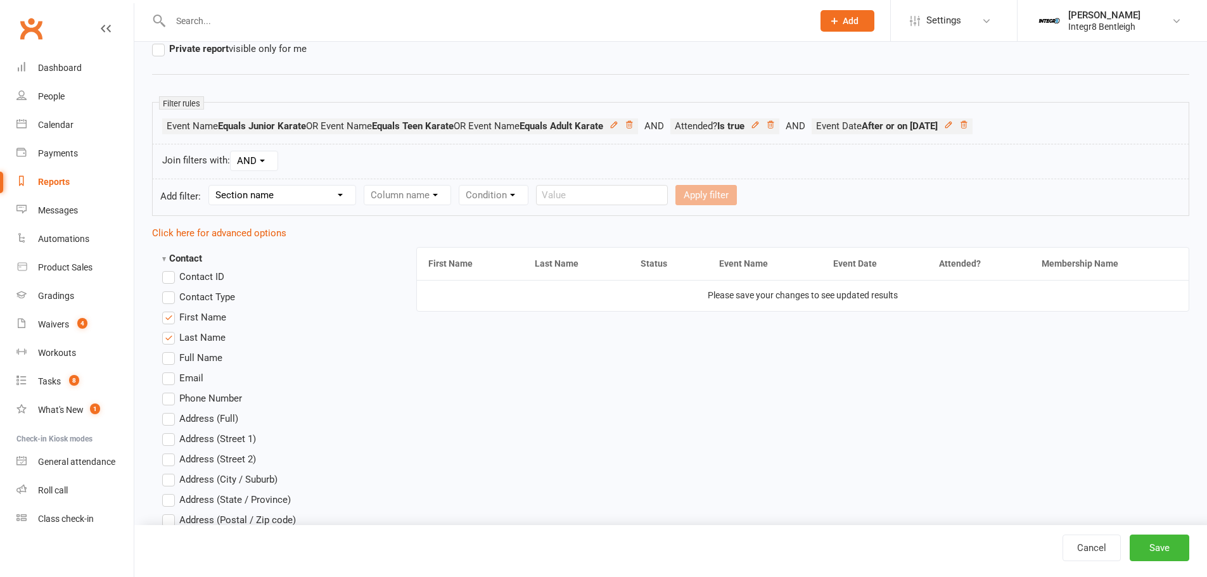
click at [228, 230] on link "Click here for advanced options" at bounding box center [219, 232] width 134 height 11
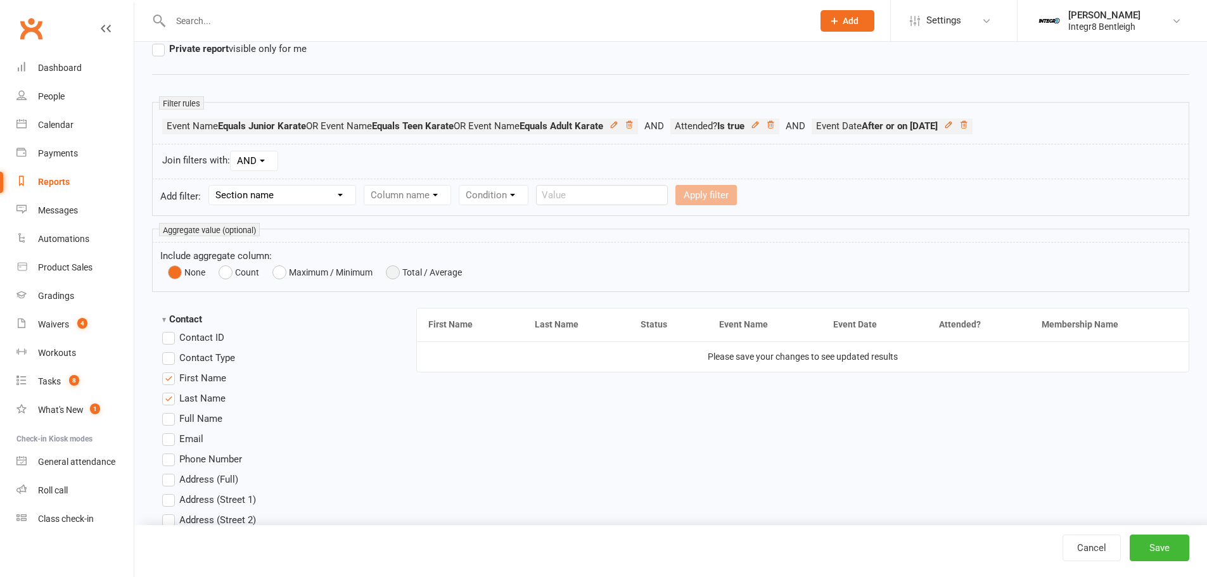
click at [400, 272] on button "Total / Average" at bounding box center [424, 273] width 76 height 18
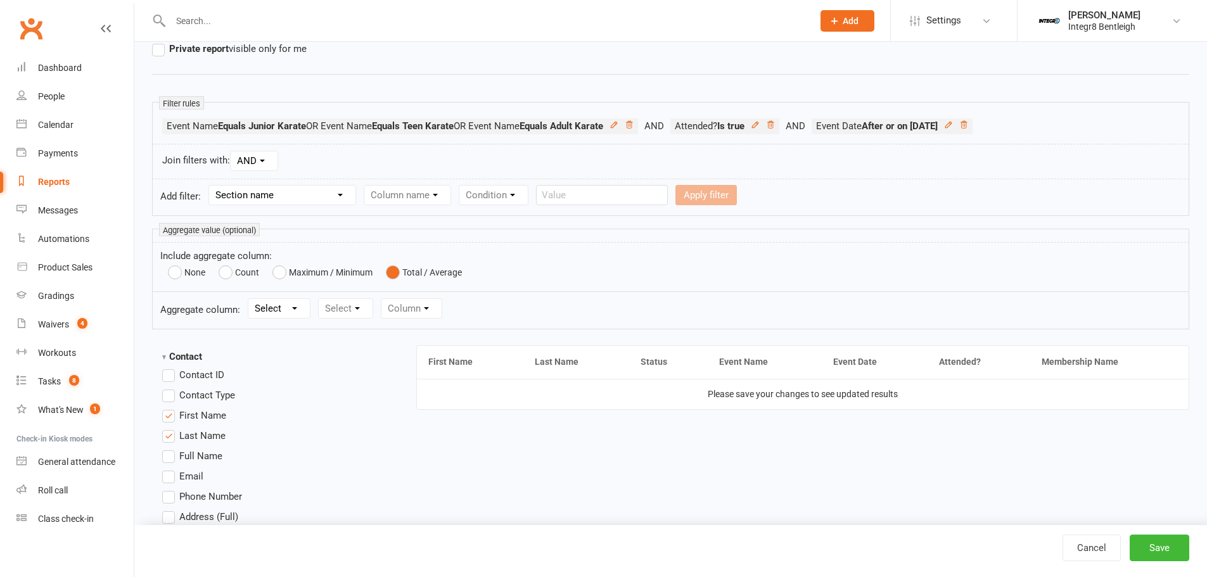
click at [400, 272] on button "Total / Average" at bounding box center [424, 273] width 76 height 18
drag, startPoint x: 253, startPoint y: 309, endPoint x: 268, endPoint y: 310, distance: 14.7
click at [253, 309] on select "Select Total Average" at bounding box center [278, 308] width 61 height 19
click at [268, 310] on select "Select Total Average" at bounding box center [278, 308] width 61 height 19
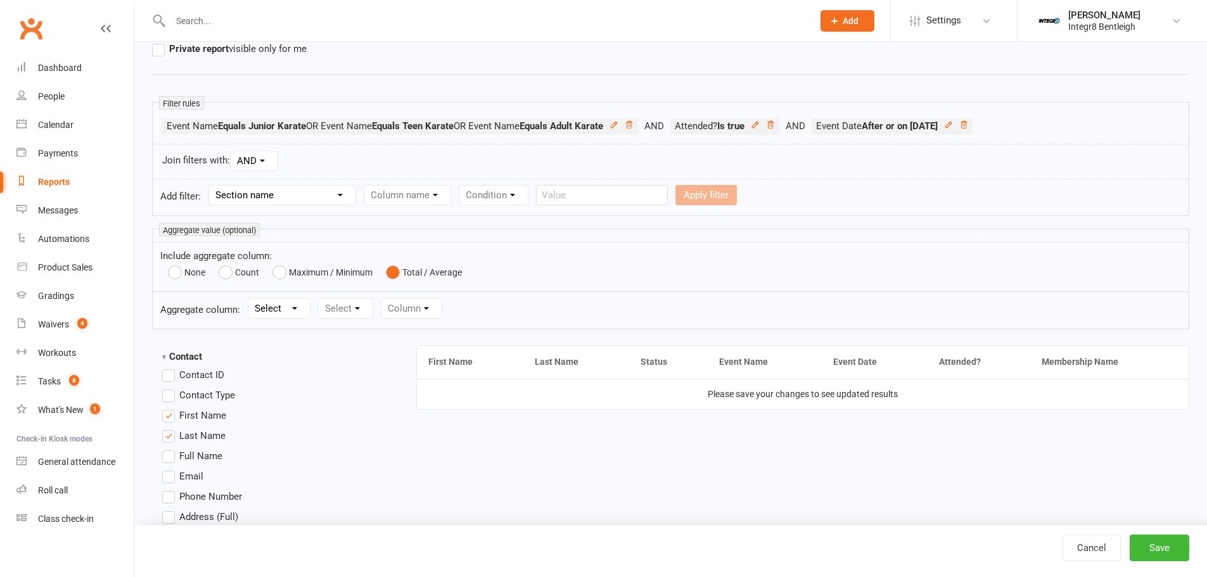
select select "0"
click at [250, 299] on select "Select Total Average" at bounding box center [278, 308] width 61 height 19
click at [359, 305] on select "Select Booking Recurring booking Waitlist attendees Membership Payment Styles a…" at bounding box center [413, 308] width 188 height 19
click at [321, 299] on select "Select Booking Recurring booking Waitlist attendees Membership Payment Styles a…" at bounding box center [413, 308] width 188 height 19
drag, startPoint x: 420, startPoint y: 314, endPoint x: 396, endPoint y: 321, distance: 25.1
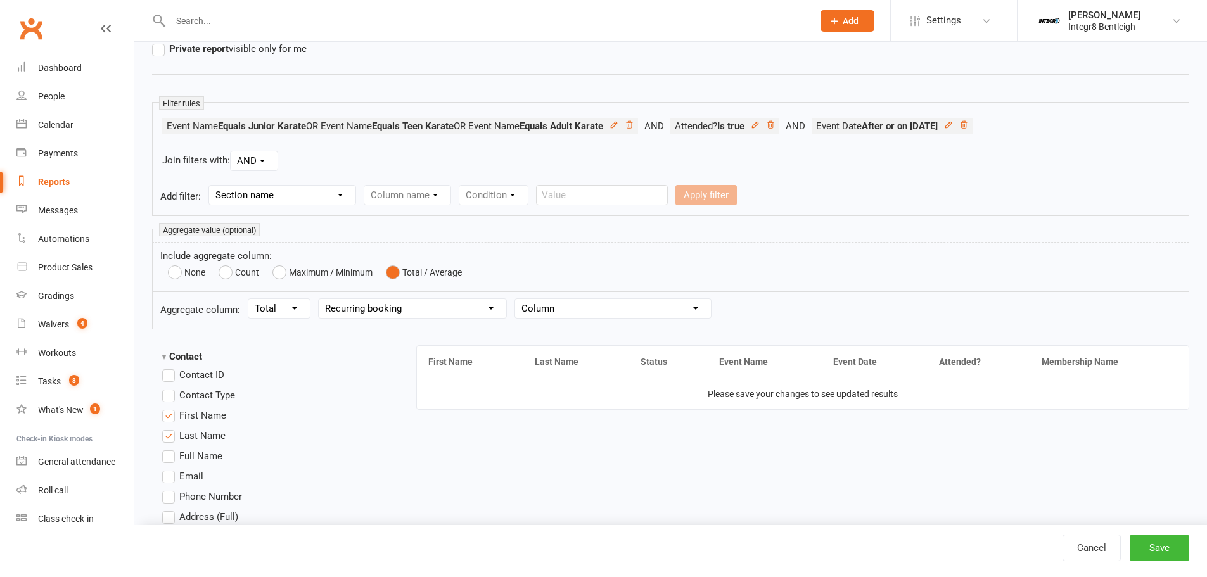
click at [420, 314] on select "Select Booking Recurring booking Waitlist attendees Membership Payment Styles a…" at bounding box center [413, 308] width 188 height 19
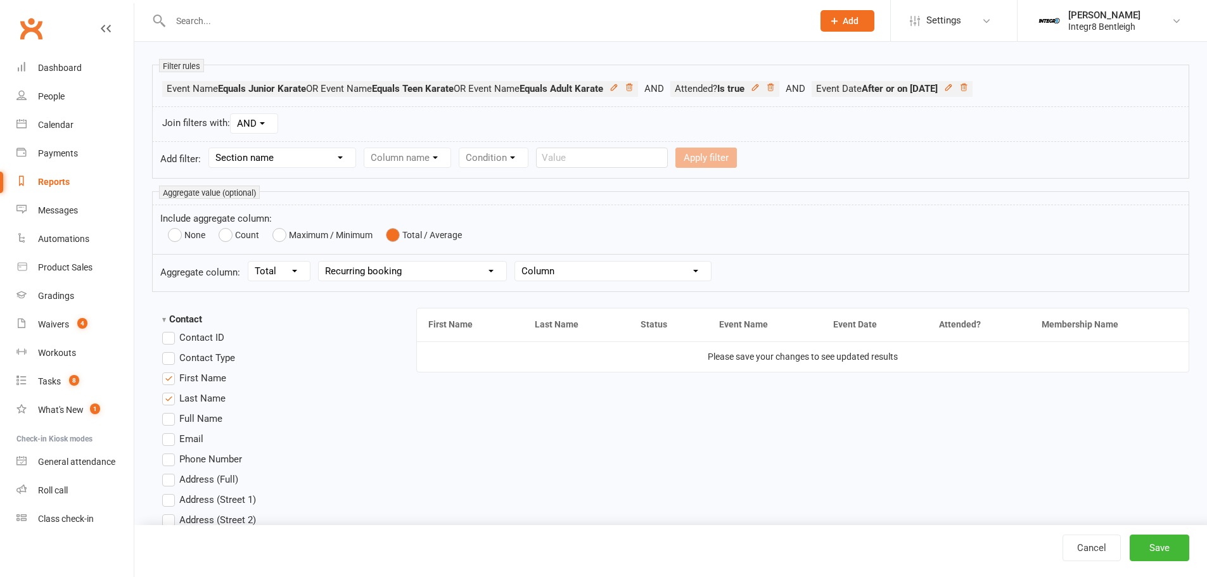
scroll to position [211, 0]
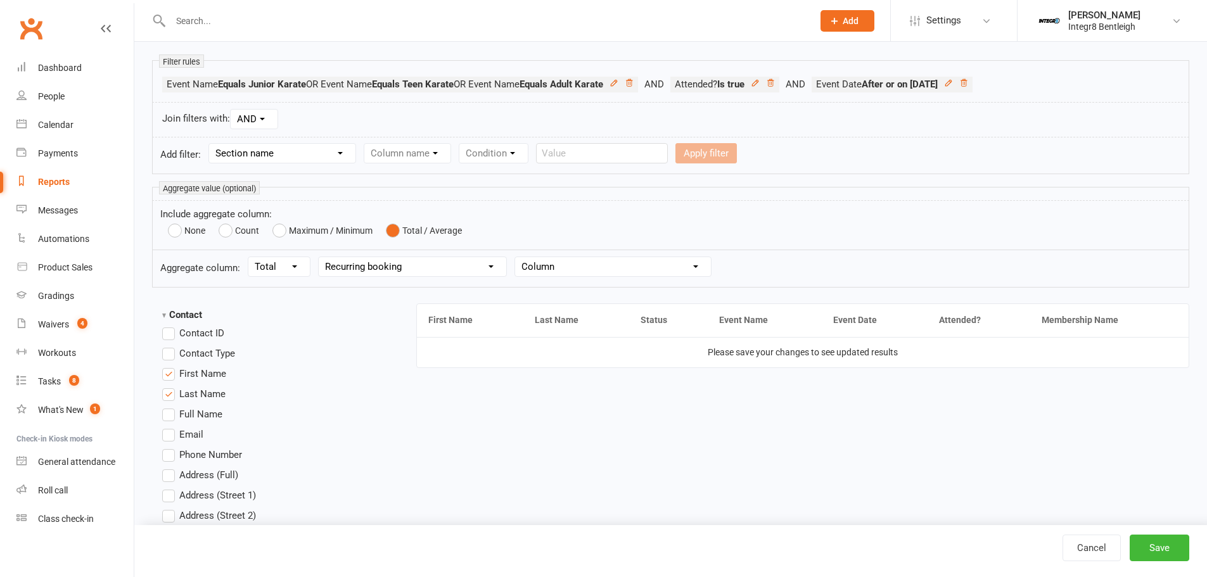
click at [227, 246] on form "Include aggregate column: None Count Maximum / Minimum Total / Average" at bounding box center [670, 225] width 1037 height 50
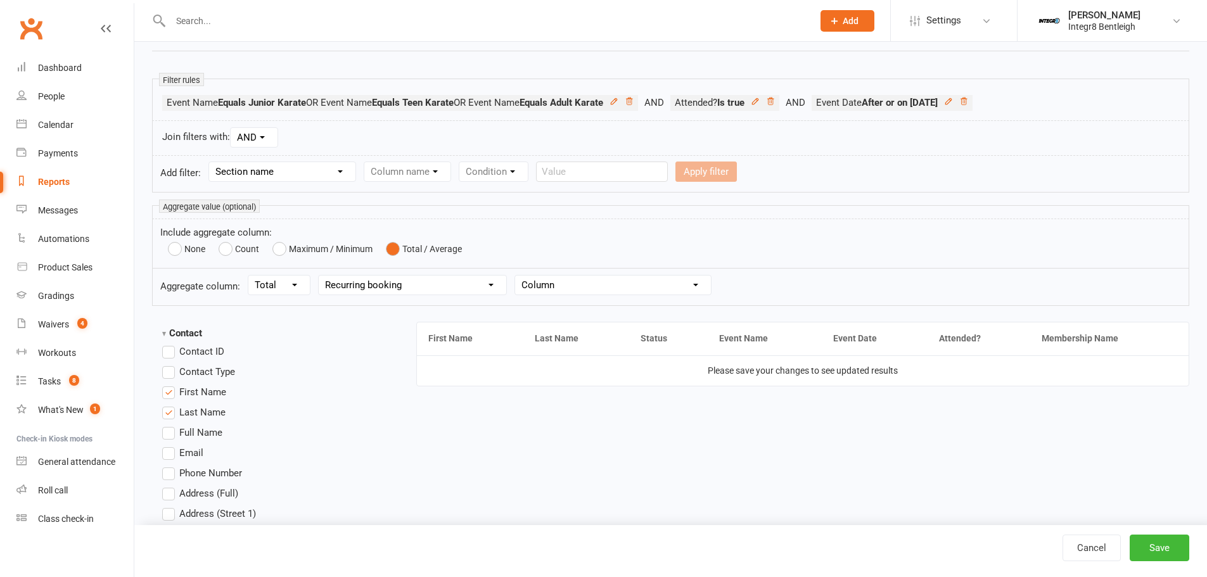
click at [388, 272] on form "Aggregate column: Select Total Average Select Booking Recurring booking Waitlis…" at bounding box center [670, 287] width 1037 height 37
click at [413, 279] on select "Select Booking Recurring booking Waitlist attendees Membership Payment Styles a…" at bounding box center [413, 287] width 188 height 19
select select "0"
click at [321, 278] on select "Select Booking Recurring booking Waitlist attendees Membership Payment Styles a…" at bounding box center [413, 287] width 188 height 19
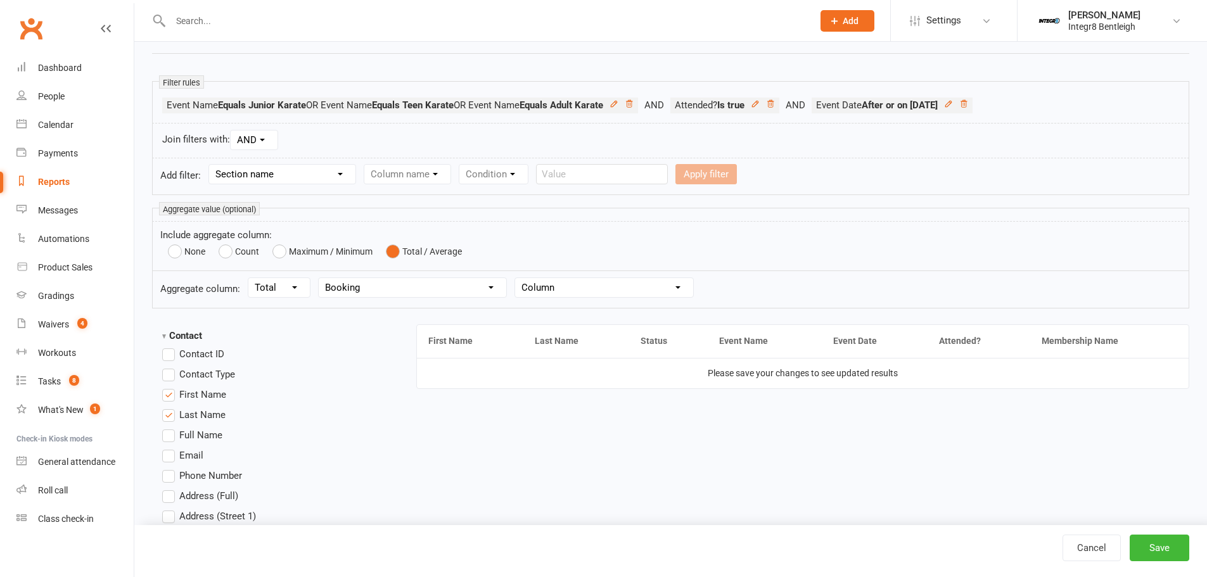
click at [562, 290] on select "Column Event Duration Event Booking Count Event Attendee (Non-Absent) Count Eve…" at bounding box center [604, 287] width 178 height 19
select select "1"
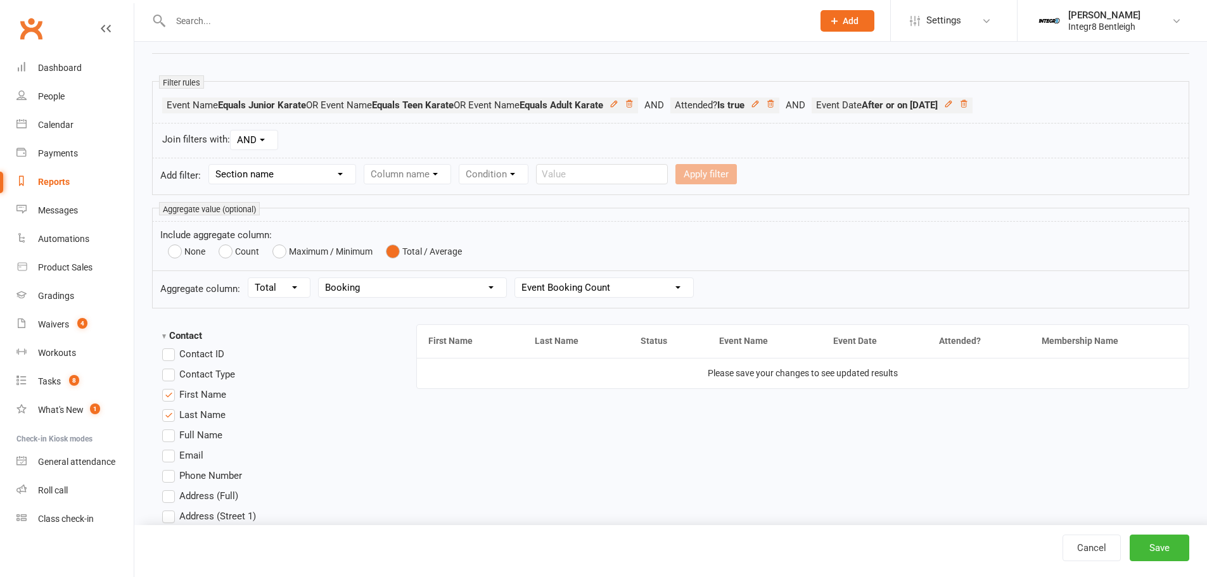
click at [516, 278] on select "Column Event Duration Event Booking Count Event Attendee (Non-Absent) Count Eve…" at bounding box center [604, 287] width 178 height 19
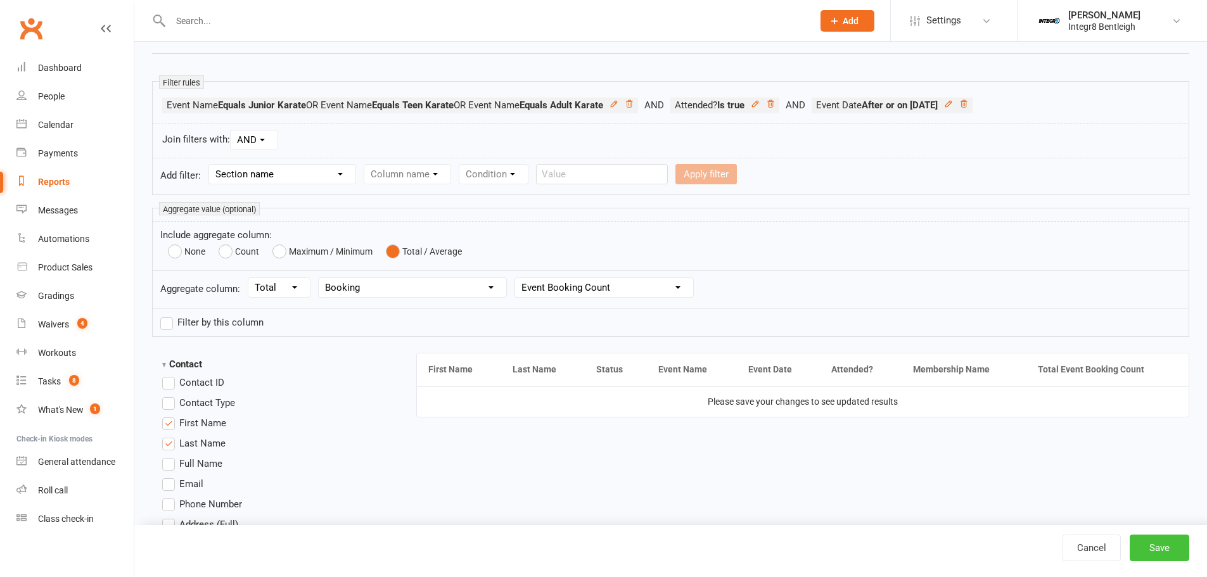
click at [1156, 545] on button "Save" at bounding box center [1160, 548] width 60 height 27
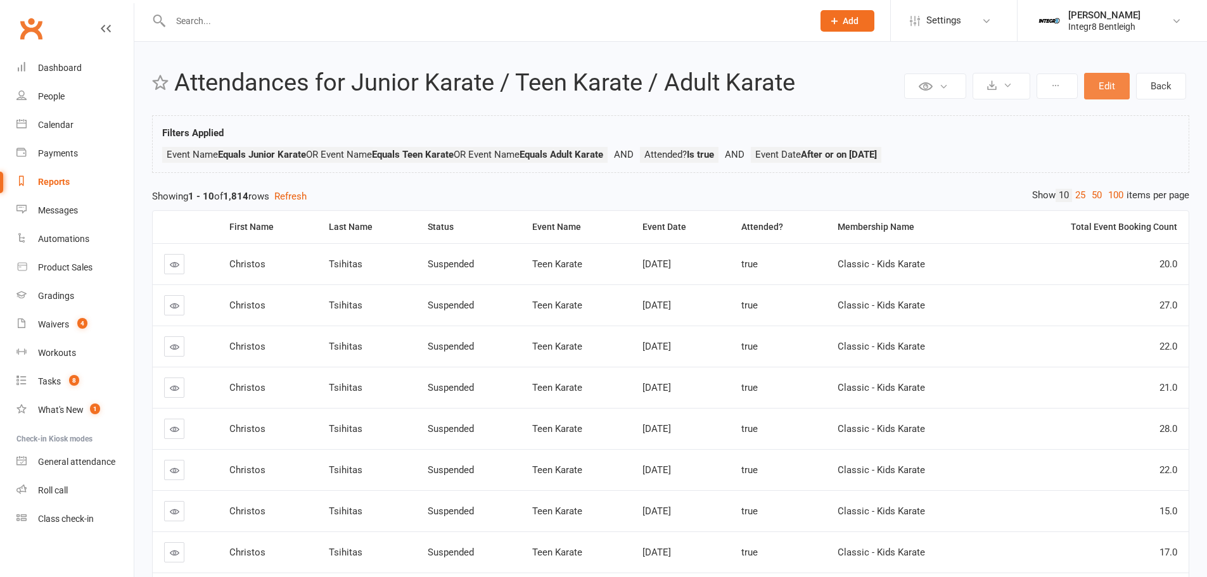
click at [1097, 79] on button "Edit" at bounding box center [1107, 86] width 46 height 27
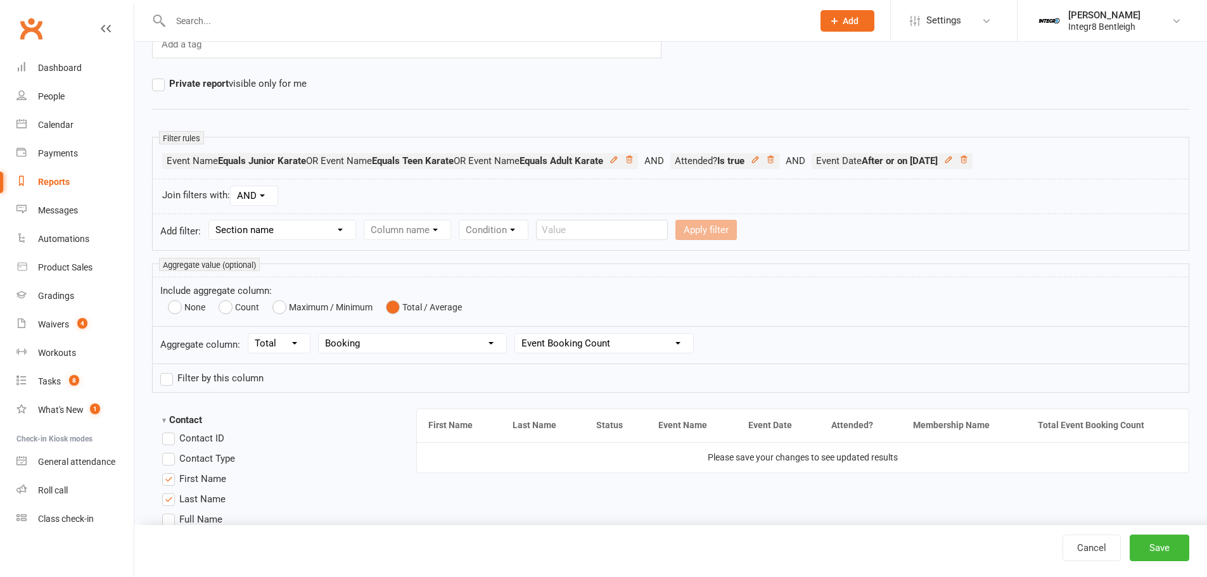
scroll to position [148, 0]
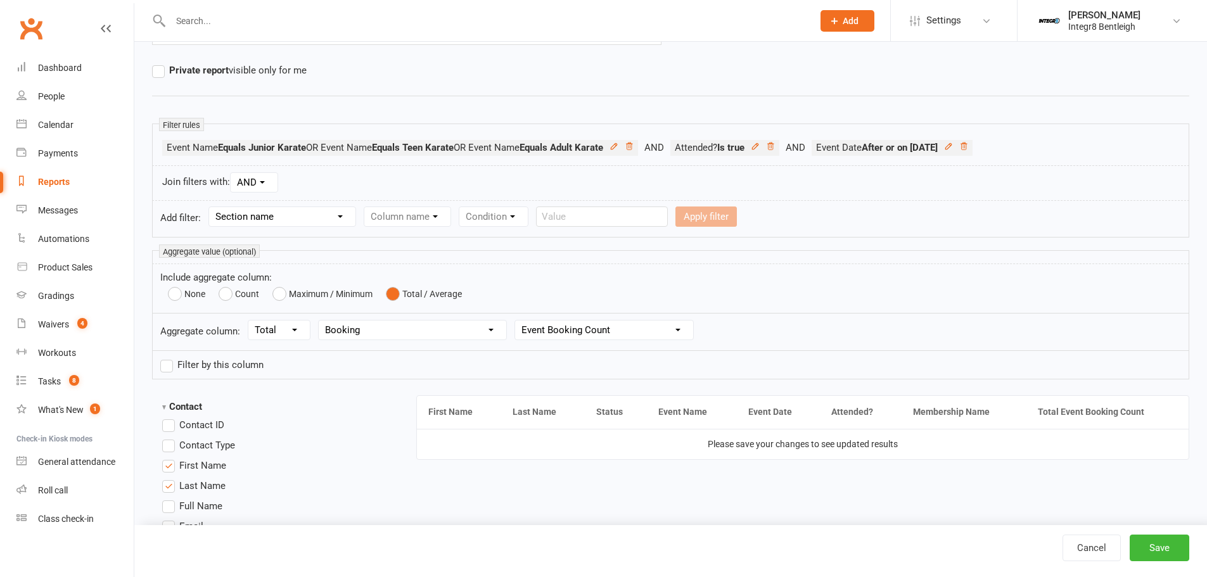
click at [229, 284] on form "Include aggregate column: None Count Maximum / Minimum Total / Average" at bounding box center [670, 289] width 1037 height 50
click at [228, 300] on button "Count" at bounding box center [239, 294] width 41 height 18
select select
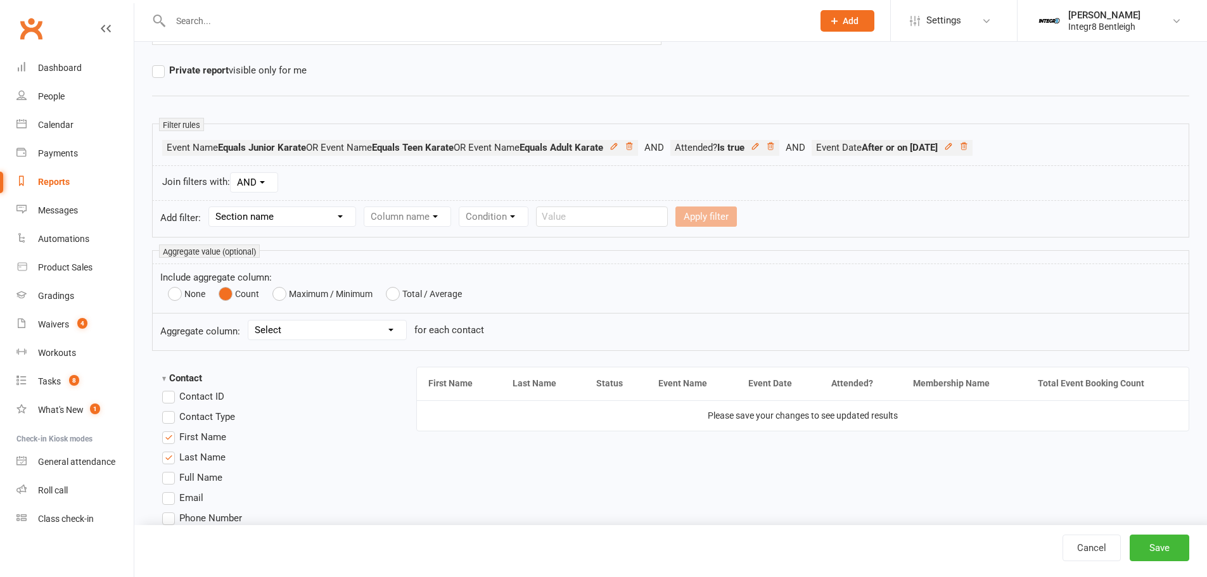
click at [305, 335] on select "Select Booking count Recurring Booking count Waitlist Attendees count Membershi…" at bounding box center [327, 330] width 158 height 19
click at [635, 317] on form "Aggregate column: Select Booking count Recurring Booking count Waitlist Attende…" at bounding box center [670, 332] width 1037 height 37
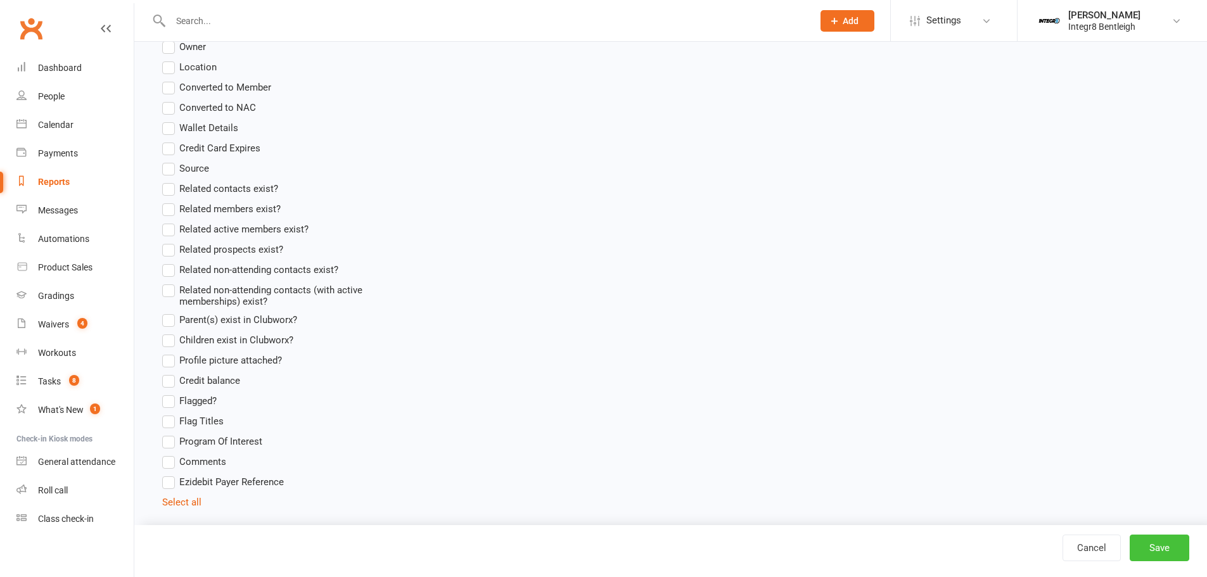
click at [1159, 547] on button "Save" at bounding box center [1160, 548] width 60 height 27
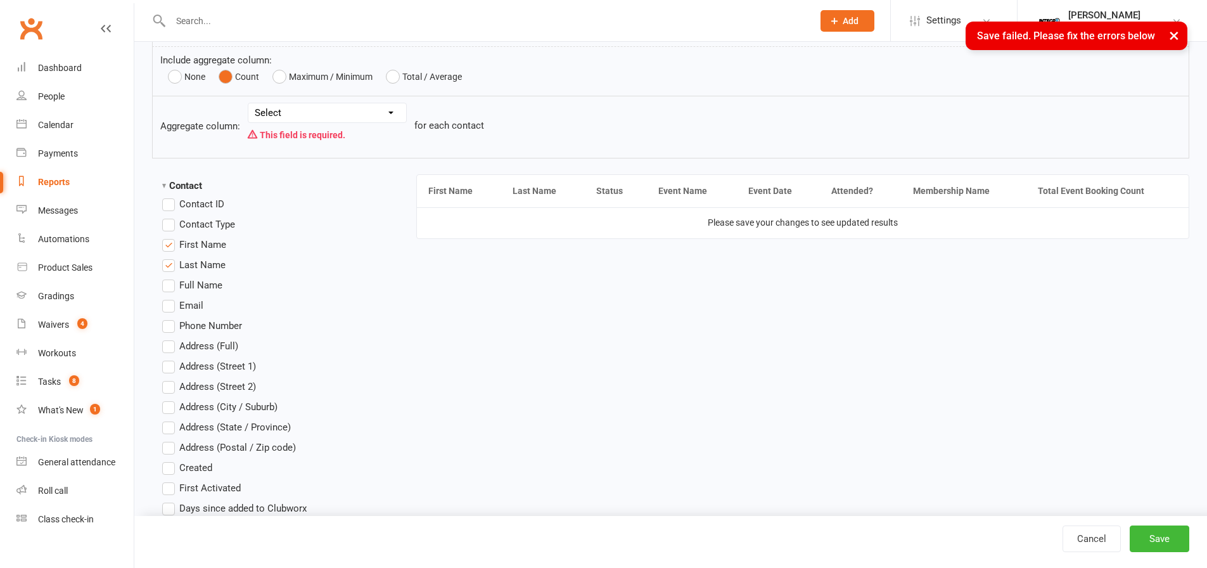
scroll to position [361, 0]
click at [1085, 187] on th "Total Event Booking Count" at bounding box center [1107, 195] width 162 height 32
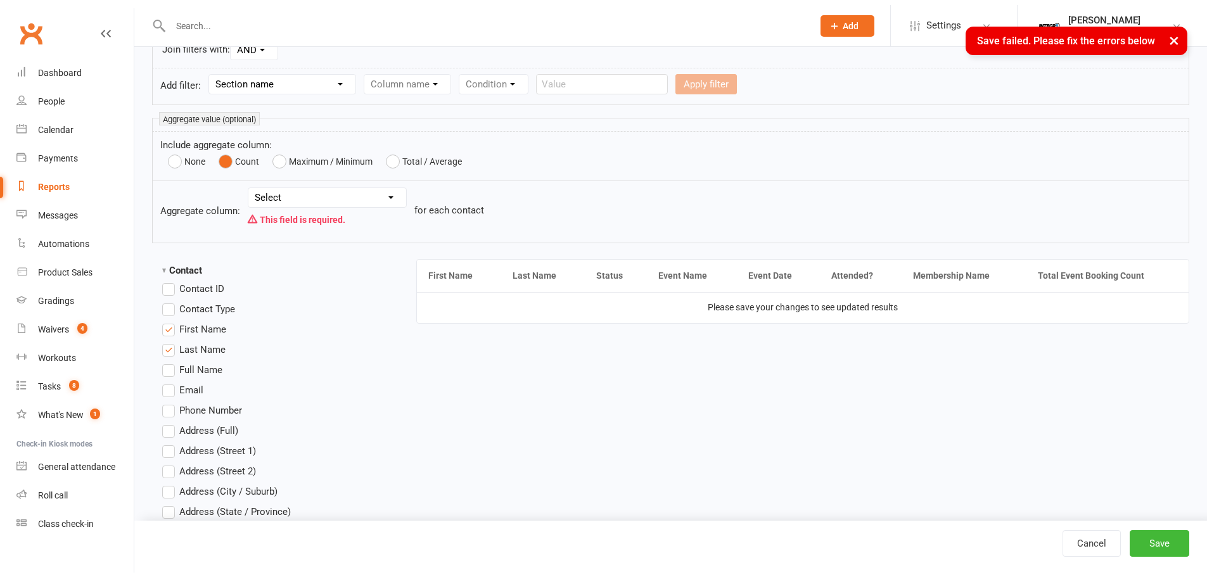
scroll to position [277, 0]
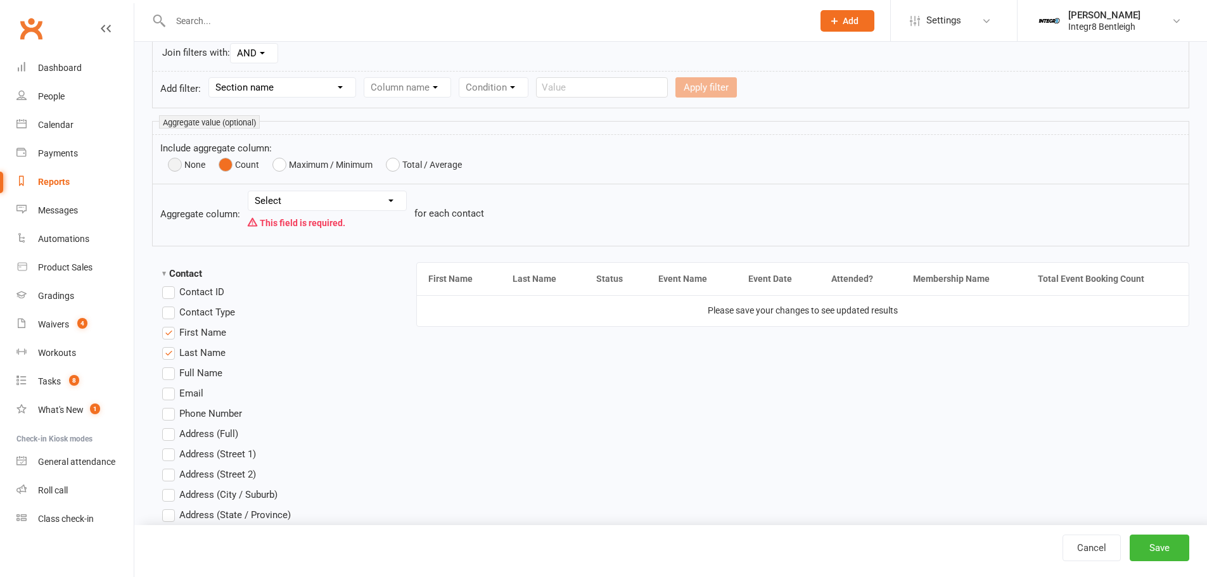
click at [173, 163] on button "None" at bounding box center [186, 165] width 37 height 18
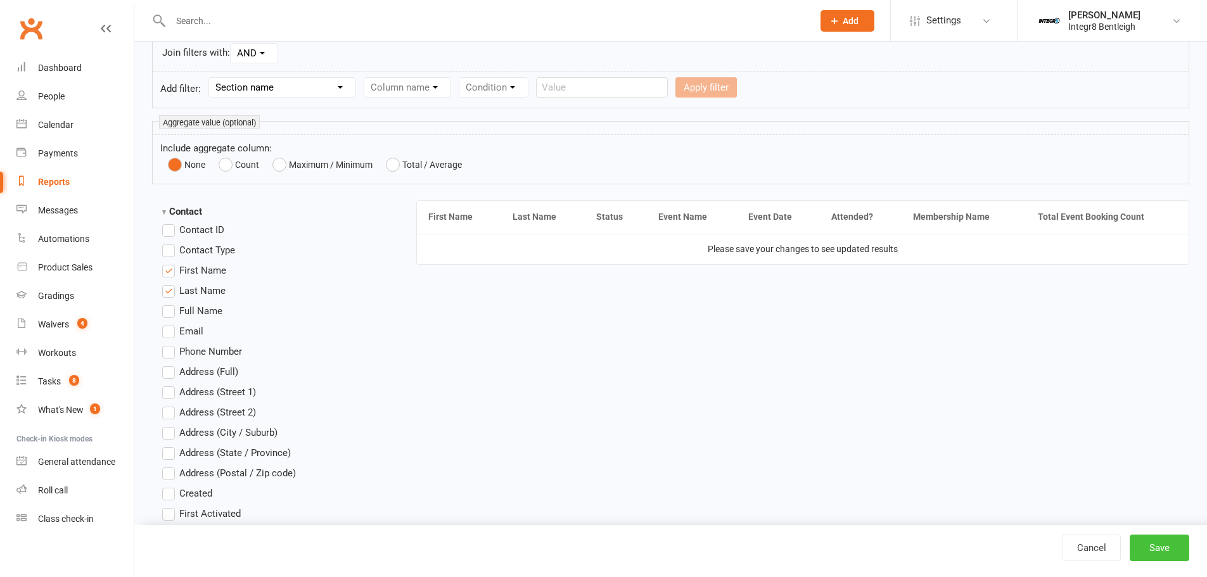
click at [1170, 540] on button "Save" at bounding box center [1160, 548] width 60 height 27
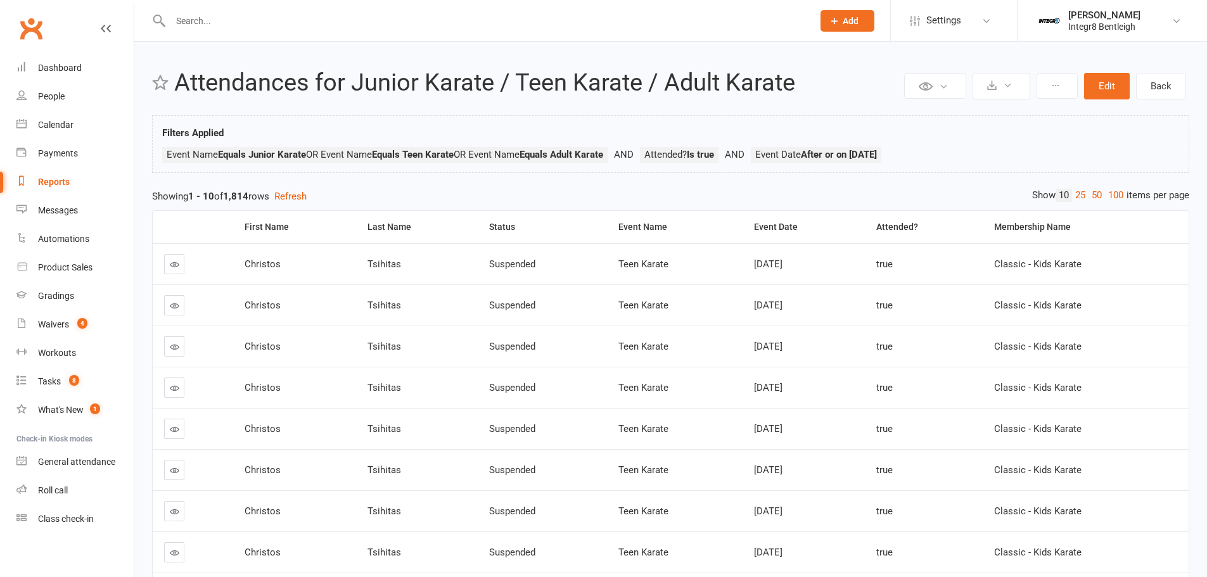
click at [65, 182] on div "Reports" at bounding box center [54, 182] width 32 height 10
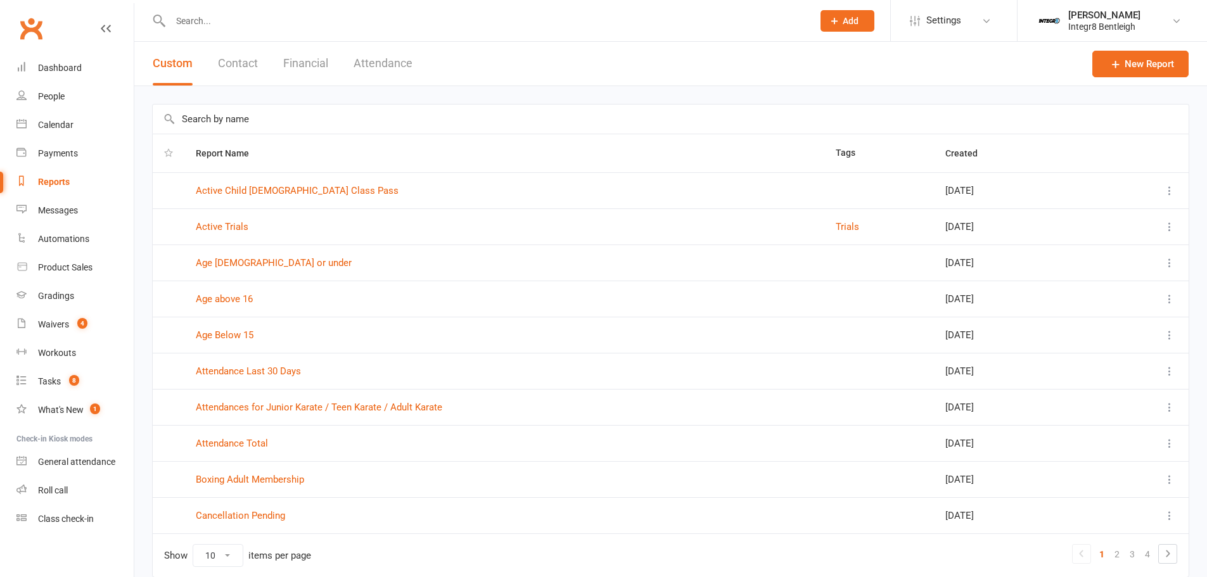
click at [374, 61] on button "Attendance" at bounding box center [383, 64] width 59 height 44
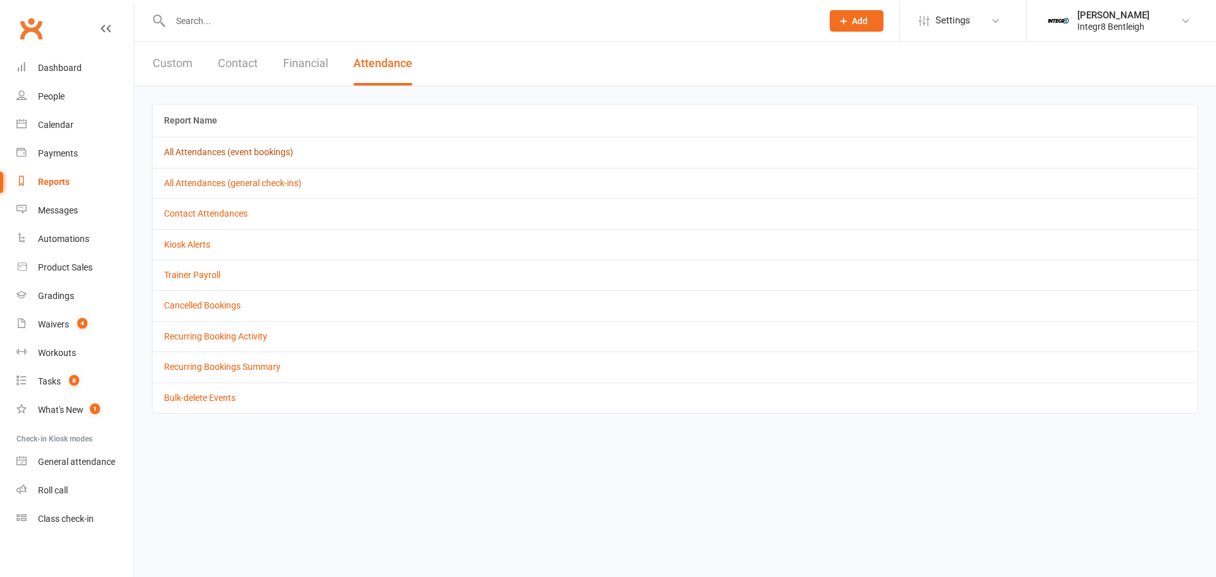
click at [257, 151] on link "All Attendances (event bookings)" at bounding box center [228, 152] width 129 height 10
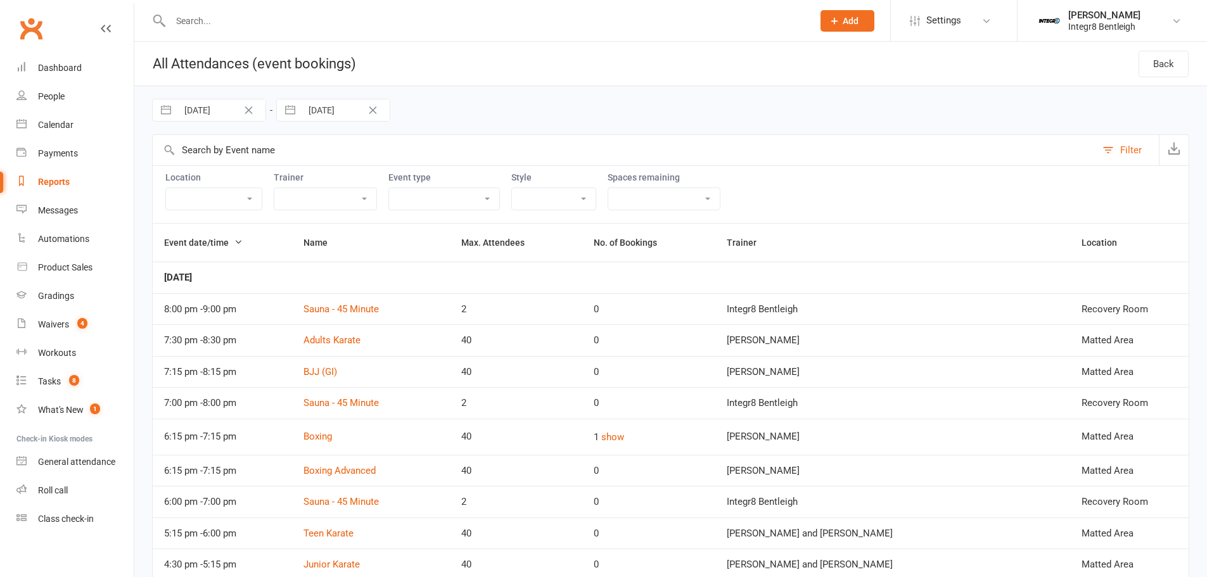
click at [166, 113] on button "button" at bounding box center [166, 110] width 23 height 22
select select "7"
select select "2025"
select select "8"
select select "2025"
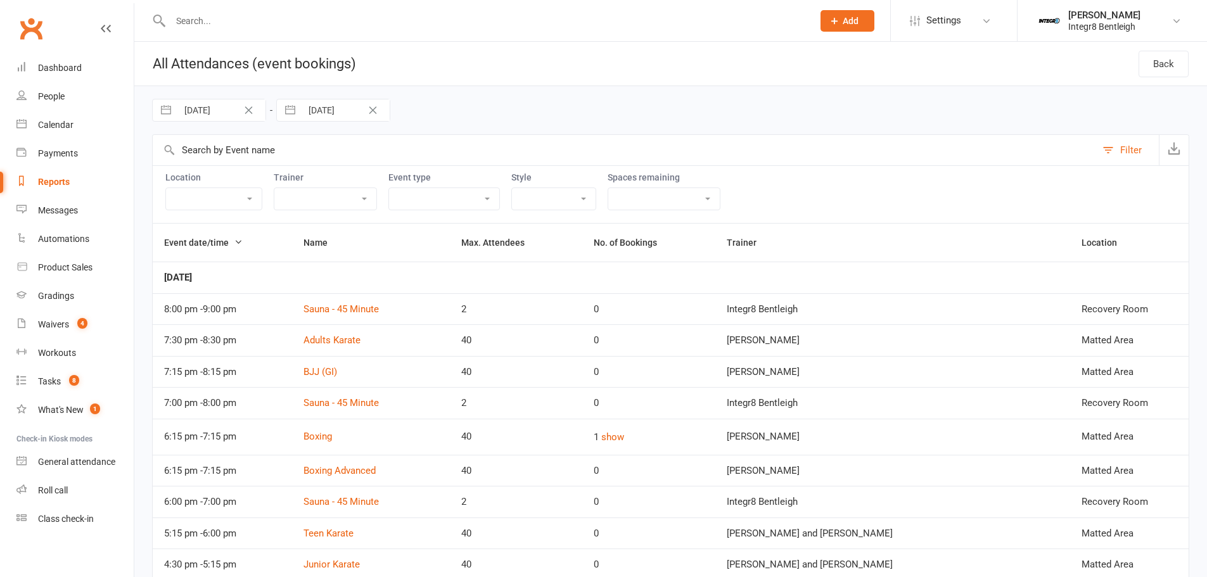
select select "9"
select select "2025"
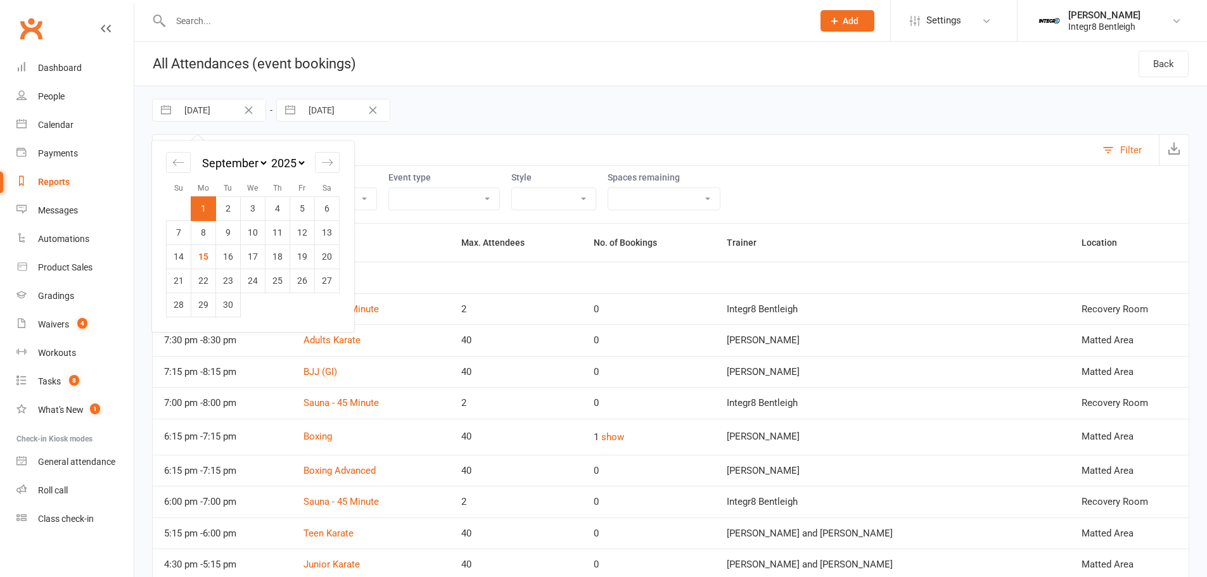
click at [283, 105] on button "button" at bounding box center [290, 110] width 23 height 22
select select "7"
select select "2025"
select select "8"
select select "2025"
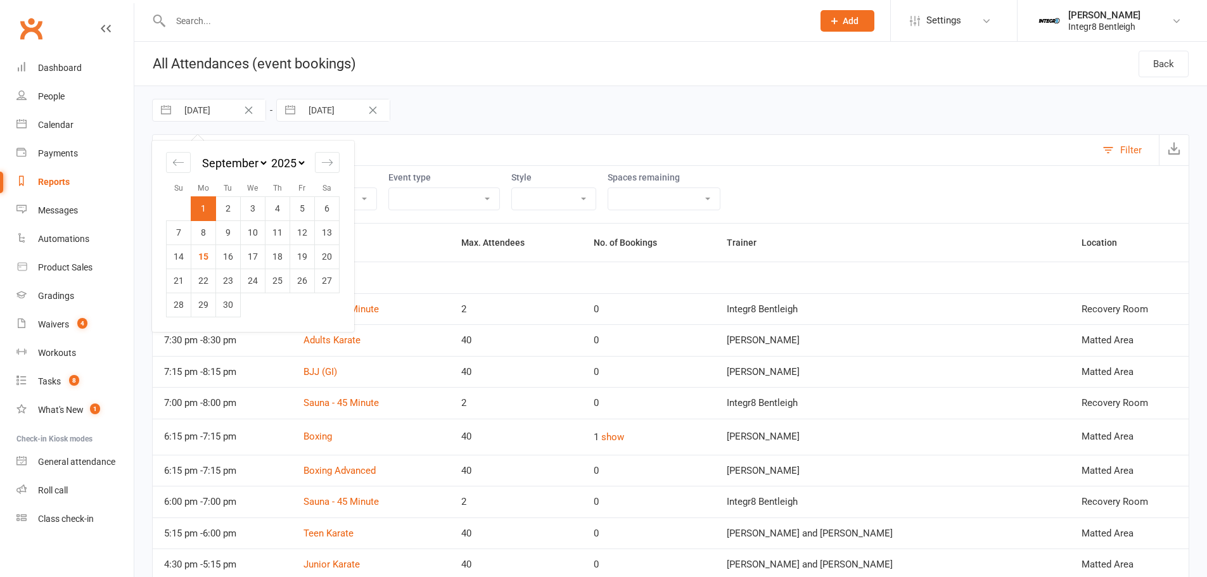
select select "9"
select select "2025"
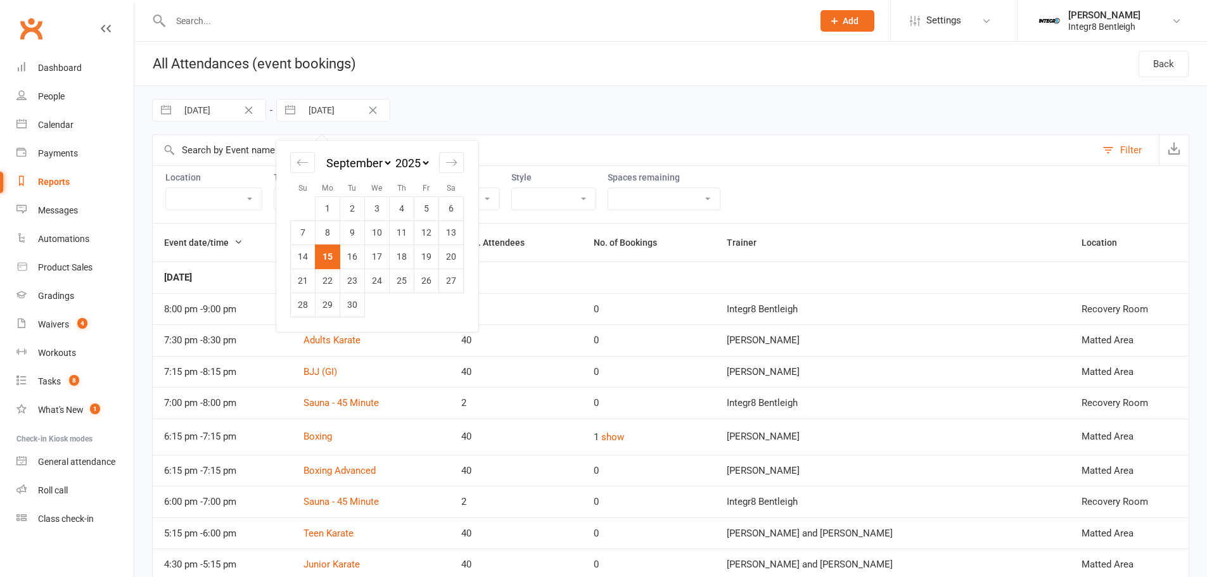
click at [165, 110] on button "button" at bounding box center [166, 110] width 23 height 22
select select "7"
select select "2025"
select select "8"
select select "2025"
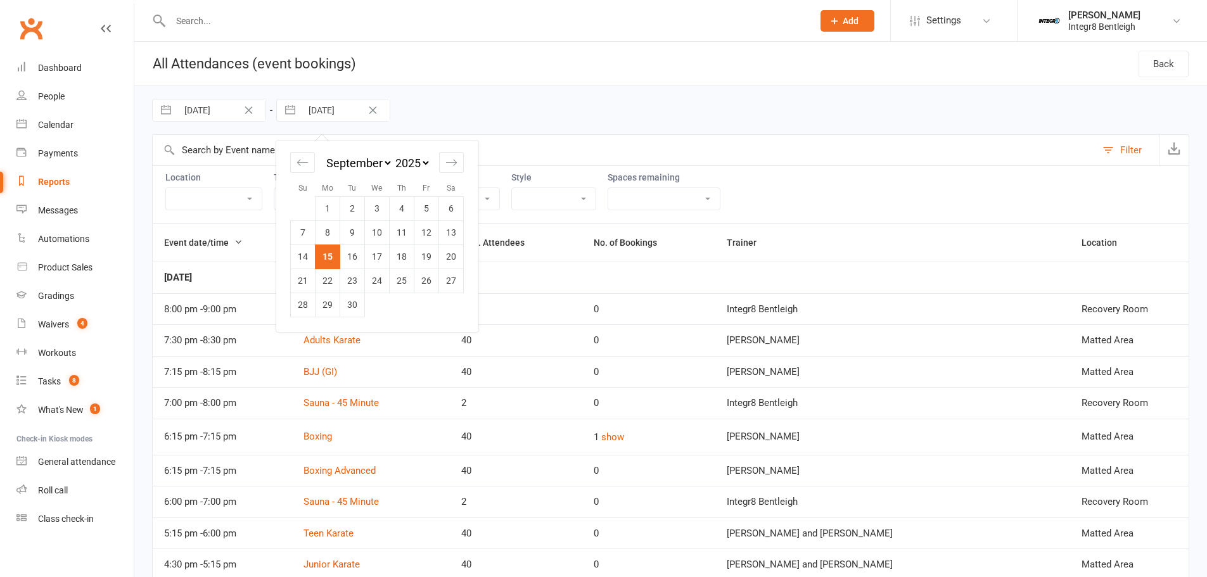
select select "9"
select select "2025"
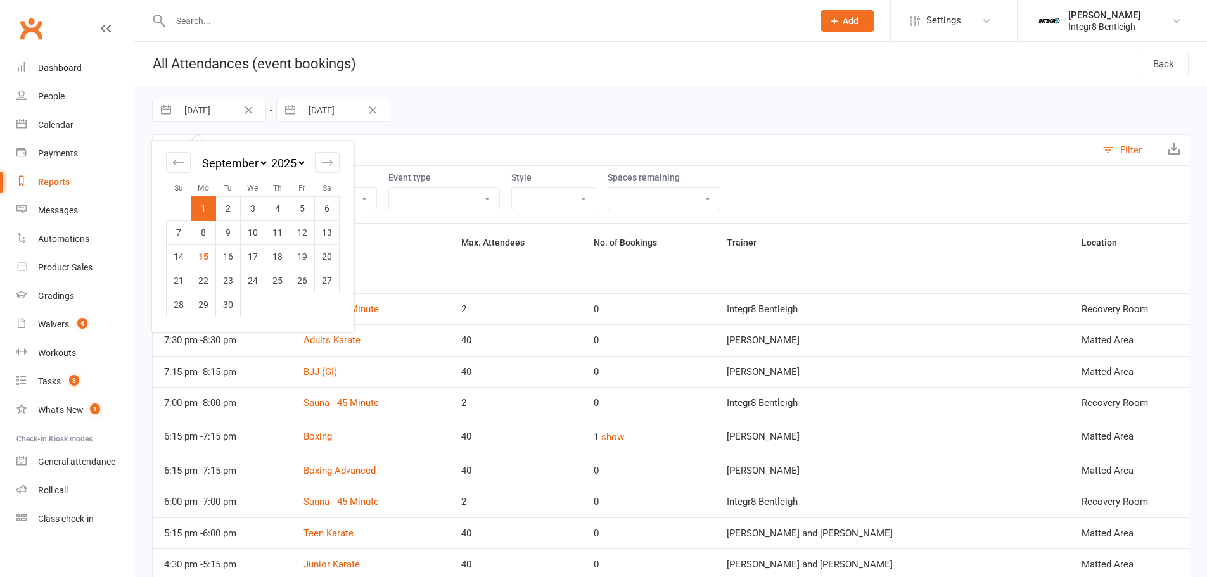
click at [174, 168] on icon "Move backward to switch to the previous month." at bounding box center [178, 162] width 12 height 12
select select "6"
select select "2025"
click at [174, 168] on icon "Move backward to switch to the previous month." at bounding box center [178, 162] width 12 height 12
select select "5"
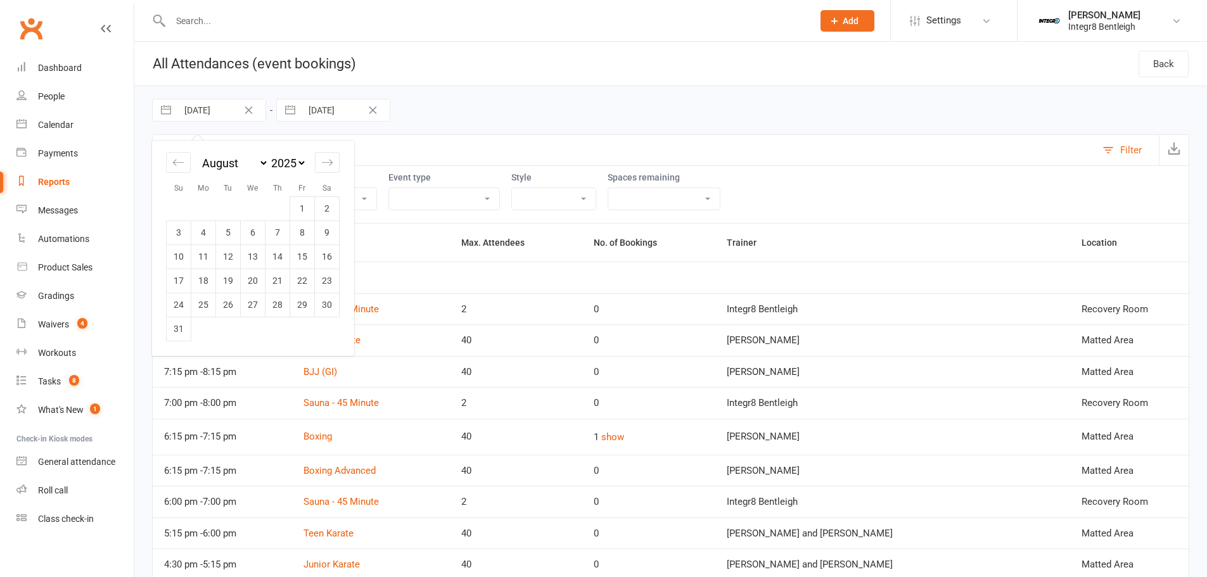
select select "2025"
click at [174, 168] on icon "Move backward to switch to the previous month." at bounding box center [178, 162] width 12 height 12
select select "4"
select select "2025"
click at [185, 206] on td "1" at bounding box center [179, 208] width 25 height 24
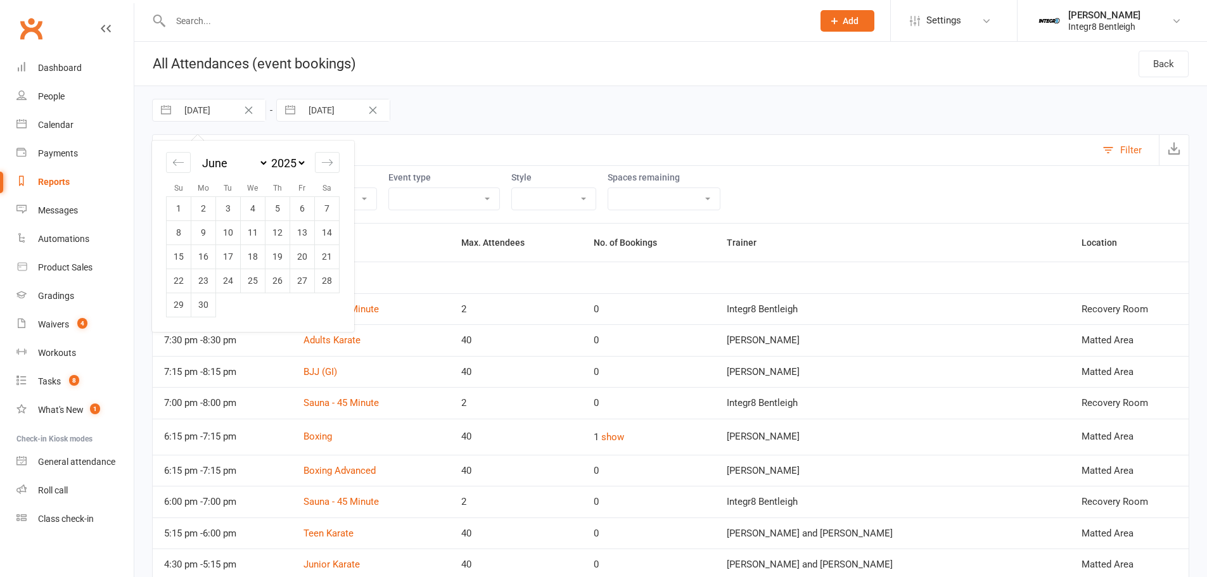
type input "01 Jun 2025"
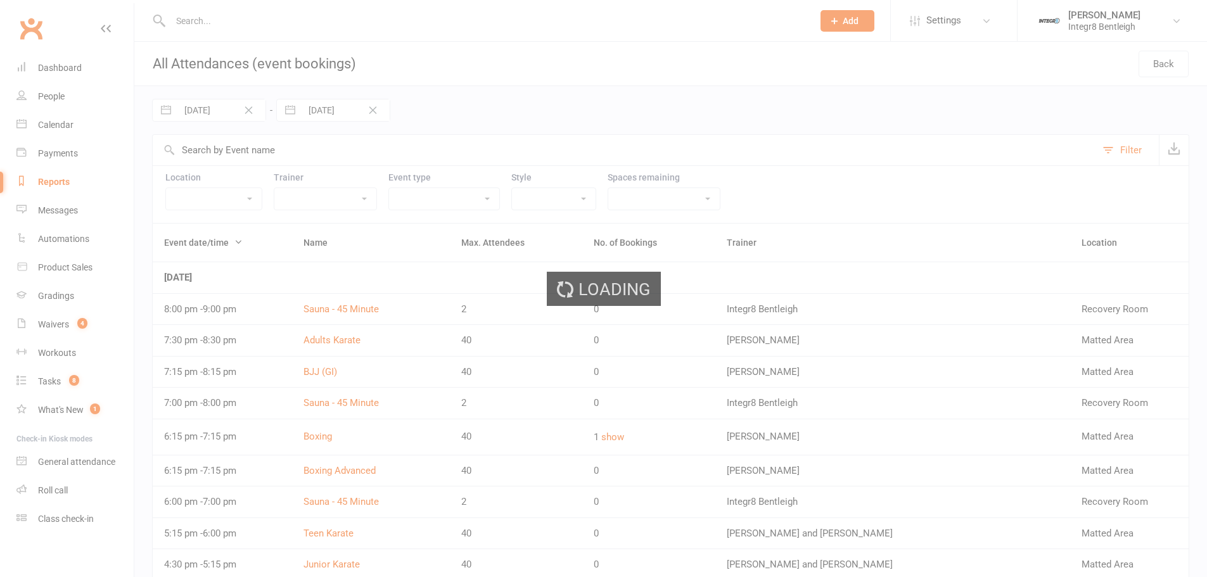
click at [274, 149] on div "Loading" at bounding box center [603, 288] width 1207 height 577
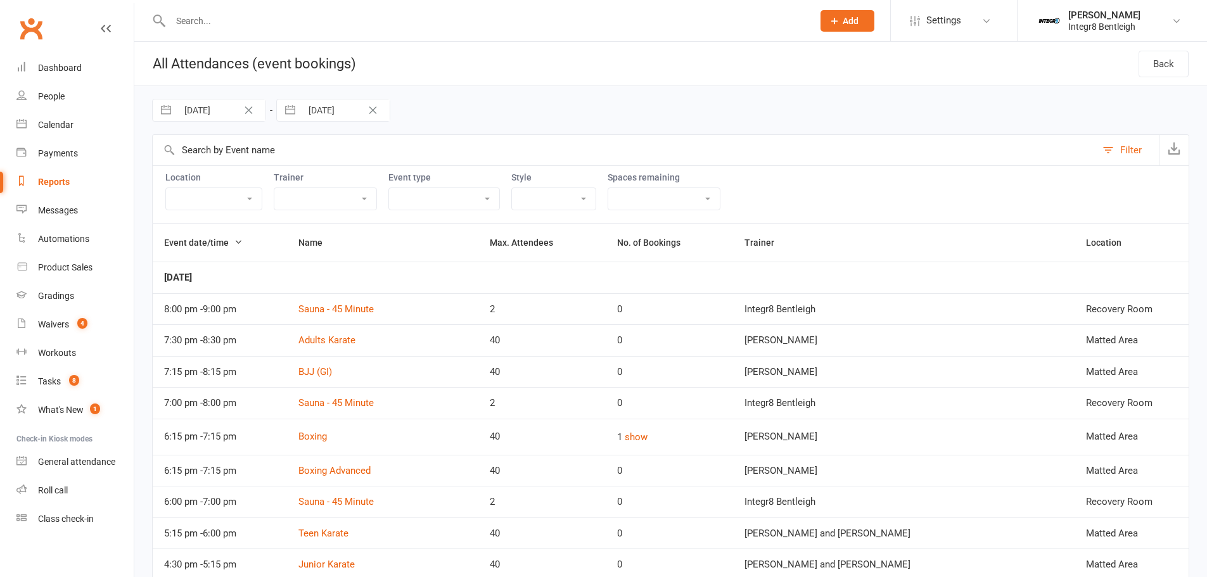
click at [339, 135] on input "text" at bounding box center [624, 150] width 943 height 30
paste input "‘Kids karate"
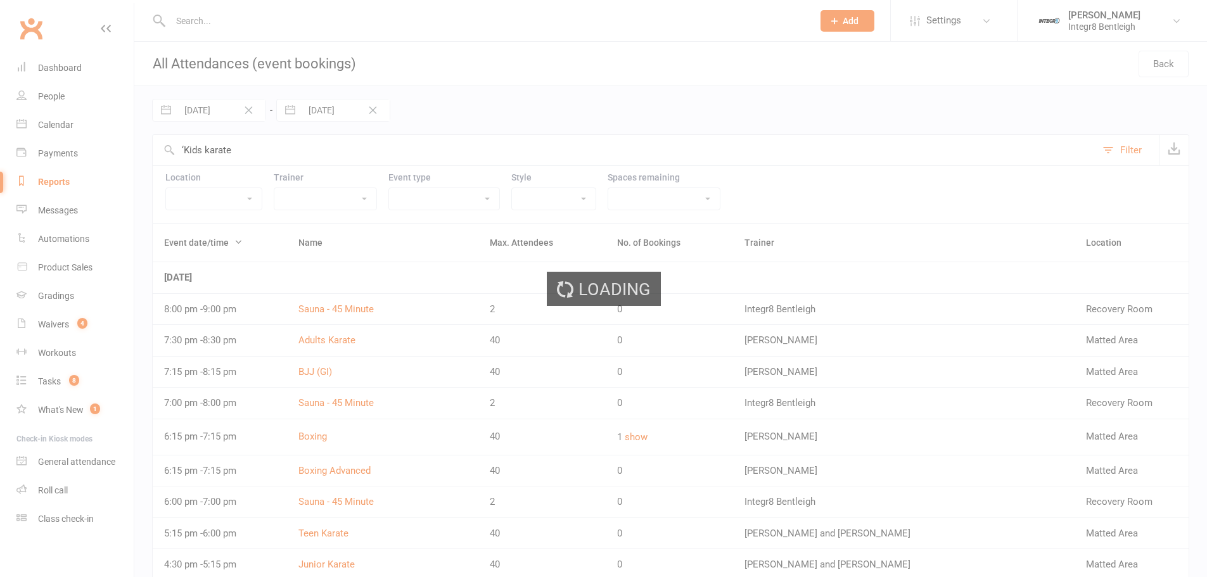
click at [186, 149] on input "‘Kids karate" at bounding box center [624, 150] width 943 height 30
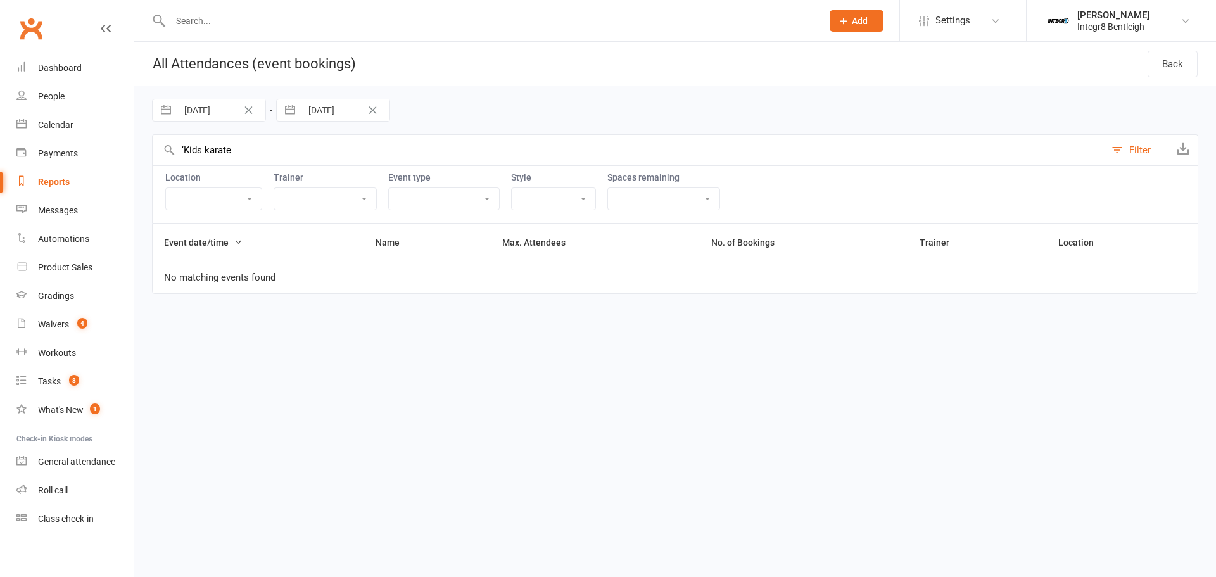
click at [184, 150] on input "‘Kids karate" at bounding box center [629, 150] width 953 height 30
drag, startPoint x: 203, startPoint y: 148, endPoint x: 152, endPoint y: 145, distance: 51.4
click at [152, 145] on div "Kids karate Filter" at bounding box center [675, 149] width 1047 height 31
drag, startPoint x: 263, startPoint y: 147, endPoint x: 54, endPoint y: 121, distance: 210.0
click at [54, 121] on ui-view "Prospect Member Non-attending contact Class / event Appointment Grading event T…" at bounding box center [608, 157] width 1216 height 309
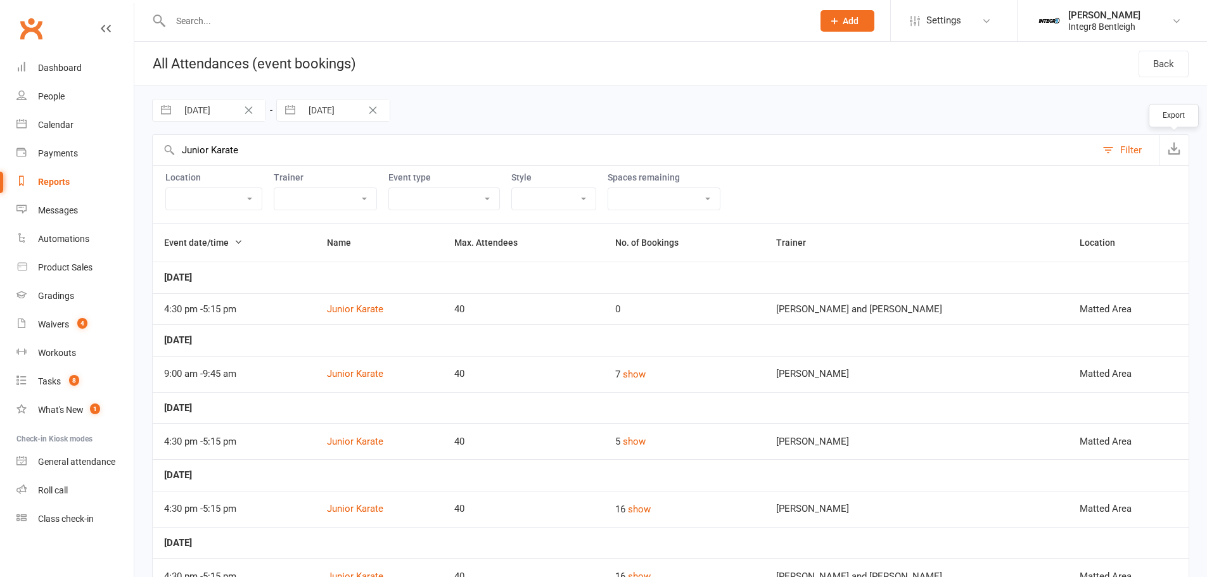
type input "Junior Karate"
click at [1170, 146] on icon "button" at bounding box center [1174, 148] width 13 height 13
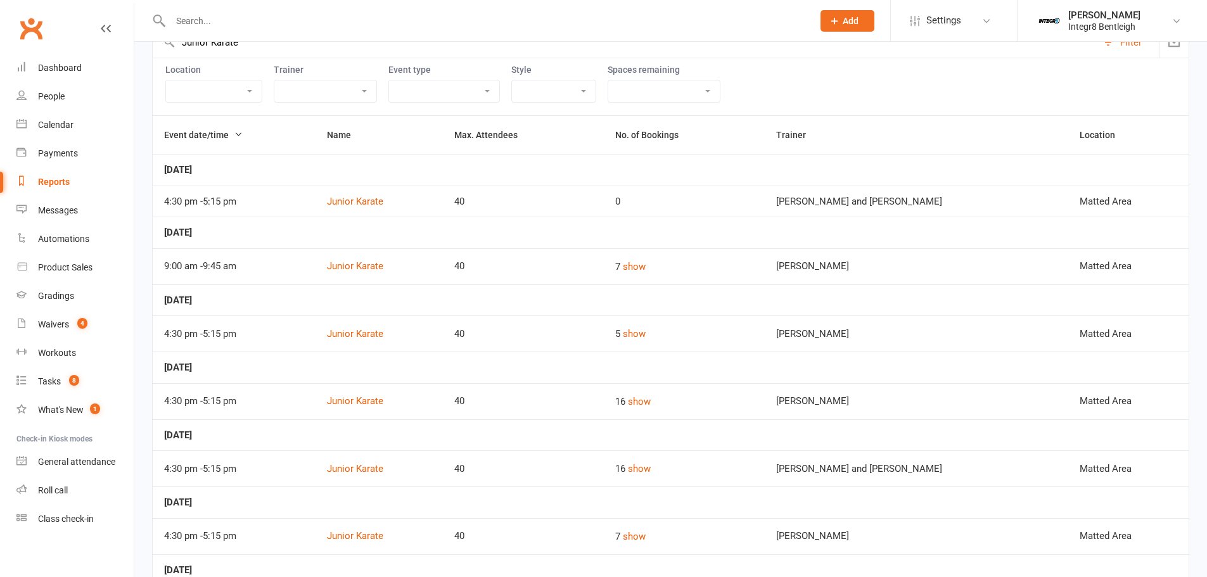
scroll to position [127, 0]
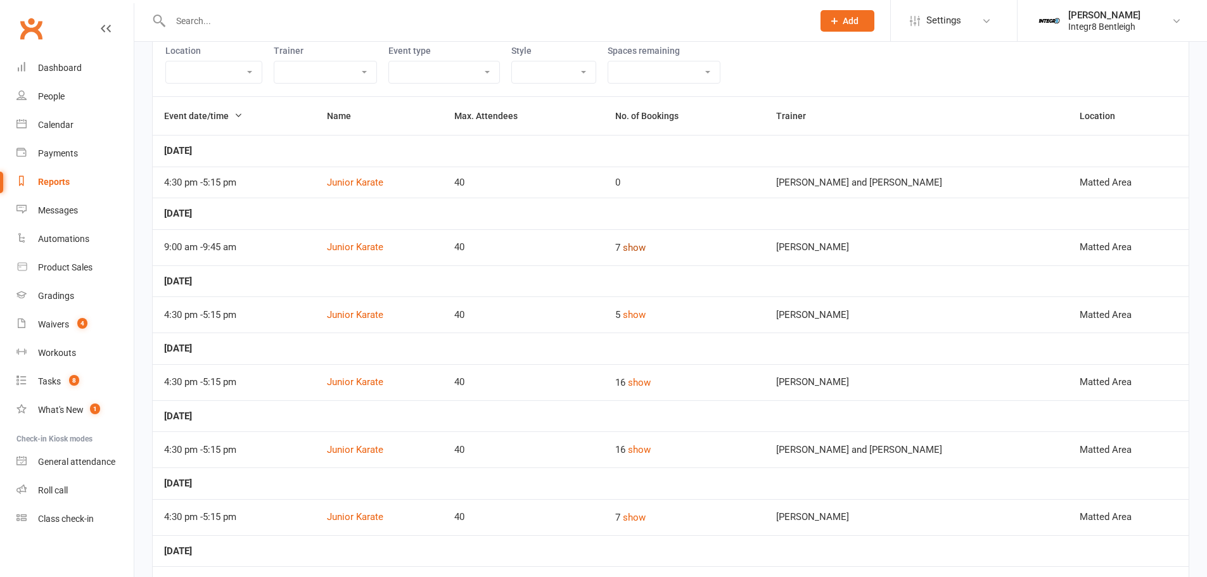
click at [630, 246] on button "show" at bounding box center [634, 247] width 23 height 15
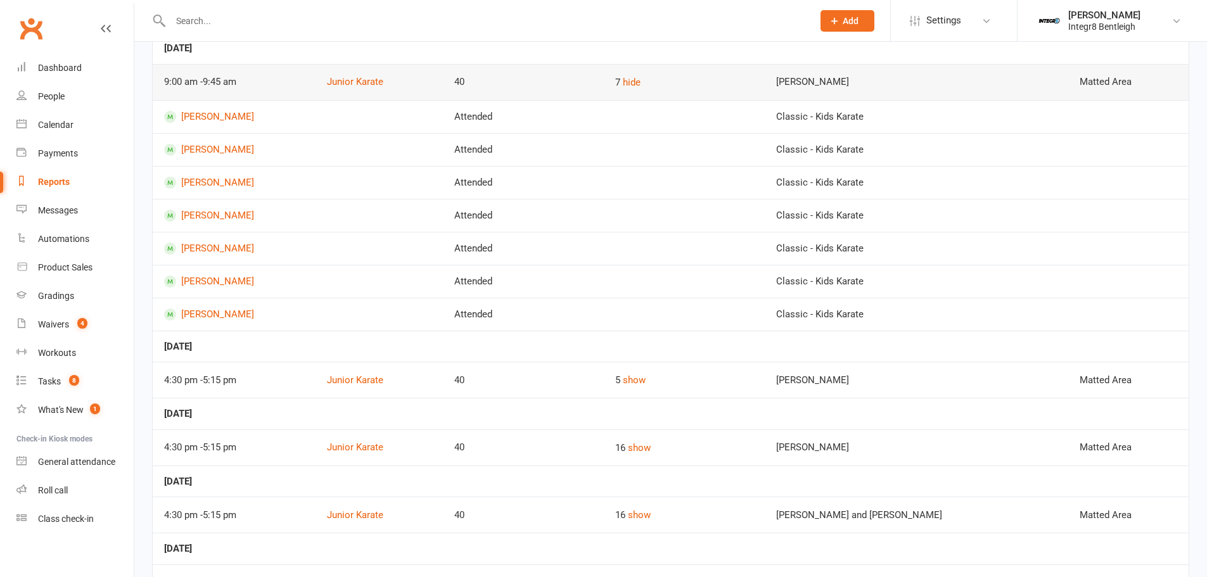
scroll to position [380, 0]
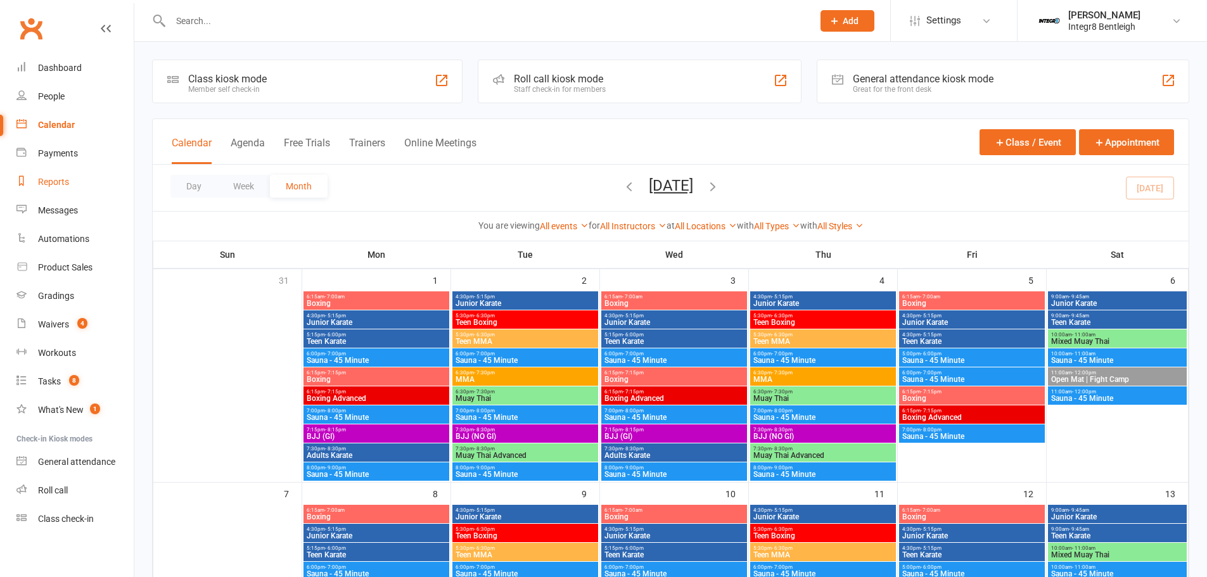
drag, startPoint x: 51, startPoint y: 182, endPoint x: 279, endPoint y: 47, distance: 265.0
click at [52, 182] on div "Reports" at bounding box center [53, 182] width 31 height 10
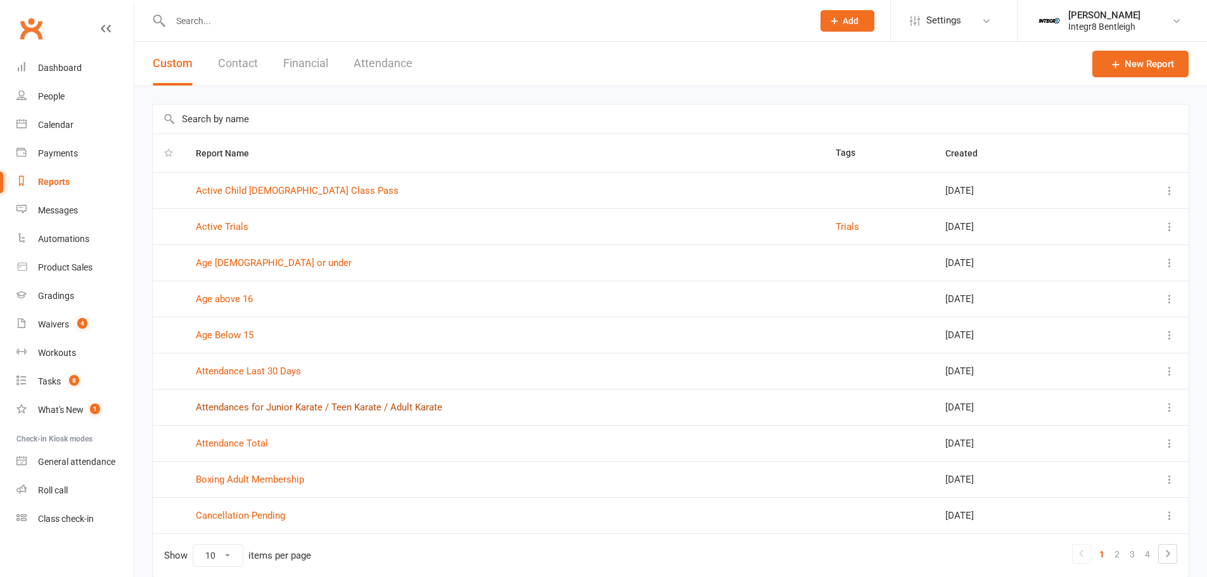
click at [316, 407] on link "Attendances for Junior Karate / Teen Karate / Adult Karate" at bounding box center [319, 407] width 246 height 11
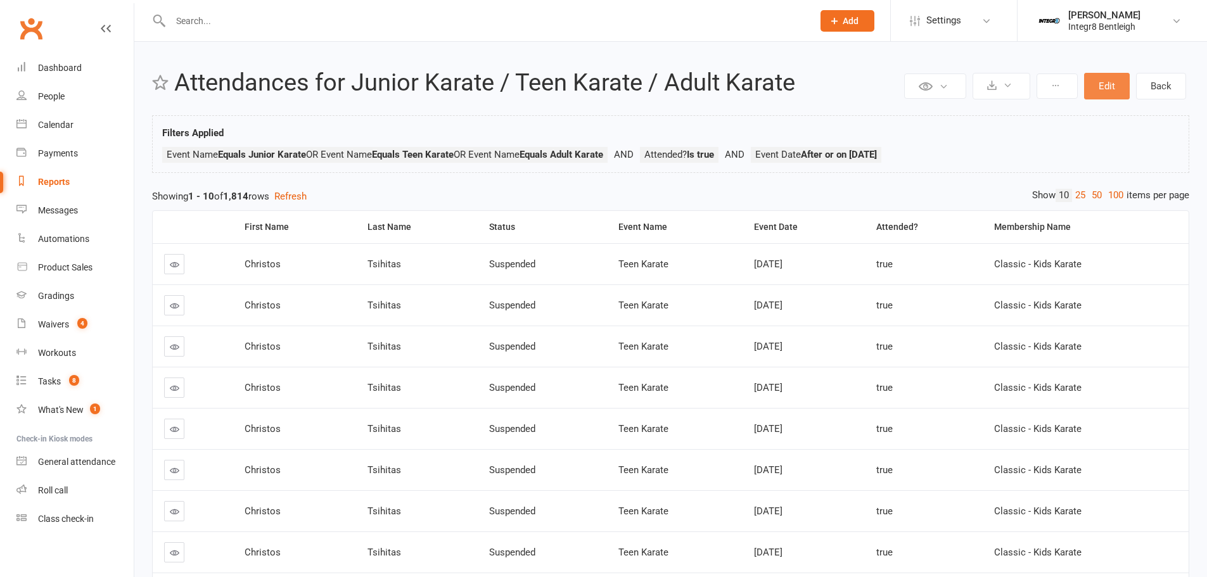
click at [1105, 90] on button "Edit" at bounding box center [1107, 86] width 46 height 27
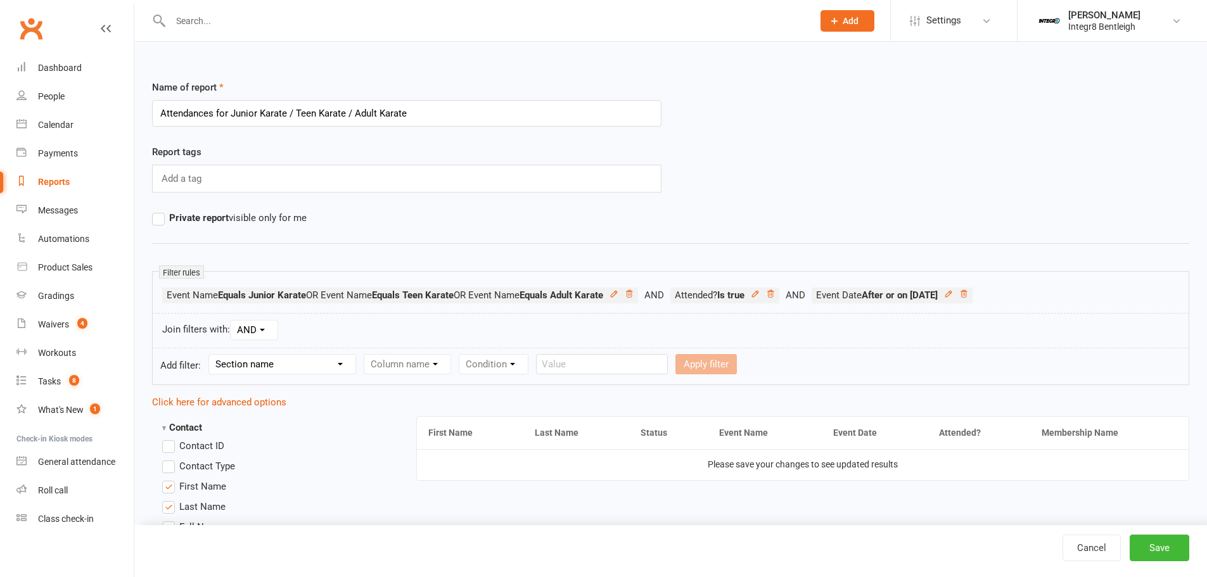
click at [319, 362] on select "Section name Contact Attendance Aggregate Payment Booking Waitlist Attendees Ca…" at bounding box center [282, 364] width 146 height 19
select select "0"
click at [211, 355] on select "Section name Contact Attendance Aggregate Payment Booking Waitlist Attendees Ca…" at bounding box center [282, 364] width 146 height 19
click at [444, 362] on select "Column name Contact Type First Name Last Name Full Name Email Phone Number Addr…" at bounding box center [514, 364] width 301 height 19
select select "0"
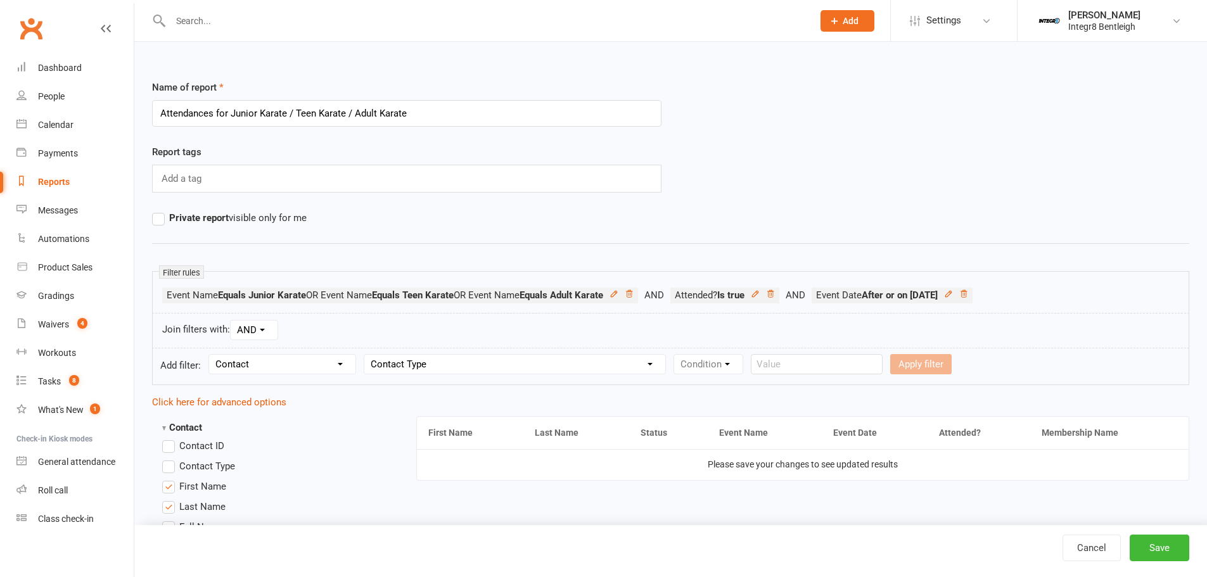
click at [366, 355] on select "Column name Contact Type First Name Last Name Full Name Email Phone Number Addr…" at bounding box center [514, 364] width 301 height 19
click at [713, 366] on select "Condition Equals Does not equal Contains Does not contain Is blank or does not …" at bounding box center [747, 364] width 146 height 19
select select "0"
click at [676, 355] on select "Condition Equals Does not equal Contains Does not contain Is blank or does not …" at bounding box center [747, 364] width 146 height 19
click at [829, 355] on div "Value Member Prospect Non-attending Contact" at bounding box center [890, 364] width 124 height 20
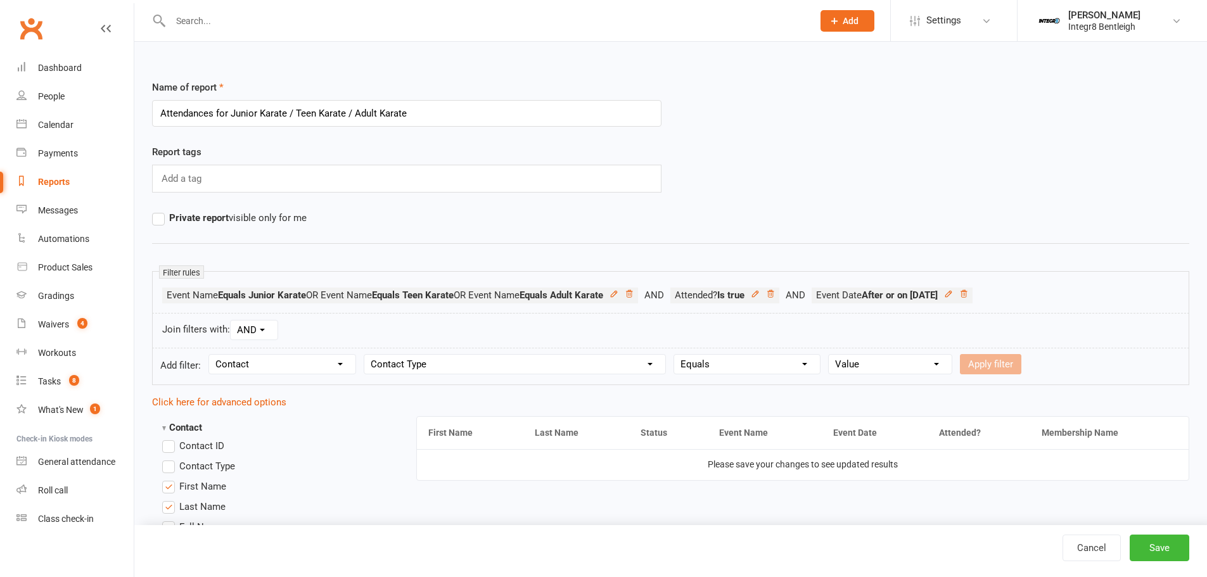
click at [857, 360] on select "Value Member Prospect Non-attending Contact" at bounding box center [890, 364] width 123 height 19
click at [879, 373] on select "Value Member Prospect Non-attending Contact" at bounding box center [890, 364] width 123 height 19
select select "0"
click at [829, 355] on select "Value Member Prospect Non-attending Contact" at bounding box center [890, 364] width 123 height 19
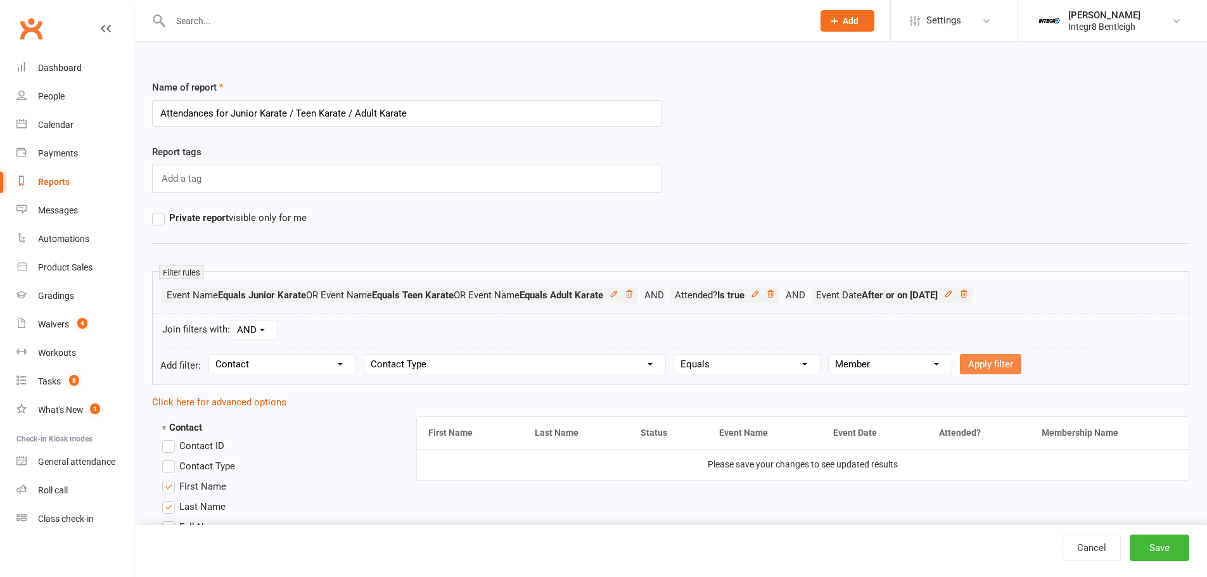
click at [984, 369] on button "Apply filter" at bounding box center [990, 364] width 61 height 20
select select
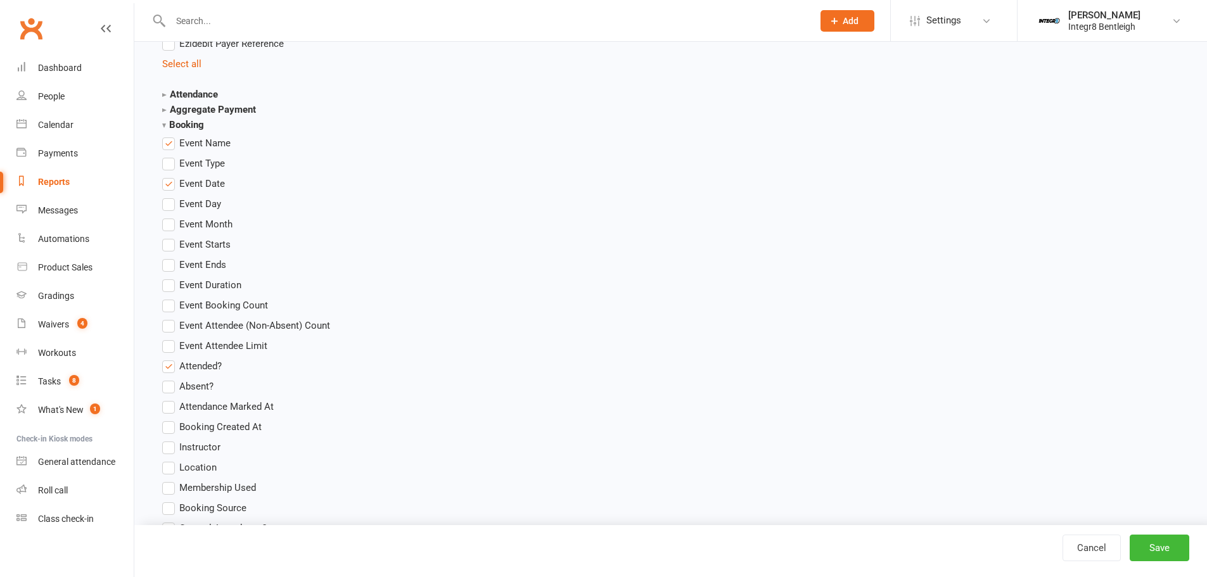
scroll to position [1436, 0]
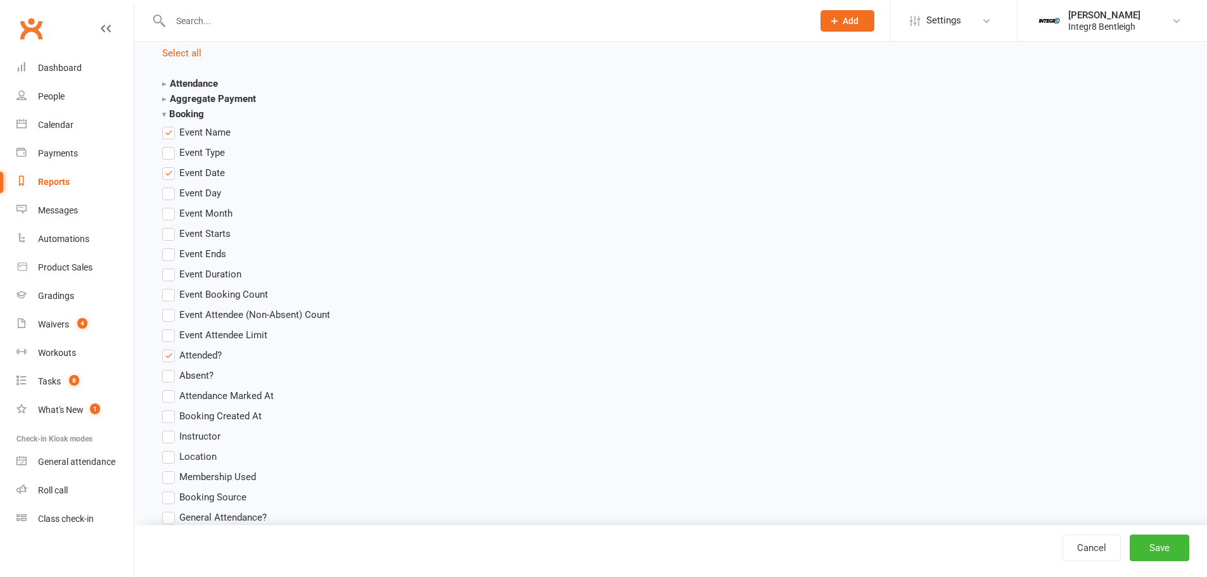
click at [164, 363] on label "Attended?" at bounding box center [192, 355] width 60 height 15
click at [164, 348] on input "Attended?" at bounding box center [166, 348] width 8 height 0
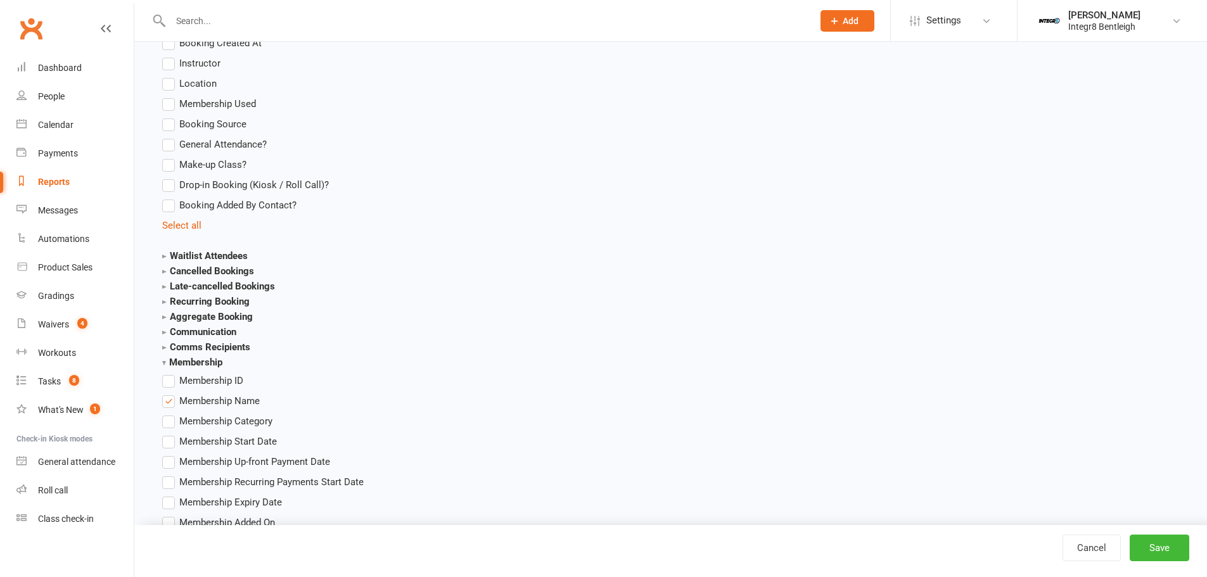
scroll to position [2027, 0]
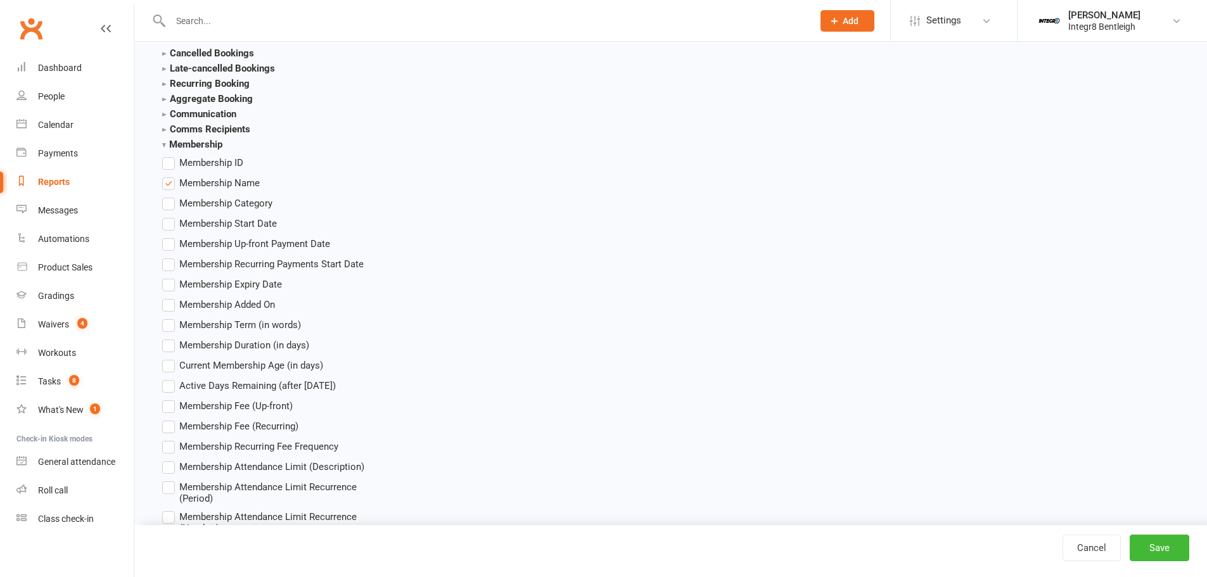
click at [170, 191] on label "Membership Name" at bounding box center [211, 182] width 98 height 15
click at [170, 175] on input "Membership Name" at bounding box center [166, 175] width 8 height 0
drag, startPoint x: 1183, startPoint y: 530, endPoint x: 1175, endPoint y: 547, distance: 18.1
click at [1181, 536] on div "Cancel Save" at bounding box center [670, 551] width 1073 height 52
click at [1175, 547] on button "Save" at bounding box center [1160, 548] width 60 height 27
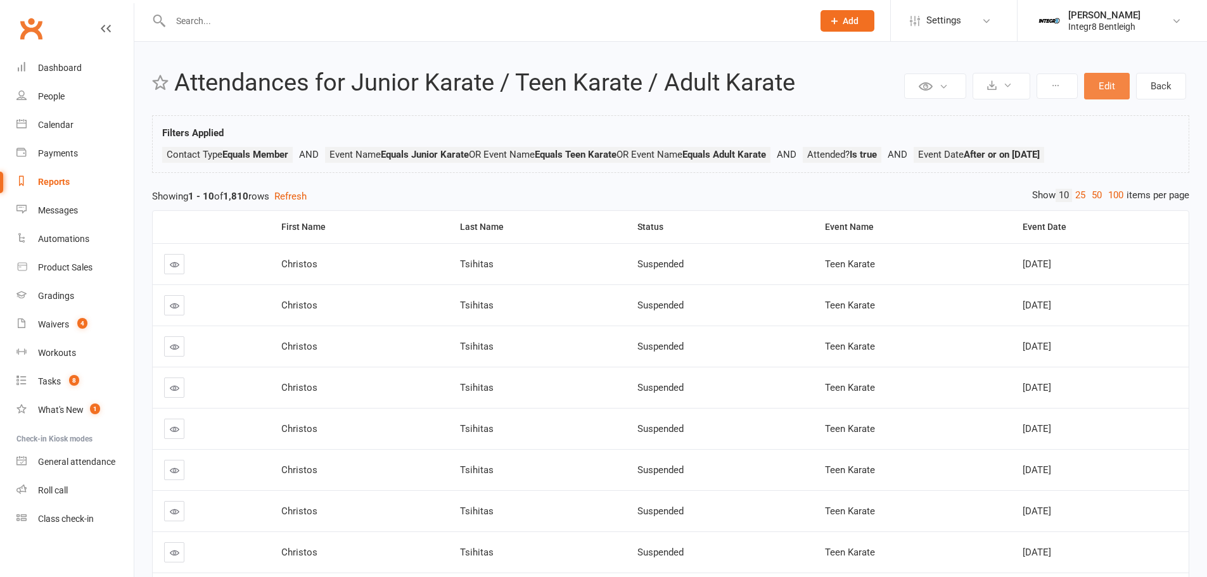
click at [1109, 83] on button "Edit" at bounding box center [1107, 86] width 46 height 27
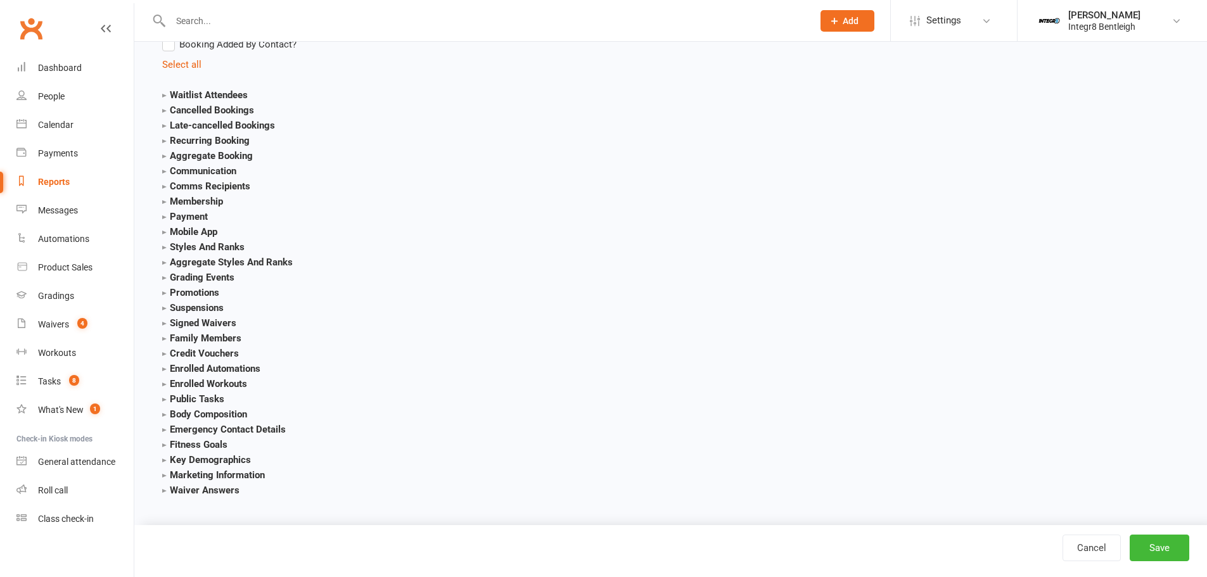
scroll to position [1992, 0]
click at [201, 199] on strong "Membership" at bounding box center [192, 201] width 61 height 11
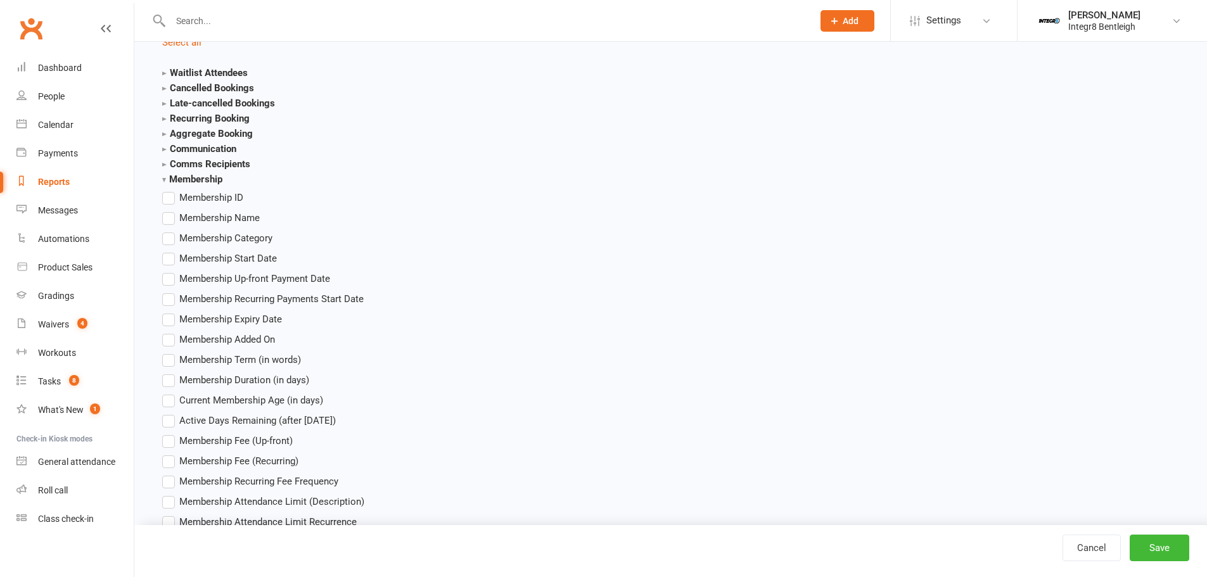
click at [176, 226] on label "Membership Name" at bounding box center [211, 217] width 98 height 15
click at [170, 210] on input "Membership Name" at bounding box center [166, 210] width 8 height 0
click at [1145, 551] on button "Save" at bounding box center [1160, 548] width 60 height 27
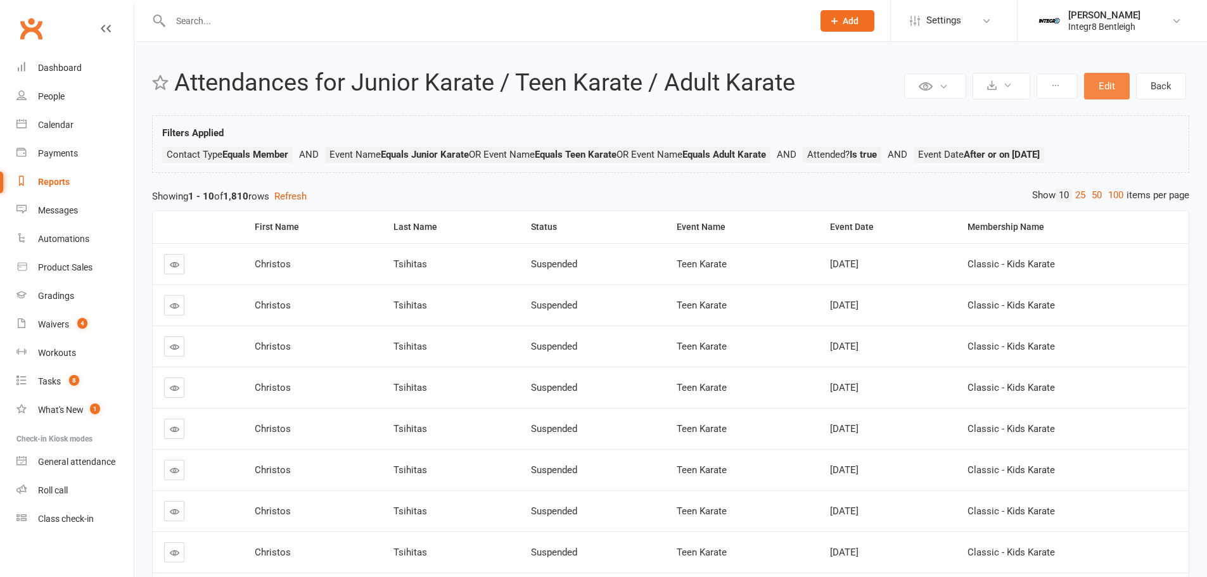
click at [1105, 89] on button "Edit" at bounding box center [1107, 86] width 46 height 27
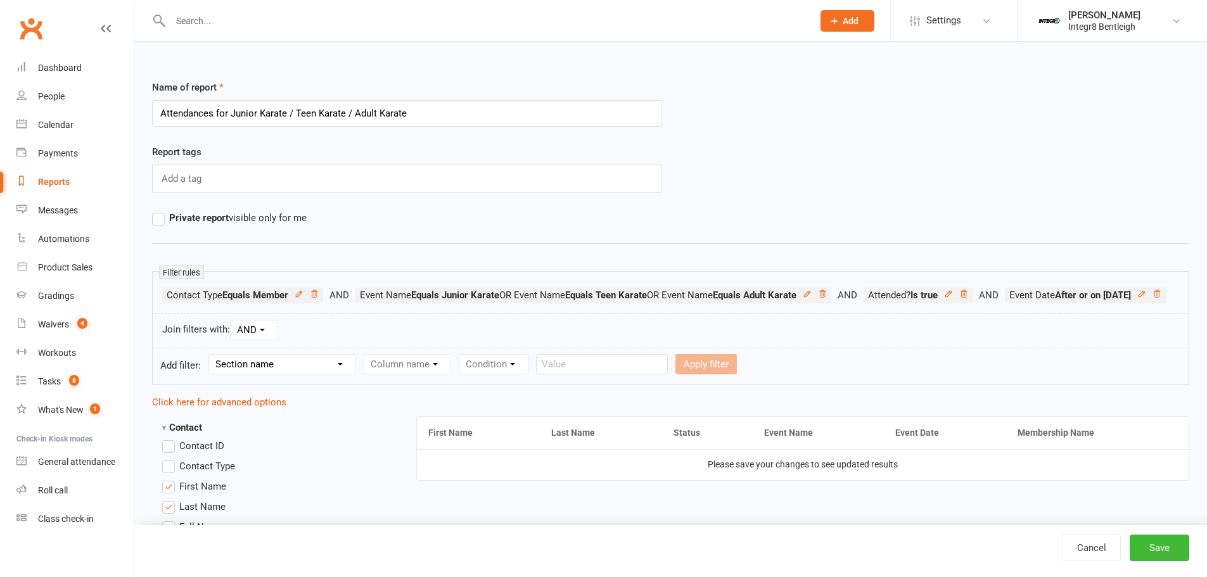
click at [316, 296] on icon at bounding box center [314, 293] width 6 height 7
click at [287, 360] on select "Section name Contact Attendance Aggregate Payment Booking Waitlist Attendees Ca…" at bounding box center [282, 364] width 146 height 19
click at [298, 373] on select "Section name Contact Attendance Aggregate Payment Booking Waitlist Attendees Ca…" at bounding box center [282, 364] width 146 height 19
click at [324, 369] on select "Section name Contact Attendance Aggregate Payment Booking Waitlist Attendees Ca…" at bounding box center [282, 364] width 146 height 19
click at [336, 374] on form "Add filter: Section name Contact Attendance Aggregate Payment Booking Waitlist …" at bounding box center [670, 366] width 1037 height 37
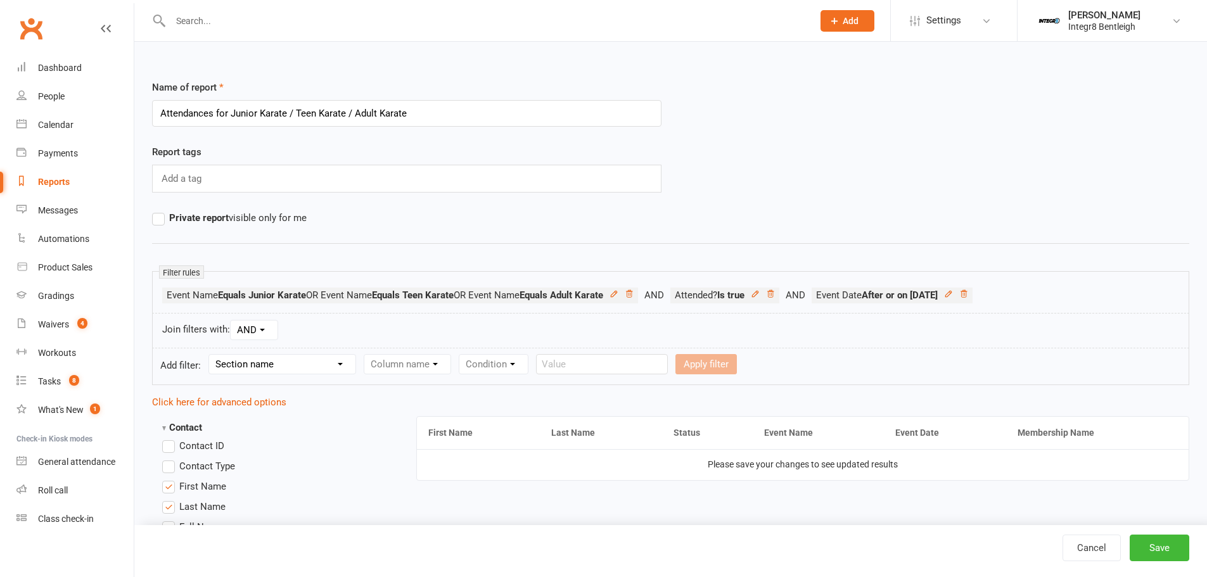
click at [334, 368] on select "Section name Contact Attendance Aggregate Payment Booking Waitlist Attendees Ca…" at bounding box center [282, 364] width 146 height 19
click at [326, 369] on select "Section name Contact Attendance Aggregate Payment Booking Waitlist Attendees Ca…" at bounding box center [282, 364] width 146 height 19
select select "0"
click at [211, 355] on select "Section name Contact Attendance Aggregate Payment Booking Waitlist Attendees Ca…" at bounding box center [282, 364] width 146 height 19
click at [465, 366] on select "Column name Contact Type First Name Last Name Full Name Email Phone Number Addr…" at bounding box center [514, 364] width 301 height 19
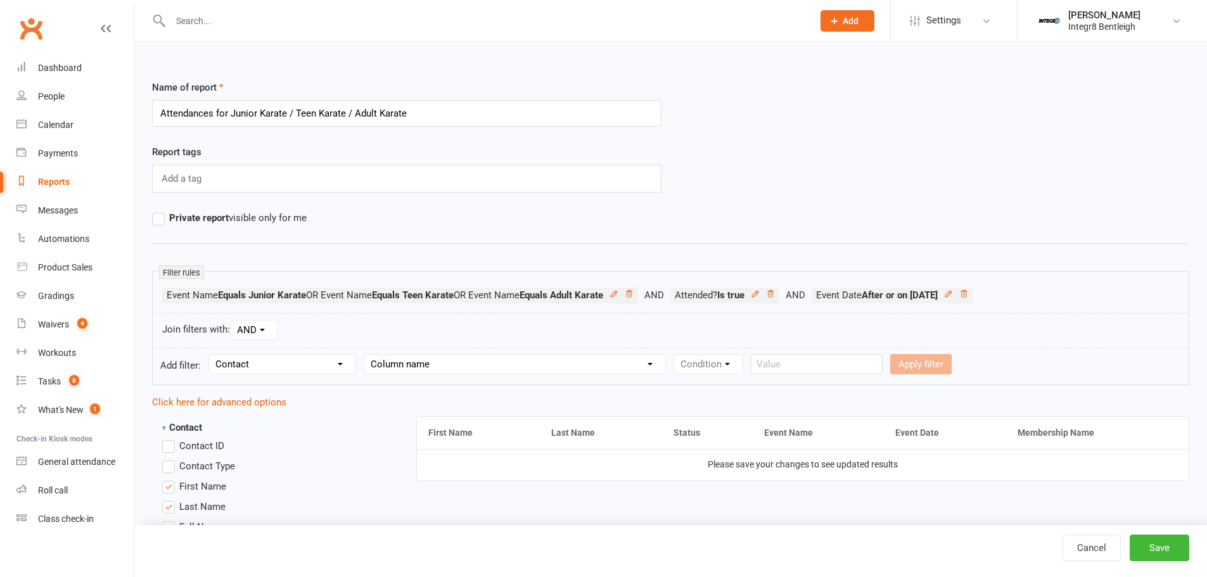
select select "17"
click at [366, 355] on select "Column name Contact Type First Name Last Name Full Name Email Phone Number Addr…" at bounding box center [514, 364] width 301 height 19
click at [725, 361] on select "Condition Equals Does not equal Contains Does not contain Is blank or does not …" at bounding box center [747, 364] width 146 height 19
click at [720, 364] on select "Condition Equals Does not equal Contains Does not contain Is blank or does not …" at bounding box center [747, 364] width 146 height 19
select select "0"
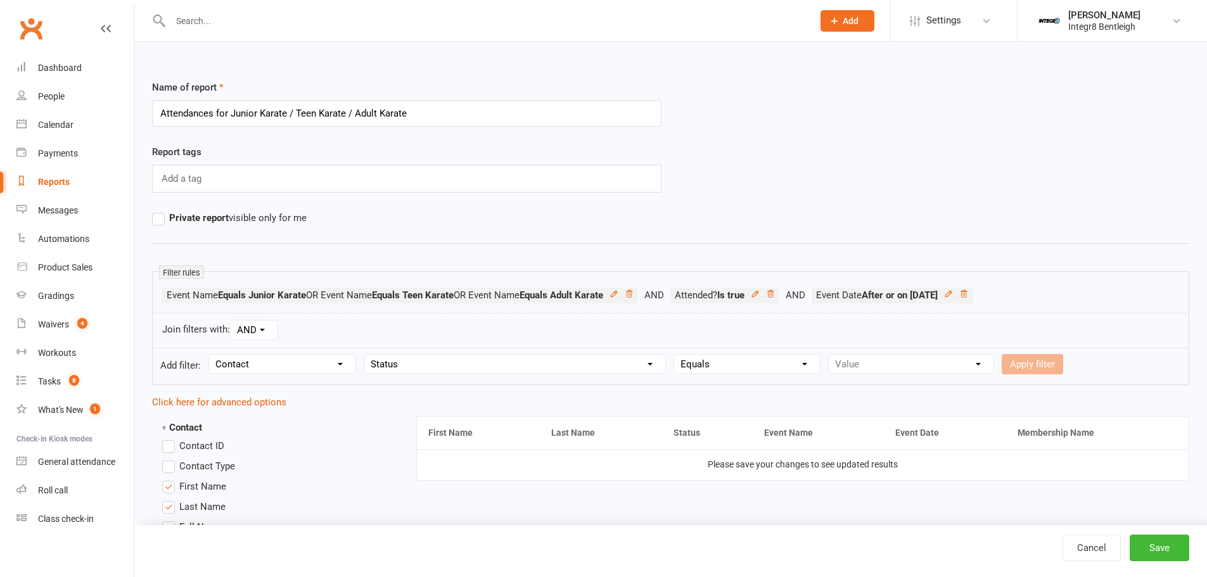
click at [676, 355] on select "Condition Equals Does not equal Contains Does not contain Is blank or does not …" at bounding box center [747, 364] width 146 height 19
click at [865, 367] on select "Value Prospect: Initial Contact Prospect: Follow-up Prospect: Free Trial Booked…" at bounding box center [911, 364] width 165 height 19
click at [864, 363] on select "Value Prospect: Initial Contact Prospect: Follow-up Prospect: Free Trial Booked…" at bounding box center [911, 364] width 165 height 19
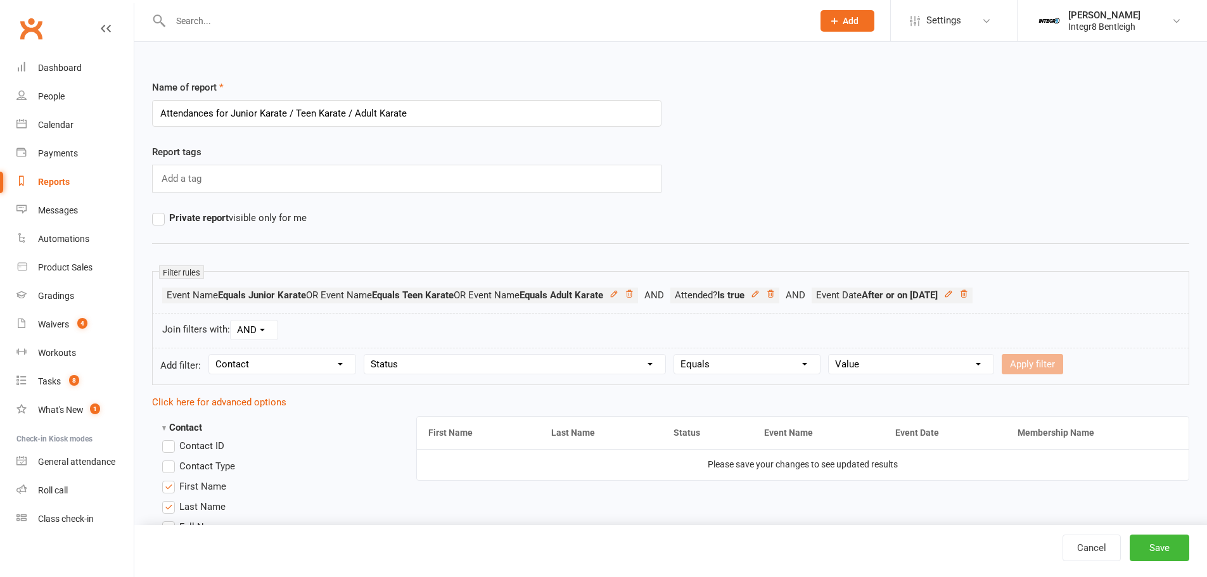
select select "8"
click at [829, 355] on select "Value Prospect: Initial Contact Prospect: Follow-up Prospect: Free Trial Booked…" at bounding box center [911, 364] width 165 height 19
click at [1016, 354] on form "Add filter: Section name Contact Attendance Aggregate Payment Booking Waitlist …" at bounding box center [670, 366] width 1037 height 37
click at [1024, 362] on button "Apply filter" at bounding box center [1032, 364] width 61 height 20
select select
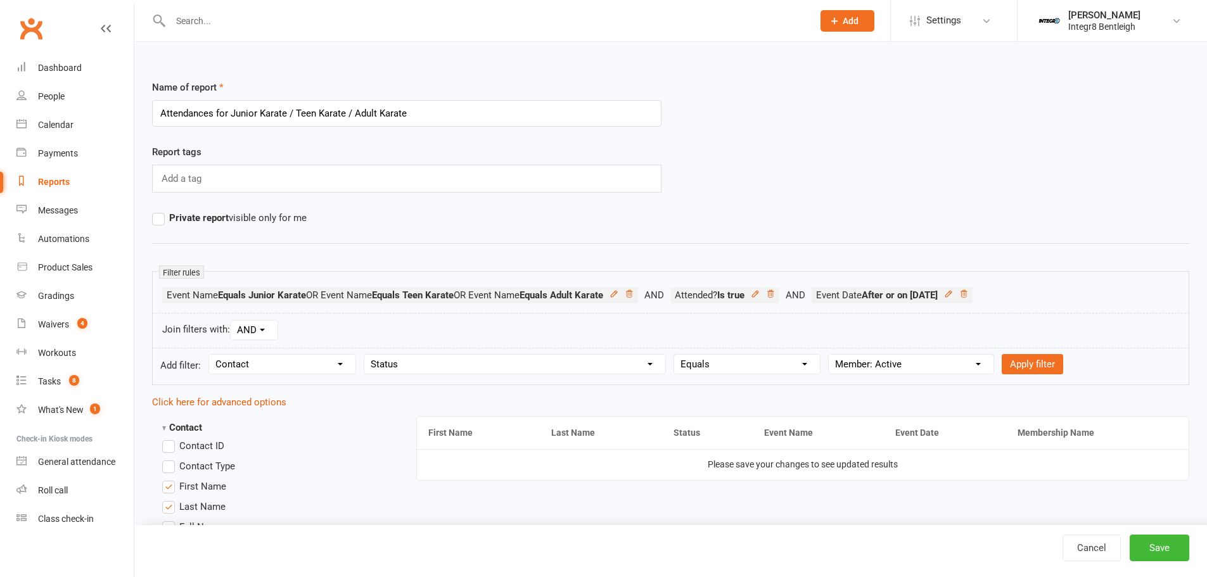
select select
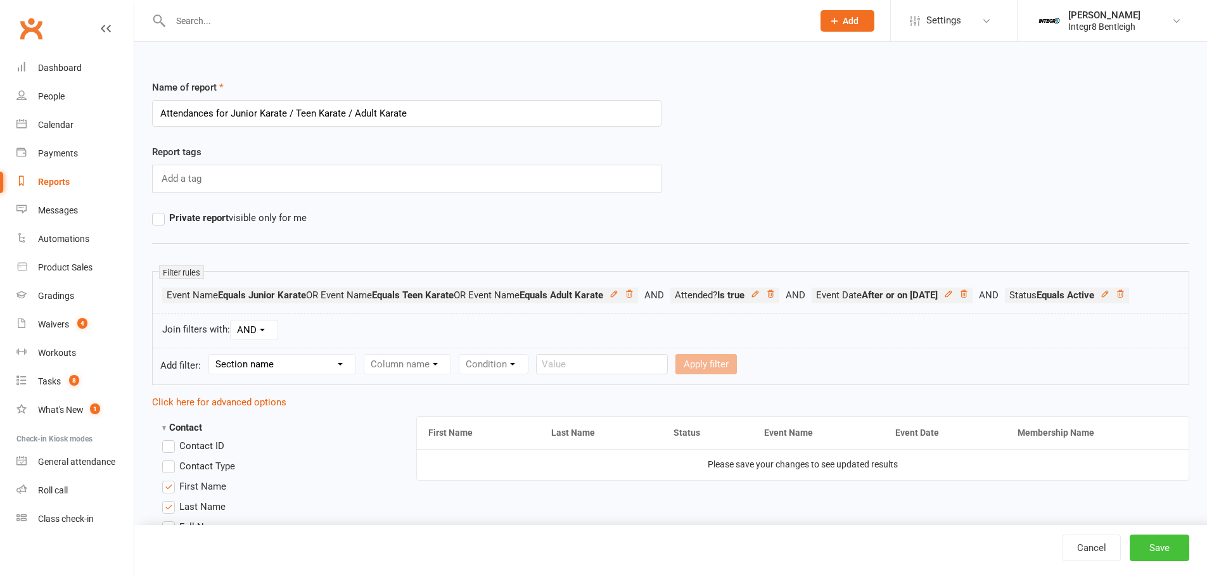
click at [1151, 545] on button "Save" at bounding box center [1160, 548] width 60 height 27
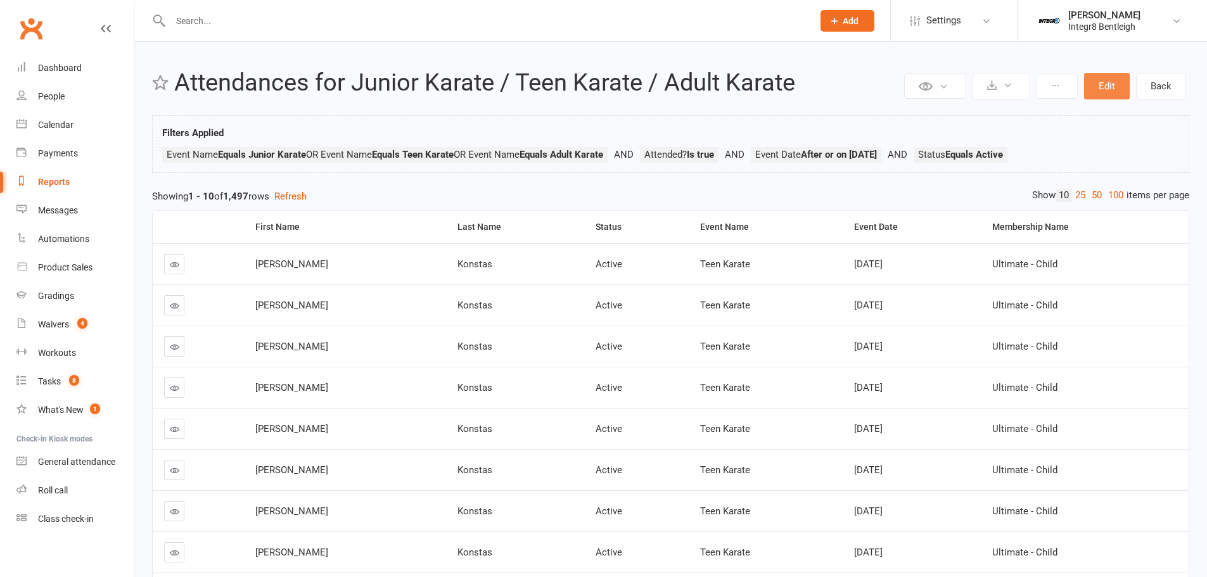
click at [1121, 86] on button "Edit" at bounding box center [1107, 86] width 46 height 27
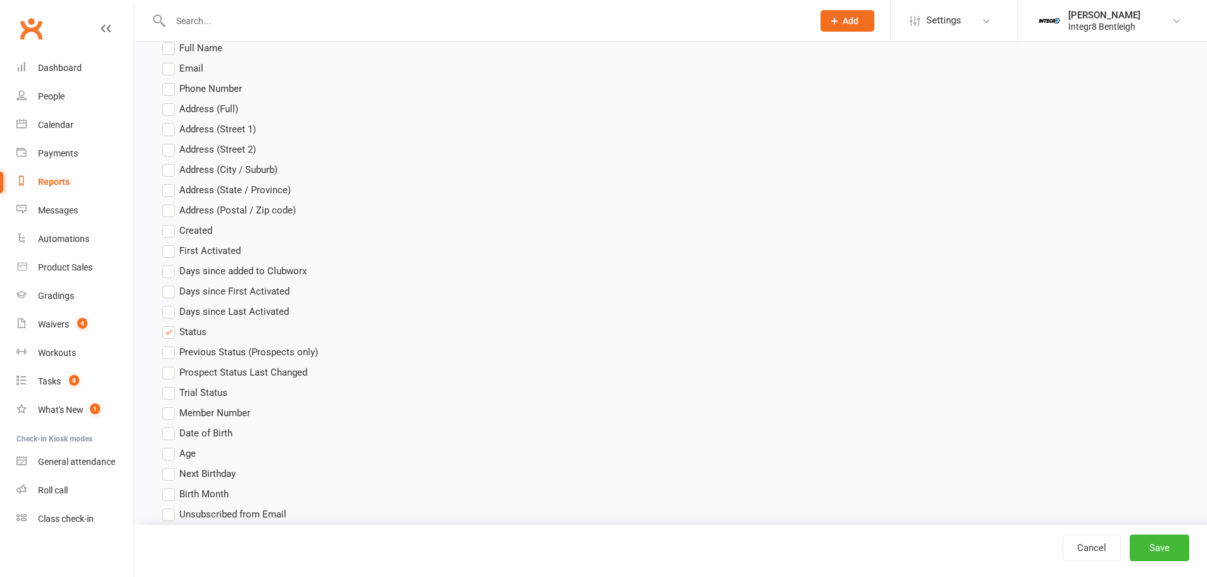
scroll to position [507, 0]
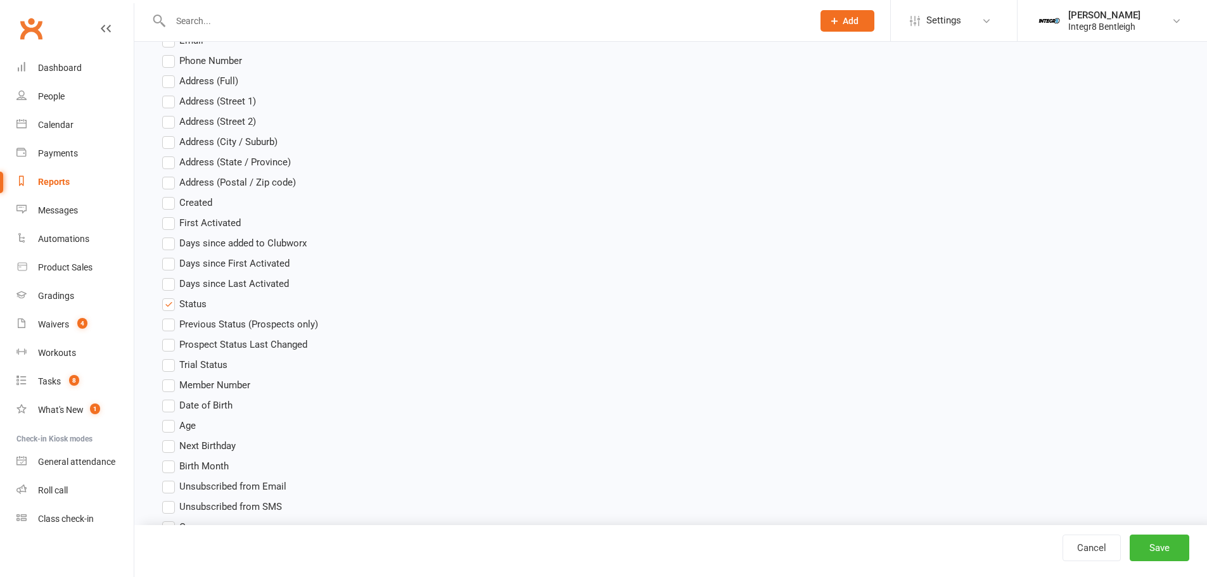
drag, startPoint x: 170, startPoint y: 327, endPoint x: 303, endPoint y: 343, distance: 134.6
click at [169, 312] on label "Status" at bounding box center [184, 303] width 44 height 15
click at [169, 296] on input "Status" at bounding box center [166, 296] width 8 height 0
click at [1166, 544] on button "Save" at bounding box center [1160, 548] width 60 height 27
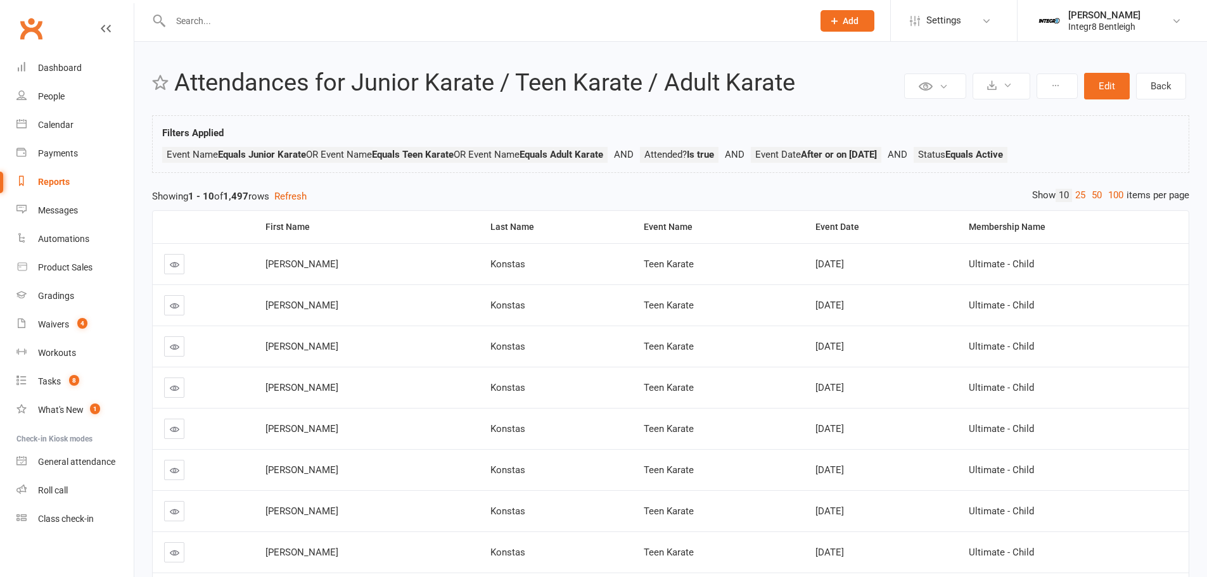
click at [1117, 194] on link "100" at bounding box center [1116, 195] width 22 height 13
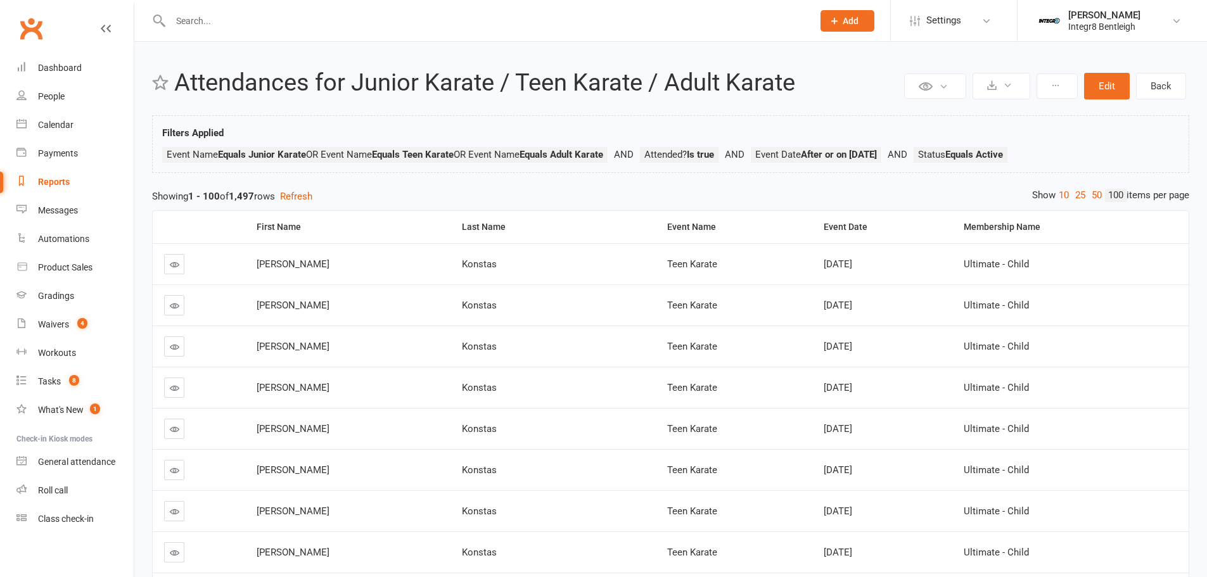
click at [462, 228] on div "Last Name" at bounding box center [554, 227] width 184 height 10
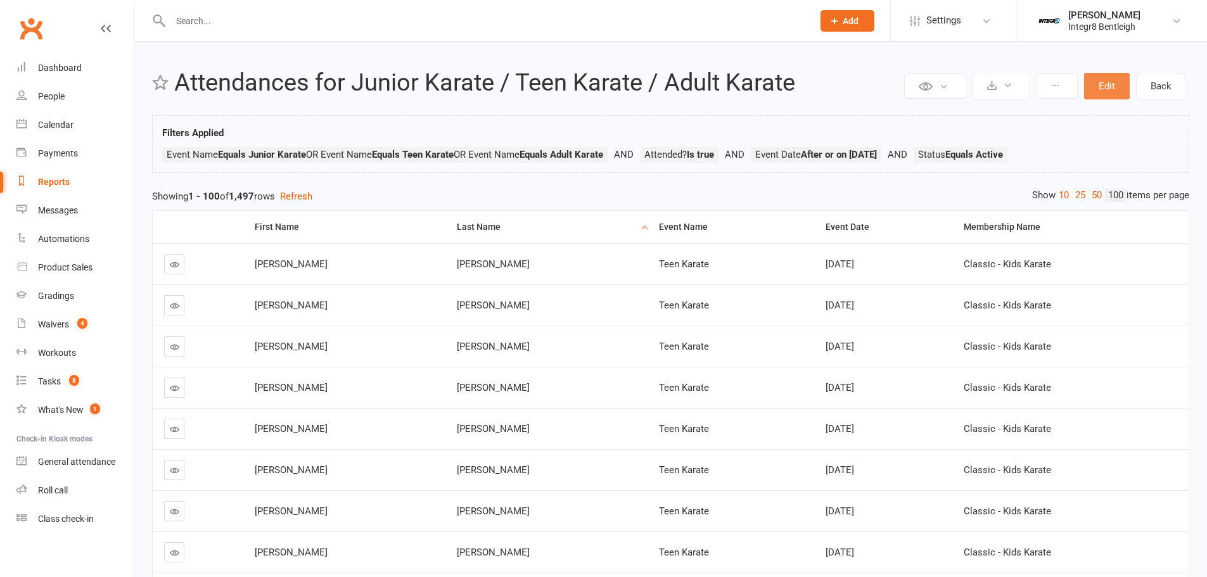
click at [1108, 88] on button "Edit" at bounding box center [1107, 86] width 46 height 27
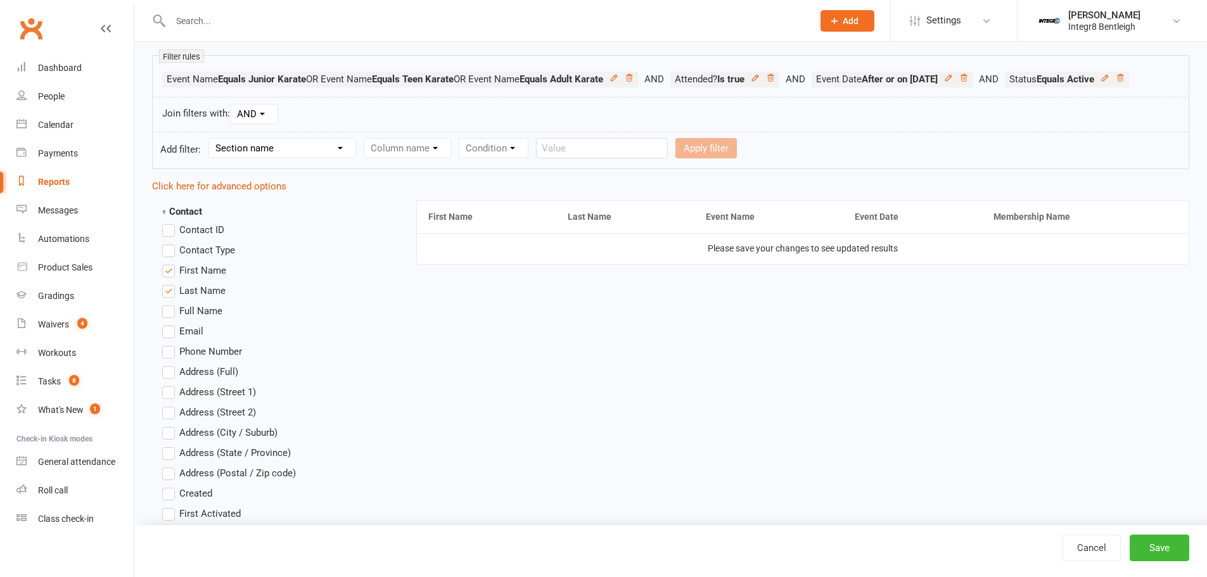
scroll to position [148, 0]
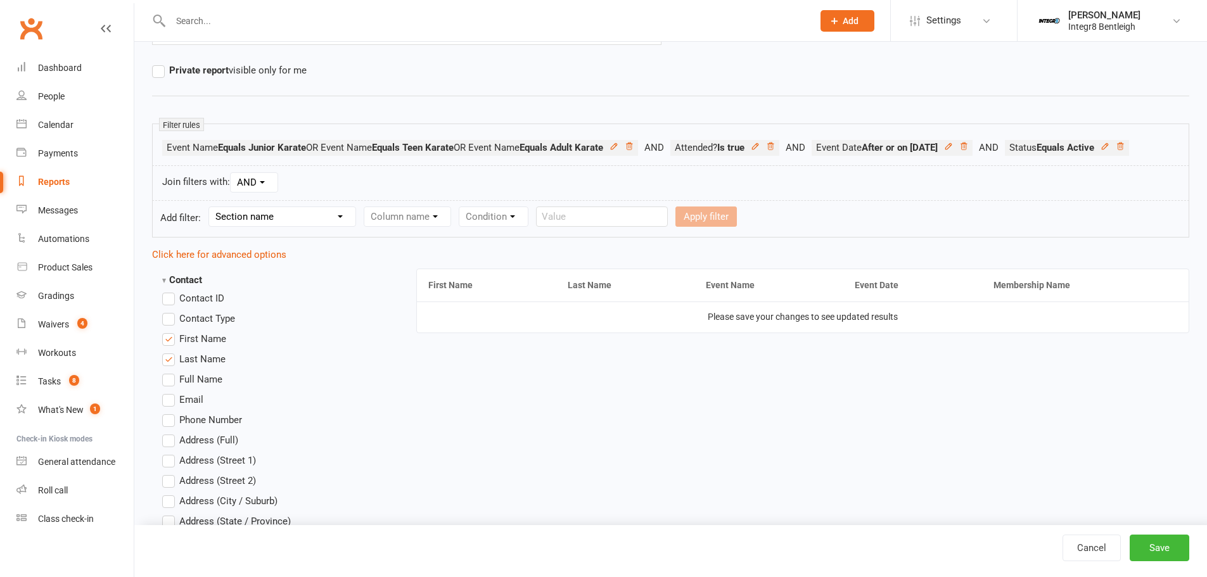
click at [253, 192] on select "AND OR" at bounding box center [254, 182] width 47 height 19
click at [262, 260] on link "Click here for advanced options" at bounding box center [219, 254] width 134 height 11
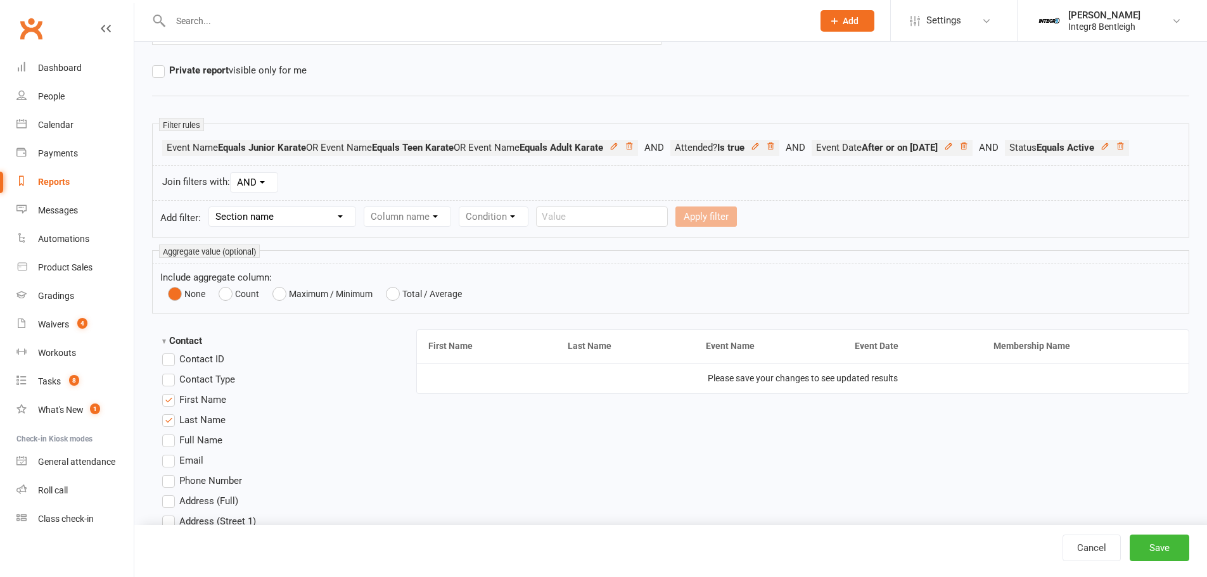
click at [218, 303] on div "None Count Maximum / Minimum Total / Average" at bounding box center [677, 294] width 1019 height 18
click at [226, 303] on button "Count" at bounding box center [239, 294] width 41 height 18
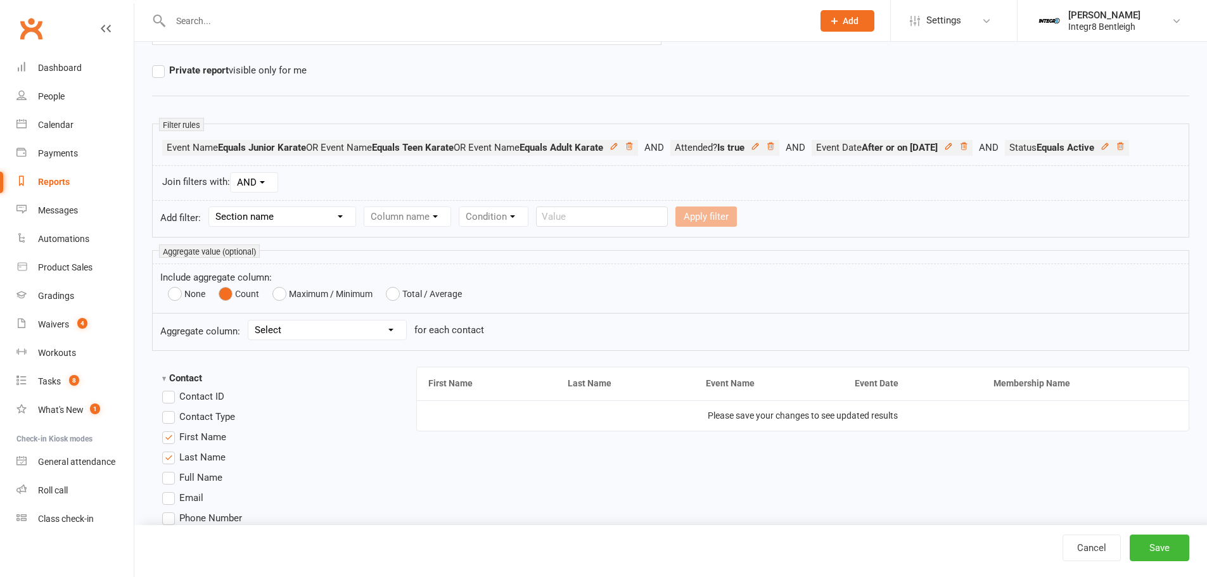
click at [359, 340] on select "Select Booking count Recurring Booking count Waitlist Attendees count Membershi…" at bounding box center [327, 330] width 158 height 19
select select "0"
click at [250, 340] on select "Select Booking count Recurring Booking count Waitlist Attendees count Membershi…" at bounding box center [327, 330] width 158 height 19
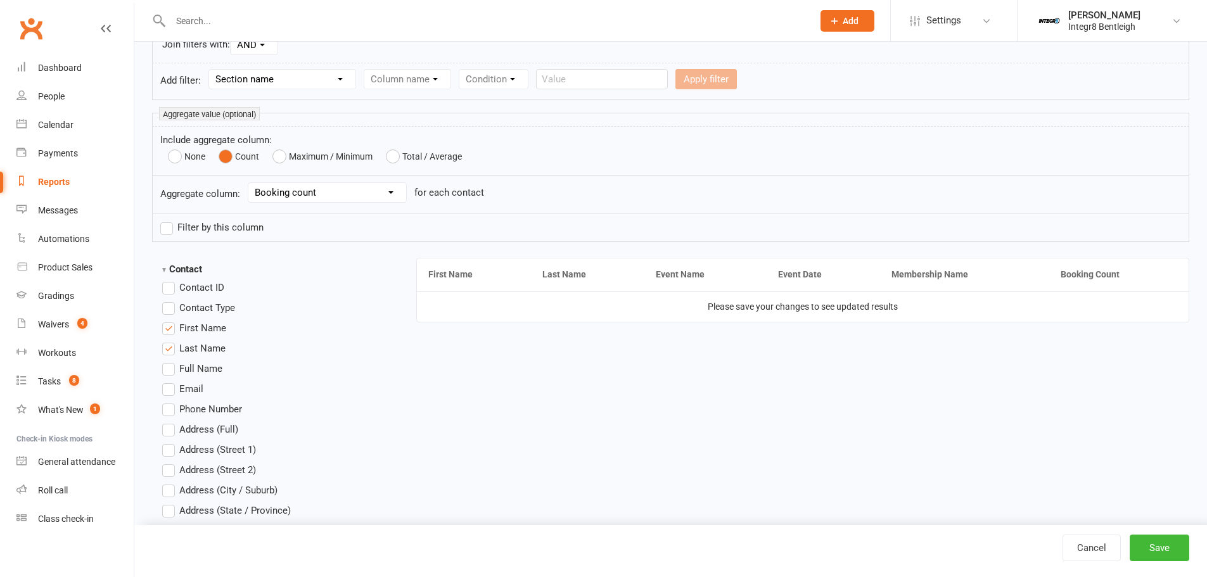
scroll to position [317, 0]
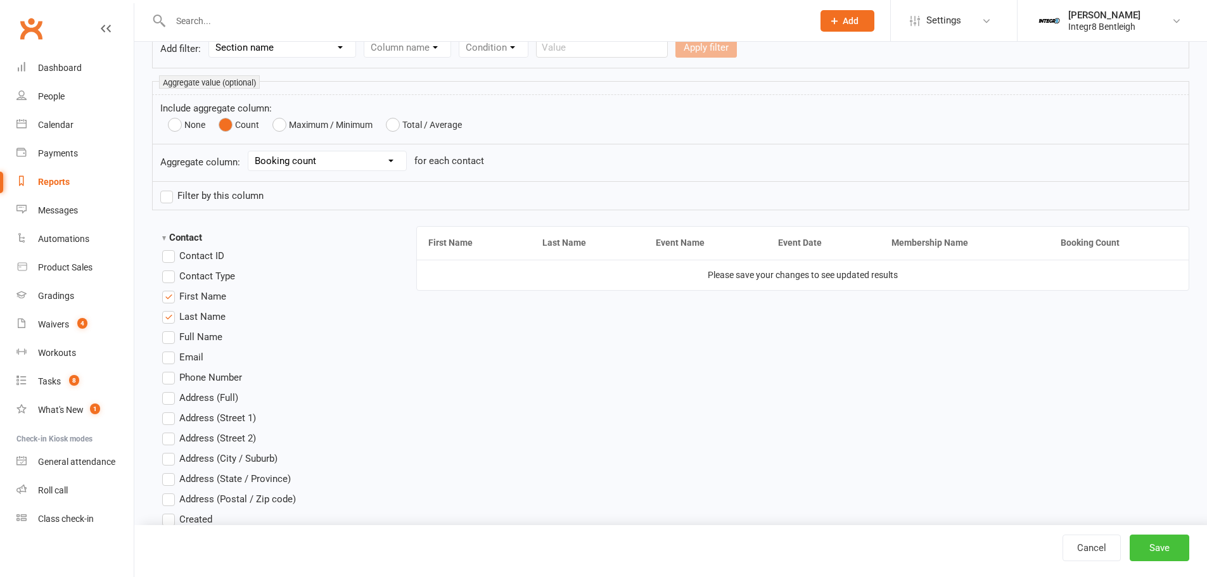
click at [1154, 551] on button "Save" at bounding box center [1160, 548] width 60 height 27
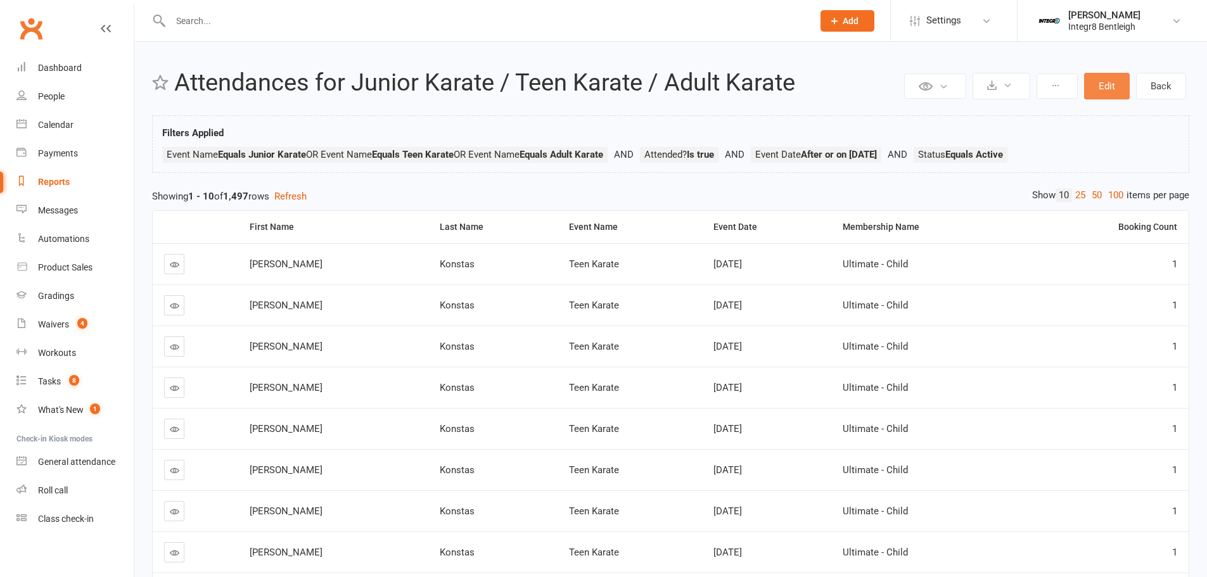
click at [1118, 73] on button "Edit" at bounding box center [1107, 86] width 46 height 27
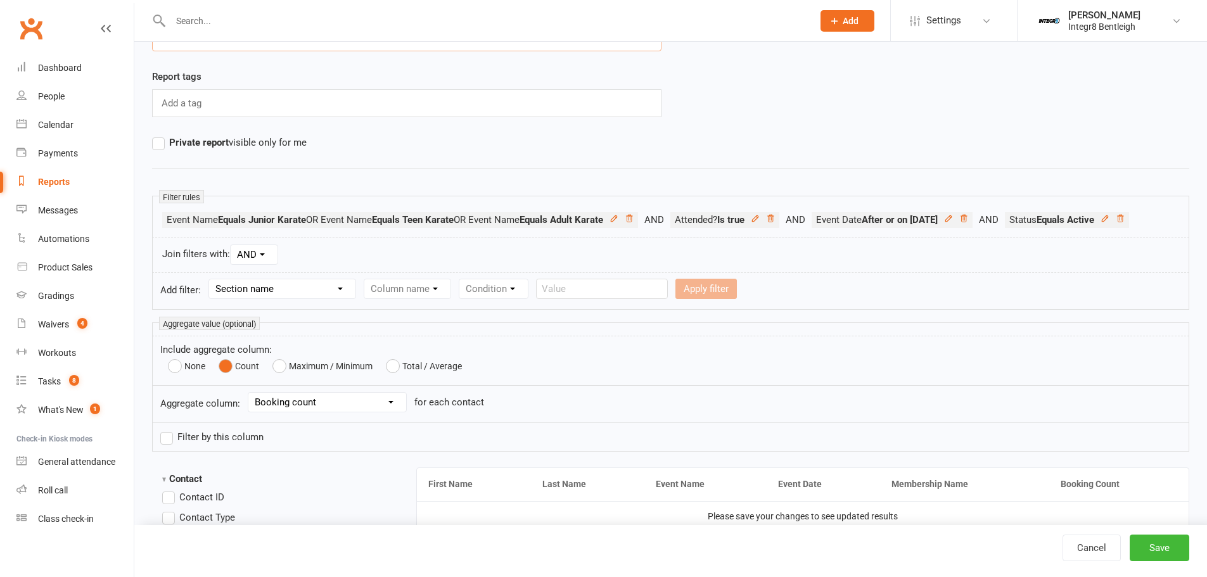
scroll to position [84, 0]
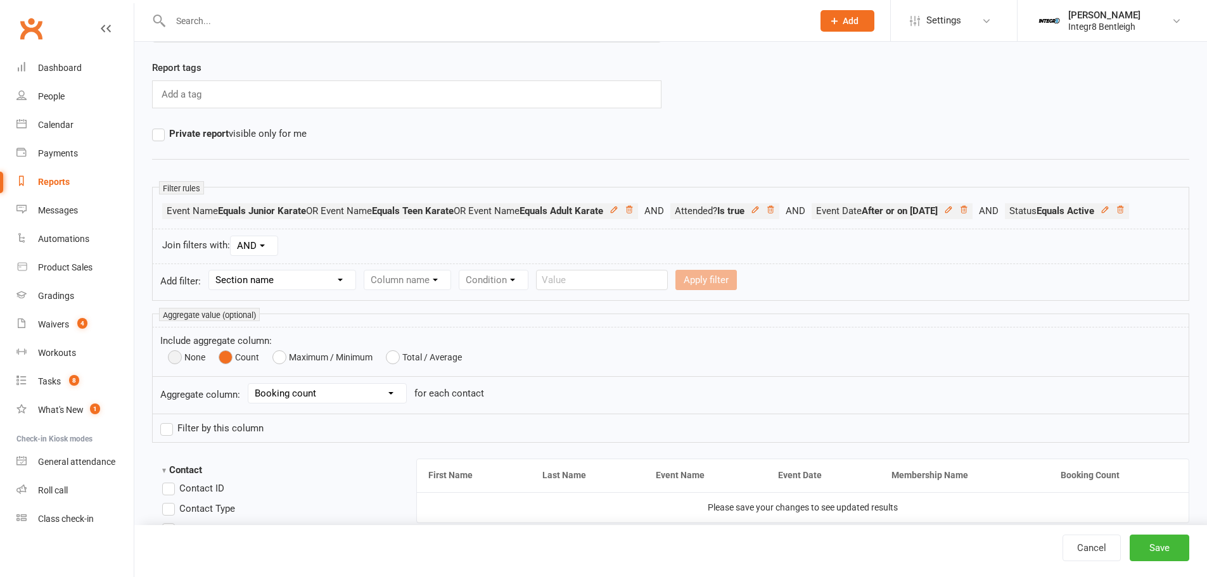
click at [177, 366] on button "None" at bounding box center [186, 357] width 37 height 18
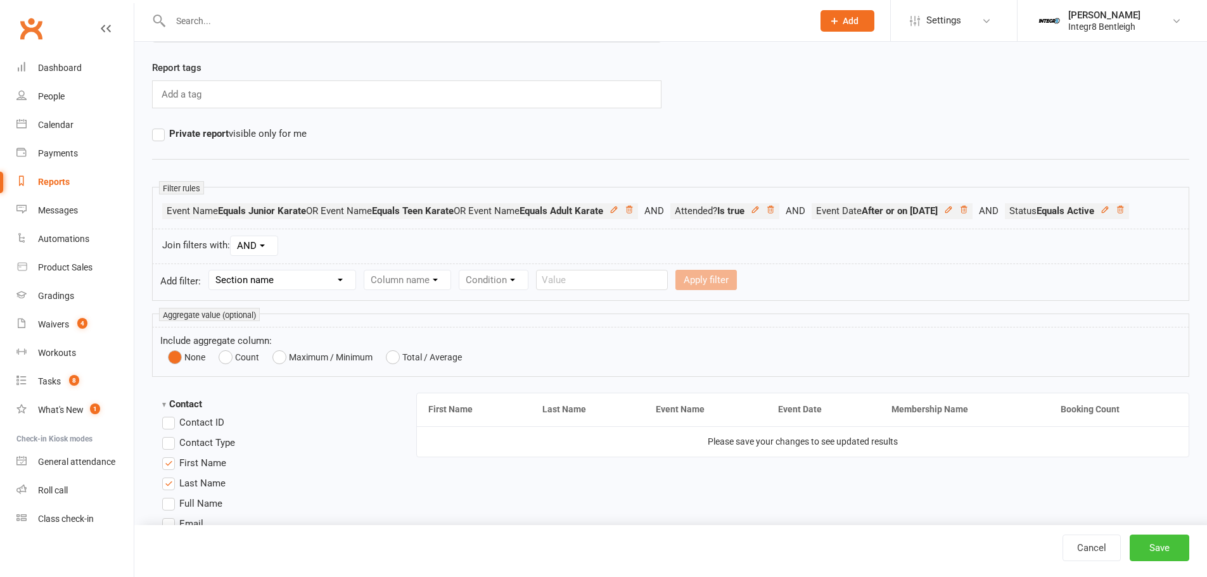
click at [1162, 551] on button "Save" at bounding box center [1160, 548] width 60 height 27
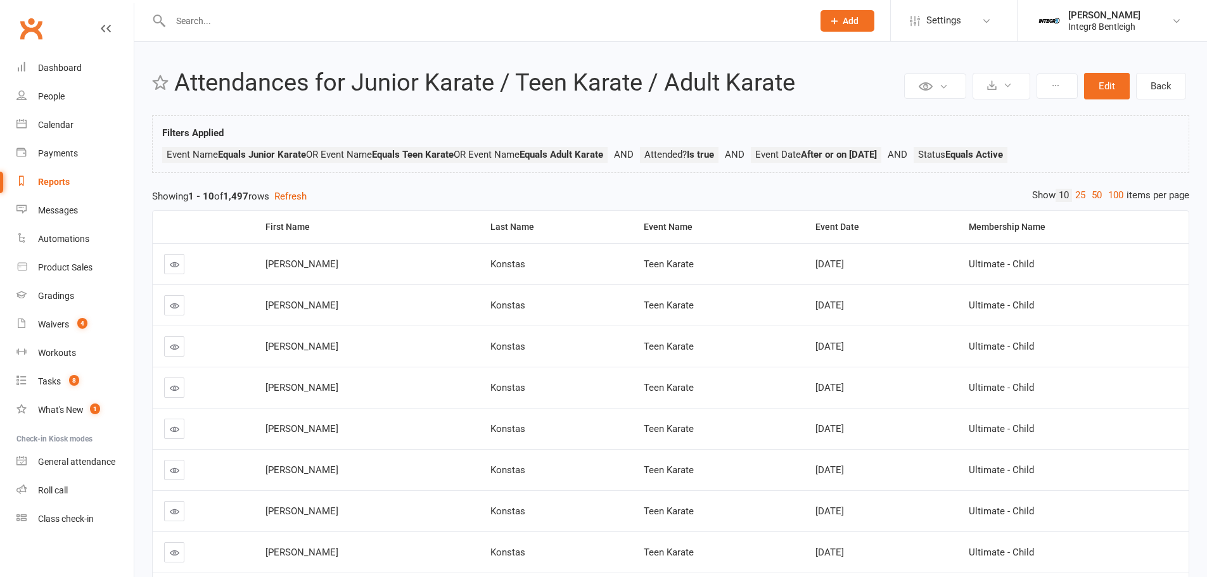
click at [1115, 193] on link "100" at bounding box center [1116, 195] width 22 height 13
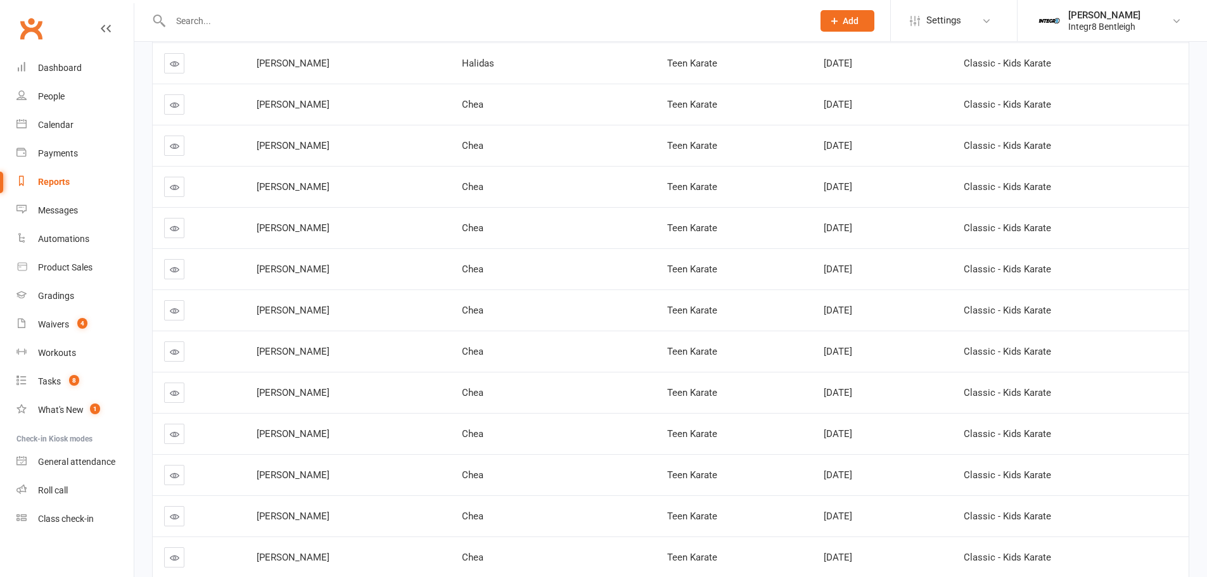
scroll to position [2598, 0]
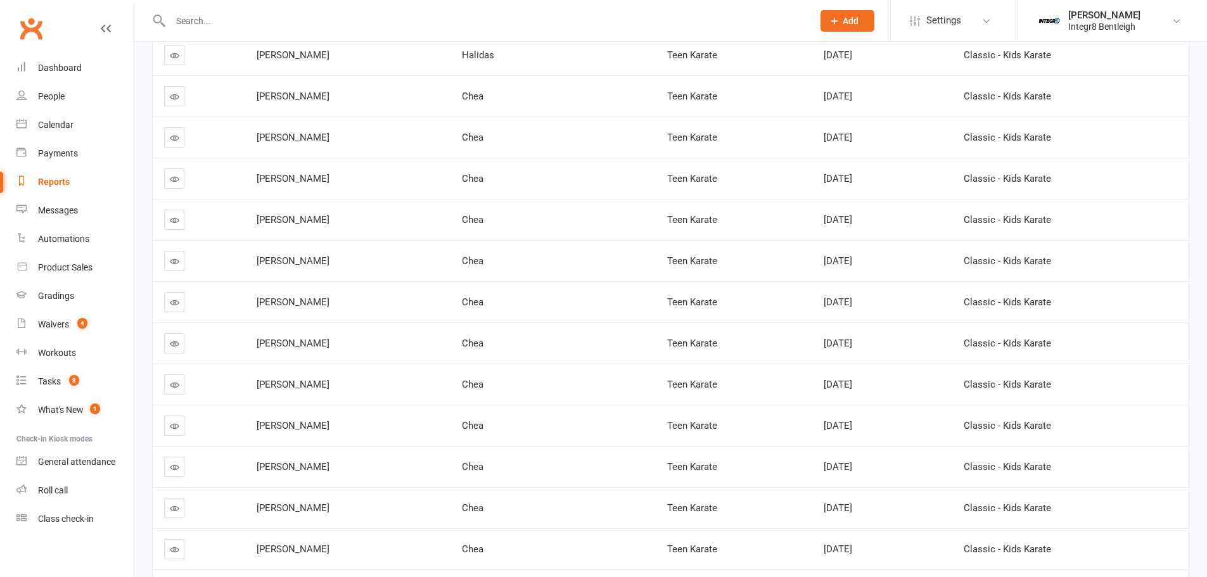
click at [1125, 16] on div "[PERSON_NAME]" at bounding box center [1104, 15] width 72 height 11
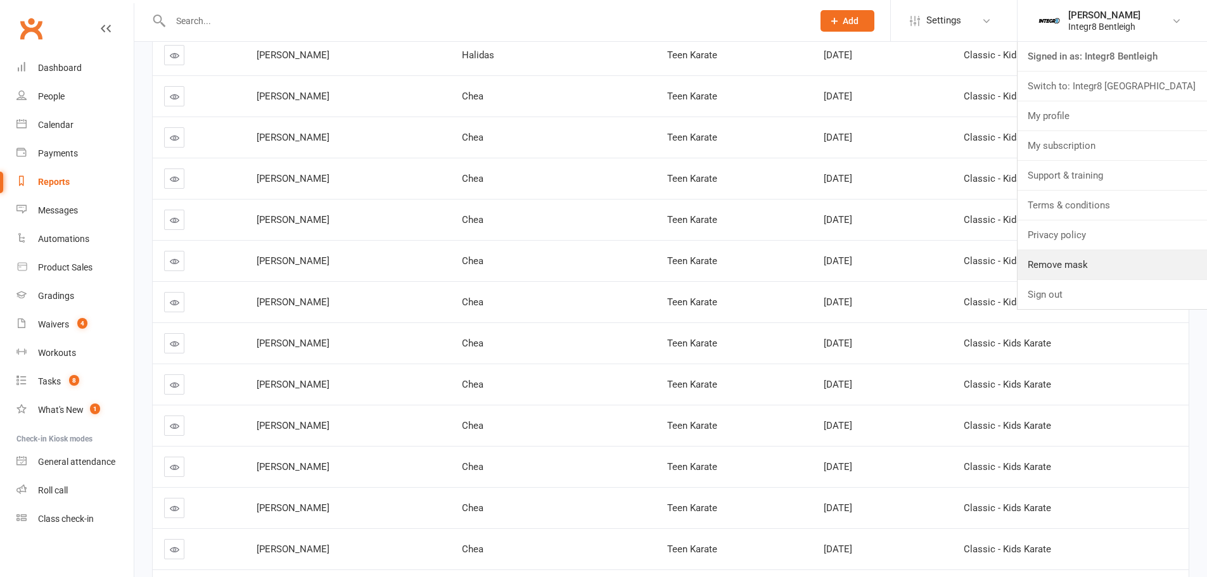
drag, startPoint x: 1047, startPoint y: 271, endPoint x: 1016, endPoint y: 258, distance: 33.9
click at [1047, 271] on link "Remove mask" at bounding box center [1111, 264] width 189 height 29
